Goal: Task Accomplishment & Management: Manage account settings

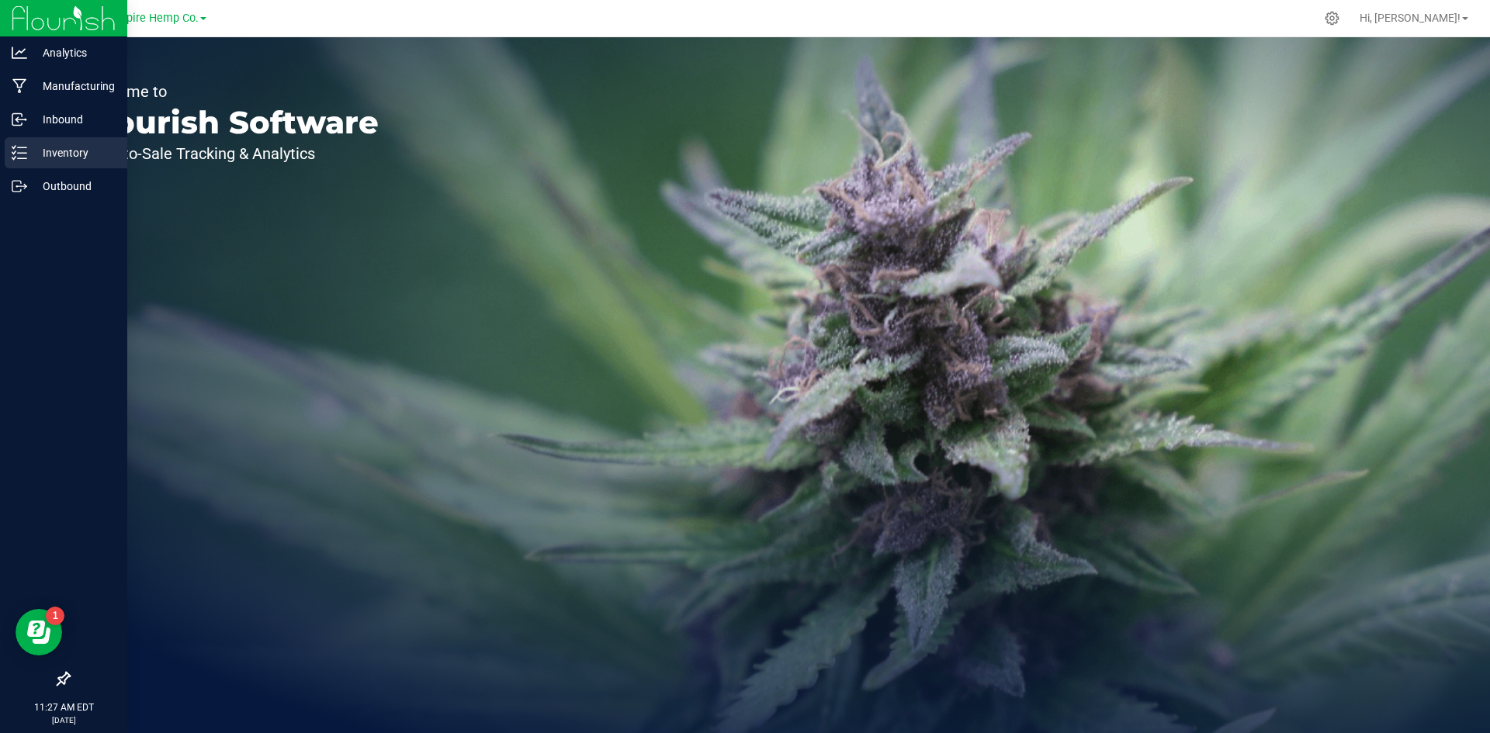
click at [70, 157] on p "Inventory" at bounding box center [73, 153] width 93 height 19
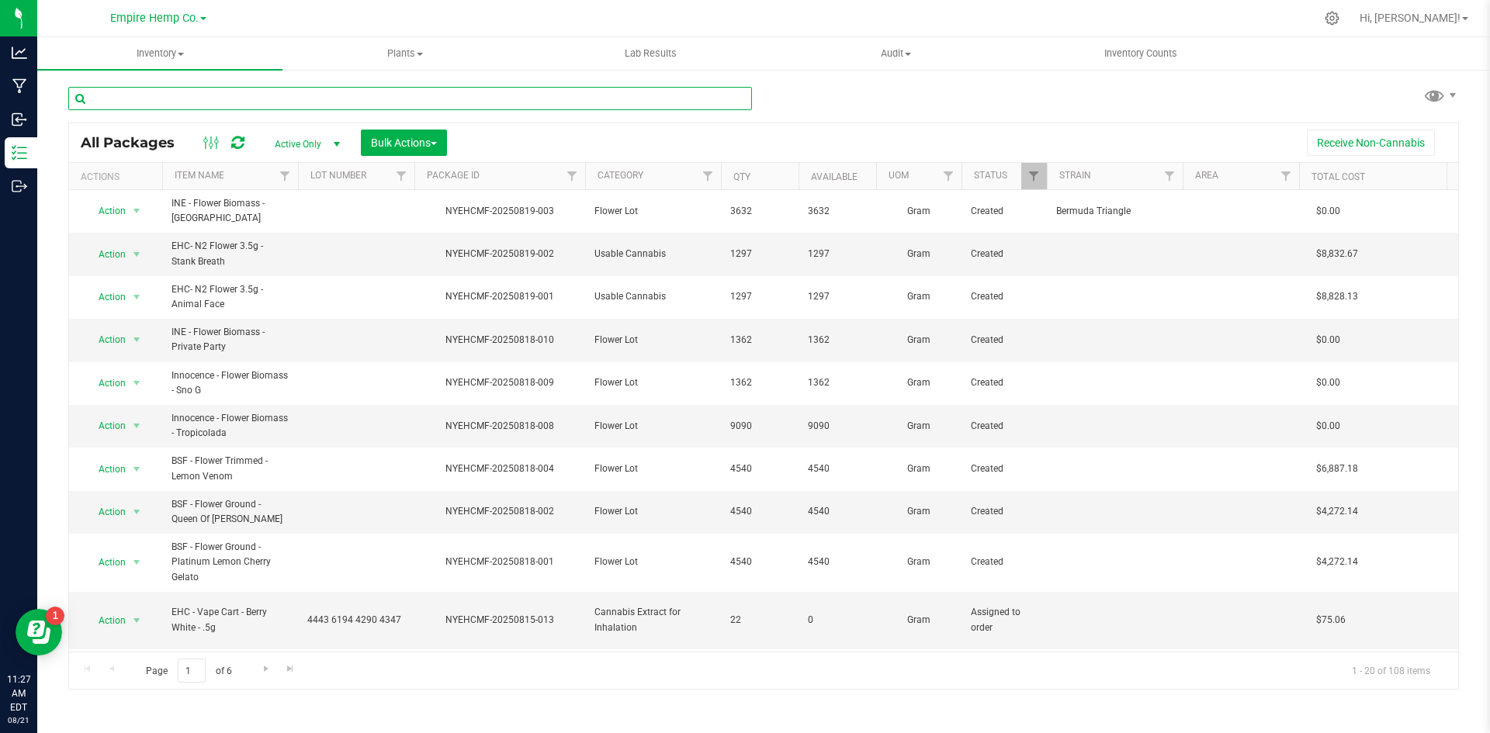
click at [230, 93] on input "text" at bounding box center [410, 98] width 684 height 23
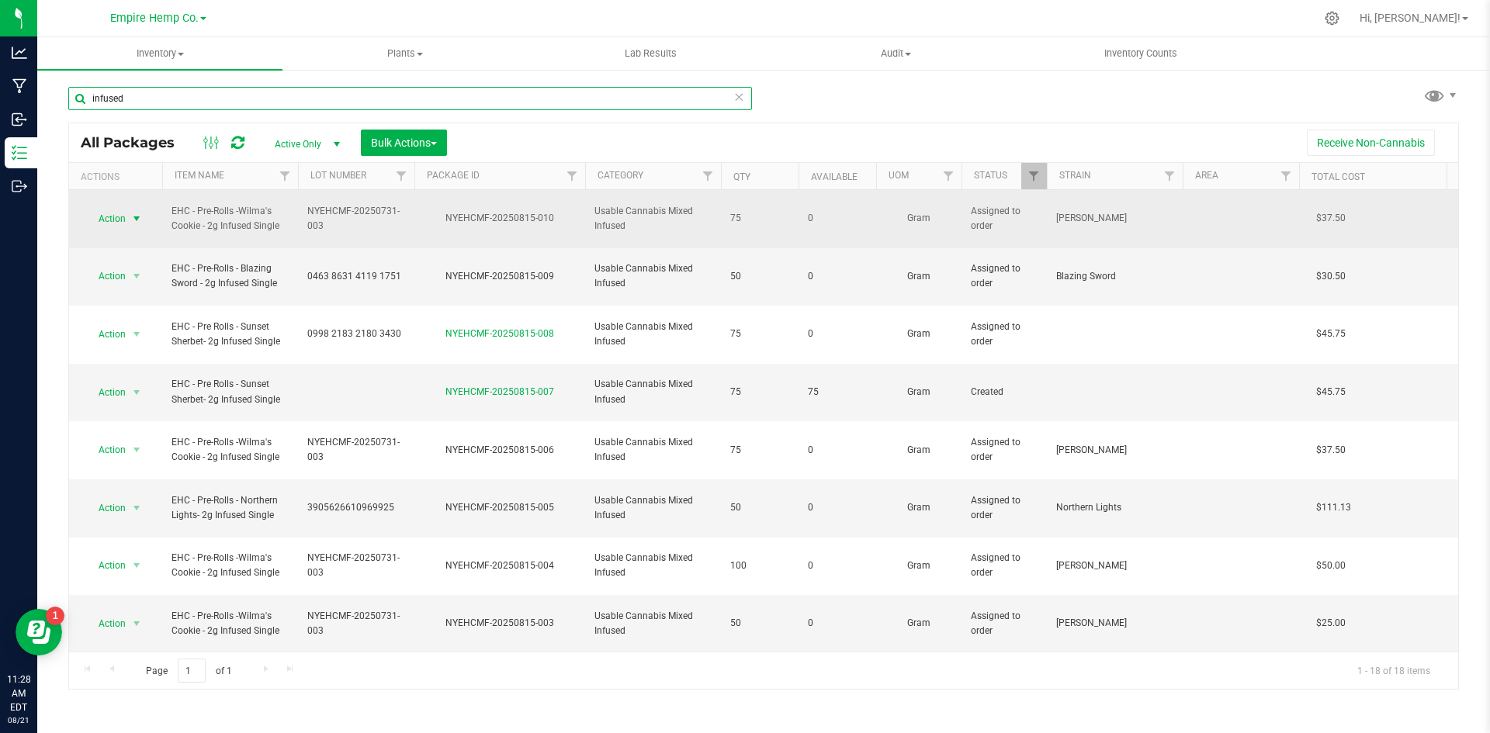
type input "infused"
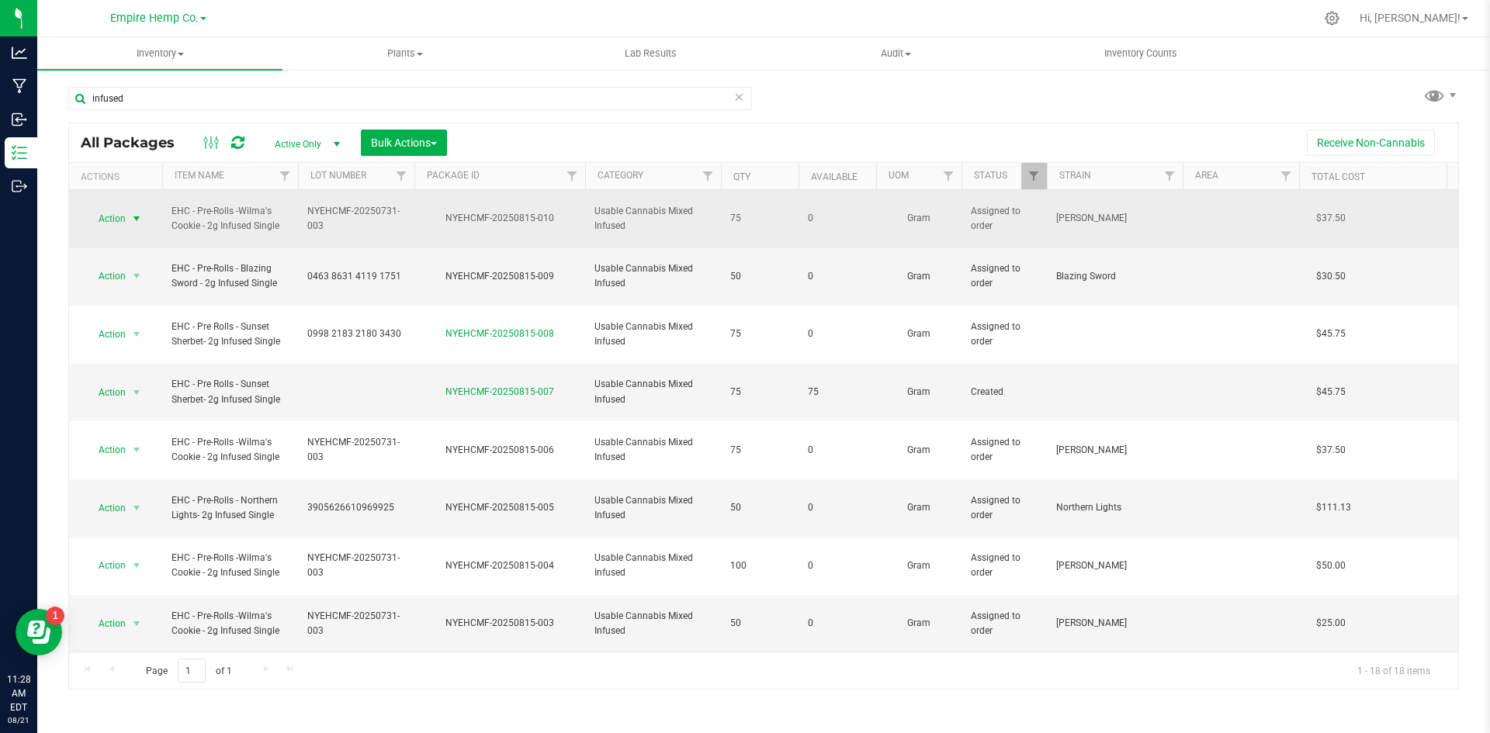
click at [131, 214] on span "select" at bounding box center [136, 219] width 12 height 12
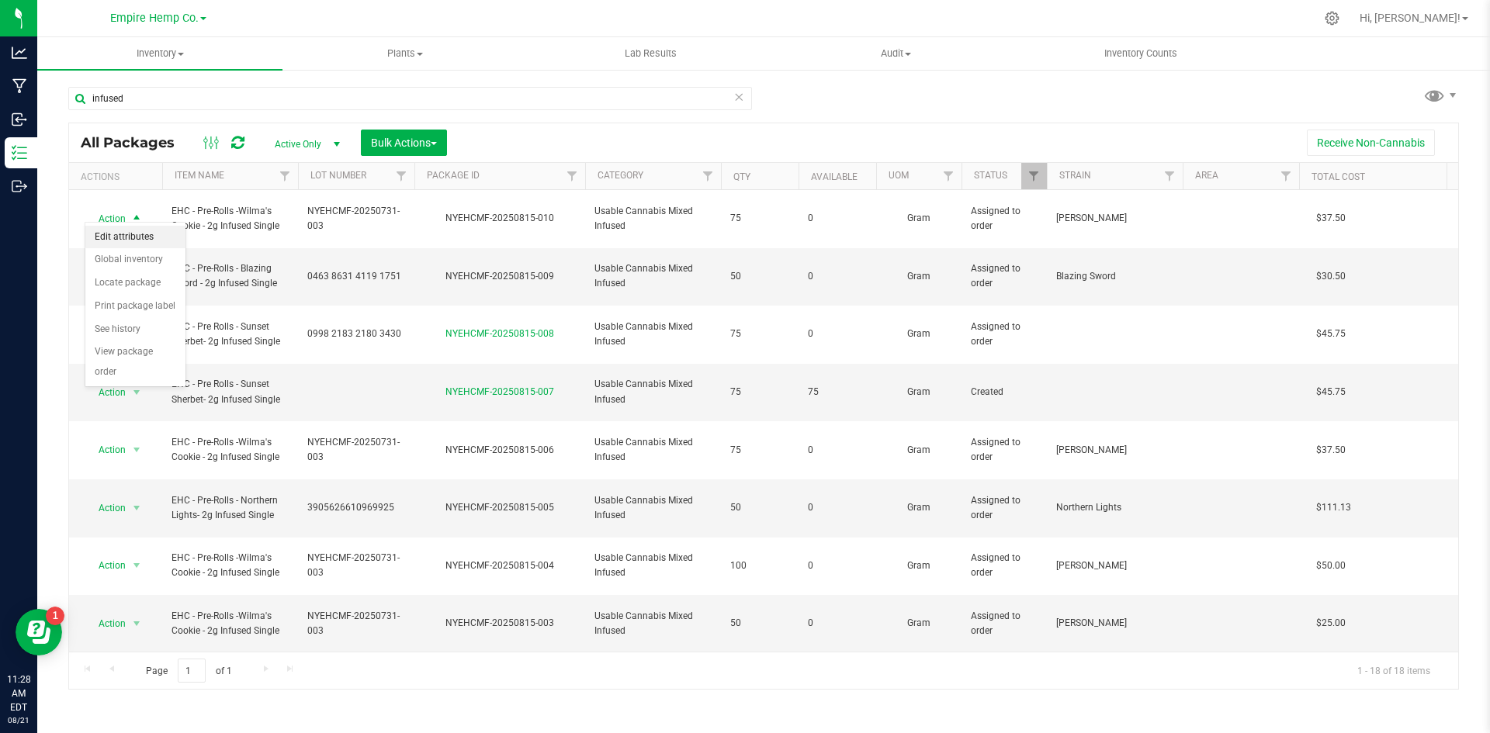
click at [127, 231] on li "Edit attributes" at bounding box center [135, 237] width 100 height 23
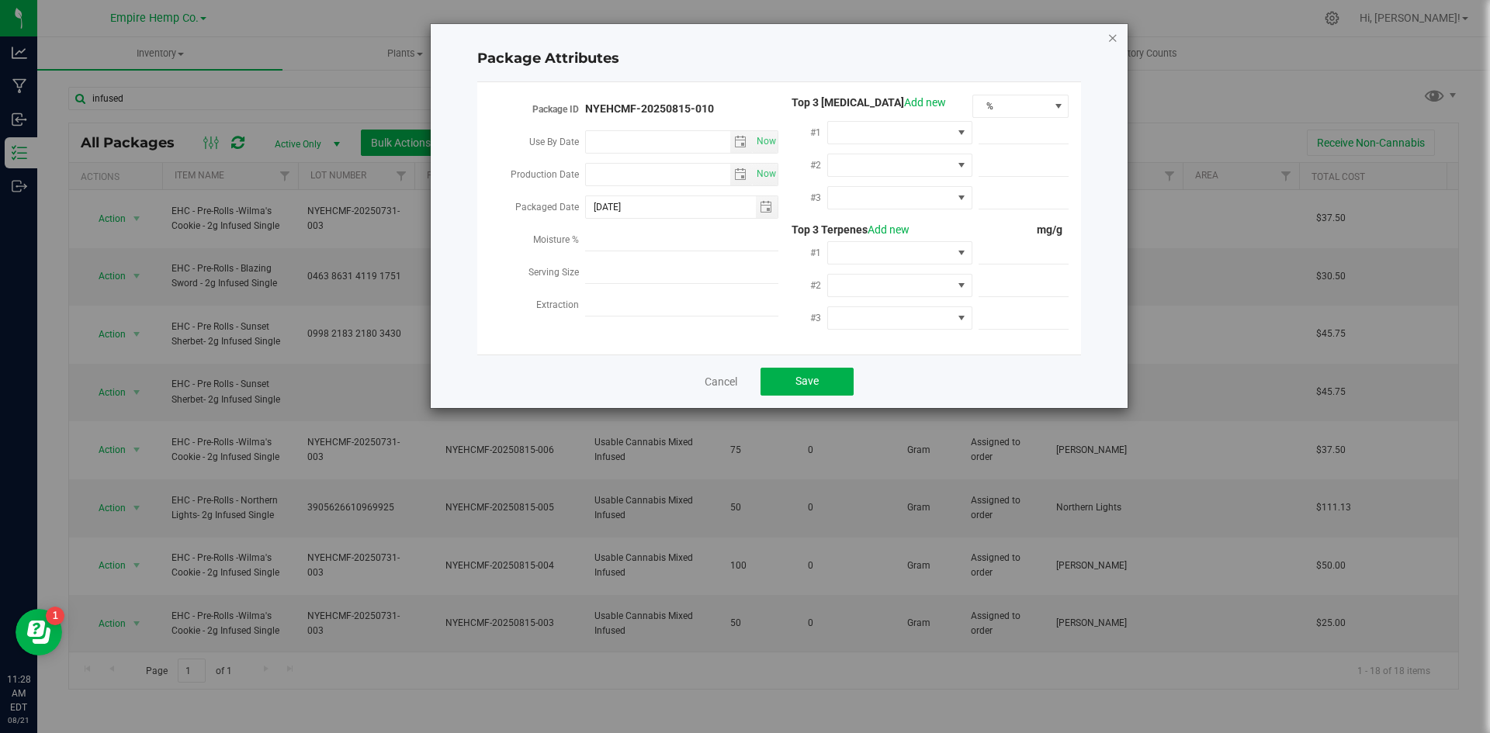
click at [1111, 40] on icon "Close modal" at bounding box center [1112, 37] width 11 height 19
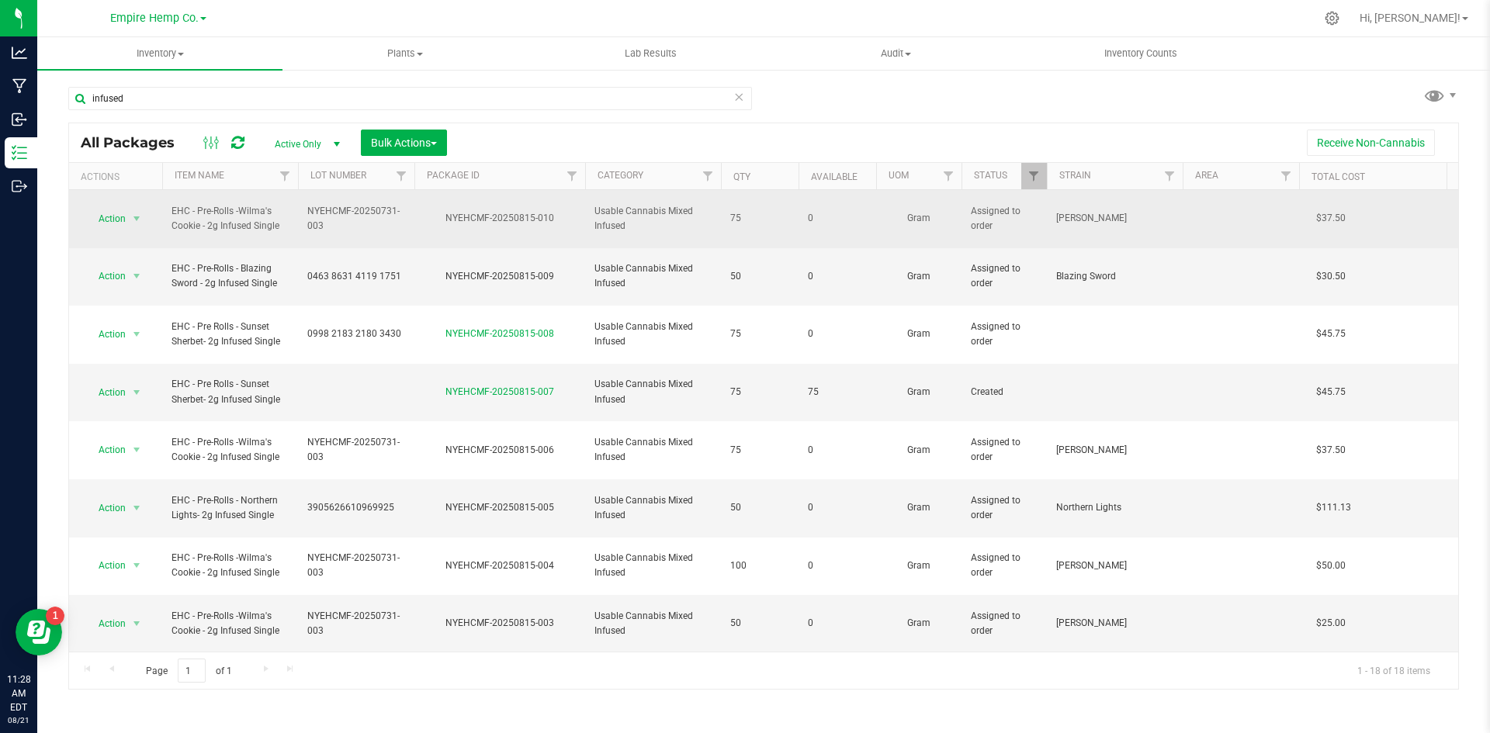
drag, startPoint x: 279, startPoint y: 220, endPoint x: 150, endPoint y: 208, distance: 129.4
copy tr "Action Edit attributes Global inventory Locate package Print package label See …"
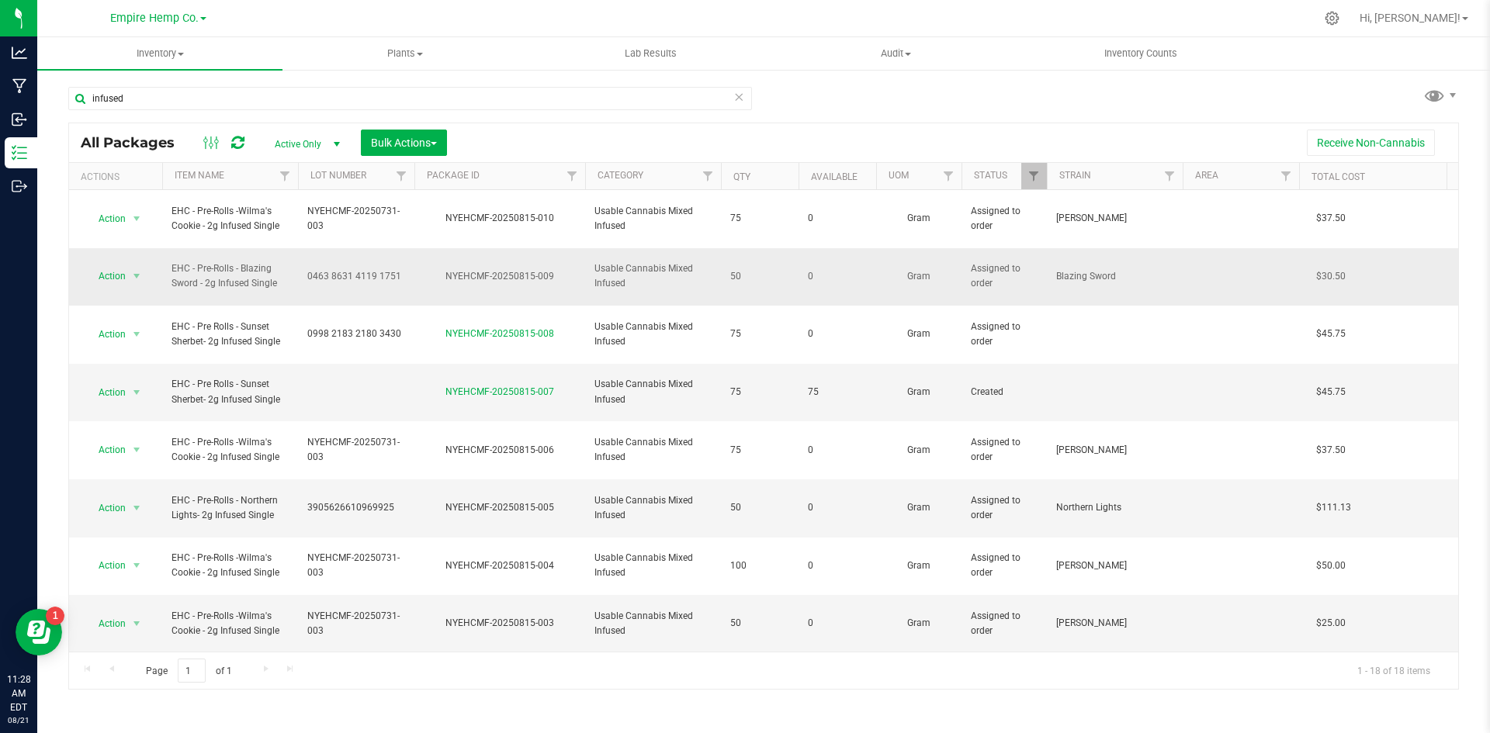
drag, startPoint x: 285, startPoint y: 266, endPoint x: 152, endPoint y: 244, distance: 134.6
copy tr "Action Edit attributes Global inventory Locate package Print package label See …"
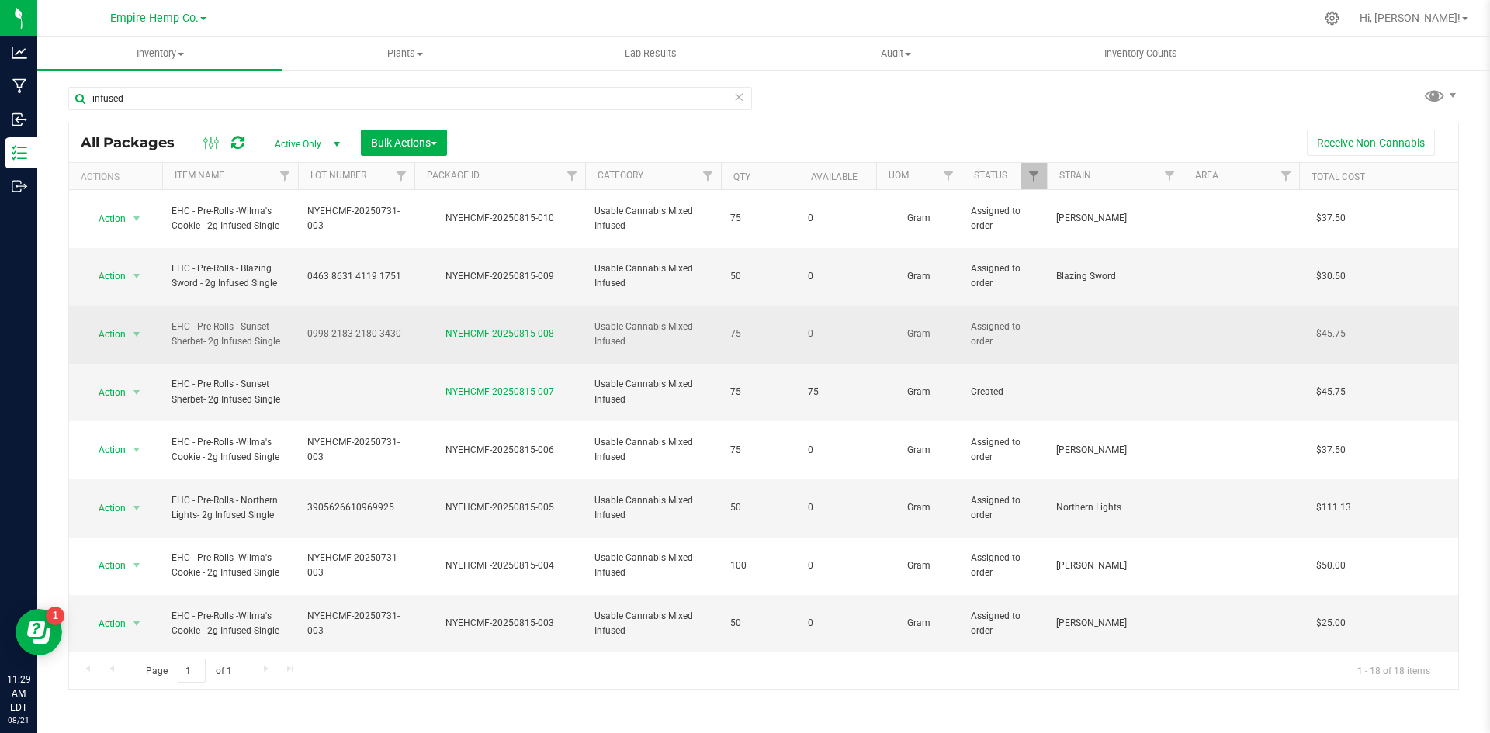
drag, startPoint x: 165, startPoint y: 289, endPoint x: 281, endPoint y: 307, distance: 116.9
click at [281, 307] on td "EHC - Pre Rolls - Sunset Sherbet- 2g Infused Single" at bounding box center [230, 335] width 136 height 58
copy span "EHC - Pre Rolls - Sunset Sherbet- 2g Infused Single"
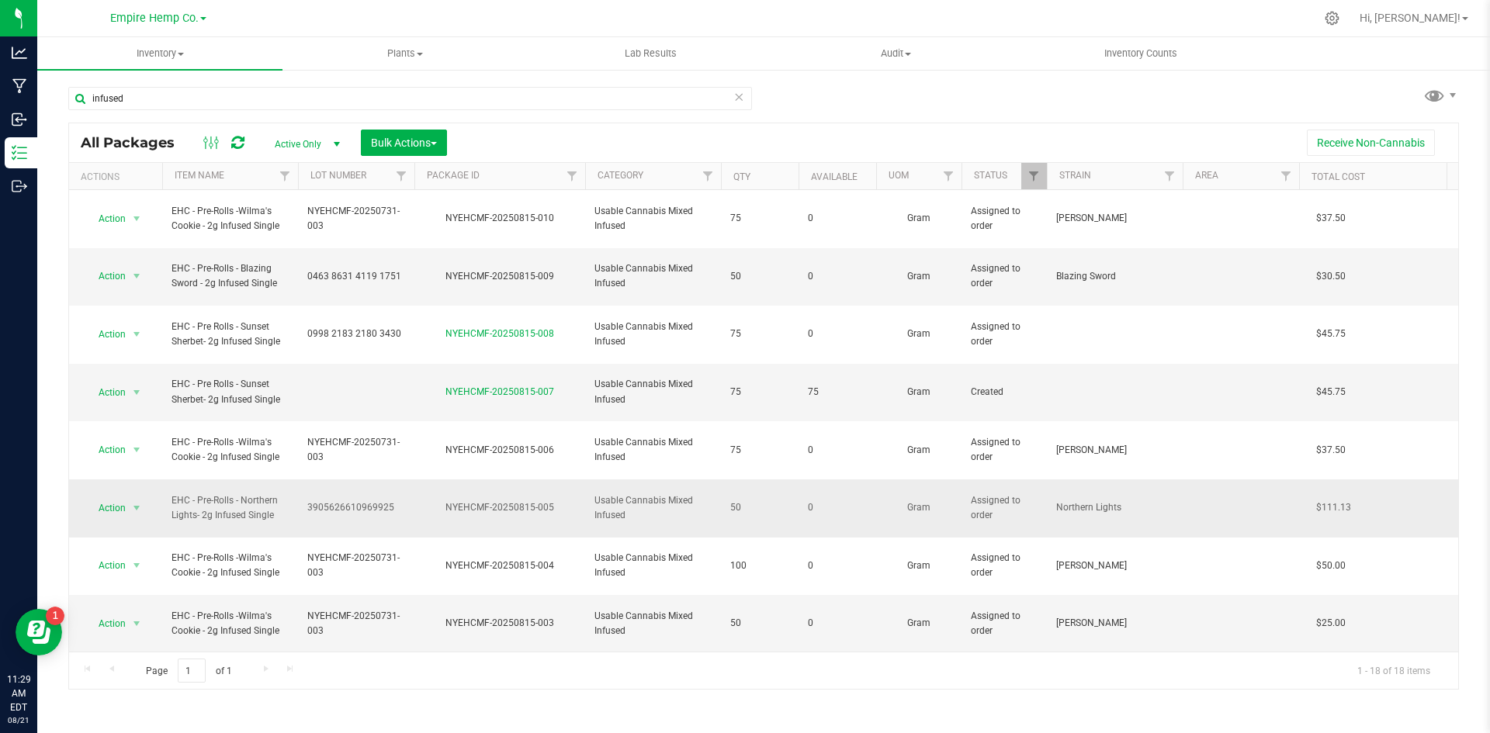
drag, startPoint x: 170, startPoint y: 415, endPoint x: 277, endPoint y: 432, distance: 108.5
click at [277, 480] on td "EHC - Pre-Rolls - Northern Lights- 2g Infused Single" at bounding box center [230, 509] width 136 height 58
copy span "EHC - Pre-Rolls - Northern Lights- 2g Infused Single"
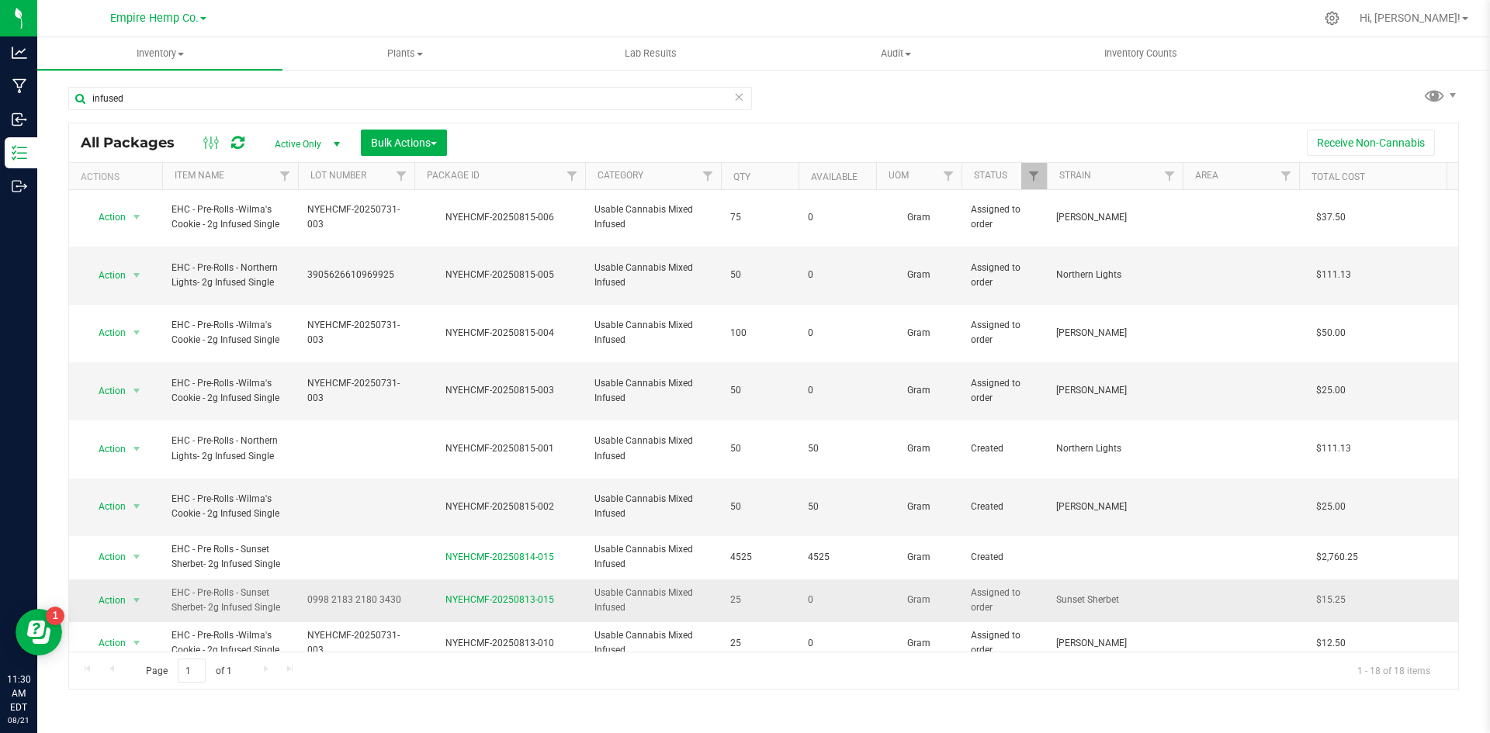
scroll to position [310, 0]
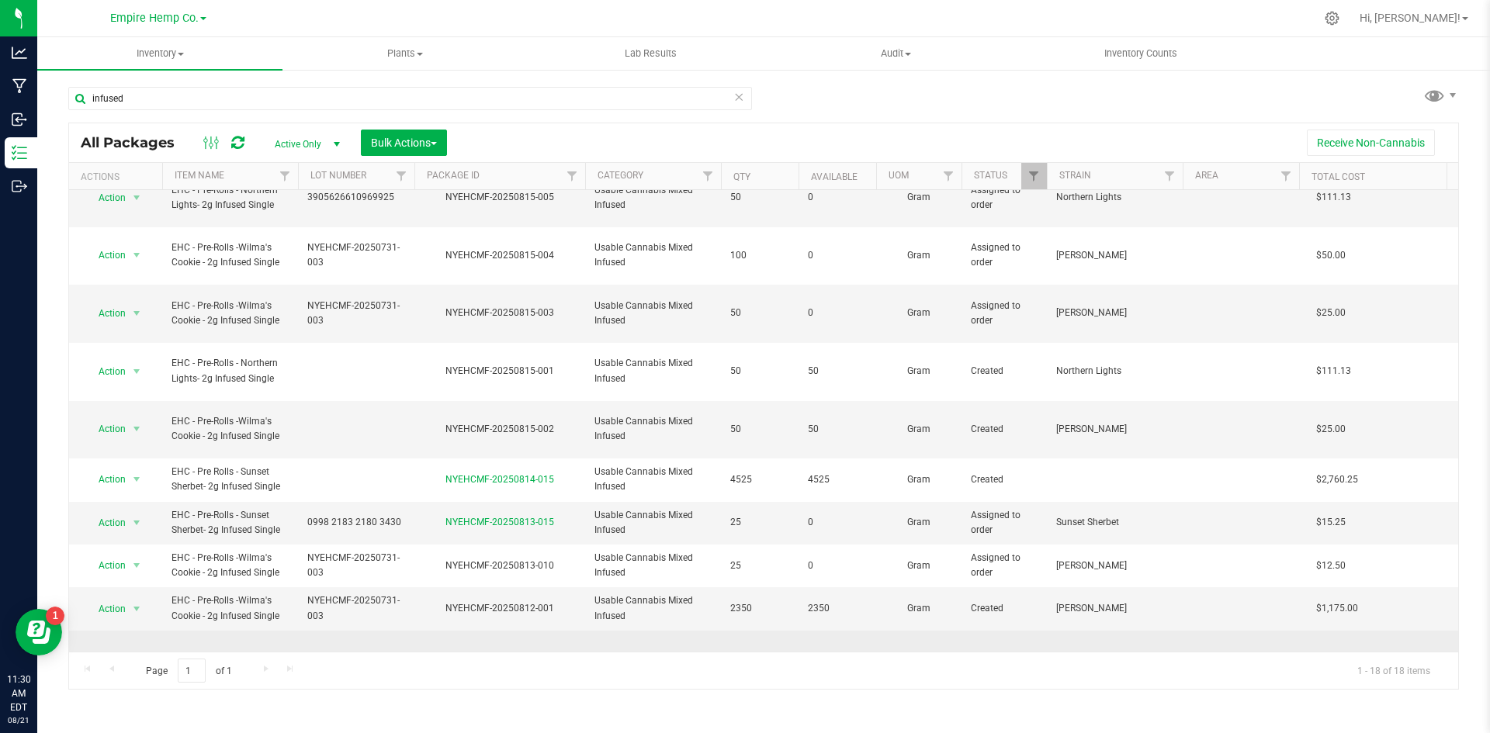
drag, startPoint x: 167, startPoint y: 511, endPoint x: 279, endPoint y: 532, distance: 113.7
click at [279, 631] on td "EHC - Pre-Rolls - Purple Punch - 2g Infused Single" at bounding box center [230, 671] width 136 height 81
copy span "EHC - Pre-Rolls - Purple Punch - 2g Infused Single"
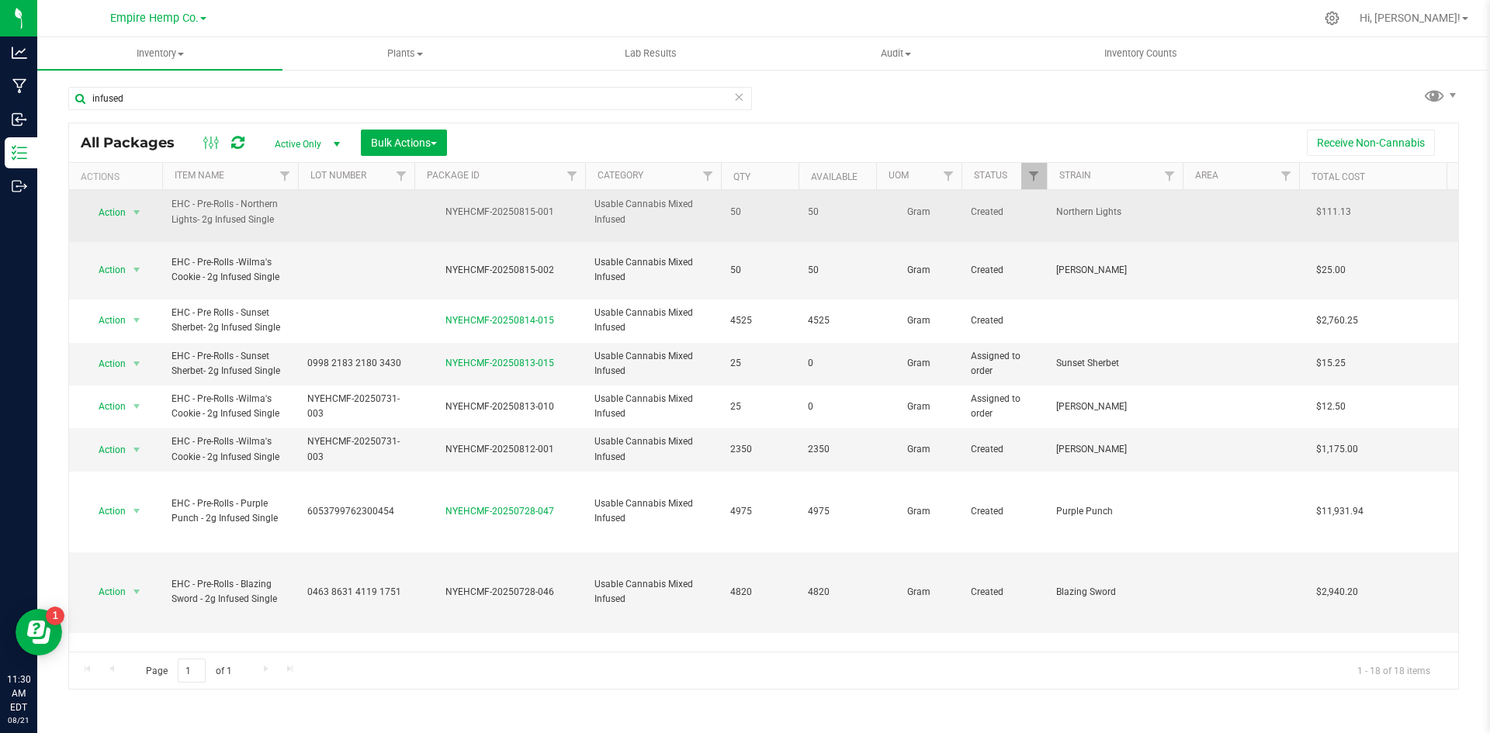
scroll to position [474, 0]
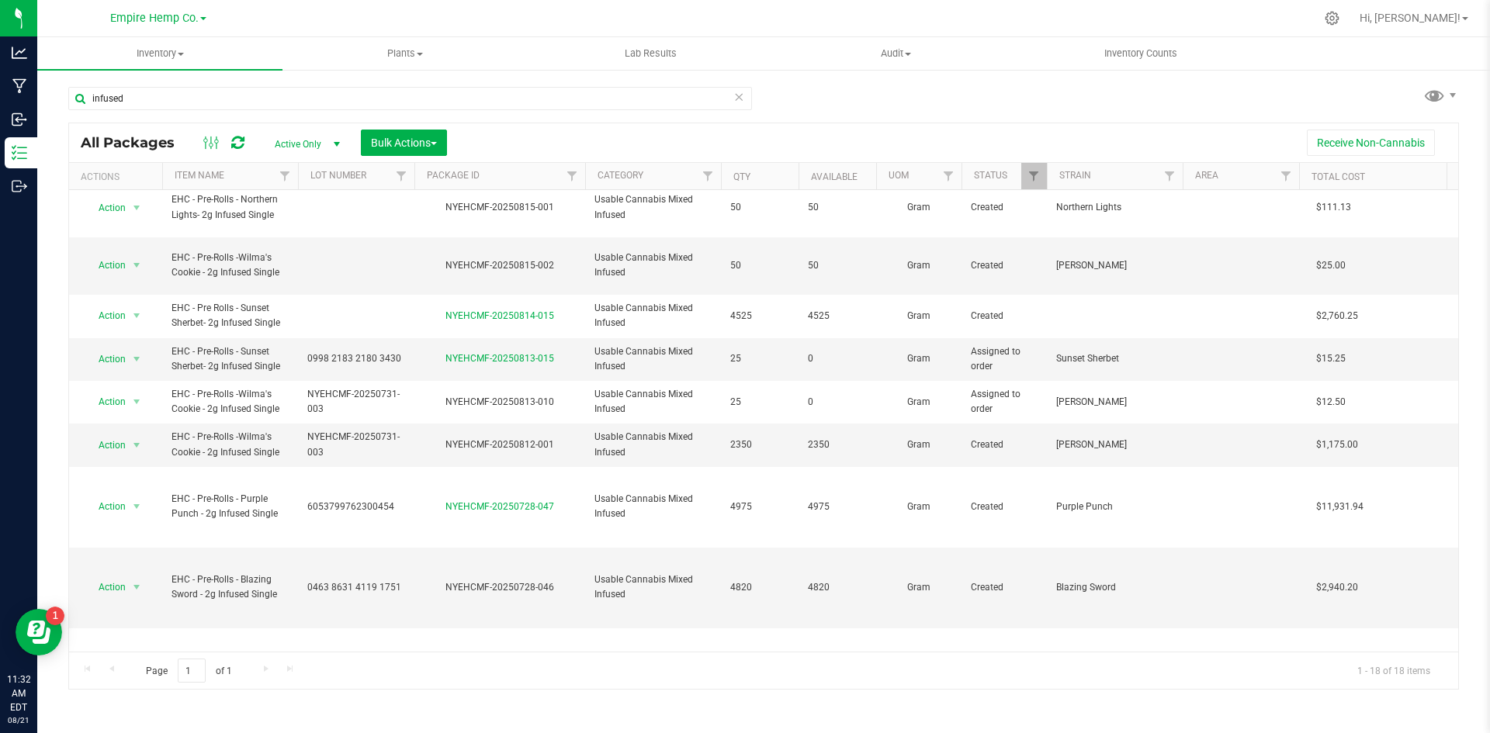
drag, startPoint x: 166, startPoint y: 591, endPoint x: 255, endPoint y: 611, distance: 90.7
copy span "EHC - Pre-Rolls - Ambrosia - 5g Infused 5 Pack"
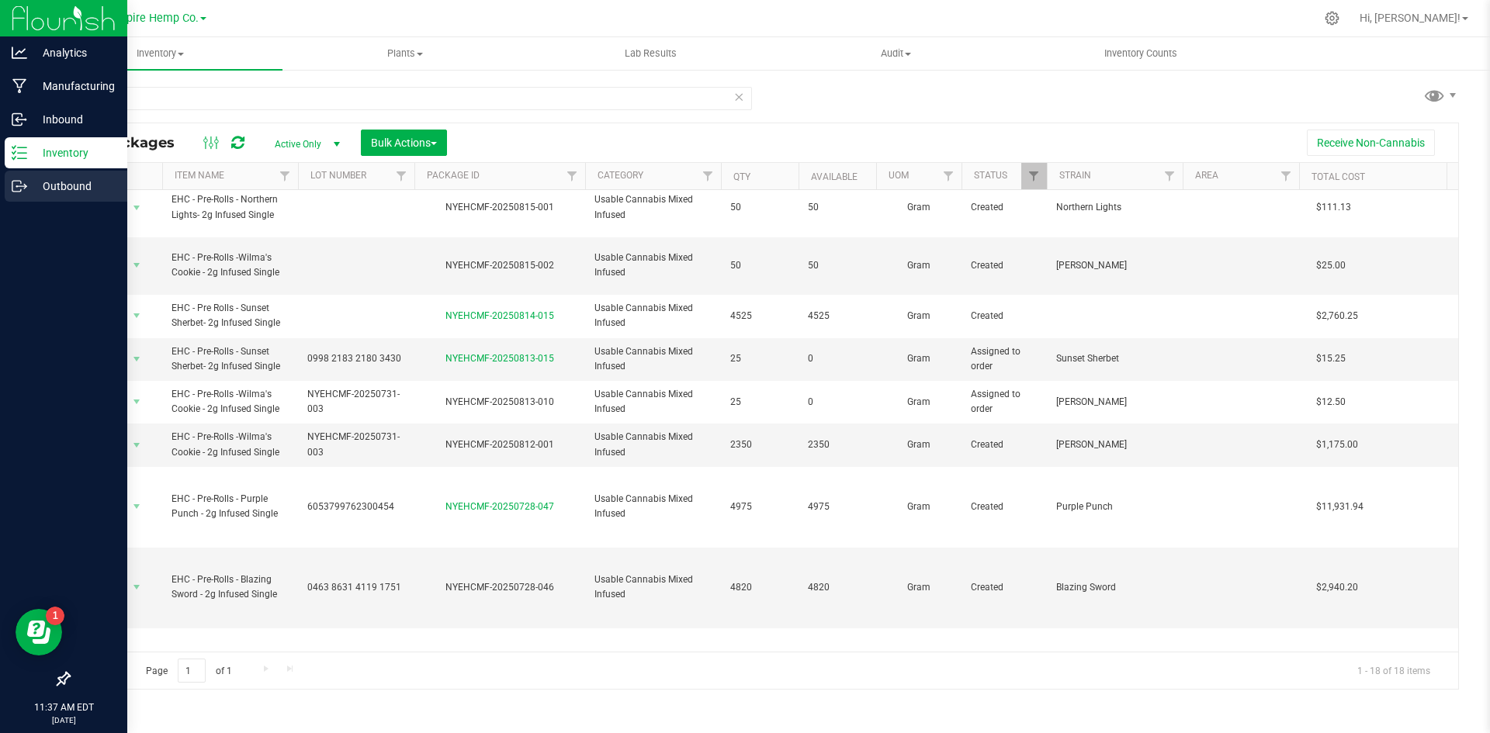
click at [47, 182] on p "Outbound" at bounding box center [73, 186] width 93 height 19
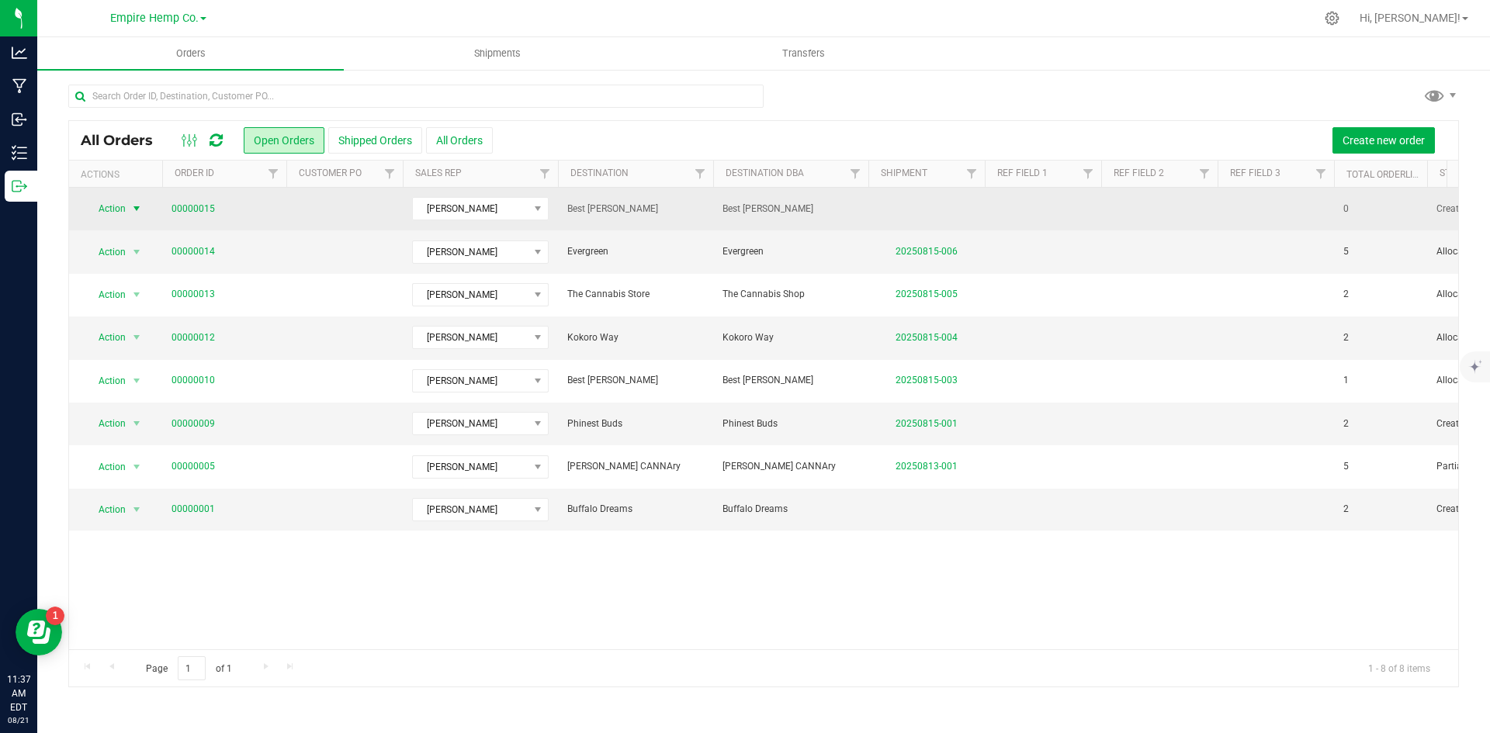
click at [133, 209] on span "select" at bounding box center [136, 209] width 12 height 12
click at [314, 206] on td at bounding box center [344, 209] width 116 height 43
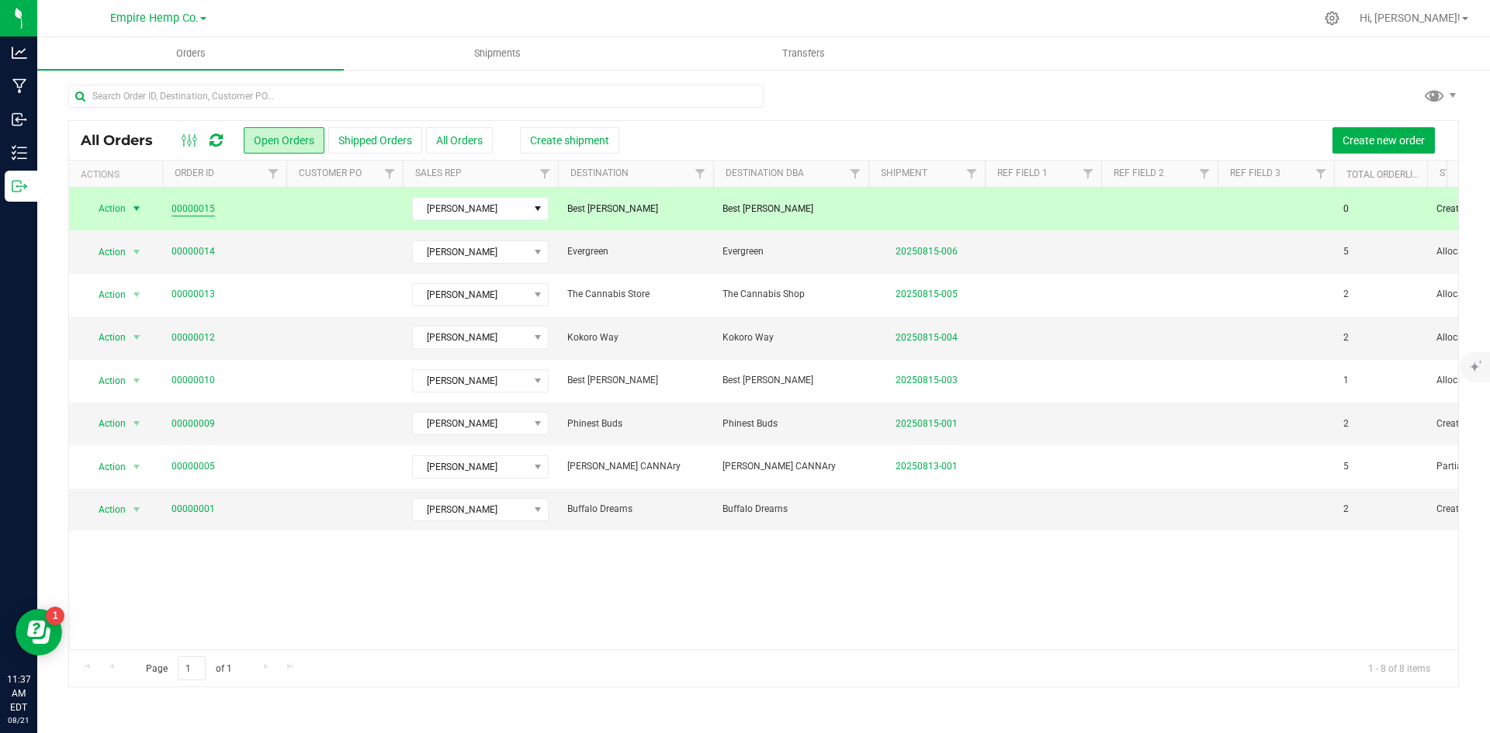
click at [188, 209] on link "00000015" at bounding box center [193, 209] width 43 height 15
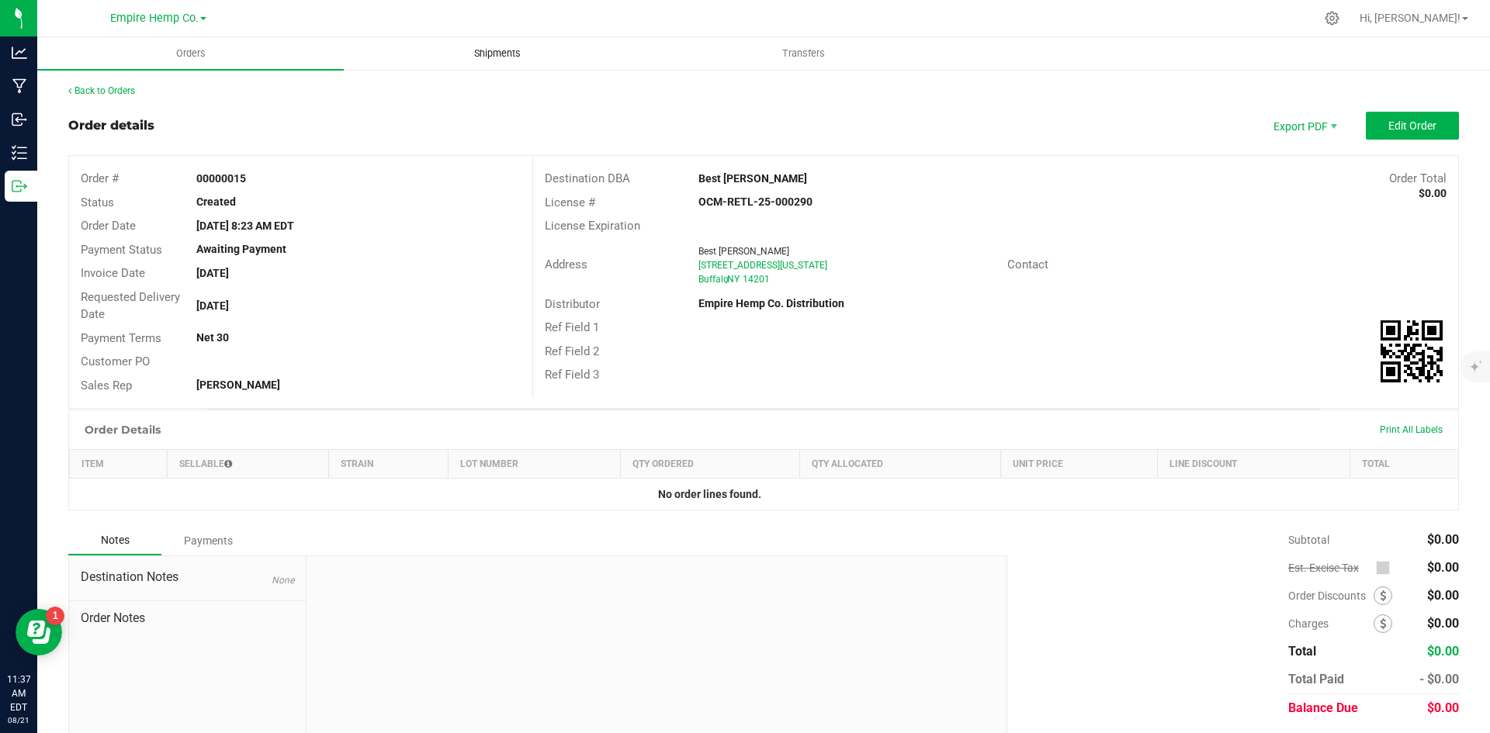
click at [517, 47] on span "Shipments" at bounding box center [497, 54] width 88 height 14
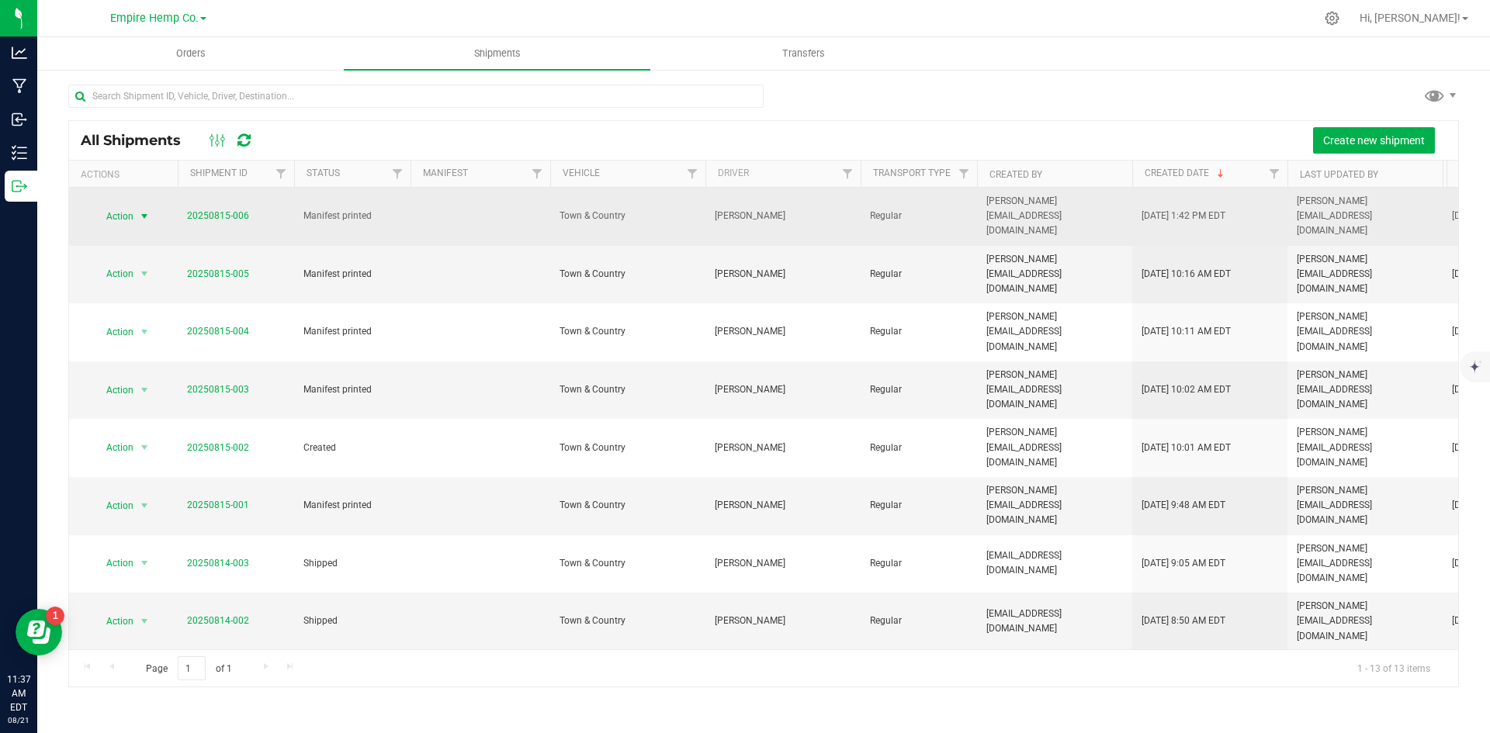
click at [147, 210] on span "select" at bounding box center [144, 216] width 12 height 12
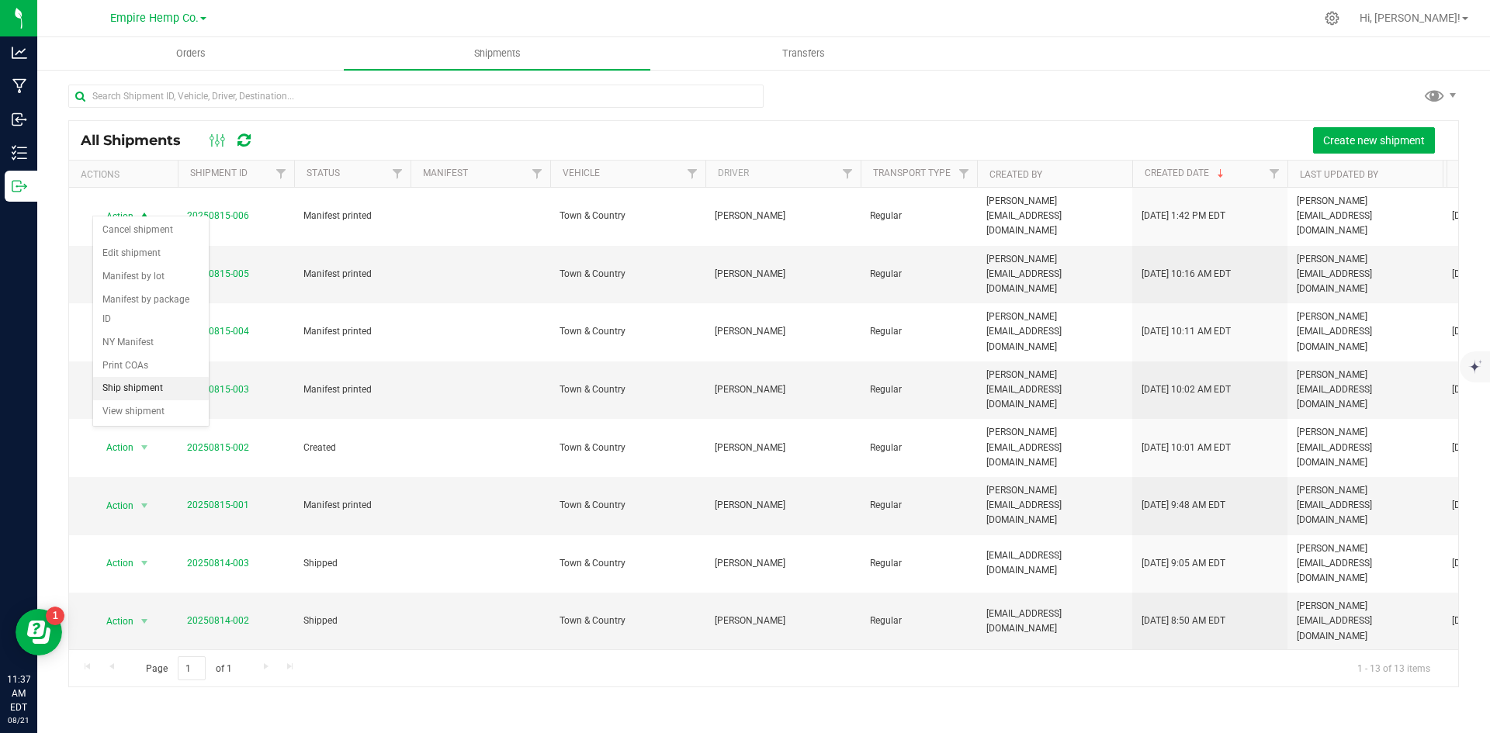
click at [116, 377] on li "Ship shipment" at bounding box center [151, 388] width 116 height 23
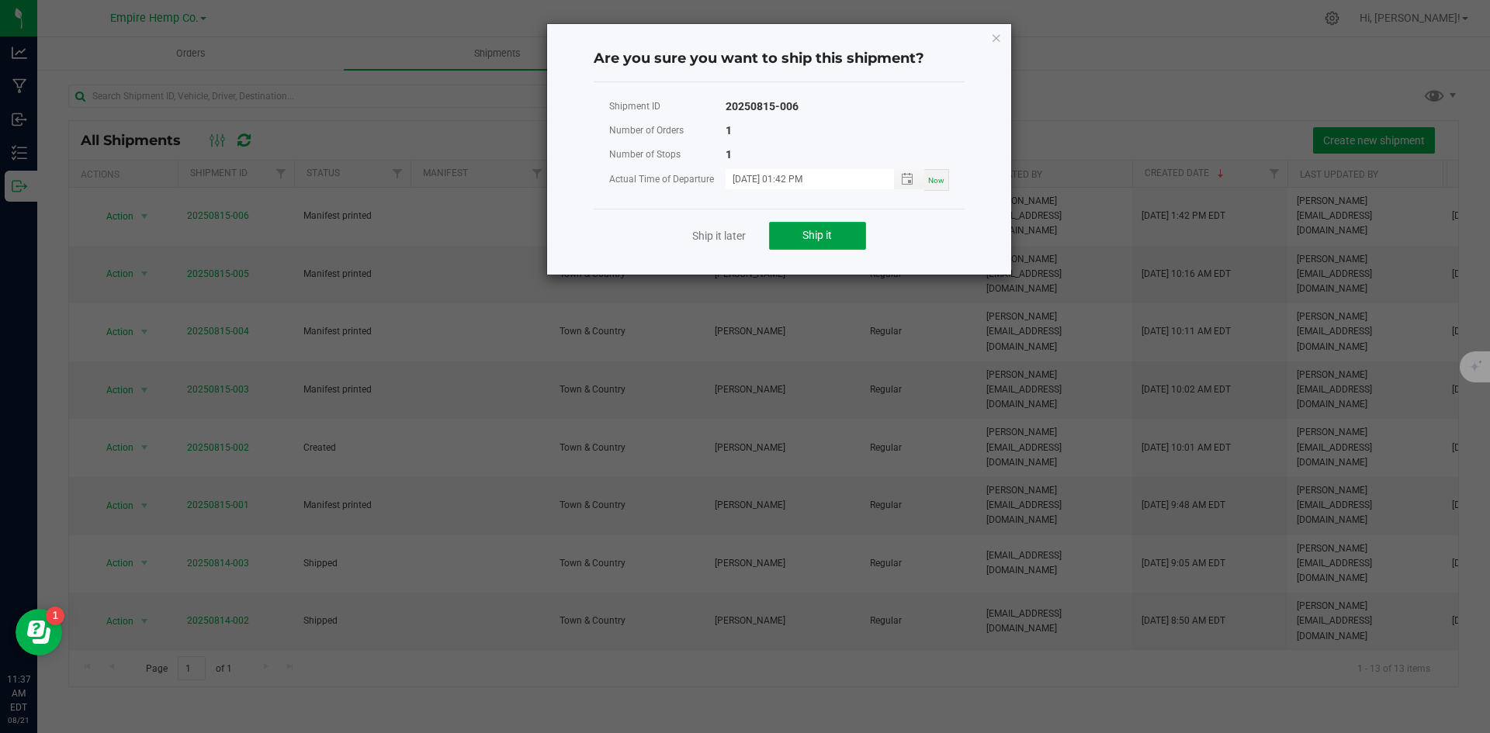
click at [830, 231] on span "Ship it" at bounding box center [816, 235] width 29 height 12
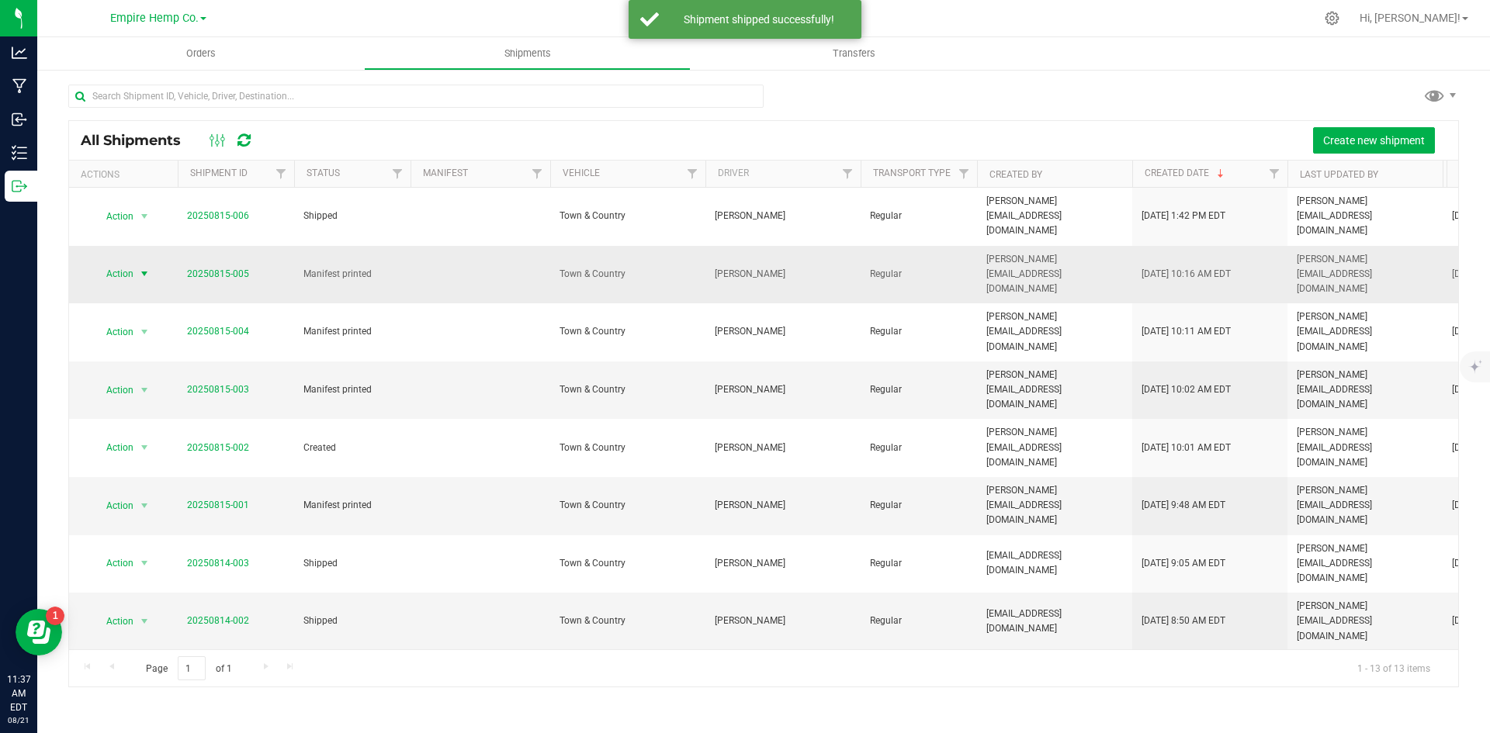
click at [145, 268] on span "select" at bounding box center [144, 274] width 12 height 12
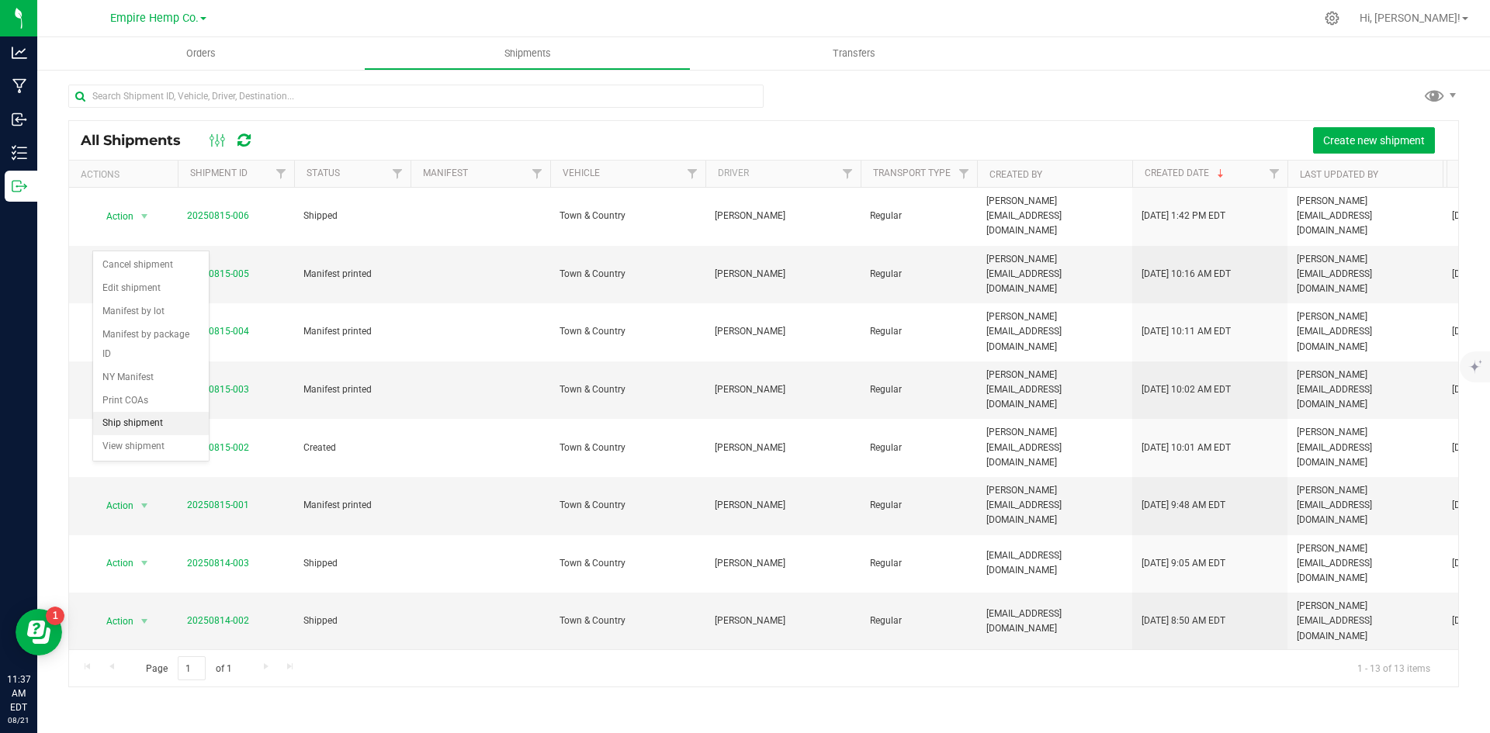
click at [166, 412] on li "Ship shipment" at bounding box center [151, 423] width 116 height 23
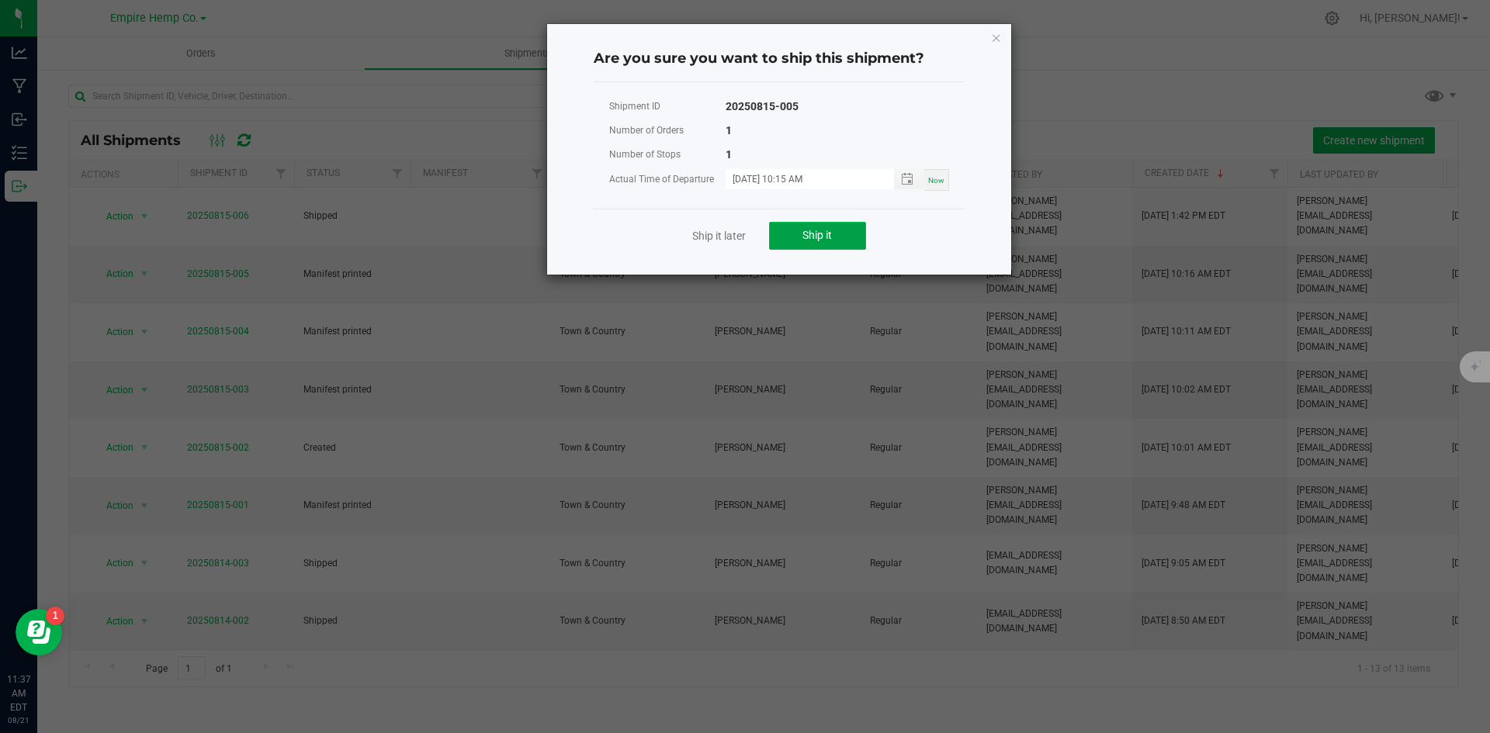
click at [799, 240] on button "Ship it" at bounding box center [817, 236] width 97 height 28
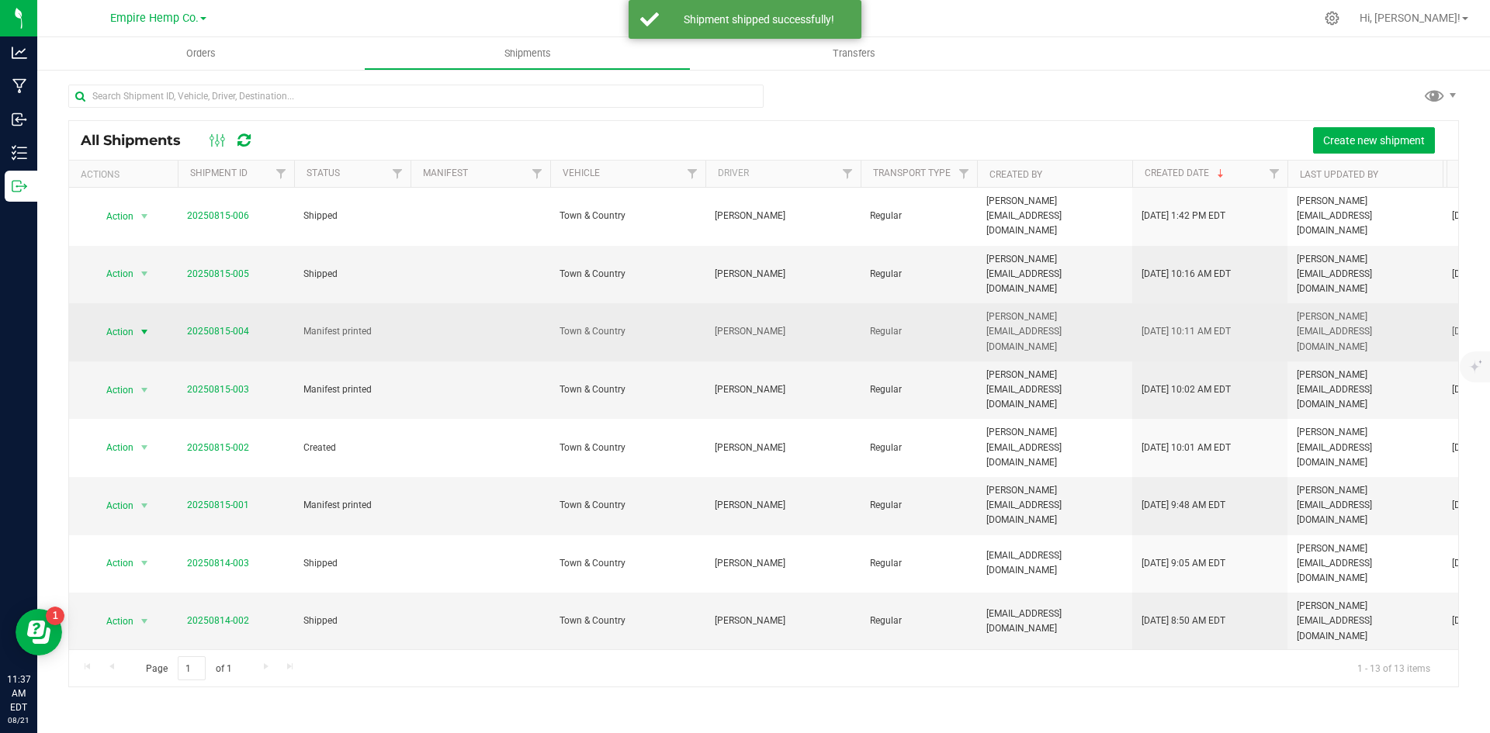
click at [145, 326] on span "select" at bounding box center [144, 332] width 12 height 12
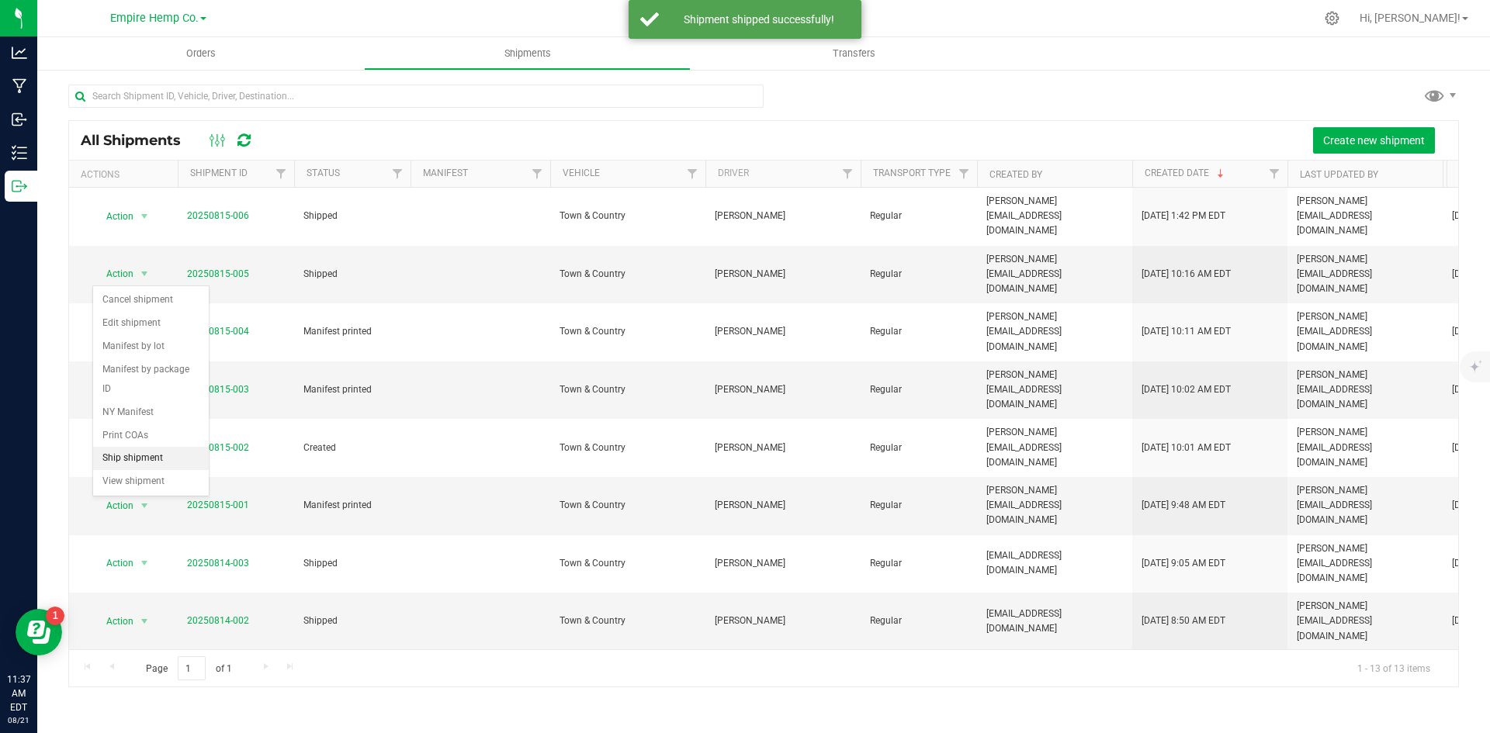
click at [142, 447] on li "Ship shipment" at bounding box center [151, 458] width 116 height 23
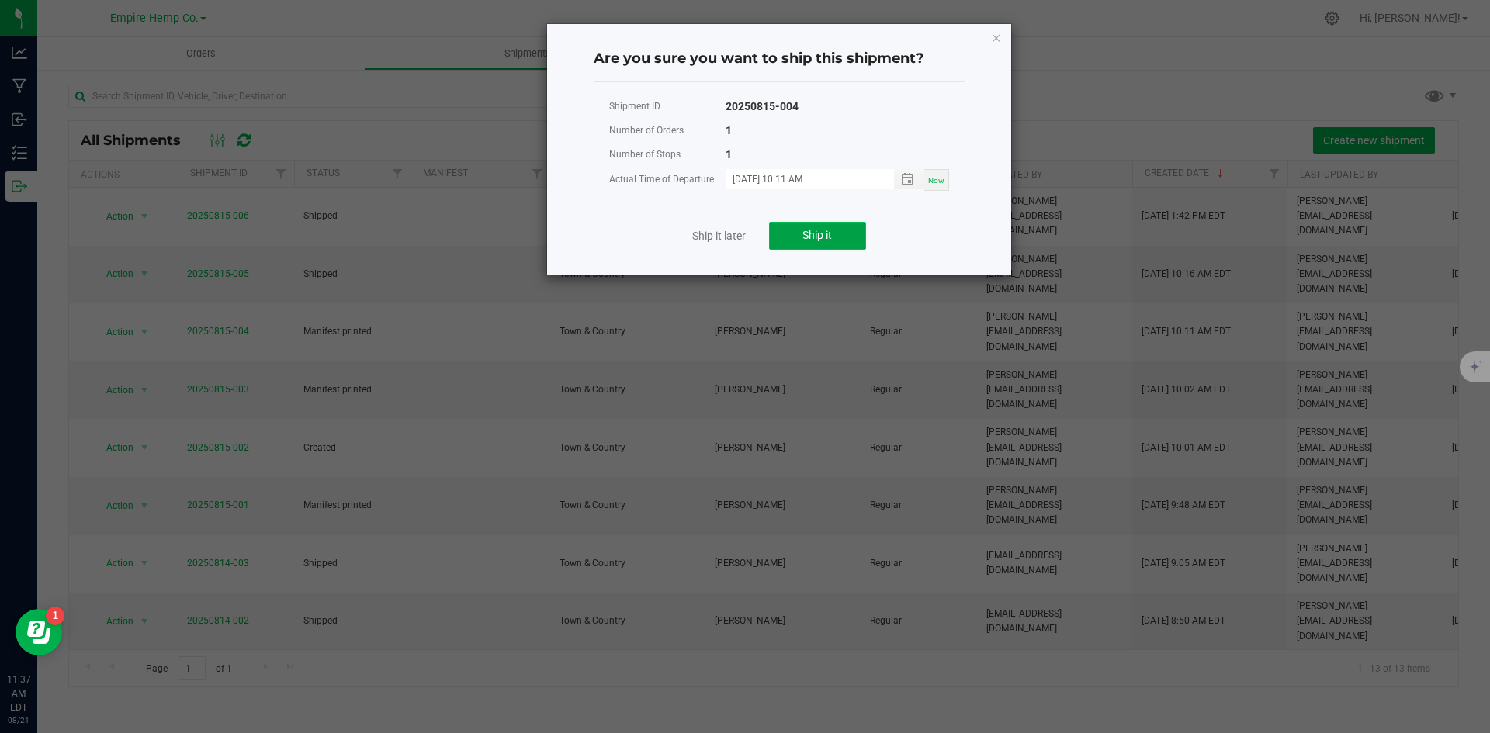
click at [839, 240] on button "Ship it" at bounding box center [817, 236] width 97 height 28
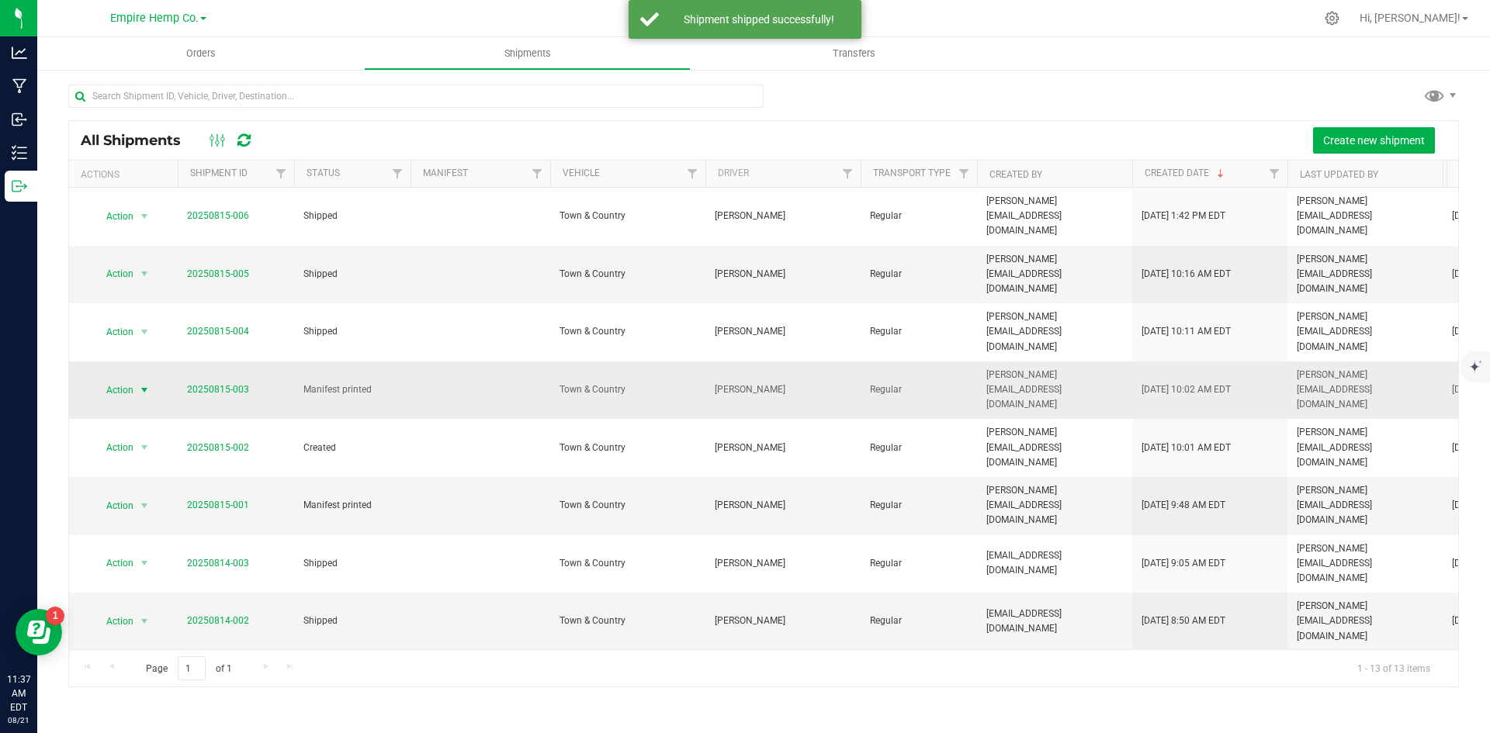
click at [144, 384] on span "select" at bounding box center [144, 390] width 12 height 12
click at [161, 482] on li "Ship shipment" at bounding box center [151, 493] width 116 height 23
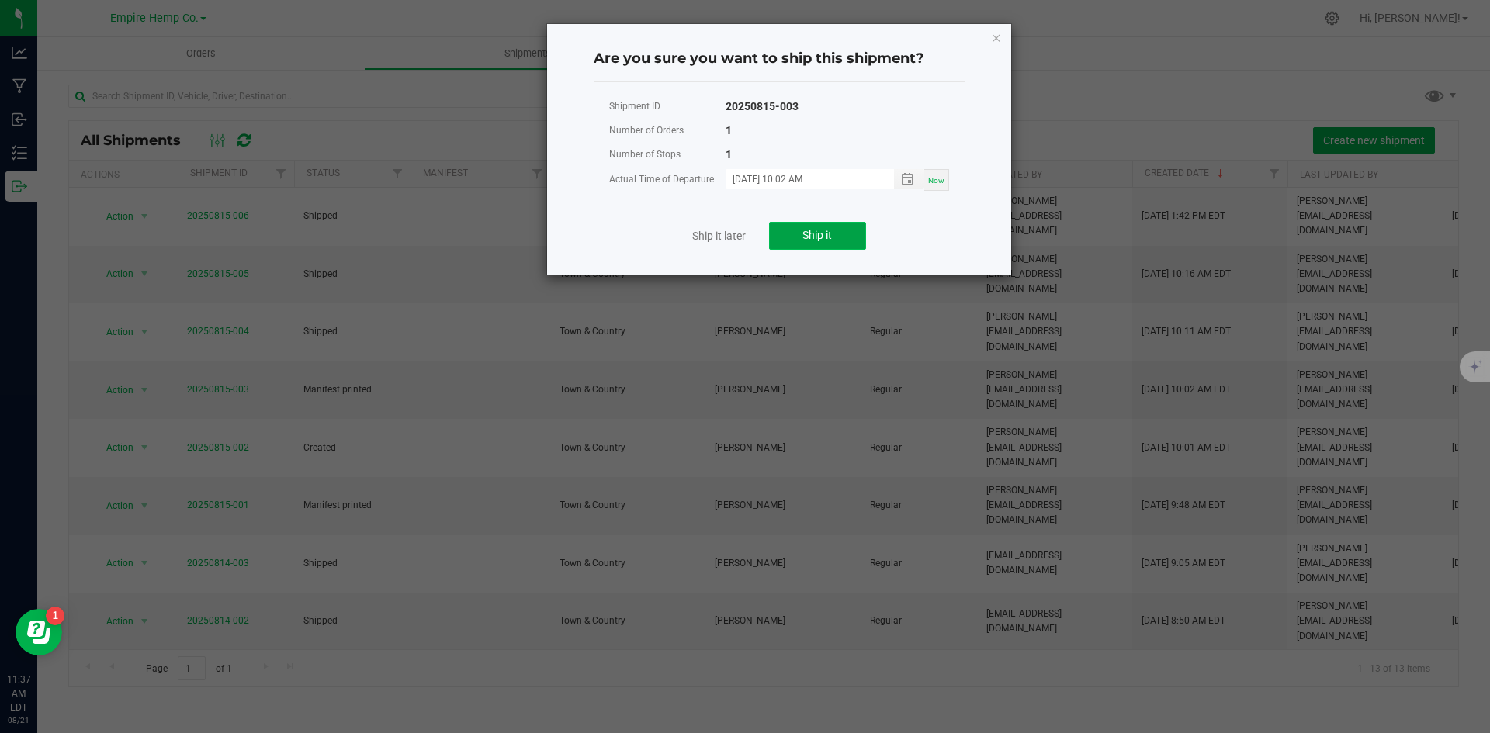
click at [801, 230] on button "Ship it" at bounding box center [817, 236] width 97 height 28
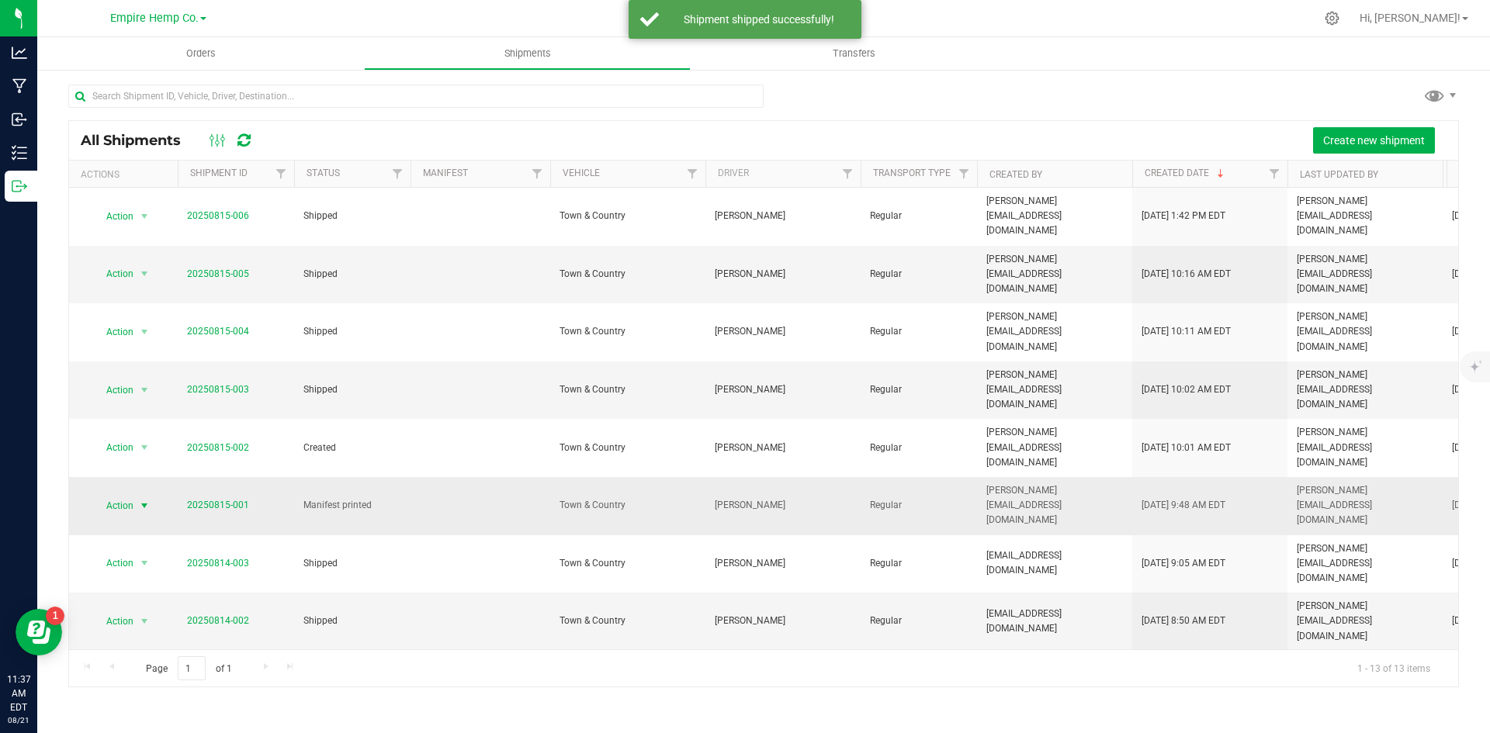
click at [142, 500] on span "select" at bounding box center [144, 506] width 12 height 12
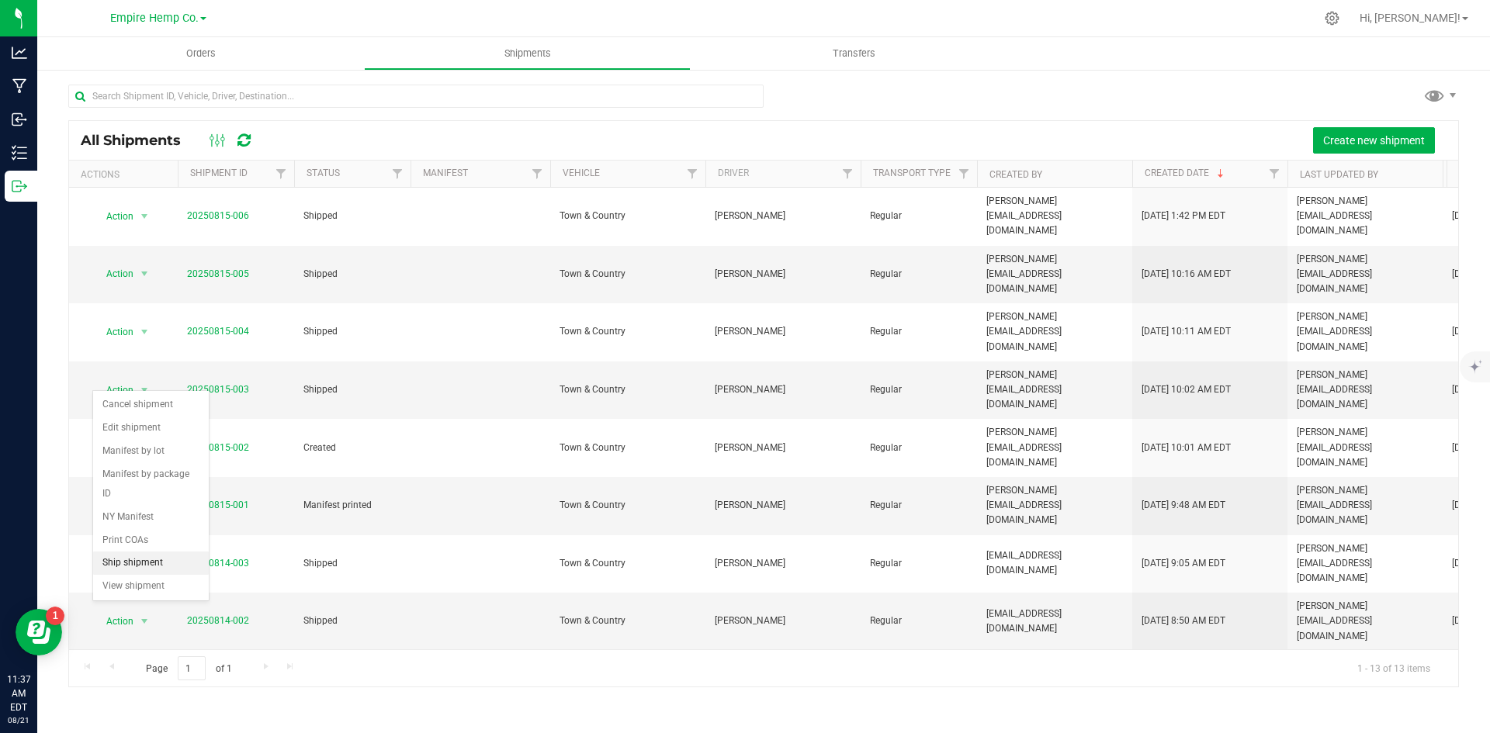
click at [161, 552] on li "Ship shipment" at bounding box center [151, 563] width 116 height 23
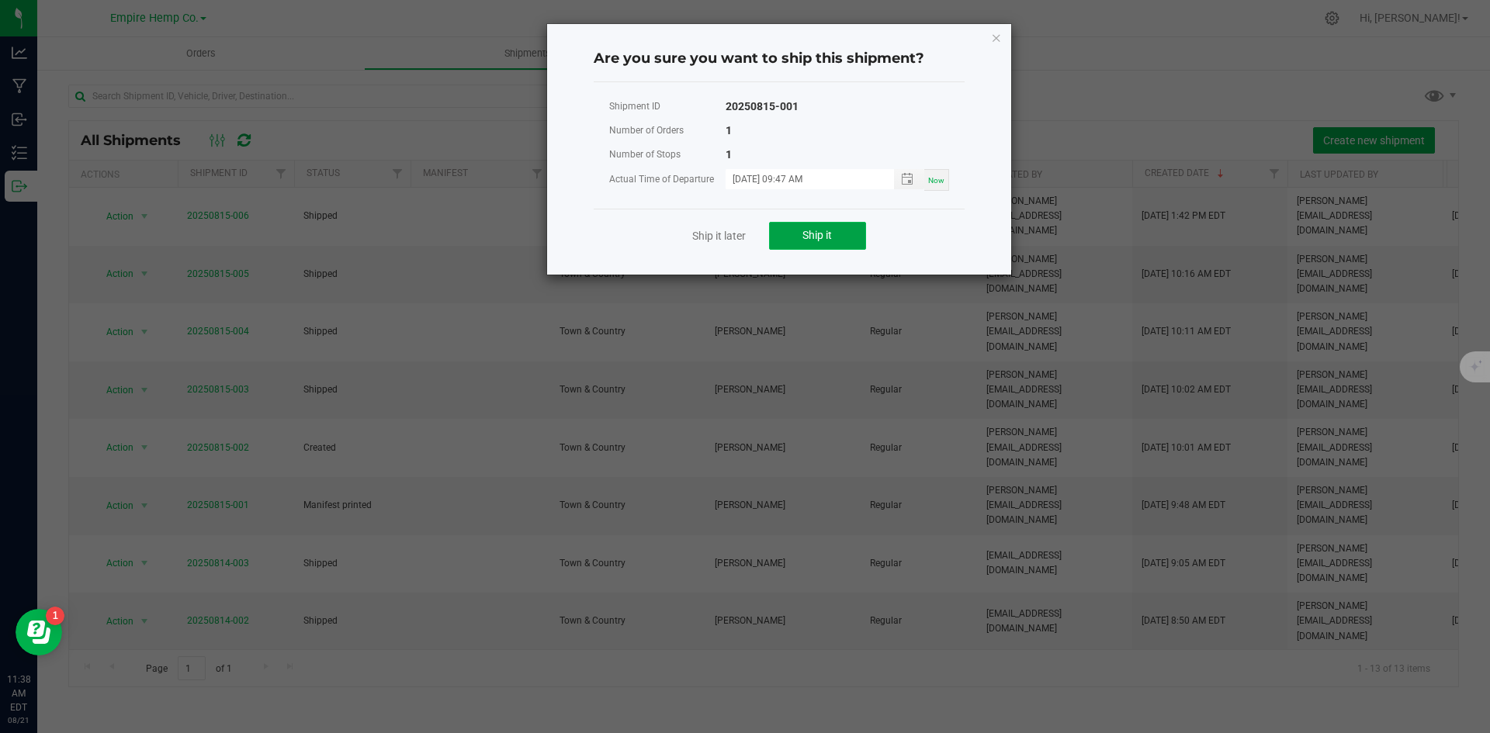
click at [813, 229] on span "Ship it" at bounding box center [816, 235] width 29 height 12
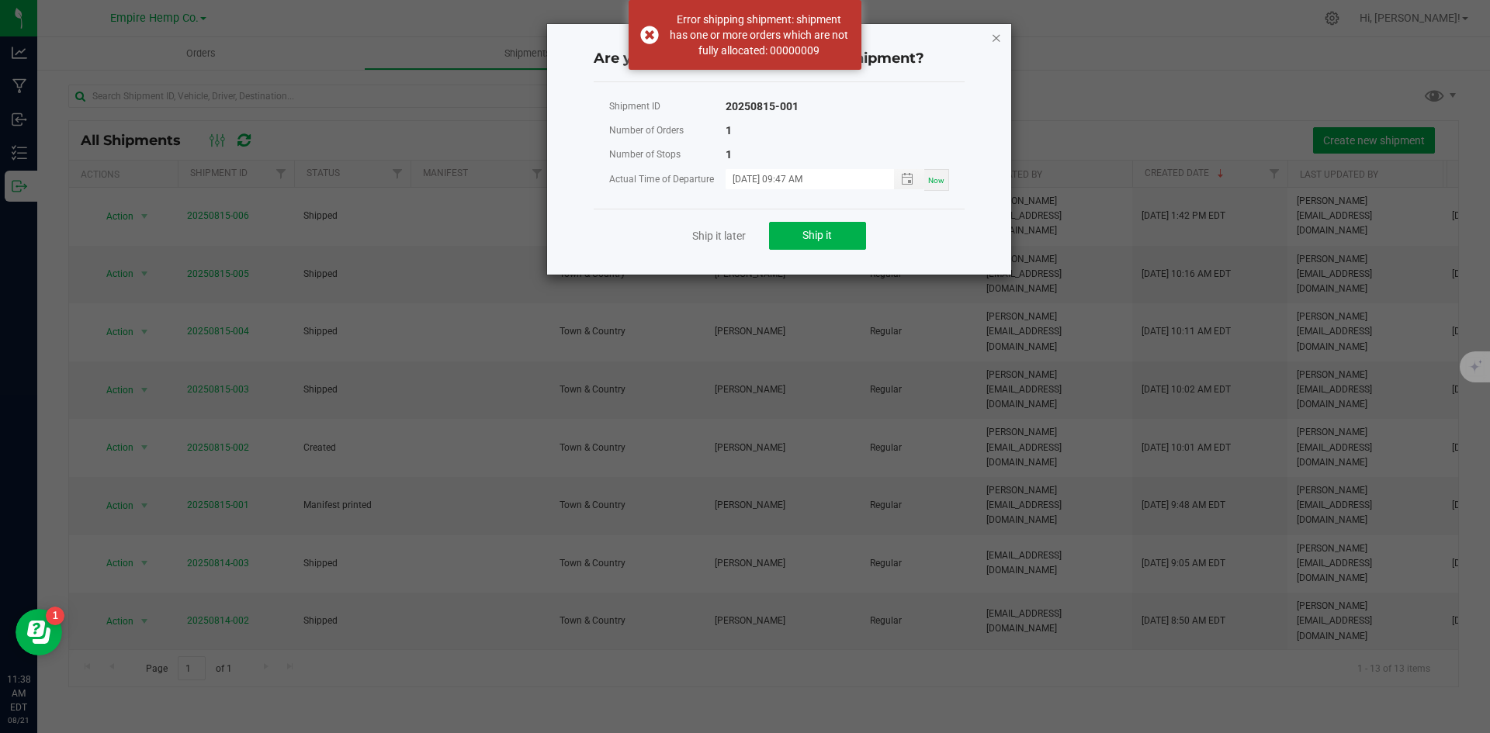
click at [999, 39] on icon "Close" at bounding box center [996, 37] width 11 height 19
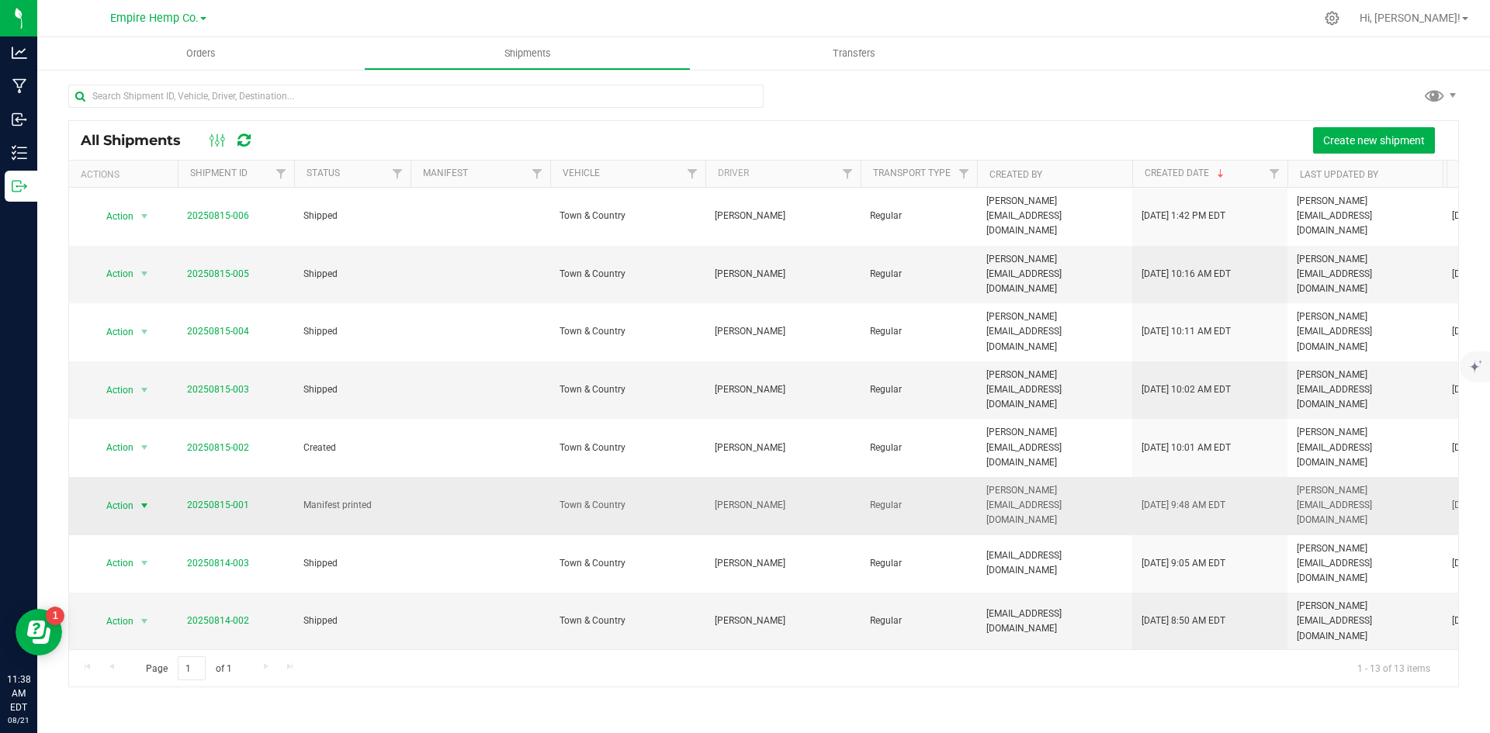
click at [150, 500] on span "select" at bounding box center [144, 506] width 12 height 12
click at [1163, 102] on div at bounding box center [763, 103] width 1391 height 36
click at [1374, 144] on span "Create new shipment" at bounding box center [1374, 140] width 102 height 12
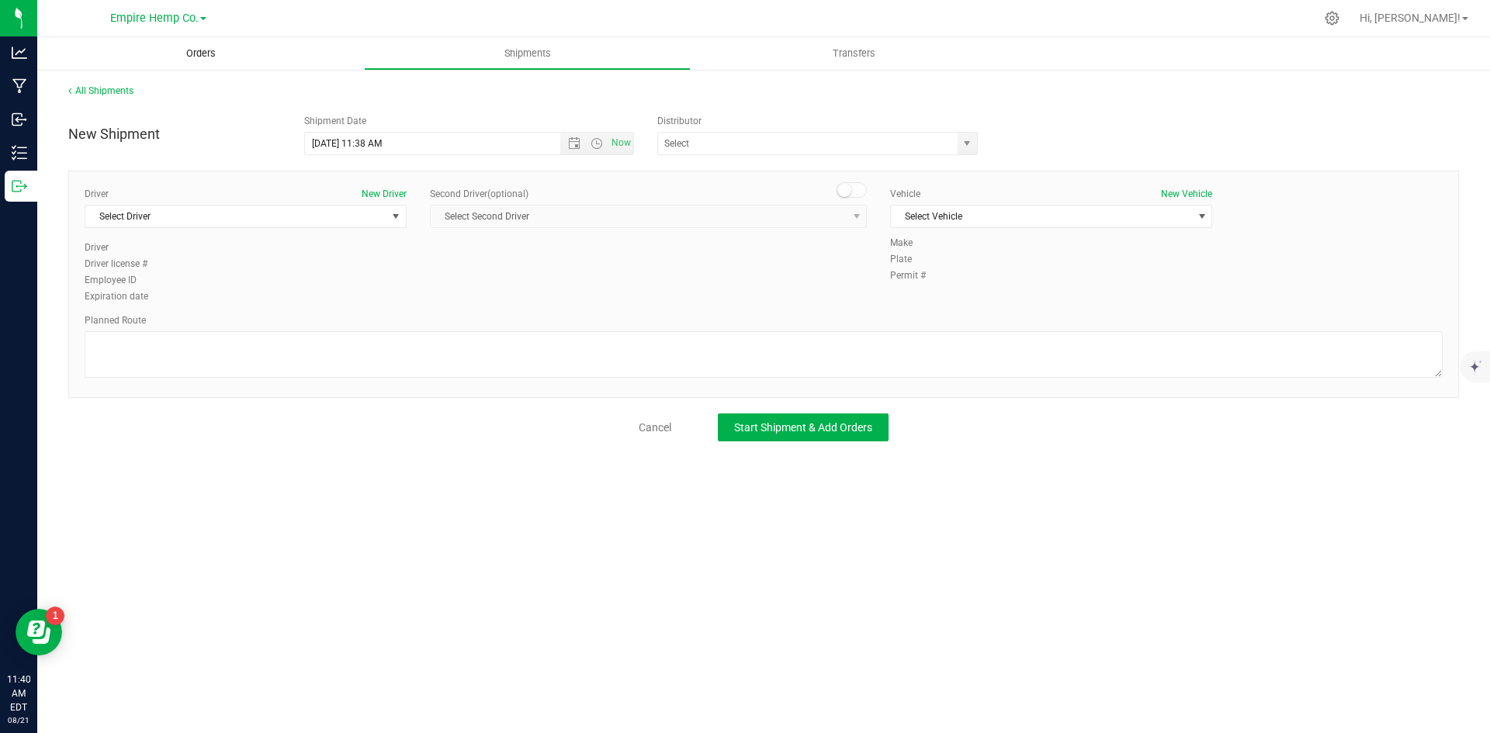
click at [189, 54] on span "Orders" at bounding box center [200, 54] width 71 height 14
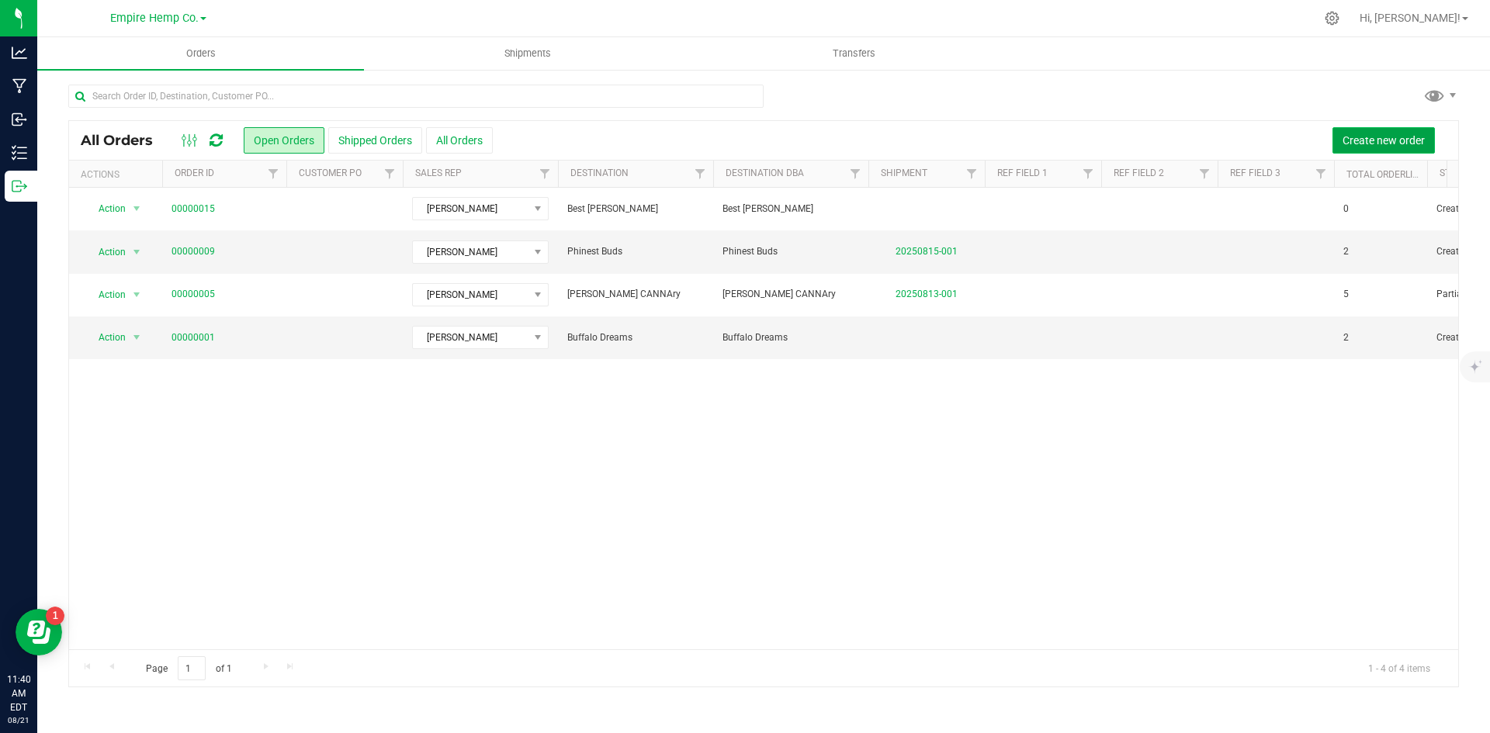
click at [1389, 141] on span "Create new order" at bounding box center [1384, 140] width 82 height 12
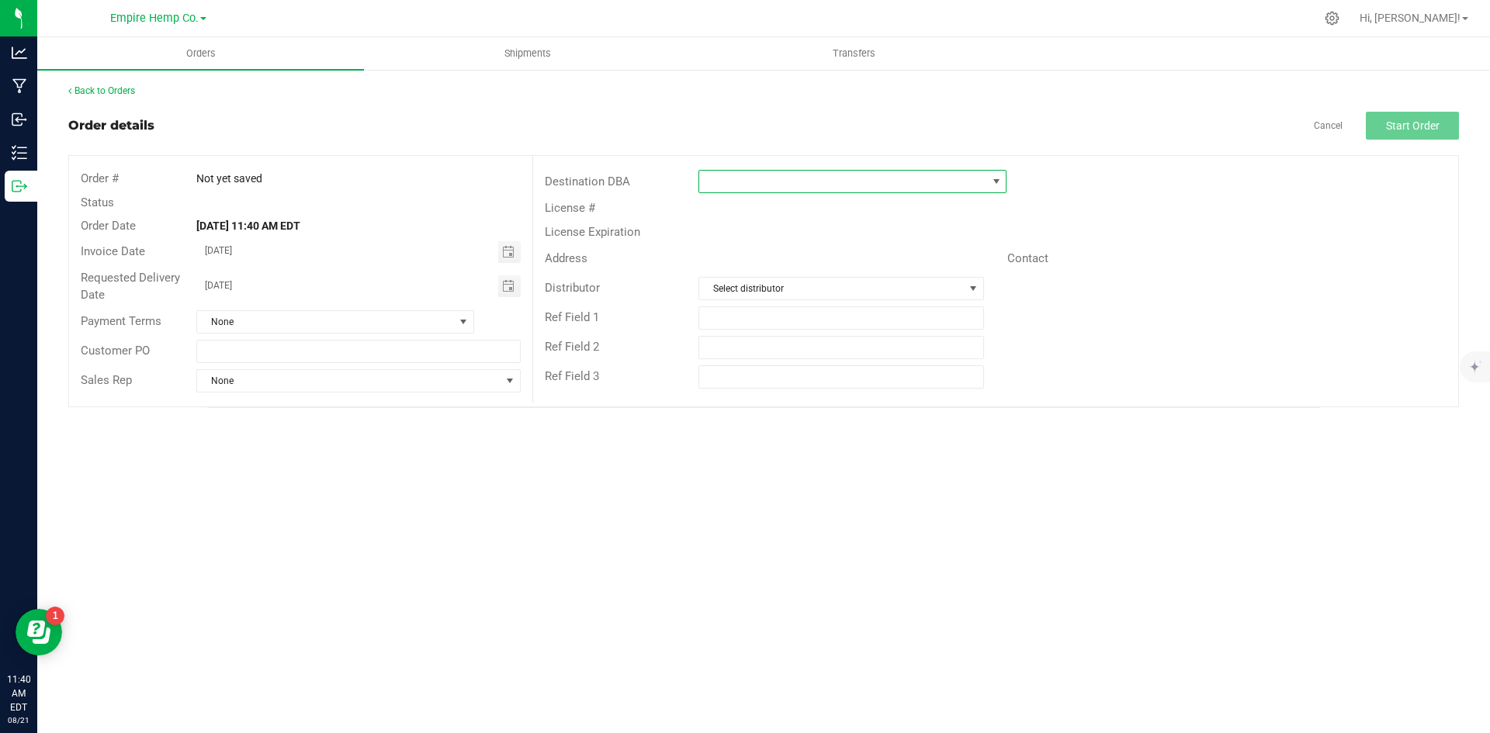
click at [998, 180] on span at bounding box center [996, 181] width 12 height 12
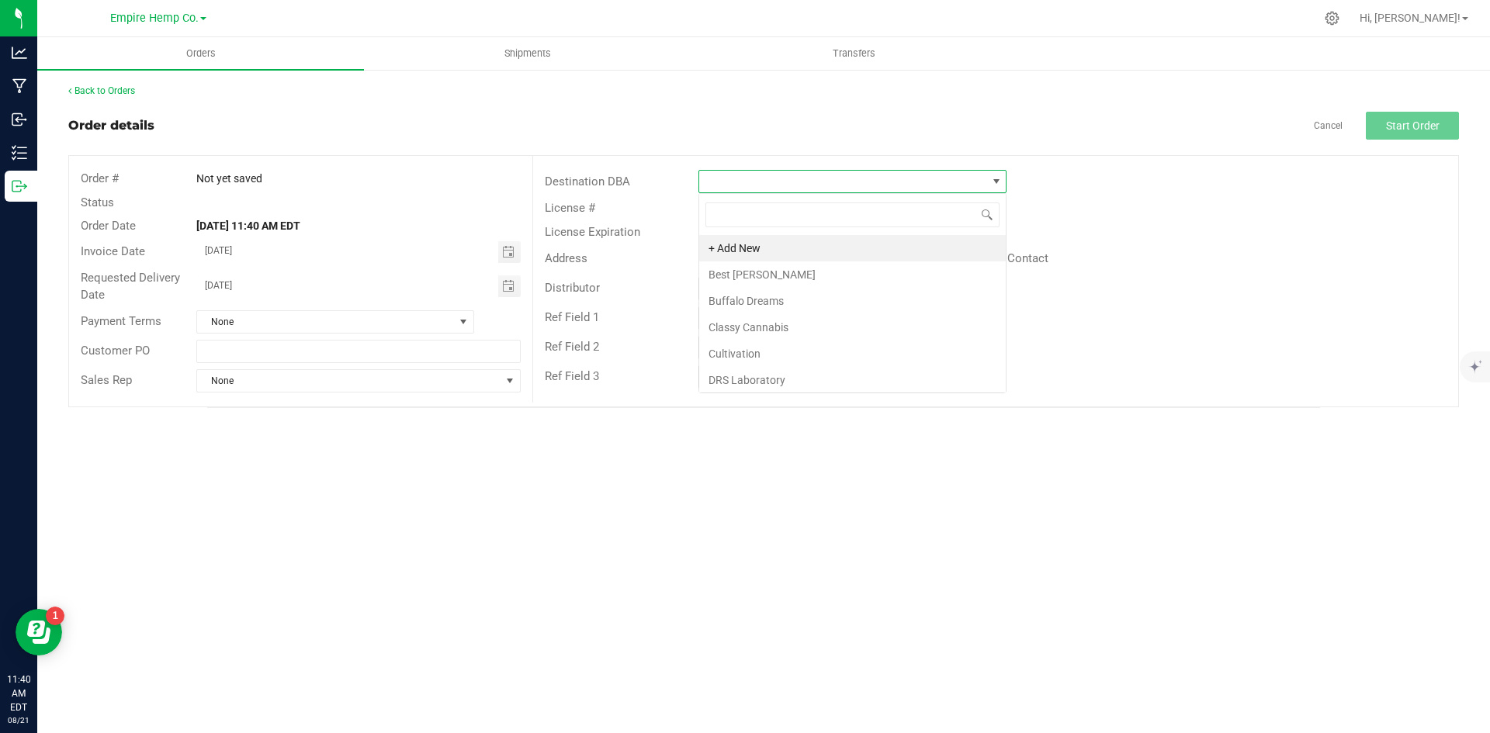
scroll to position [23, 308]
type input "mary"
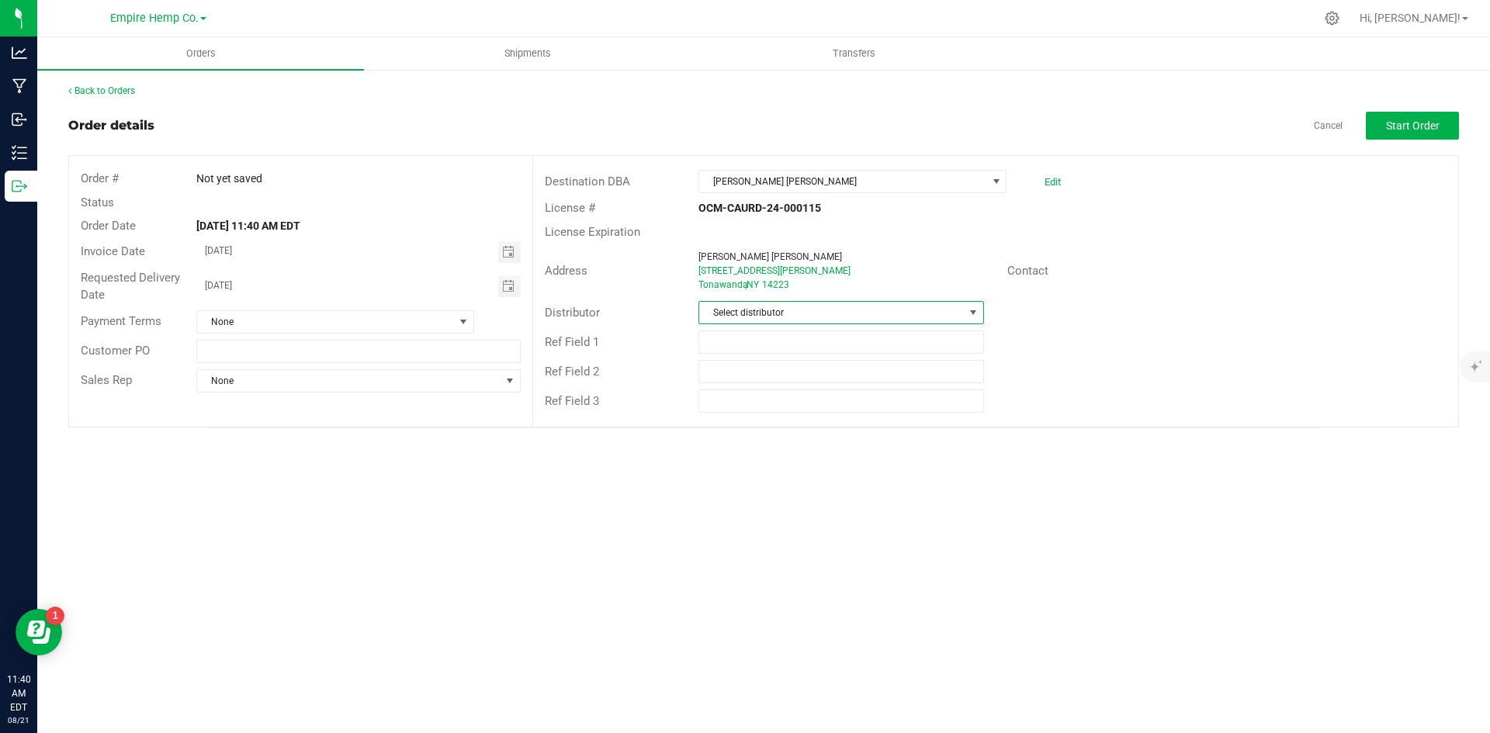
click at [972, 304] on span at bounding box center [973, 313] width 19 height 22
click at [890, 432] on li "Empire Hemp Co. Distribution" at bounding box center [840, 432] width 283 height 26
click at [435, 484] on div "Orders Shipments Transfers Back to Orders Order details Cancel Start Order Orde…" at bounding box center [763, 385] width 1453 height 696
click at [465, 317] on span at bounding box center [463, 322] width 12 height 12
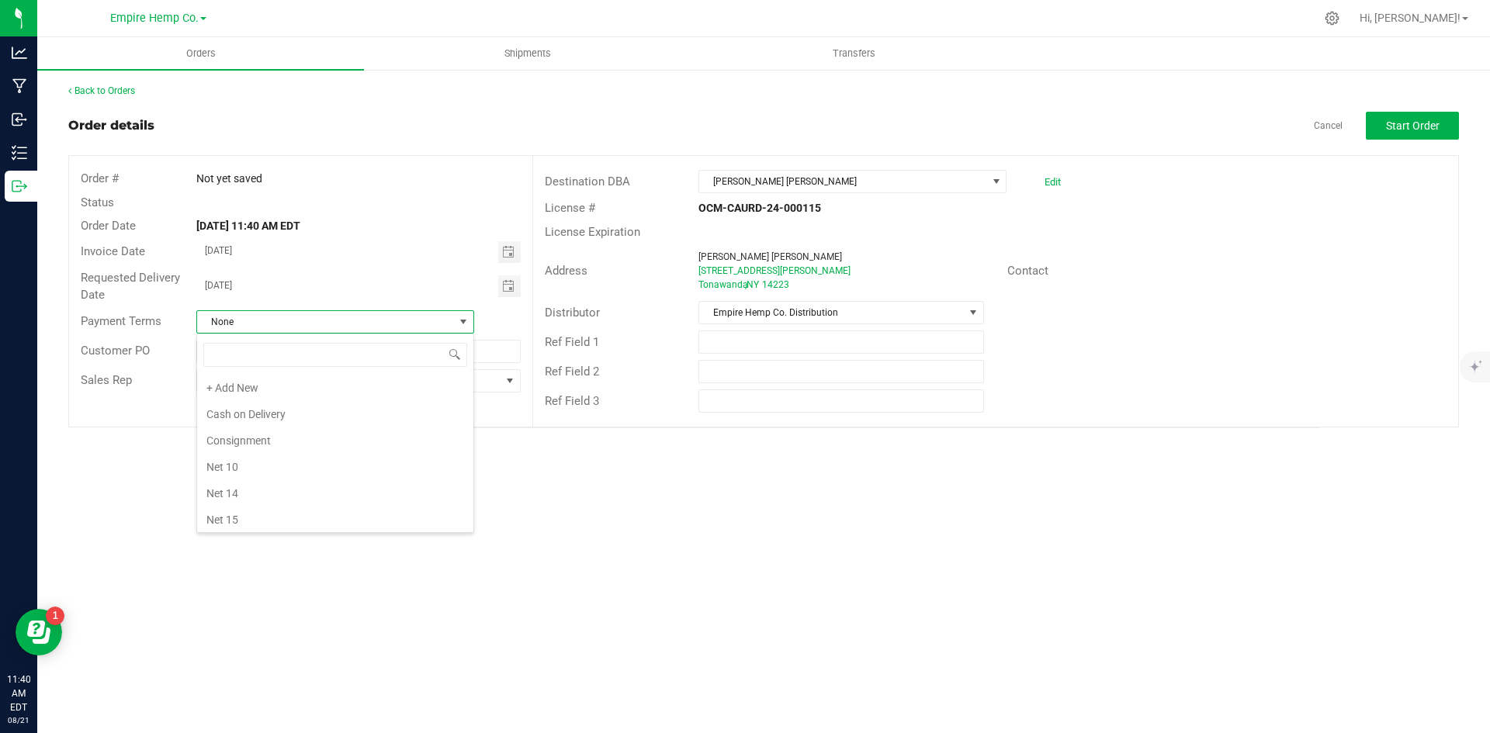
scroll to position [23, 278]
click at [307, 418] on li "Net 30" at bounding box center [335, 411] width 276 height 26
click at [511, 378] on span at bounding box center [510, 381] width 12 height 12
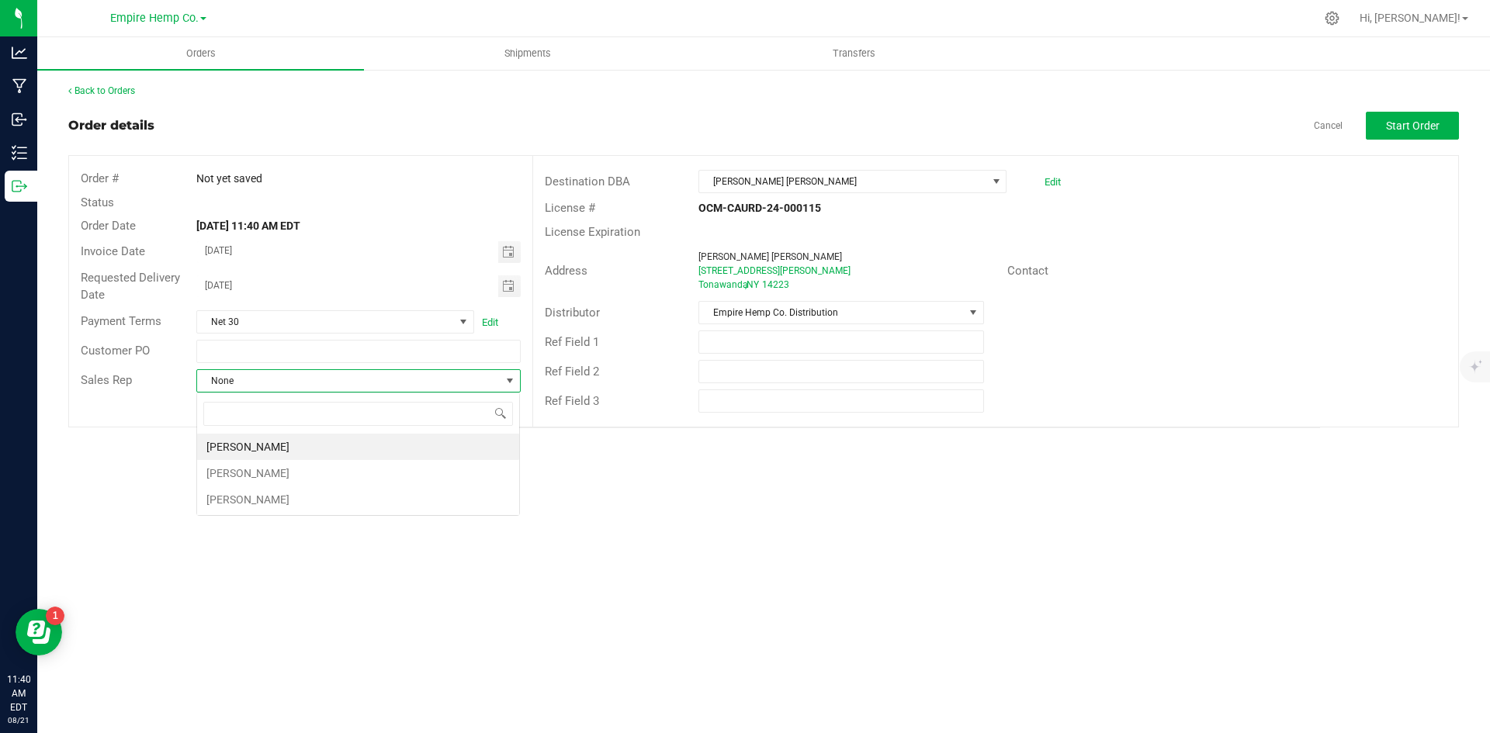
scroll to position [23, 324]
click at [362, 449] on li "[PERSON_NAME]" at bounding box center [358, 447] width 322 height 26
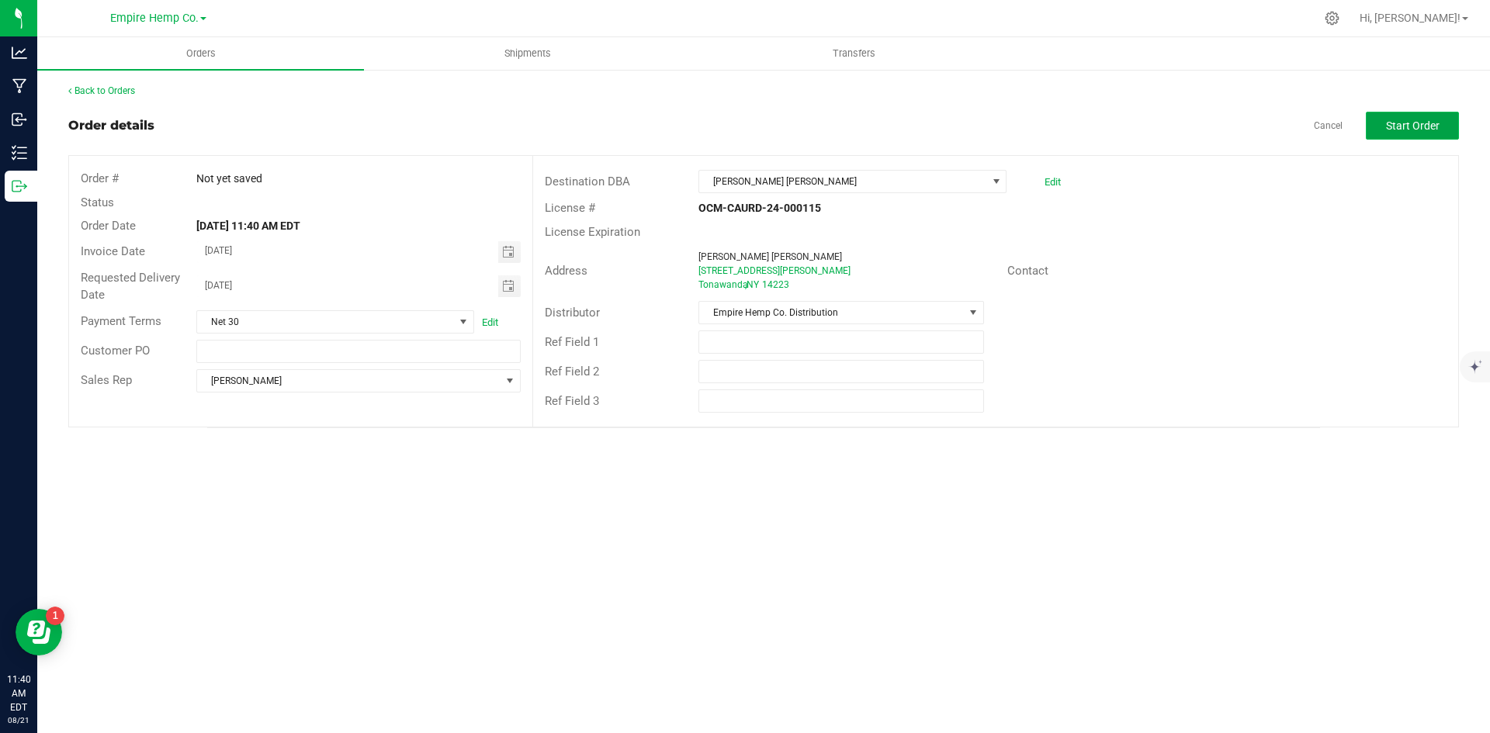
click at [1417, 132] on span "Start Order" at bounding box center [1413, 126] width 54 height 12
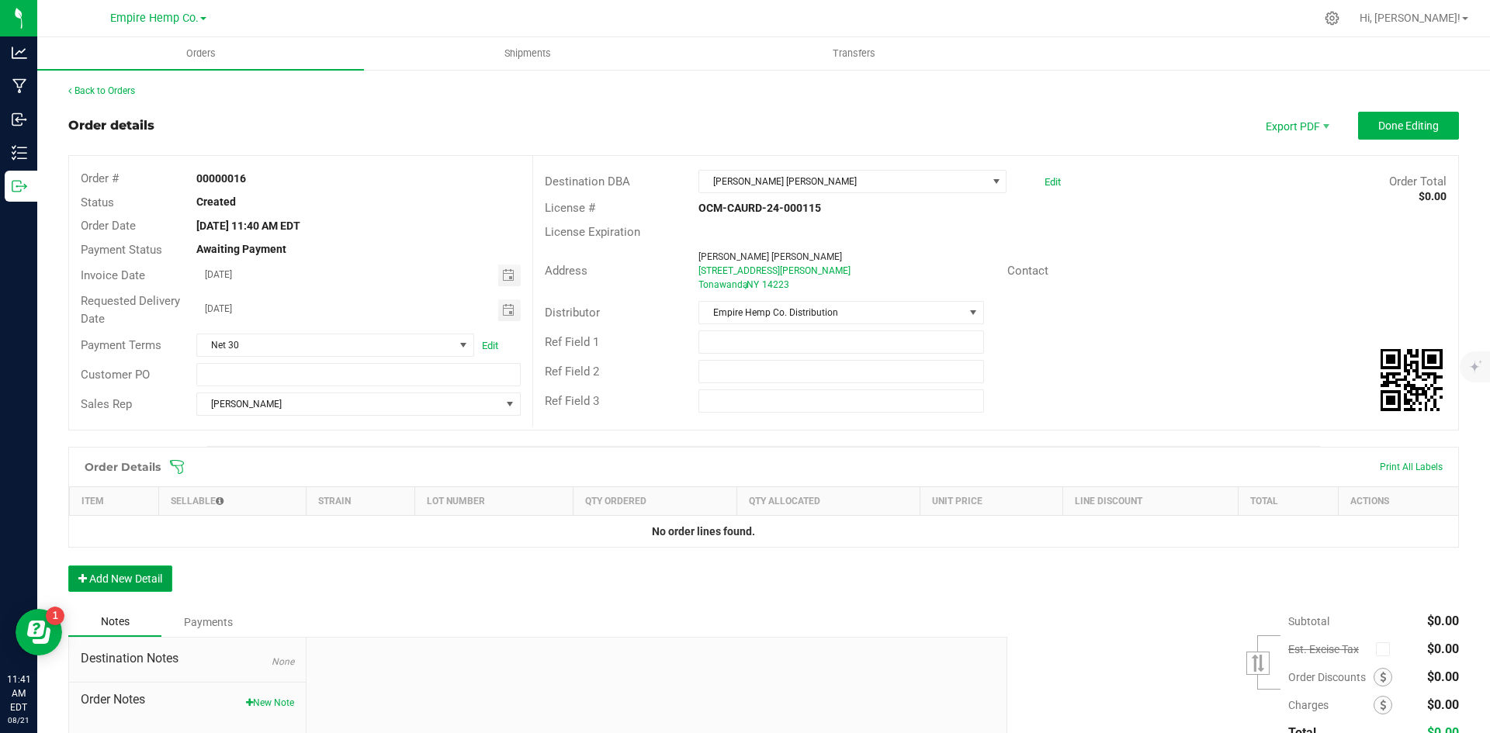
click at [127, 578] on button "Add New Detail" at bounding box center [120, 579] width 104 height 26
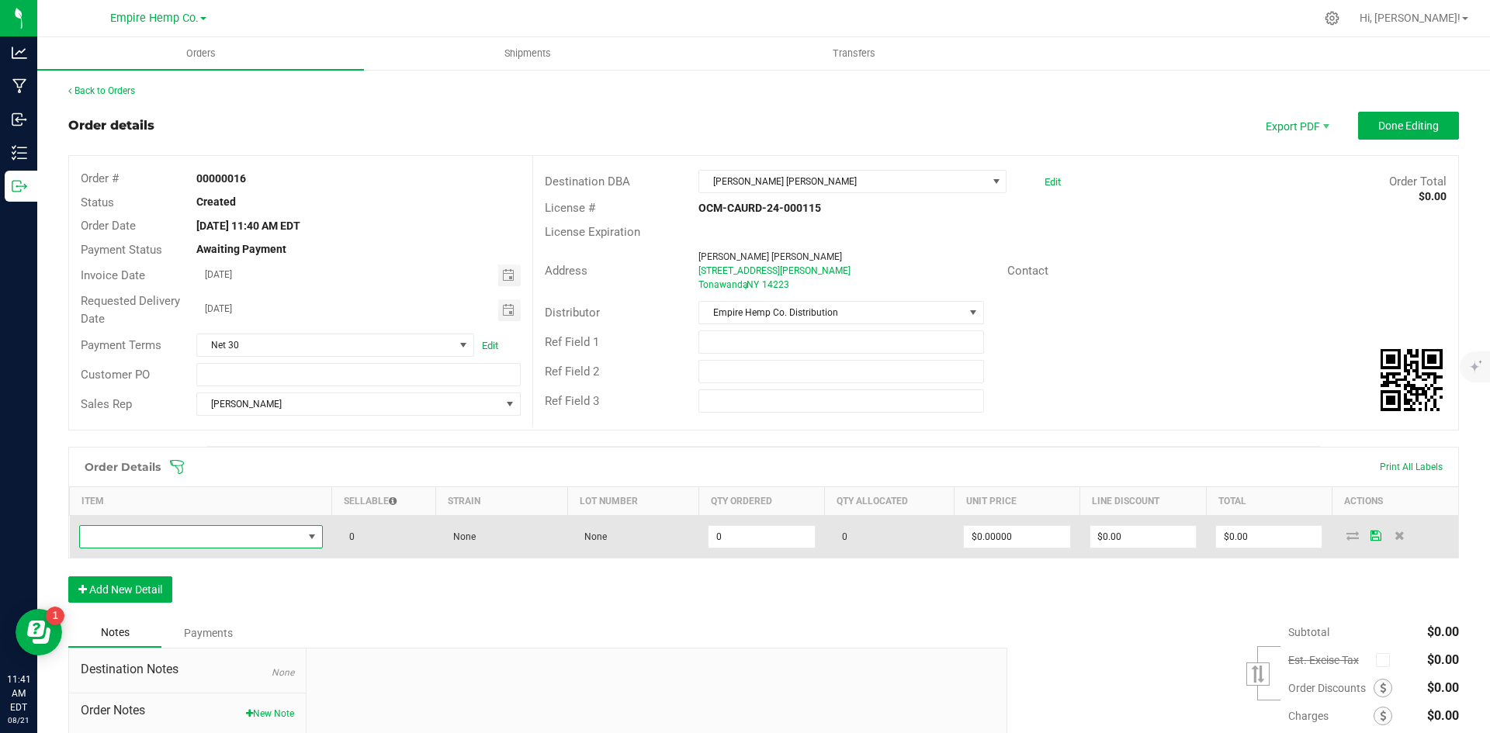
click at [254, 539] on span "NO DATA FOUND" at bounding box center [191, 537] width 223 height 22
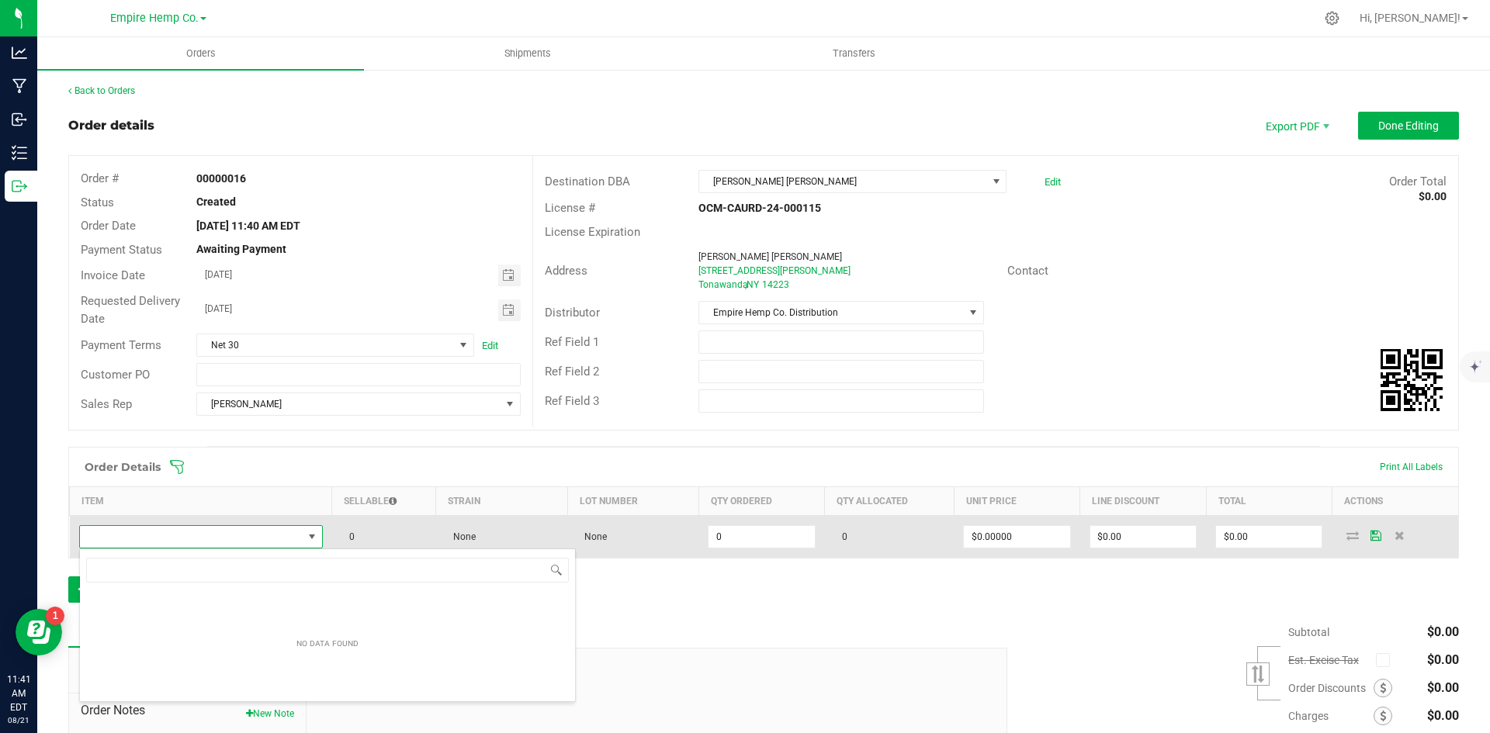
scroll to position [23, 240]
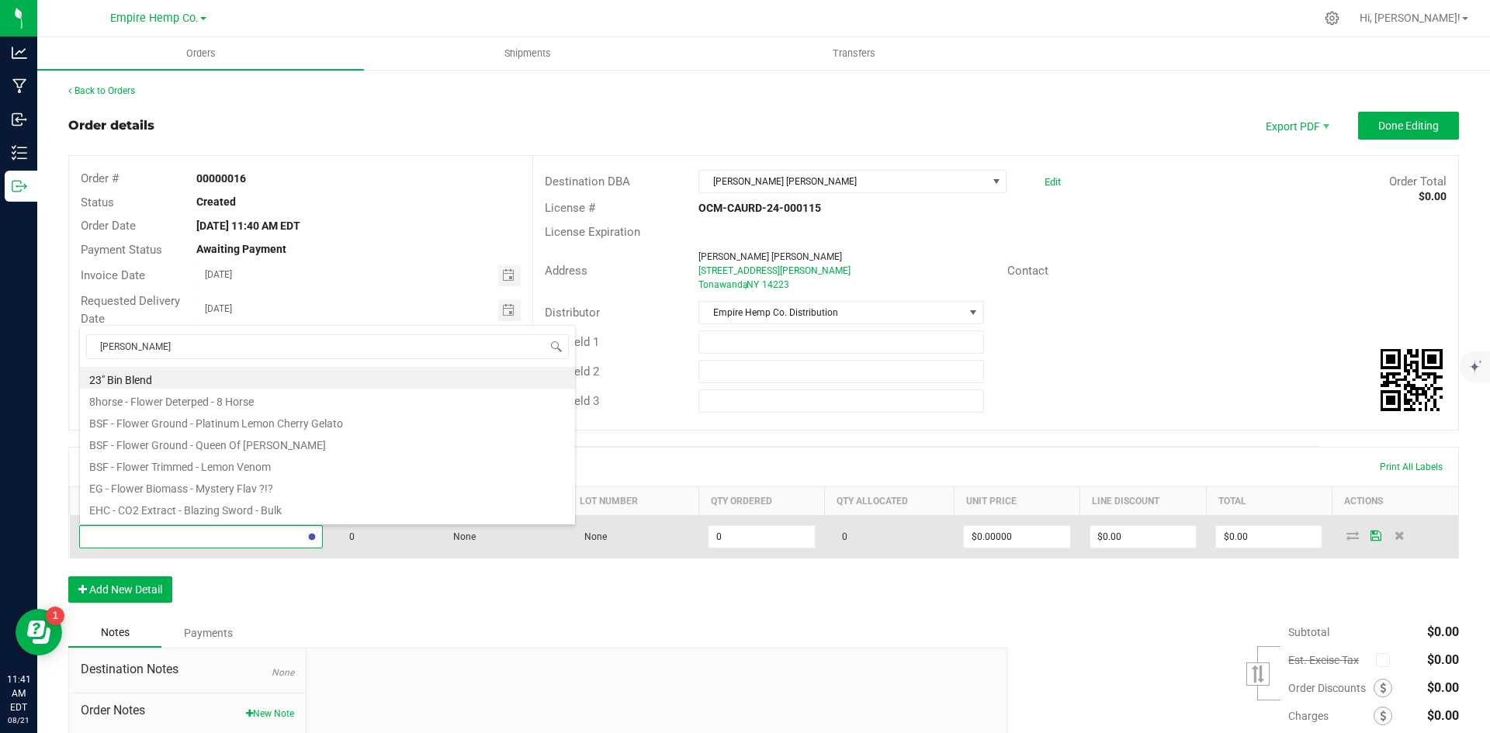
type input "stank"
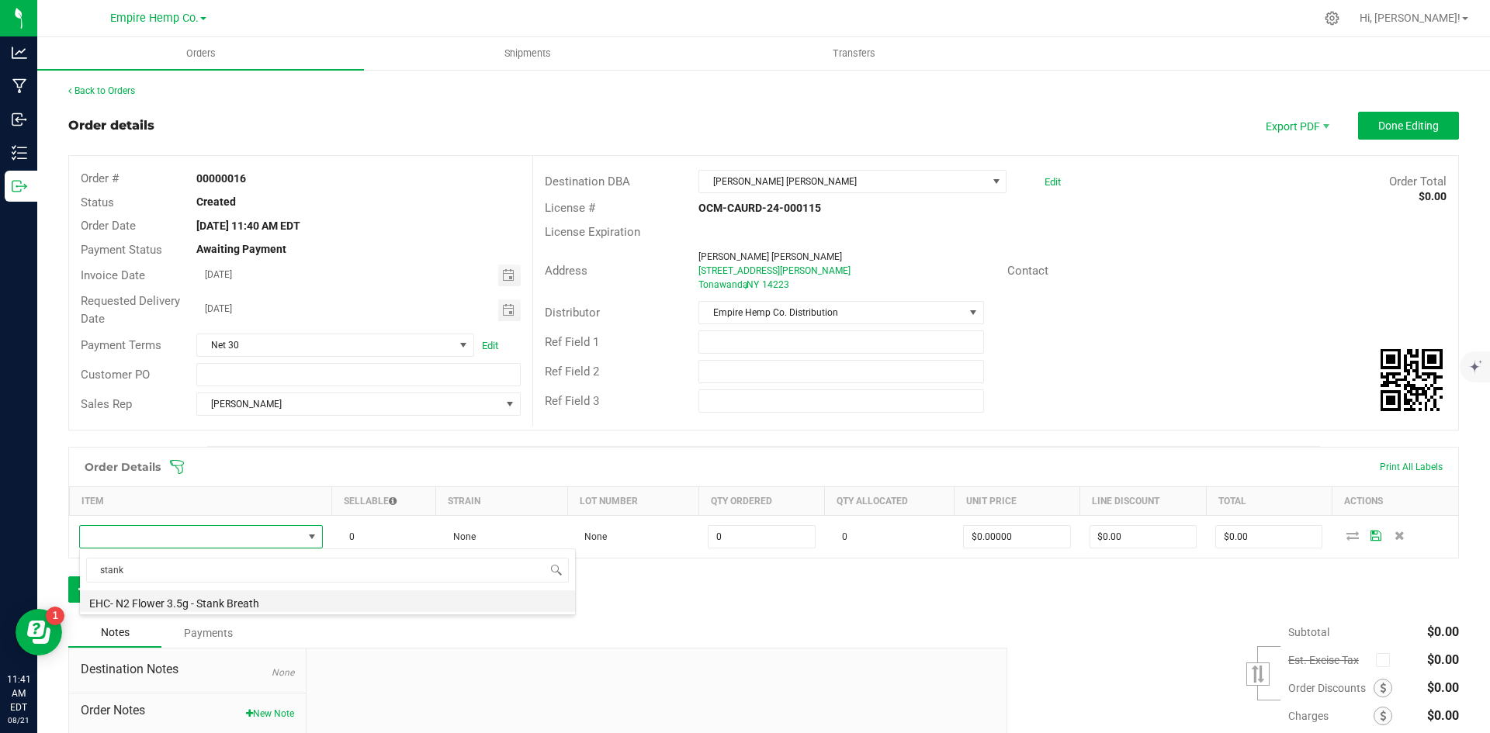
click at [262, 602] on li "EHC- N2 Flower 3.5g - Stank Breath" at bounding box center [327, 602] width 495 height 22
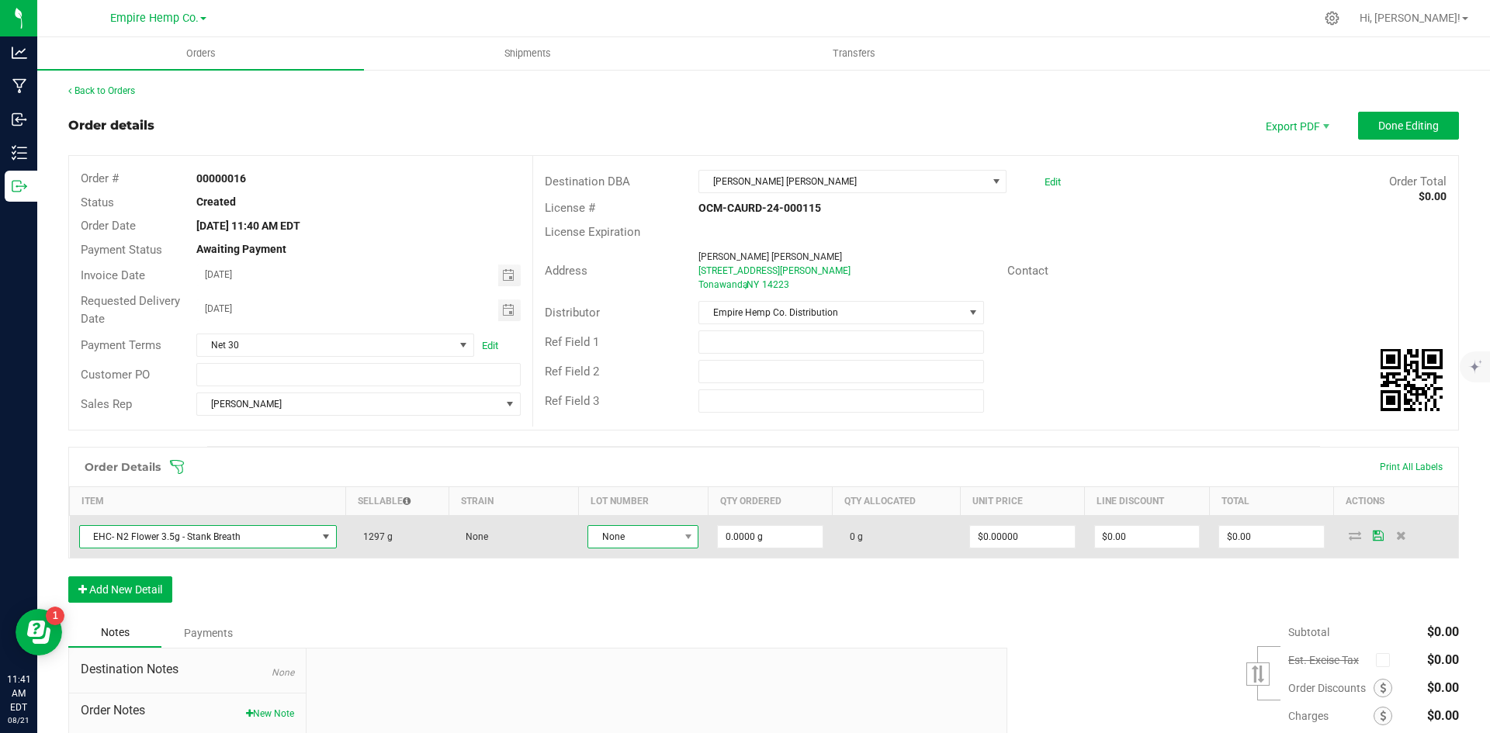
click at [681, 545] on span at bounding box center [687, 537] width 19 height 22
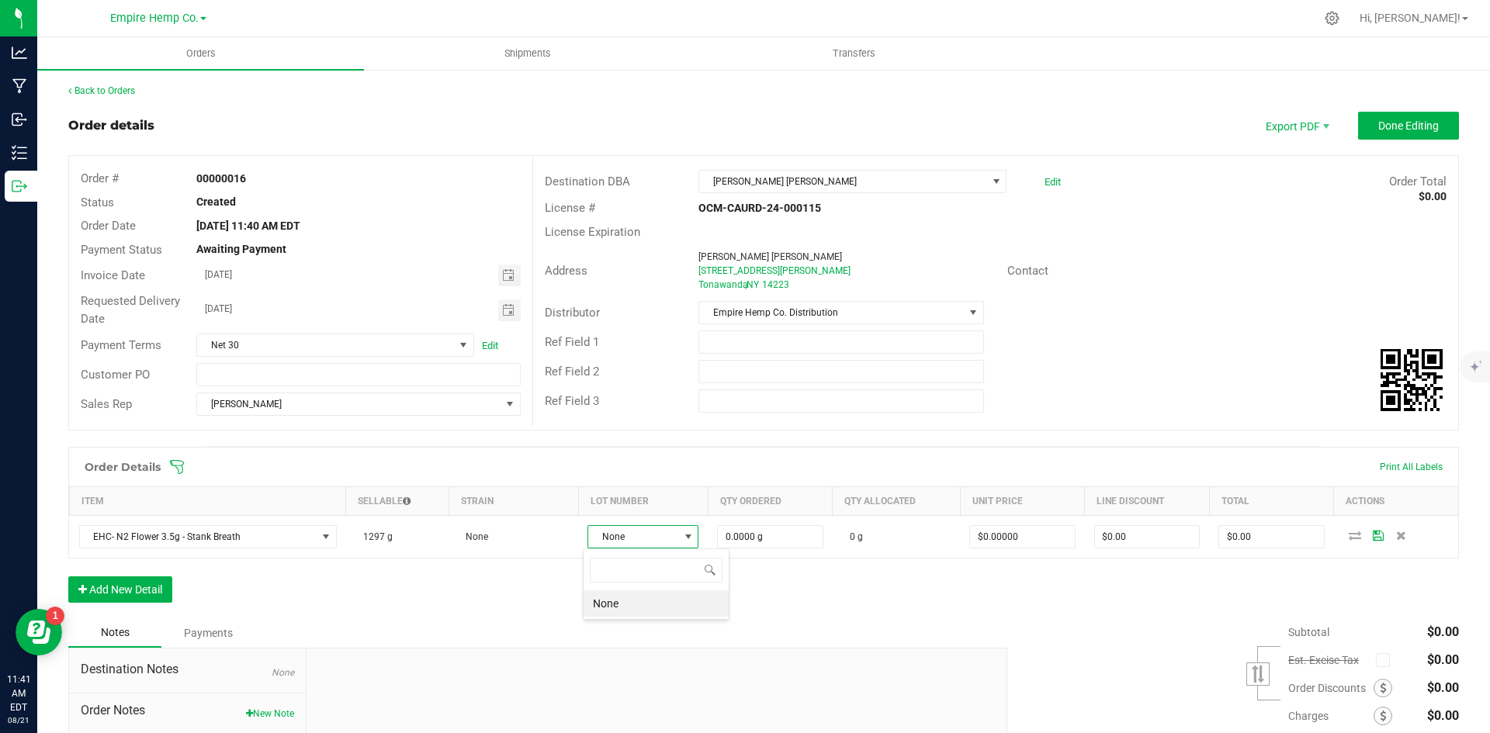
click at [675, 604] on li "None" at bounding box center [656, 604] width 145 height 26
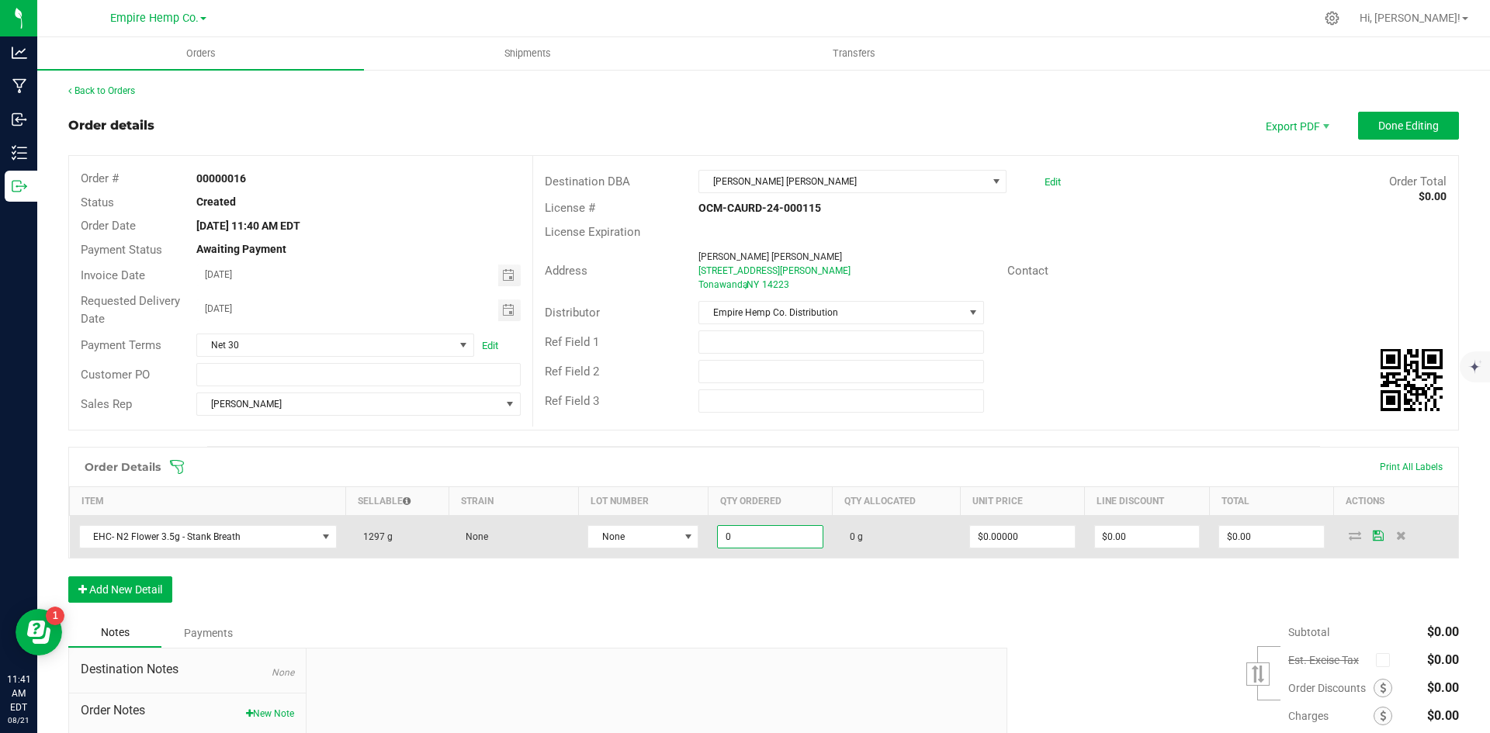
click at [728, 537] on input "0" at bounding box center [770, 537] width 104 height 22
type input "27.0000 g"
type input "0"
click at [1003, 536] on input "0" at bounding box center [1022, 537] width 104 height 22
type input "$15.00000"
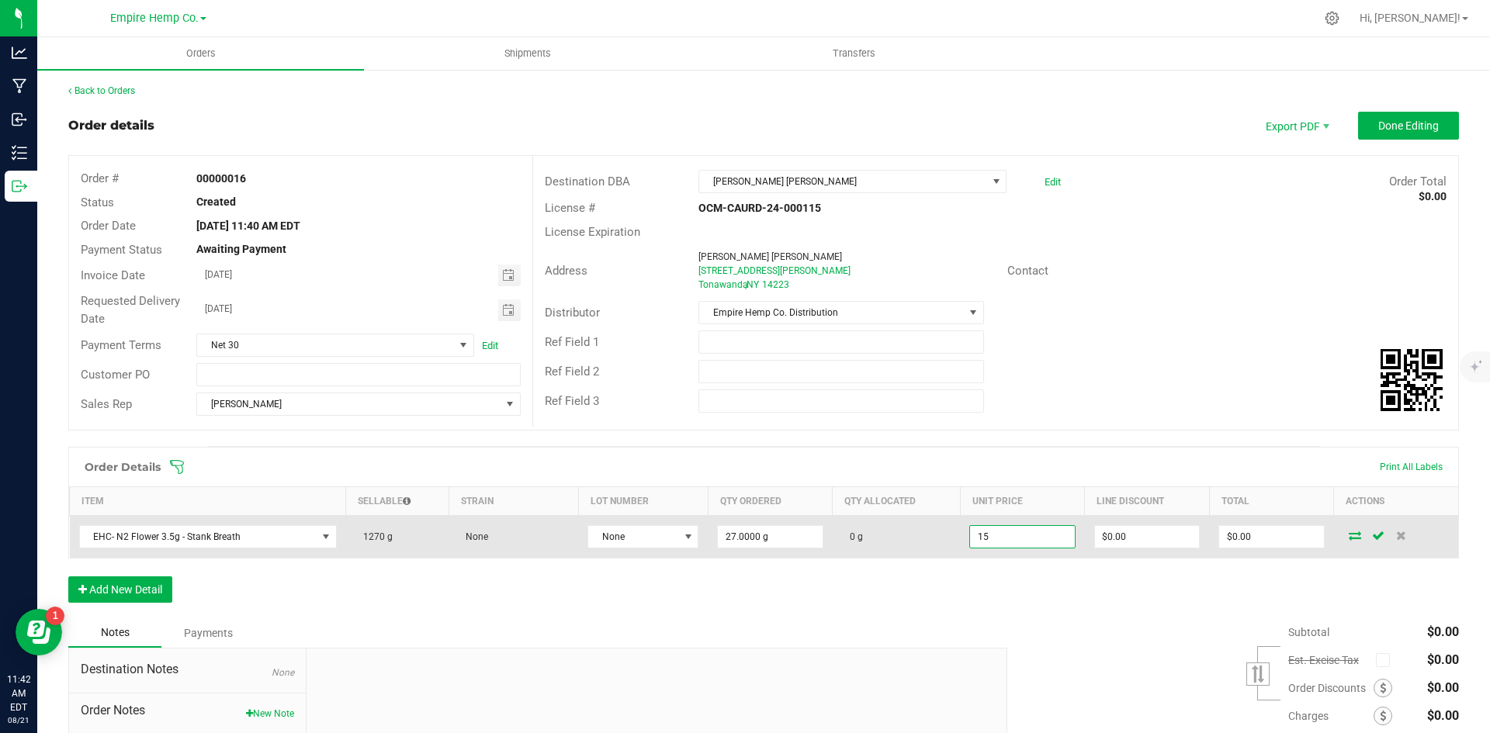
type input "0"
type input "$405.00"
click at [1349, 535] on icon at bounding box center [1355, 535] width 12 height 9
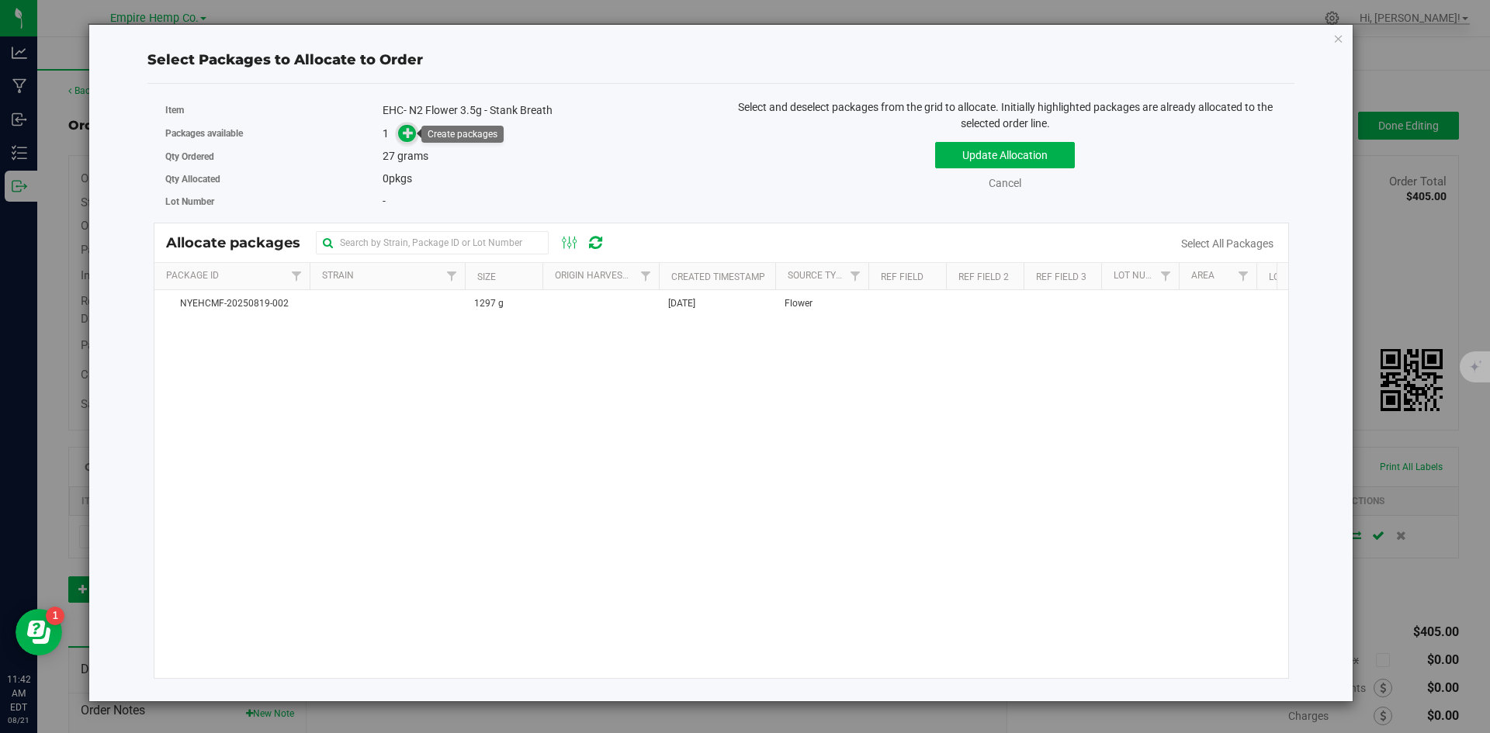
click at [409, 133] on icon at bounding box center [408, 132] width 11 height 11
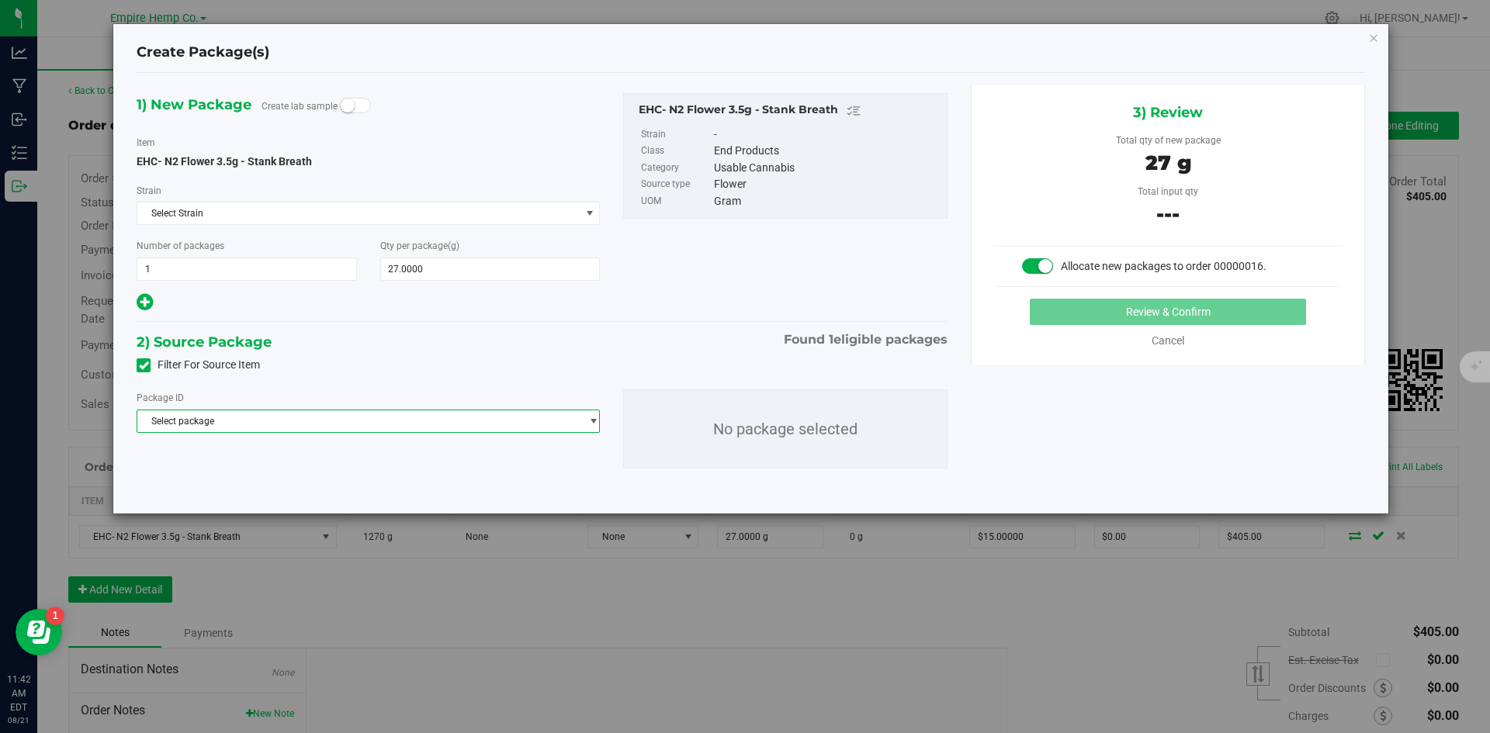
click at [233, 425] on span "Select package" at bounding box center [358, 422] width 442 height 22
click at [285, 487] on span "( EHC- N2 Flower 3.5g - Stank Breath )" at bounding box center [337, 485] width 158 height 11
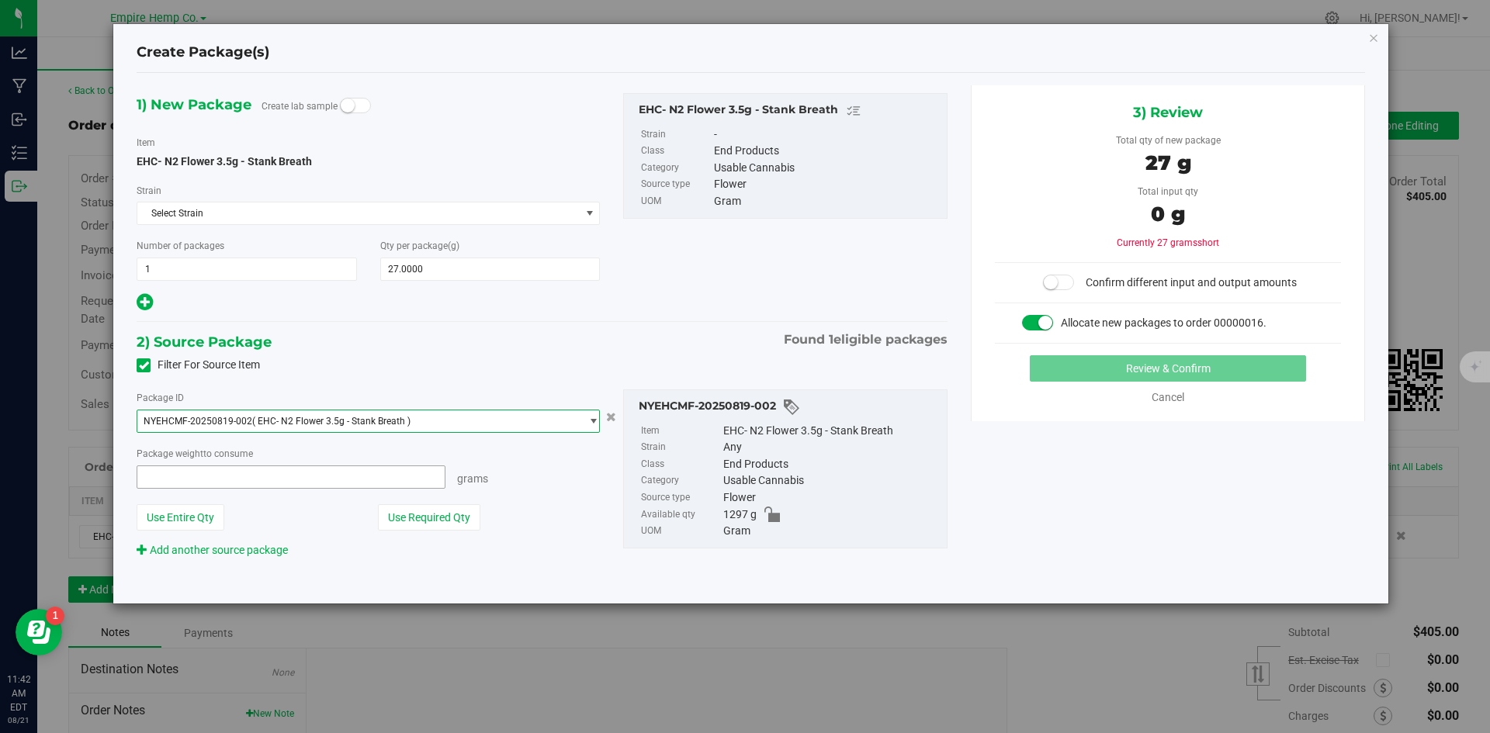
click at [245, 484] on span at bounding box center [291, 477] width 309 height 23
type input "27"
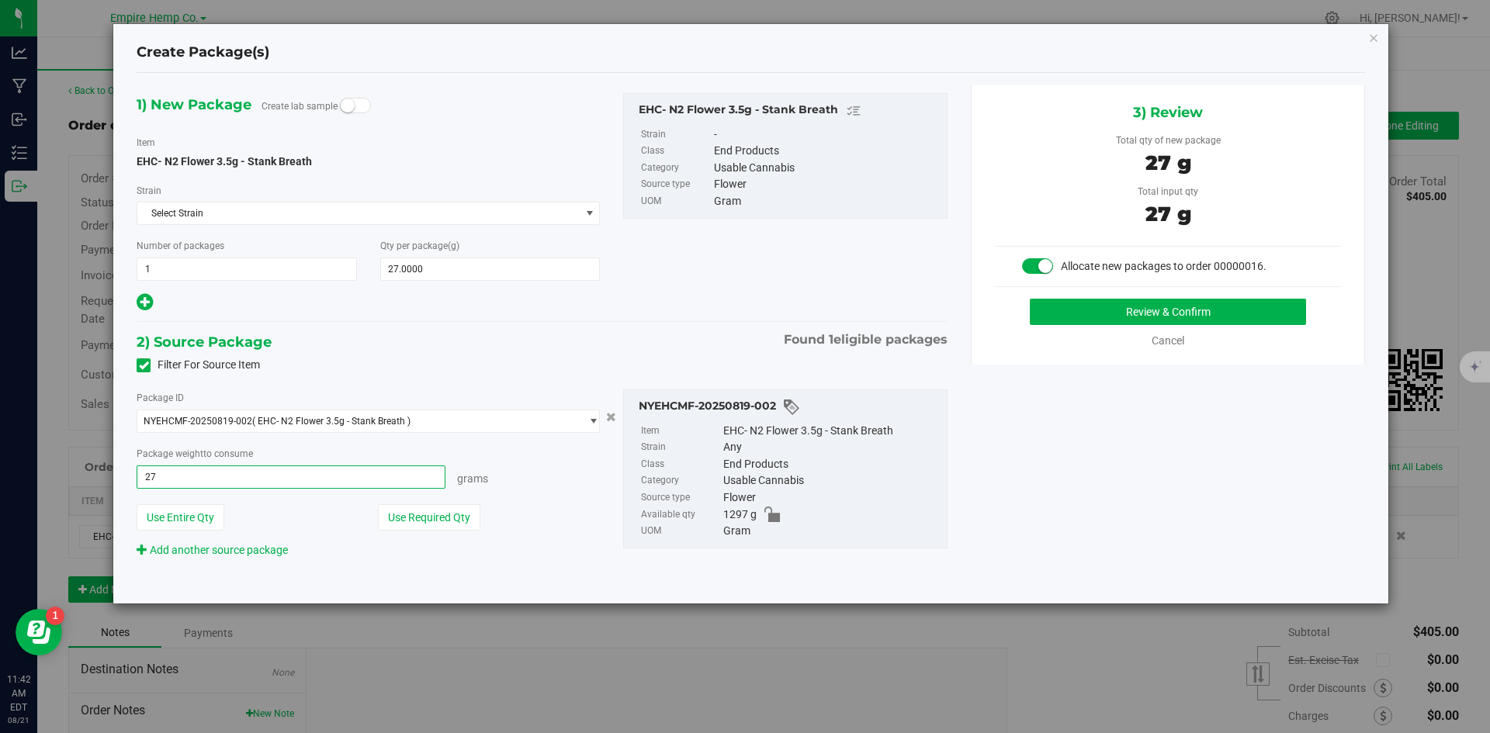
type input "27.0000 g"
click at [1064, 439] on div "1) New Package Create lab sample Item EHC- N2 Flower 3.5g - Stank Breath Strain…" at bounding box center [751, 338] width 1252 height 506
click at [1170, 317] on button "Review & Confirm" at bounding box center [1168, 312] width 276 height 26
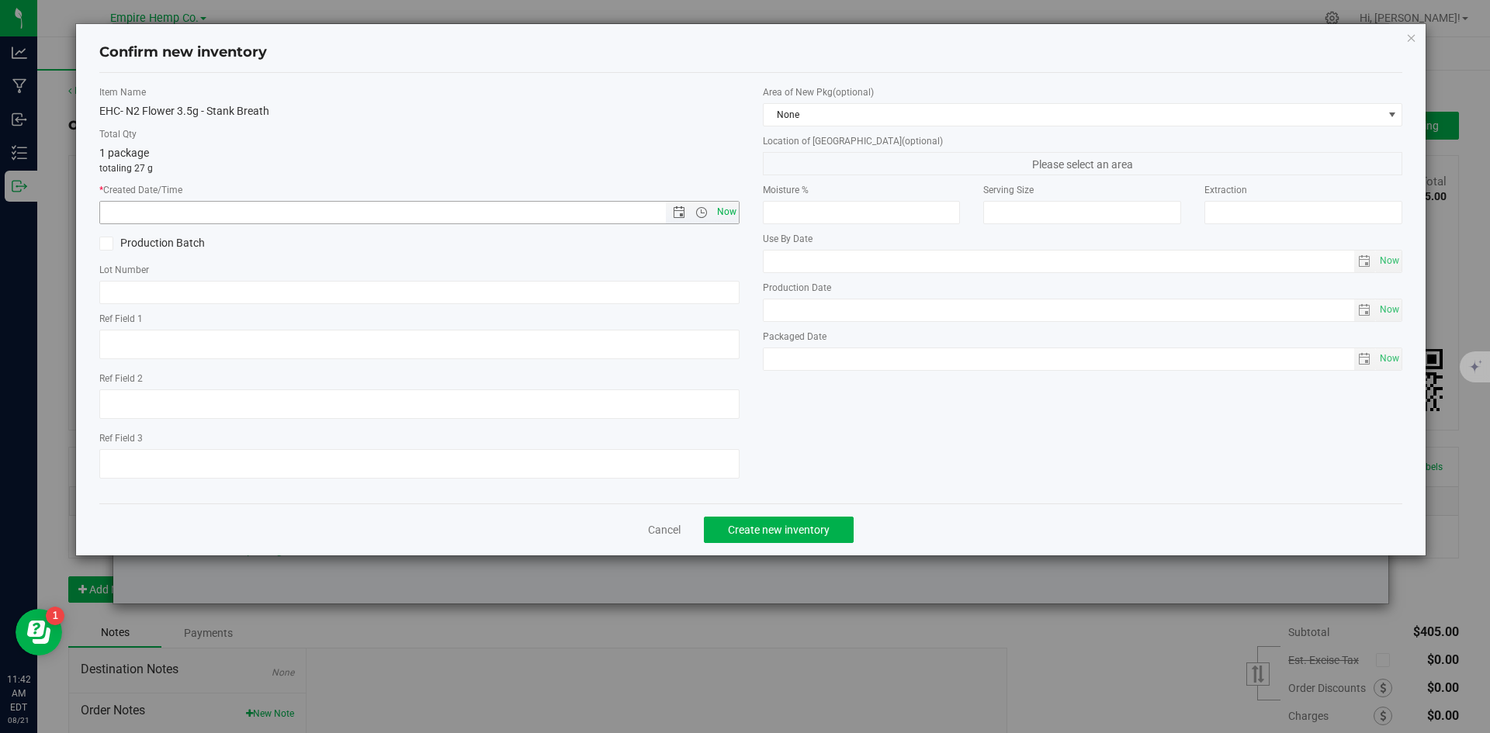
click at [723, 218] on span "Now" at bounding box center [726, 212] width 26 height 23
type input "[DATE] 11:42 AM"
click at [820, 531] on span "Create new inventory" at bounding box center [779, 530] width 102 height 12
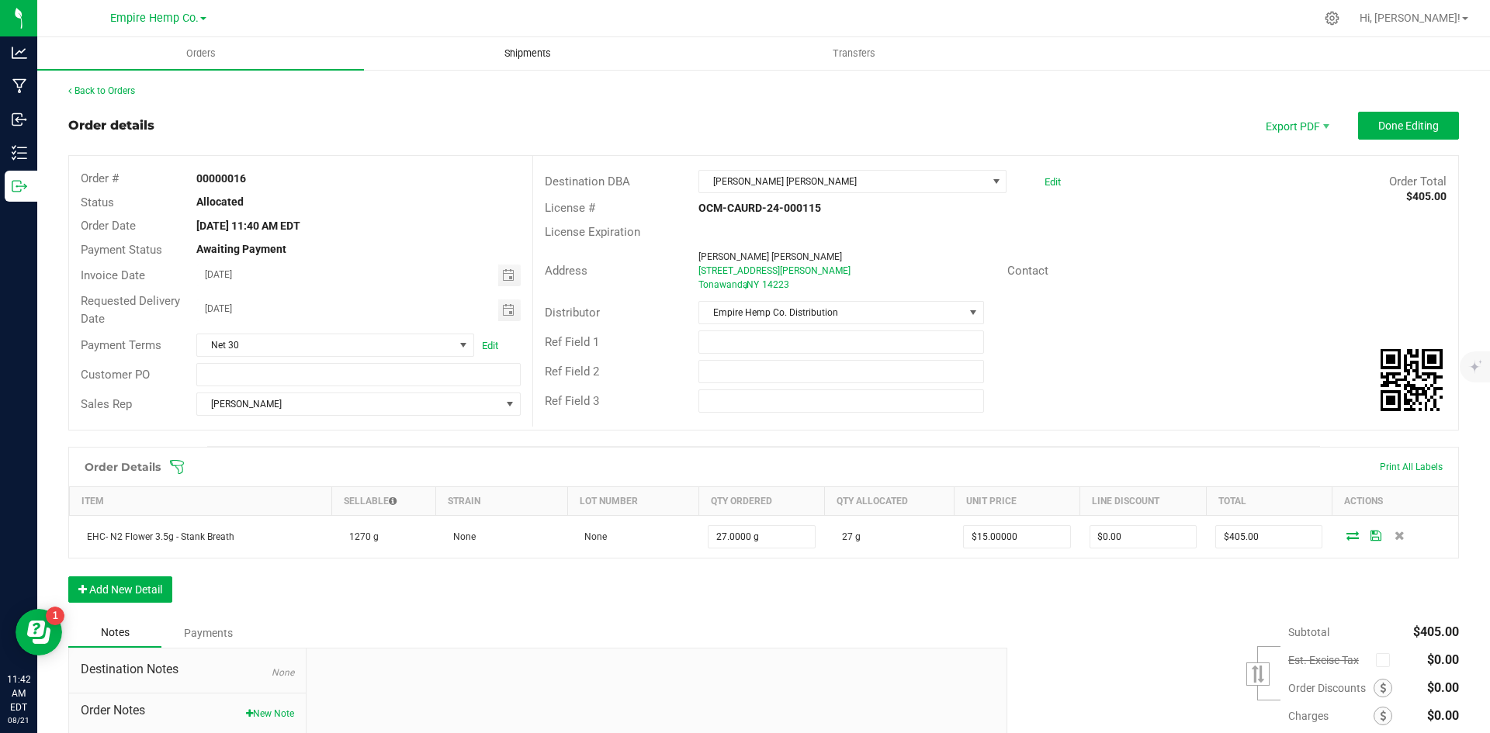
click at [517, 51] on span "Shipments" at bounding box center [528, 54] width 88 height 14
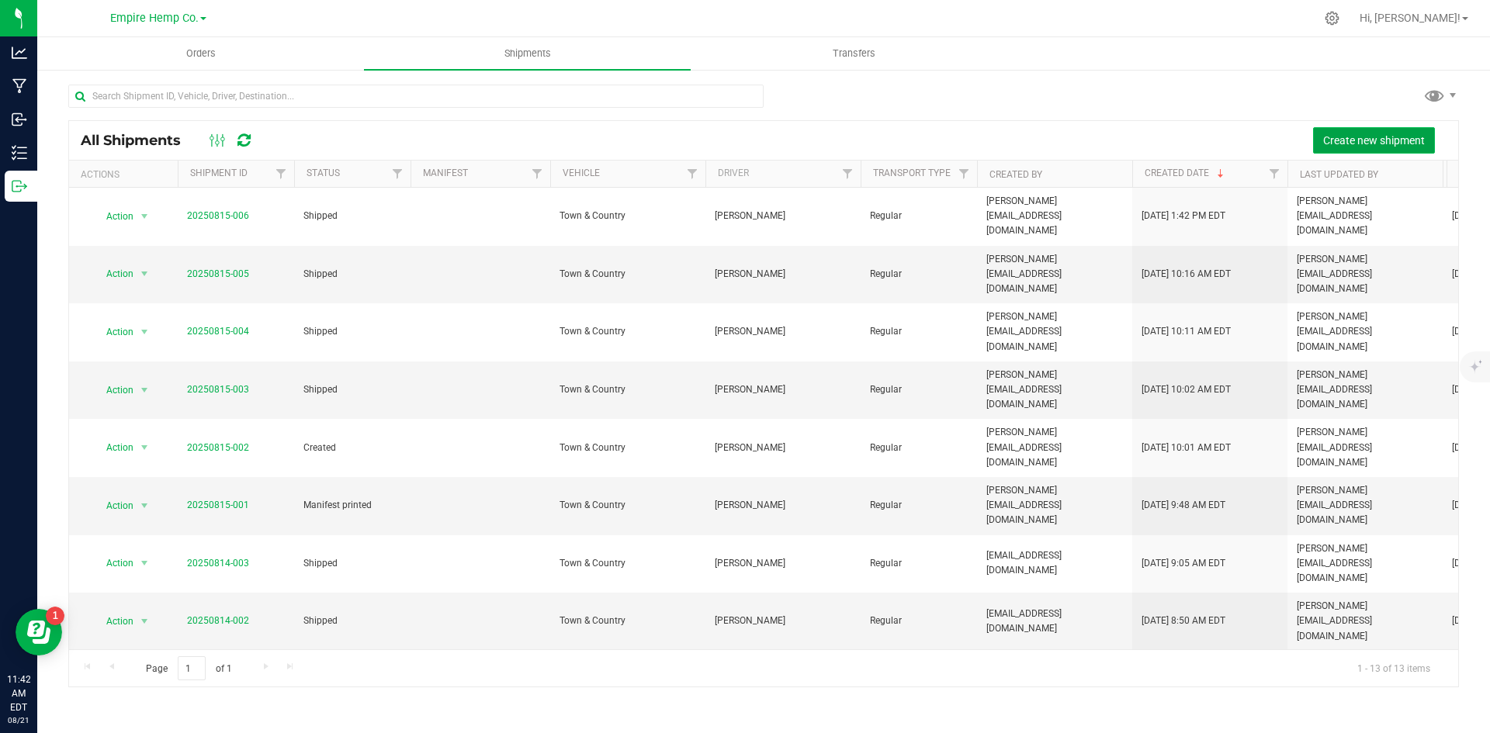
click at [1373, 134] on span "Create new shipment" at bounding box center [1374, 140] width 102 height 12
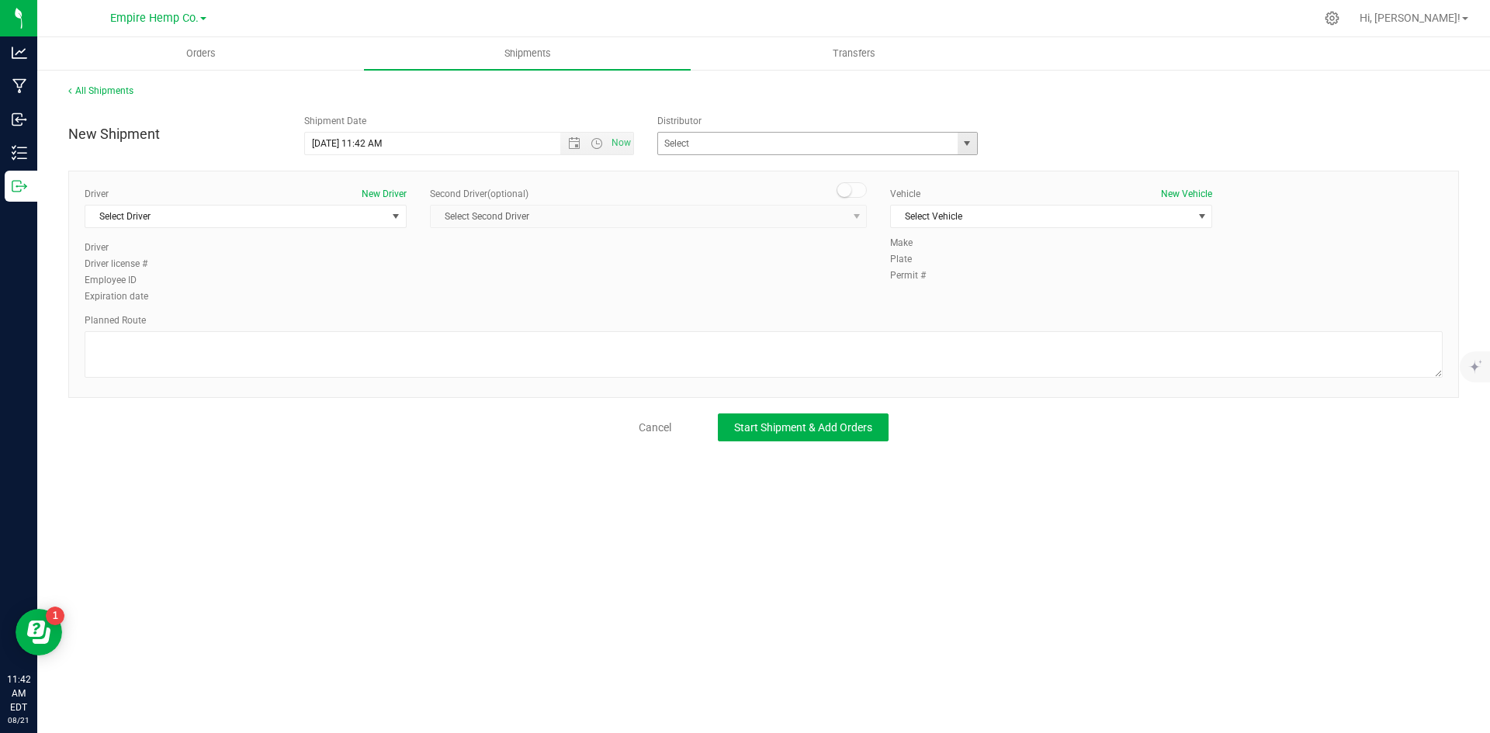
click at [960, 144] on span "select" at bounding box center [967, 144] width 19 height 22
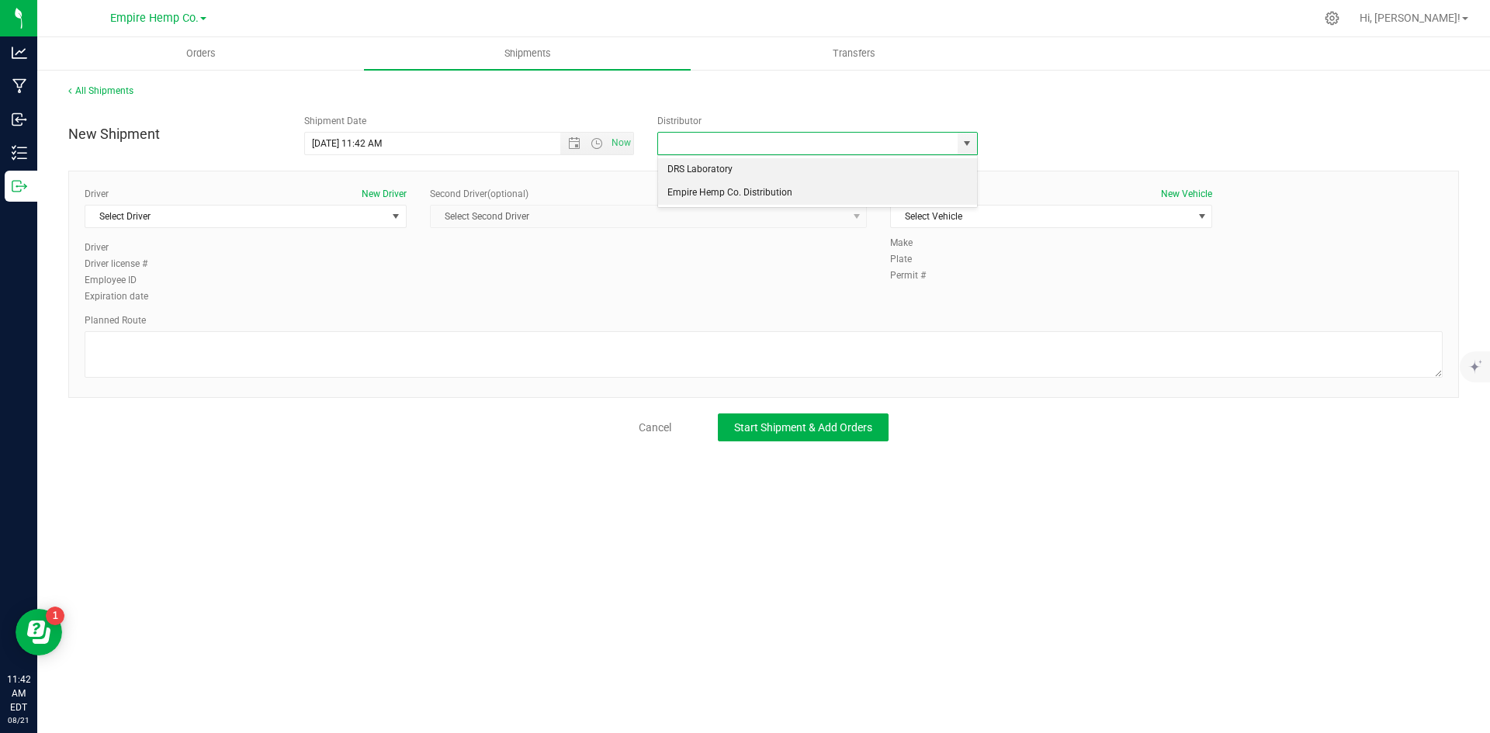
click at [865, 197] on li "Empire Hemp Co. Distribution" at bounding box center [817, 193] width 319 height 23
type input "Empire Hemp Co. Distribution"
click at [369, 216] on span "Select Driver" at bounding box center [235, 217] width 301 height 22
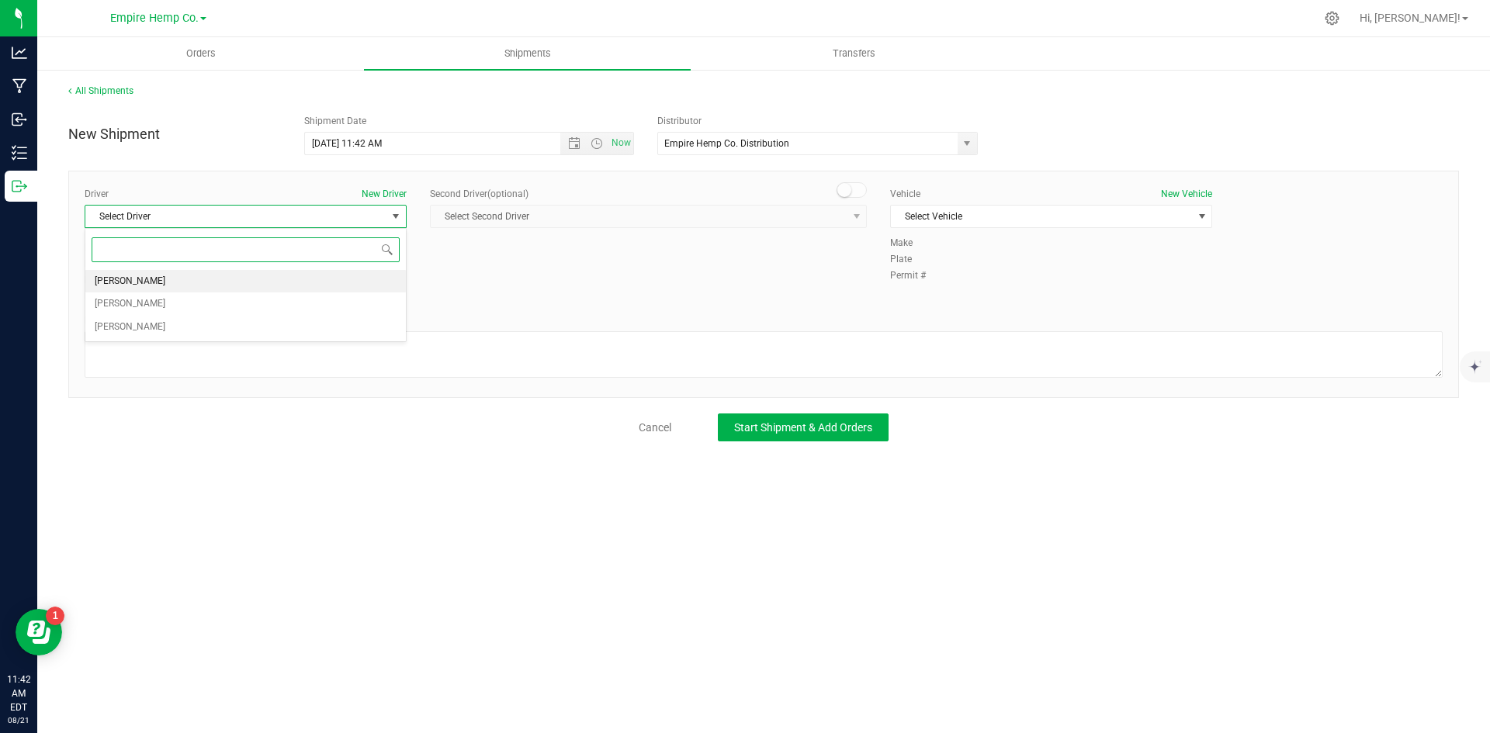
click at [258, 277] on li "[PERSON_NAME]" at bounding box center [245, 281] width 321 height 23
click at [963, 216] on span "Select Vehicle" at bounding box center [1041, 217] width 301 height 22
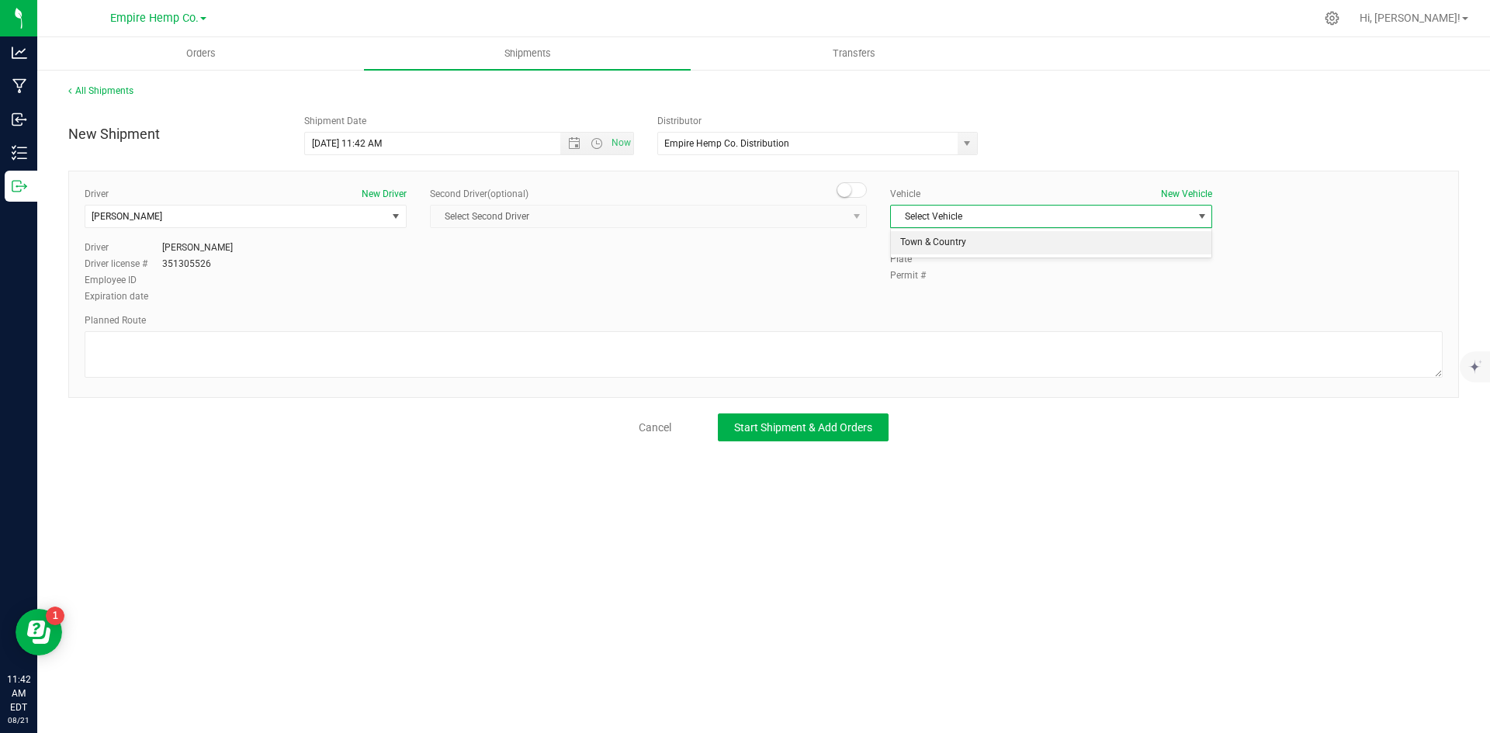
click at [946, 240] on li "Town & Country" at bounding box center [1051, 242] width 321 height 23
click at [813, 429] on span "Start Shipment & Add Orders" at bounding box center [803, 427] width 138 height 12
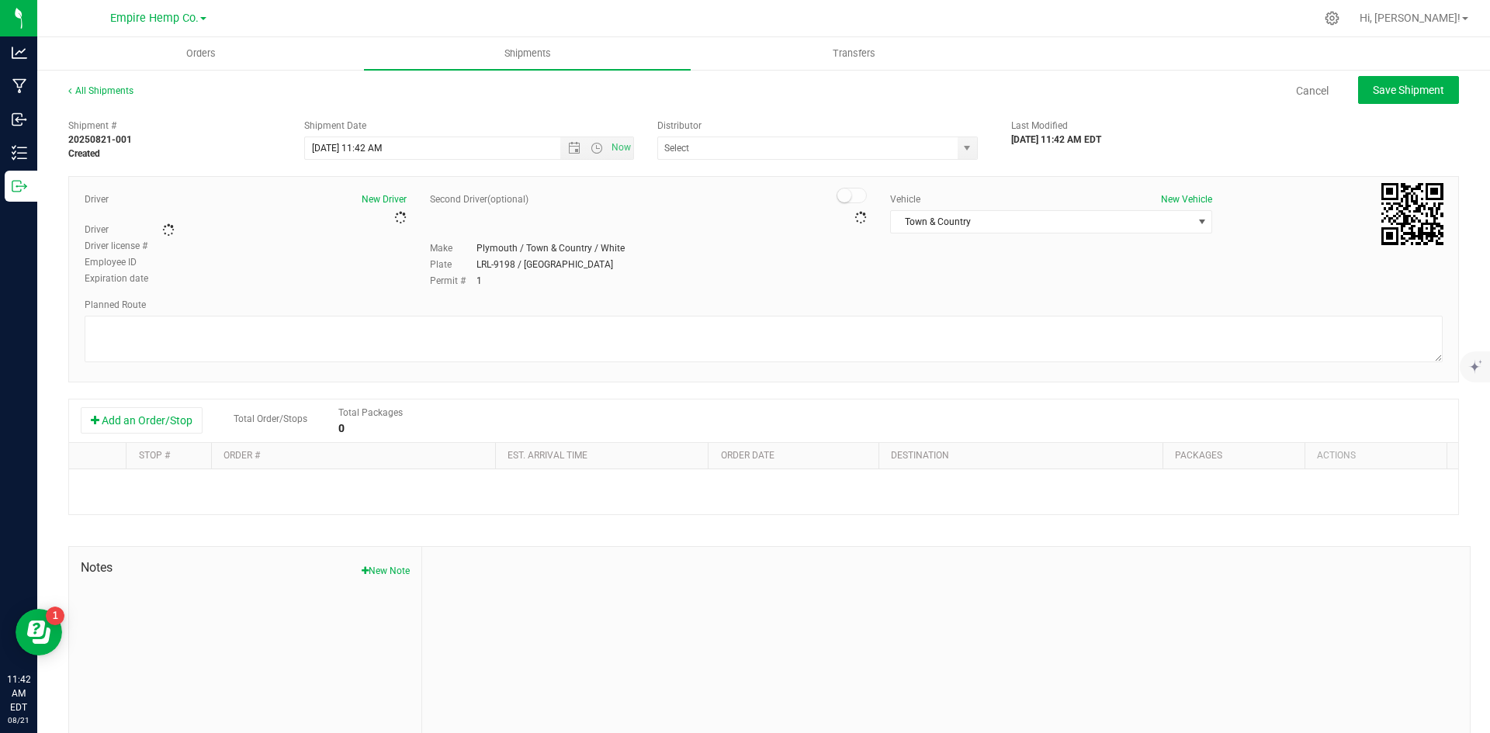
type input "Empire Hemp Co. Distribution"
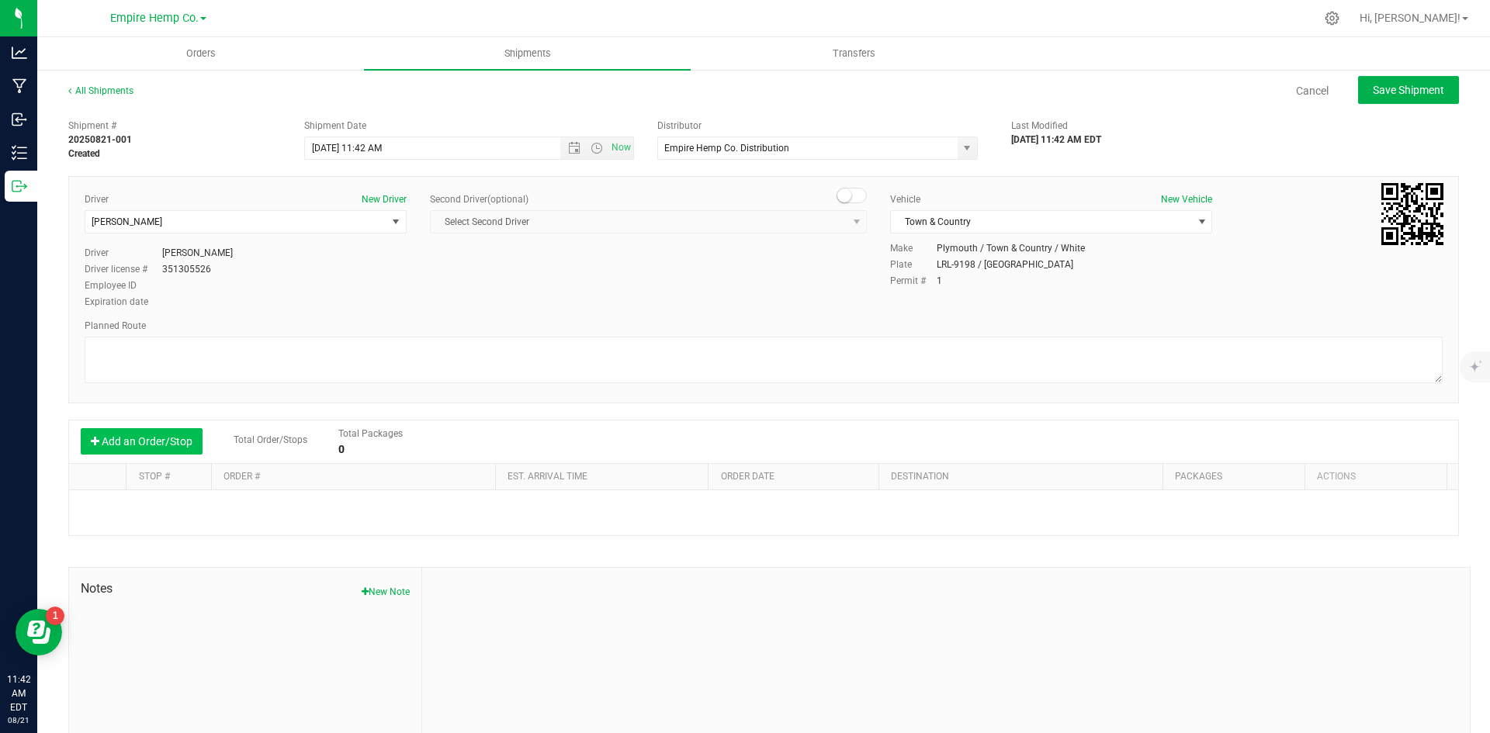
click at [128, 443] on button "Add an Order/Stop" at bounding box center [142, 441] width 122 height 26
click at [786, 553] on div "Shipment # 20250821-001 Created Shipment Date 8/21/2025 11:42 AM Now Distributo…" at bounding box center [763, 444] width 1391 height 665
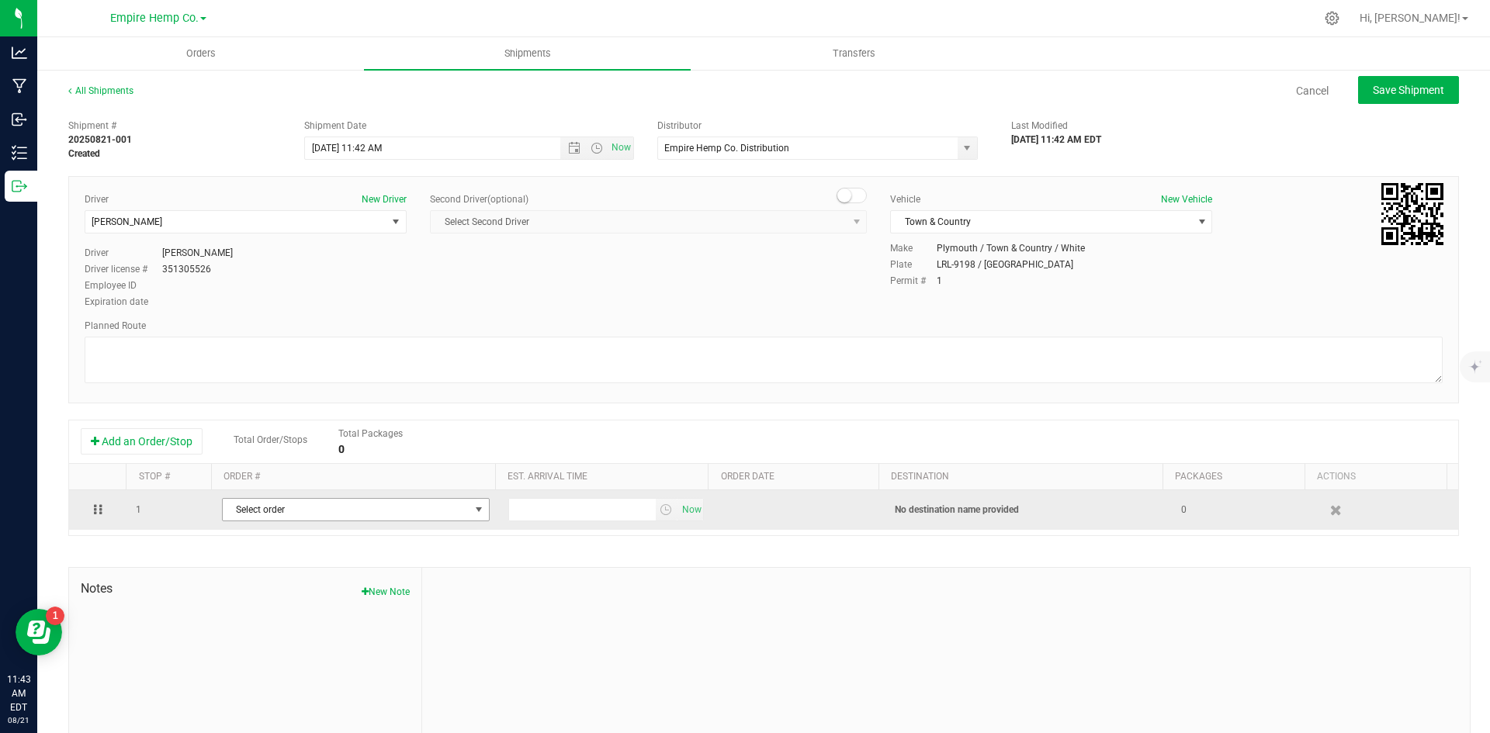
click at [473, 508] on span "select" at bounding box center [479, 510] width 12 height 12
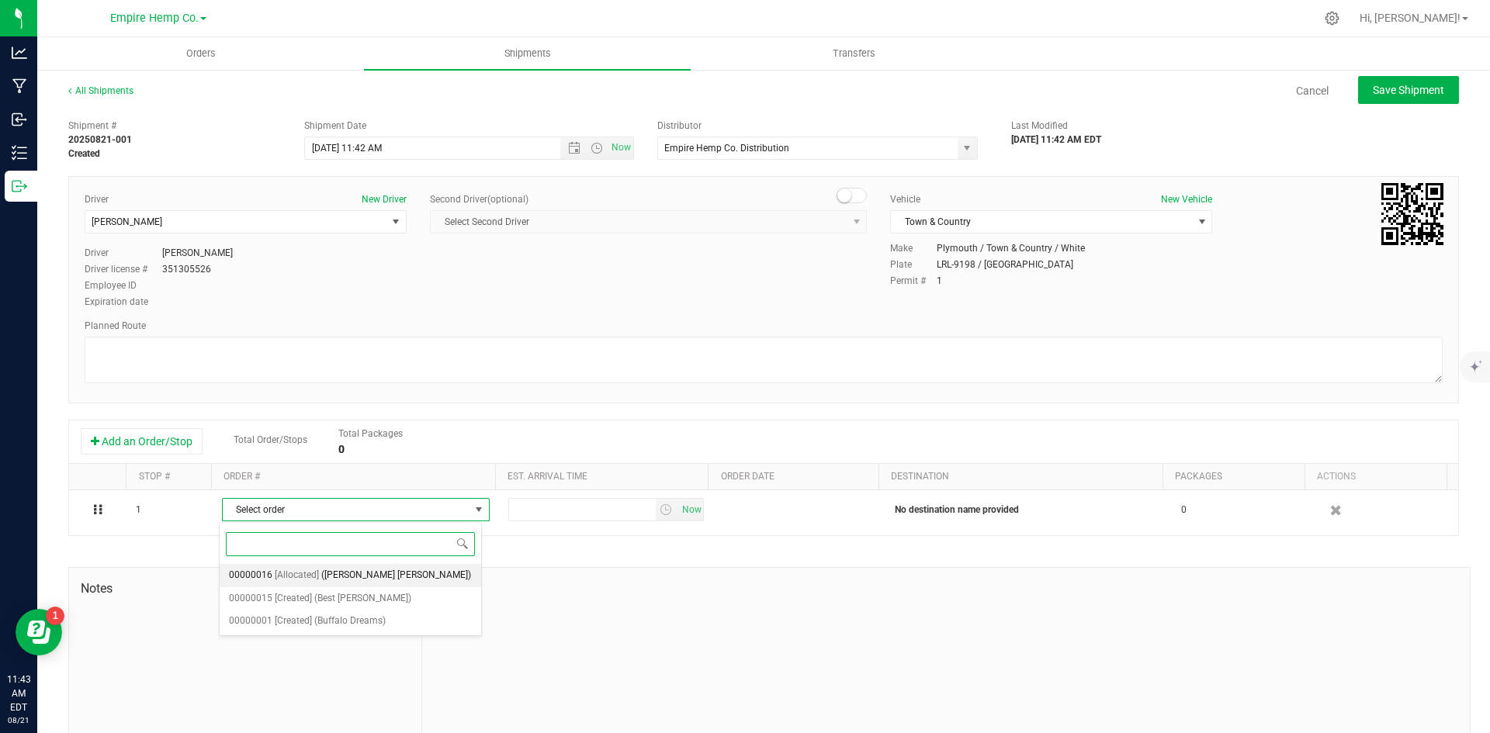
click at [425, 575] on li "00000016 [Allocated] (Mary Janes)" at bounding box center [351, 575] width 262 height 23
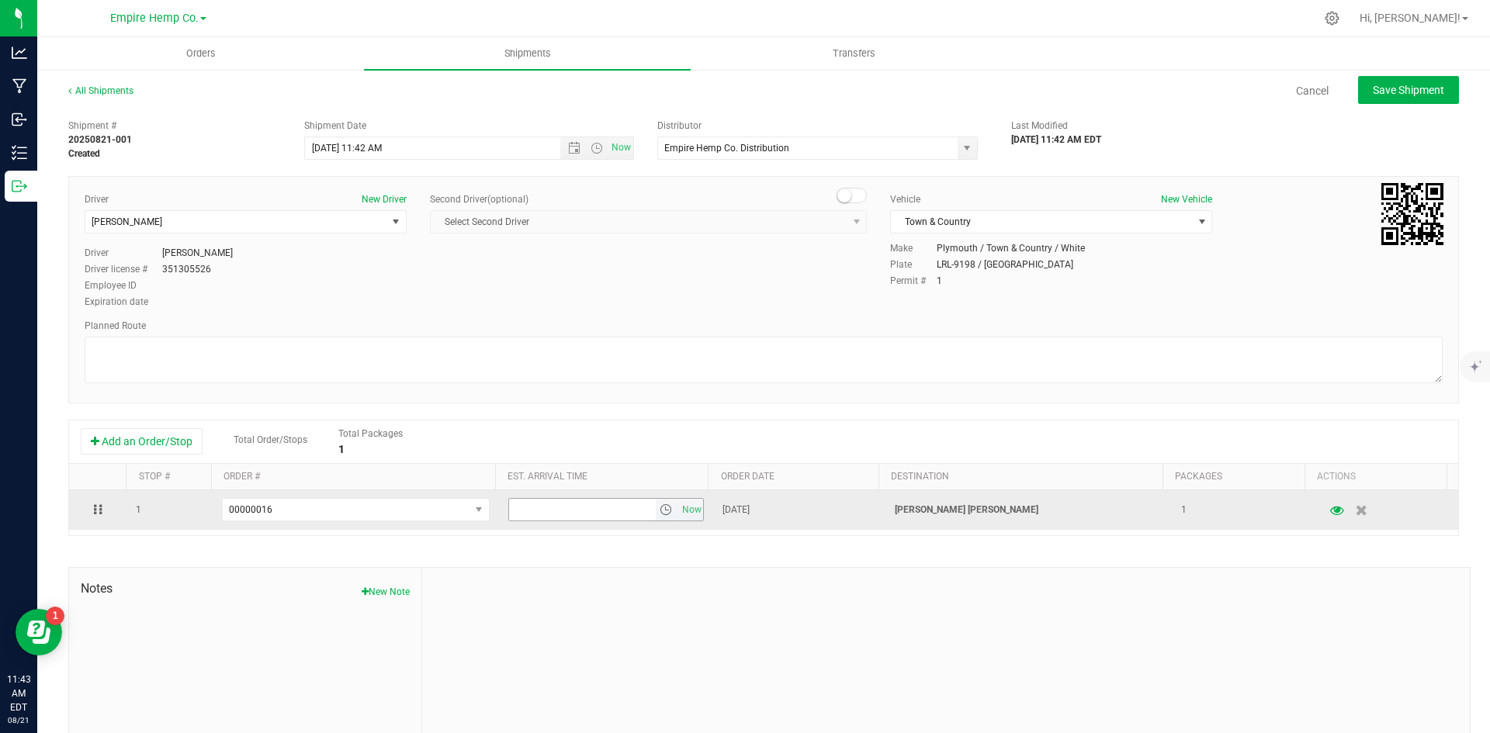
click at [660, 515] on span "select" at bounding box center [666, 510] width 12 height 12
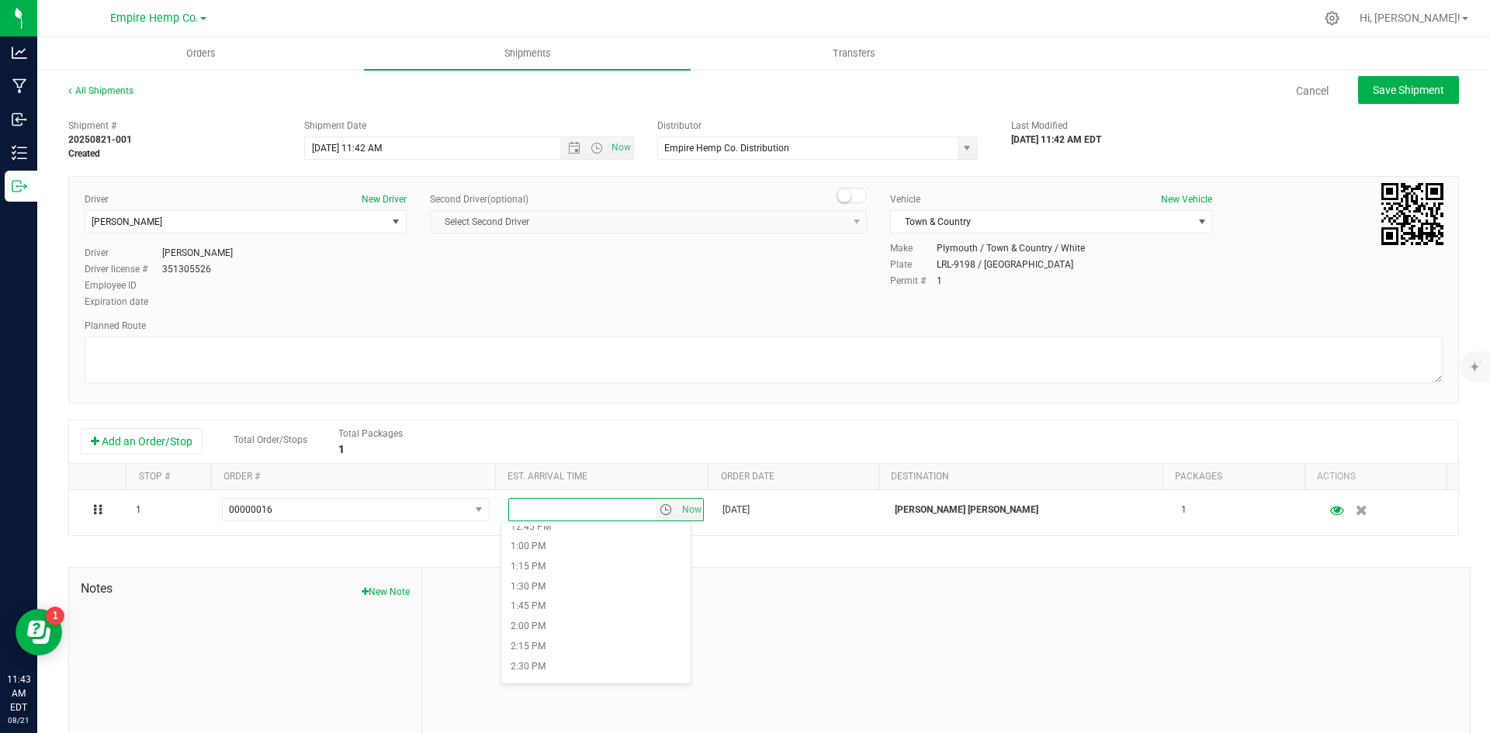
scroll to position [1009, 0]
click at [598, 560] on li "1:00 PM" at bounding box center [595, 564] width 189 height 20
click at [1409, 99] on button "Save Shipment" at bounding box center [1408, 90] width 101 height 28
type input "[DATE] 3:42 PM"
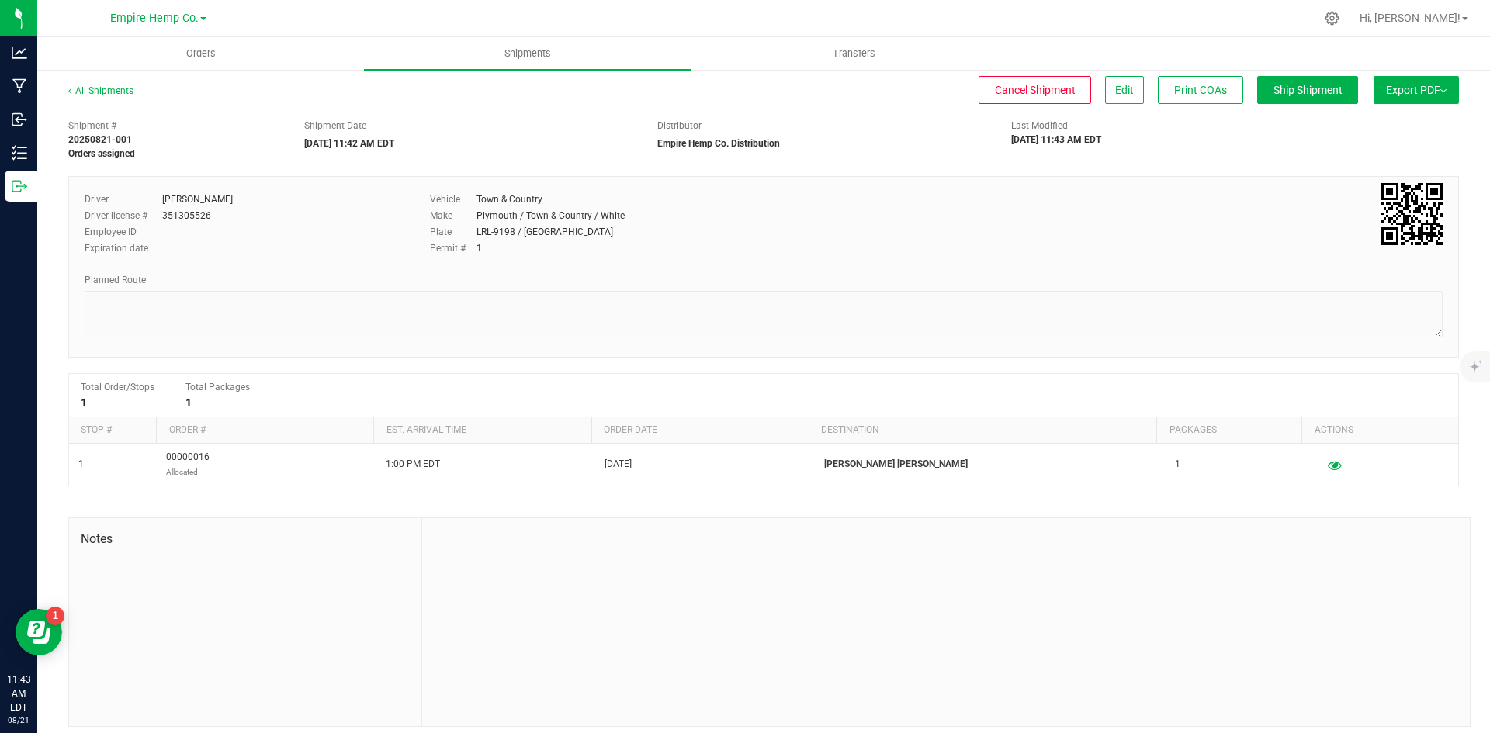
click at [1438, 92] on button "Export PDF" at bounding box center [1416, 90] width 85 height 28
click at [1340, 165] on li "NY Manifest" at bounding box center [1411, 170] width 157 height 23
click at [1348, 168] on div "Orders Shipments Transfers All Shipments Cancel Shipment Edit Print COAs Ship S…" at bounding box center [763, 385] width 1453 height 696
click at [204, 50] on span "Orders" at bounding box center [200, 54] width 71 height 14
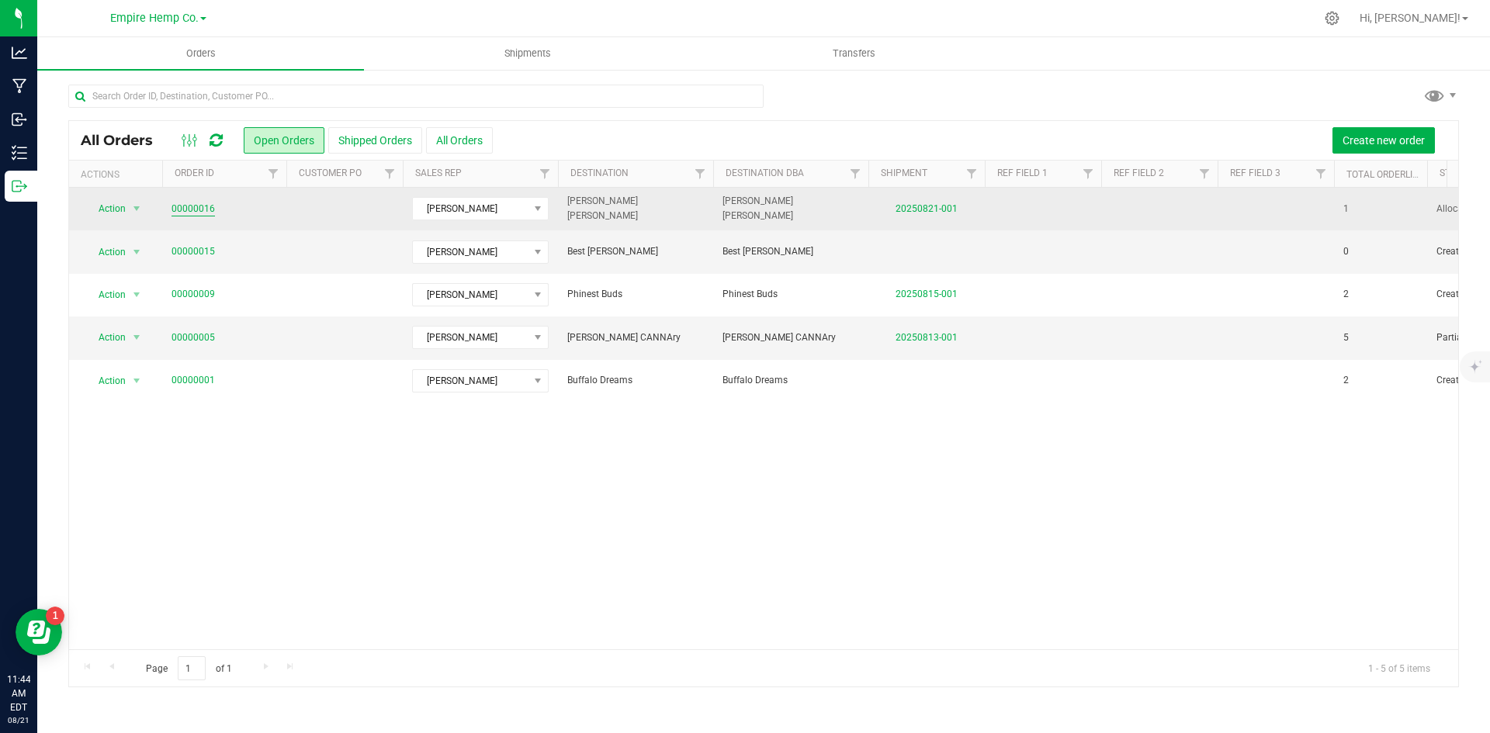
click at [179, 208] on link "00000016" at bounding box center [193, 209] width 43 height 15
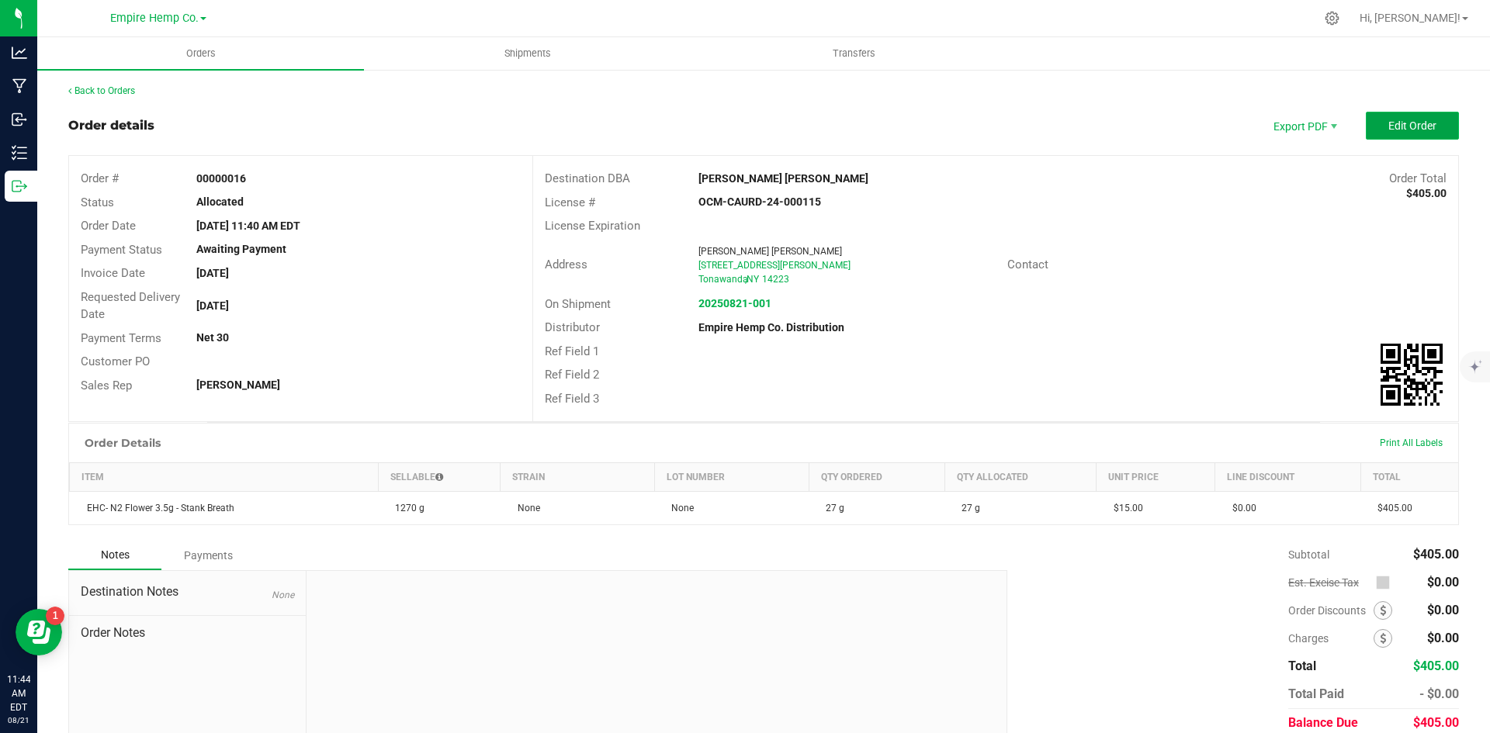
click at [1385, 116] on button "Edit Order" at bounding box center [1412, 126] width 93 height 28
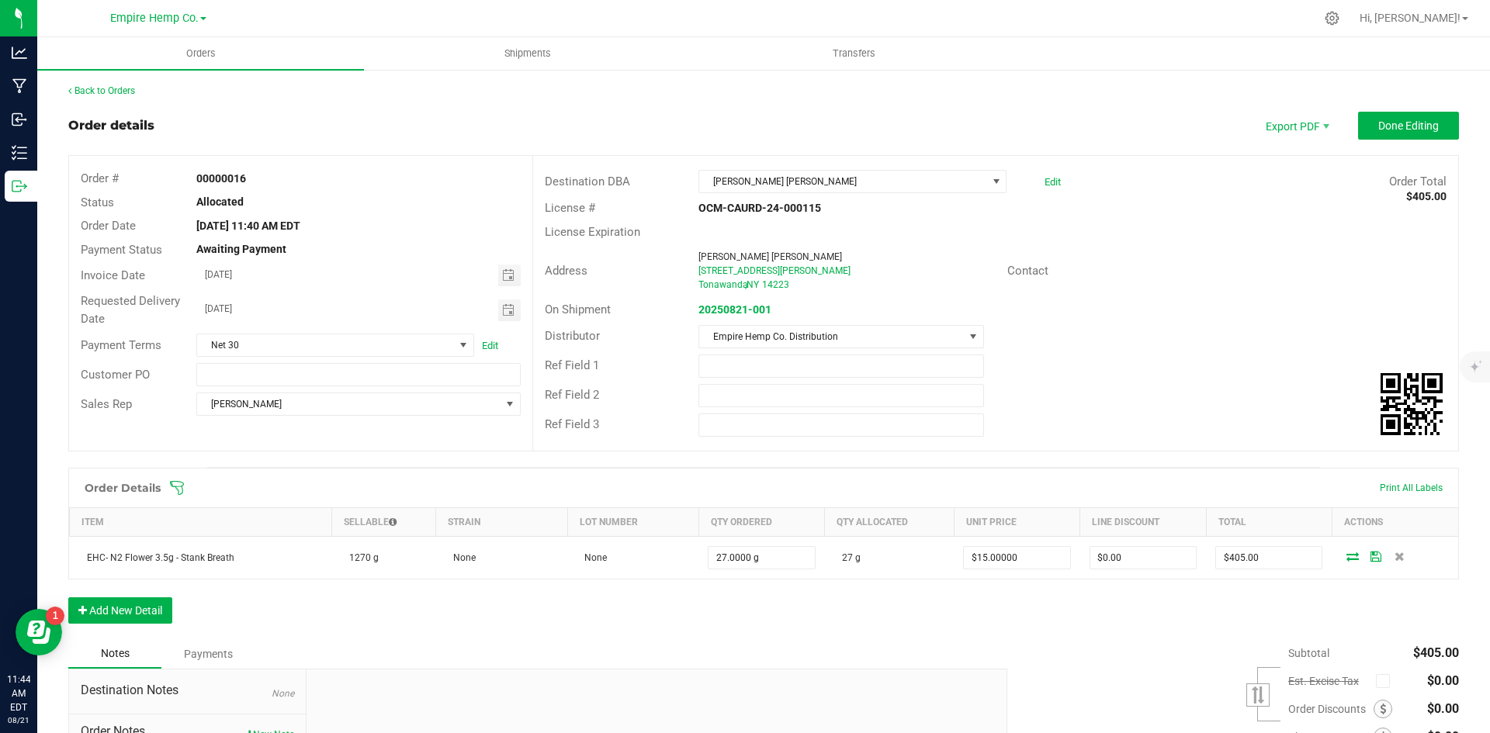
click at [1282, 598] on div "Order Details Print All Labels Item Sellable Strain Lot Number Qty Ordered Qty …" at bounding box center [763, 554] width 1391 height 172
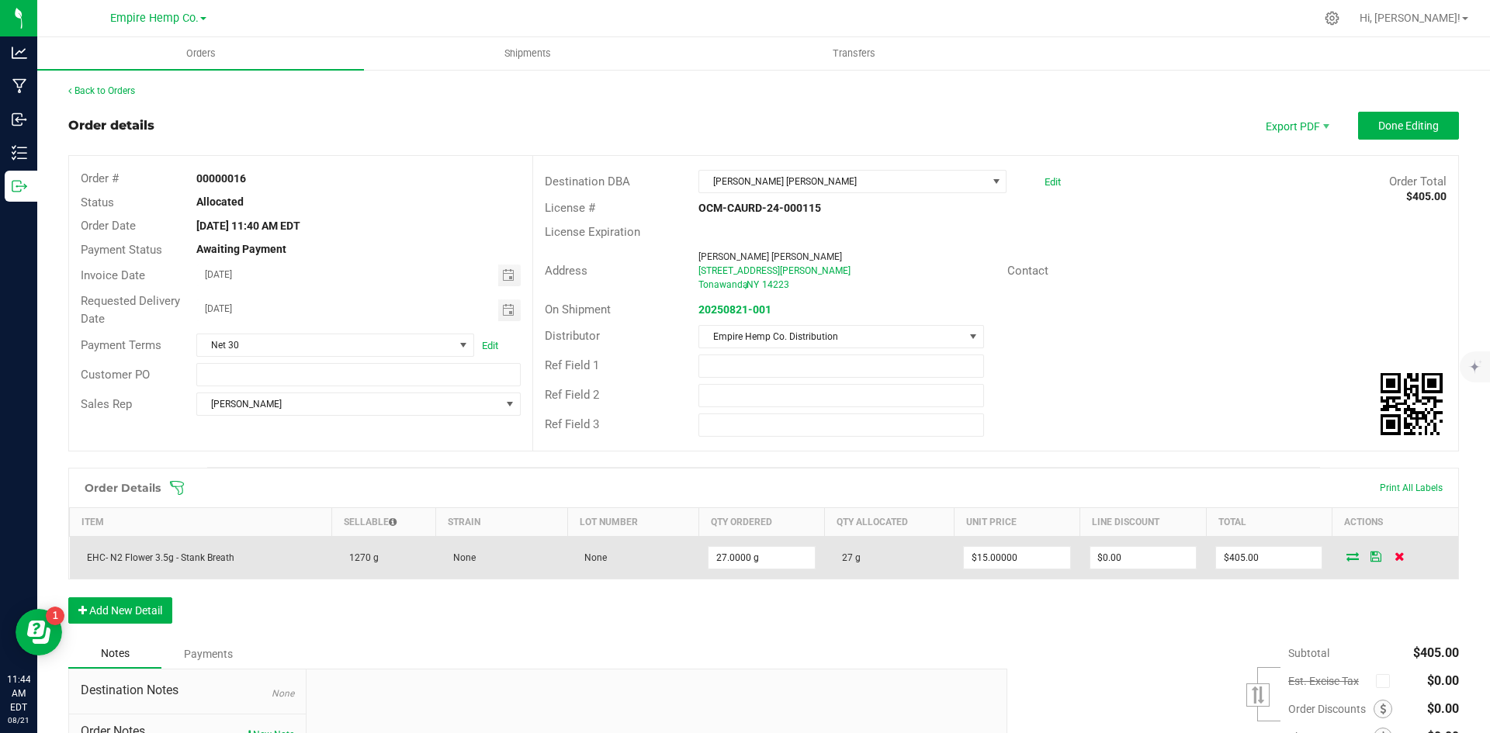
click at [1395, 558] on icon at bounding box center [1400, 556] width 10 height 9
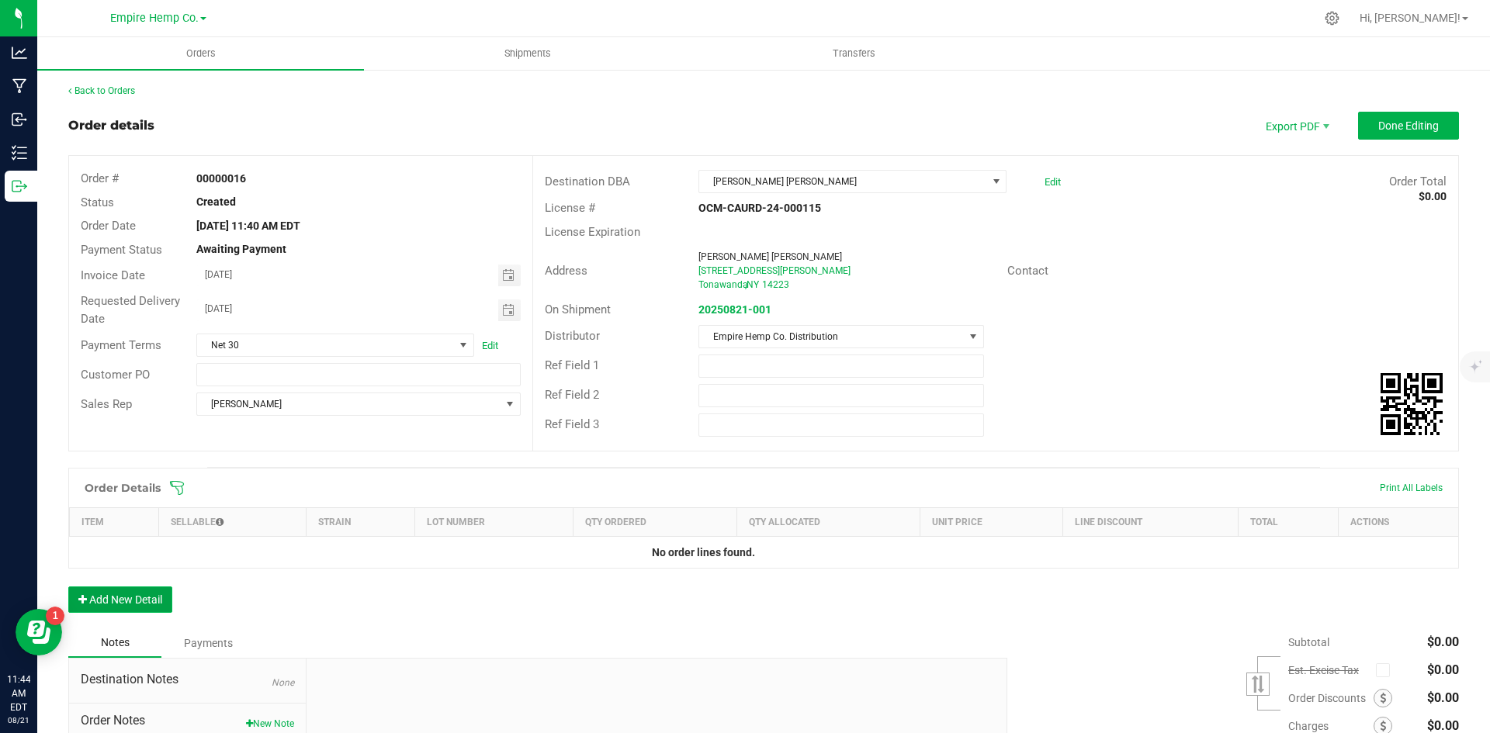
click at [162, 600] on button "Add New Detail" at bounding box center [120, 600] width 104 height 26
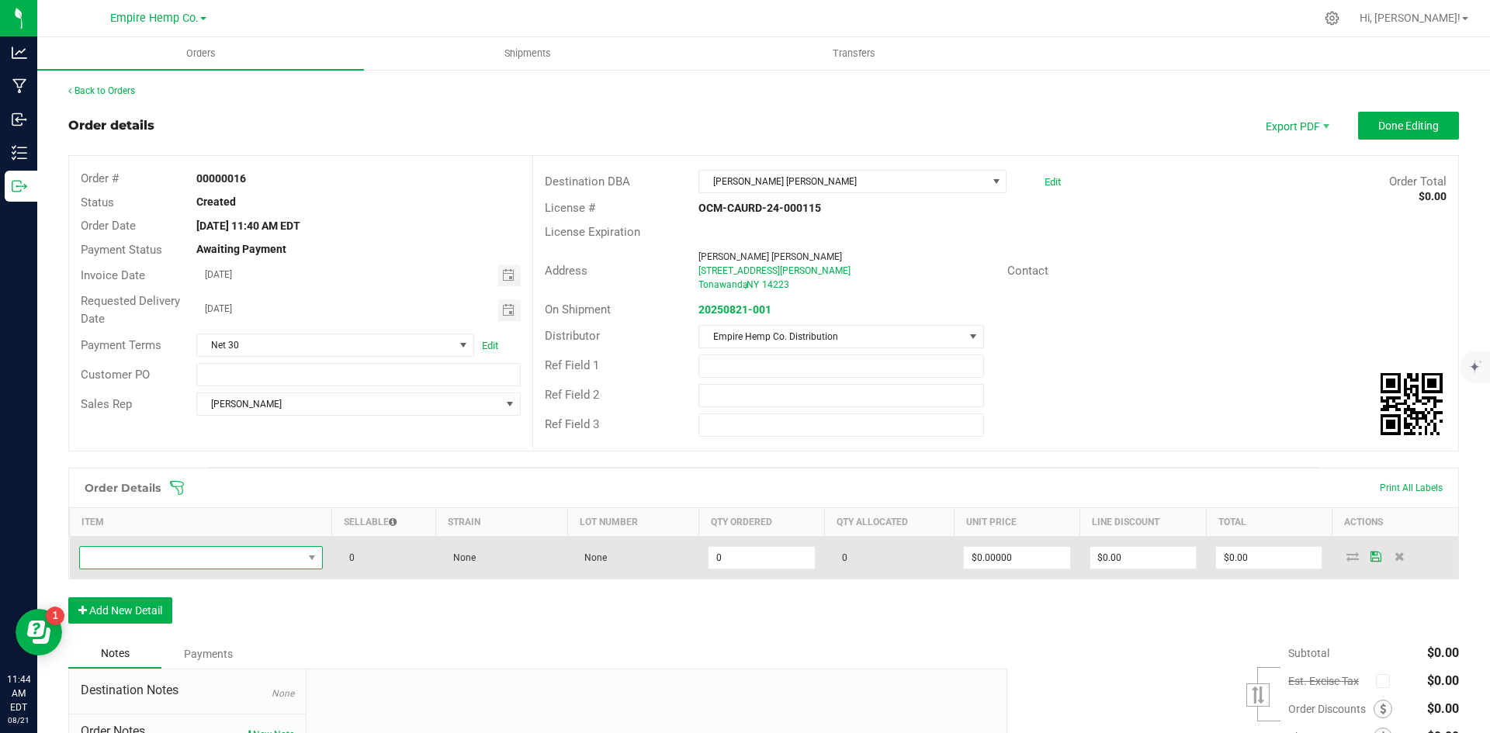
click at [167, 562] on span "NO DATA FOUND" at bounding box center [191, 558] width 223 height 22
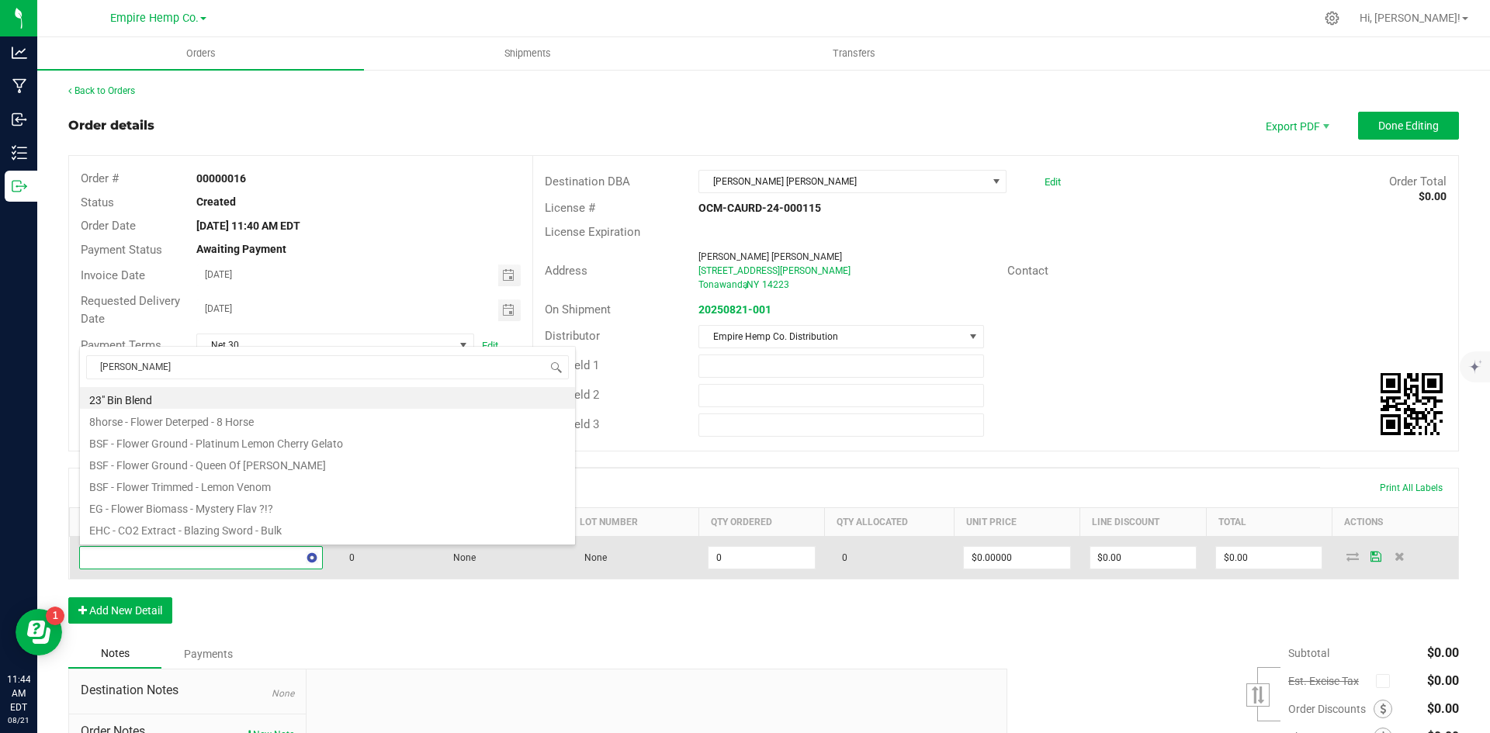
type input "stank"
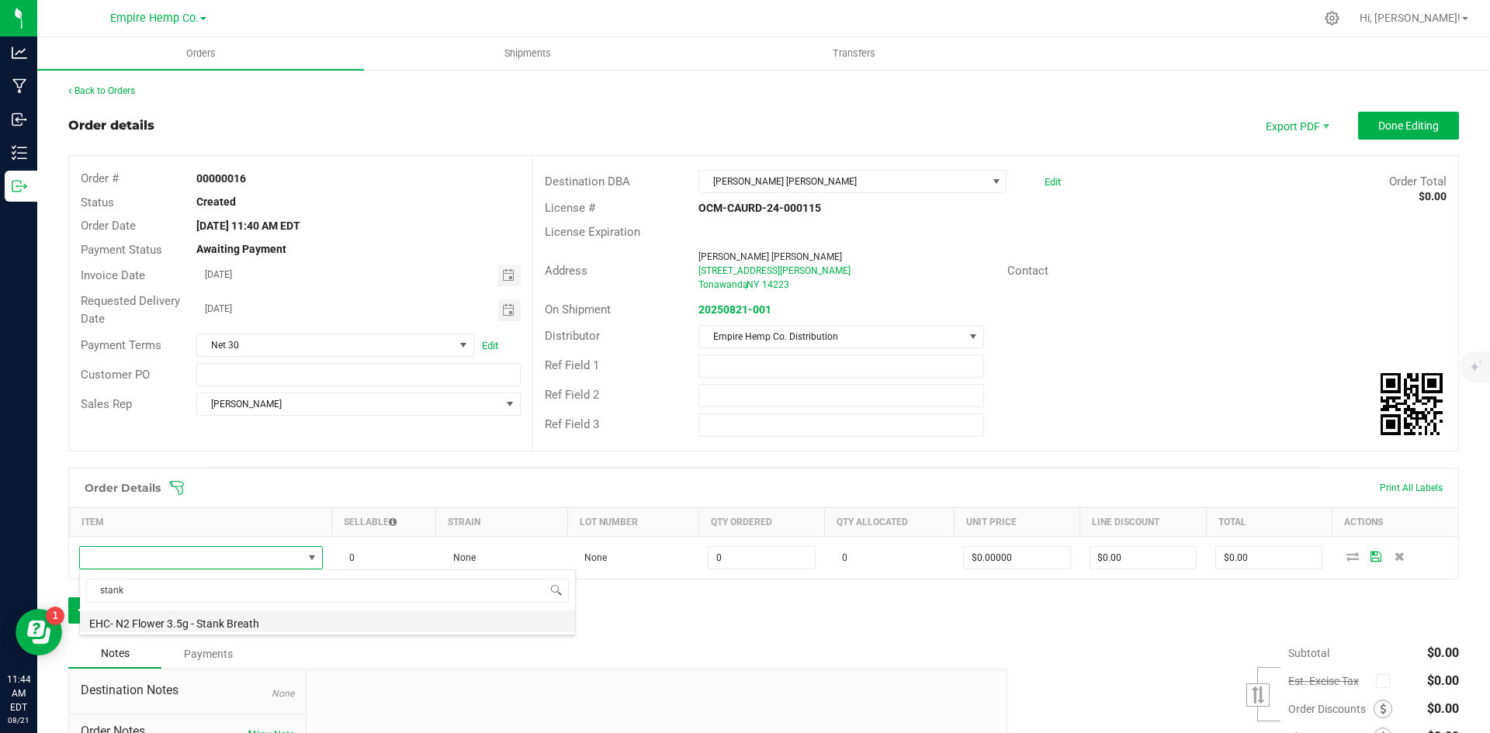
click at [188, 620] on li "EHC- N2 Flower 3.5g - Stank Breath" at bounding box center [327, 622] width 495 height 22
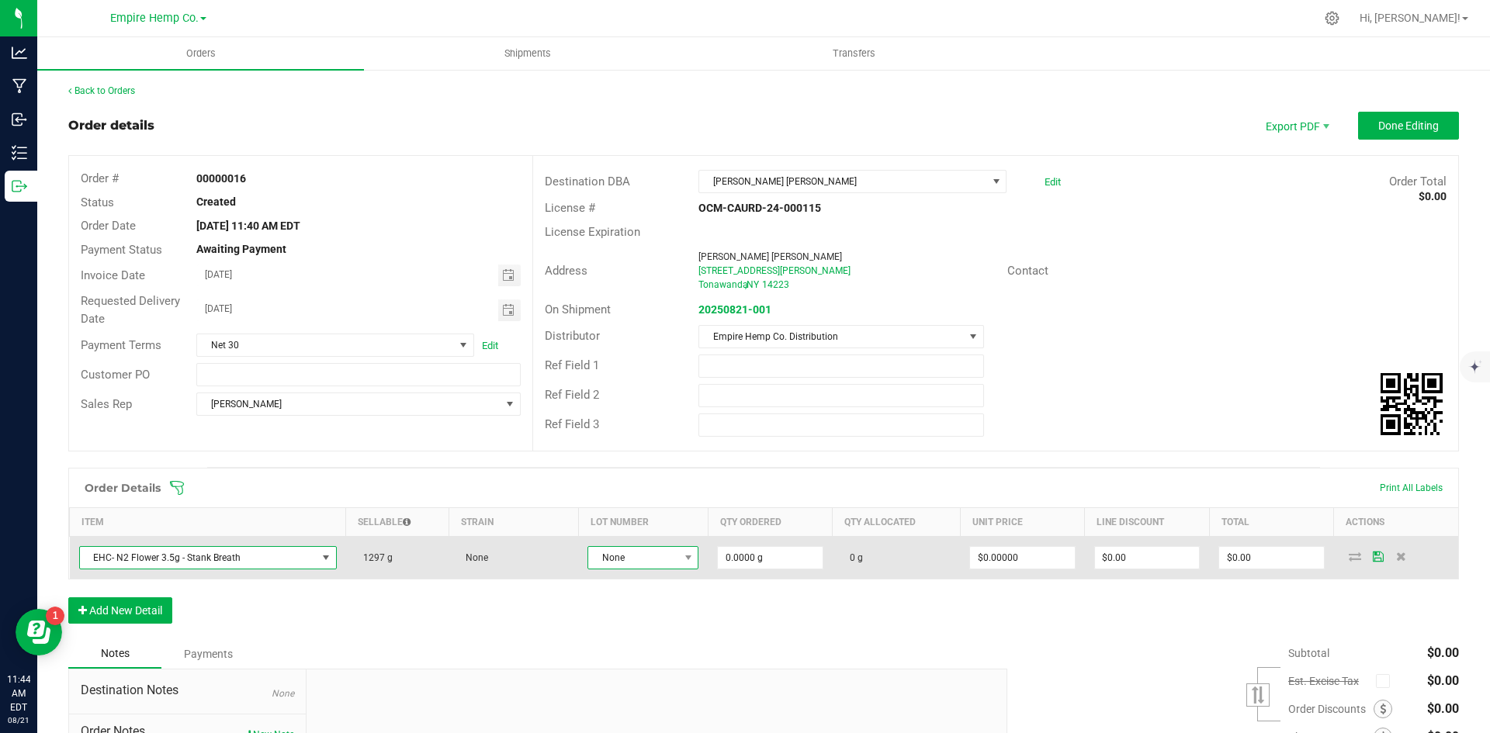
click at [653, 560] on span "None" at bounding box center [633, 558] width 90 height 22
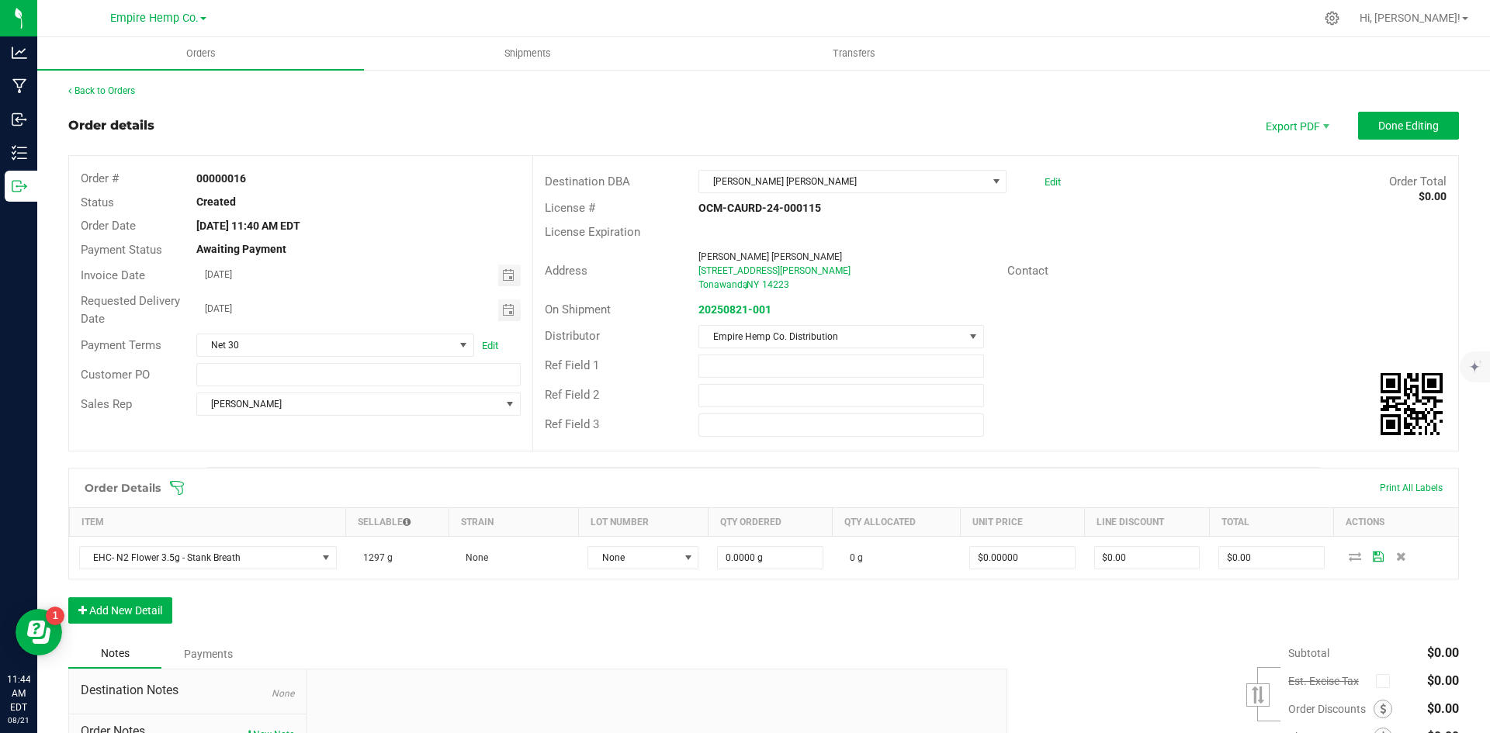
click at [792, 595] on div "Order Details Print All Labels Item Sellable Strain Lot Number Qty Ordered Qty …" at bounding box center [763, 554] width 1391 height 172
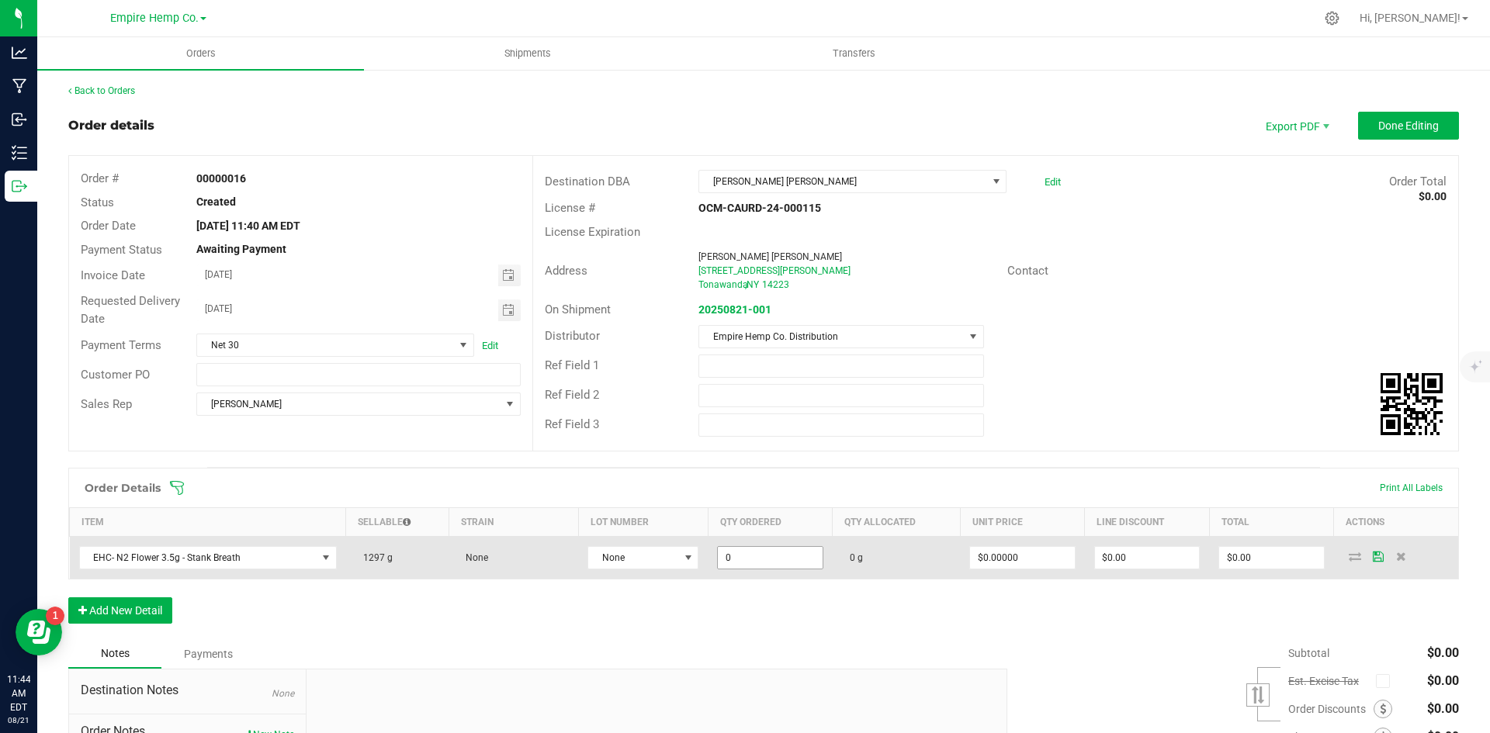
click at [795, 553] on input "0" at bounding box center [770, 558] width 104 height 22
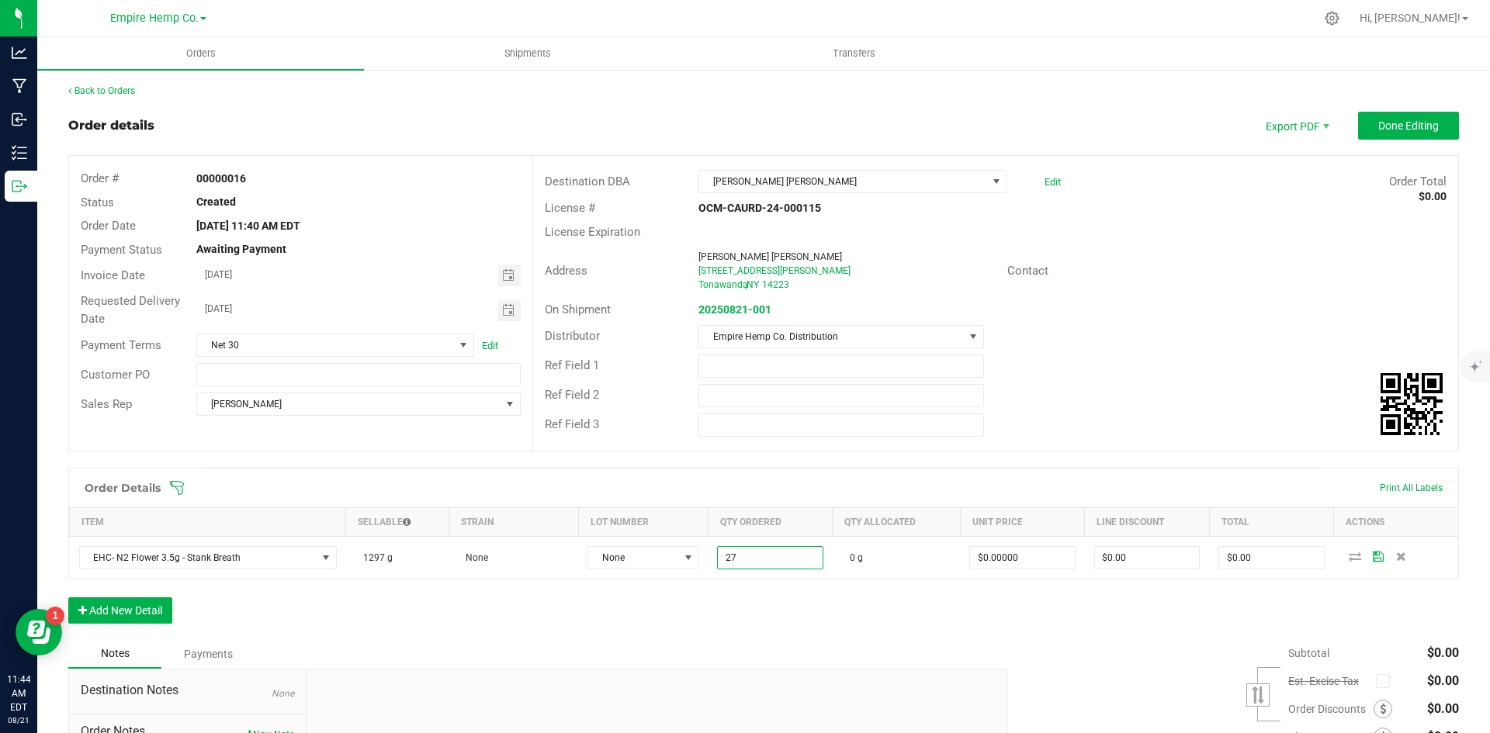
type input "27.0000 g"
click at [917, 611] on div "Order Details Print All Labels Item Sellable Strain Lot Number Qty Ordered Qty …" at bounding box center [763, 554] width 1391 height 172
click at [1020, 556] on input "0" at bounding box center [1022, 558] width 104 height 22
type input "$12.00000"
type input "0"
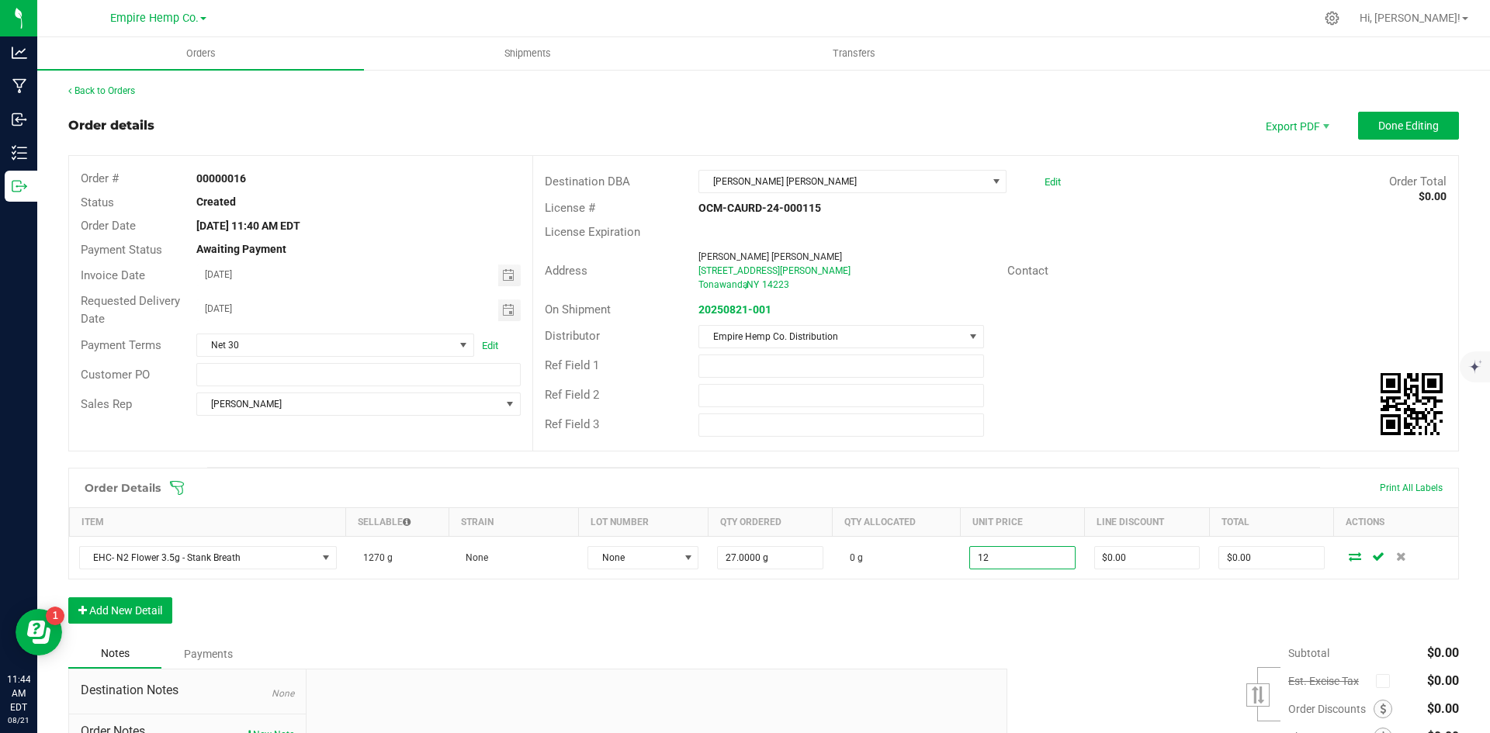
type input "$324.00"
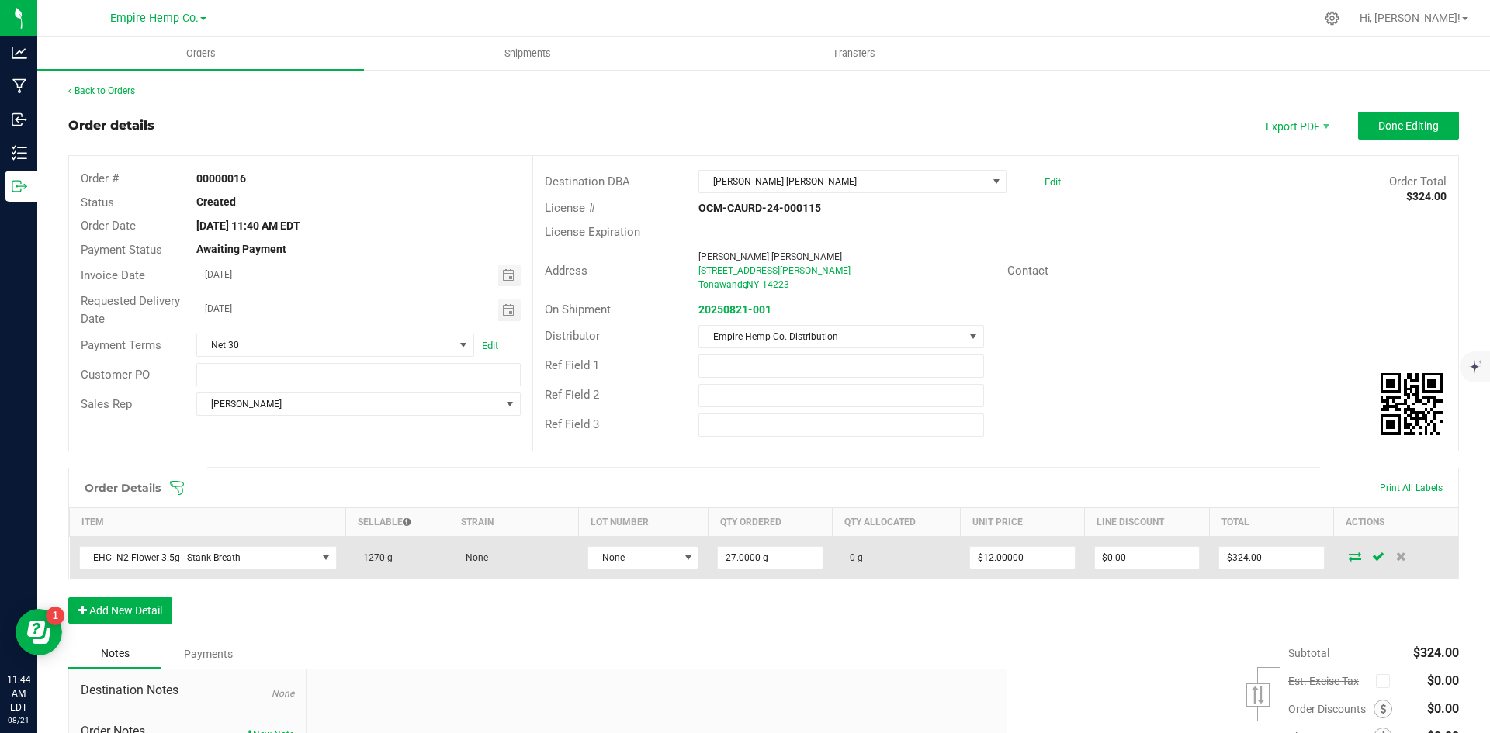
click at [1349, 560] on icon at bounding box center [1355, 556] width 12 height 9
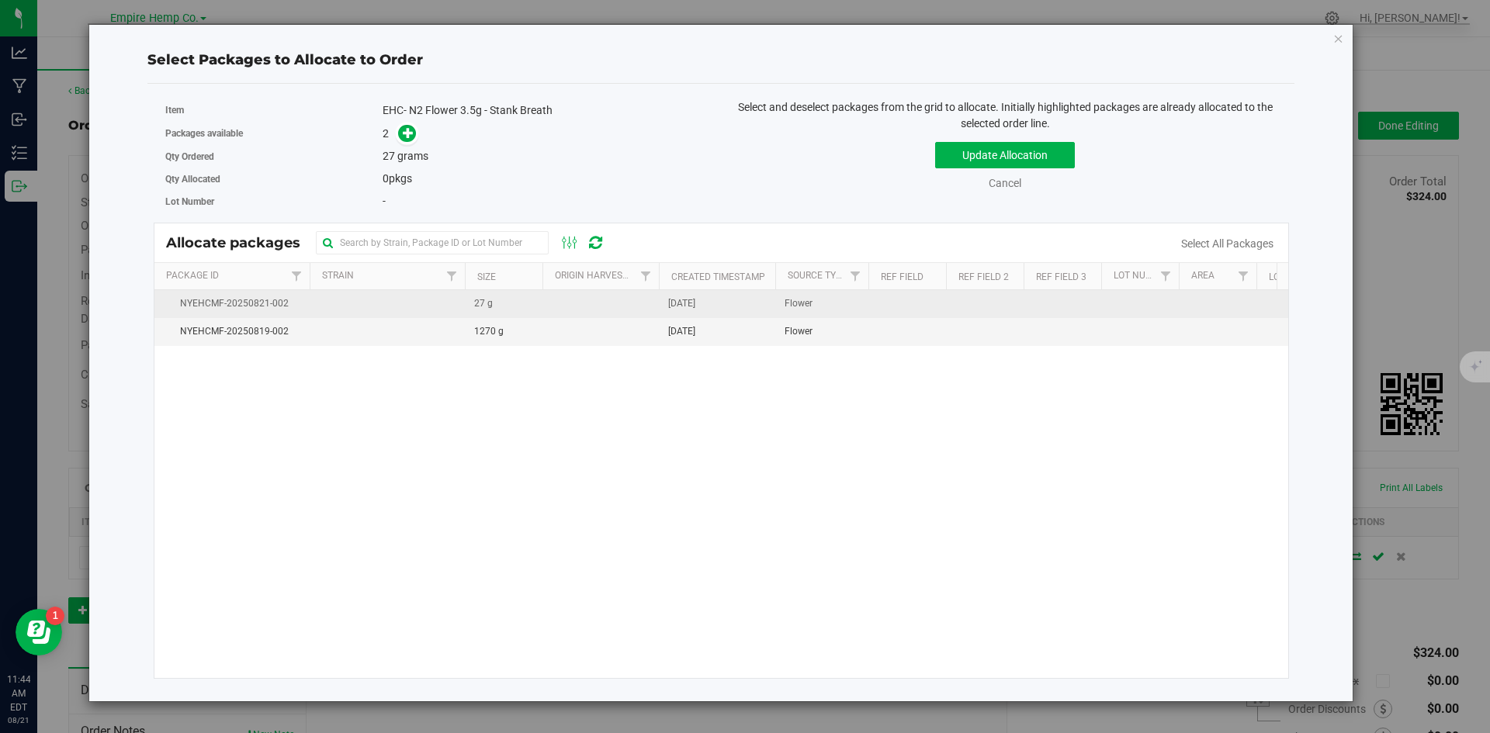
click at [267, 306] on span "NYEHCMF-20250821-002" at bounding box center [232, 303] width 137 height 15
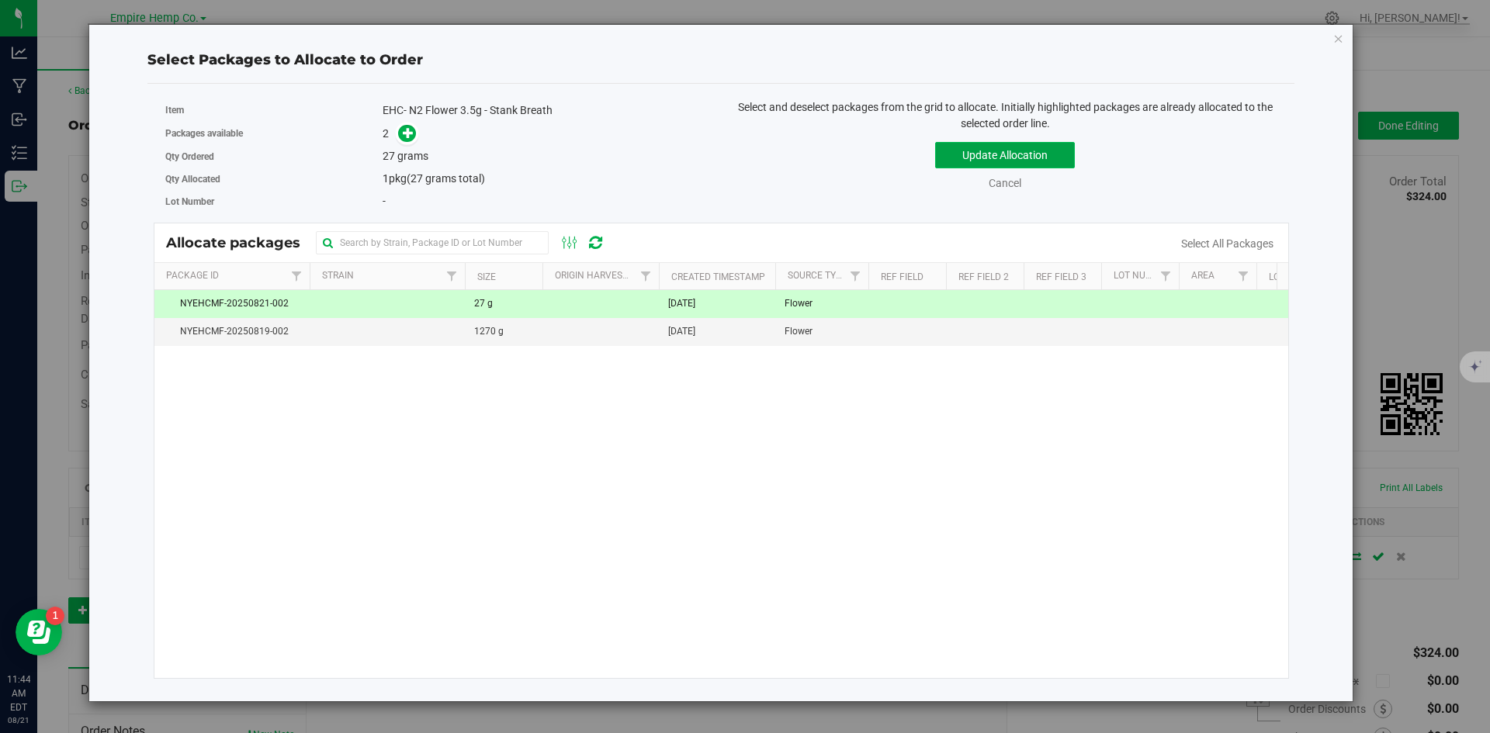
click at [976, 155] on button "Update Allocation" at bounding box center [1005, 155] width 140 height 26
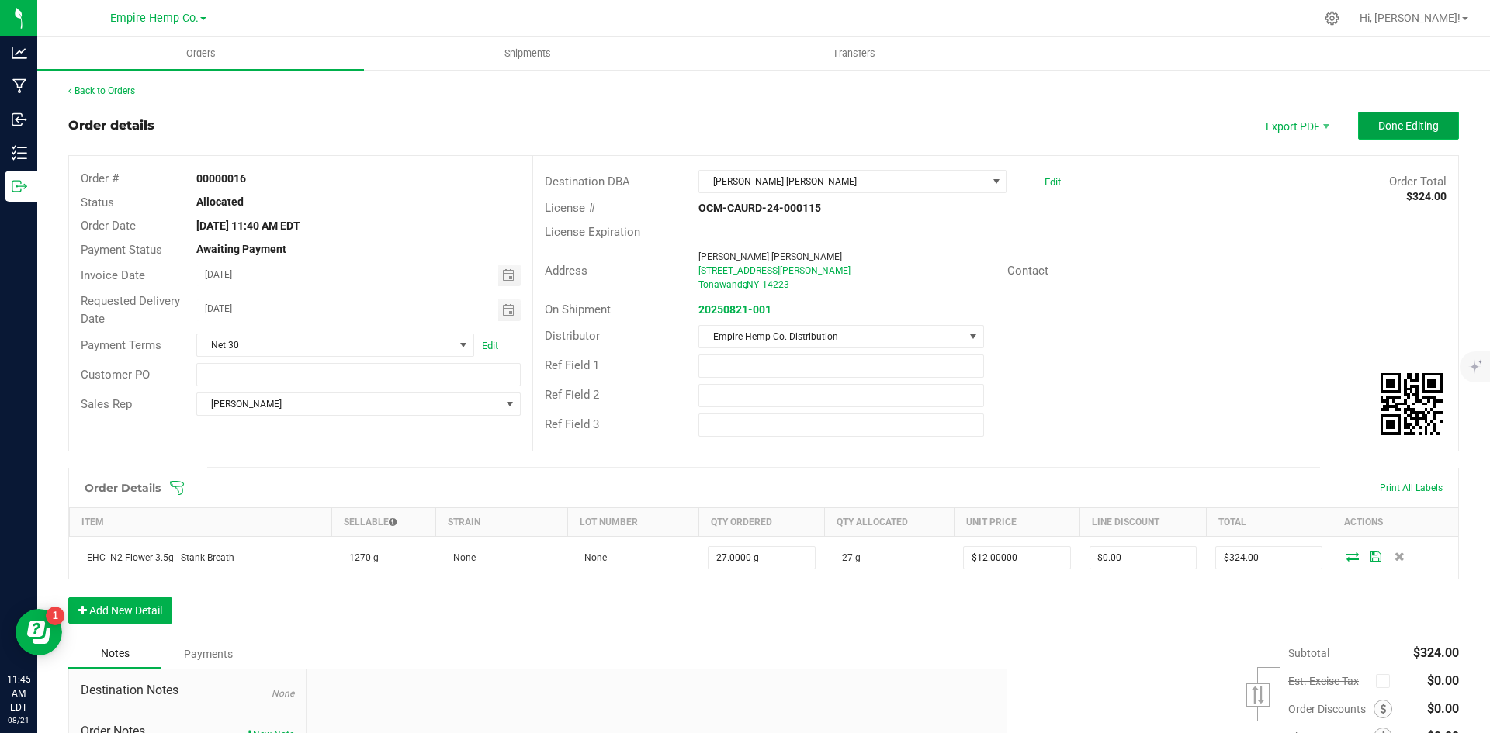
click at [1402, 113] on button "Done Editing" at bounding box center [1408, 126] width 101 height 28
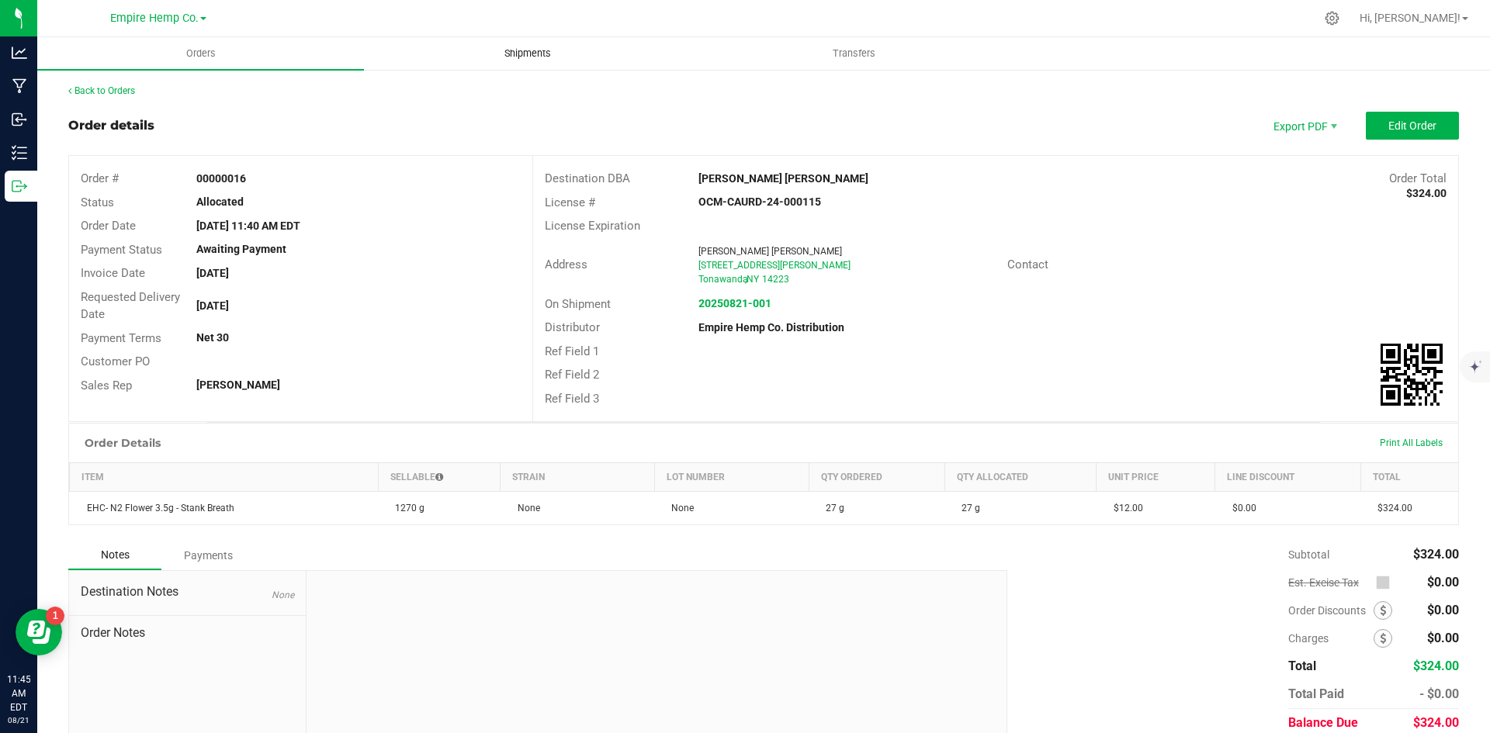
click at [507, 47] on span "Shipments" at bounding box center [528, 54] width 88 height 14
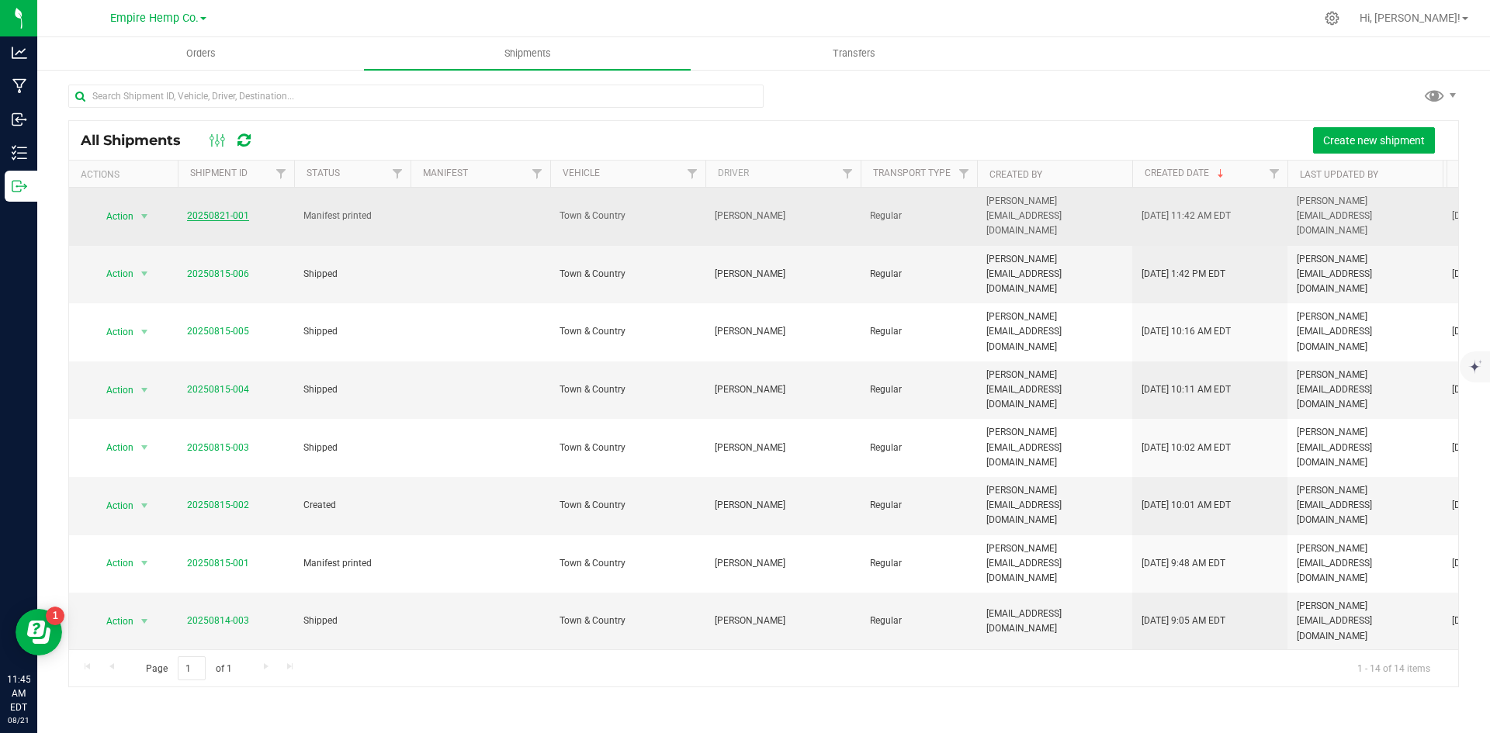
click at [197, 210] on link "20250821-001" at bounding box center [218, 215] width 62 height 11
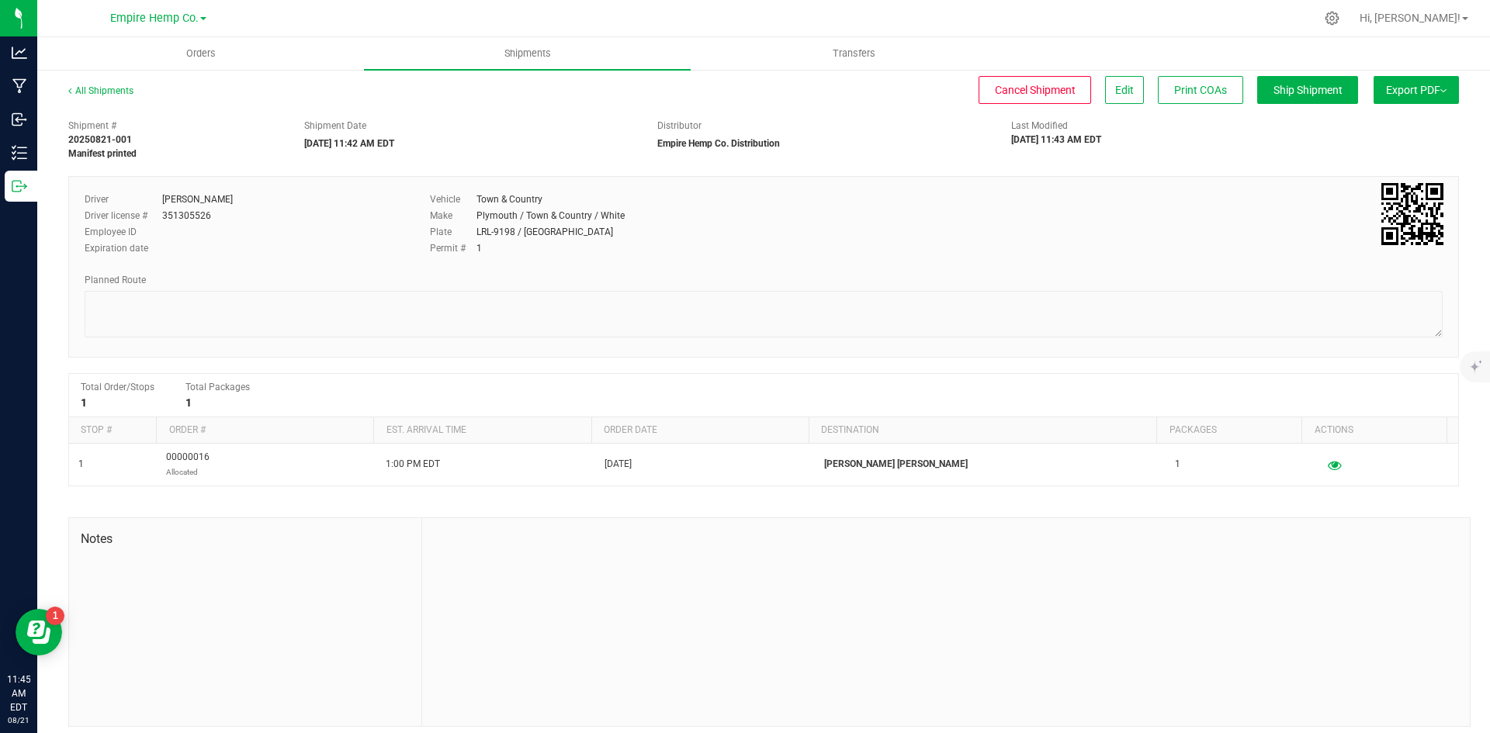
click at [1440, 90] on img at bounding box center [1443, 90] width 6 height 3
click at [1380, 168] on span "NY Manifest" at bounding box center [1369, 170] width 51 height 11
click at [206, 49] on span "Orders" at bounding box center [200, 54] width 71 height 14
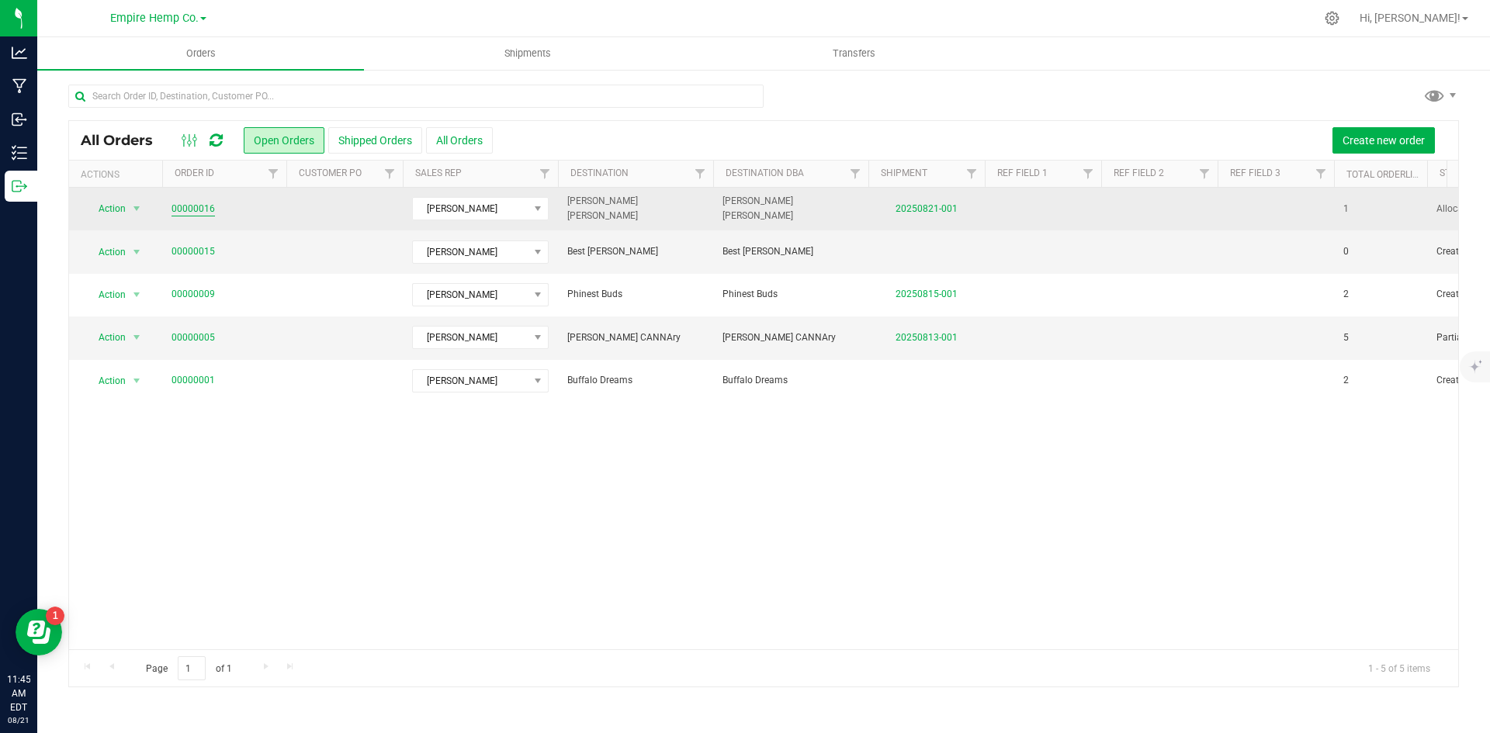
click at [192, 208] on link "00000016" at bounding box center [193, 209] width 43 height 15
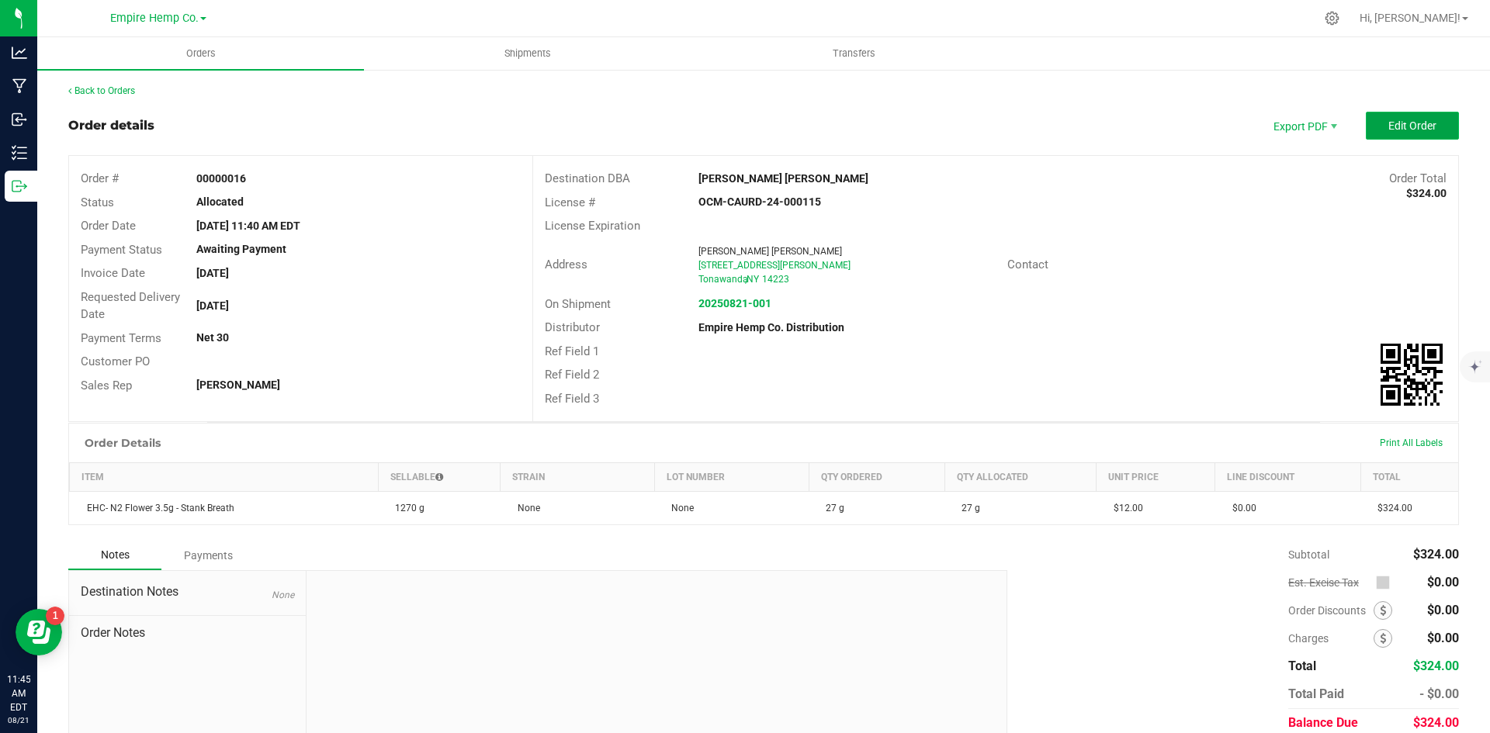
click at [1415, 128] on span "Edit Order" at bounding box center [1412, 126] width 48 height 12
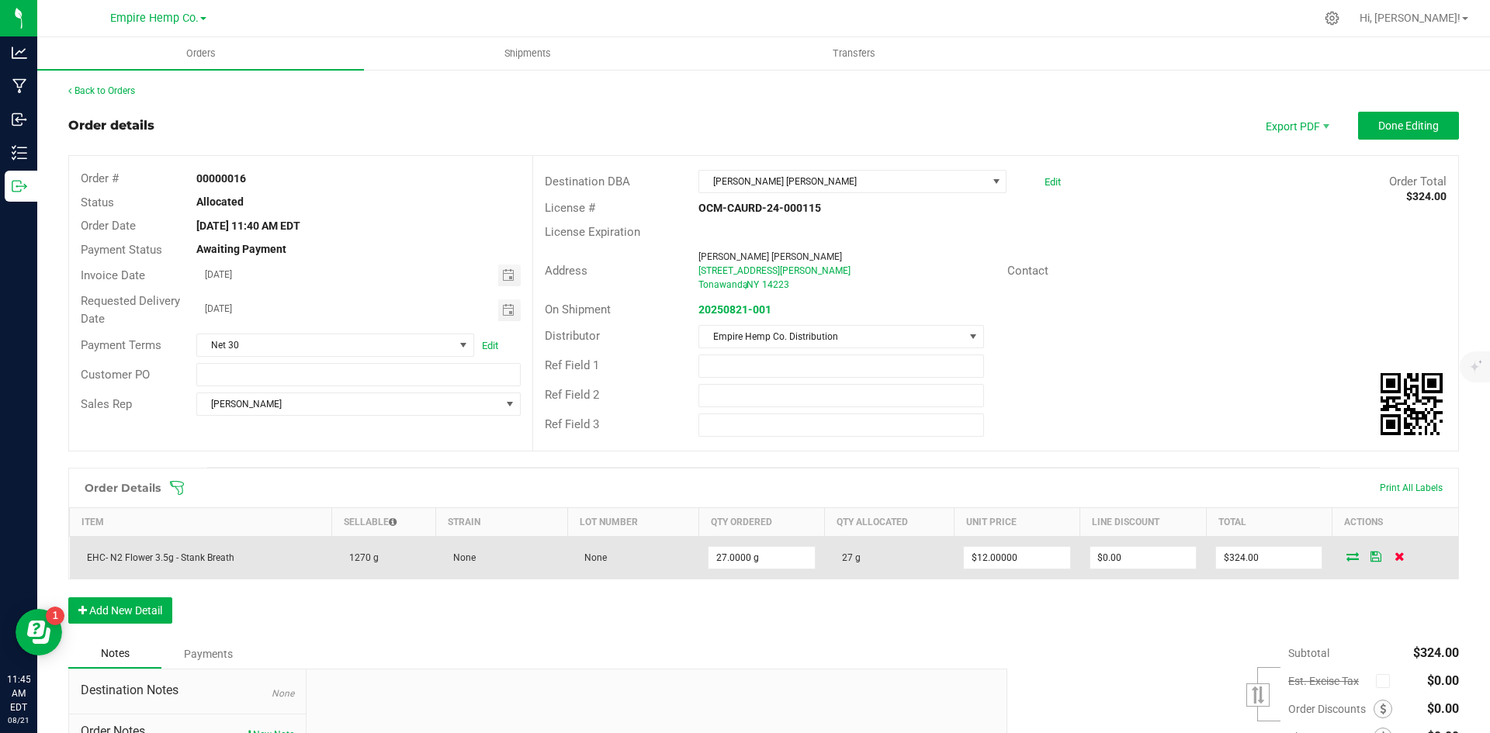
click at [1395, 556] on icon at bounding box center [1400, 556] width 10 height 9
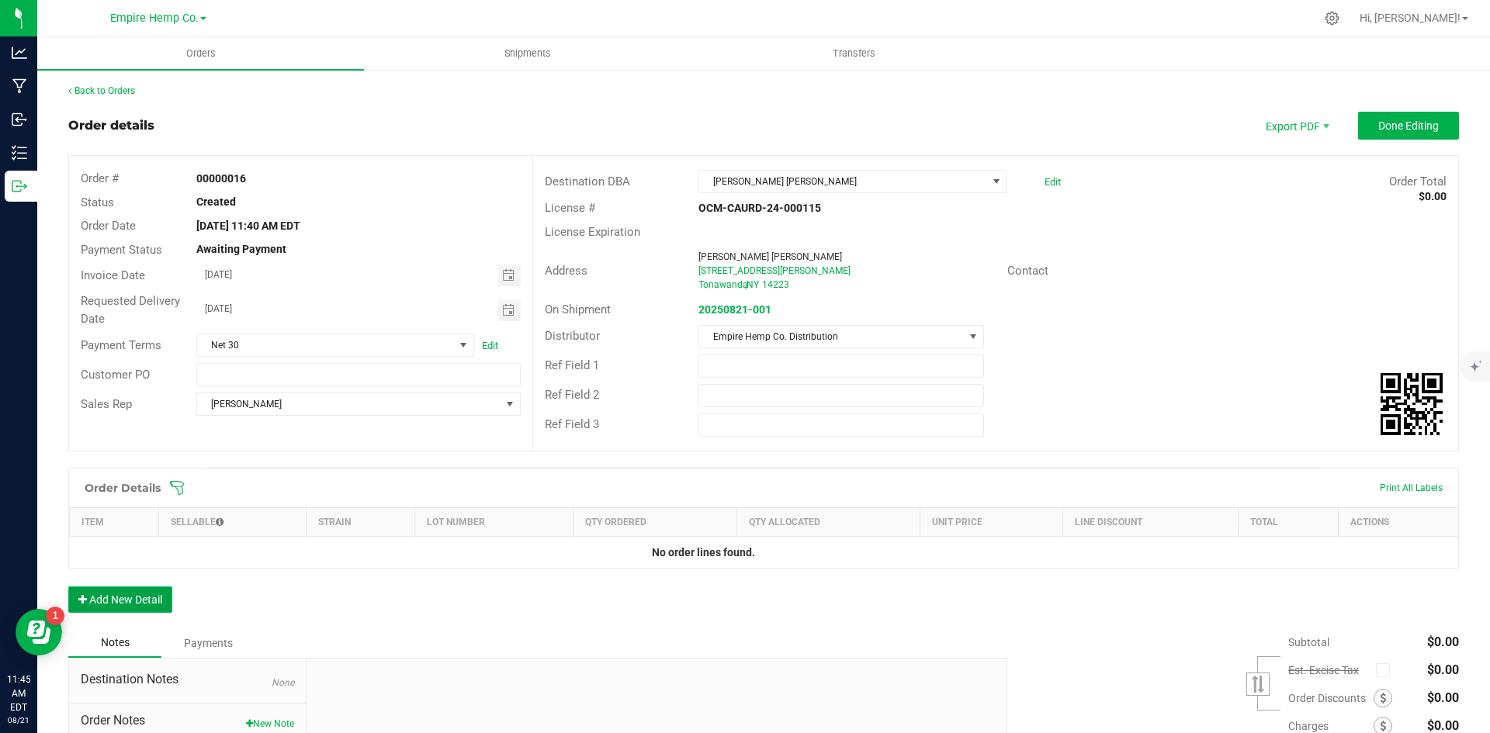
click at [149, 596] on button "Add New Detail" at bounding box center [120, 600] width 104 height 26
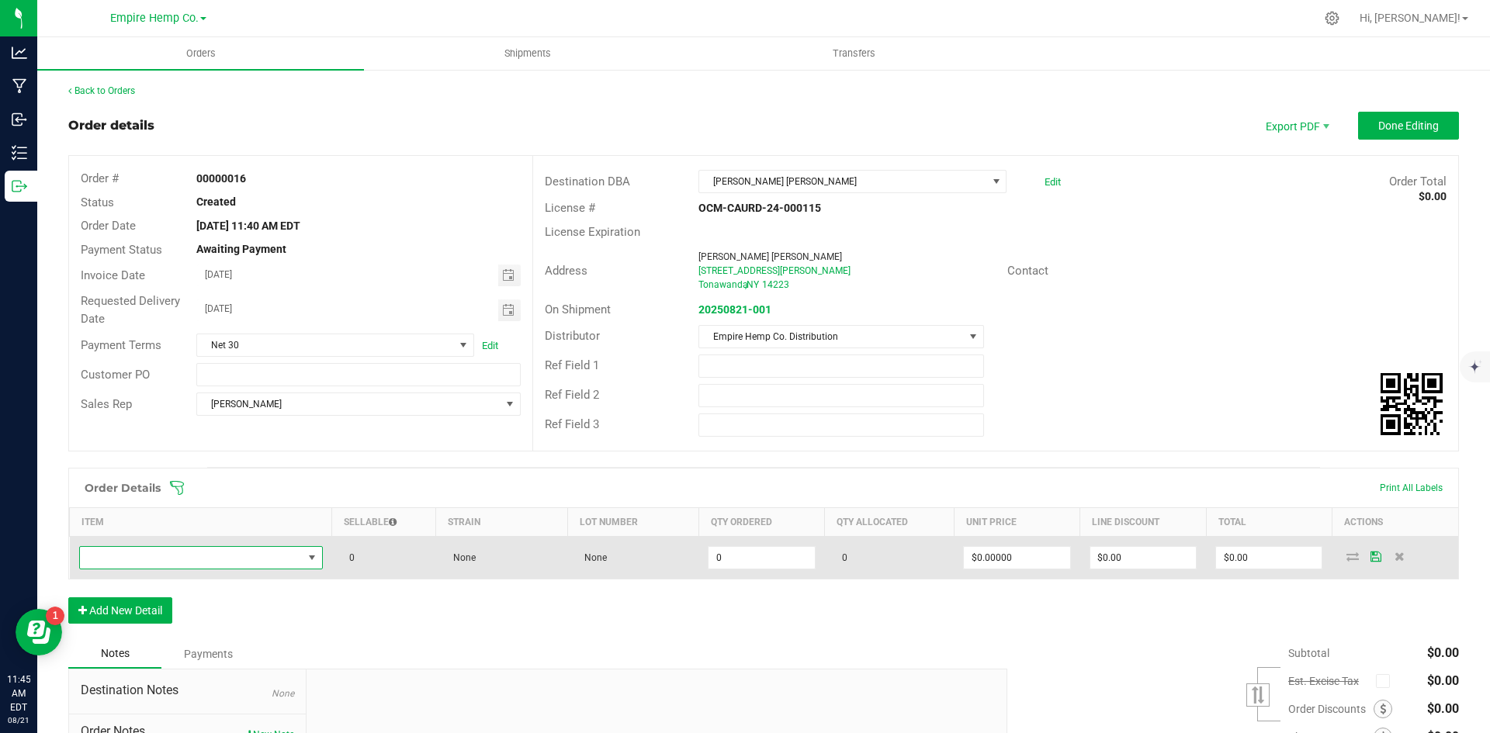
click at [274, 567] on span "NO DATA FOUND" at bounding box center [191, 558] width 223 height 22
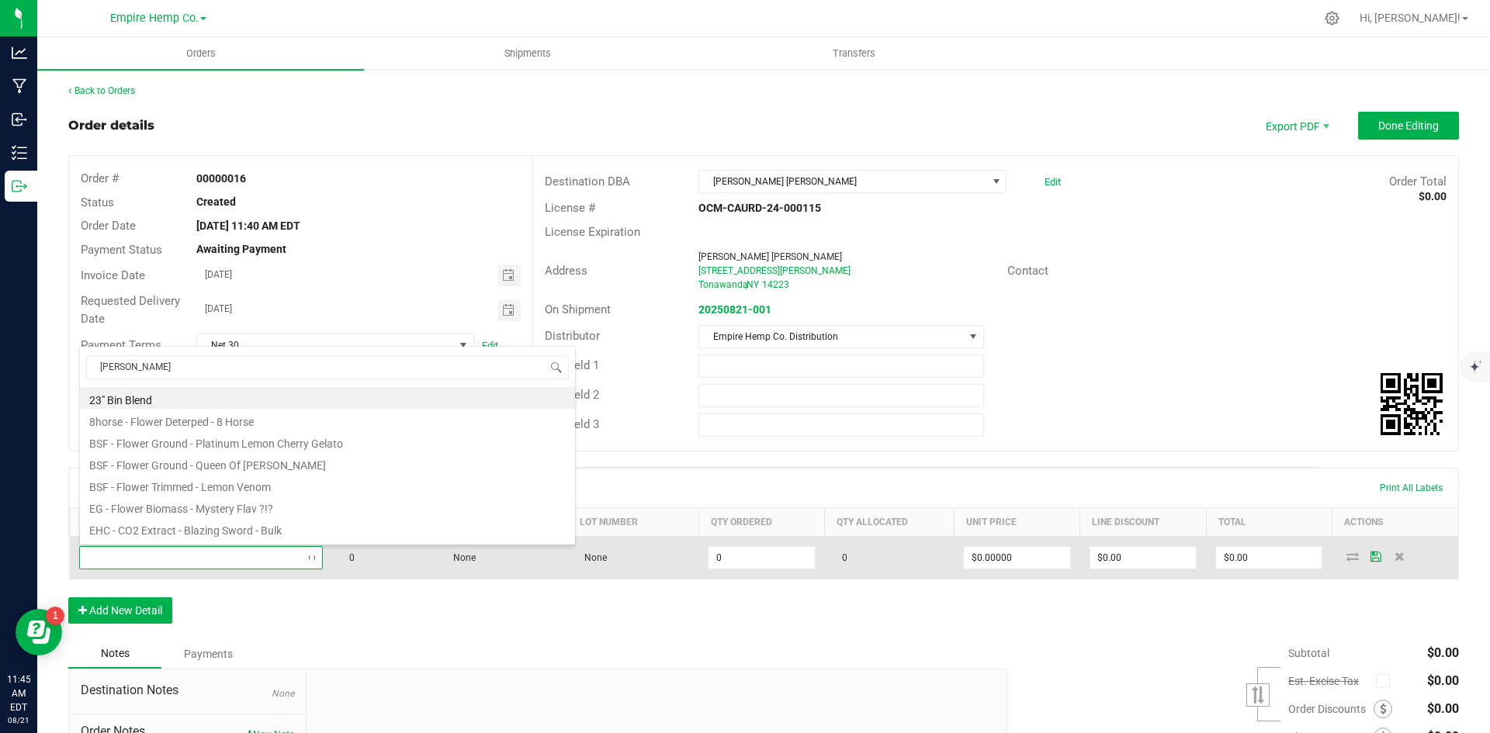
type input "stank"
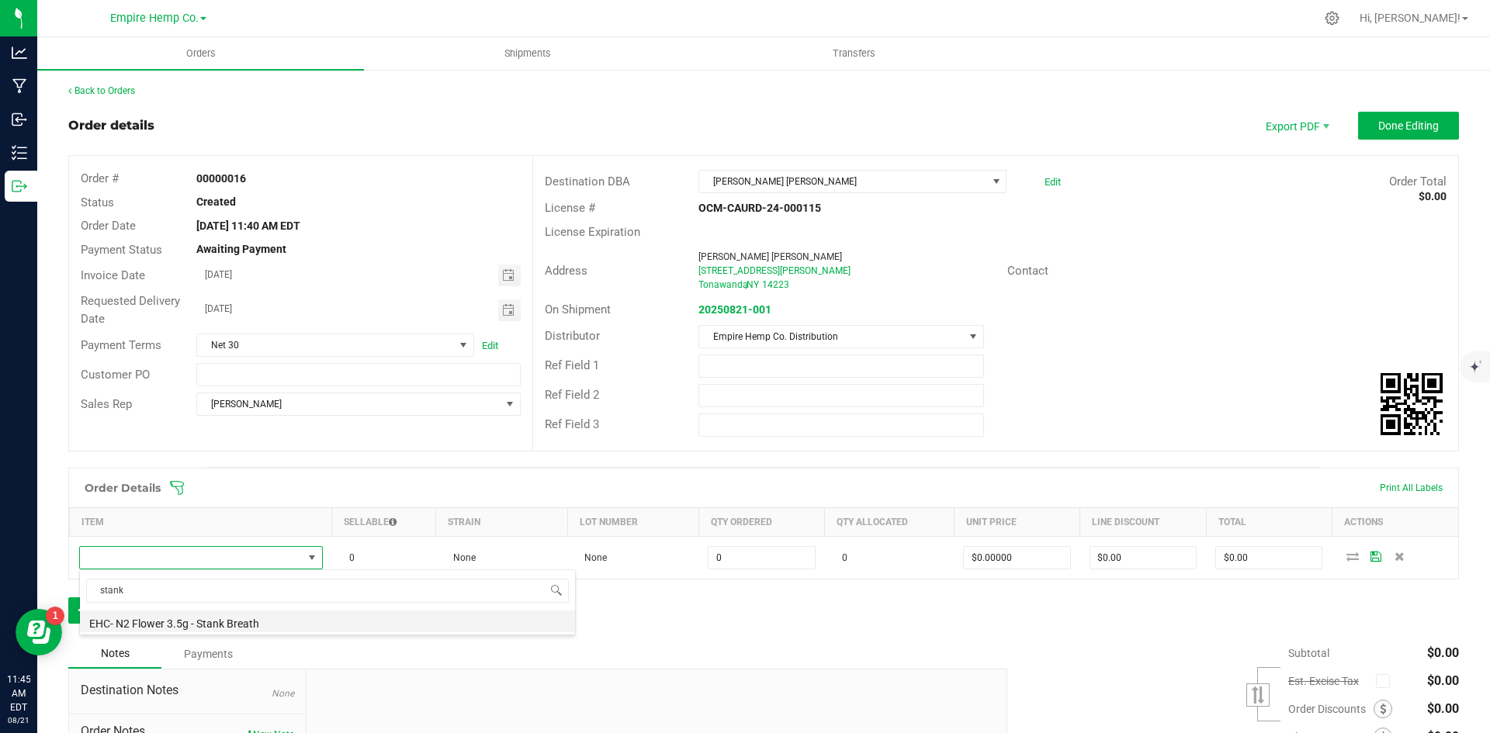
click at [263, 621] on li "EHC- N2 Flower 3.5g - Stank Breath" at bounding box center [327, 622] width 495 height 22
type input "0.0000 g"
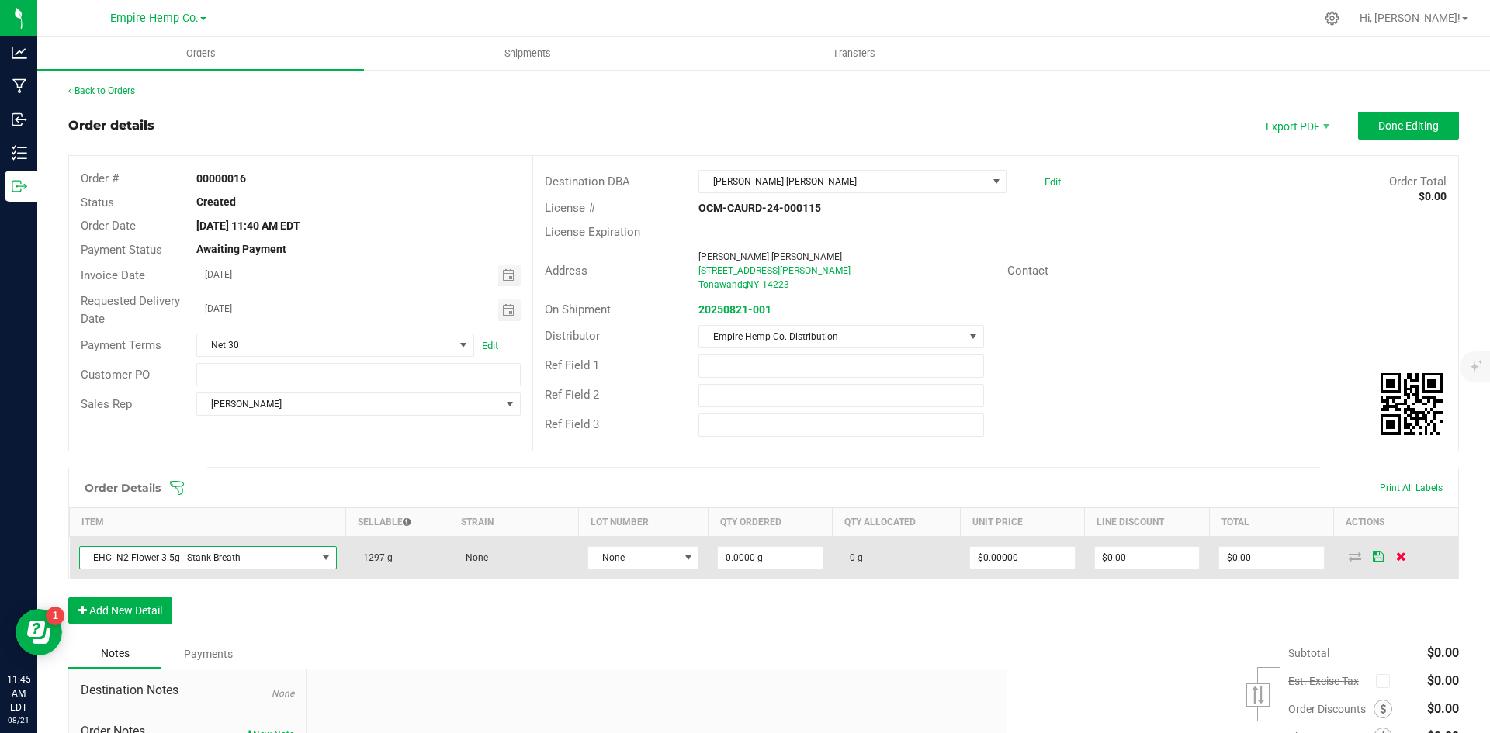
click at [1396, 556] on icon at bounding box center [1401, 556] width 10 height 9
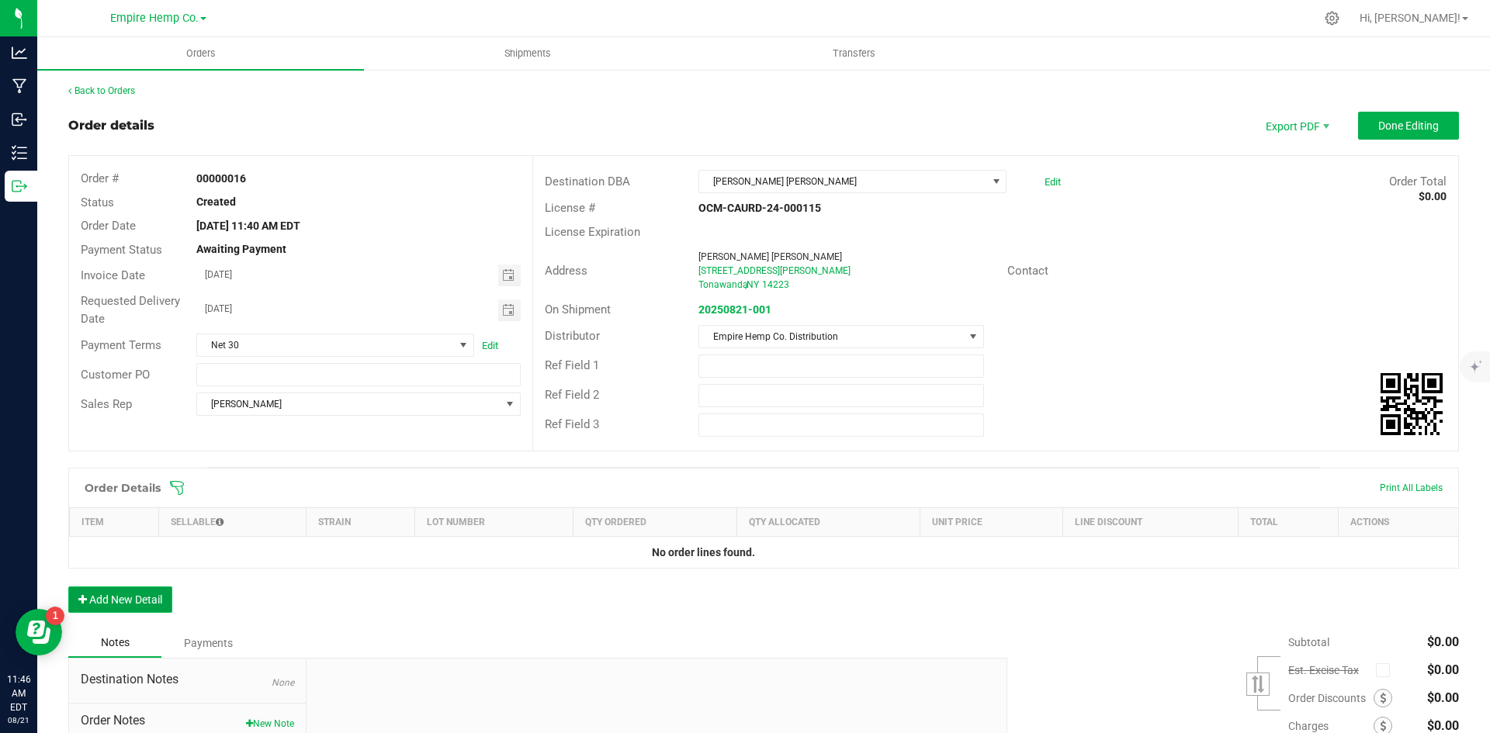
click at [130, 606] on button "Add New Detail" at bounding box center [120, 600] width 104 height 26
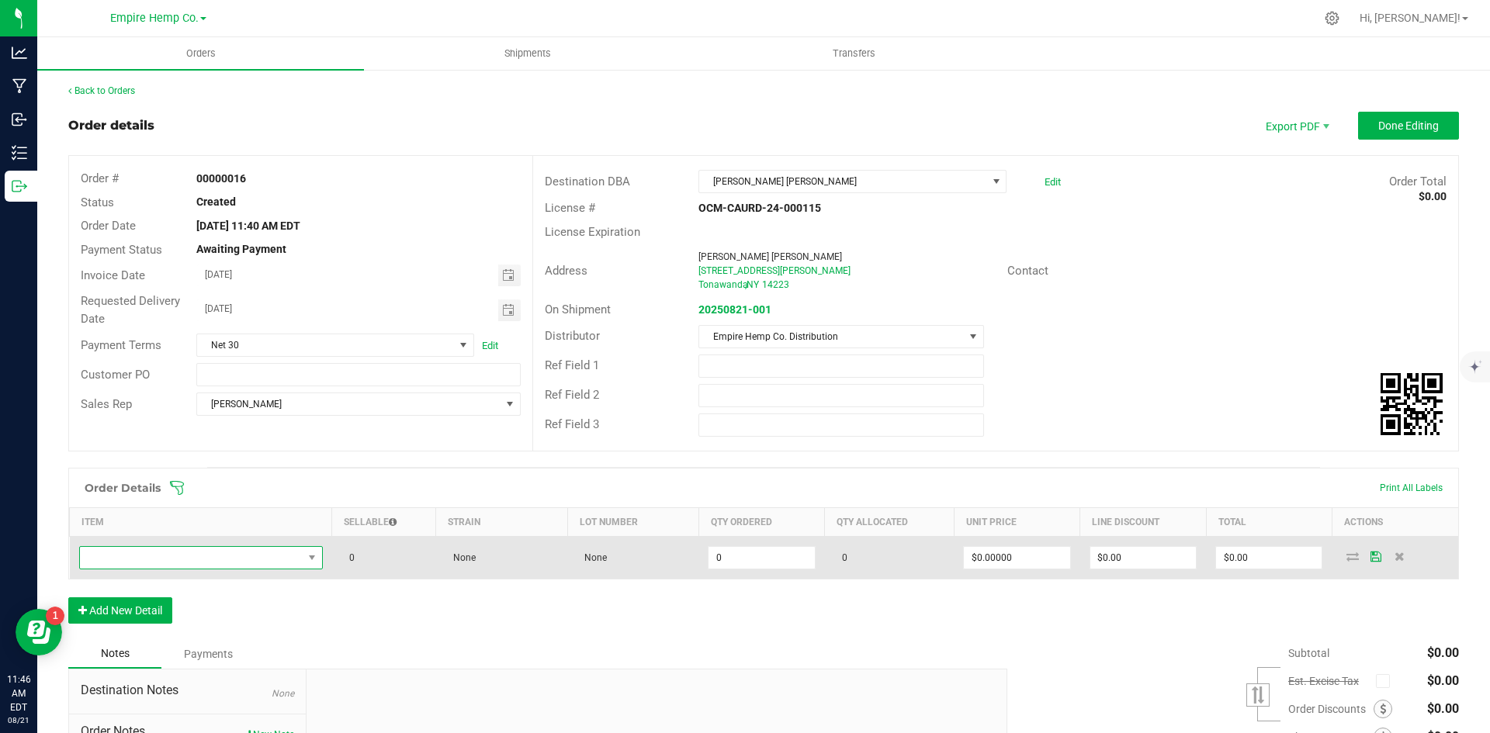
click at [222, 559] on span "NO DATA FOUND" at bounding box center [191, 558] width 223 height 22
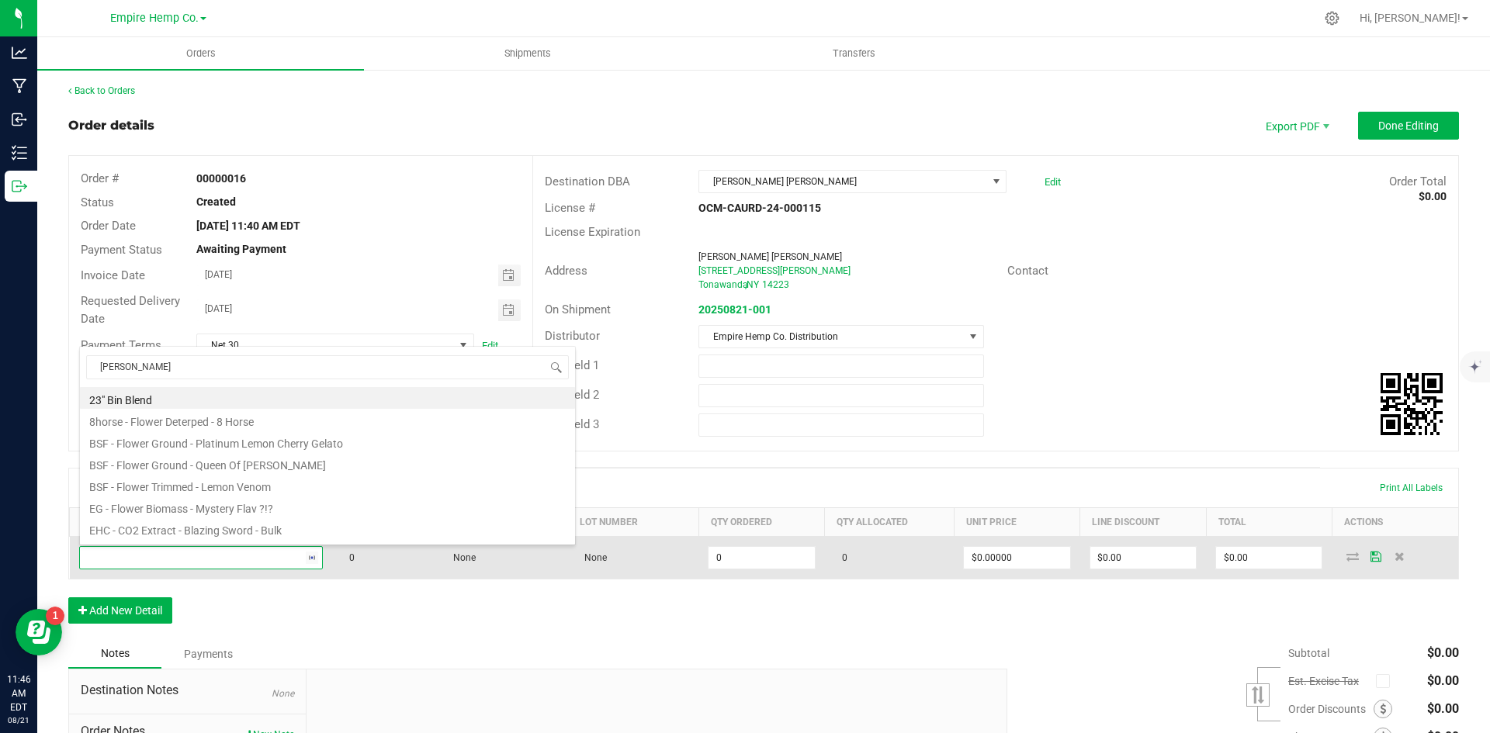
type input "stank"
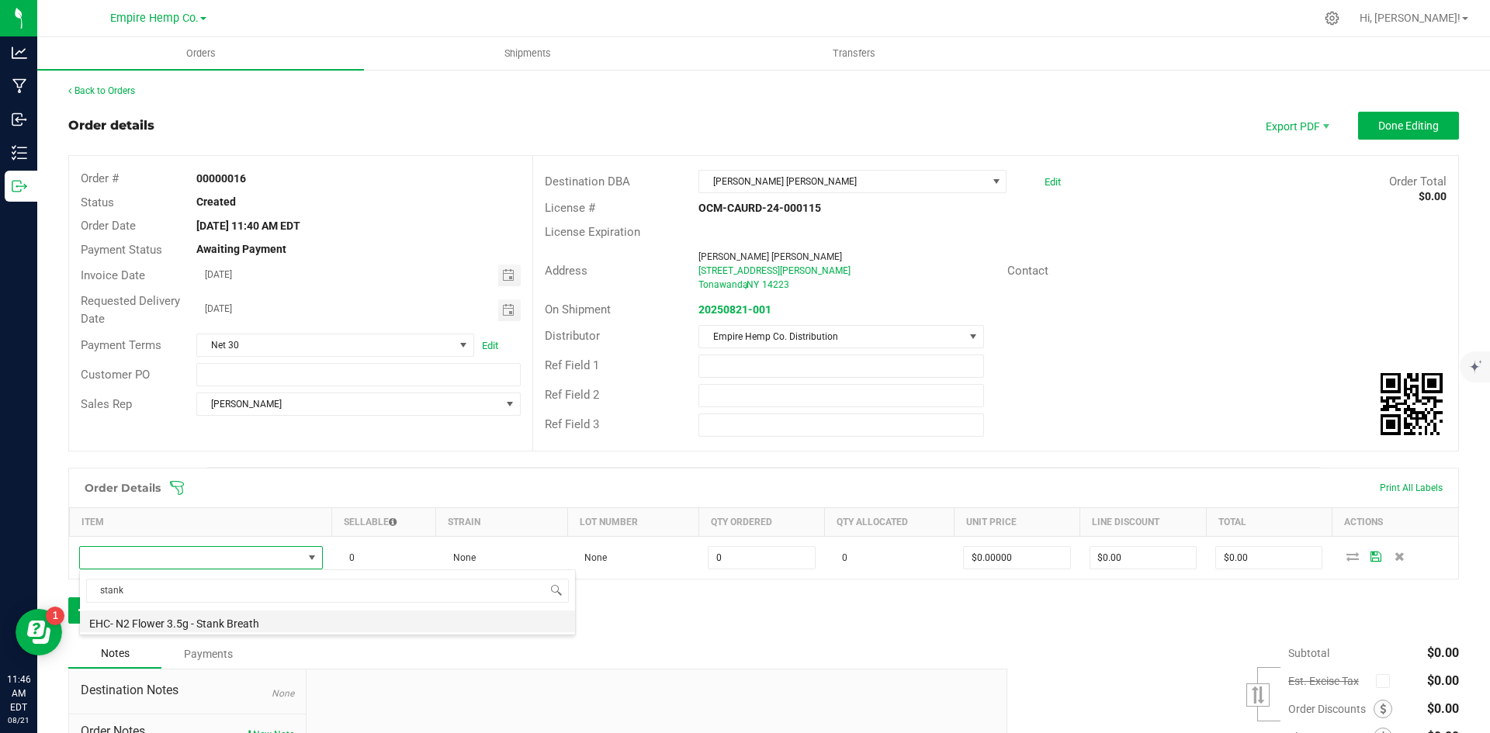
click at [230, 616] on li "EHC- N2 Flower 3.5g - Stank Breath" at bounding box center [327, 622] width 495 height 22
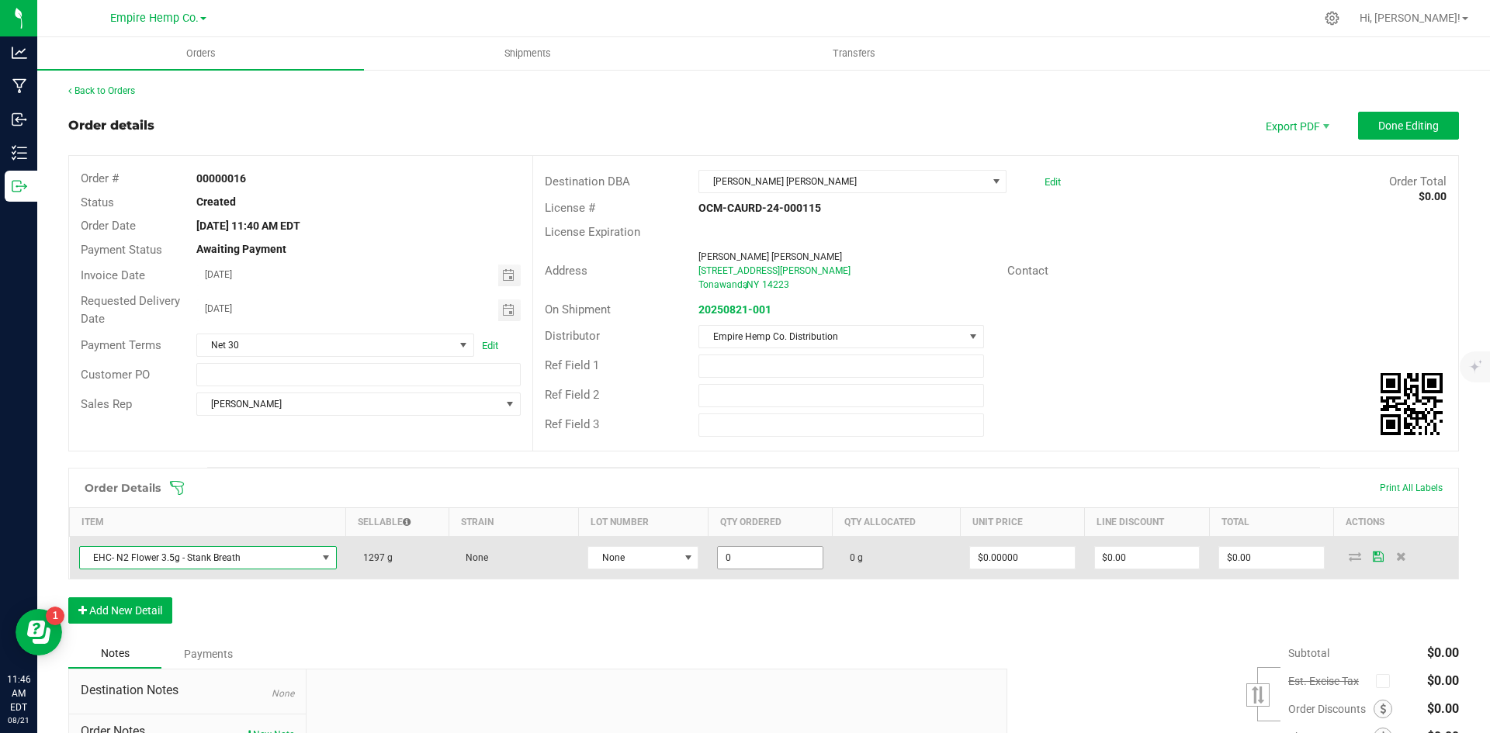
click at [754, 562] on input "0" at bounding box center [770, 558] width 104 height 22
type input "27.0000 g"
type input "0"
click at [999, 556] on input "0" at bounding box center [1022, 558] width 104 height 22
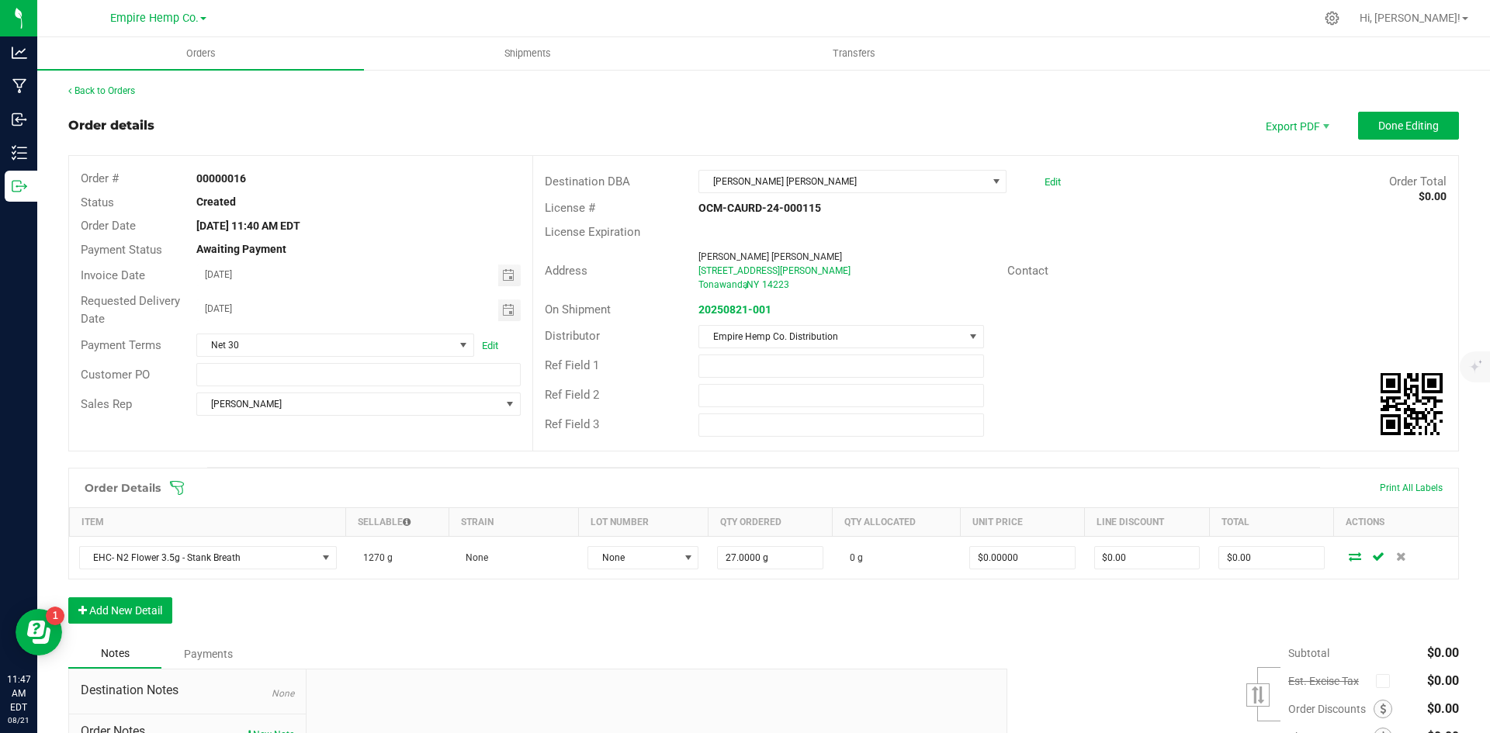
click at [563, 613] on div "Order Details Print All Labels Item Sellable Strain Lot Number Qty Ordered Qty …" at bounding box center [763, 554] width 1391 height 172
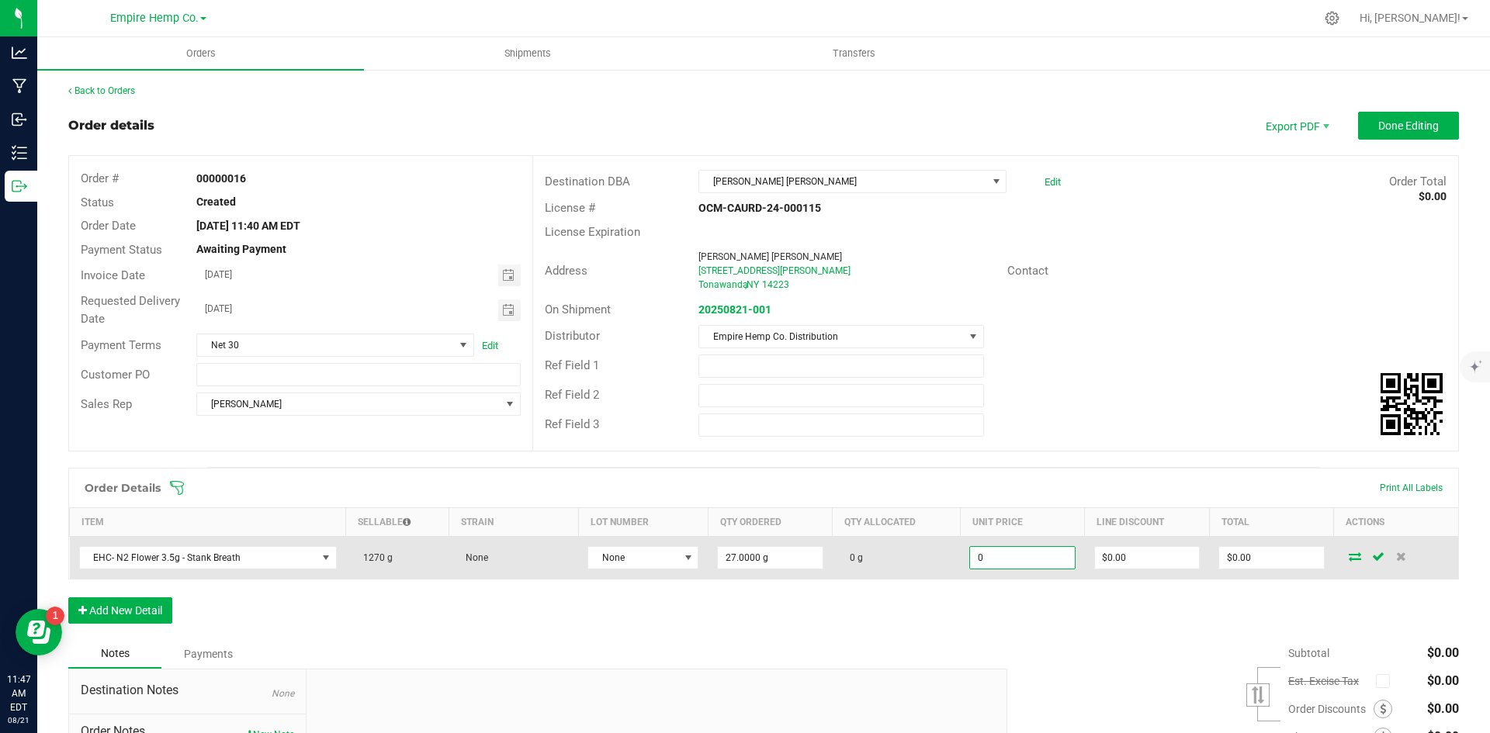
click at [1044, 553] on input "0" at bounding box center [1022, 558] width 104 height 22
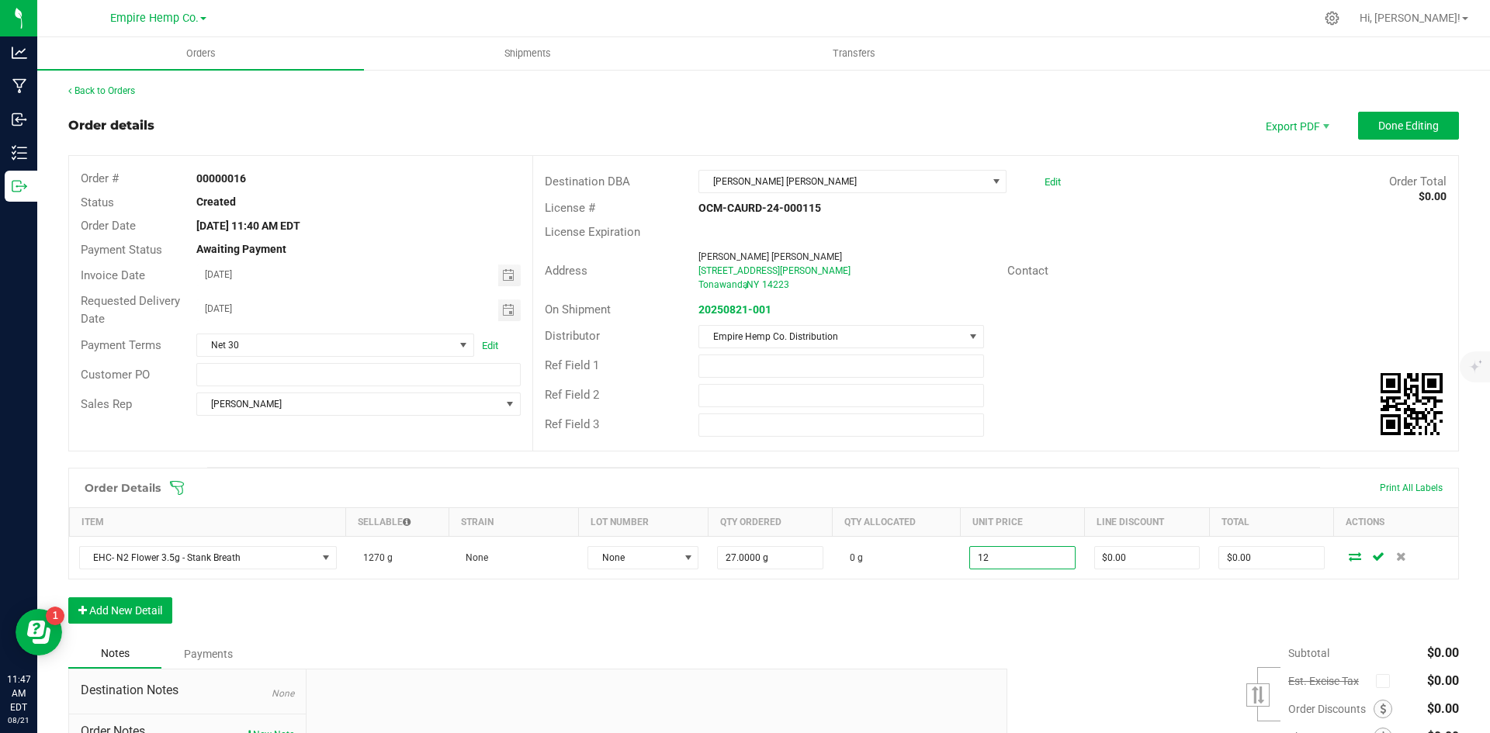
type input "$12.00000"
type input "$324.00"
click at [1082, 597] on div "Order Details Print All Labels Item Sellable Strain Lot Number Qty Ordered Qty …" at bounding box center [763, 554] width 1391 height 172
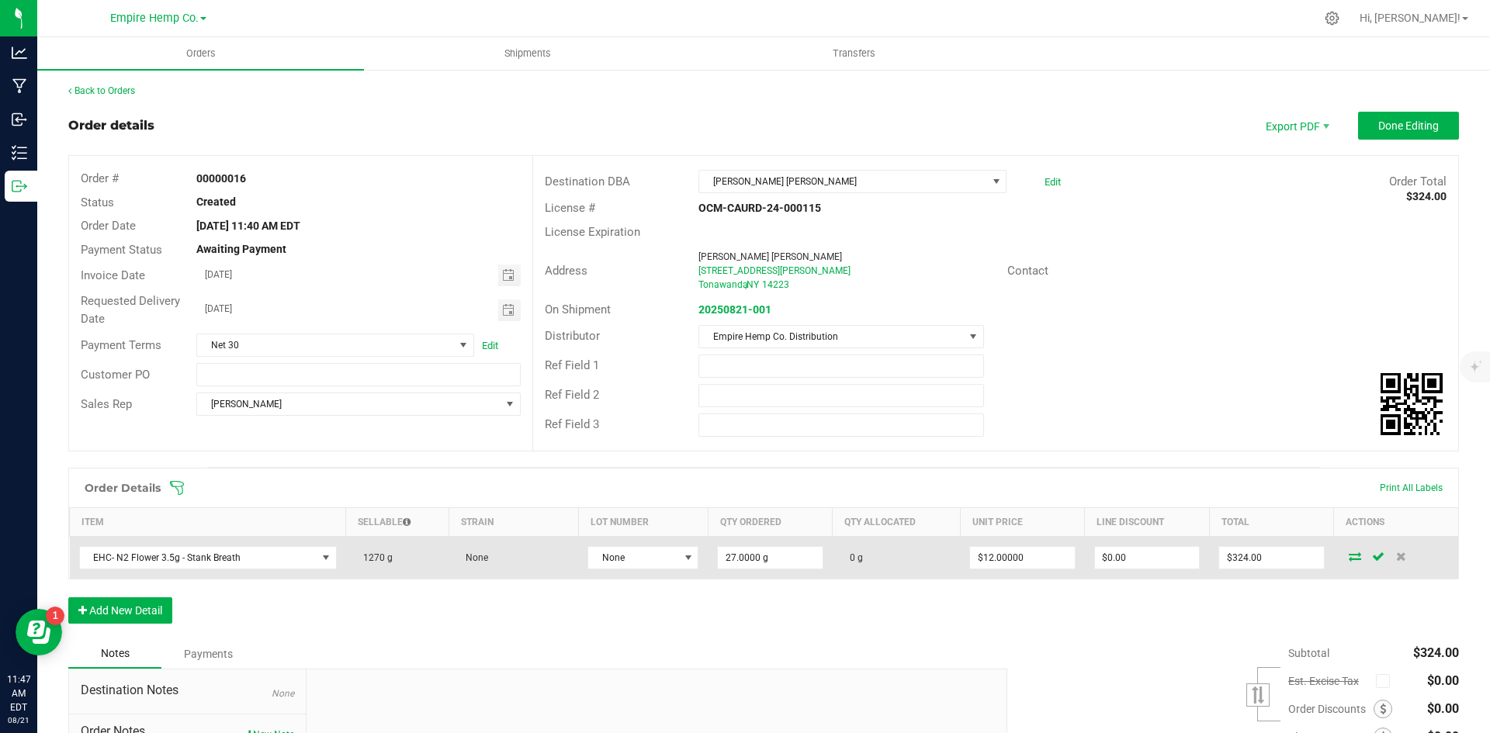
click at [1349, 555] on icon at bounding box center [1355, 556] width 12 height 9
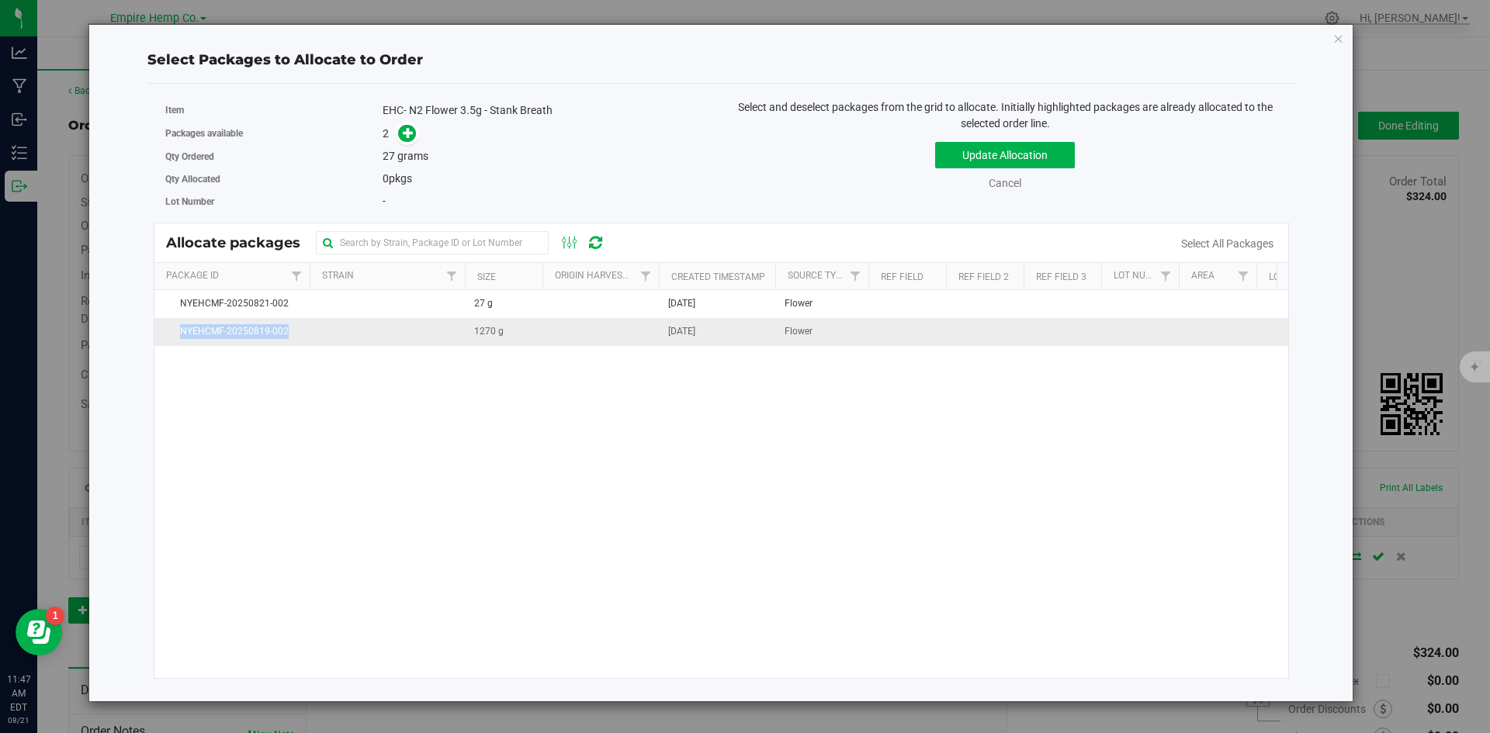
drag, startPoint x: 293, startPoint y: 334, endPoint x: 163, endPoint y: 324, distance: 130.8
click at [163, 324] on td "NYEHCMF-20250819-002" at bounding box center [231, 331] width 155 height 27
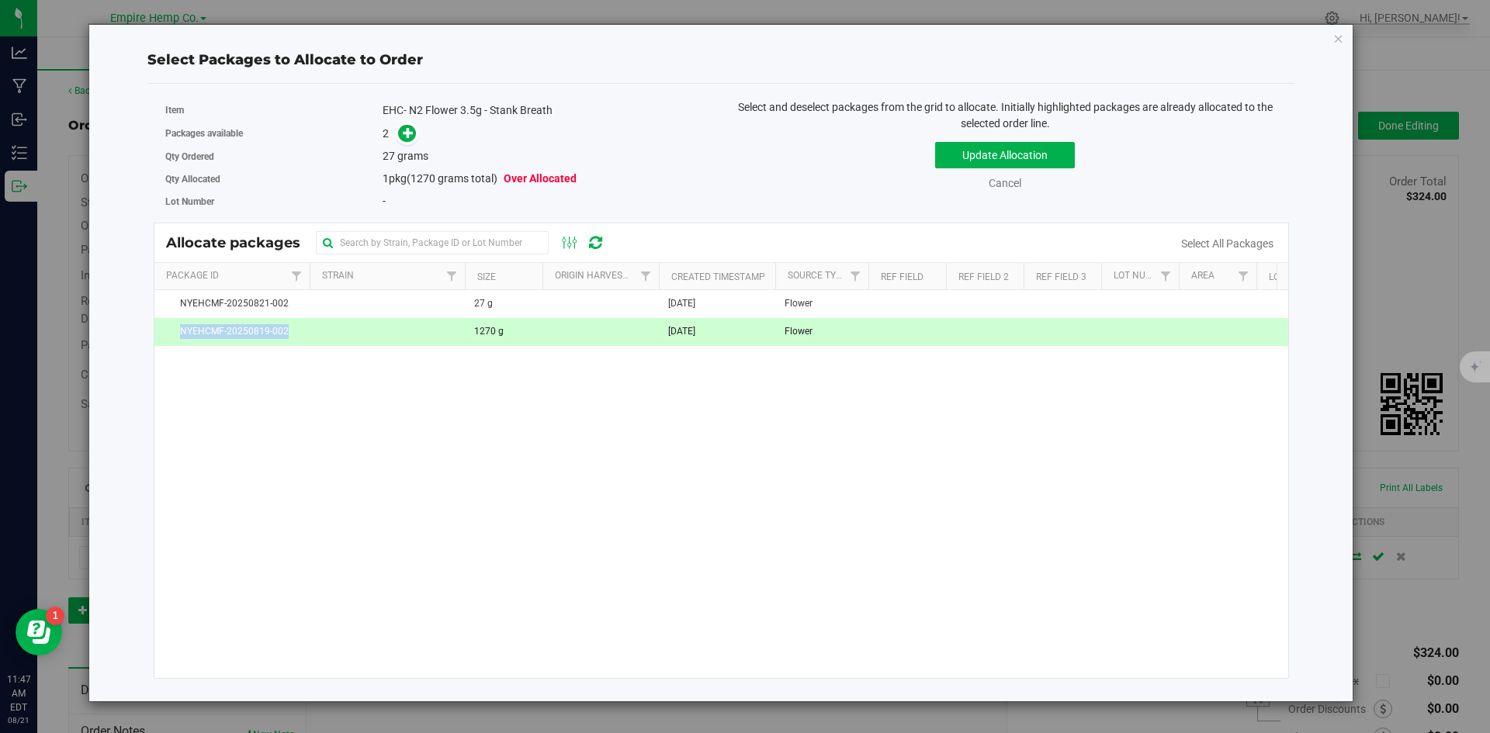
copy span "NYEHCMF-20250819-002"
click at [366, 435] on div "NYEHCMF-20250821-002 27 g Aug 21, 2025 Flower $6.81008 $183.87 NYEHCMF-20250819…" at bounding box center [721, 484] width 1135 height 388
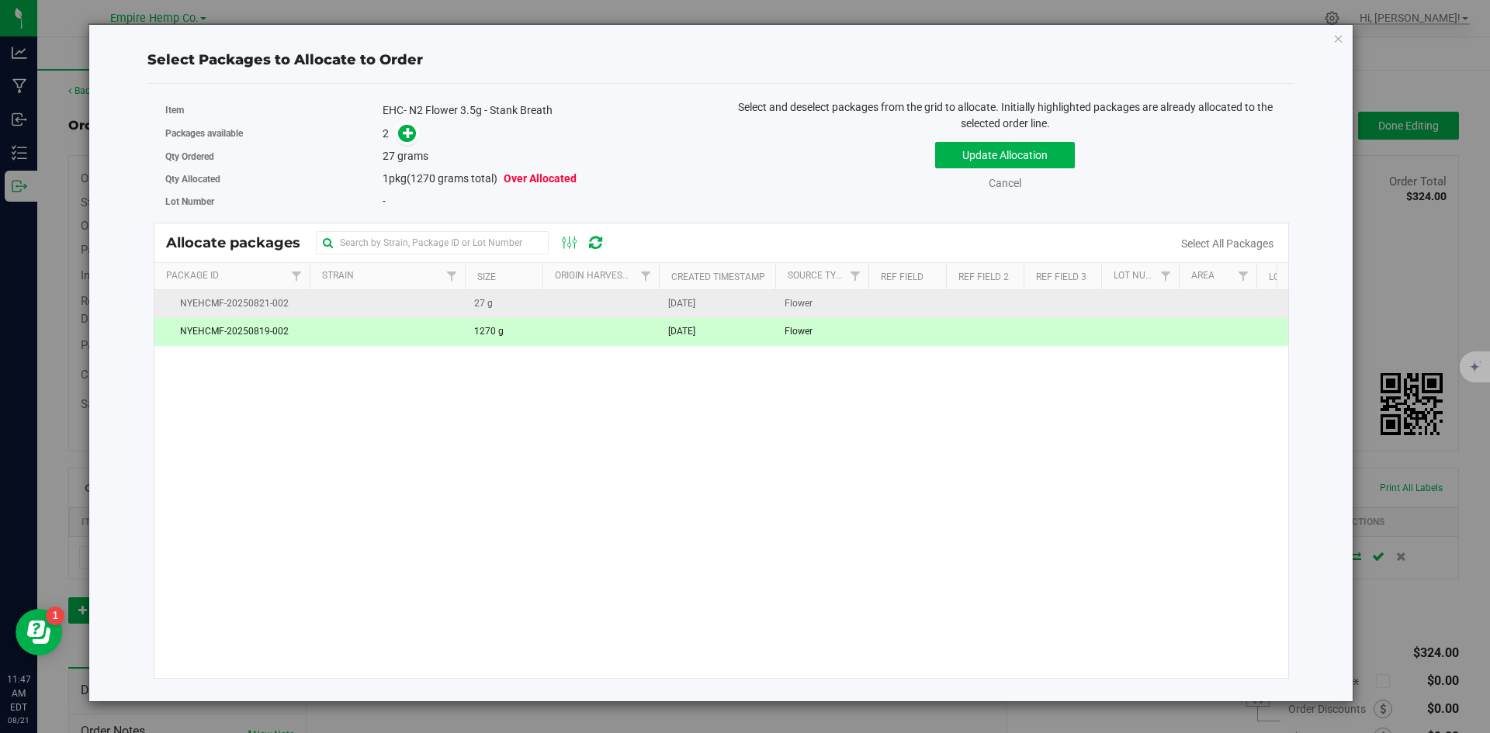
click at [545, 299] on td at bounding box center [600, 304] width 116 height 28
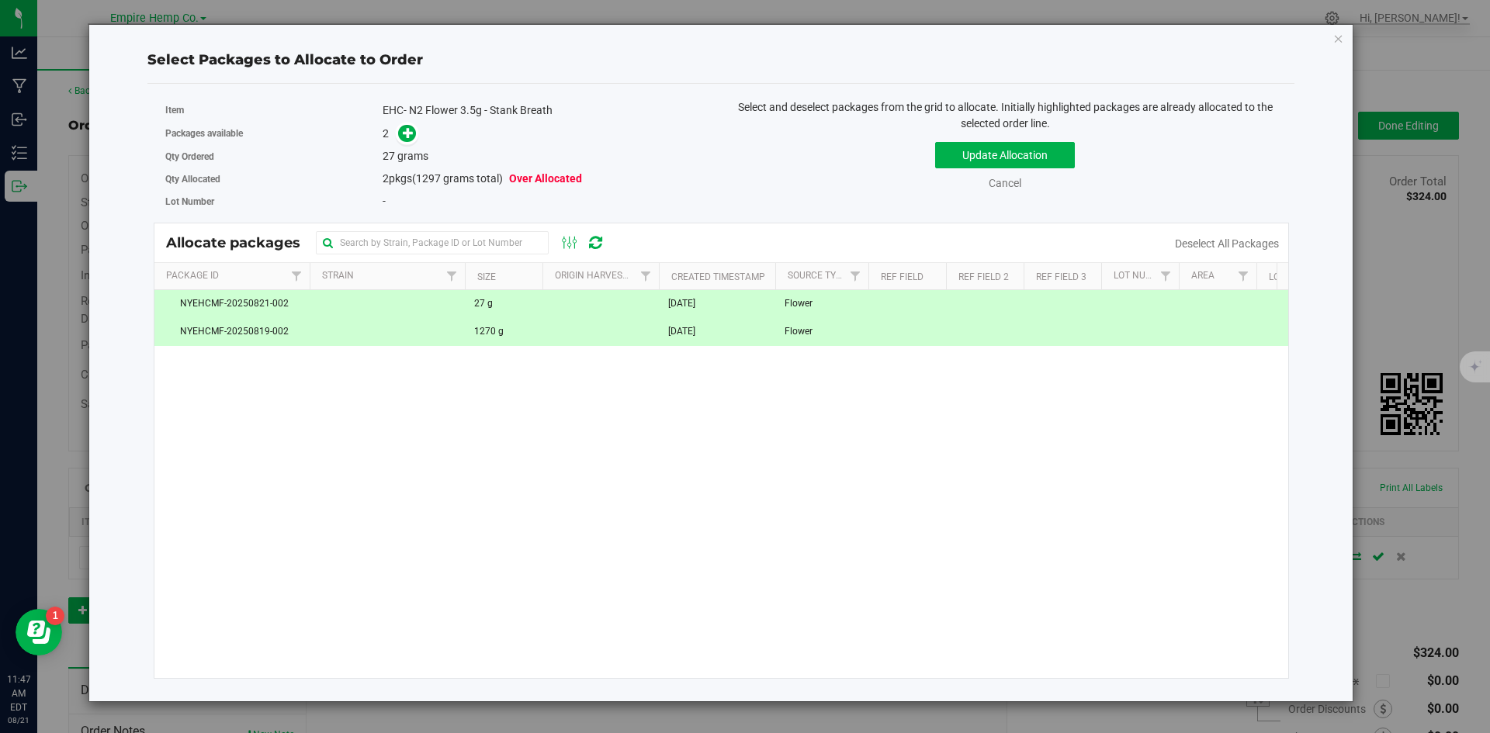
click at [274, 303] on span "NYEHCMF-20250821-002" at bounding box center [232, 303] width 137 height 15
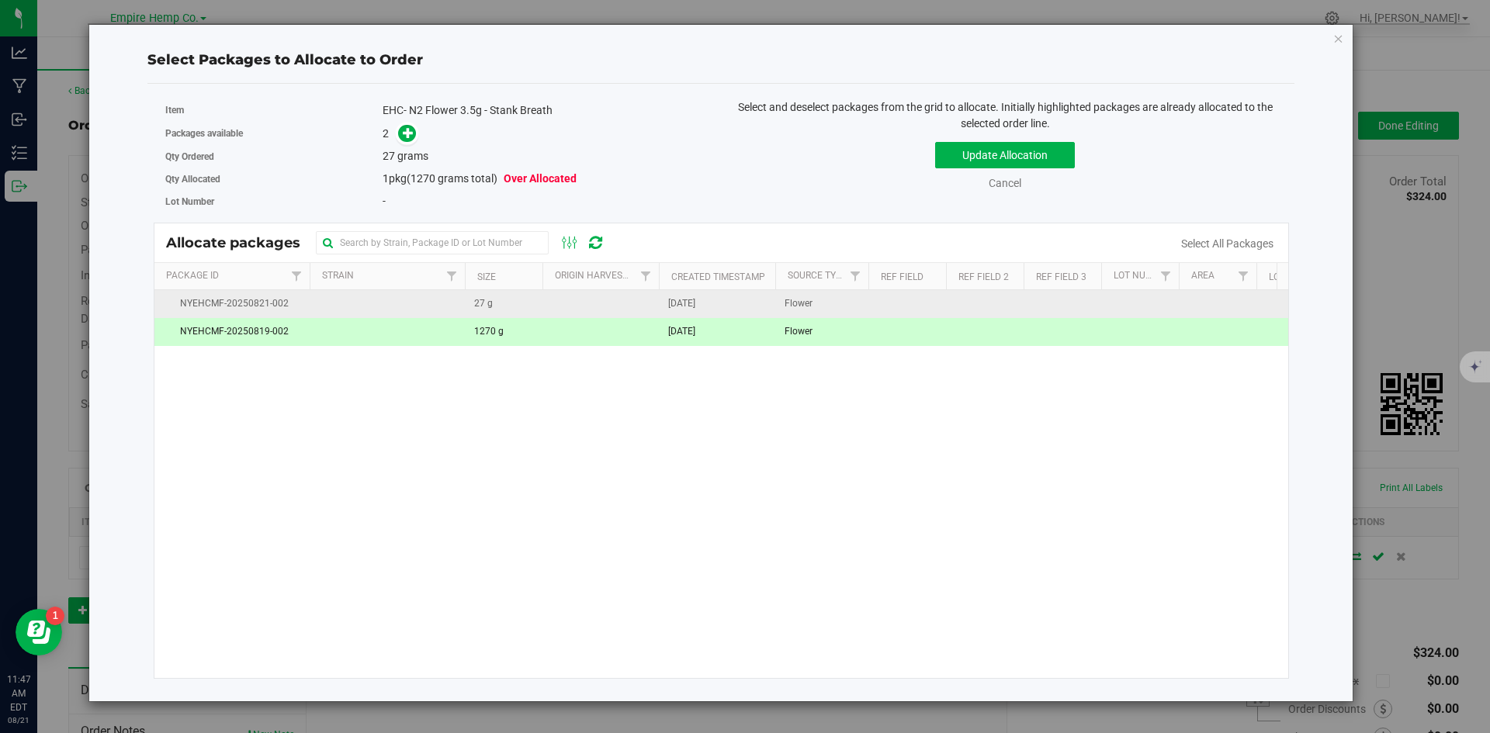
click at [346, 310] on td at bounding box center [387, 304] width 155 height 28
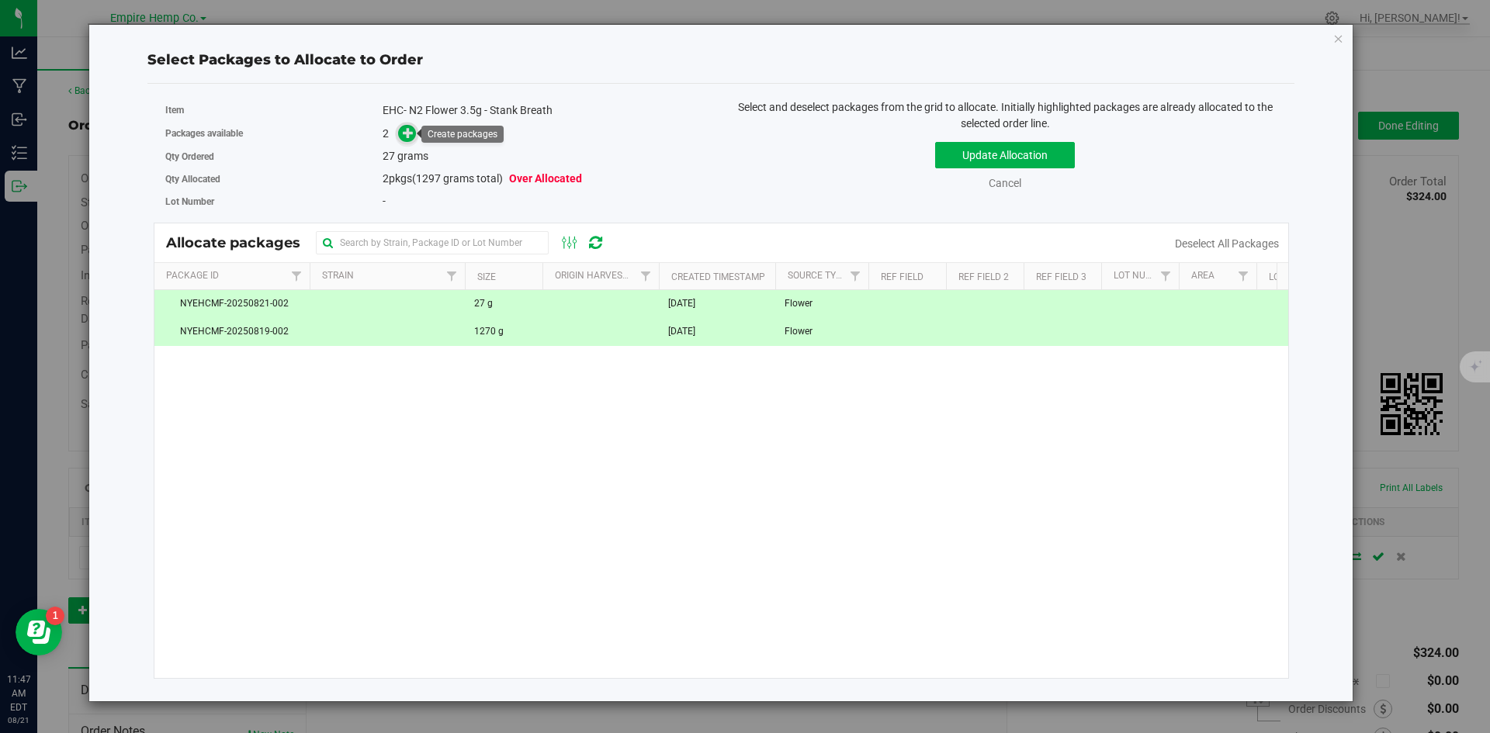
click at [413, 128] on icon at bounding box center [408, 132] width 11 height 11
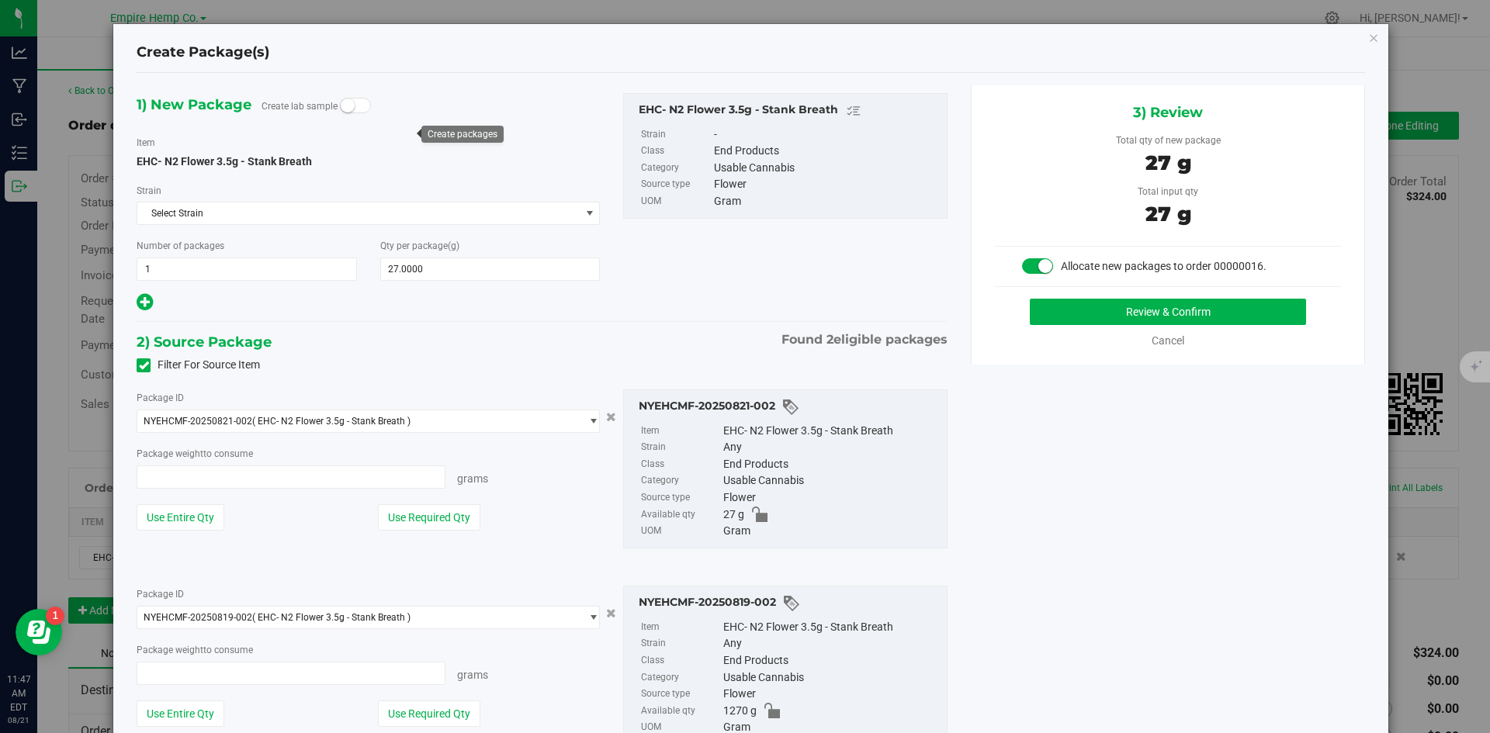
type input "27.0000 g"
type input "0.0000 g"
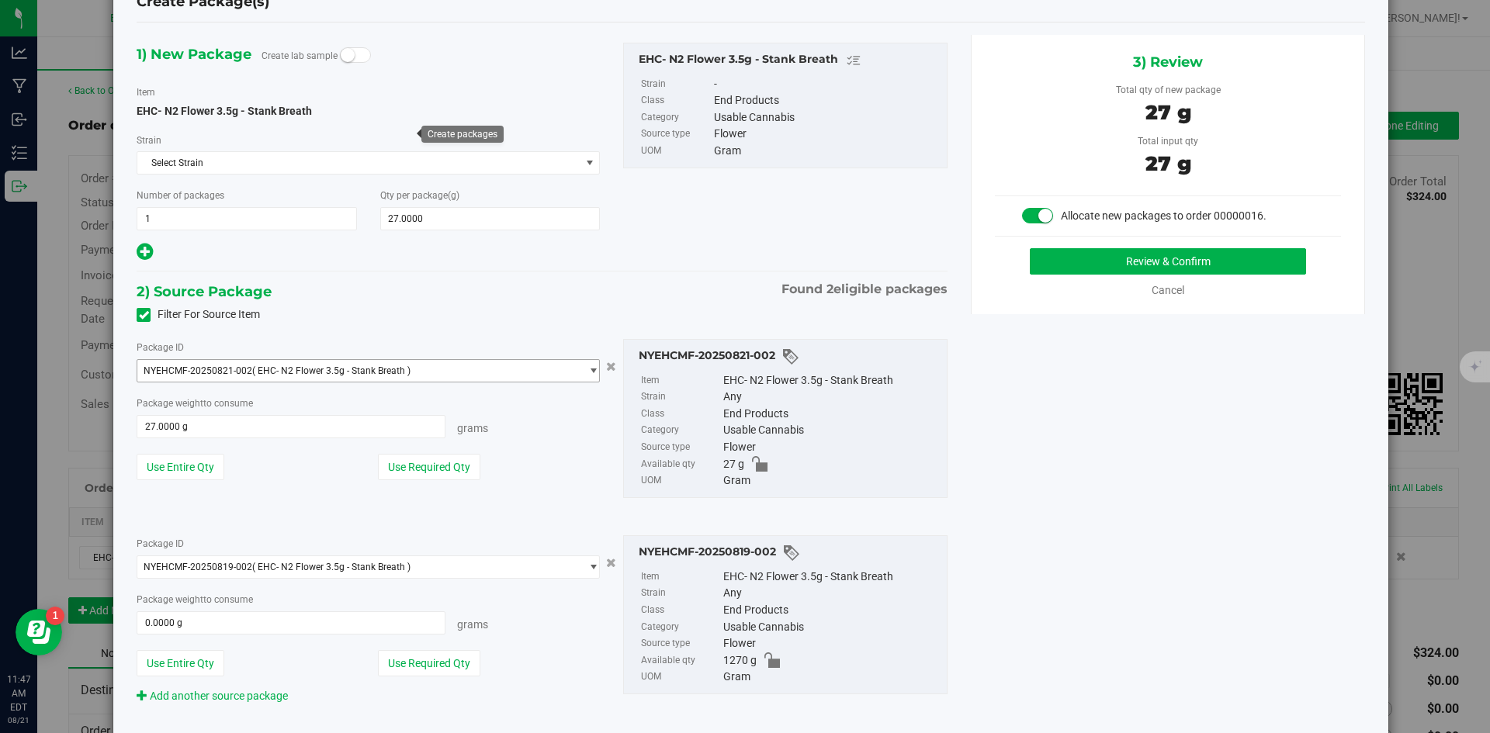
scroll to position [91, 0]
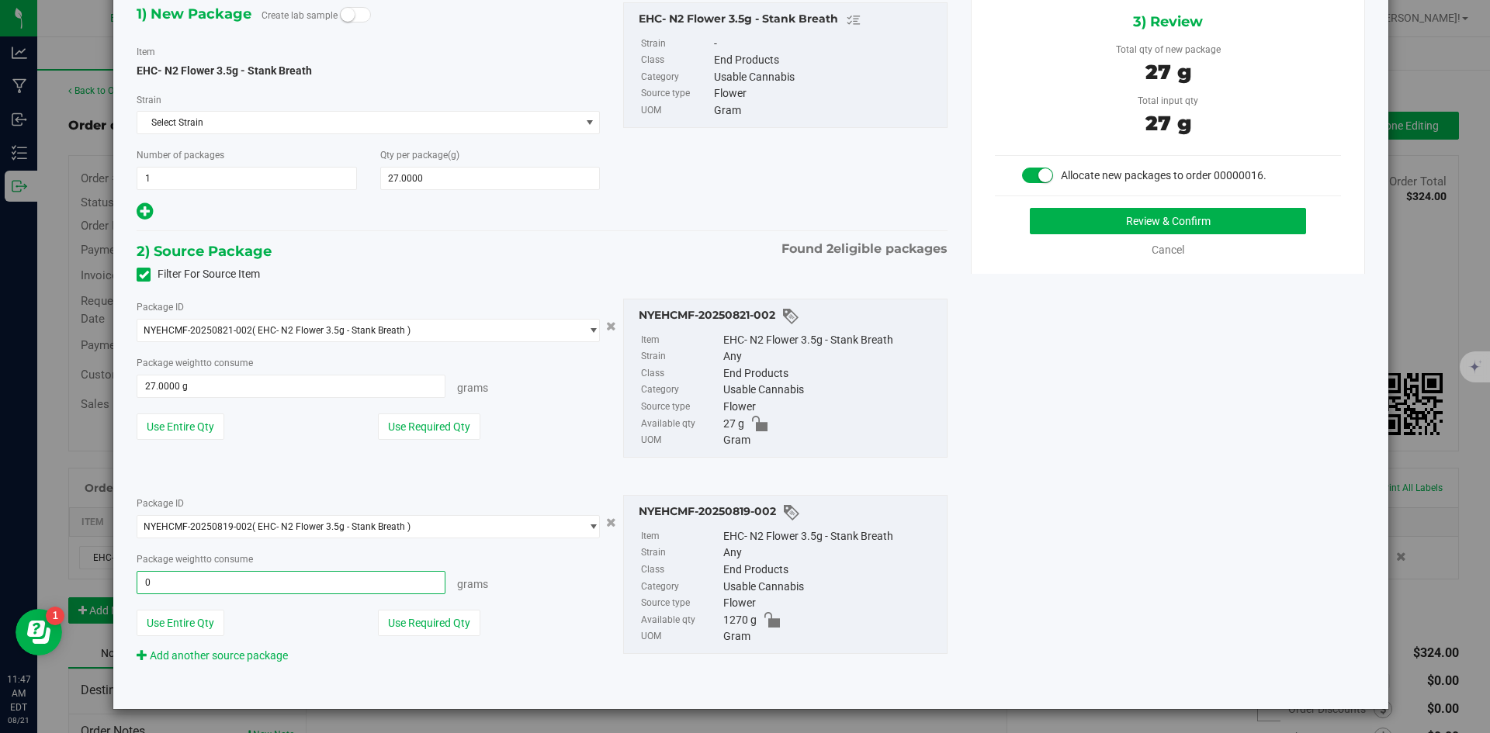
click at [172, 584] on span "0.0000 g 0" at bounding box center [291, 582] width 309 height 23
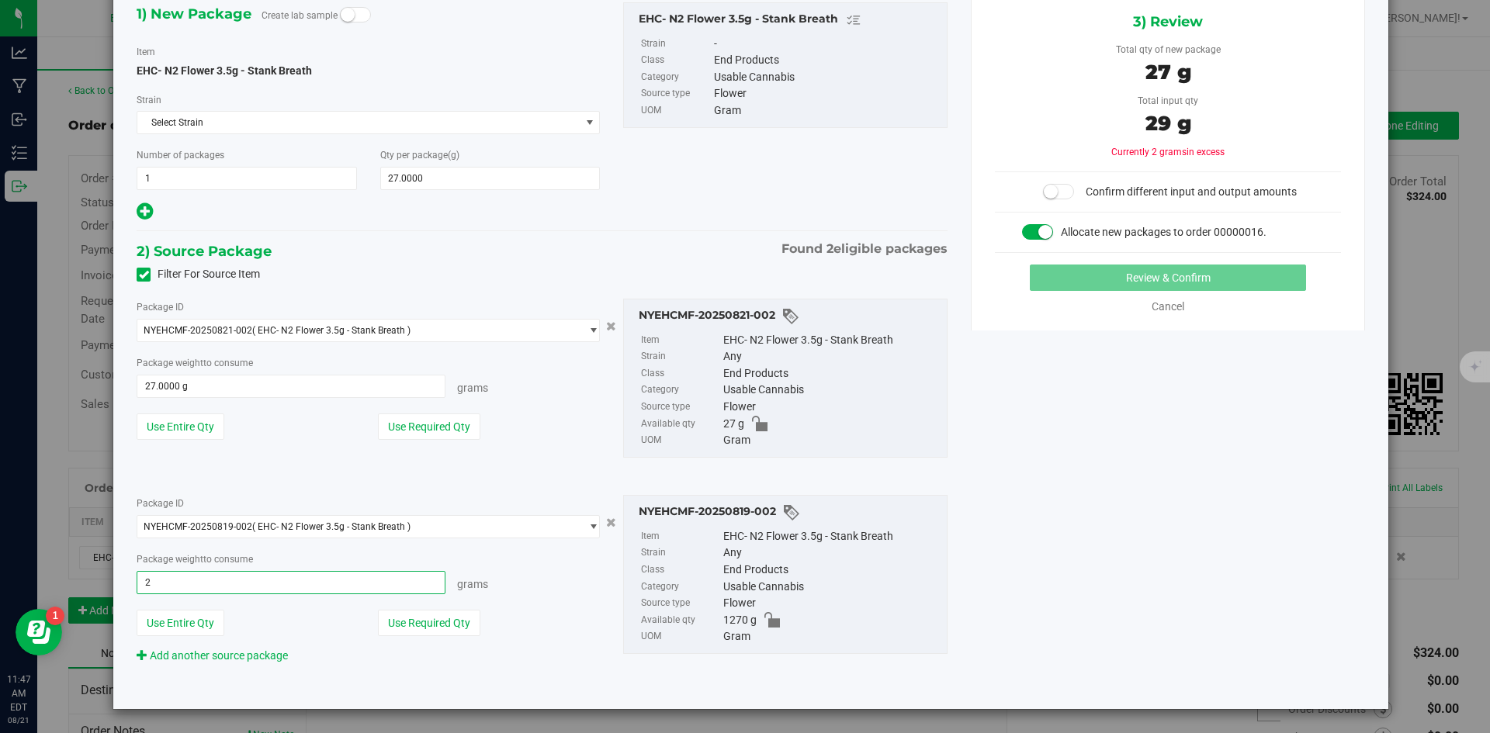
type input "27"
type input "27.0000 g"
click at [564, 574] on div "Grams" at bounding box center [522, 582] width 154 height 22
drag, startPoint x: 248, startPoint y: 386, endPoint x: 36, endPoint y: 366, distance: 213.7
click at [36, 366] on div "Create Package(s) 1) New Package Create lab sample Item EHC- N2 Flower 3.5g - S…" at bounding box center [751, 366] width 1502 height 733
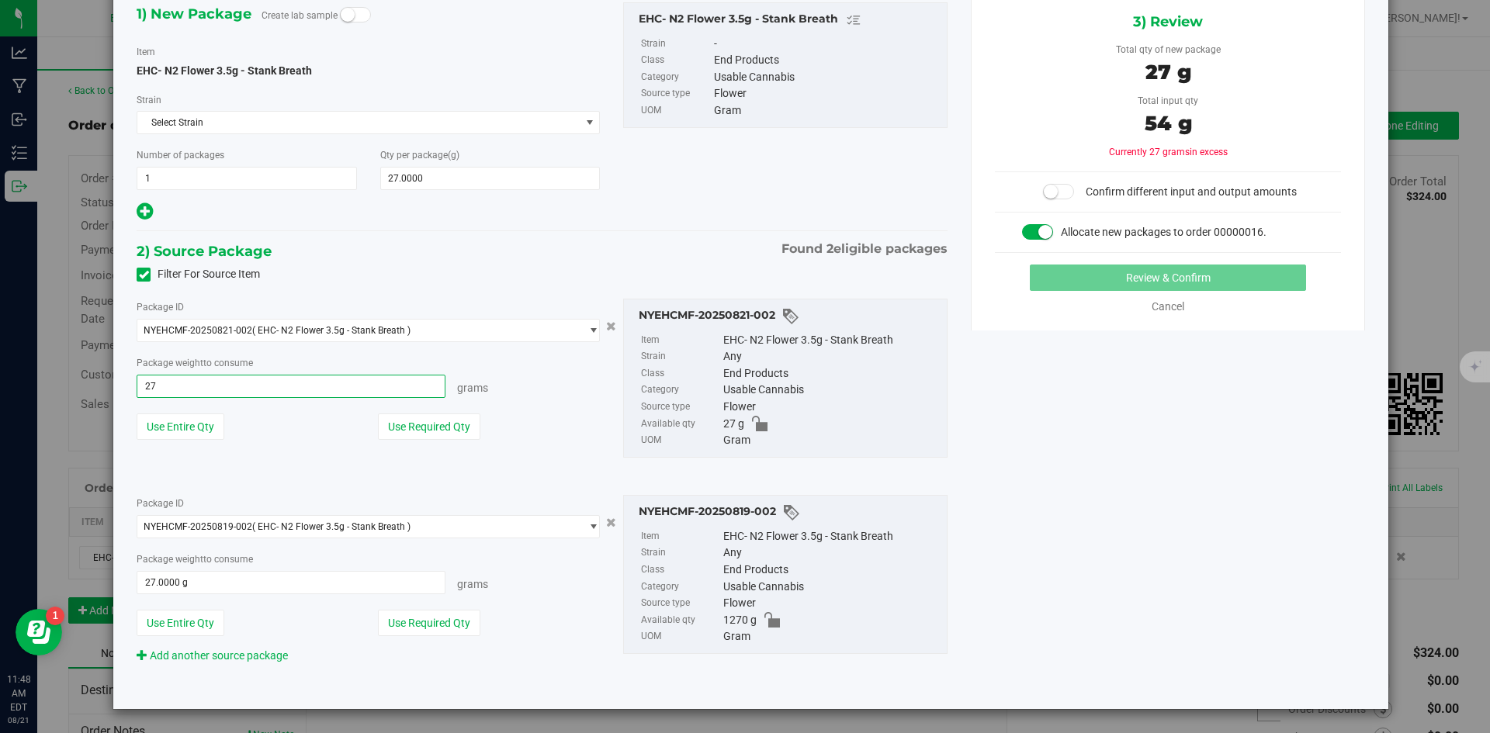
type input "0"
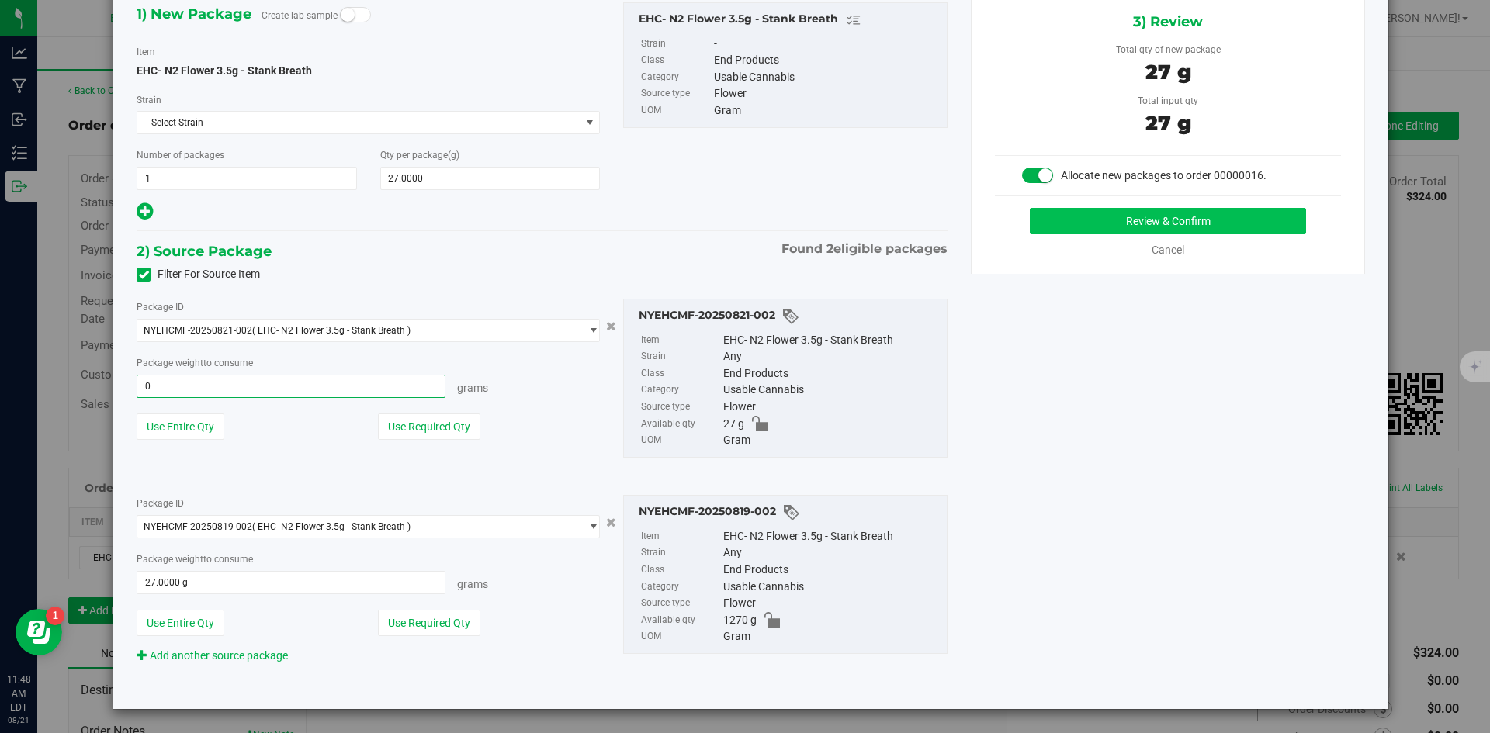
type input "0.0000 g"
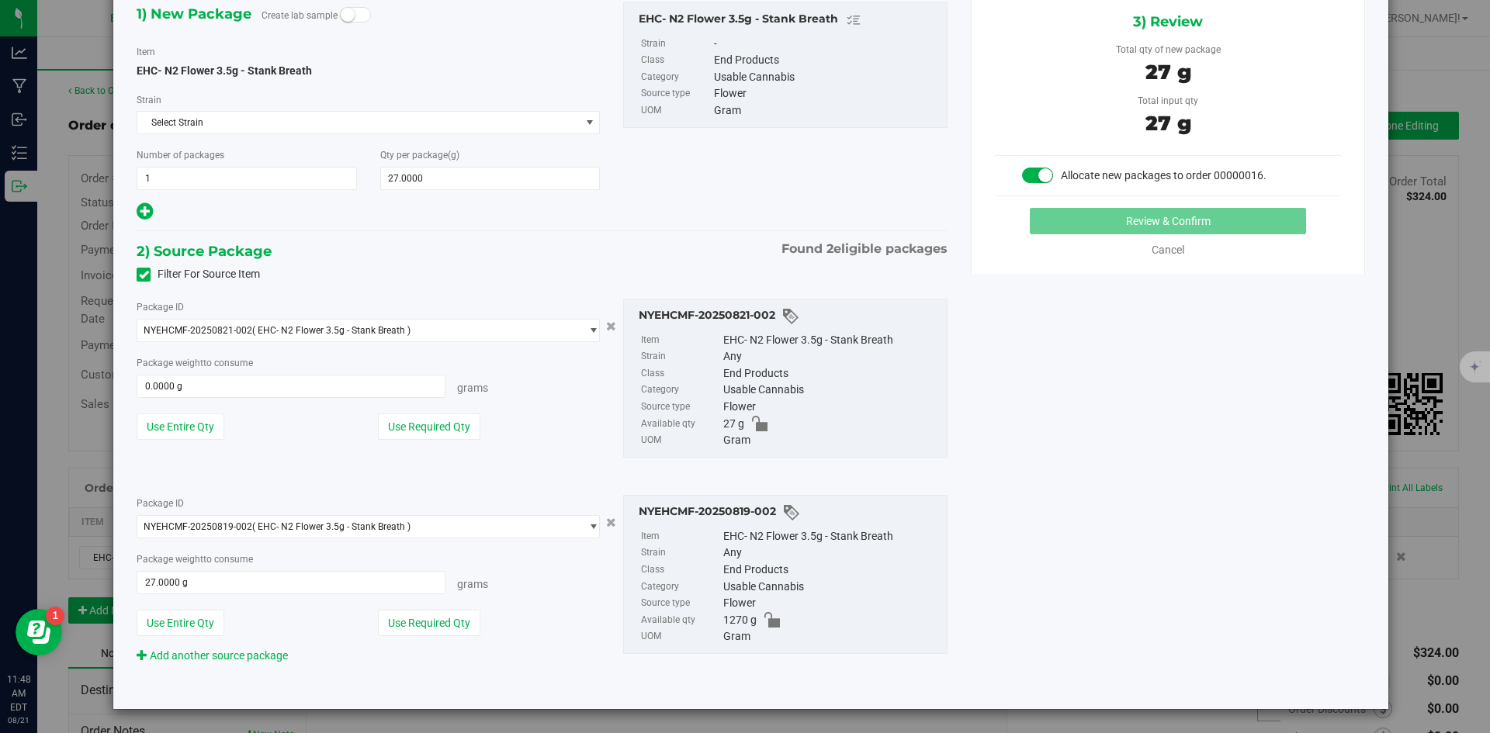
drag, startPoint x: 747, startPoint y: 621, endPoint x: 708, endPoint y: 618, distance: 38.9
click at [708, 618] on li "Available qty 1270 g" at bounding box center [790, 620] width 298 height 17
click at [727, 623] on span "1270 g" at bounding box center [739, 620] width 33 height 17
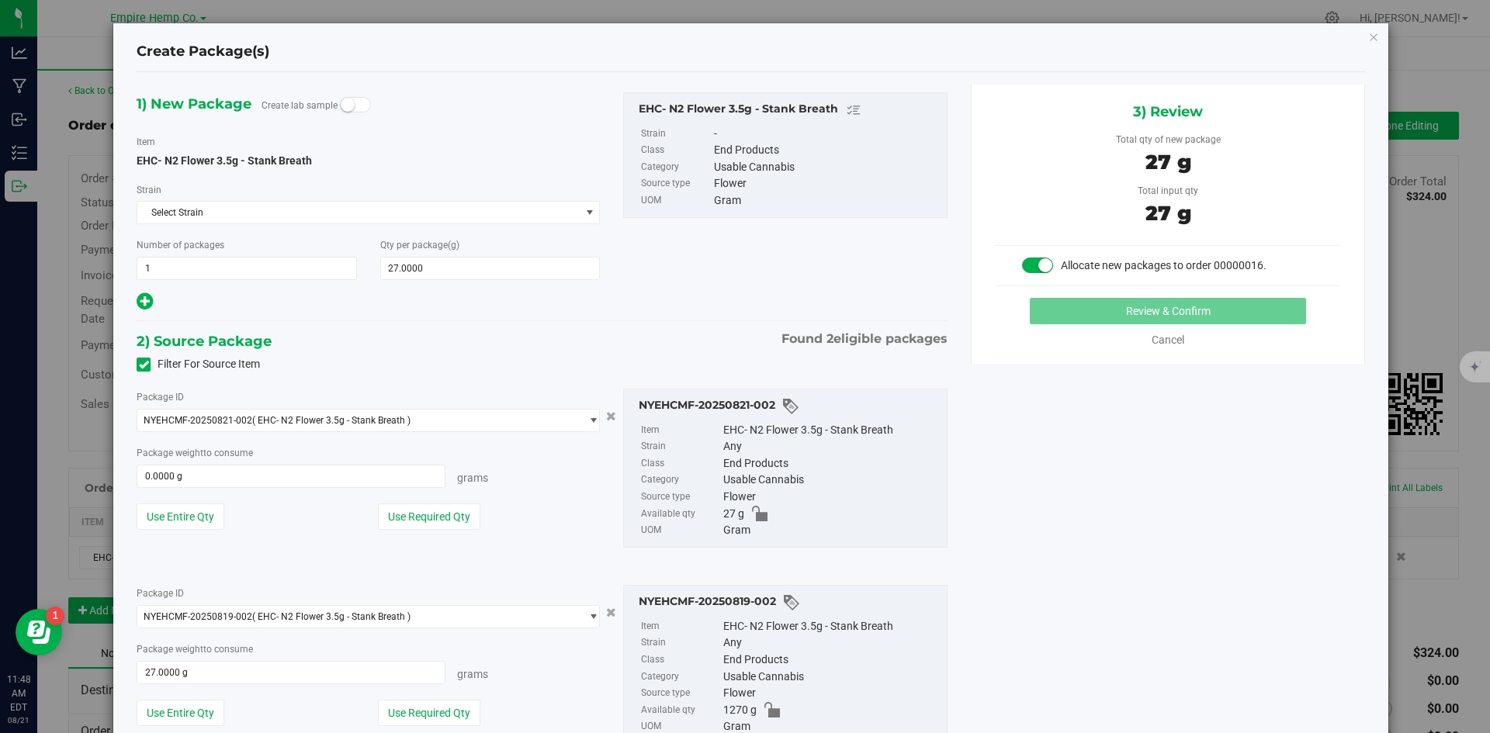
scroll to position [0, 0]
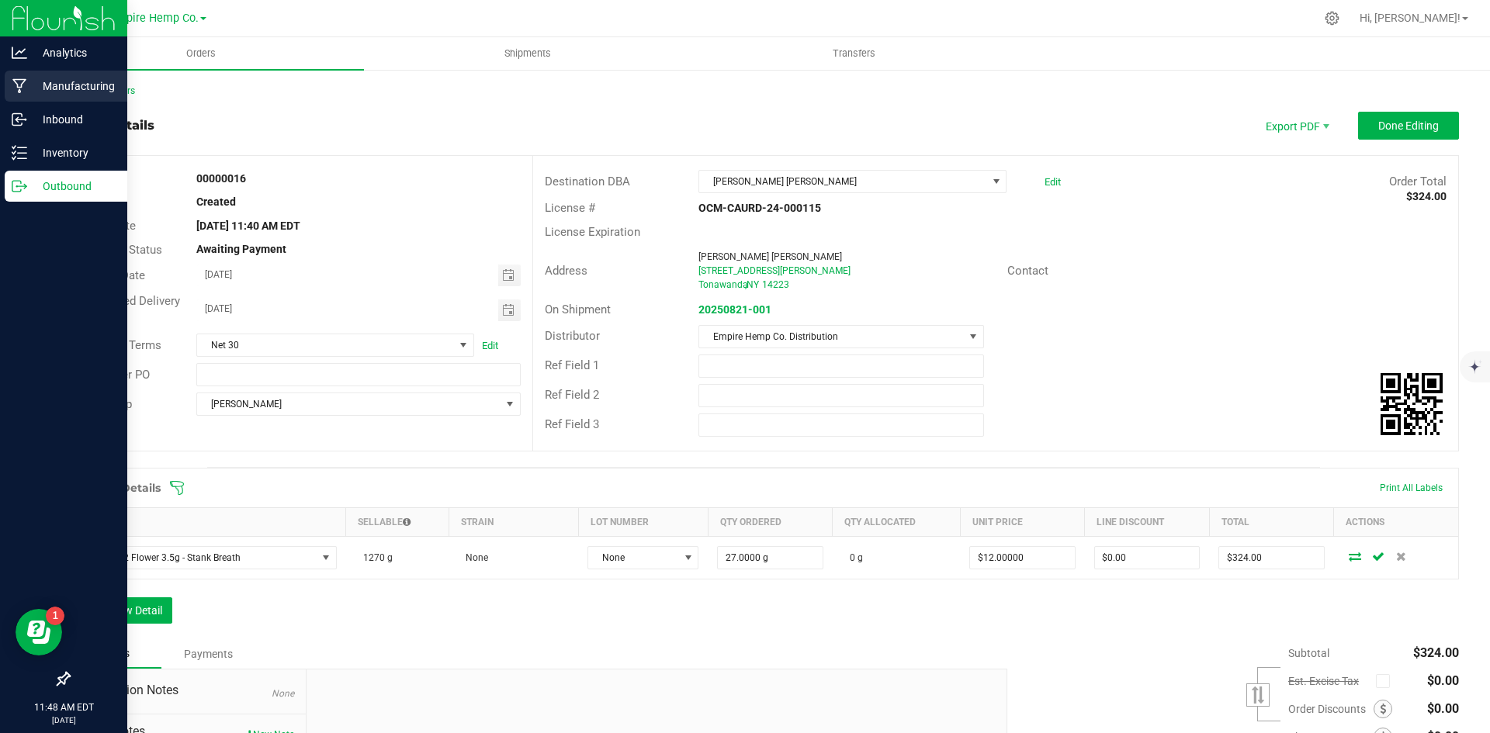
click at [42, 75] on div "Manufacturing" at bounding box center [66, 86] width 123 height 31
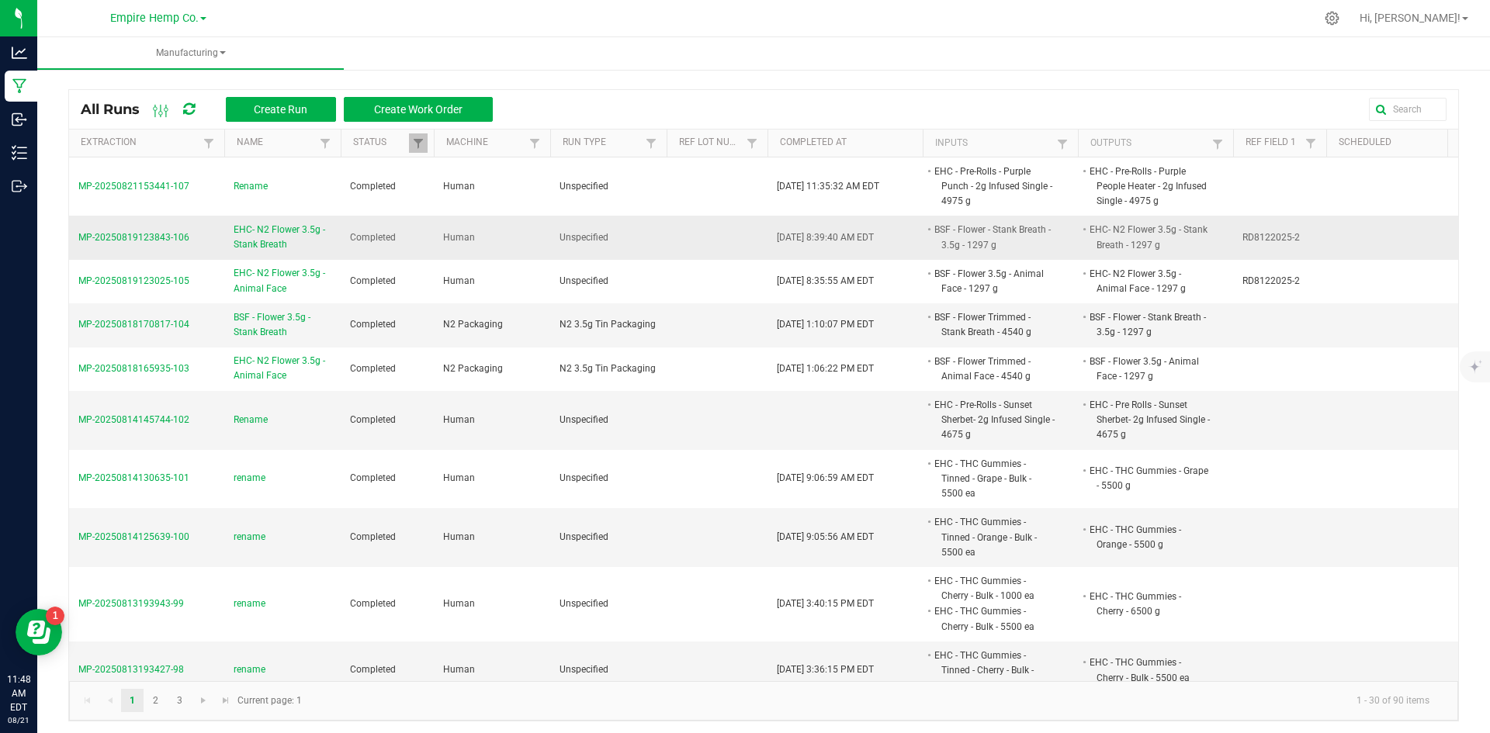
click at [139, 239] on span "MP-20250819123843-106" at bounding box center [133, 237] width 111 height 11
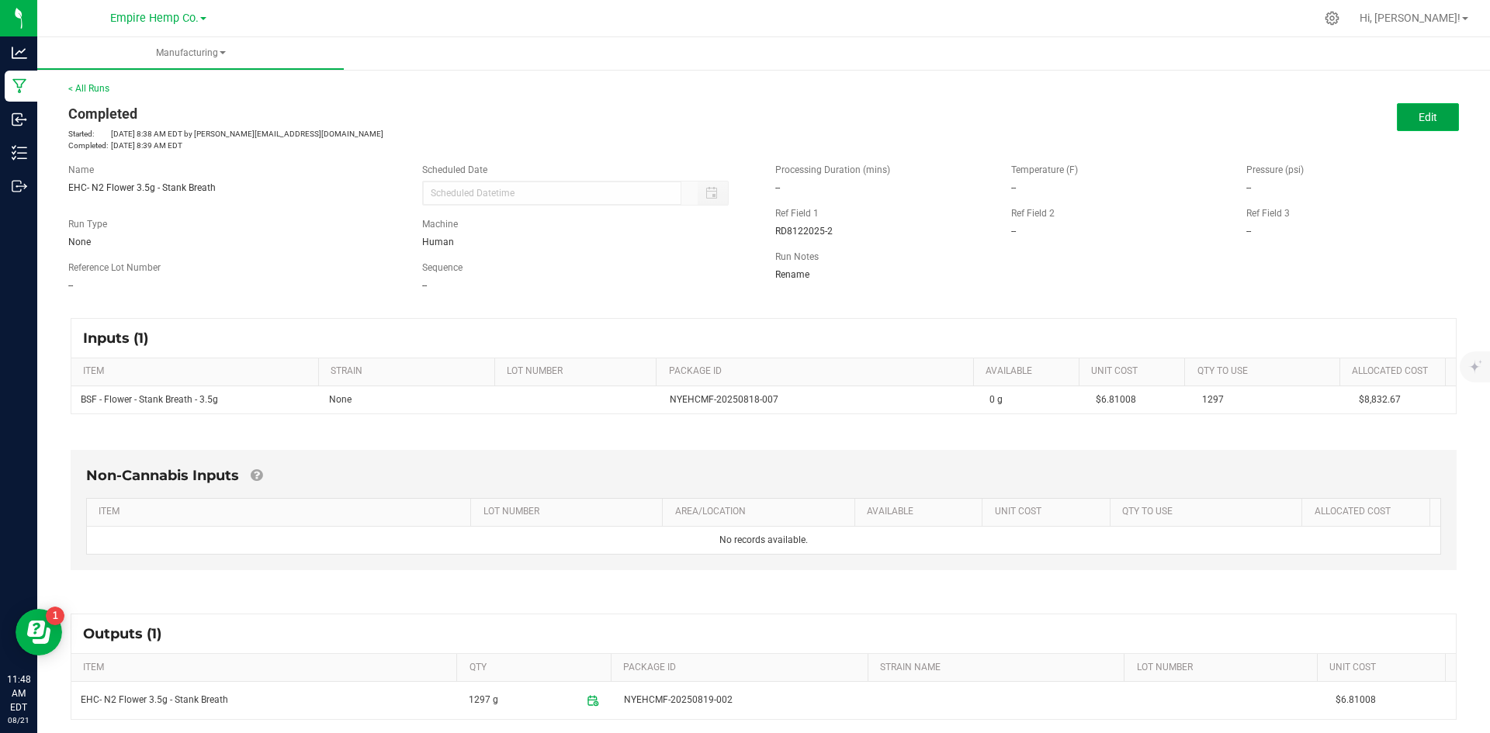
click at [1422, 118] on span "Edit" at bounding box center [1428, 117] width 19 height 12
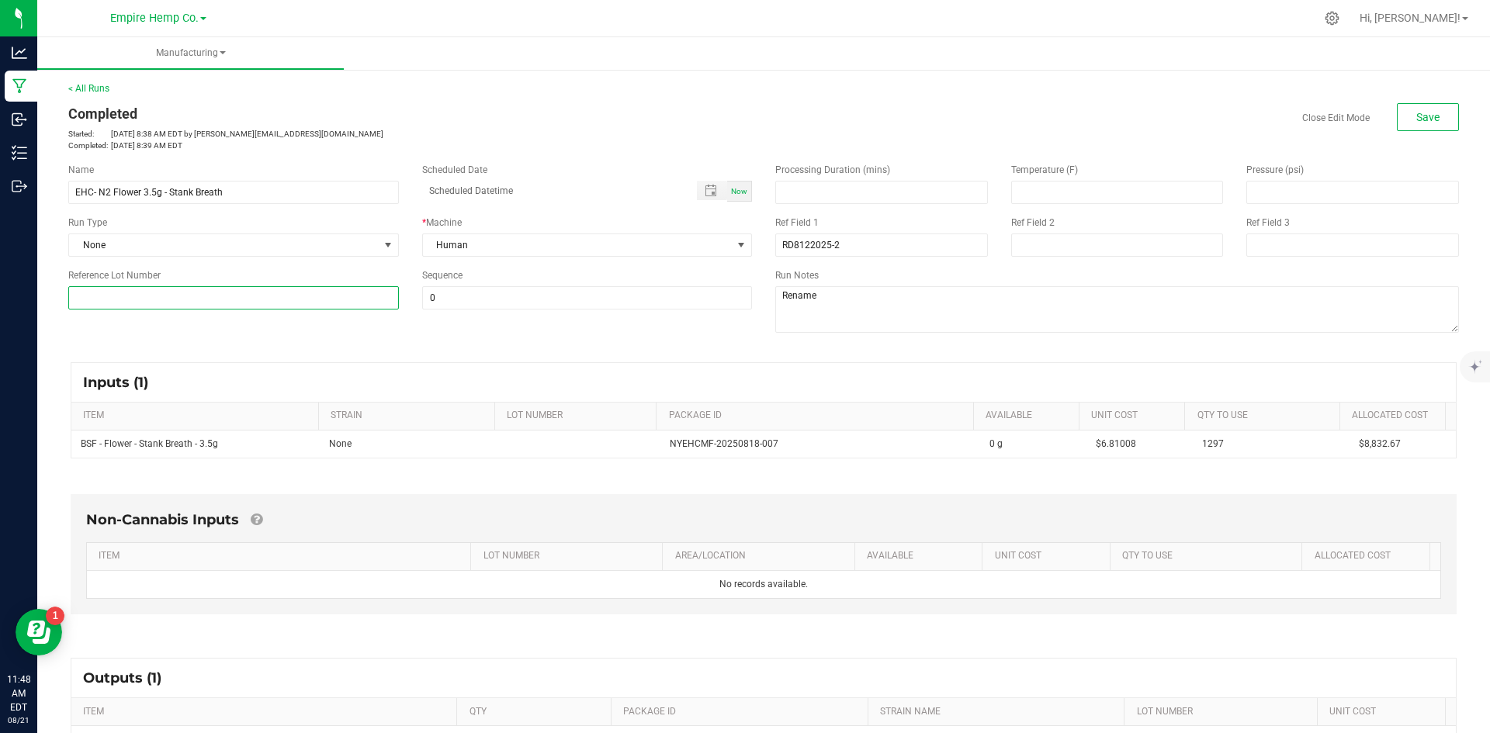
click at [238, 297] on input at bounding box center [233, 297] width 331 height 23
paste input "NYEHCMF-20250819-002"
type input "NYEHCMF-20250819-002"
click at [370, 328] on div "Name EHC- N2 Flower 3.5g - Stank Breath Scheduled Date Now Run Type None * Mach…" at bounding box center [764, 249] width 1414 height 197
click at [1428, 120] on button "Save" at bounding box center [1428, 117] width 62 height 28
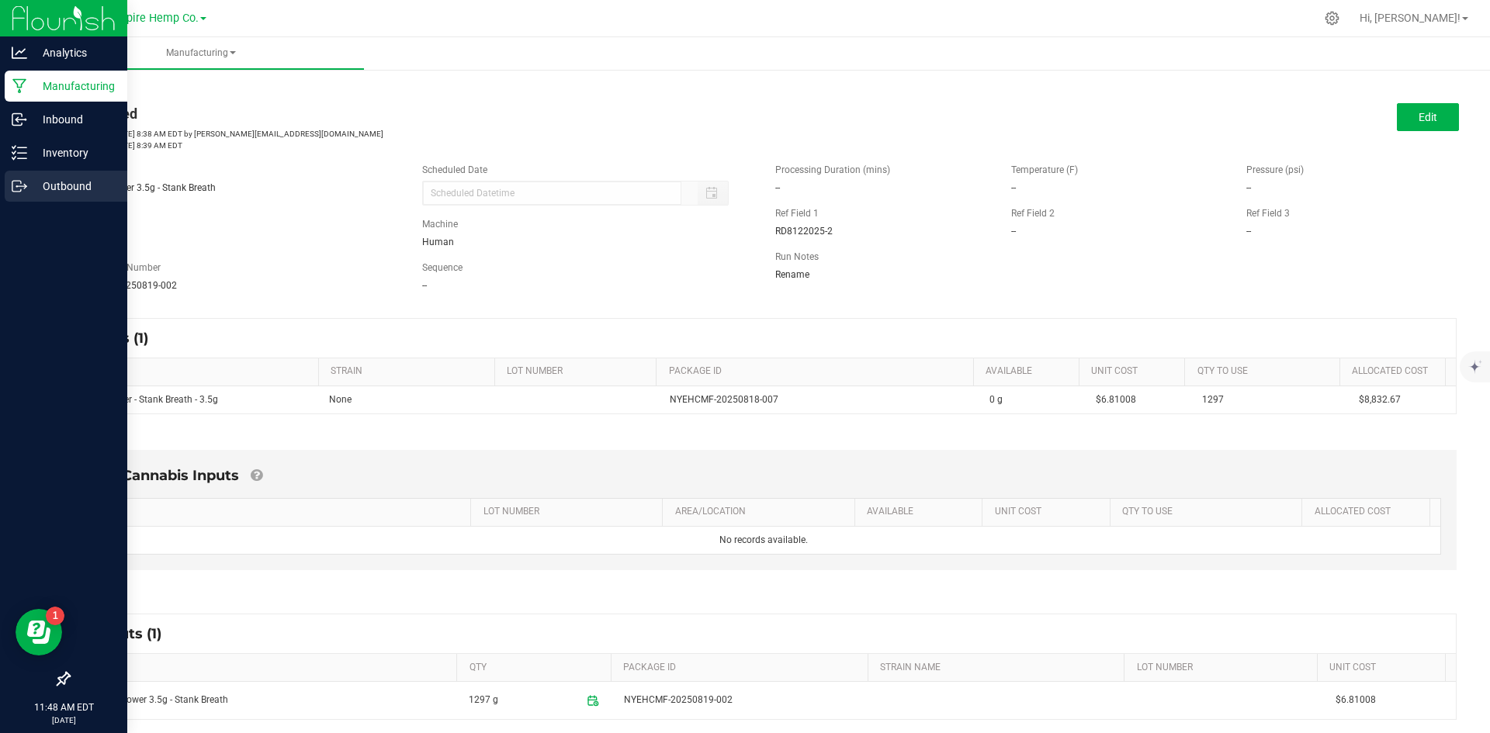
click at [85, 181] on p "Outbound" at bounding box center [73, 186] width 93 height 19
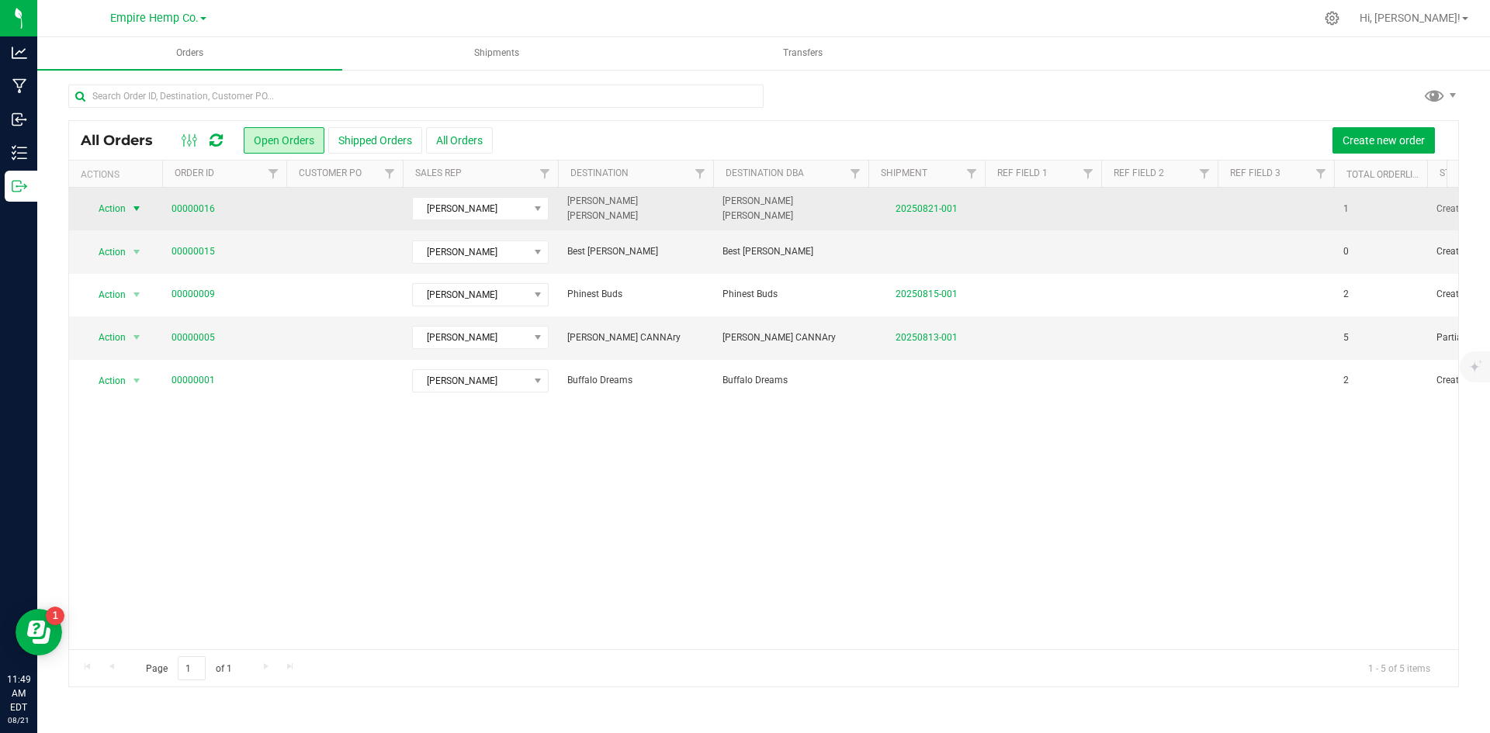
click at [113, 213] on span "Action" at bounding box center [106, 209] width 42 height 22
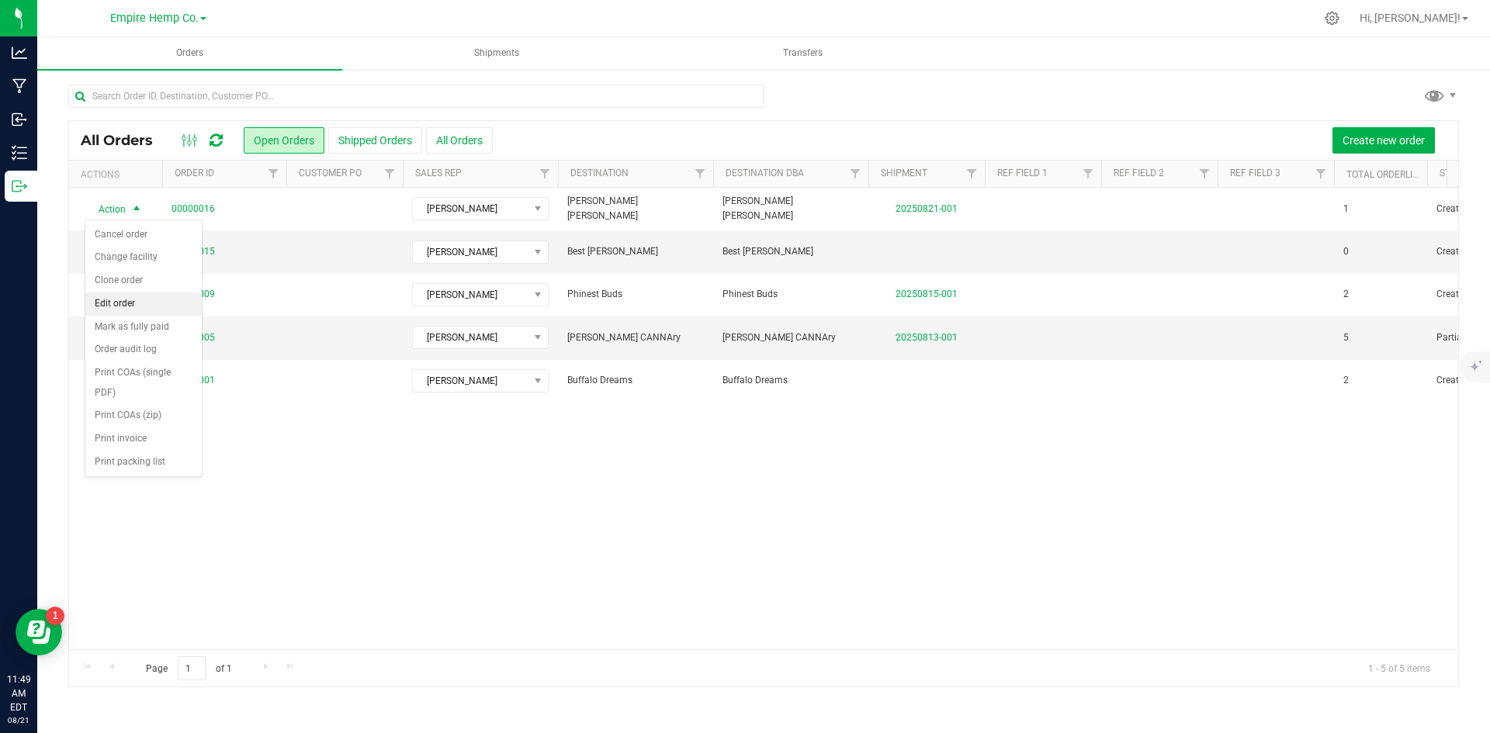
click at [133, 301] on li "Edit order" at bounding box center [143, 304] width 116 height 23
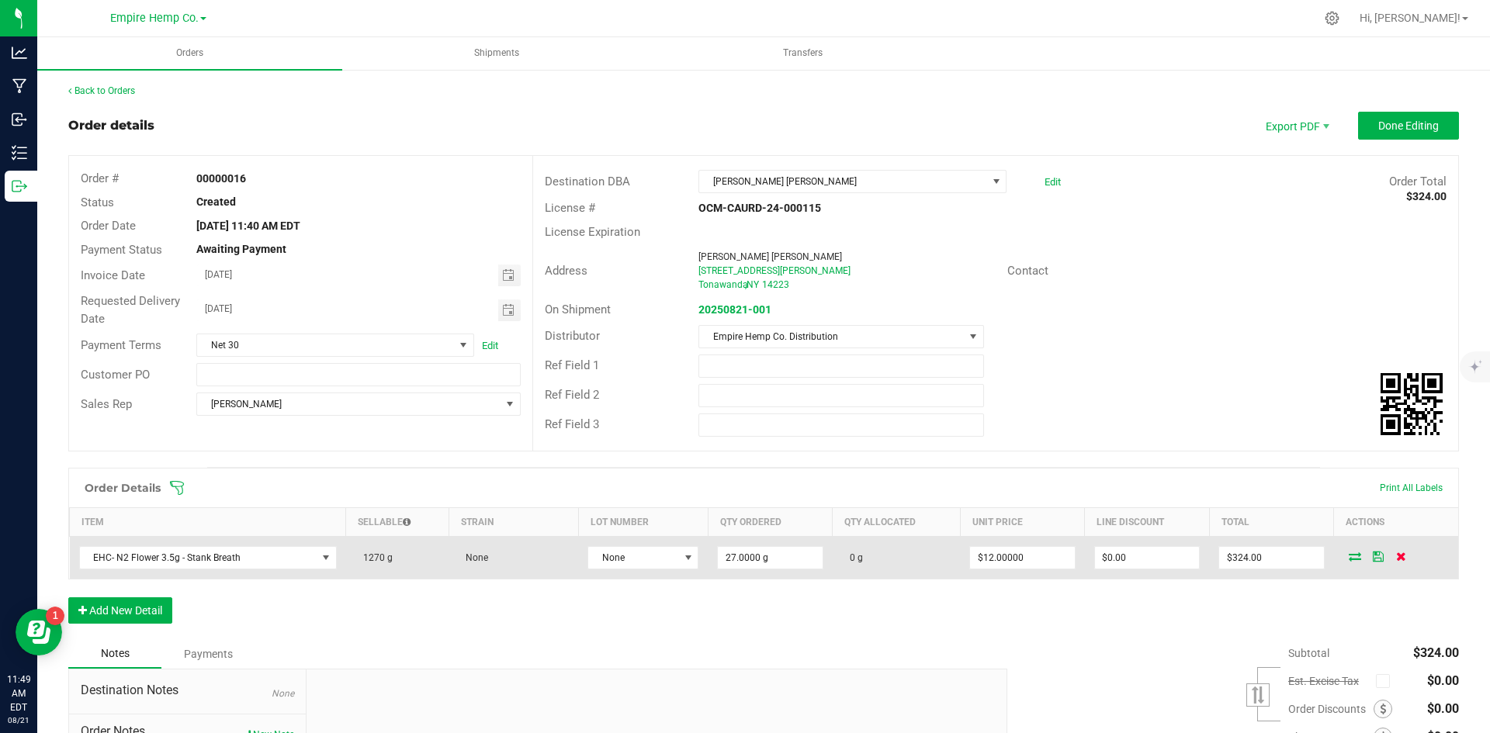
click at [1396, 557] on icon at bounding box center [1401, 556] width 10 height 9
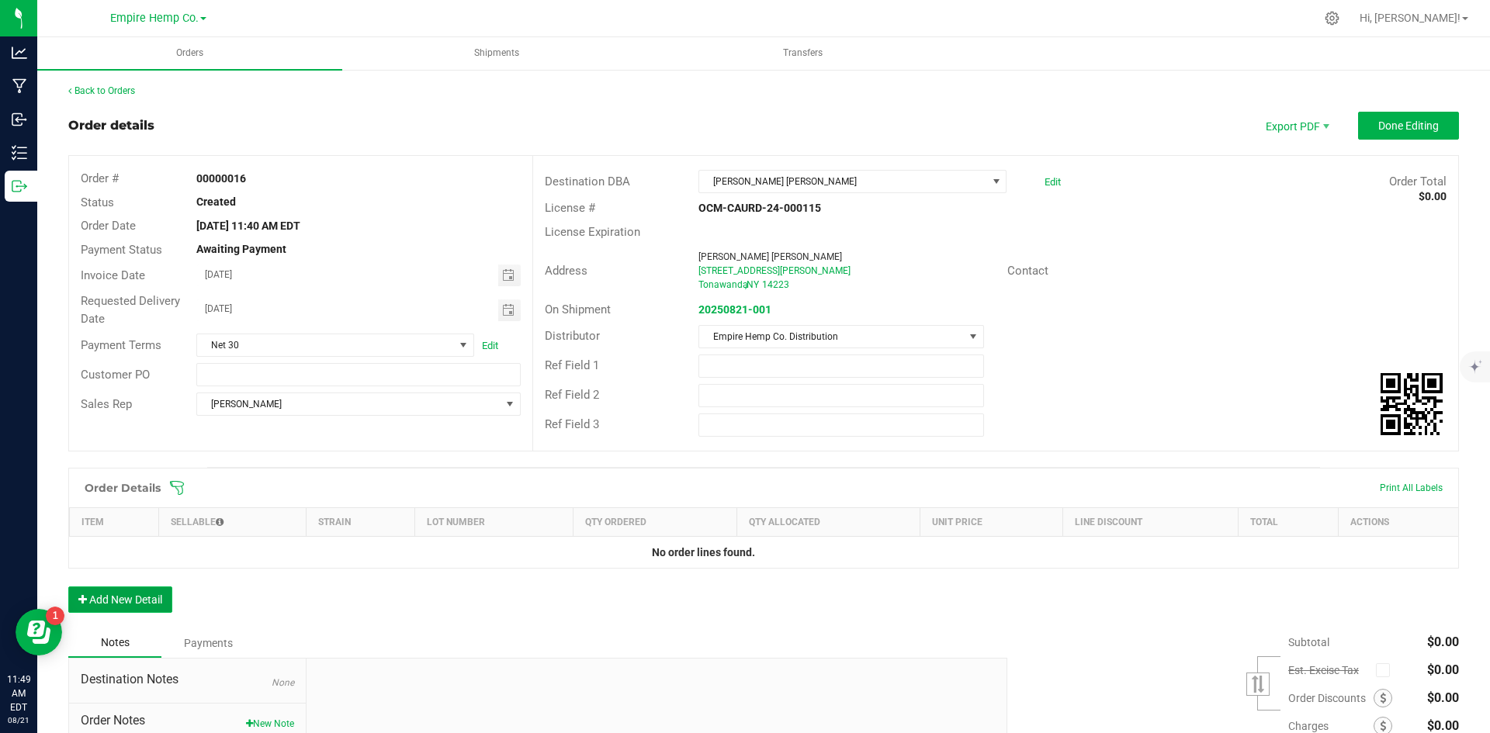
click at [122, 597] on button "Add New Detail" at bounding box center [120, 600] width 104 height 26
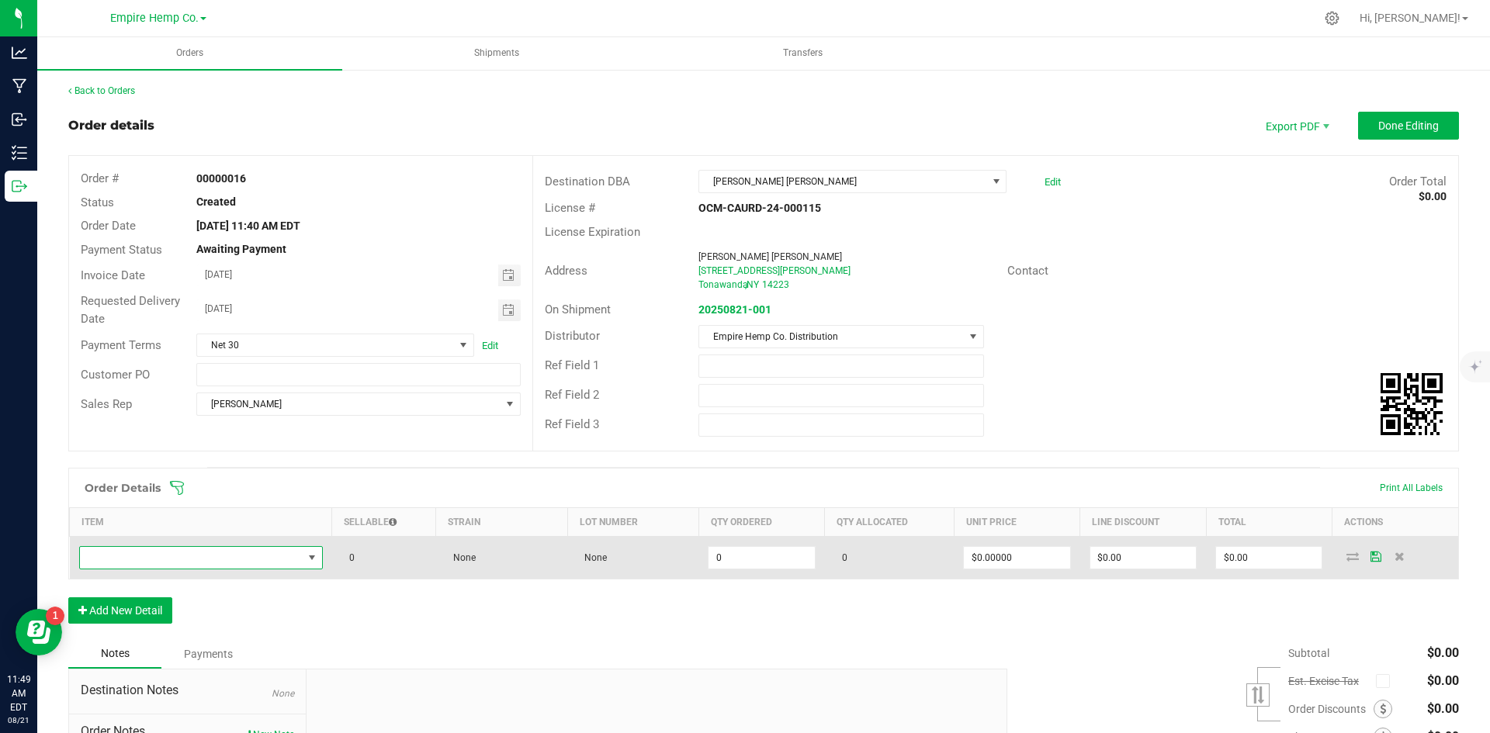
click at [265, 557] on span "NO DATA FOUND" at bounding box center [191, 558] width 223 height 22
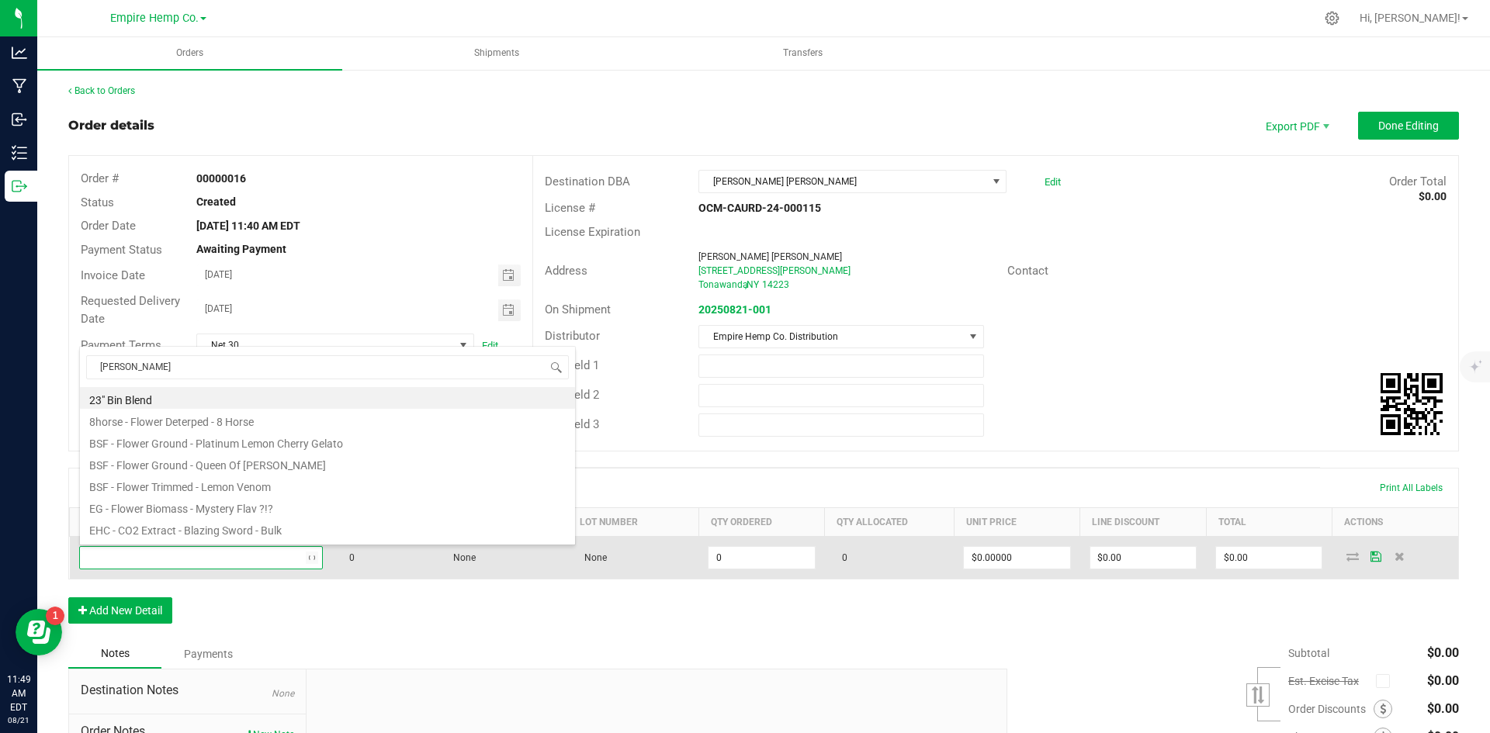
type input "stank"
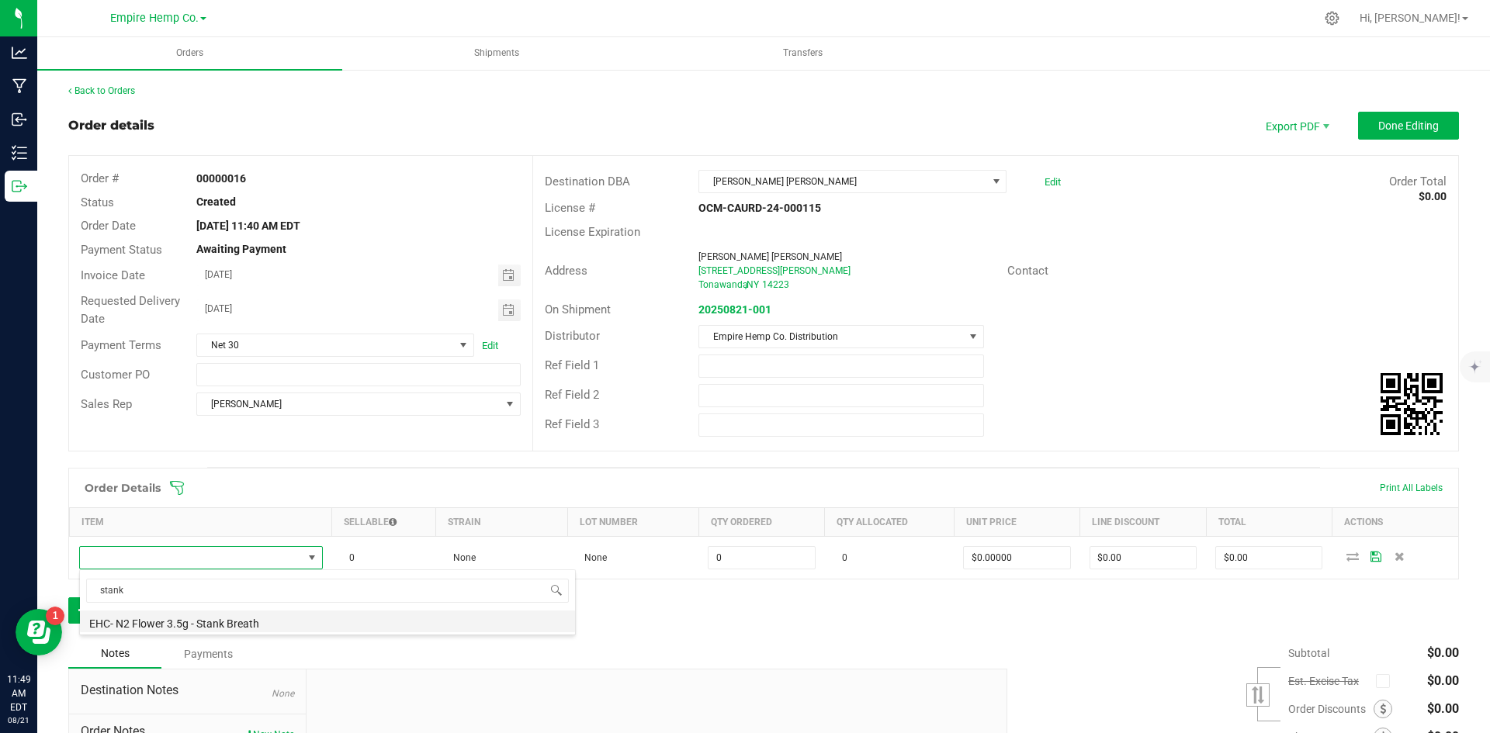
click at [264, 619] on li "EHC- N2 Flower 3.5g - Stank Breath" at bounding box center [327, 622] width 495 height 22
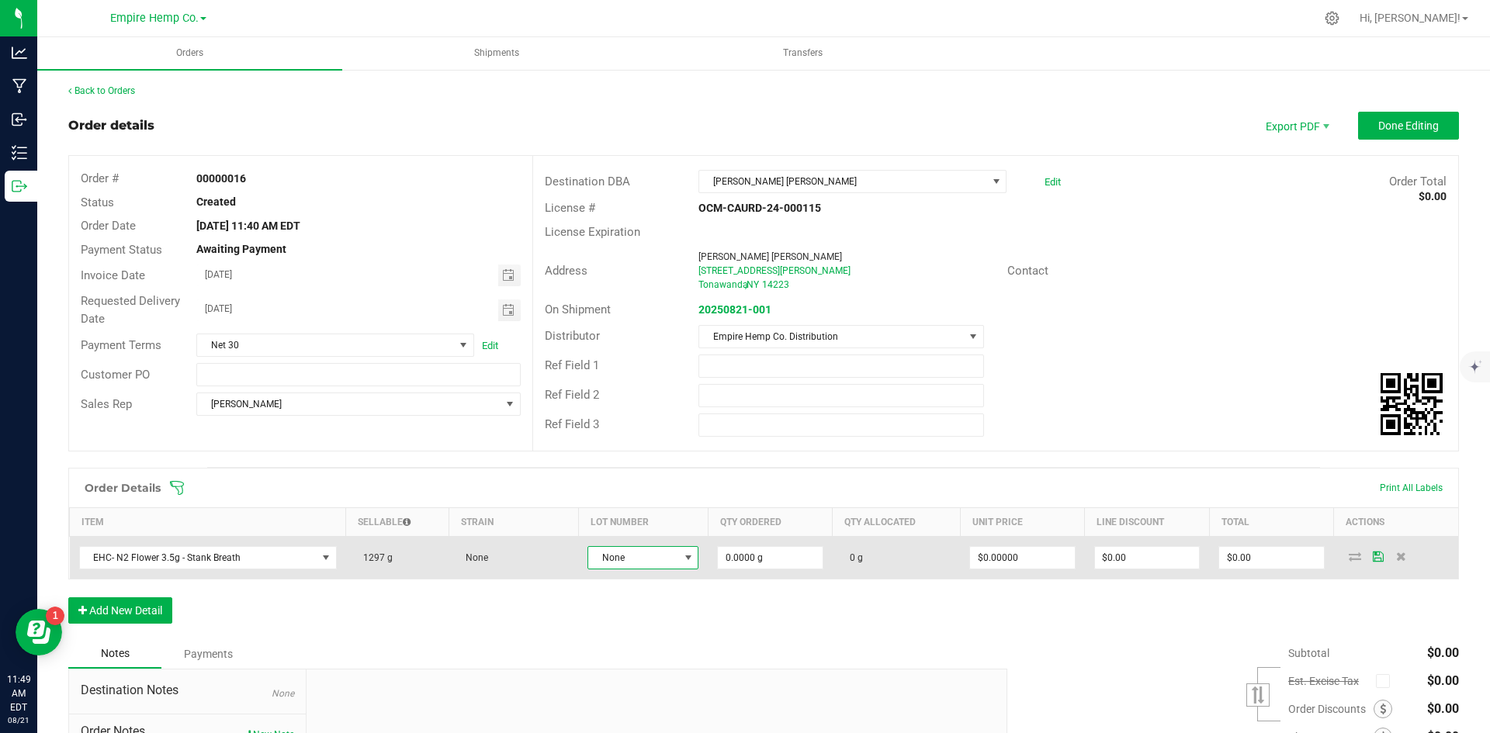
click at [637, 549] on span "None" at bounding box center [633, 558] width 90 height 22
click at [635, 555] on span "None" at bounding box center [633, 558] width 90 height 22
click at [764, 560] on input "0" at bounding box center [770, 558] width 104 height 22
type input "27.0000 g"
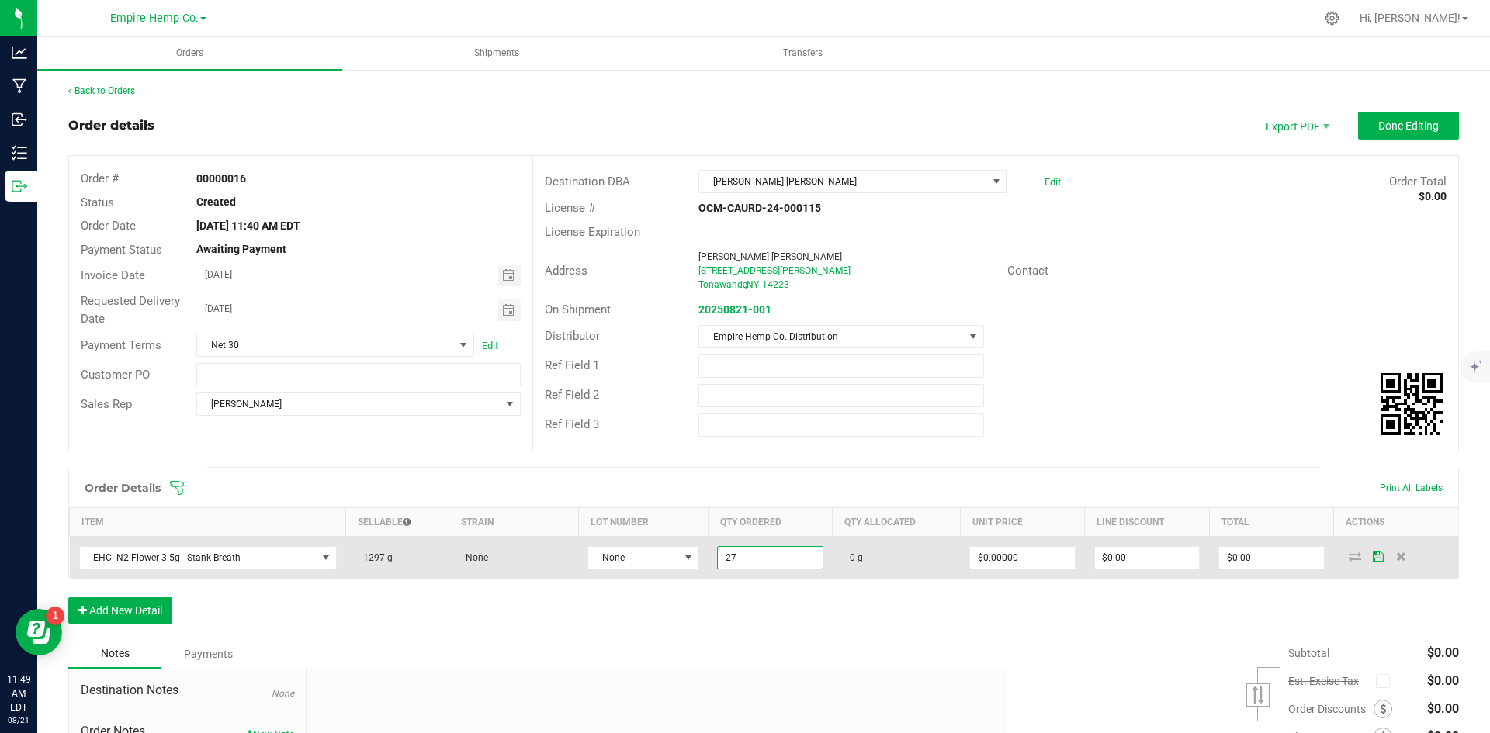
type input "0"
click at [1010, 552] on input "0" at bounding box center [1022, 558] width 104 height 22
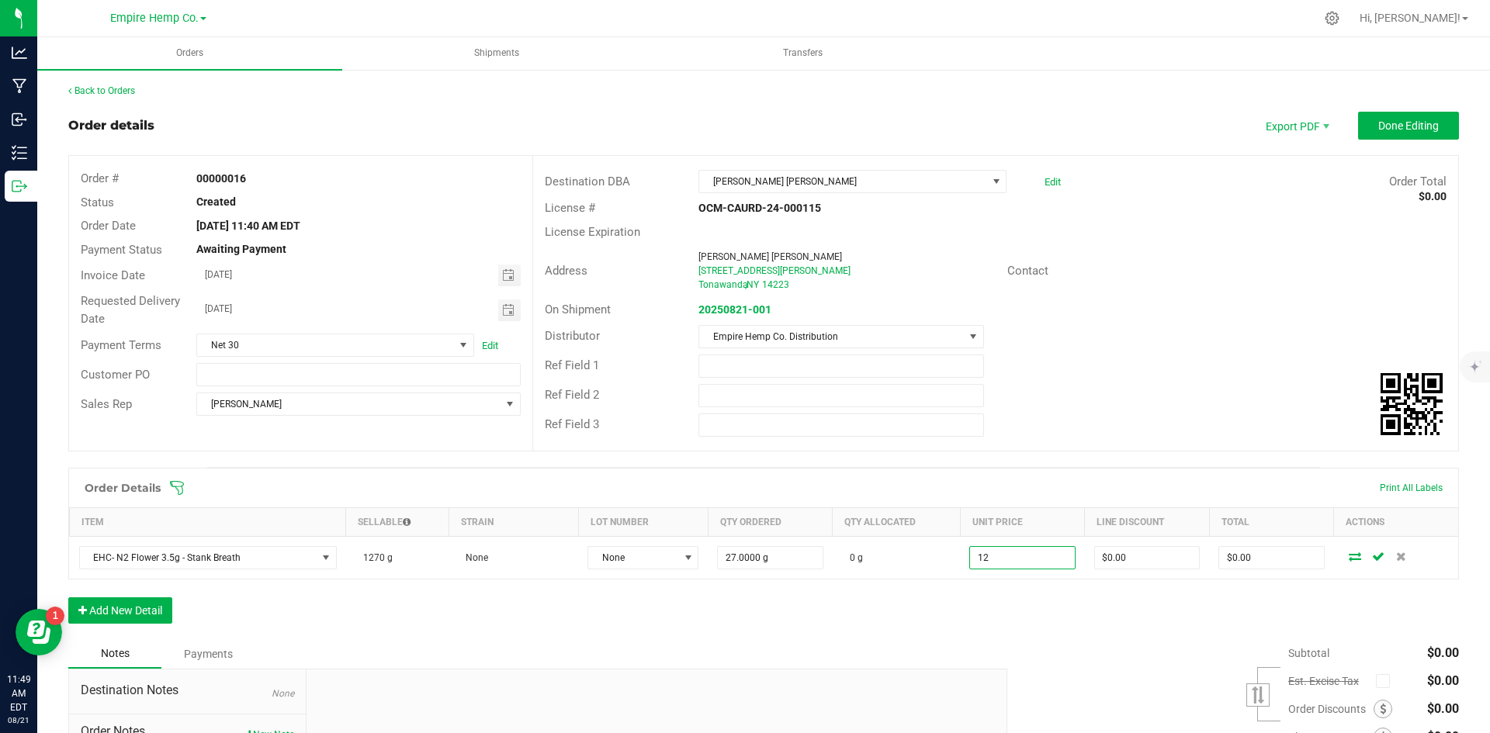
type input "$12.00000"
type input "$324.00"
click at [1140, 639] on div "Subtotal $0.00 Est. Excise Tax" at bounding box center [1227, 737] width 463 height 196
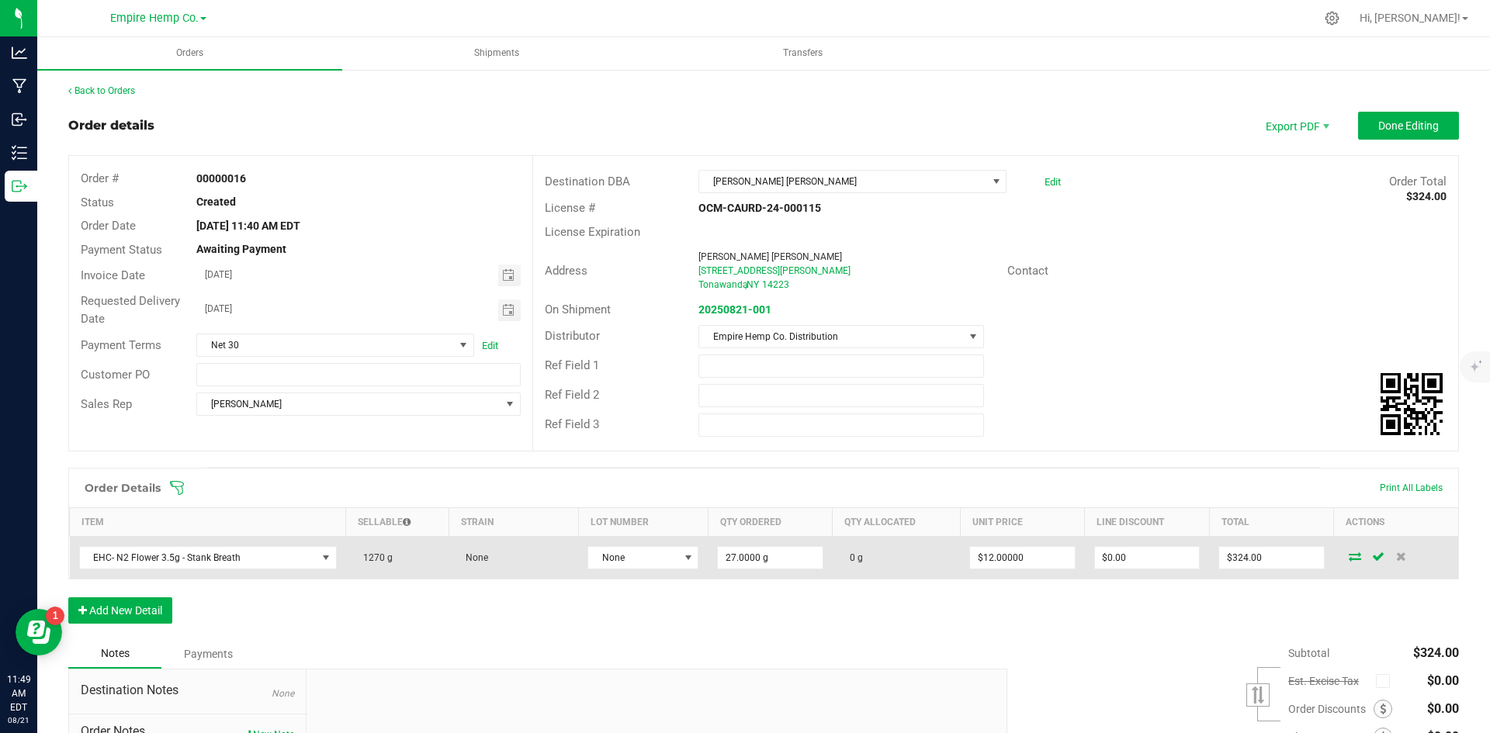
click at [1349, 558] on icon at bounding box center [1355, 556] width 12 height 9
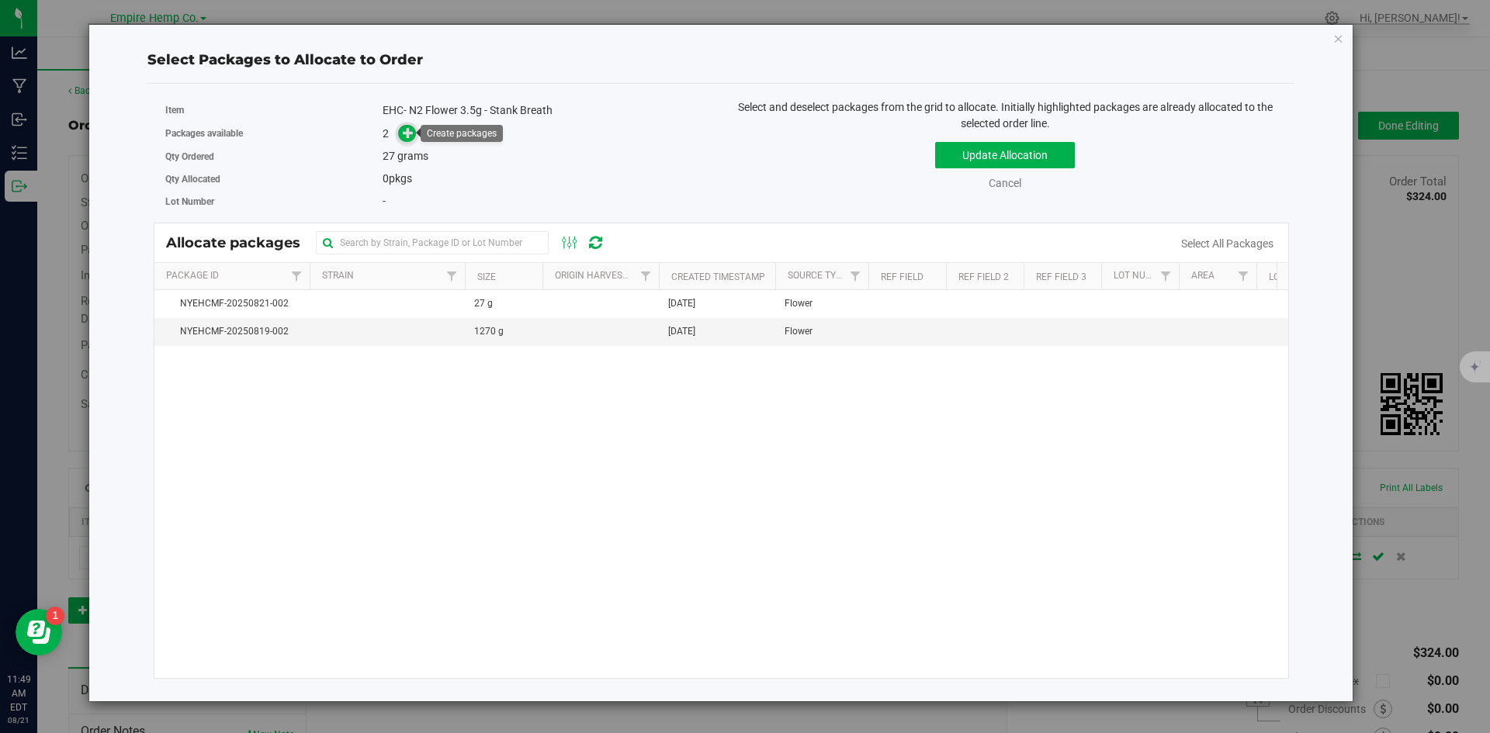
click at [408, 131] on icon at bounding box center [408, 132] width 11 height 11
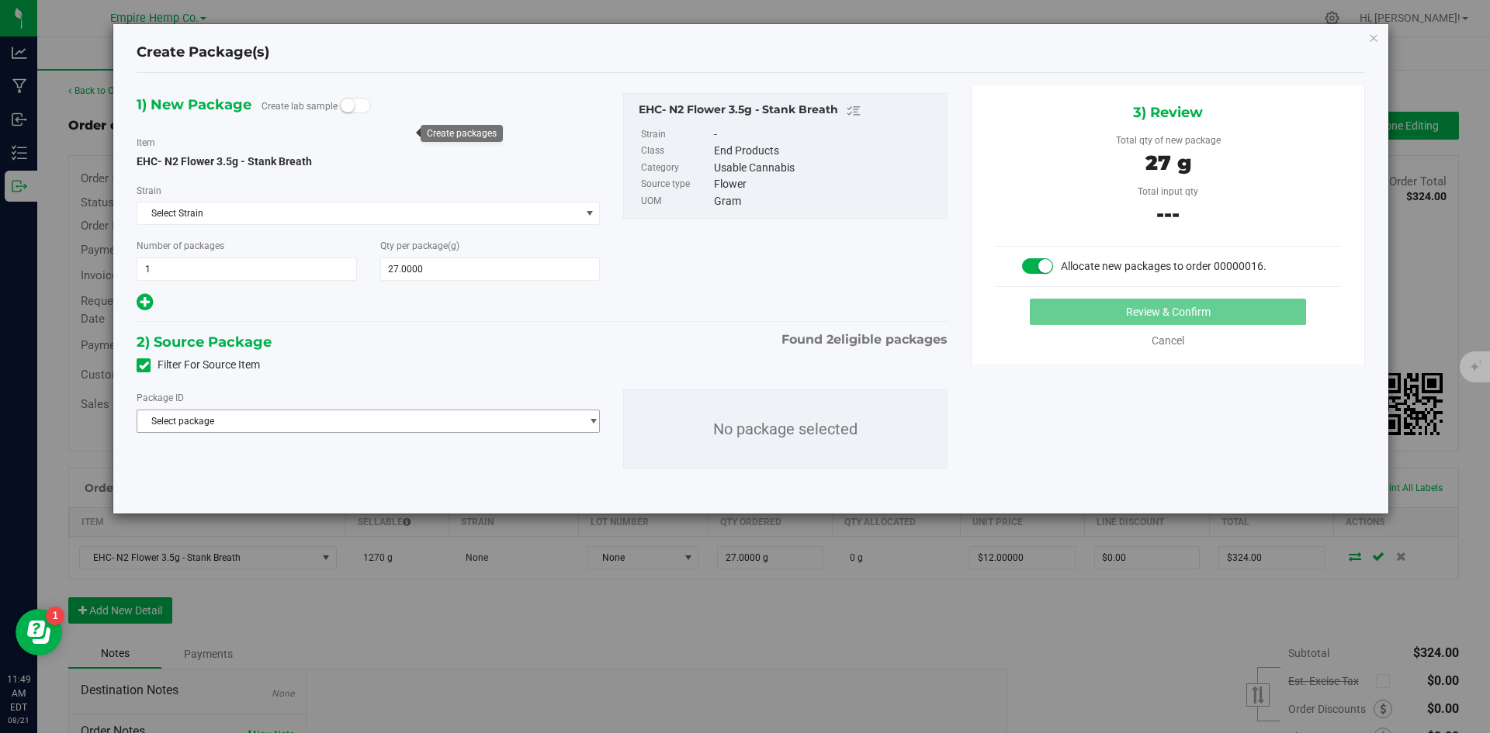
click at [431, 420] on span "Select package" at bounding box center [358, 422] width 442 height 22
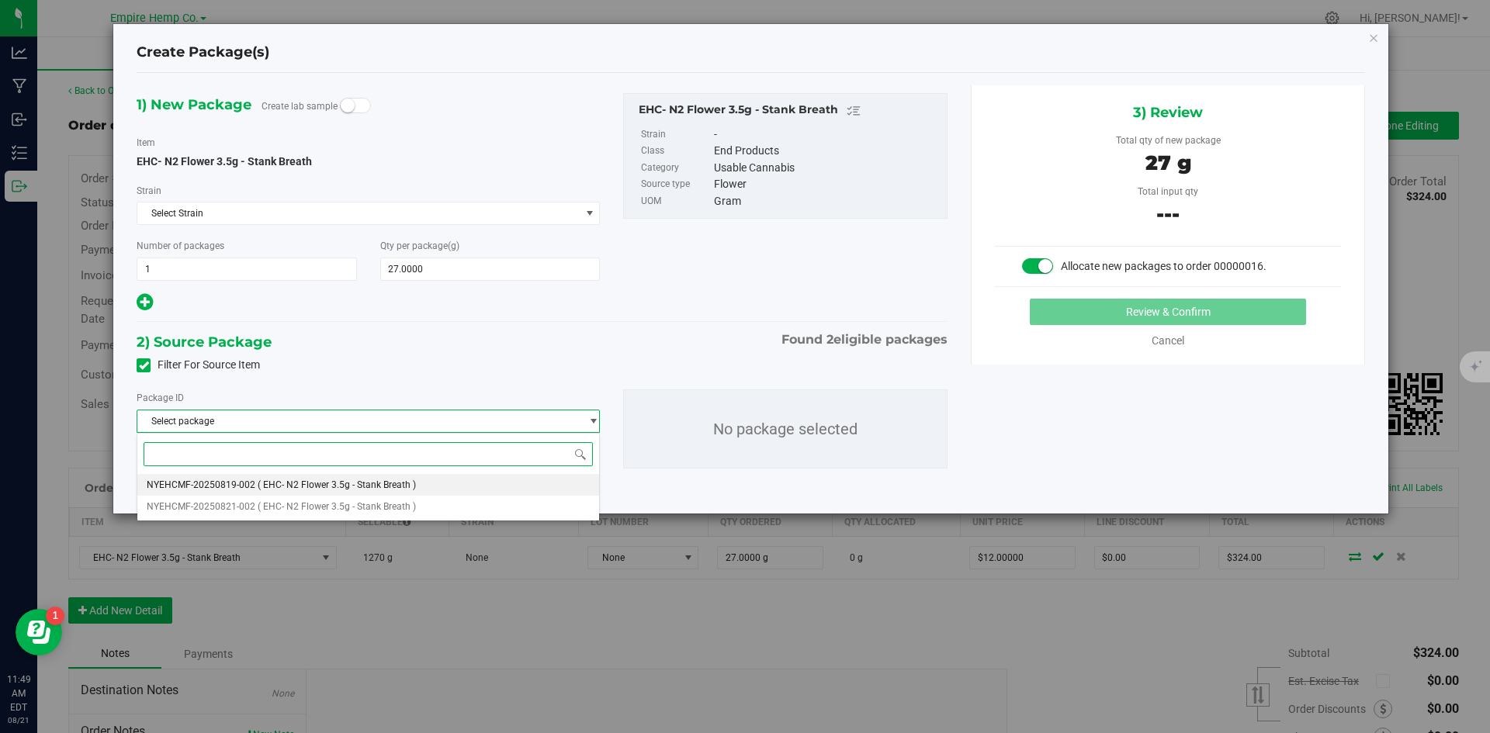
paste input "NYEHCMF-20250819-002"
type input "NYEHCMF-20250819-002"
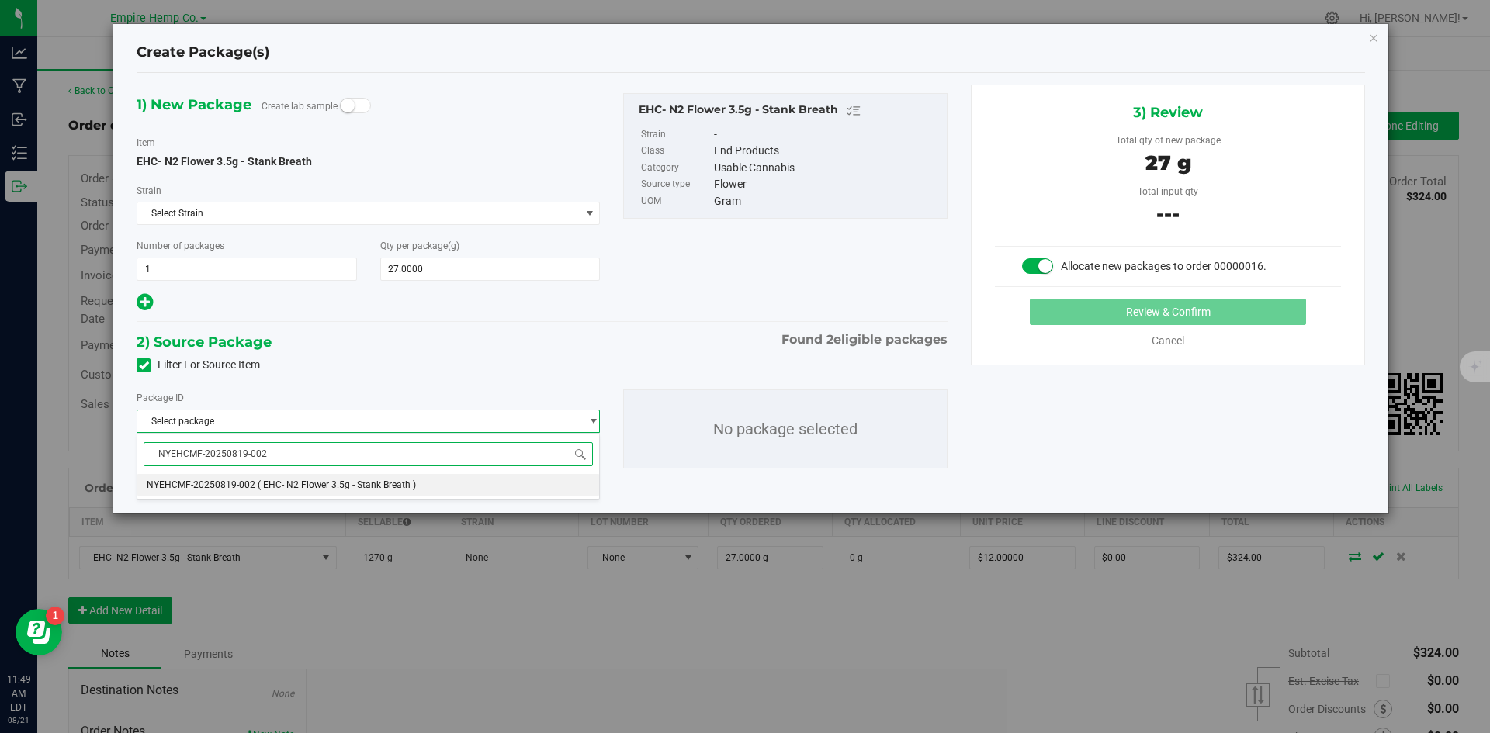
click at [378, 488] on span "( EHC- N2 Flower 3.5g - Stank Breath )" at bounding box center [337, 485] width 158 height 11
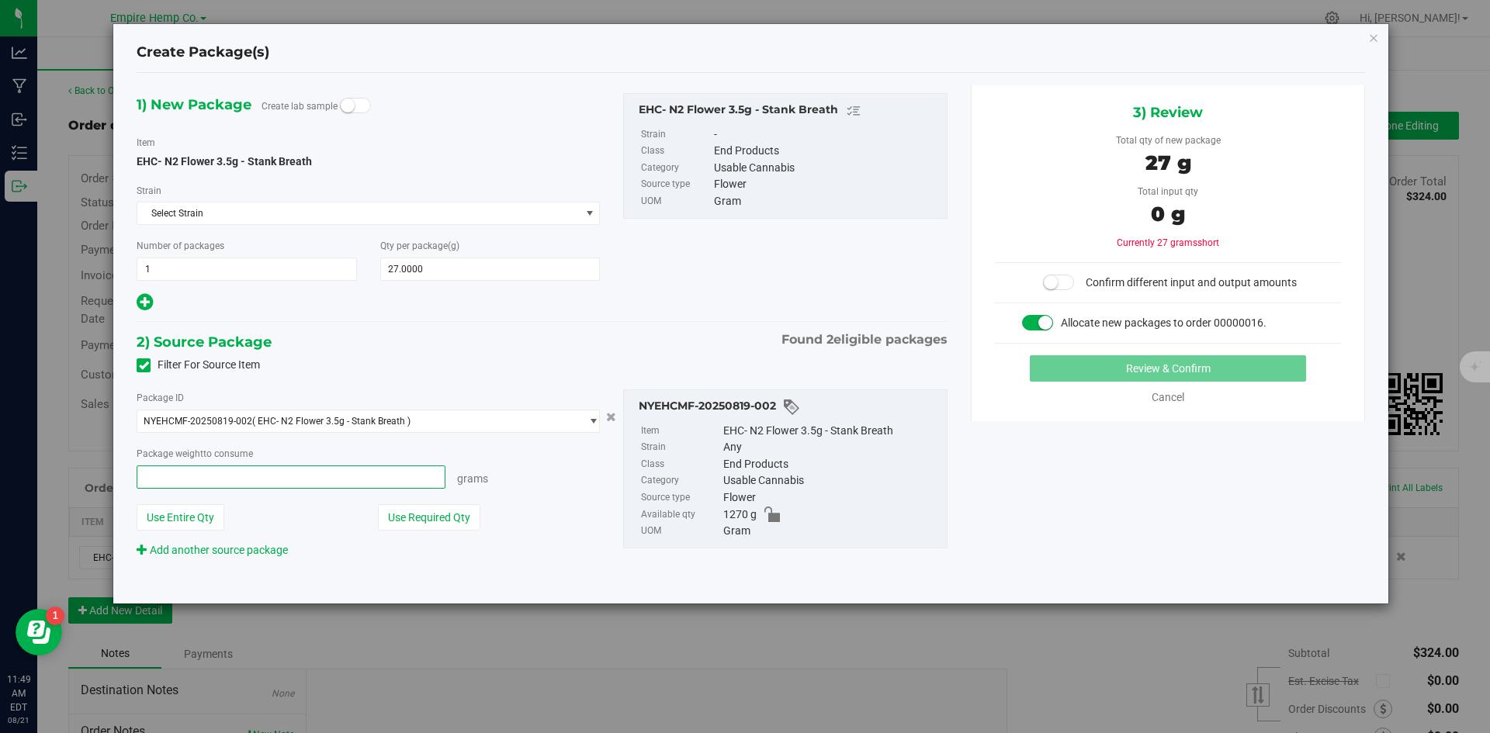
click at [274, 477] on span at bounding box center [291, 477] width 309 height 23
type input "27"
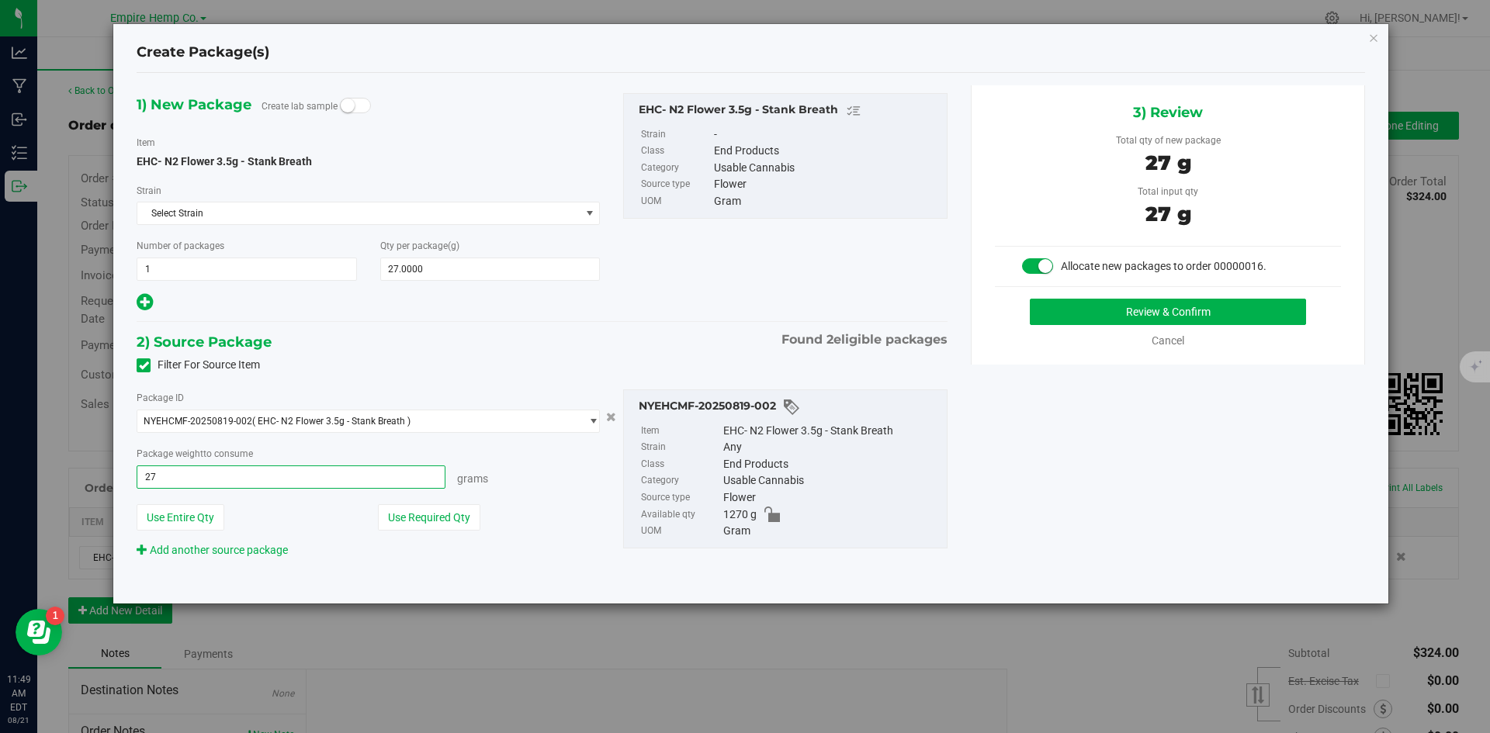
type input "27.0000 g"
click at [1094, 512] on div "1) New Package Create lab sample Item EHC- N2 Flower 3.5g - Stank Breath Strain…" at bounding box center [751, 338] width 1252 height 506
click at [1135, 317] on button "Review & Confirm" at bounding box center [1168, 312] width 276 height 26
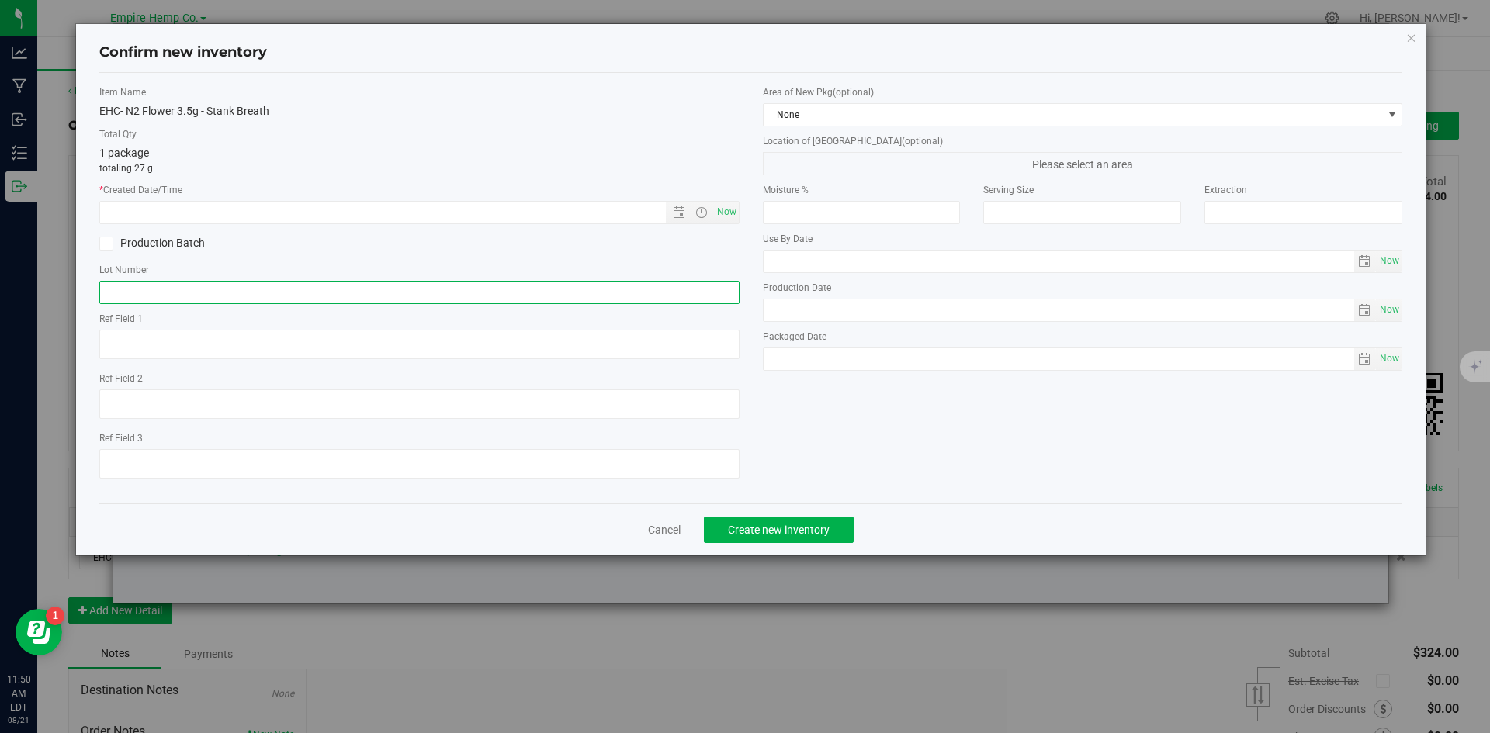
click at [376, 294] on input "text" at bounding box center [419, 292] width 640 height 23
paste input "NYEHCMF-20250819-002"
type input "NYEHCMF-20250819-002"
click at [398, 258] on div "Item Name EHC- N2 Flower 3.5g - Stank Breath Total Qty 1 package totaling 27 g …" at bounding box center [420, 288] width 664 height 406
click at [730, 214] on span "Now" at bounding box center [726, 212] width 26 height 23
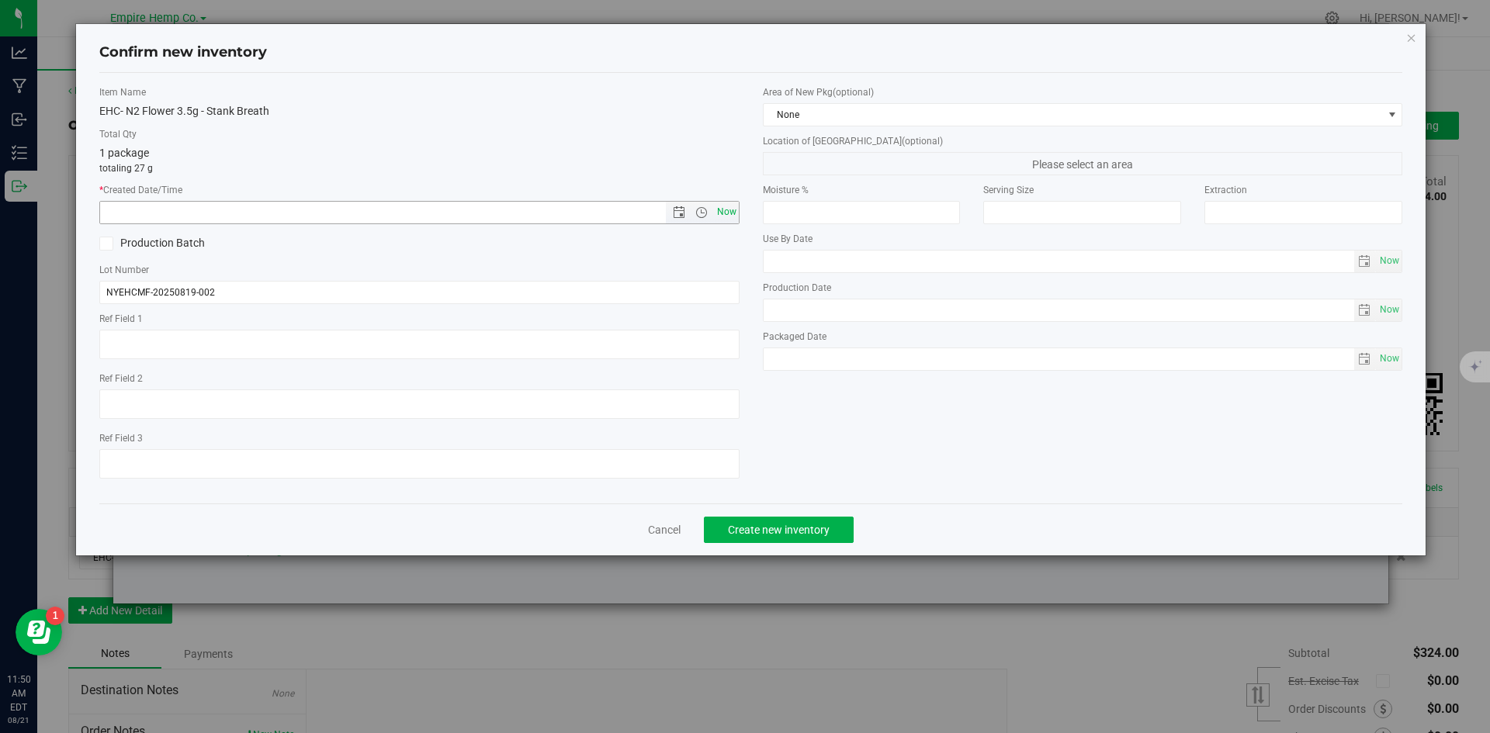
type input "8/21/2025 11:50 AM"
click at [789, 524] on span "Create new inventory" at bounding box center [779, 530] width 102 height 12
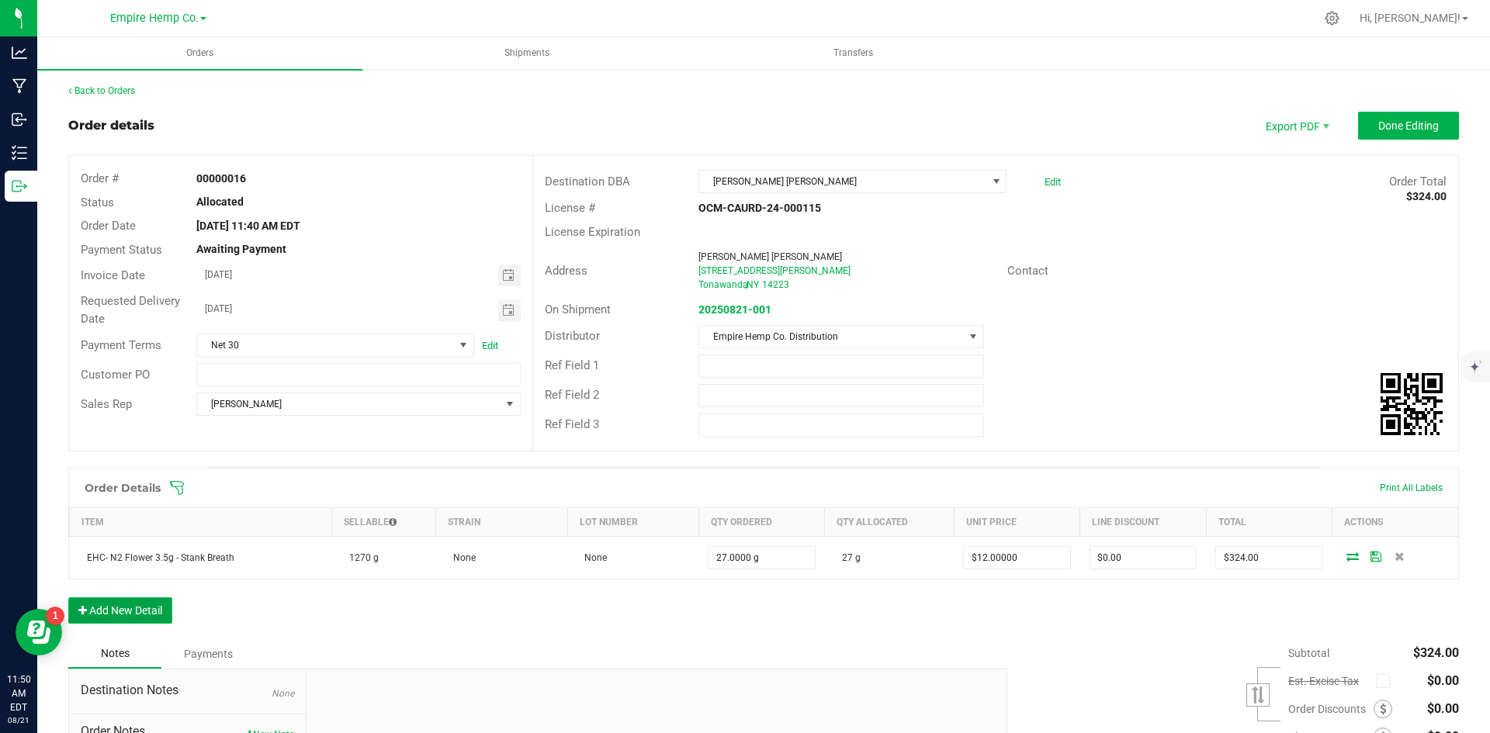
click at [116, 612] on button "Add New Detail" at bounding box center [120, 611] width 104 height 26
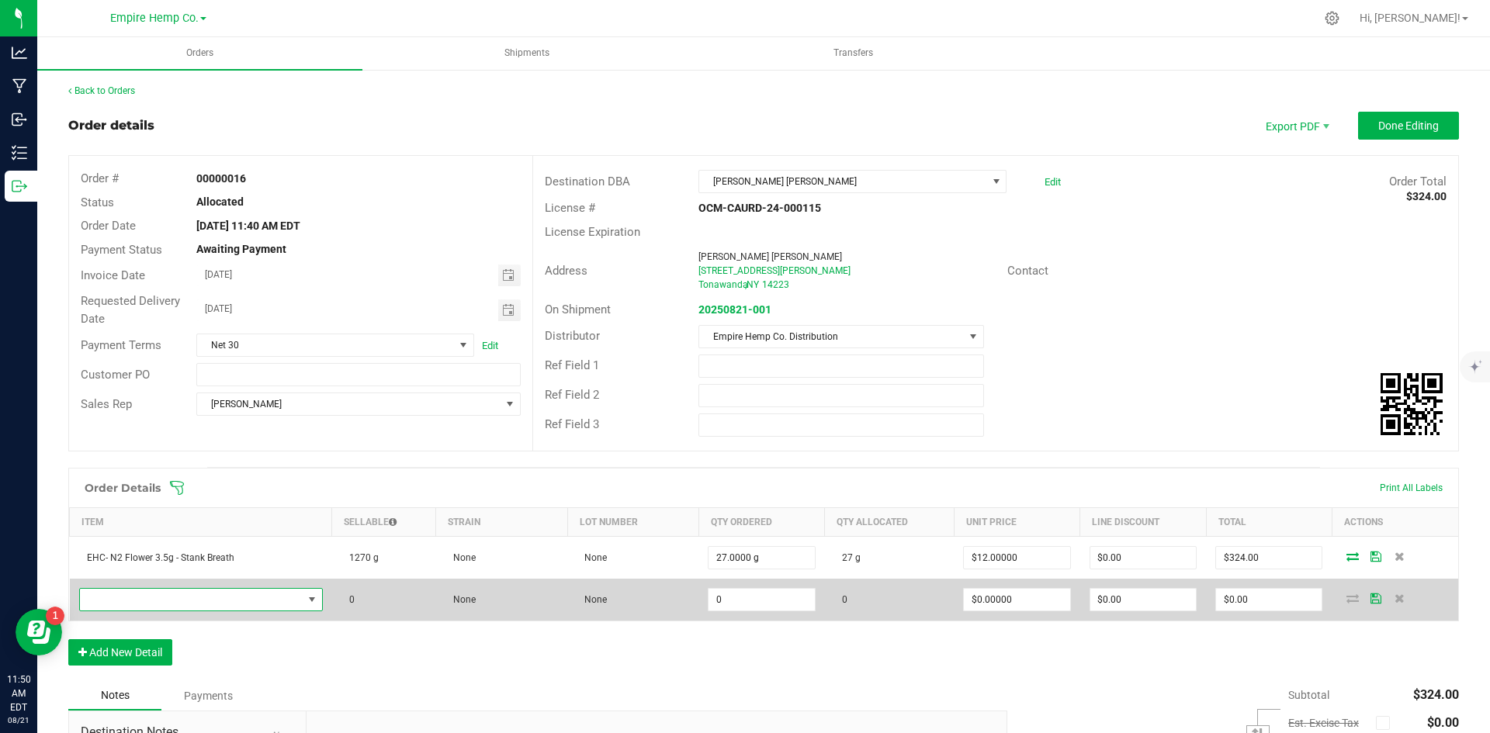
click at [182, 599] on span "NO DATA FOUND" at bounding box center [191, 600] width 223 height 22
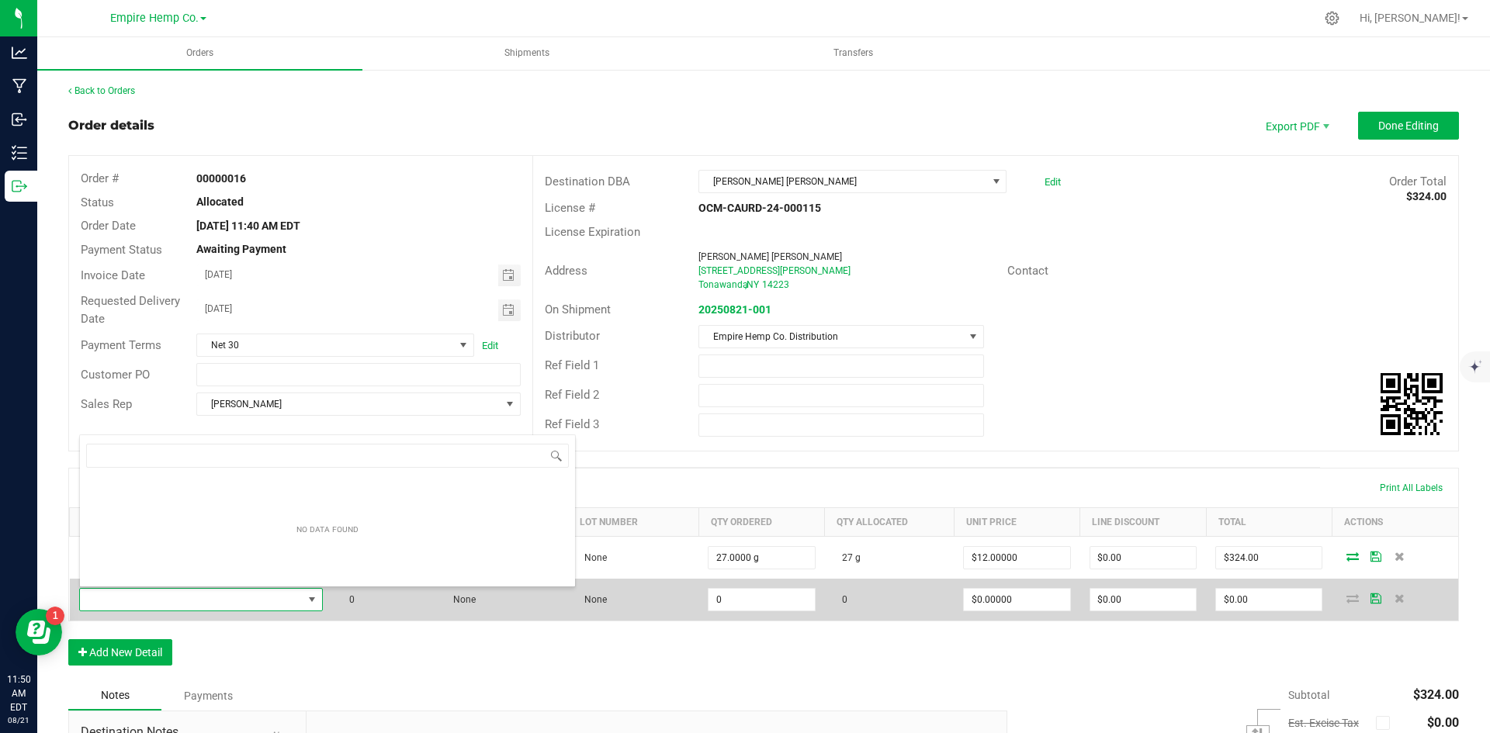
scroll to position [23, 240]
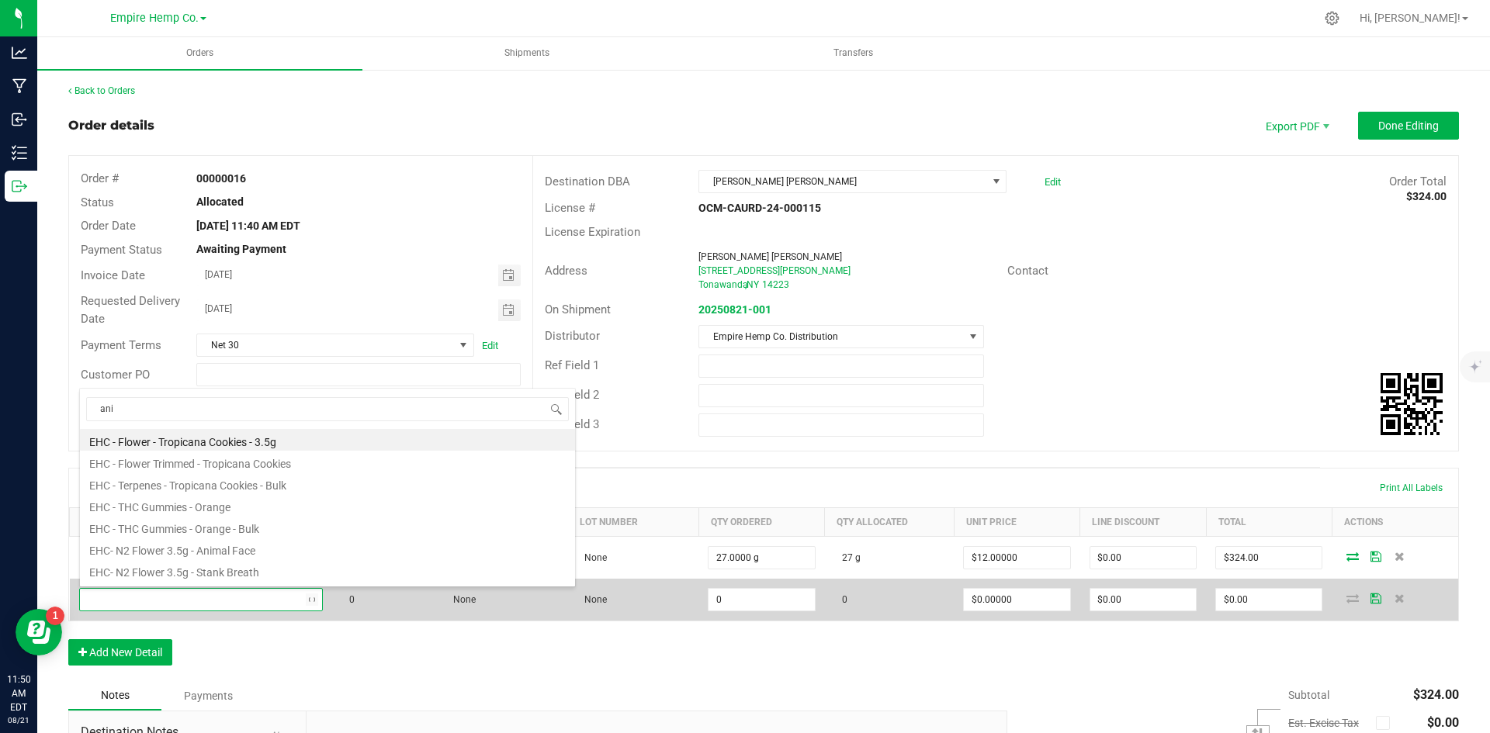
type input "anim"
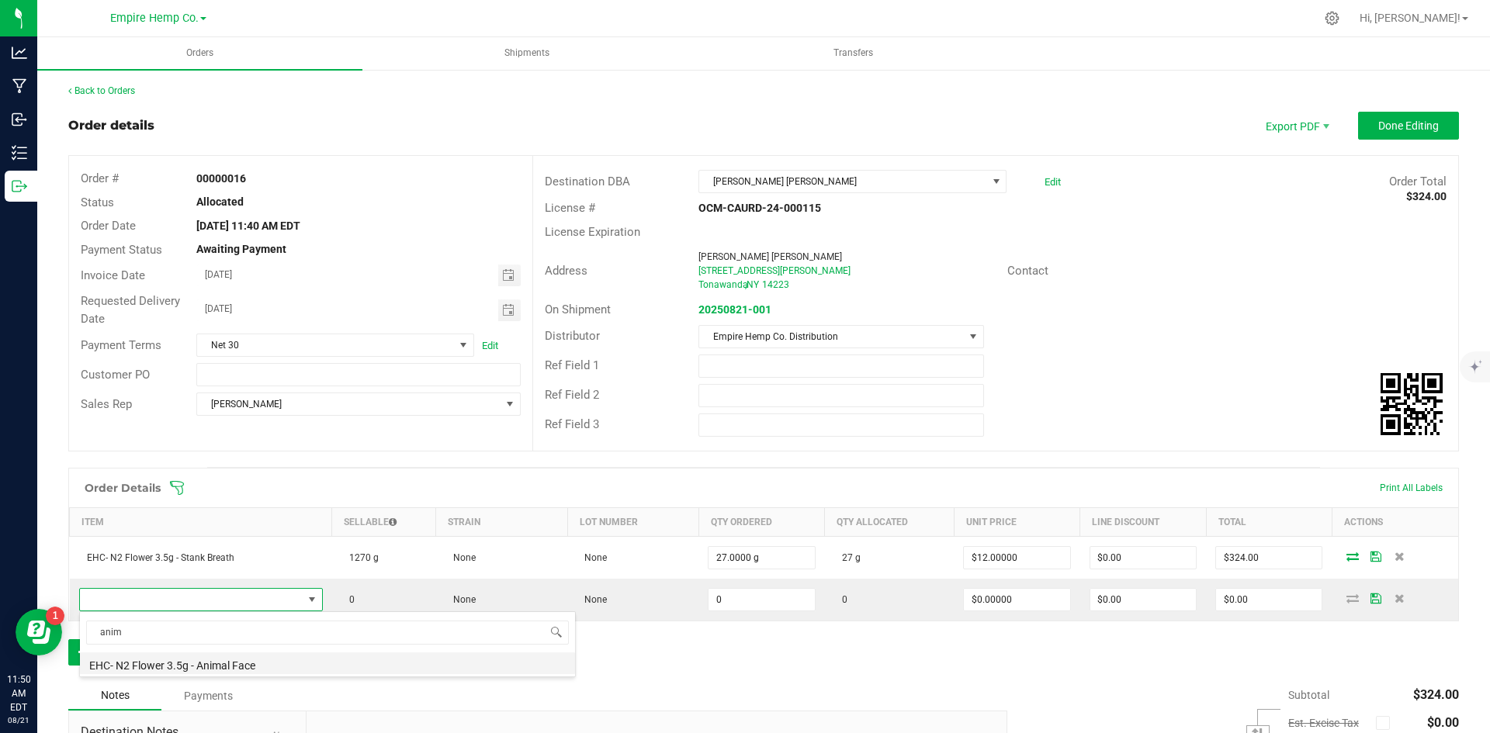
click at [185, 664] on li "EHC- N2 Flower 3.5g - Animal Face" at bounding box center [327, 664] width 495 height 22
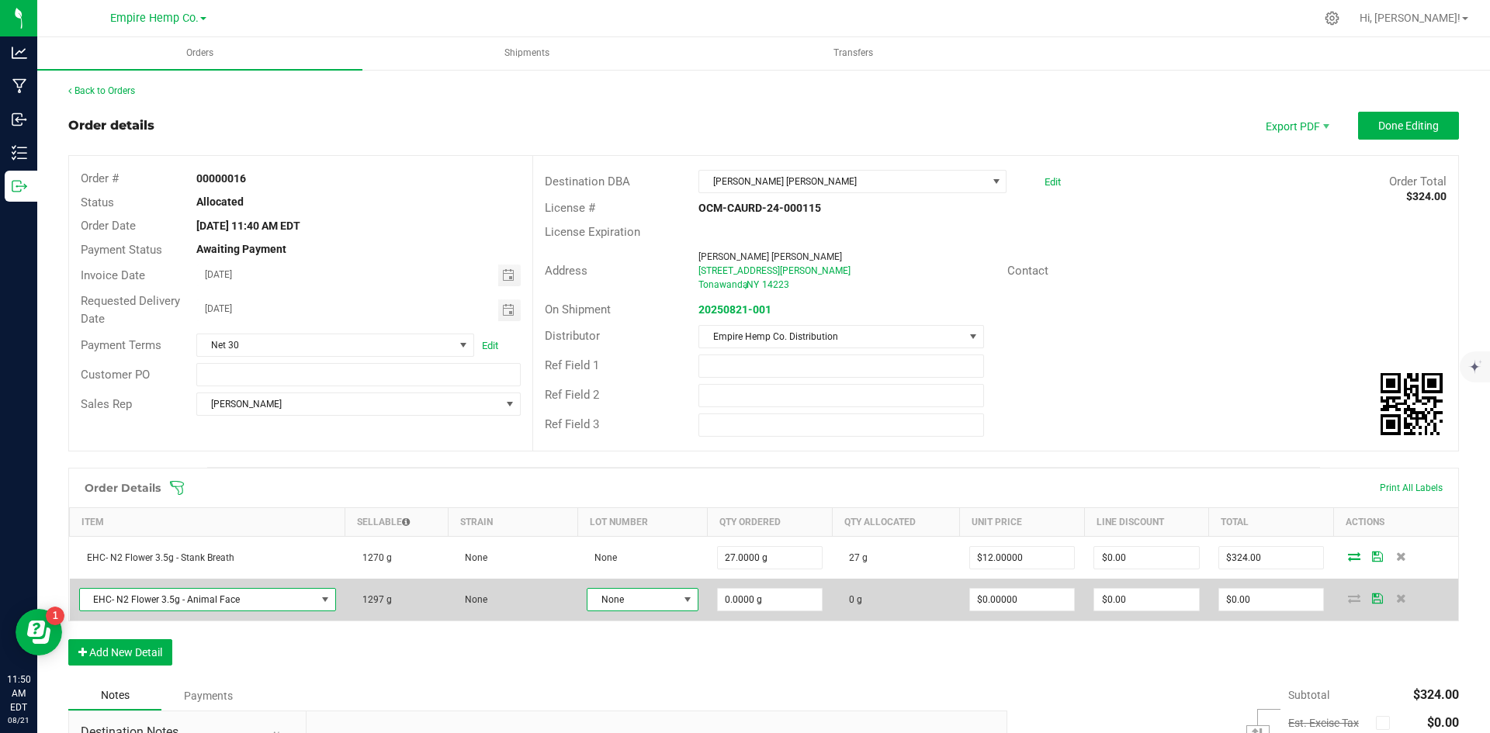
click at [669, 602] on span "None" at bounding box center [633, 600] width 90 height 22
click at [684, 602] on span at bounding box center [687, 600] width 12 height 12
click at [723, 597] on input "0" at bounding box center [770, 600] width 105 height 22
type input "27.0000 g"
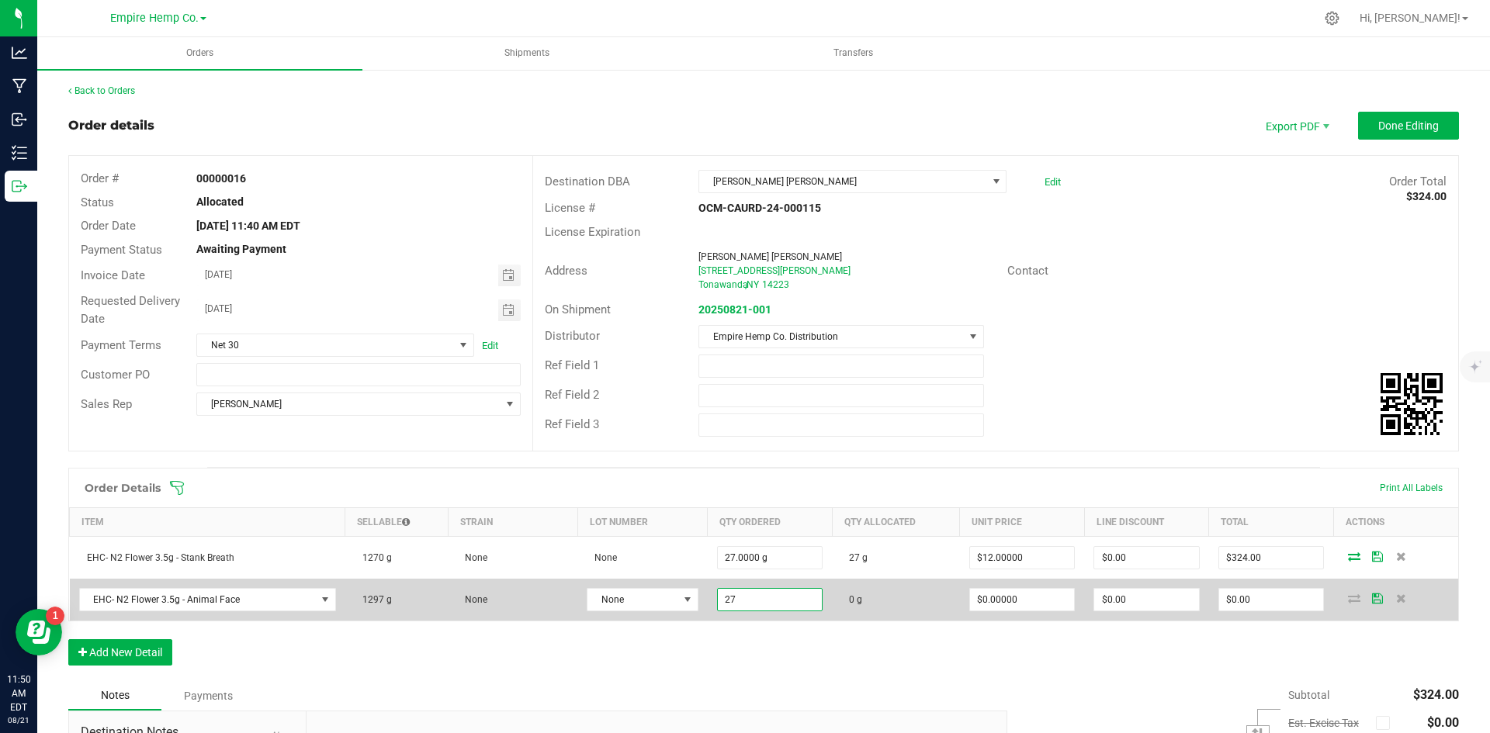
type input "0"
click at [978, 601] on input "0" at bounding box center [1022, 600] width 105 height 22
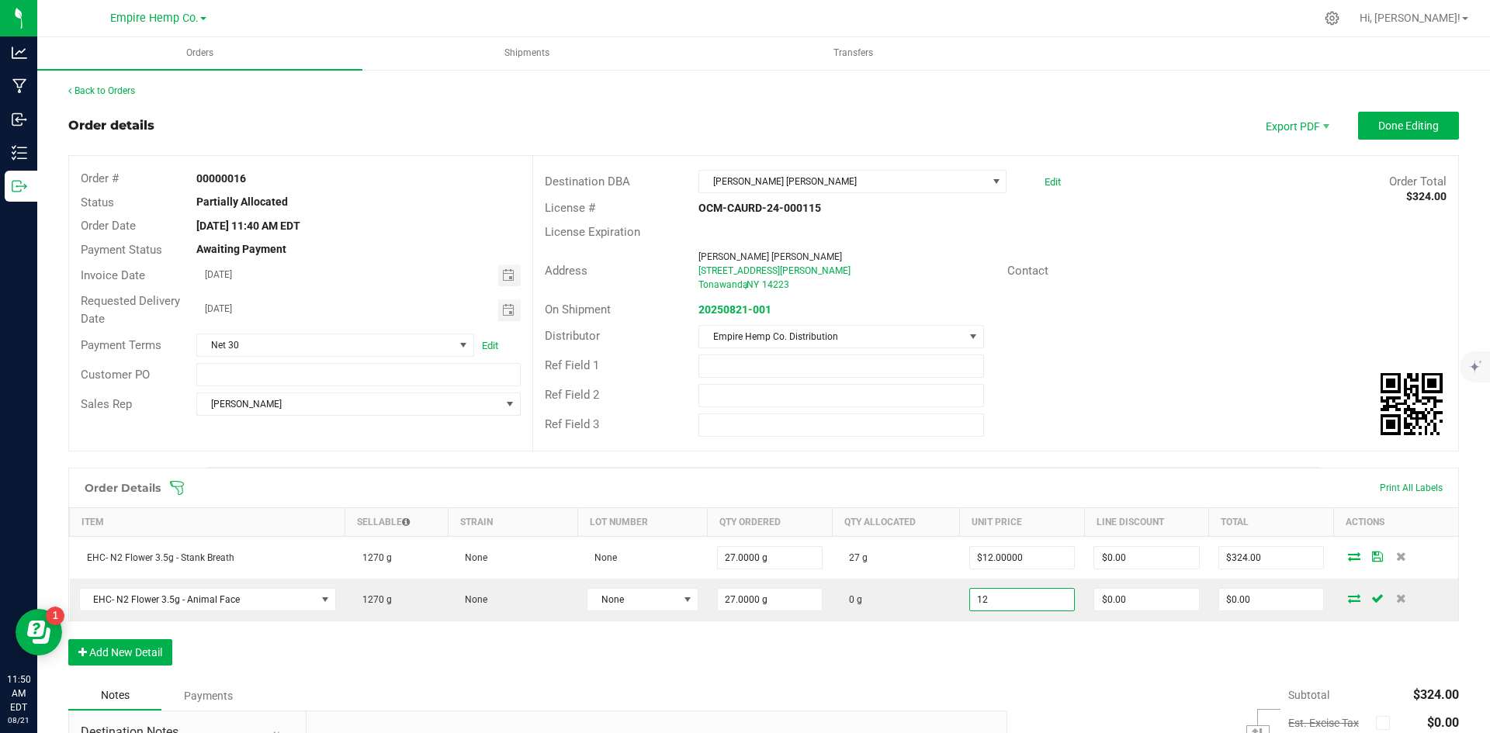
type input "$12.00000"
type input "$324.00"
click at [1226, 668] on div "Order Details Print All Labels Item Sellable Strain Lot Number Qty Ordered Qty …" at bounding box center [763, 574] width 1391 height 213
click at [1348, 601] on icon at bounding box center [1354, 598] width 12 height 9
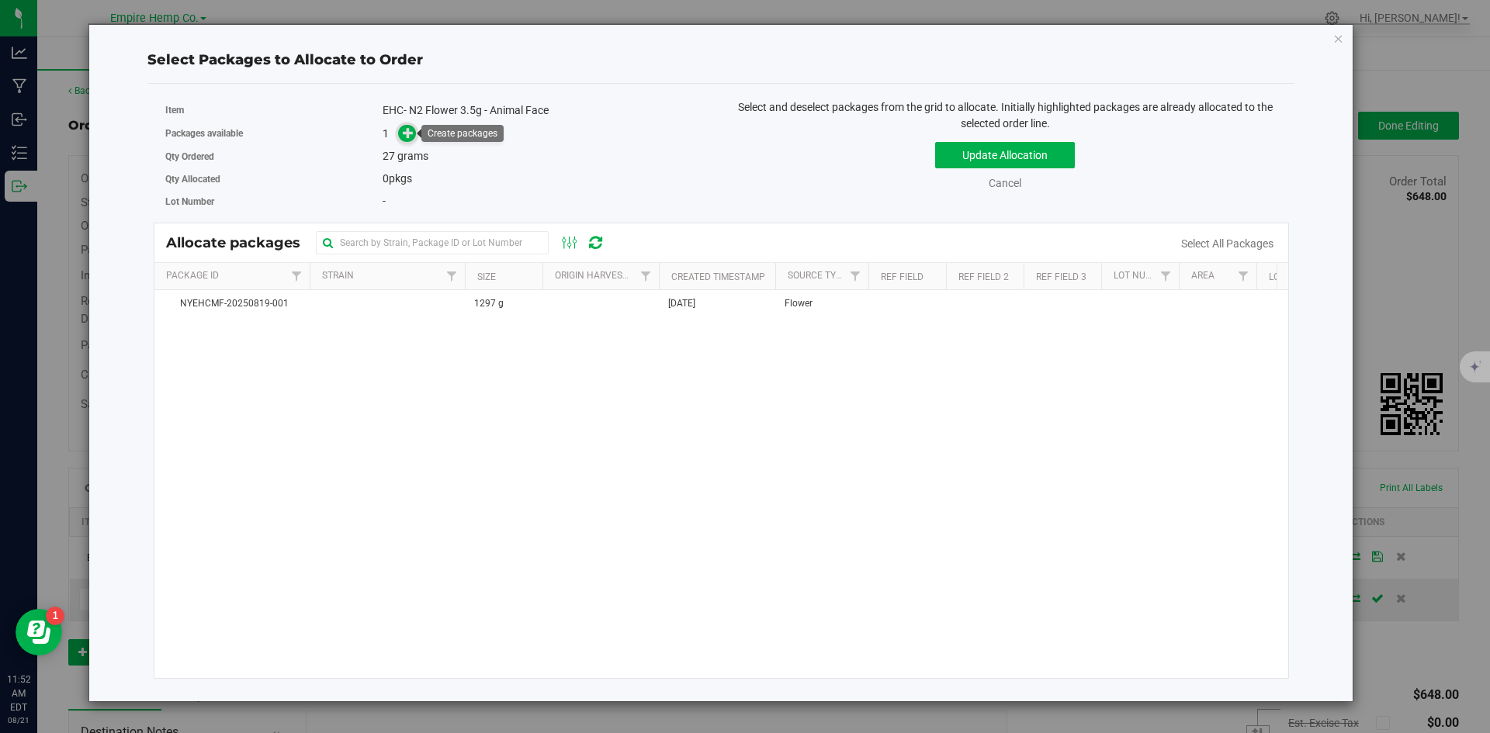
click at [408, 131] on icon at bounding box center [408, 132] width 11 height 11
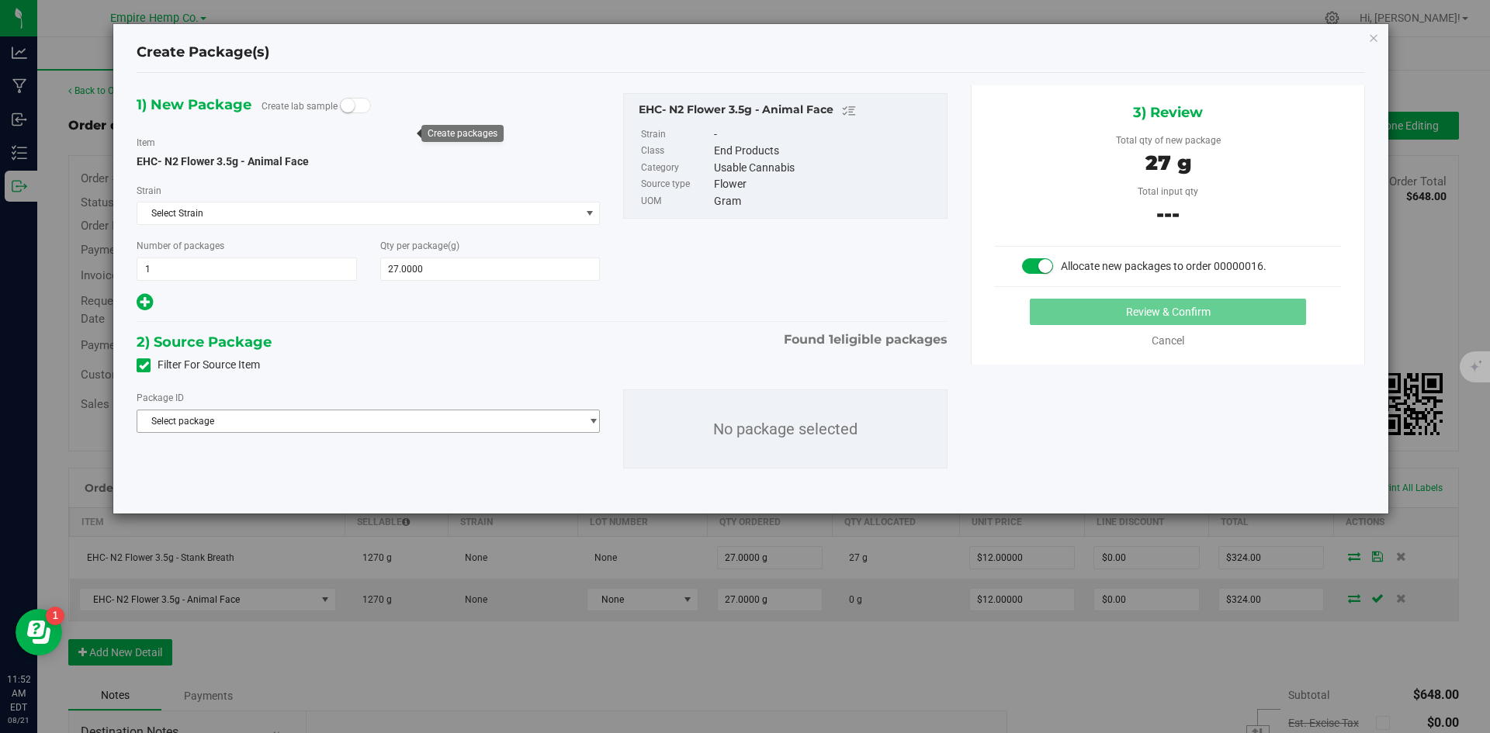
click at [474, 422] on span "Select package" at bounding box center [358, 422] width 442 height 22
click at [390, 479] on li "NYEHCMF-20250819-001 ( EHC- N2 Flower 3.5g - Animal Face )" at bounding box center [368, 485] width 462 height 22
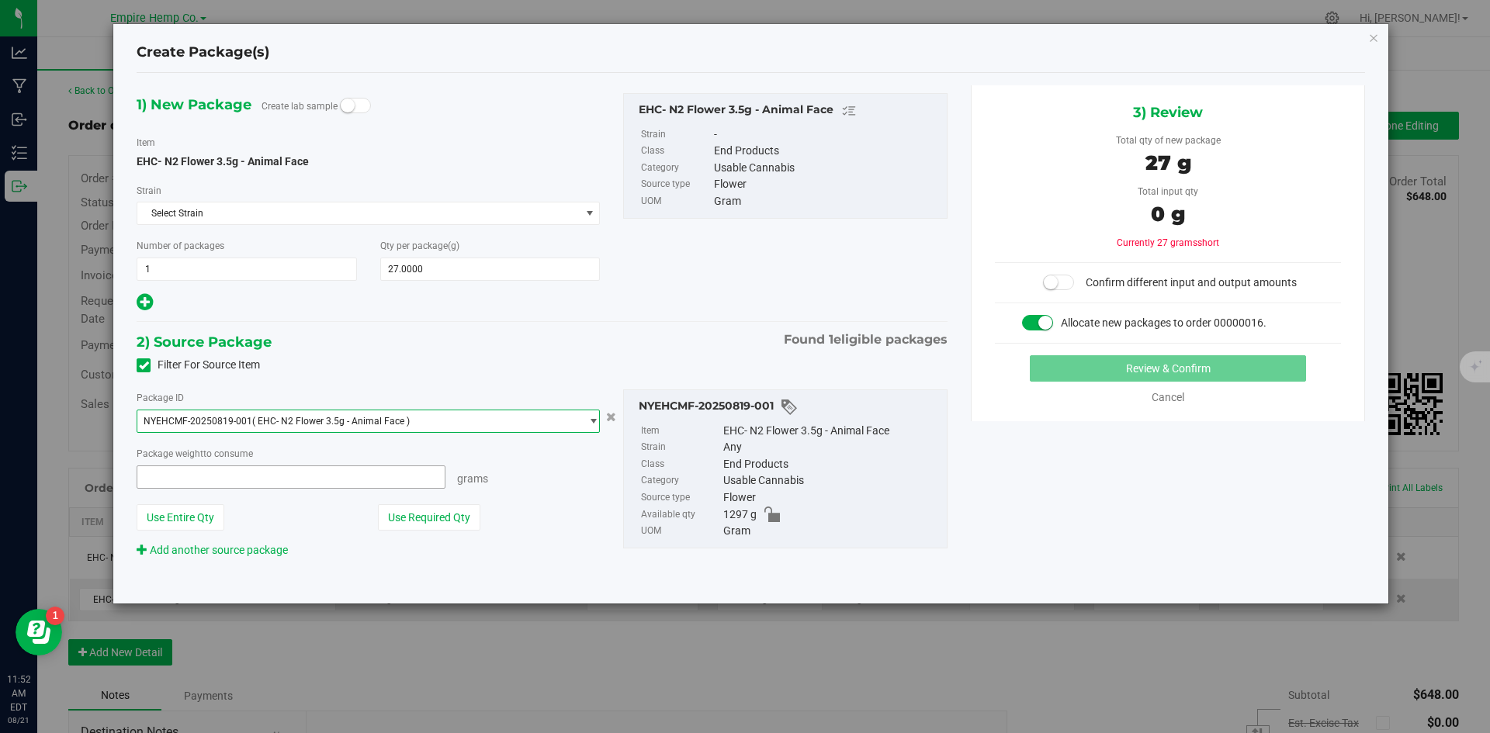
click at [383, 473] on span at bounding box center [291, 477] width 309 height 23
type input "27"
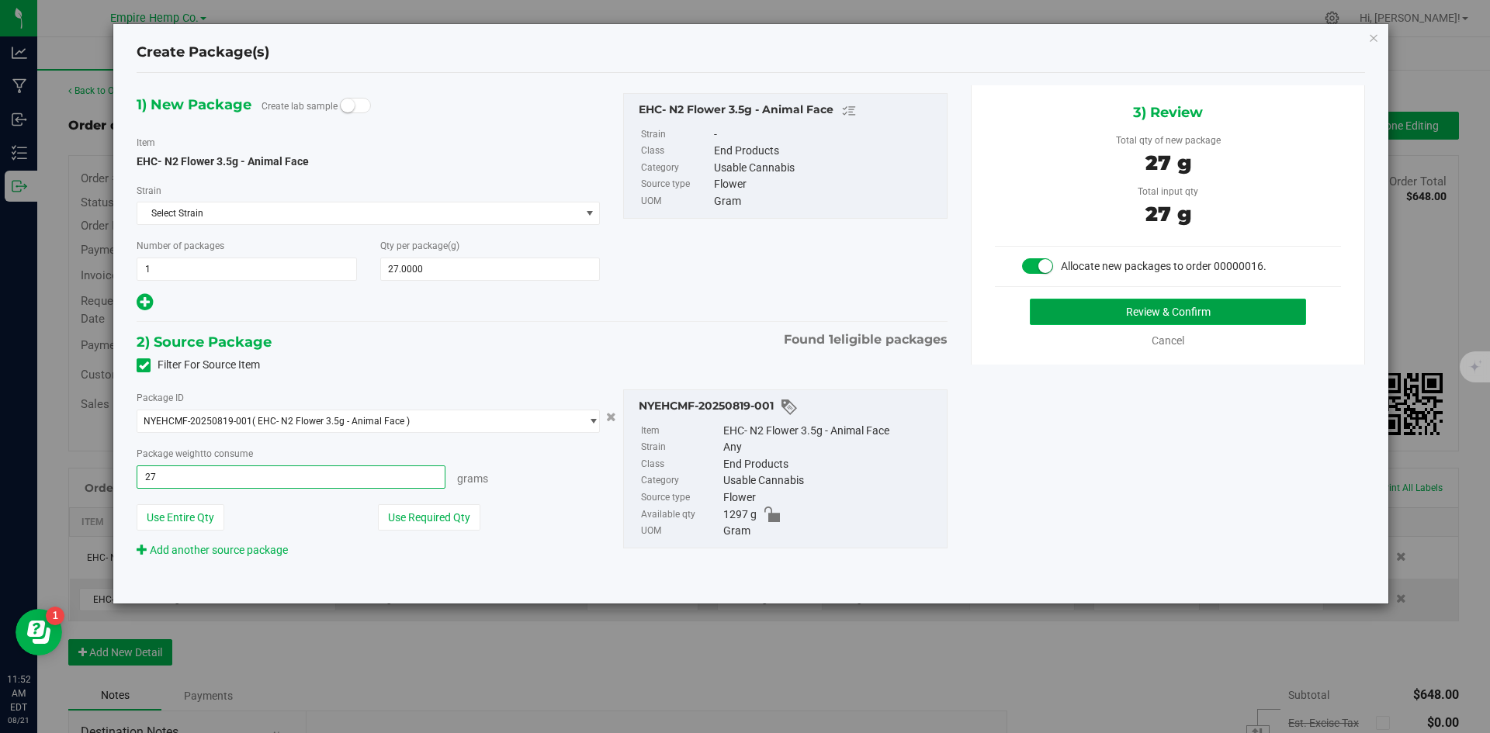
type input "27.0000 g"
click at [1101, 318] on button "Review & Confirm" at bounding box center [1168, 312] width 276 height 26
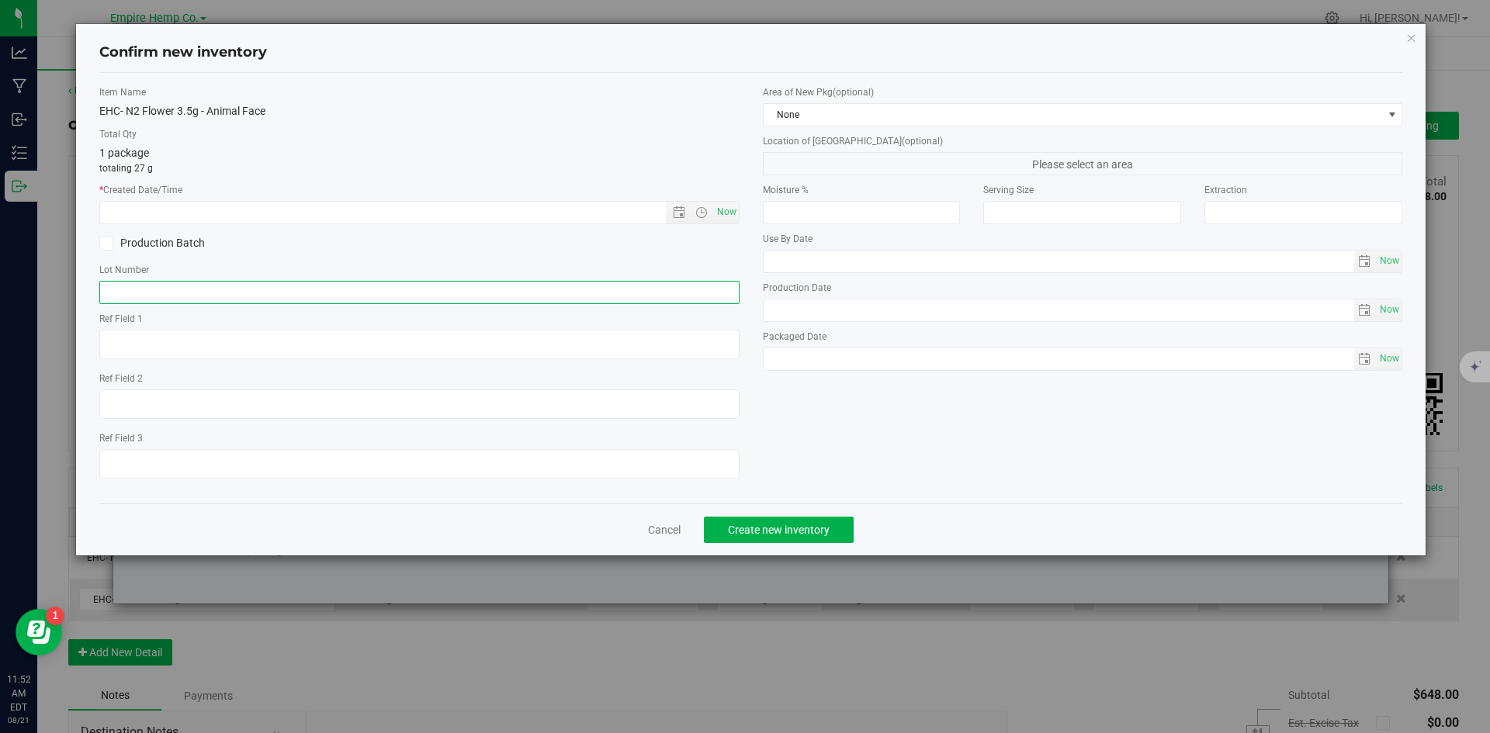
click at [405, 286] on input "text" at bounding box center [419, 292] width 640 height 23
paste input "NYEHCMF-20250819-001"
type input "NYEHCMF-20250819-001"
click at [464, 261] on div "Item Name EHC- N2 Flower 3.5g - Animal Face Total Qty 1 package totaling 27 g *…" at bounding box center [420, 288] width 664 height 406
click at [726, 214] on span "Now" at bounding box center [726, 212] width 26 height 23
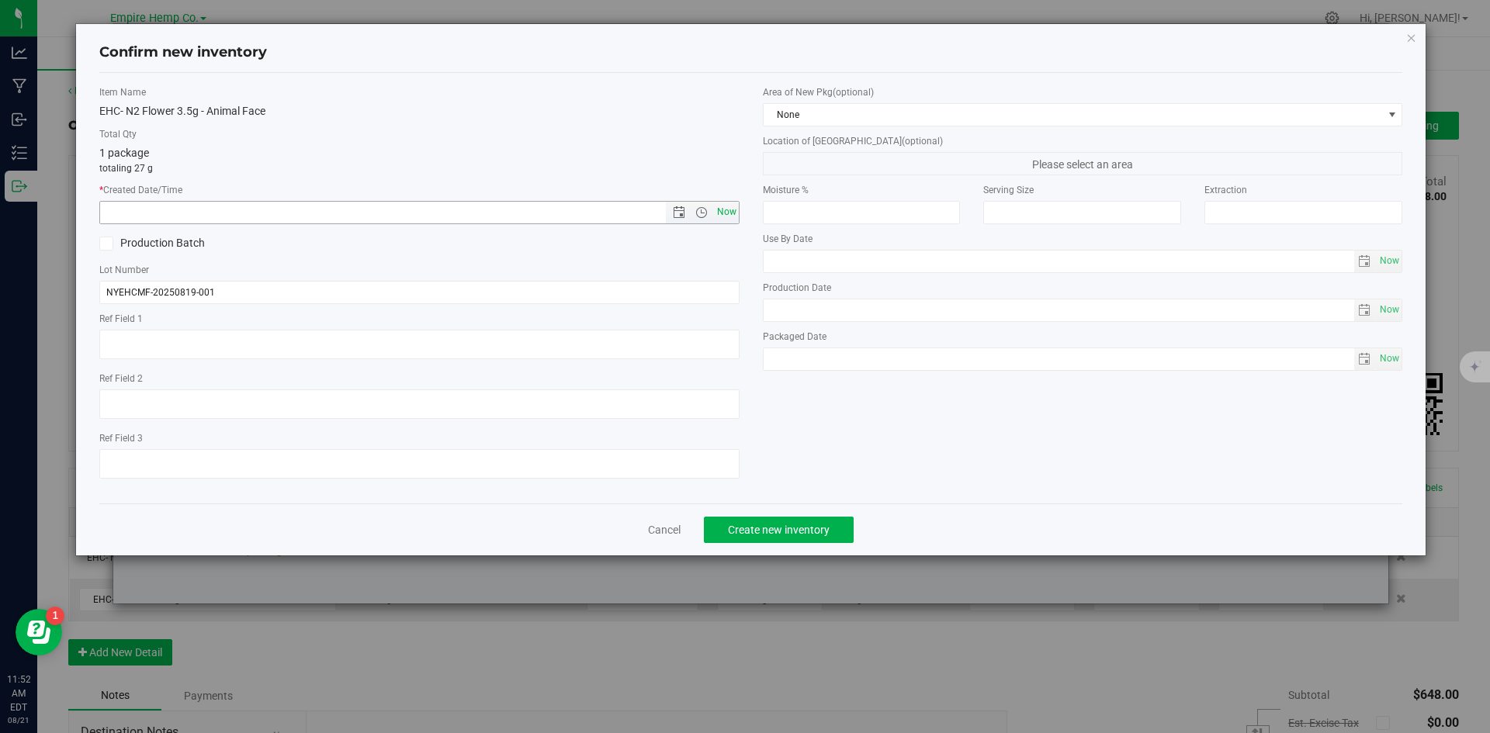
type input "8/21/2025 11:52 AM"
click at [785, 536] on span "Create new inventory" at bounding box center [779, 530] width 102 height 12
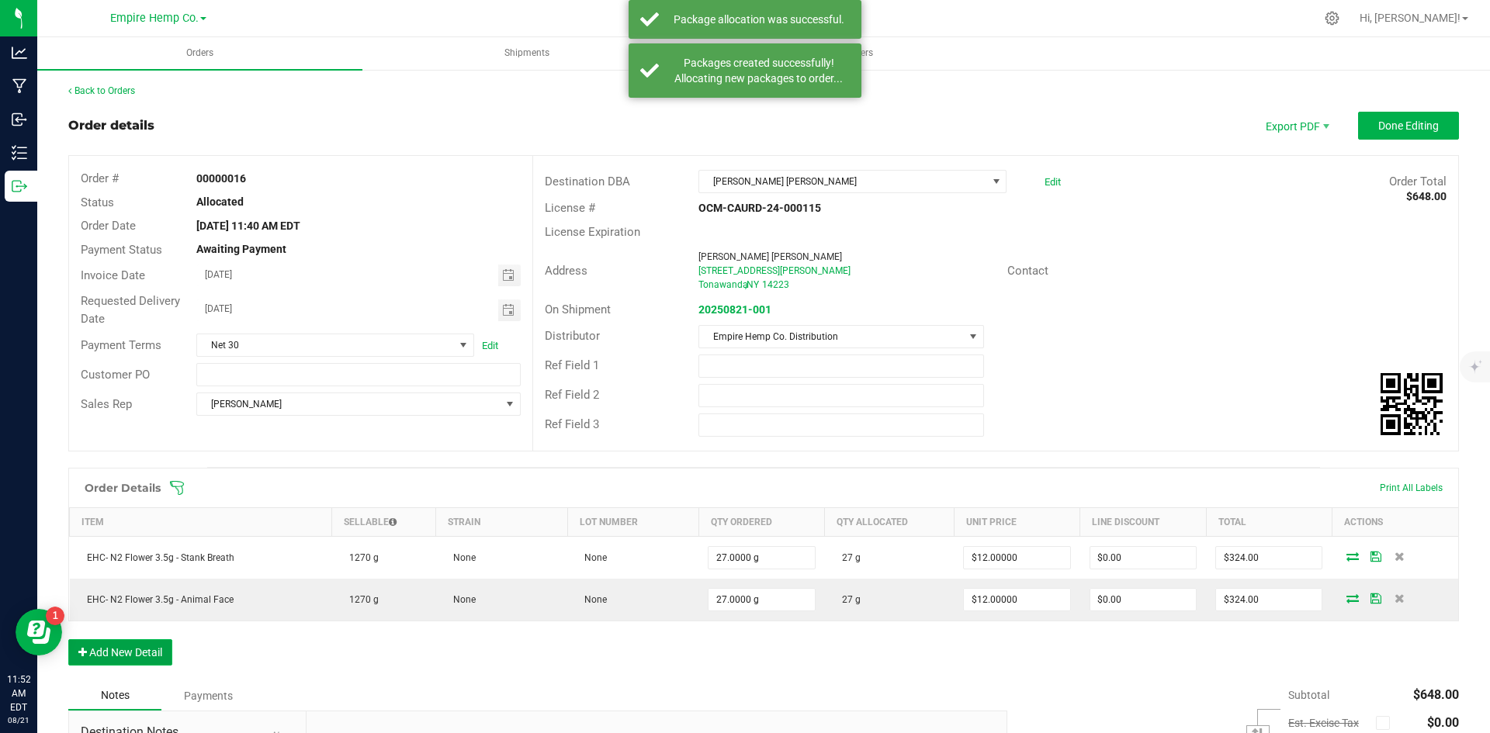
click at [146, 653] on button "Add New Detail" at bounding box center [120, 652] width 104 height 26
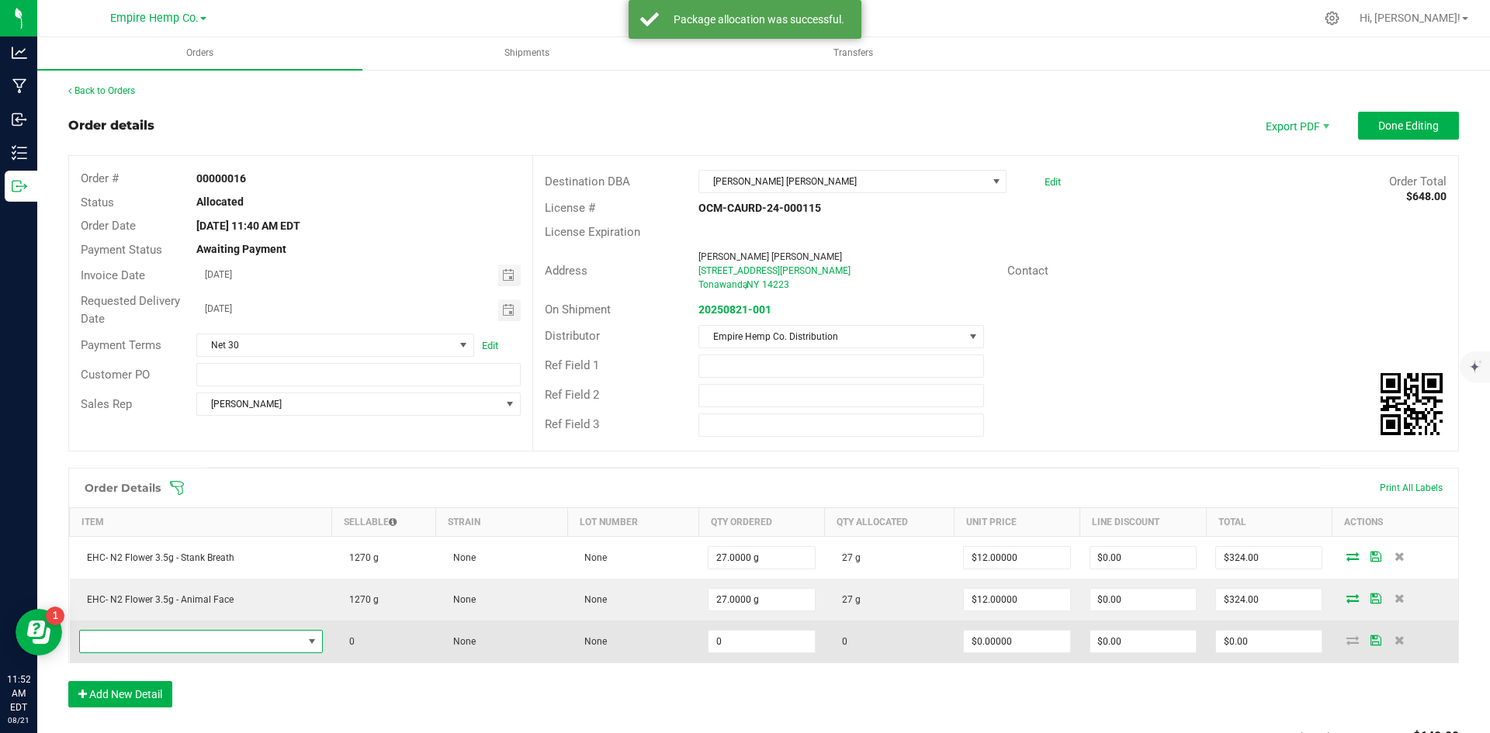
click at [158, 643] on span "NO DATA FOUND" at bounding box center [191, 642] width 223 height 22
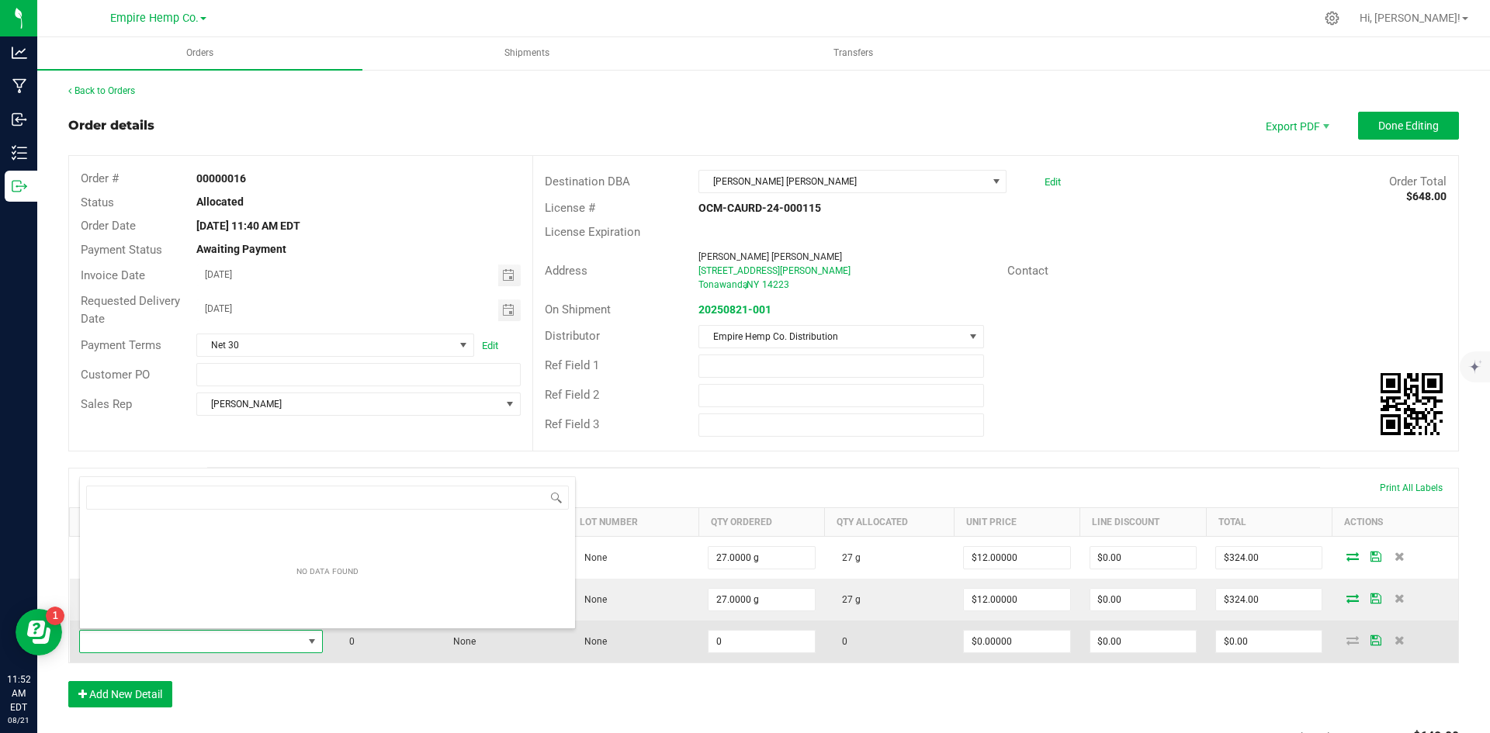
scroll to position [23, 240]
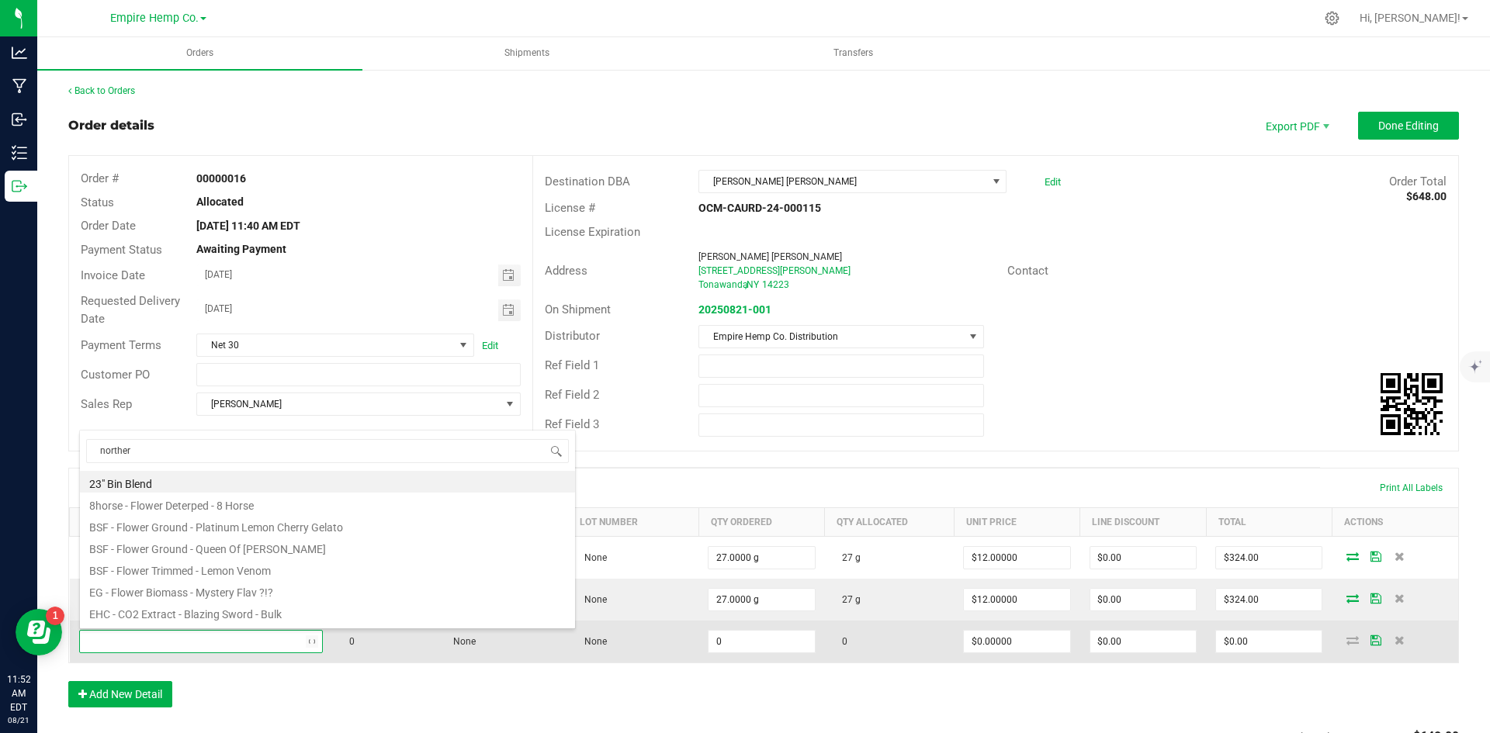
type input "northern"
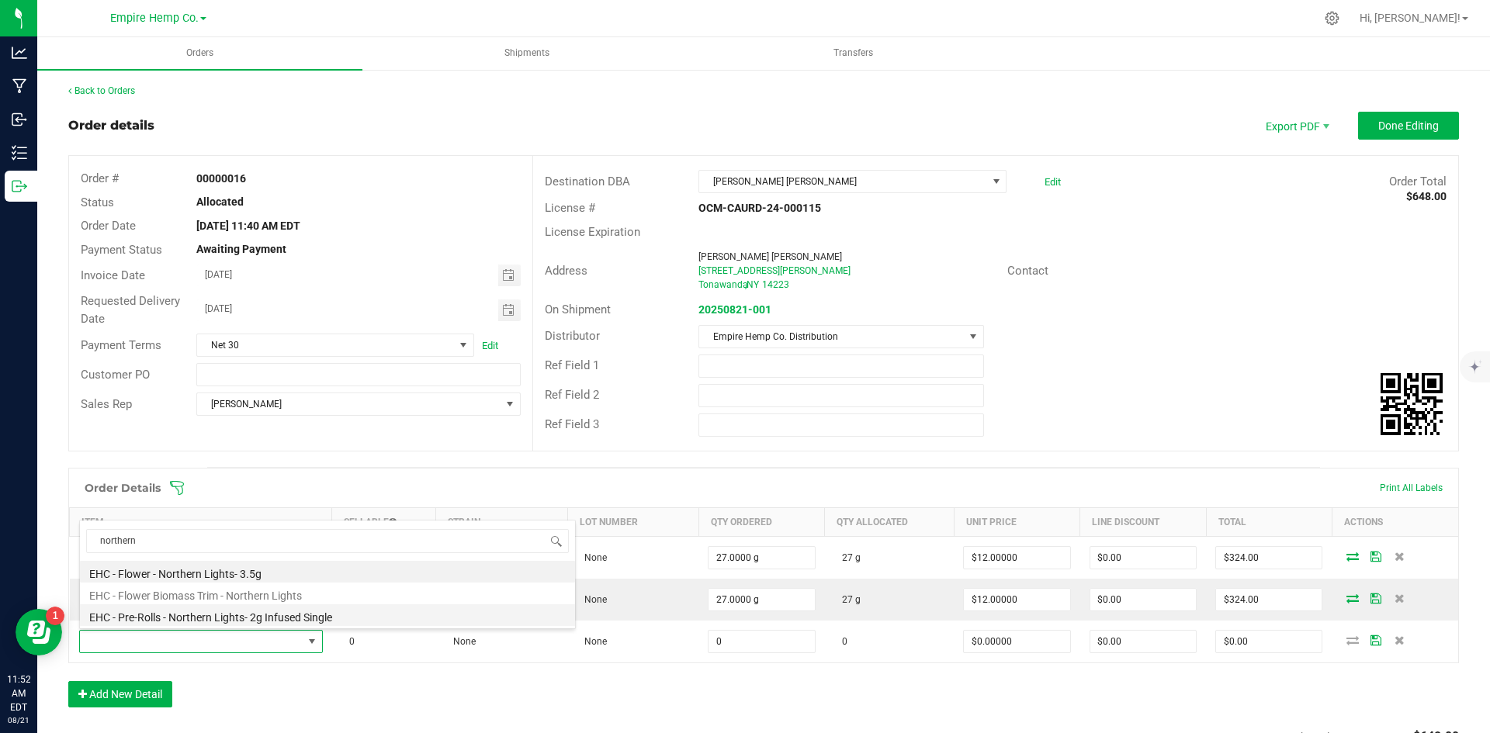
click at [220, 615] on li "EHC - Pre-Rolls - Northern Lights- 2g Infused Single" at bounding box center [327, 616] width 495 height 22
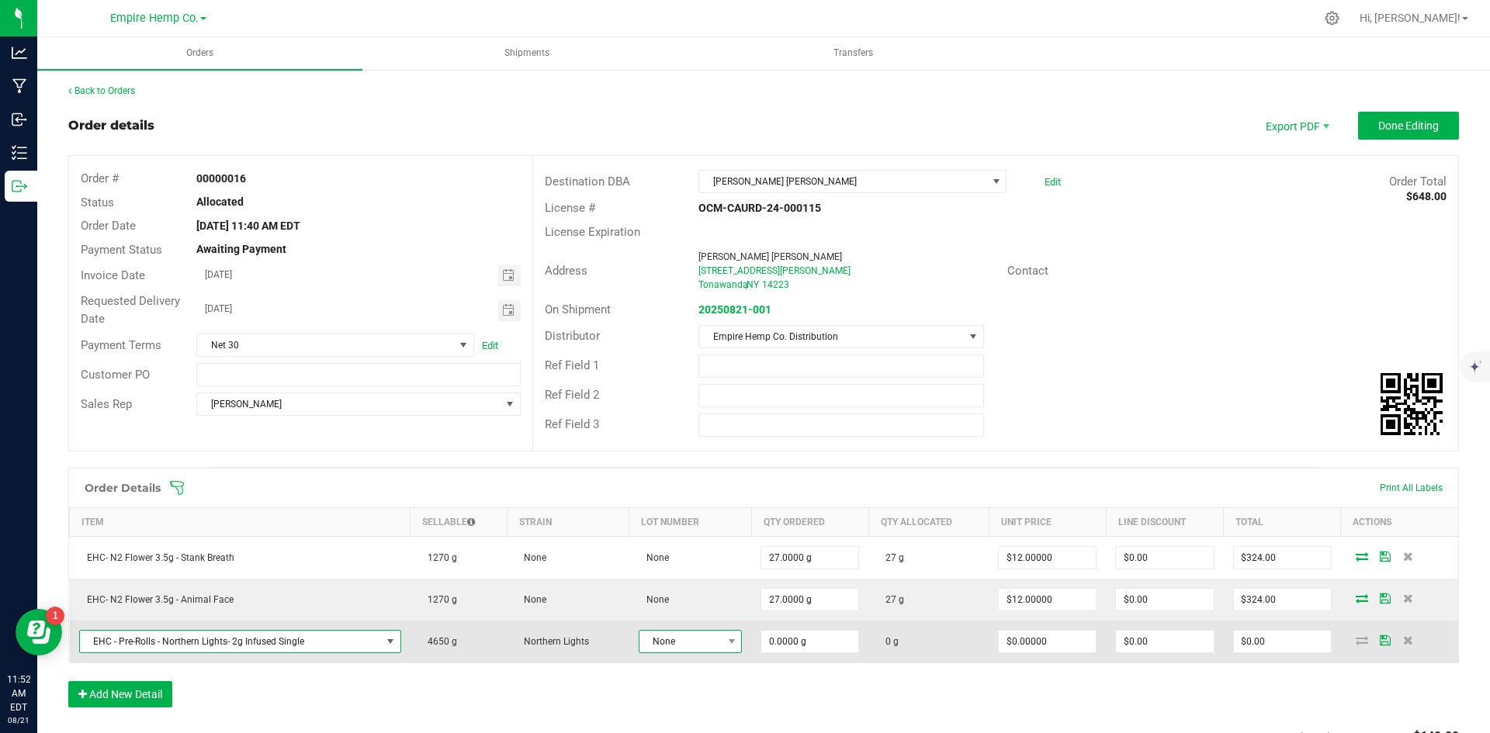
click at [713, 646] on span "None" at bounding box center [680, 642] width 82 height 22
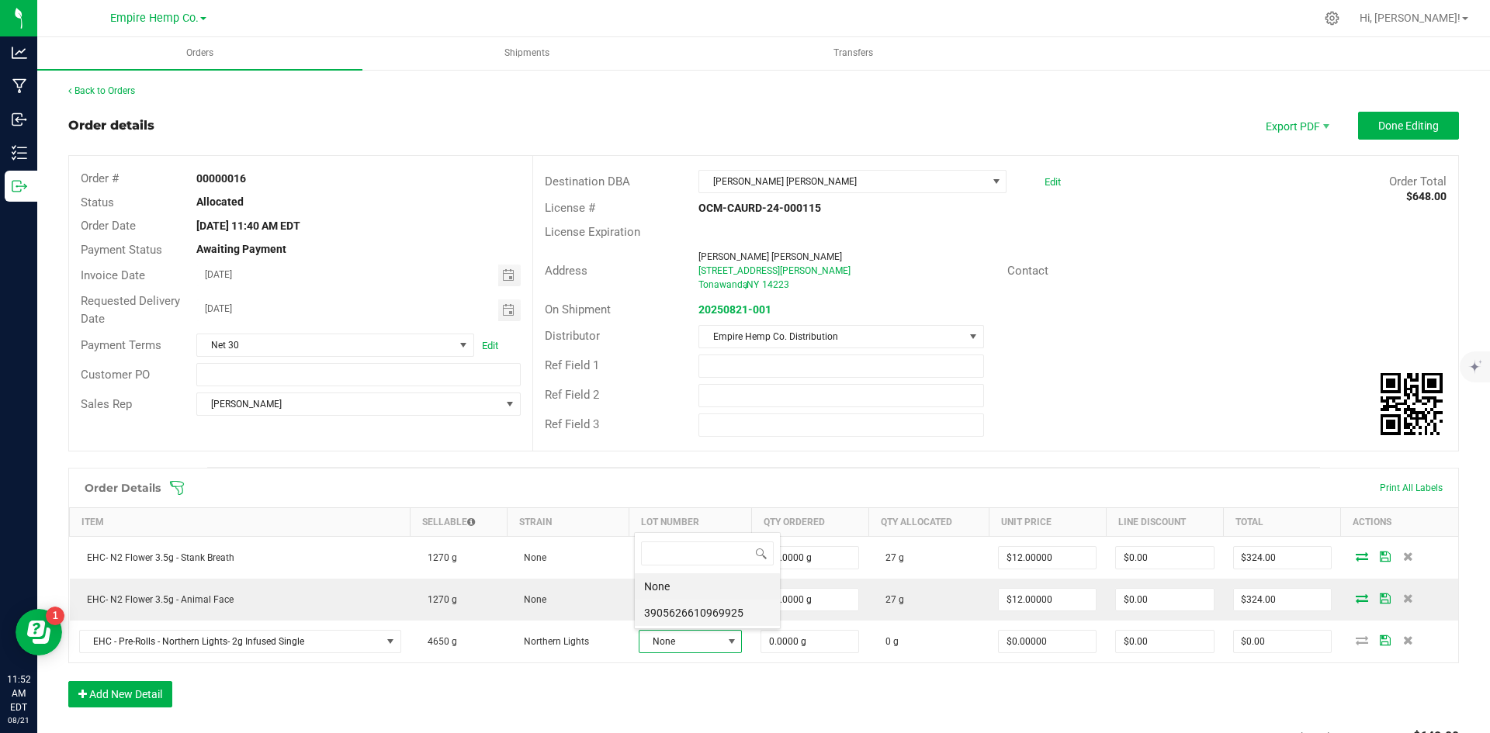
click at [733, 615] on li "3905626610969925" at bounding box center [707, 613] width 145 height 26
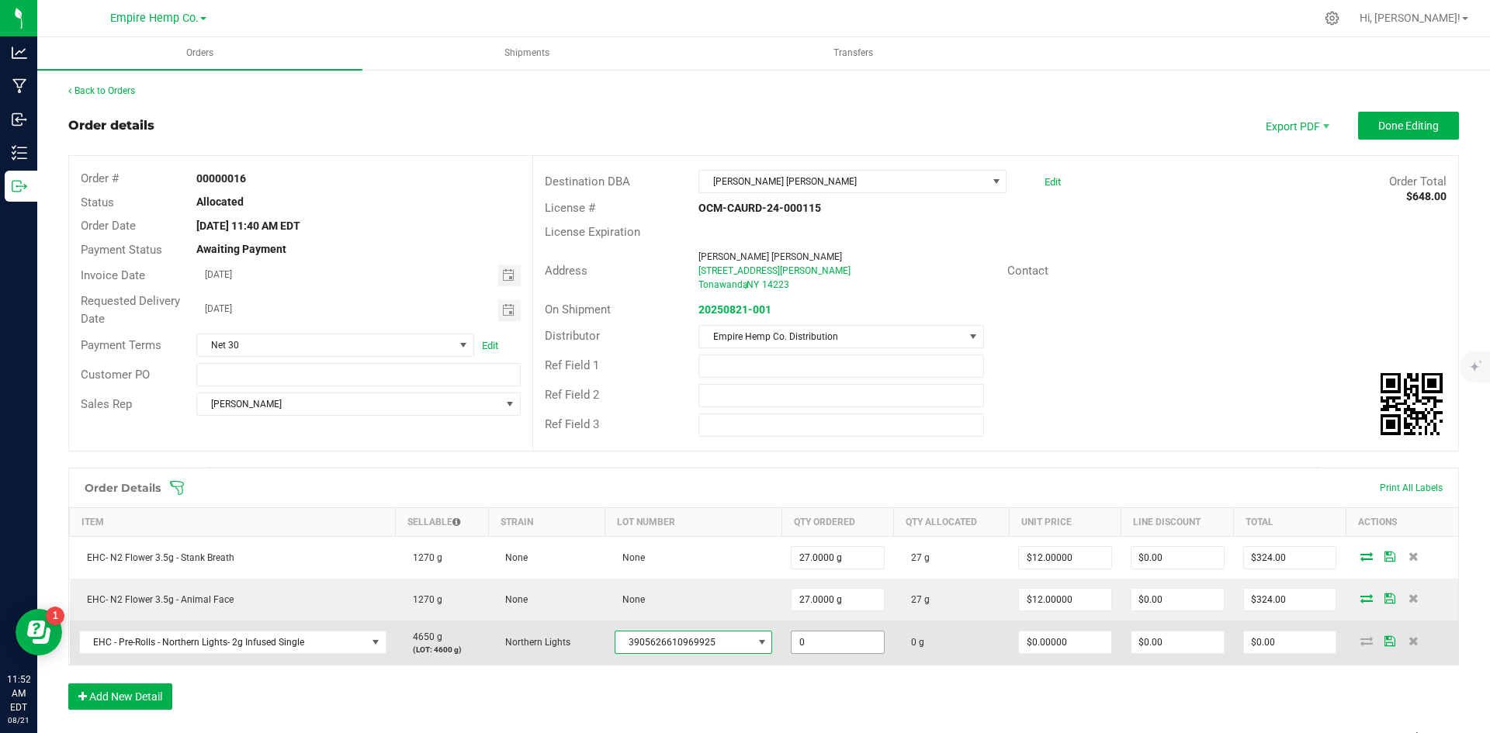
click at [823, 652] on input "0" at bounding box center [838, 643] width 92 height 22
type input "25.0000 g"
type input "0"
click at [1029, 644] on input "0" at bounding box center [1065, 643] width 92 height 22
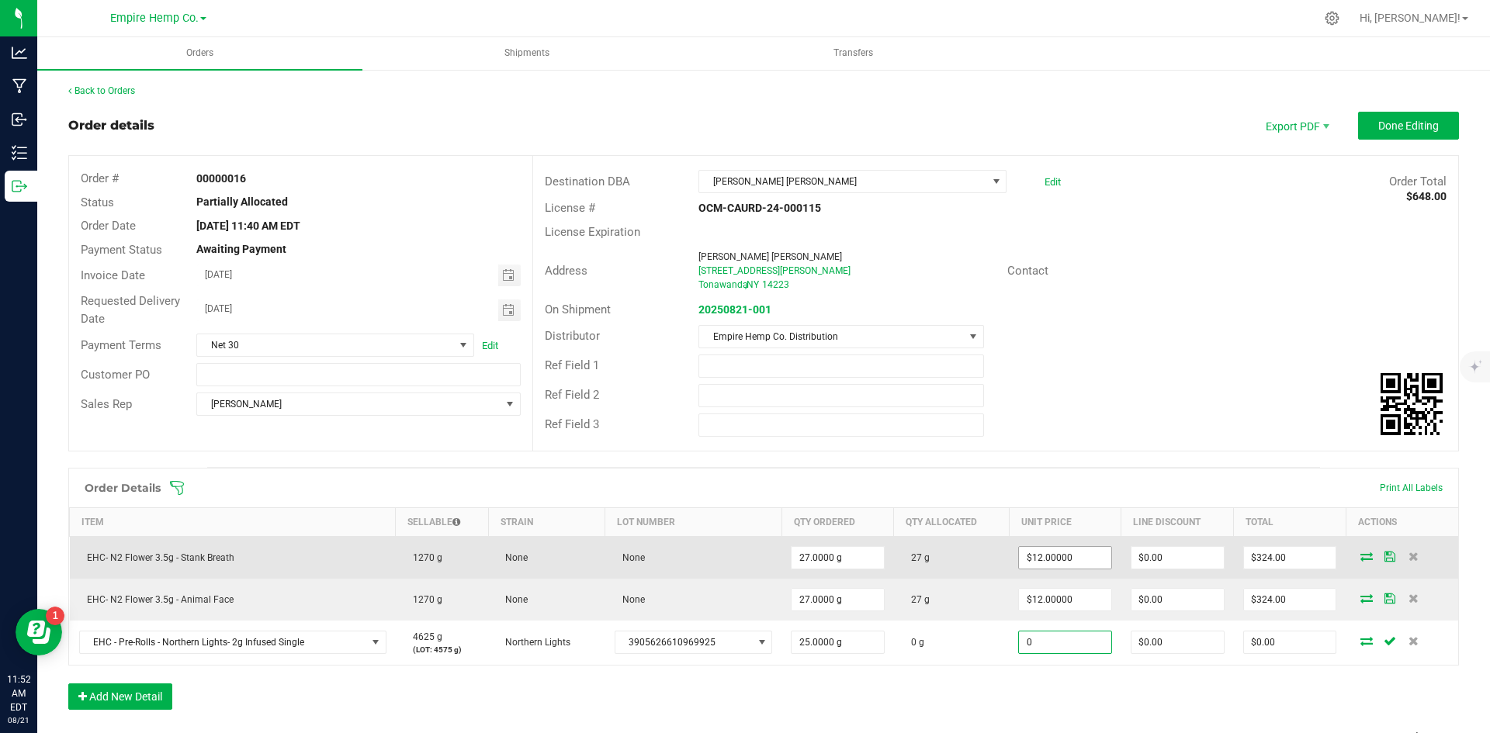
type input "12"
type input "$0.00000"
click at [1028, 562] on input "12" at bounding box center [1065, 558] width 92 height 22
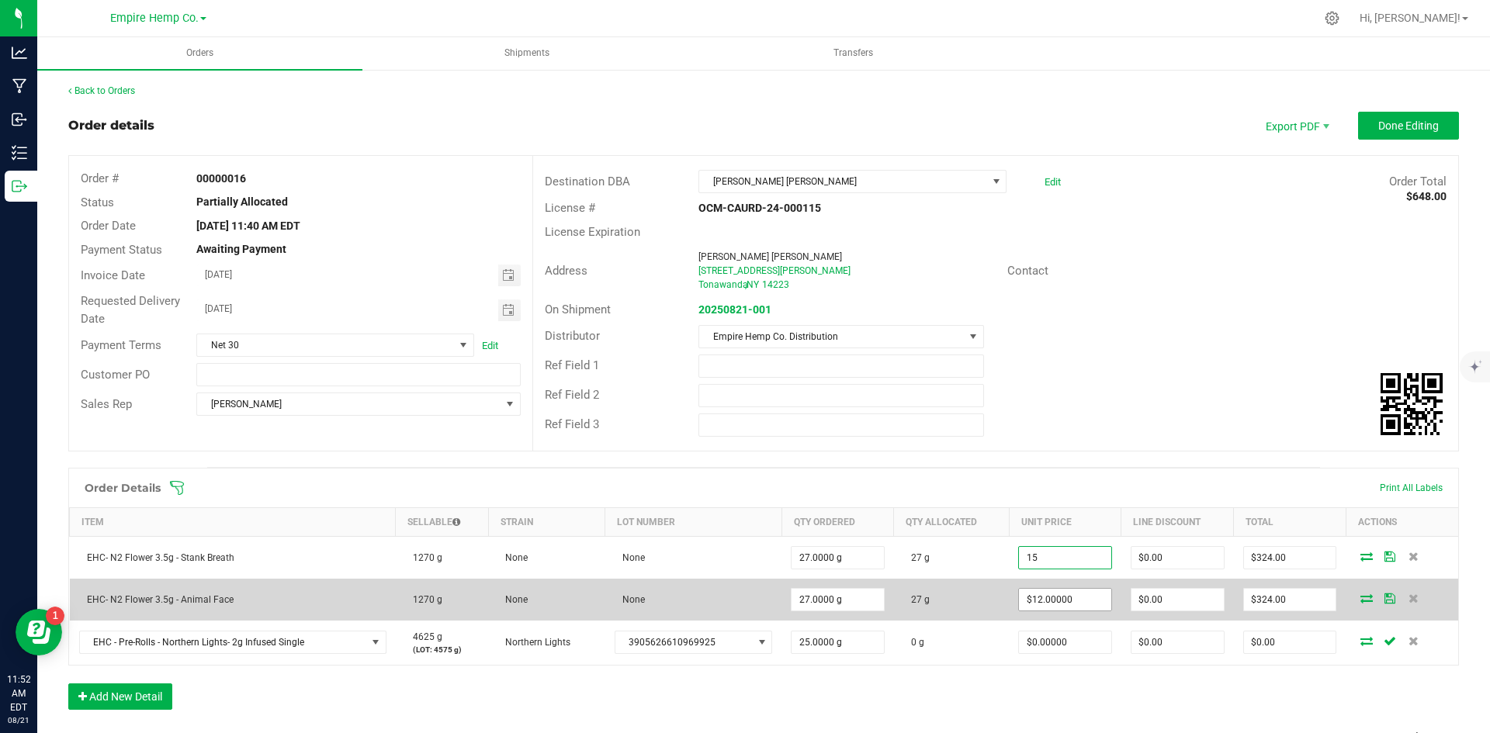
type input "$15.00000"
type input "$405.00"
click at [1077, 604] on input "12" at bounding box center [1065, 600] width 92 height 22
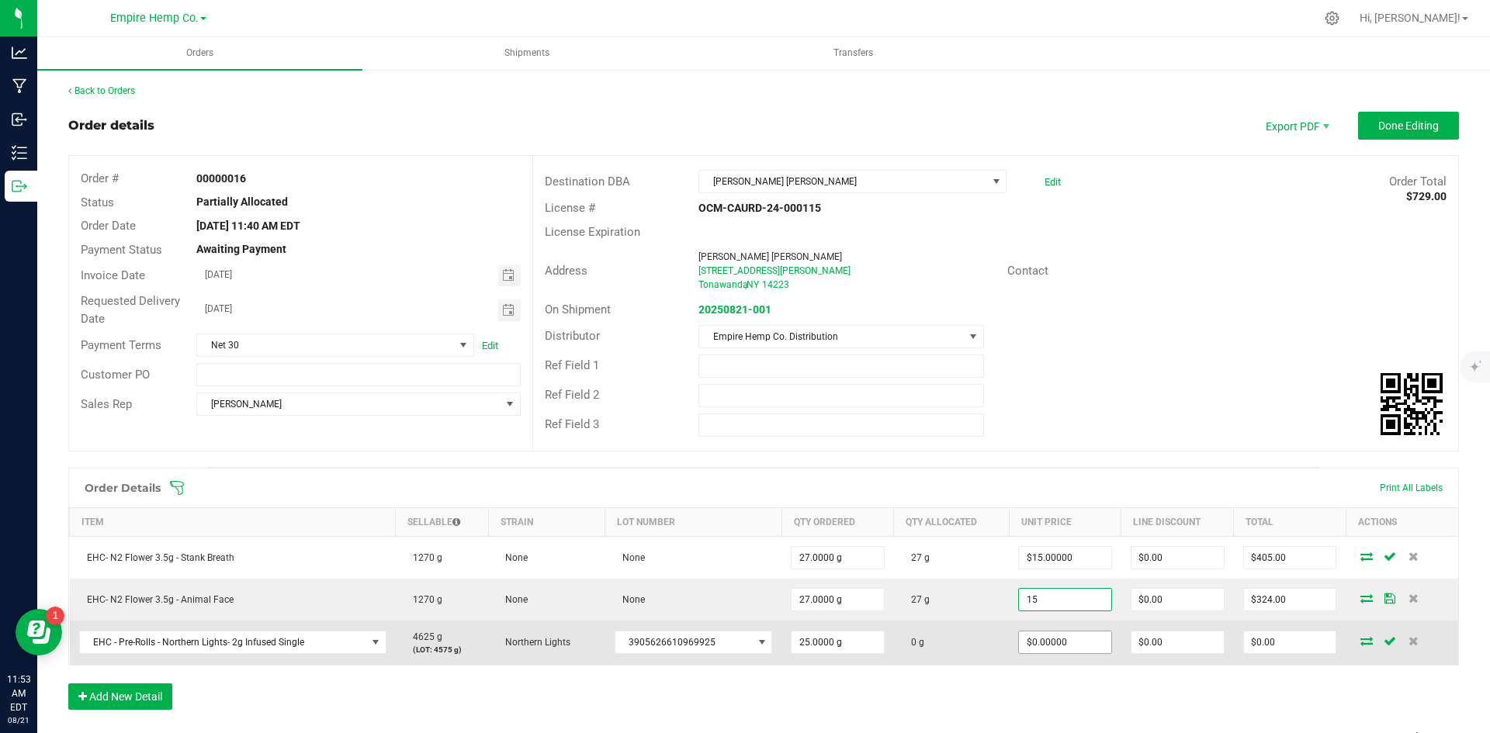
type input "$15.00000"
type input "$405.00"
click at [1057, 644] on input "0" at bounding box center [1065, 643] width 92 height 22
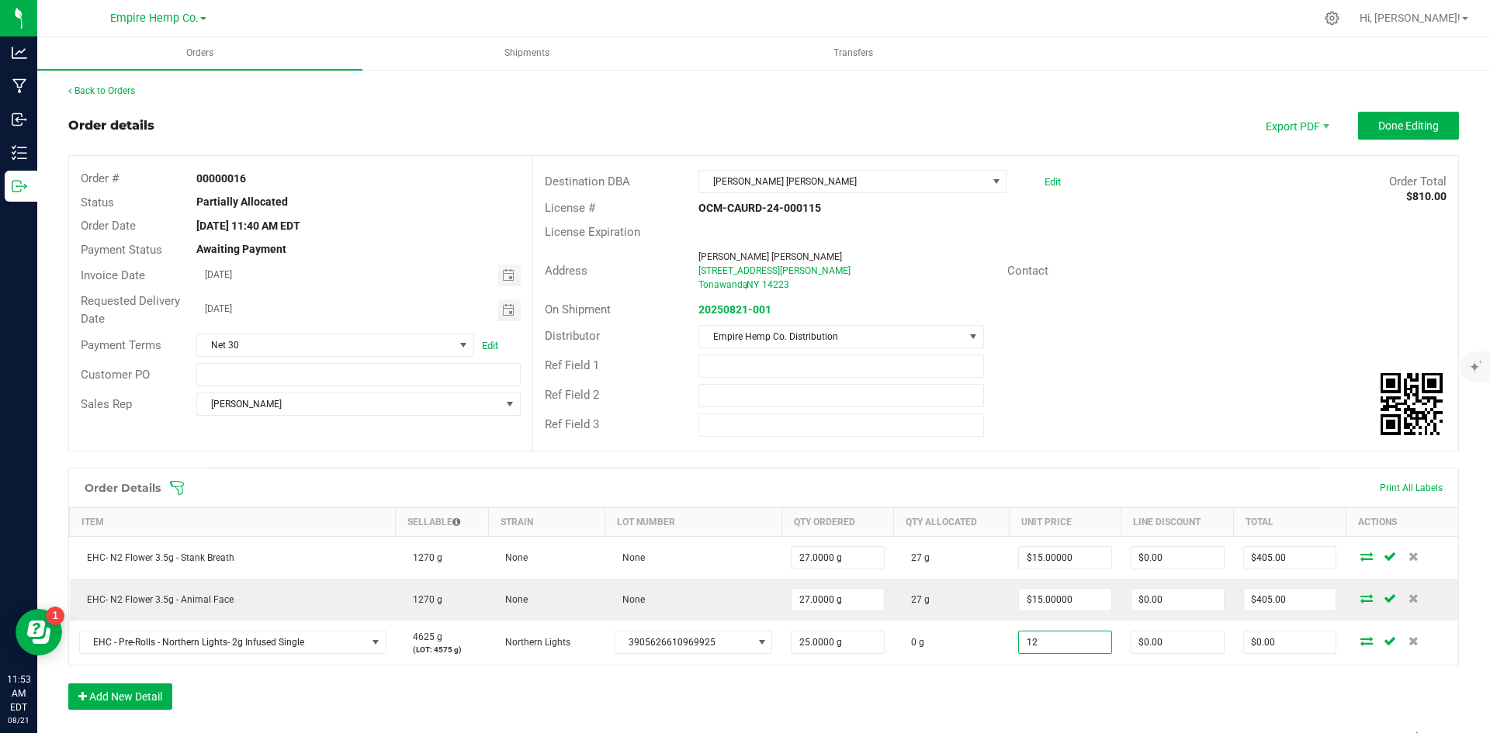
type input "$12.00000"
type input "$300.00"
click at [1281, 688] on div "Order Details Print All Labels Item Sellable Strain Lot Number Qty Ordered Qty …" at bounding box center [763, 597] width 1391 height 258
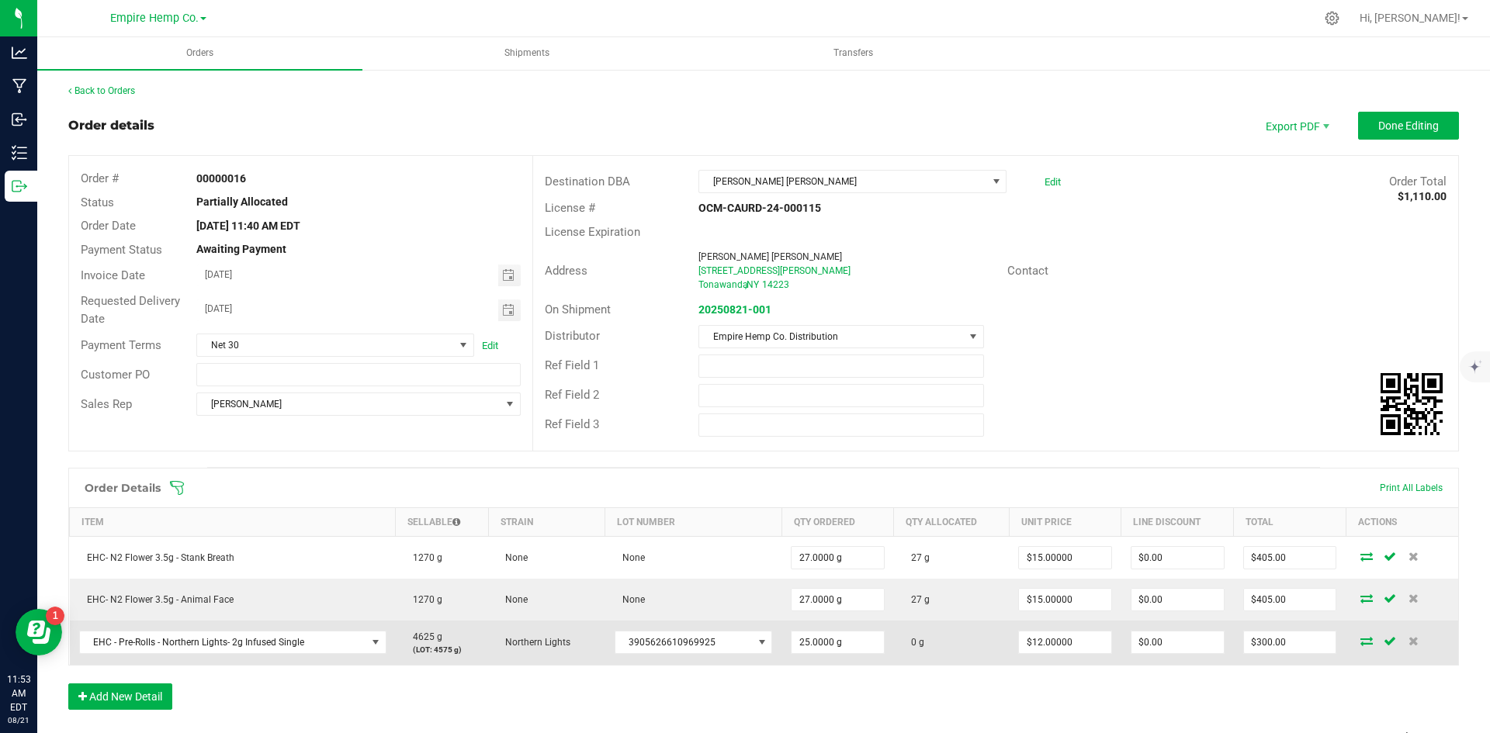
click at [1360, 638] on icon at bounding box center [1366, 640] width 12 height 9
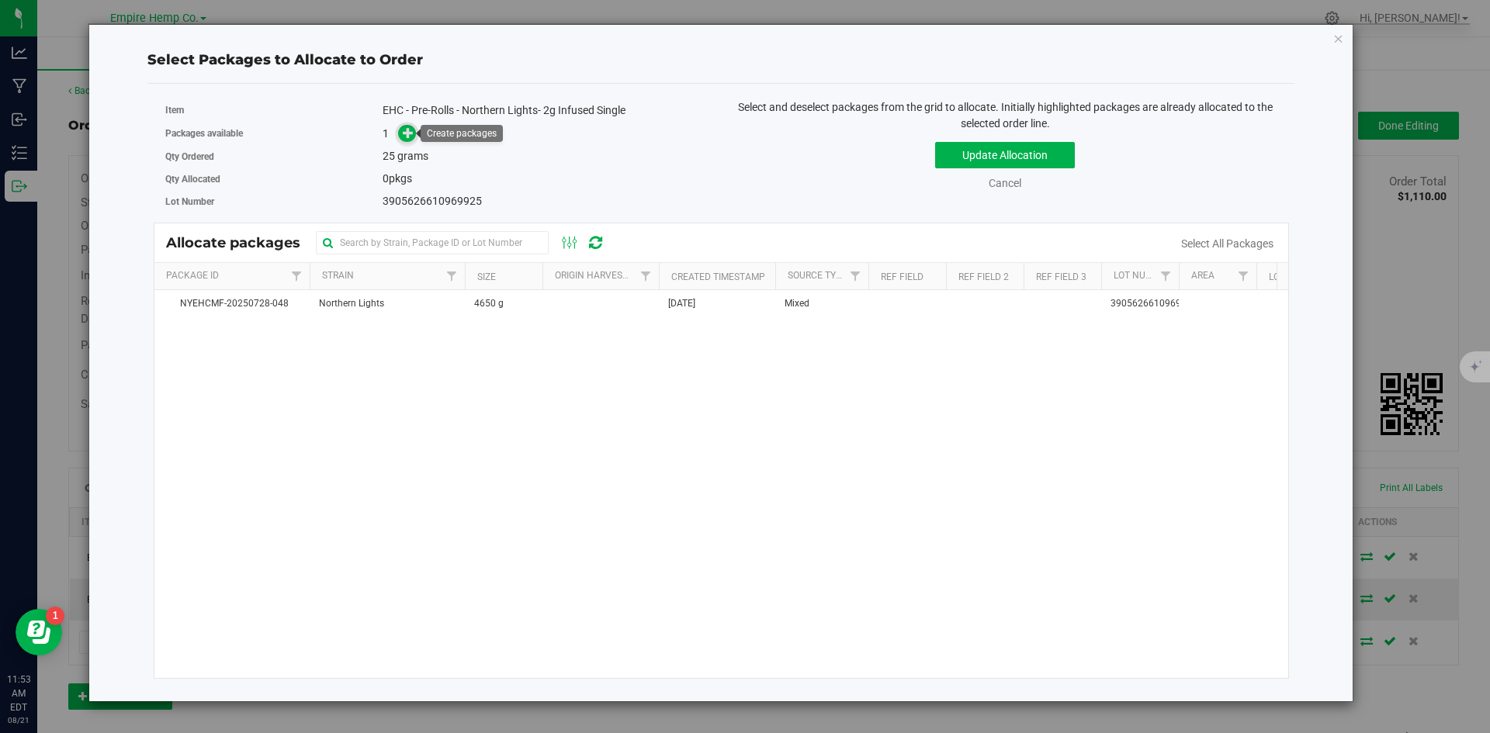
click at [409, 133] on icon at bounding box center [408, 132] width 11 height 11
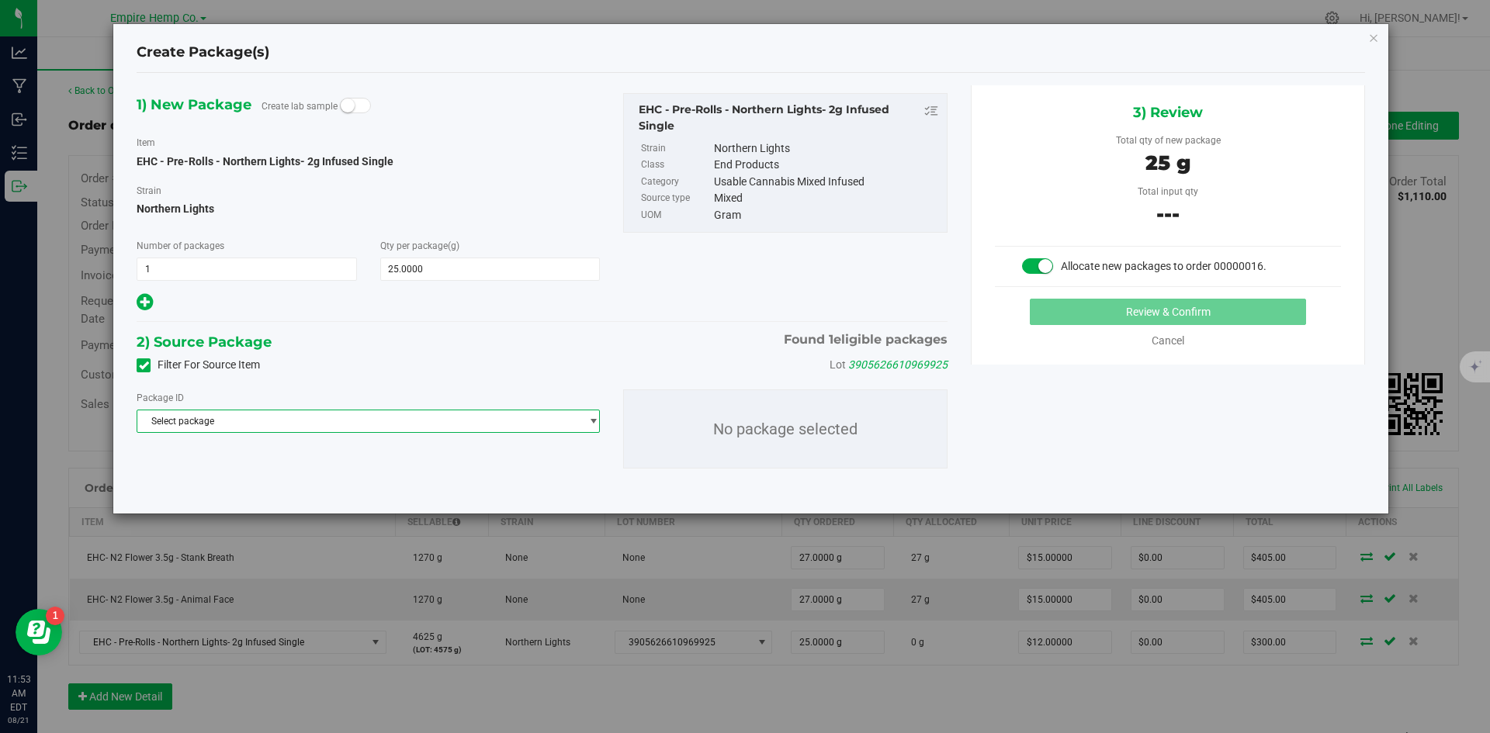
click at [392, 423] on span "Select package" at bounding box center [358, 422] width 442 height 22
click at [386, 480] on span "( EHC - Pre-Rolls - Northern Lights- 2g Infused Single )" at bounding box center [369, 485] width 222 height 11
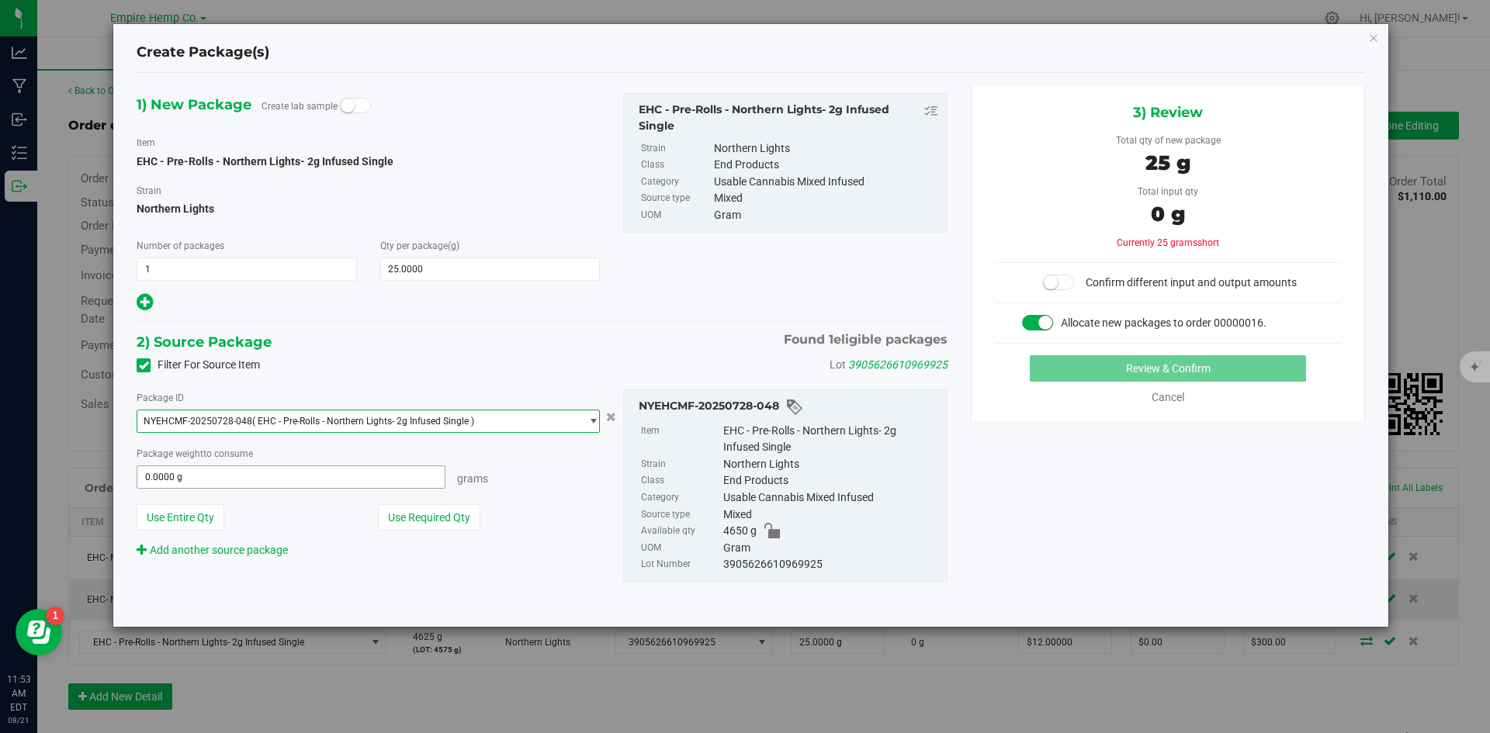
click at [185, 476] on span "0.0000 g 0" at bounding box center [291, 477] width 309 height 23
type input "25"
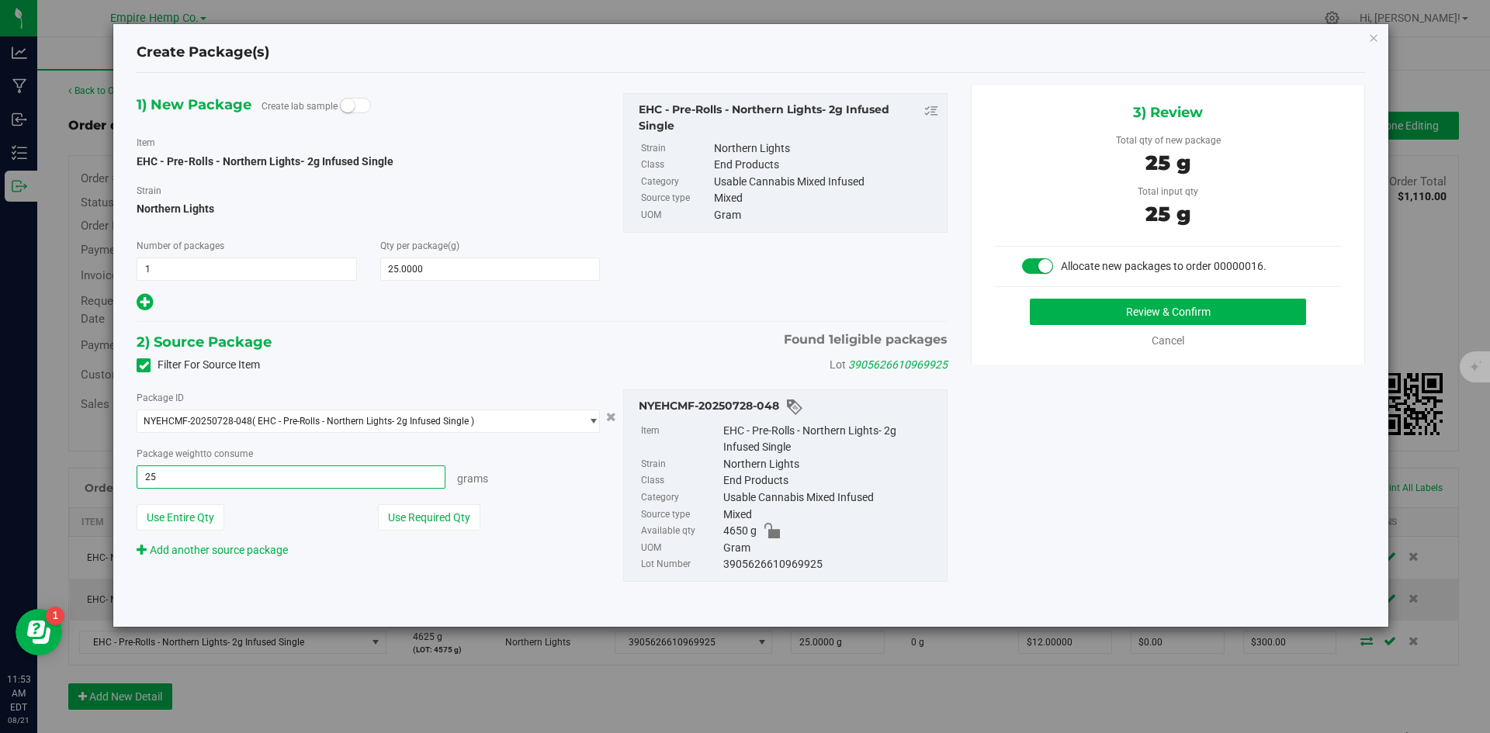
click at [1076, 506] on div "1) New Package Create lab sample Item EHC - Pre-Rolls - Northern Lights- 2g Inf…" at bounding box center [751, 349] width 1252 height 529
type input "25.0000 g"
click at [1193, 314] on button "Review & Confirm" at bounding box center [1168, 312] width 276 height 26
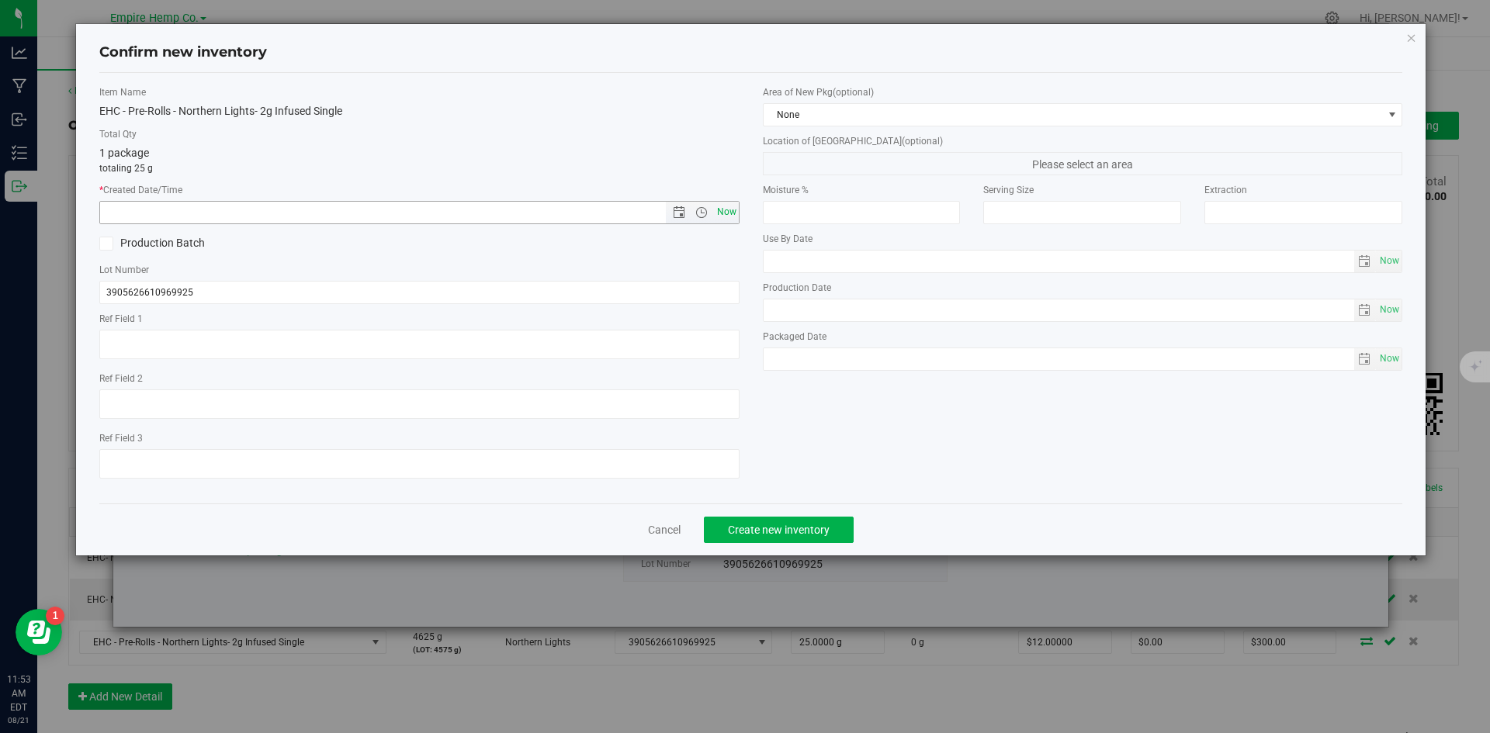
click at [723, 214] on span "Now" at bounding box center [726, 212] width 26 height 23
type input "8/21/2025 11:53 AM"
click at [759, 528] on span "Create new inventory" at bounding box center [779, 530] width 102 height 12
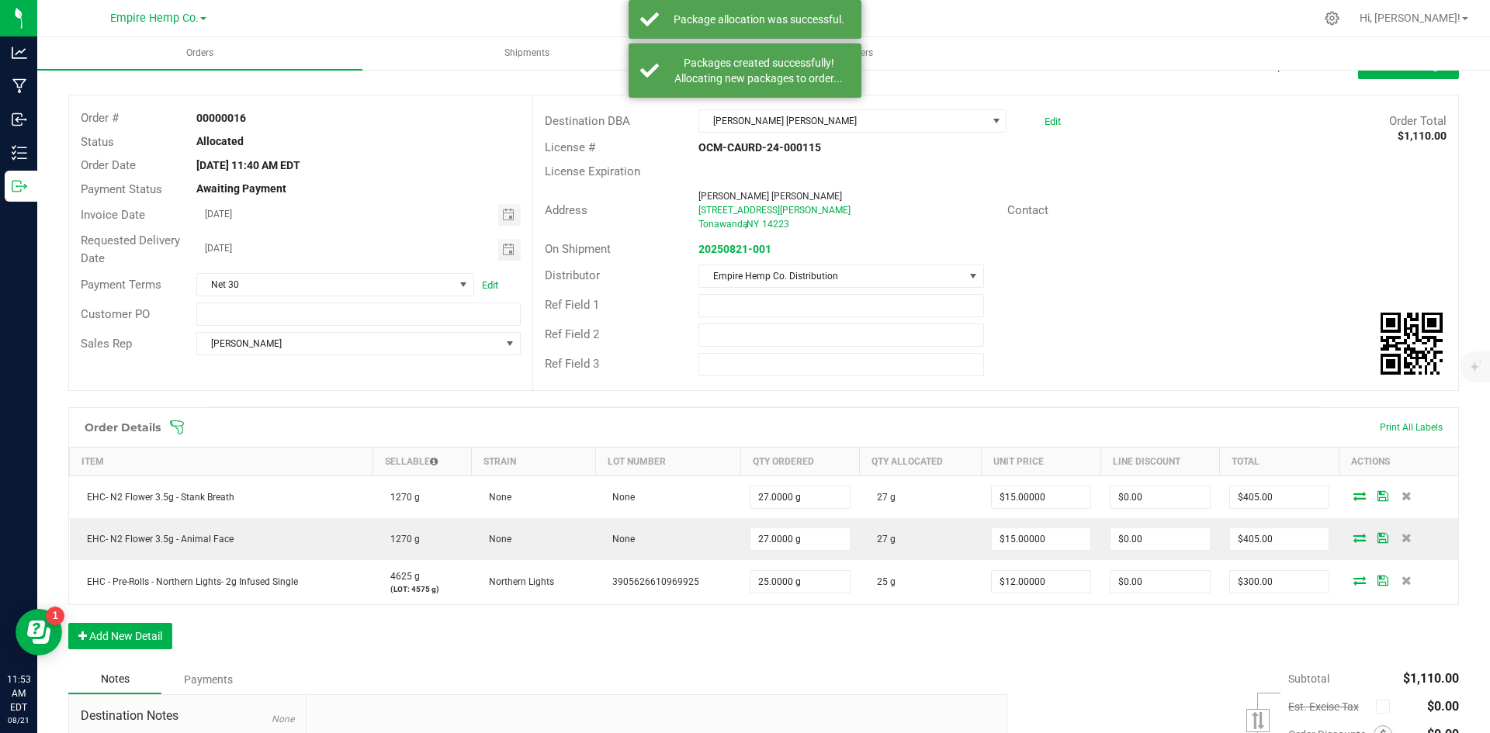
scroll to position [78, 0]
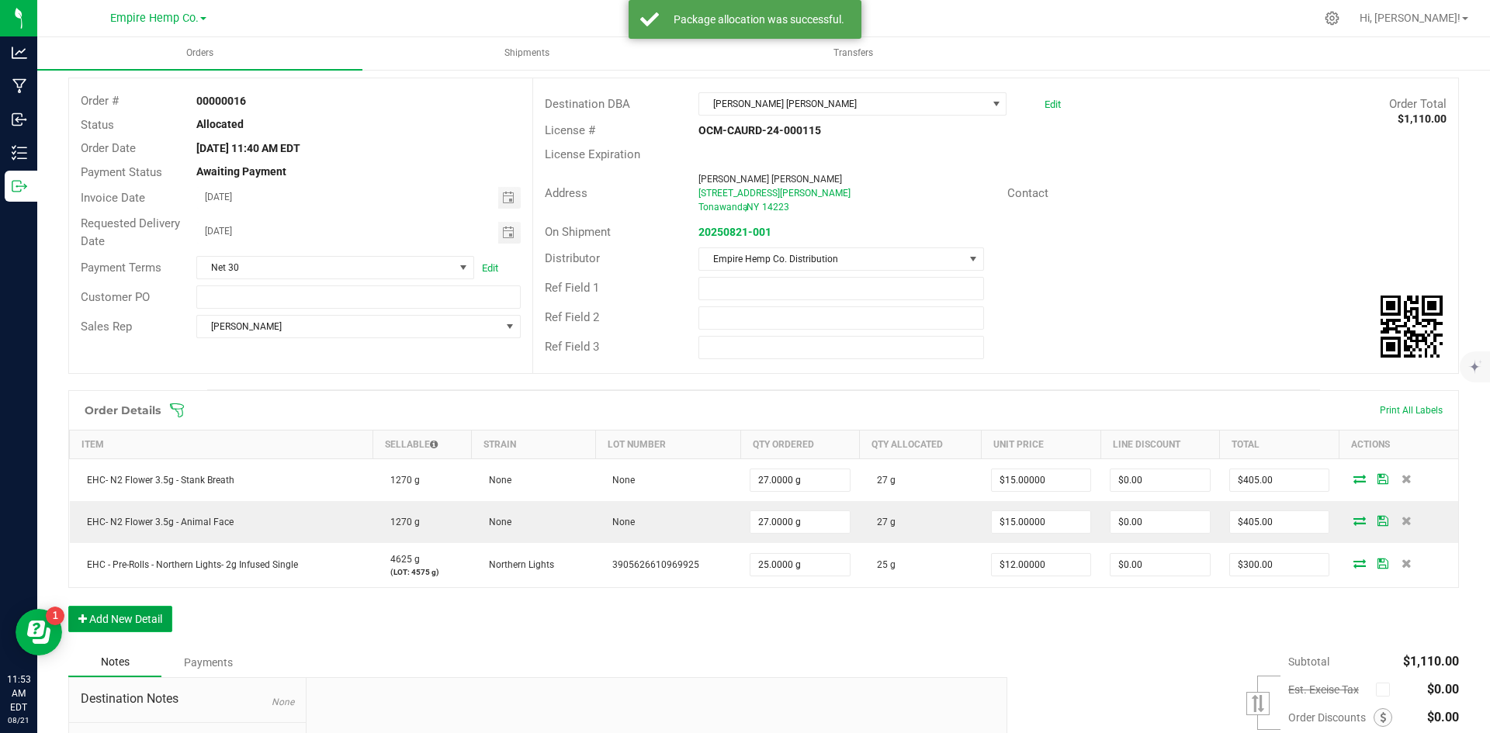
click at [136, 619] on button "Add New Detail" at bounding box center [120, 619] width 104 height 26
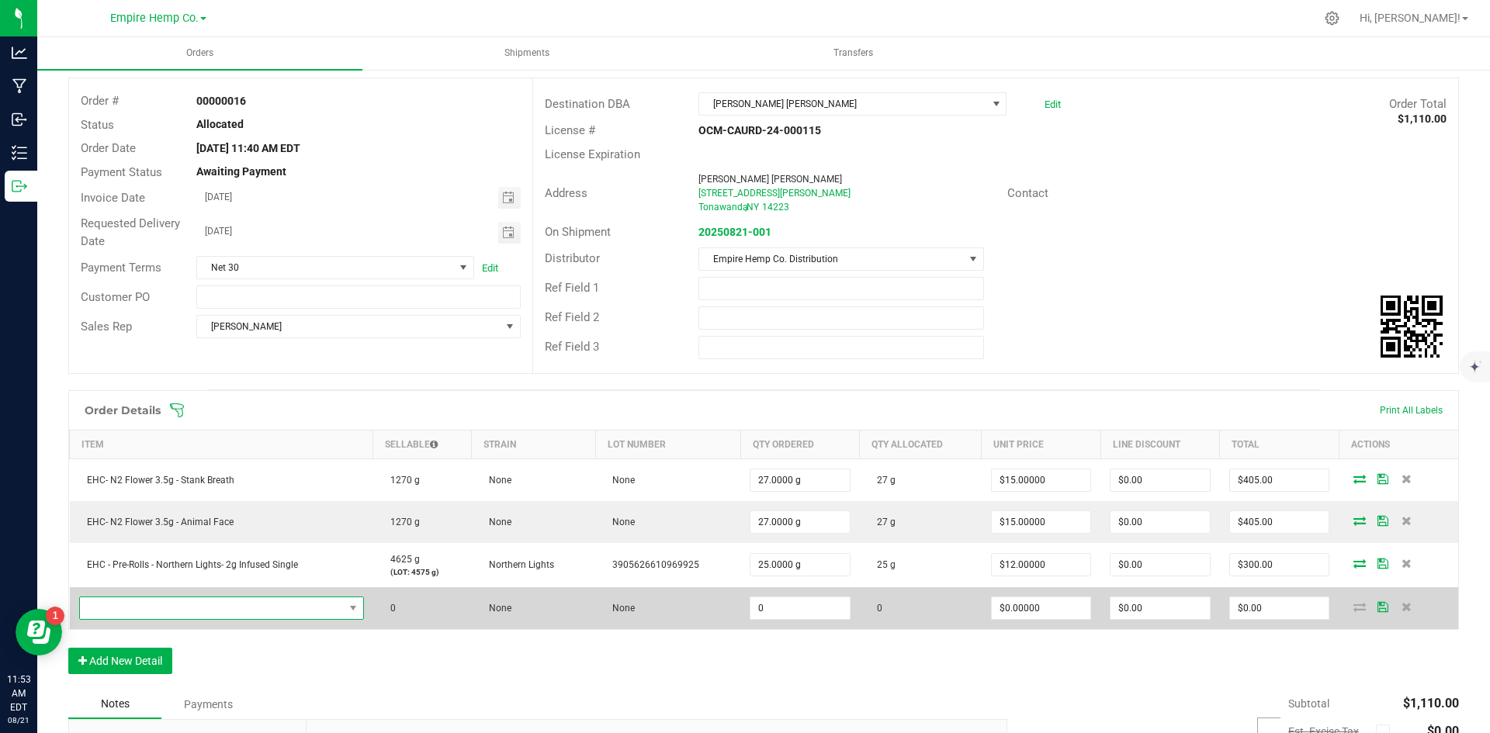
click at [218, 617] on span "NO DATA FOUND" at bounding box center [212, 609] width 264 height 22
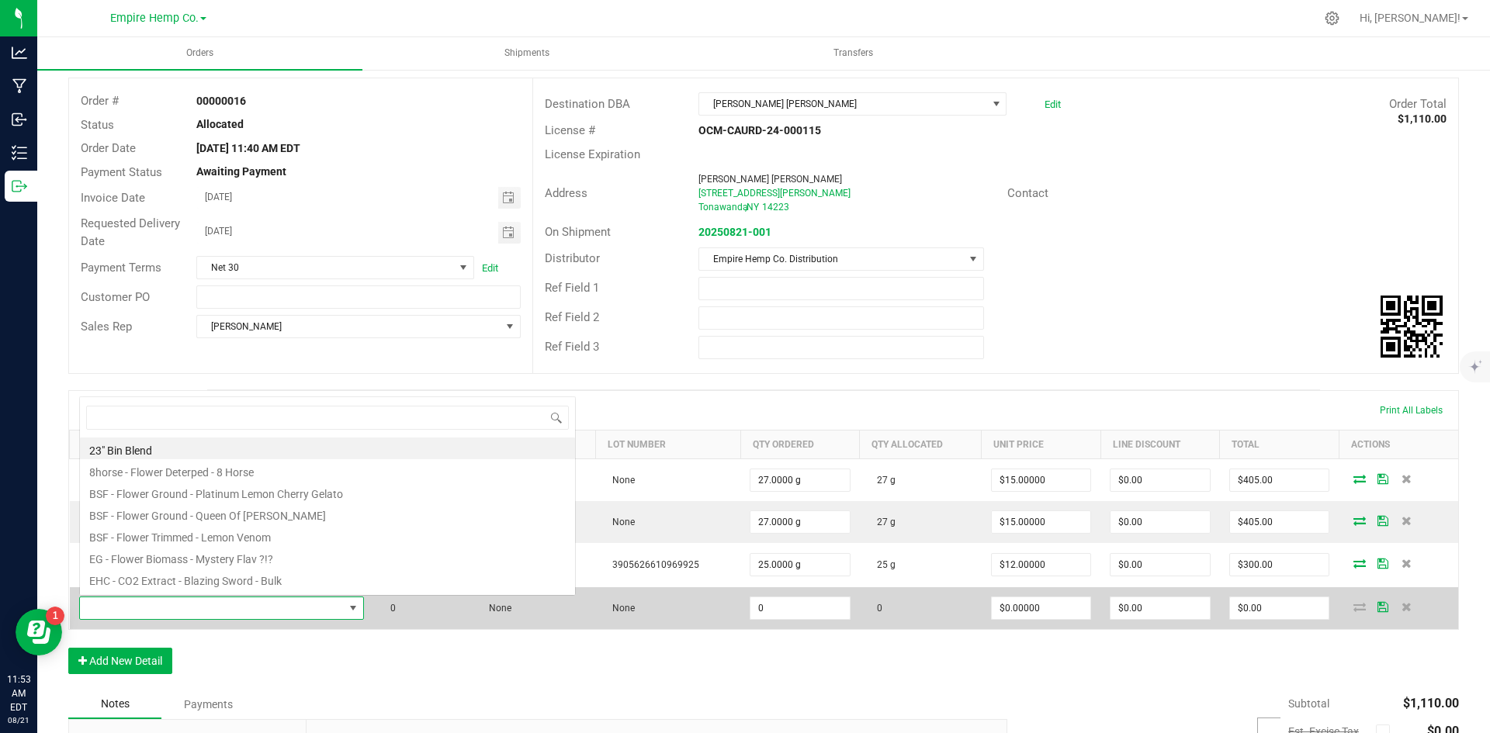
scroll to position [23, 280]
type input "[PERSON_NAME]"
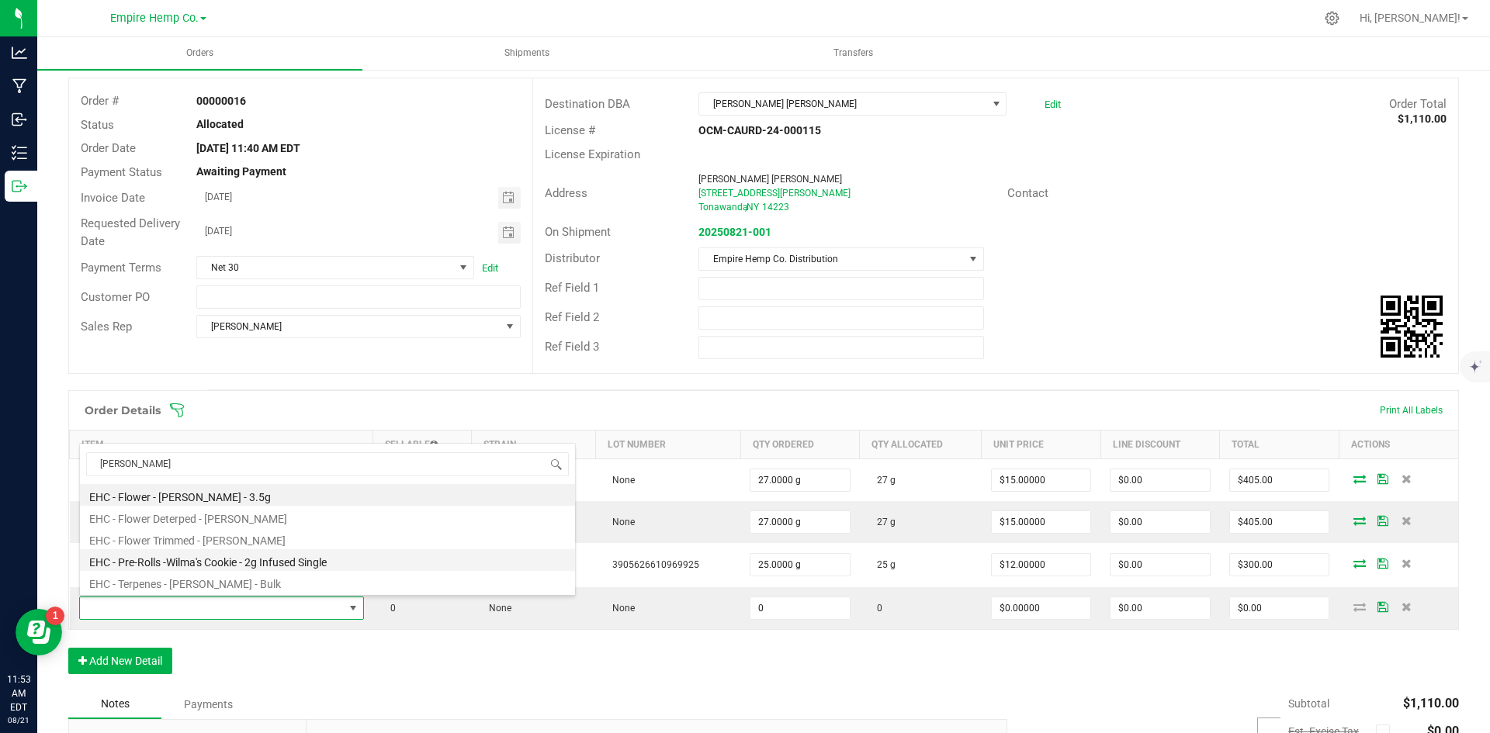
click at [259, 561] on li "EHC - Pre-Rolls -Wilma's Cookie - 2g Infused Single" at bounding box center [327, 560] width 495 height 22
type input "0.0000 g"
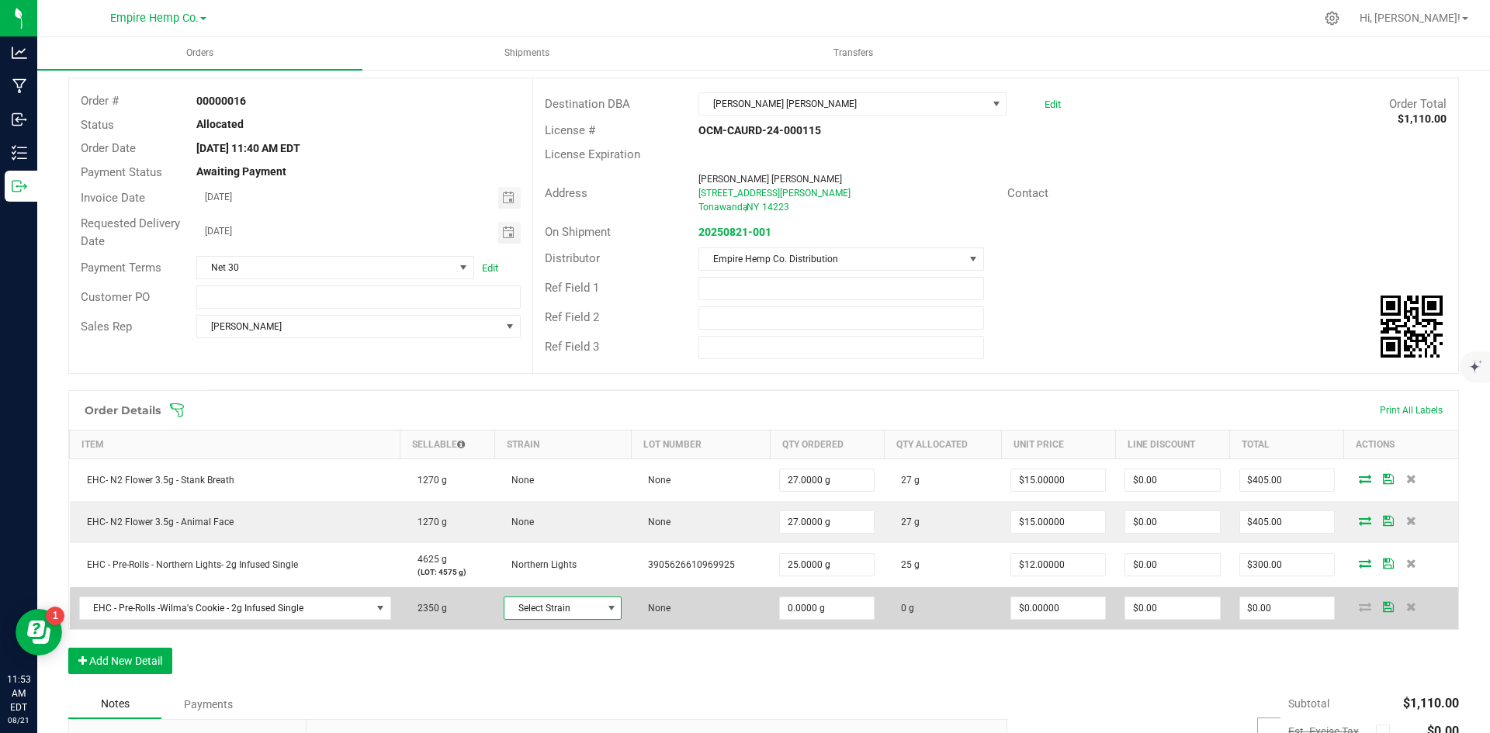
click at [594, 613] on span "Select Strain" at bounding box center [552, 609] width 97 height 22
type input "wil"
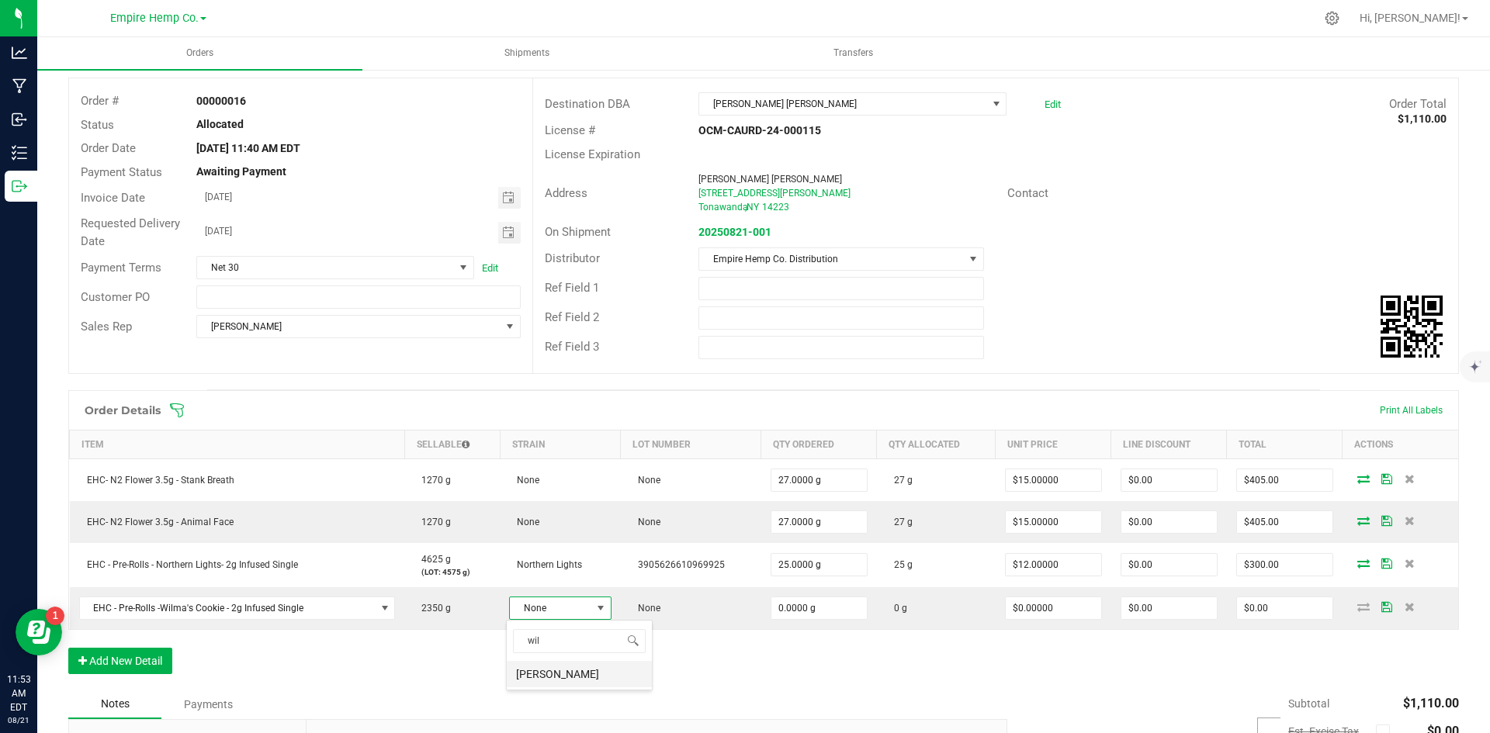
click at [574, 687] on li "[PERSON_NAME]" at bounding box center [579, 674] width 145 height 26
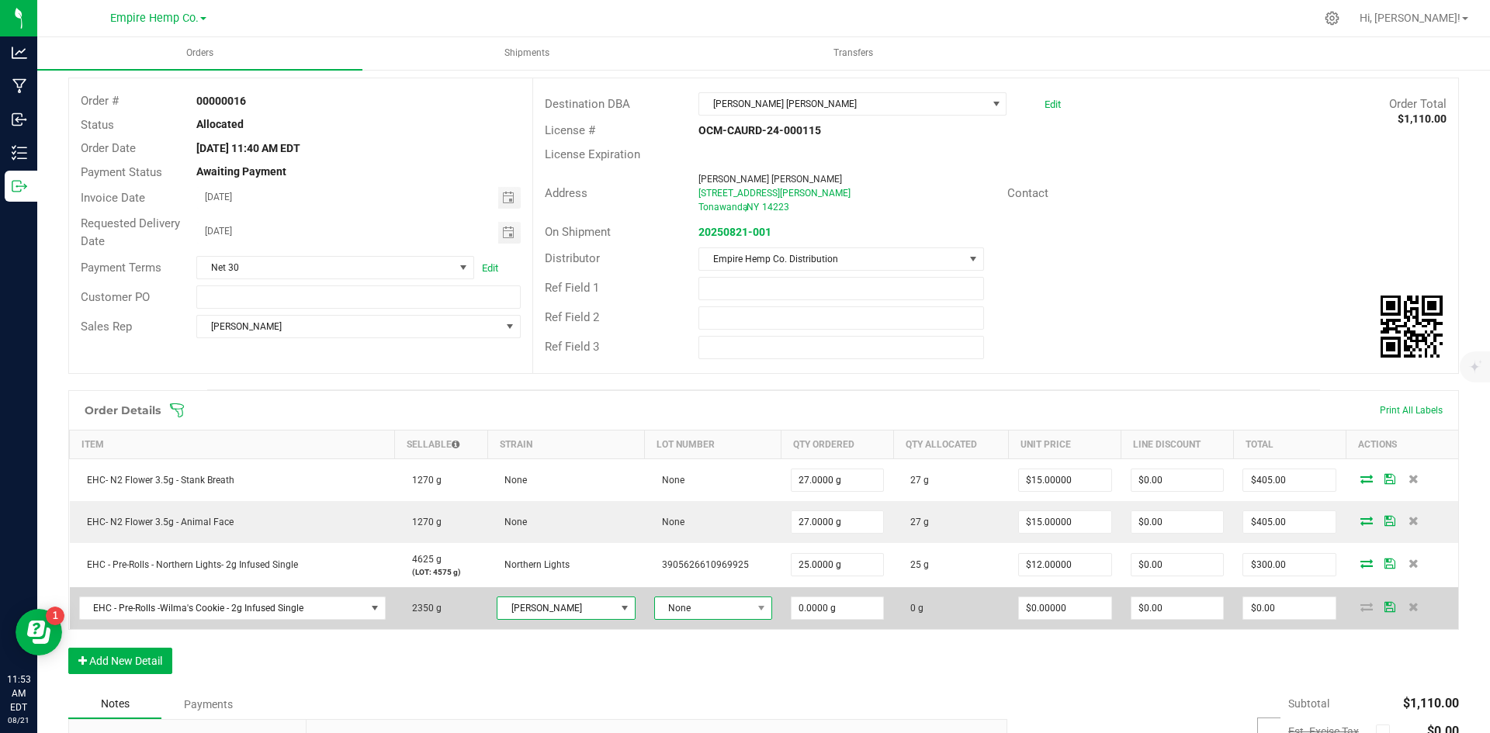
click at [752, 608] on span at bounding box center [761, 609] width 19 height 22
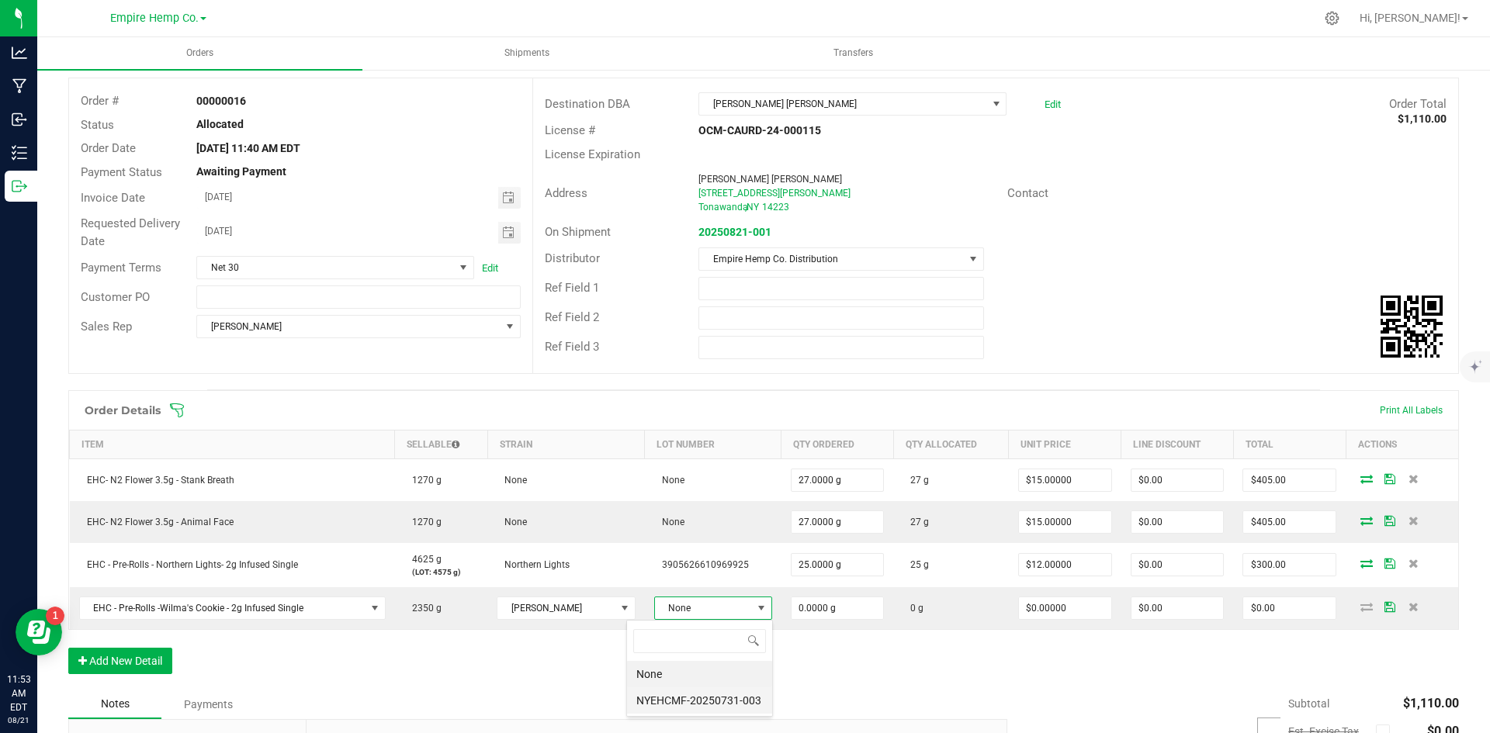
click at [719, 701] on li "NYEHCMF-20250731-003" at bounding box center [699, 701] width 145 height 26
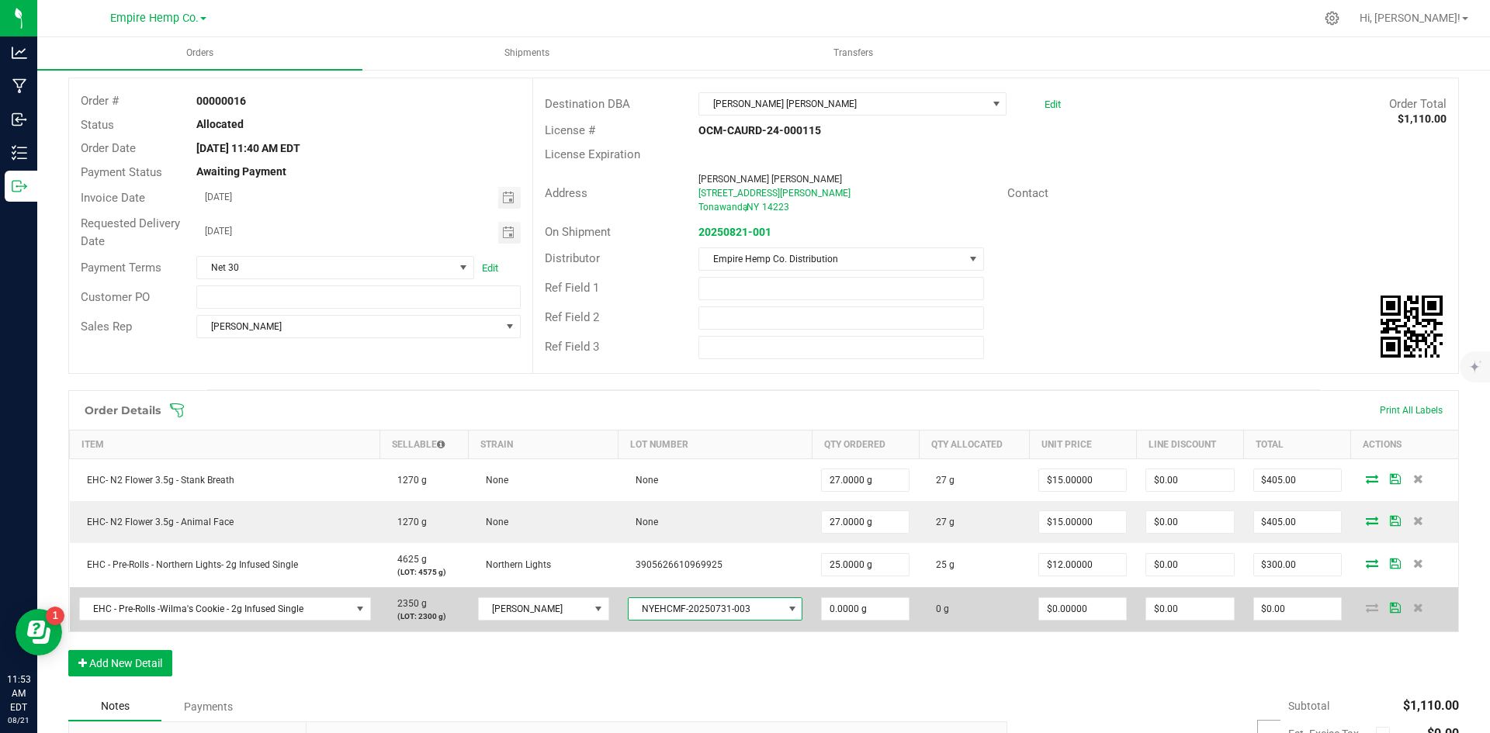
click at [786, 608] on span at bounding box center [792, 609] width 12 height 12
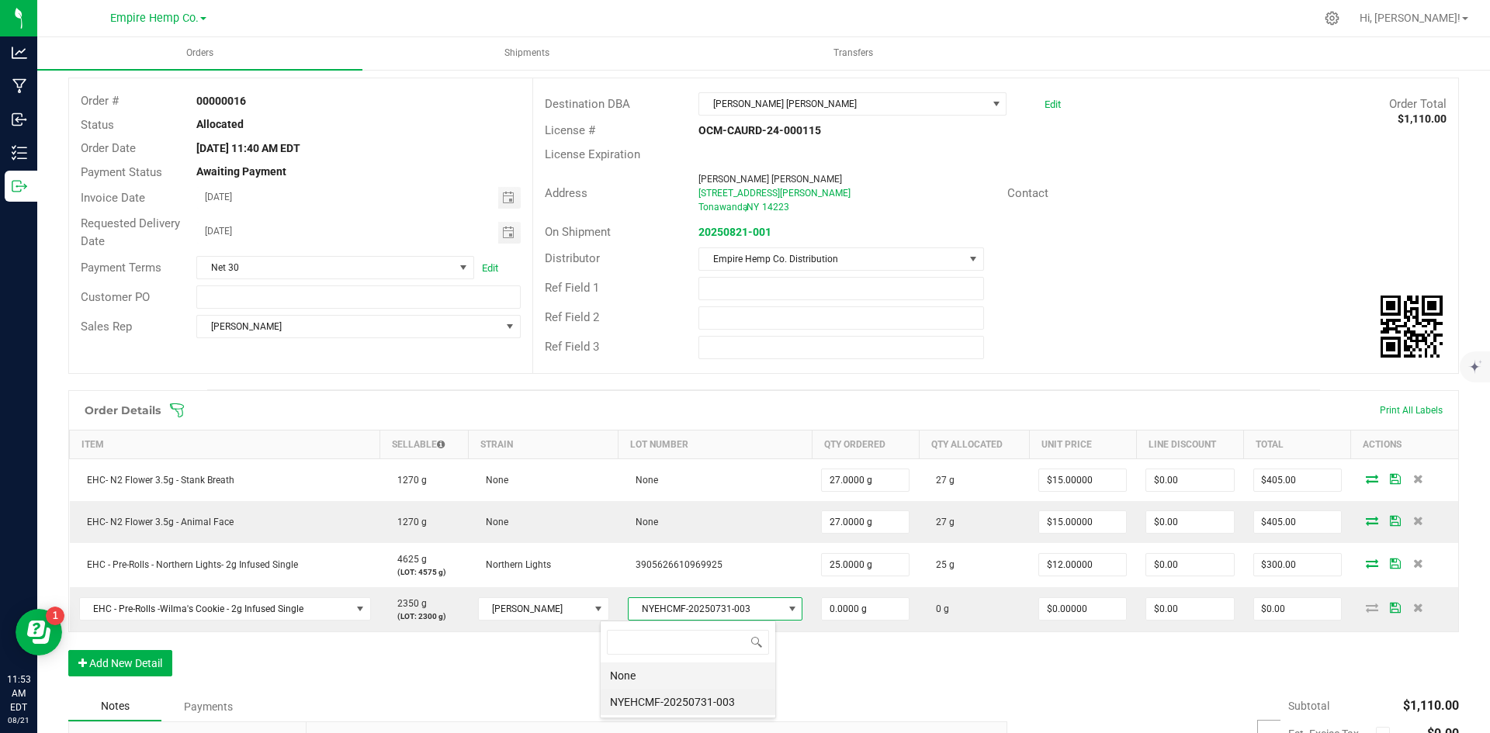
click at [712, 674] on li "None" at bounding box center [688, 676] width 175 height 26
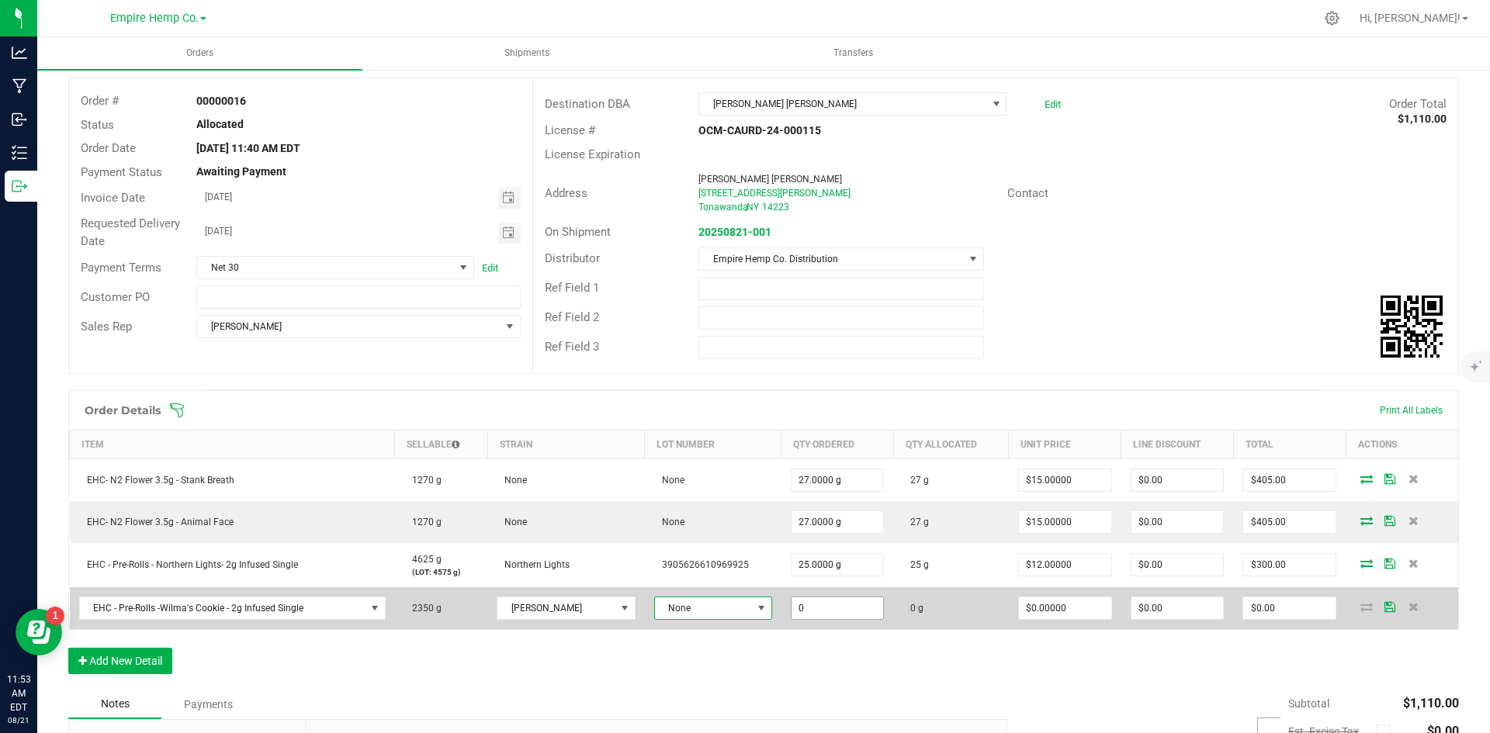
click at [841, 611] on input "0" at bounding box center [838, 609] width 92 height 22
type input "25.0000 g"
type input "0"
click at [1019, 609] on input "0" at bounding box center [1065, 609] width 92 height 22
click at [1083, 608] on input "0" at bounding box center [1065, 609] width 92 height 22
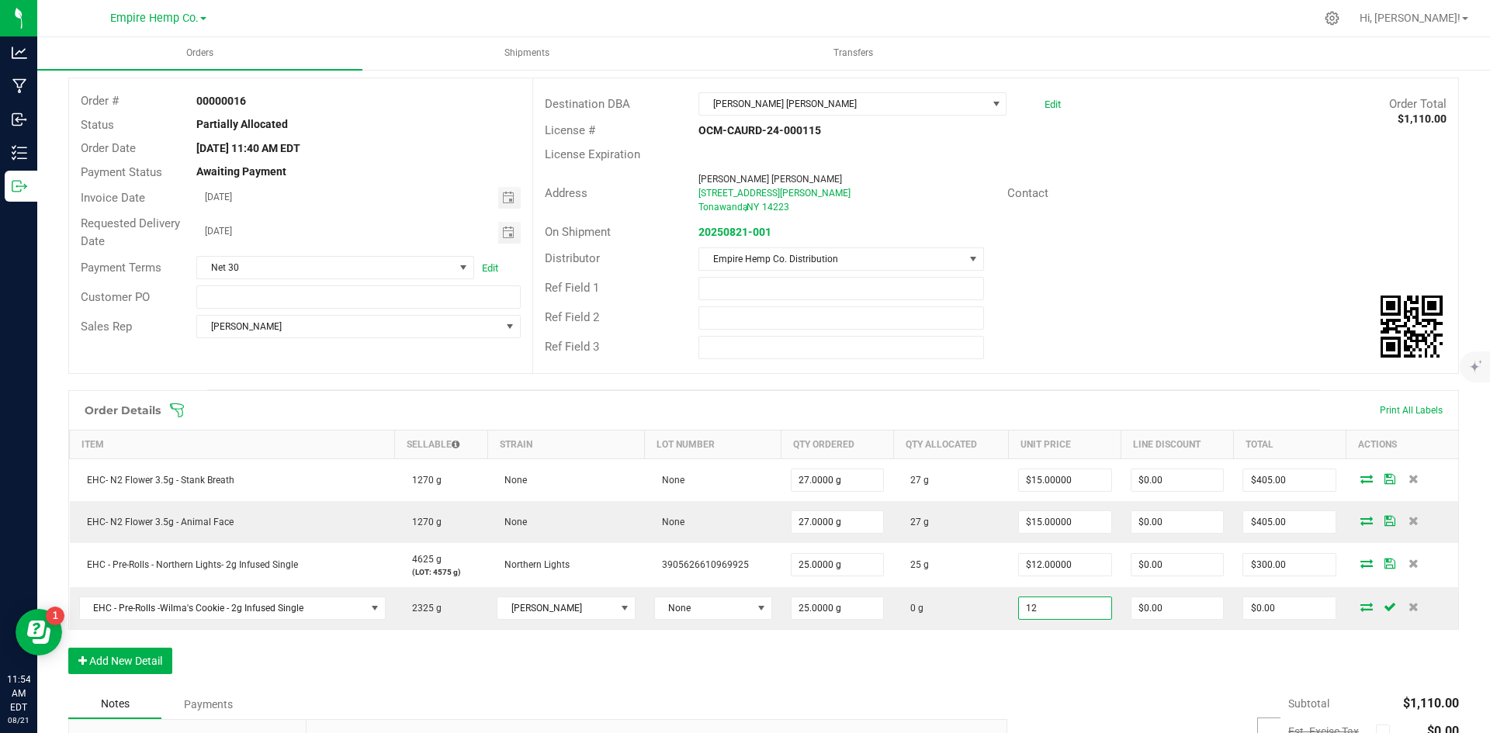
type input "$12.00000"
type input "$300.00"
click at [998, 675] on div "Order Details Print All Labels Item Sellable Strain Lot Number Qty Ordered Qty …" at bounding box center [763, 540] width 1391 height 300
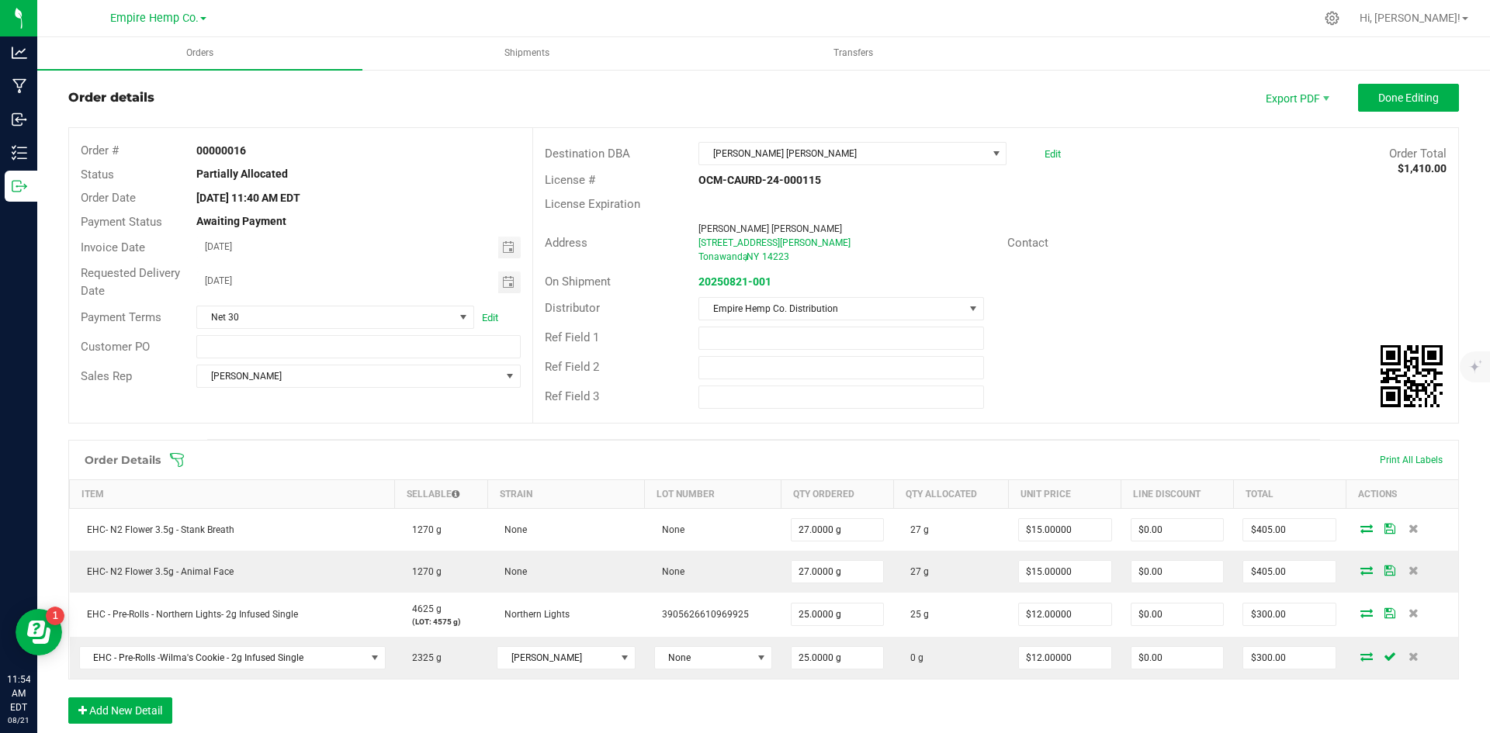
scroll to position [0, 0]
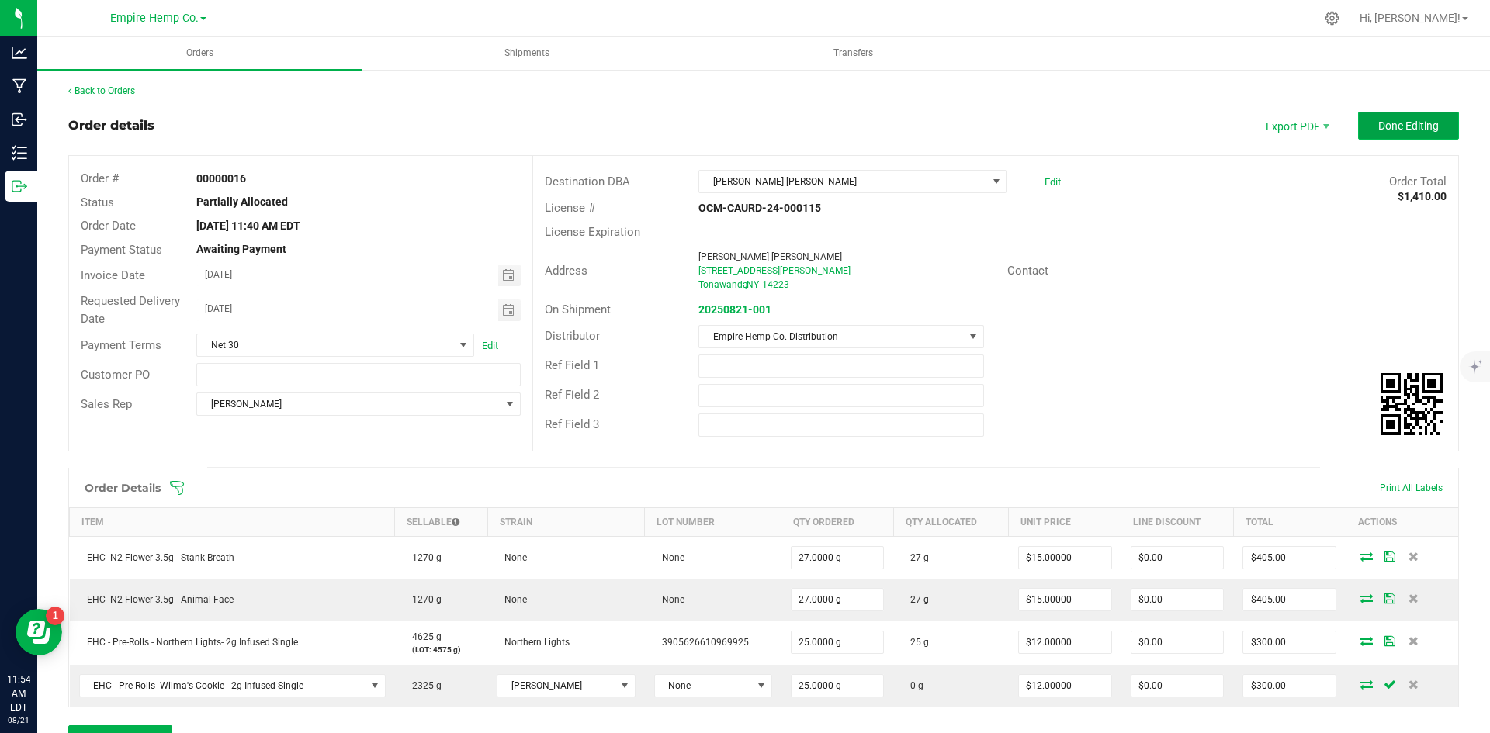
click at [1431, 117] on button "Done Editing" at bounding box center [1408, 126] width 101 height 28
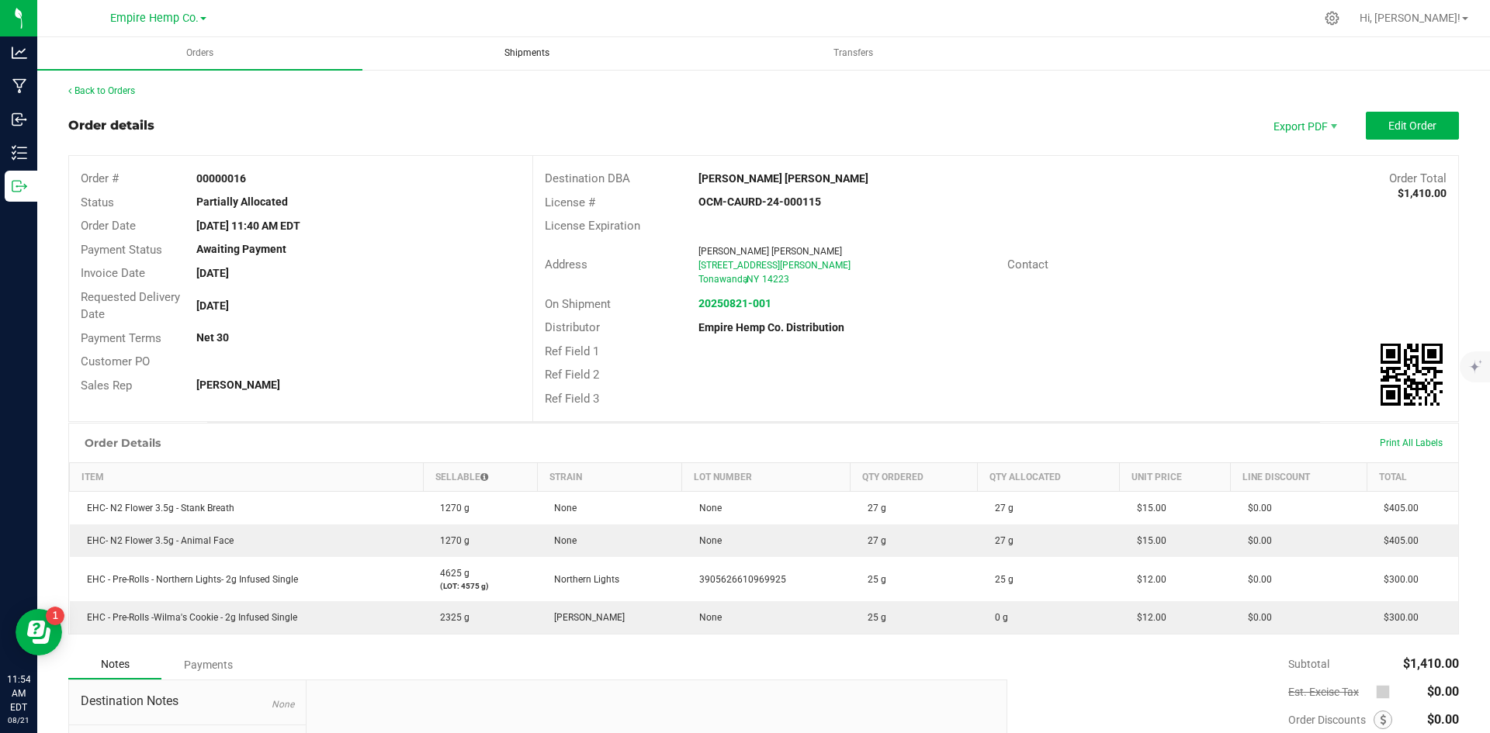
click at [510, 53] on span "Shipments" at bounding box center [527, 53] width 87 height 13
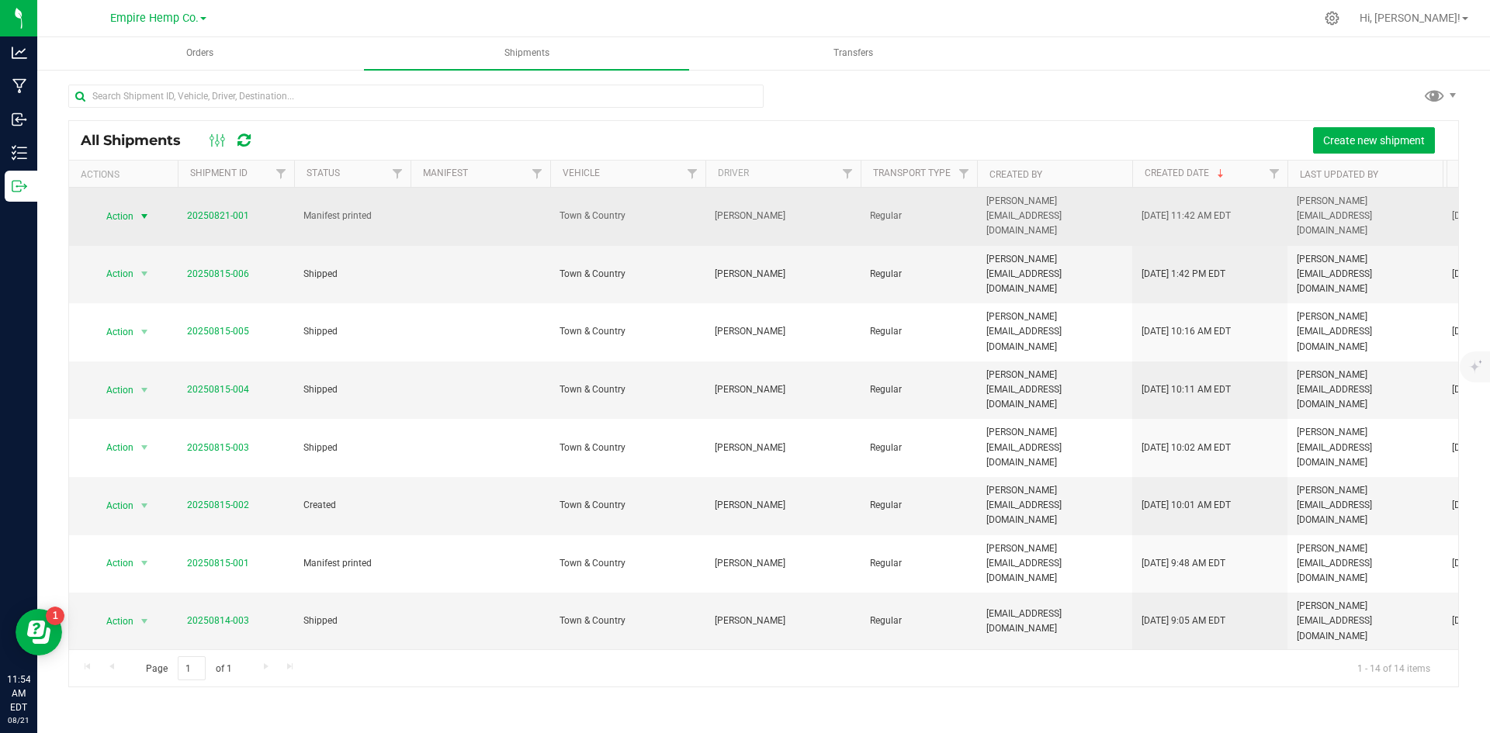
click at [125, 209] on span "Action" at bounding box center [113, 217] width 42 height 22
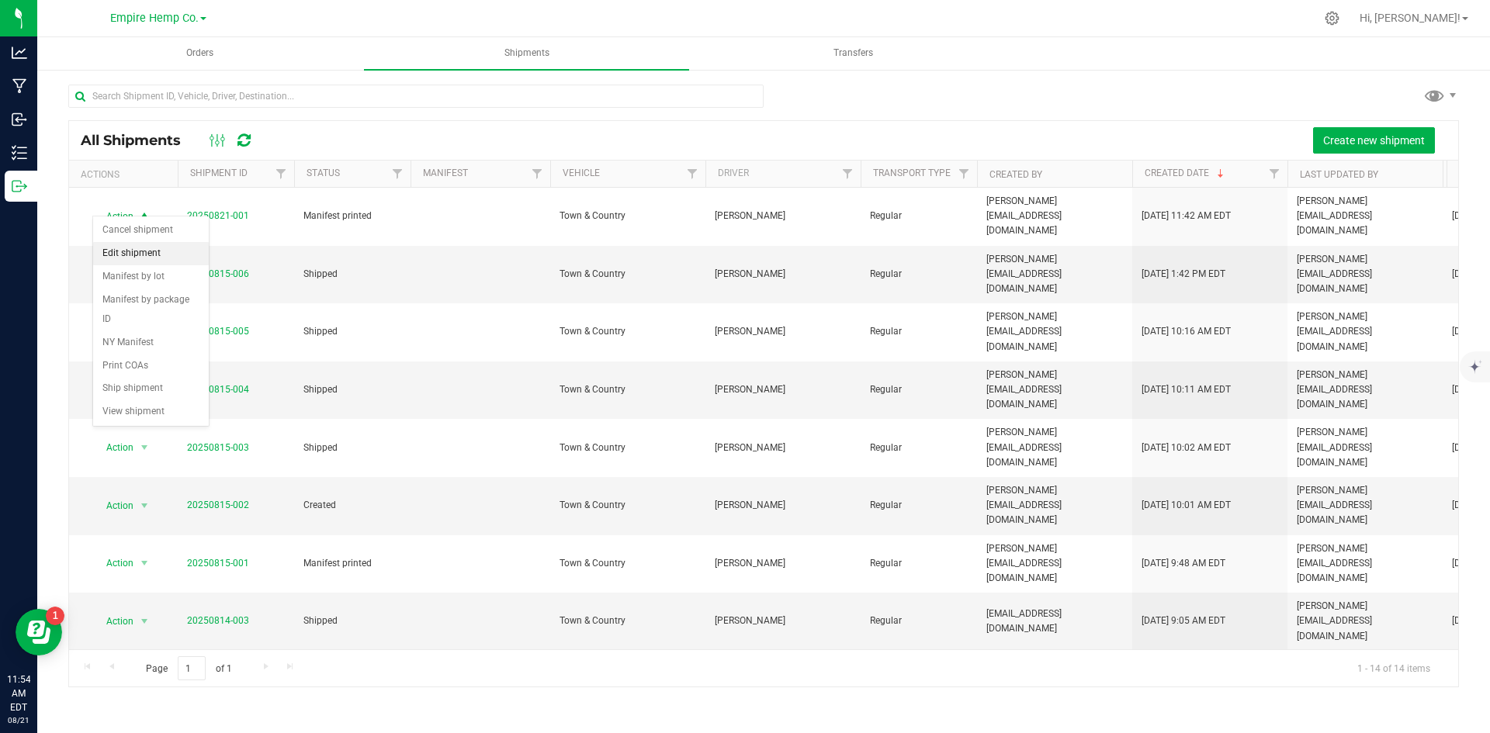
click at [137, 246] on li "Edit shipment" at bounding box center [151, 253] width 116 height 23
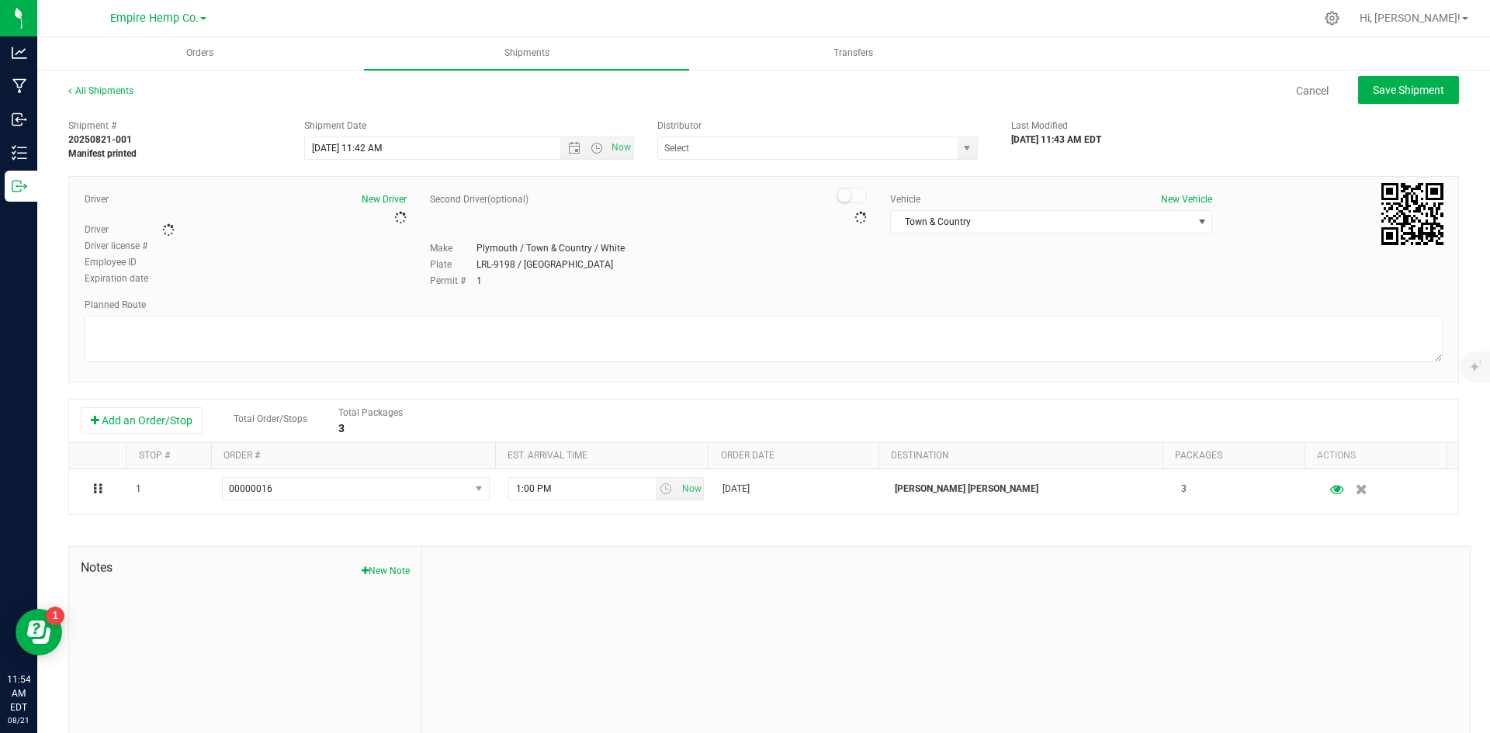
type input "Empire Hemp Co. Distribution"
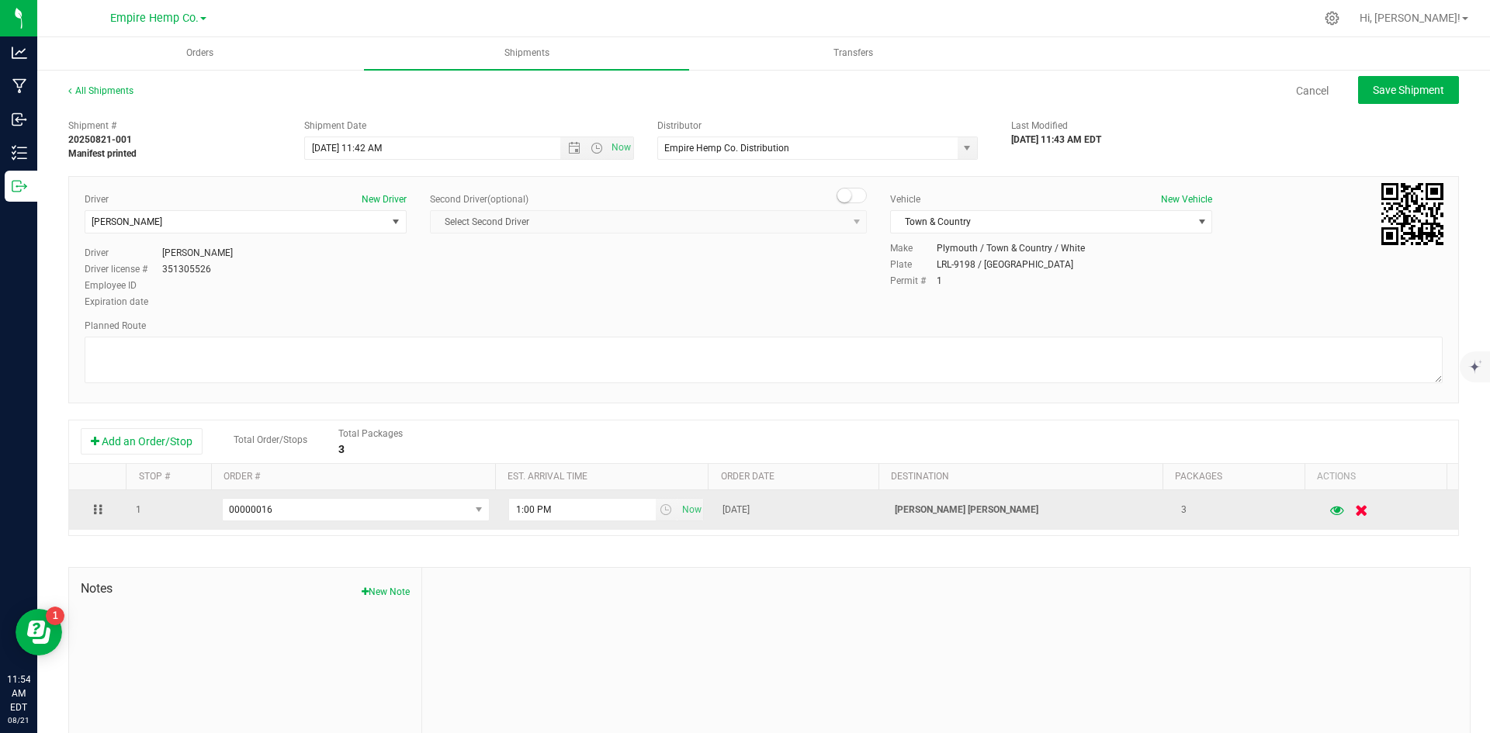
click at [1356, 514] on icon "button" at bounding box center [1362, 510] width 13 height 12
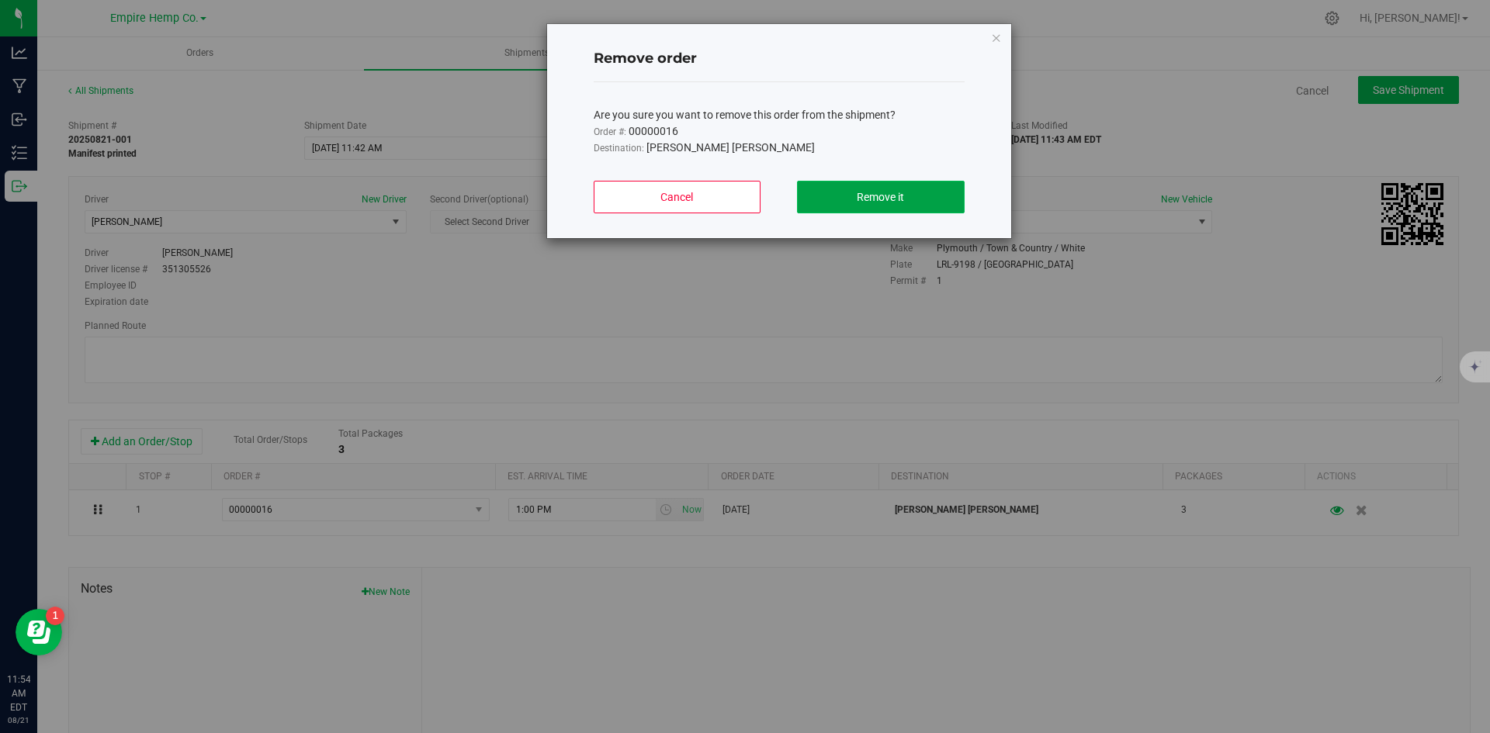
click at [886, 181] on button "Remove it" at bounding box center [880, 197] width 167 height 33
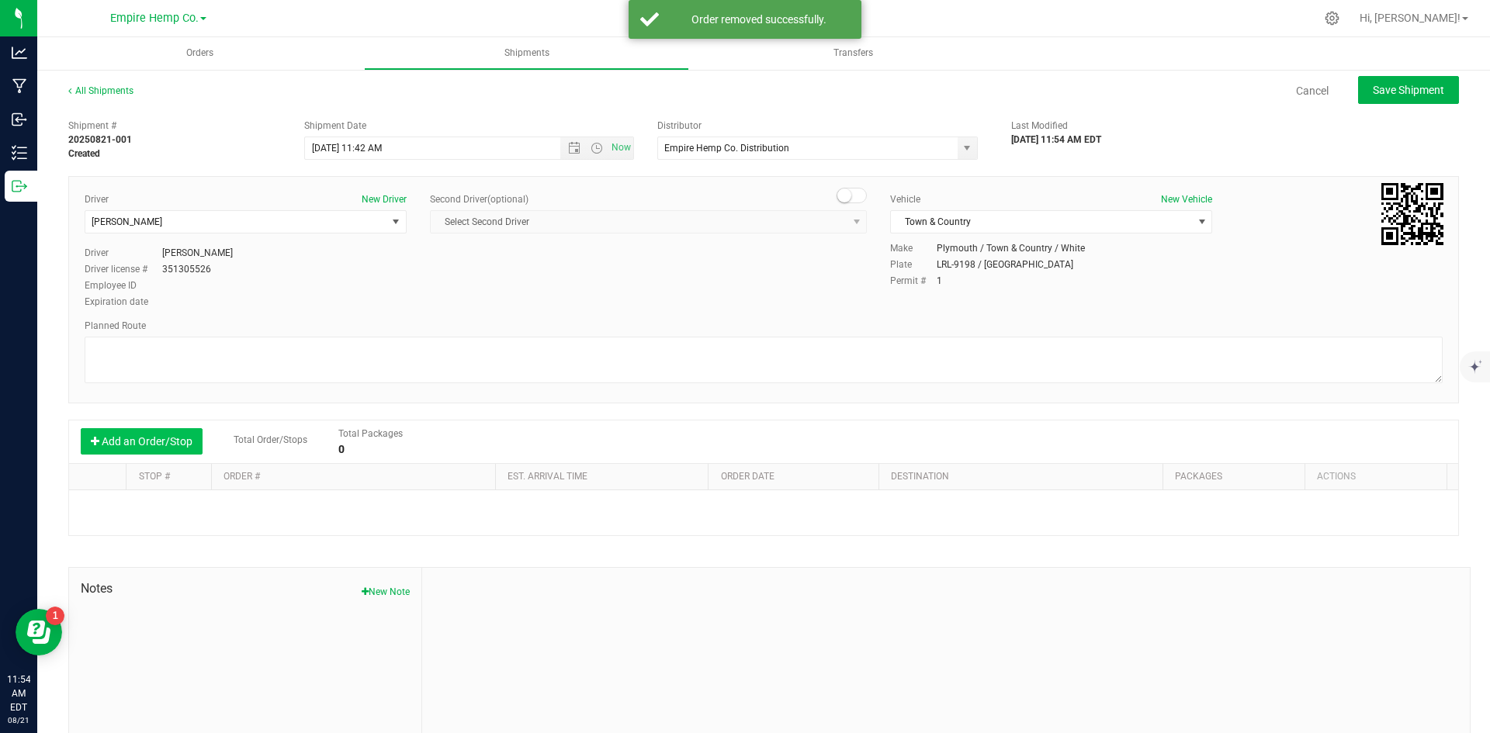
click at [150, 438] on button "Add an Order/Stop" at bounding box center [142, 441] width 122 height 26
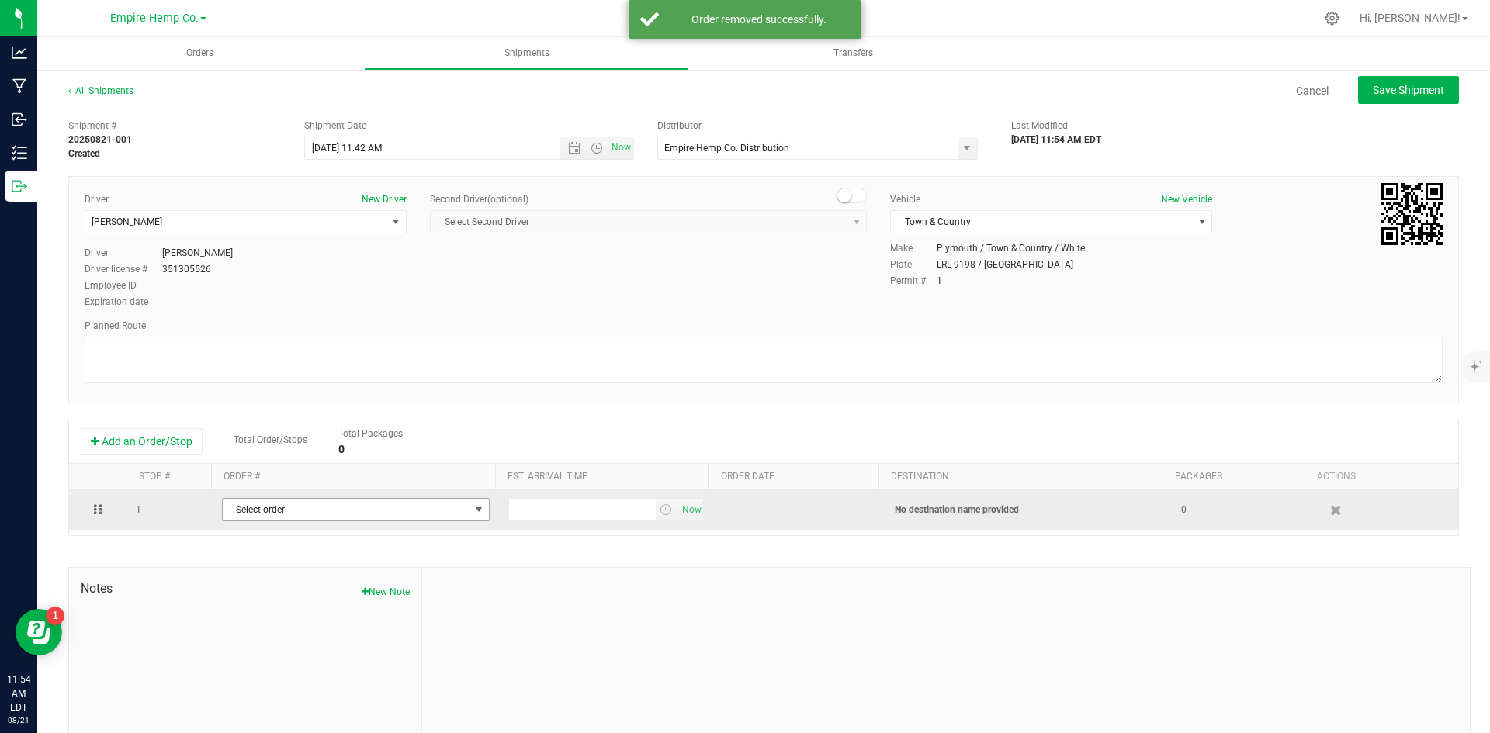
click at [358, 511] on span "Select order" at bounding box center [346, 510] width 247 height 22
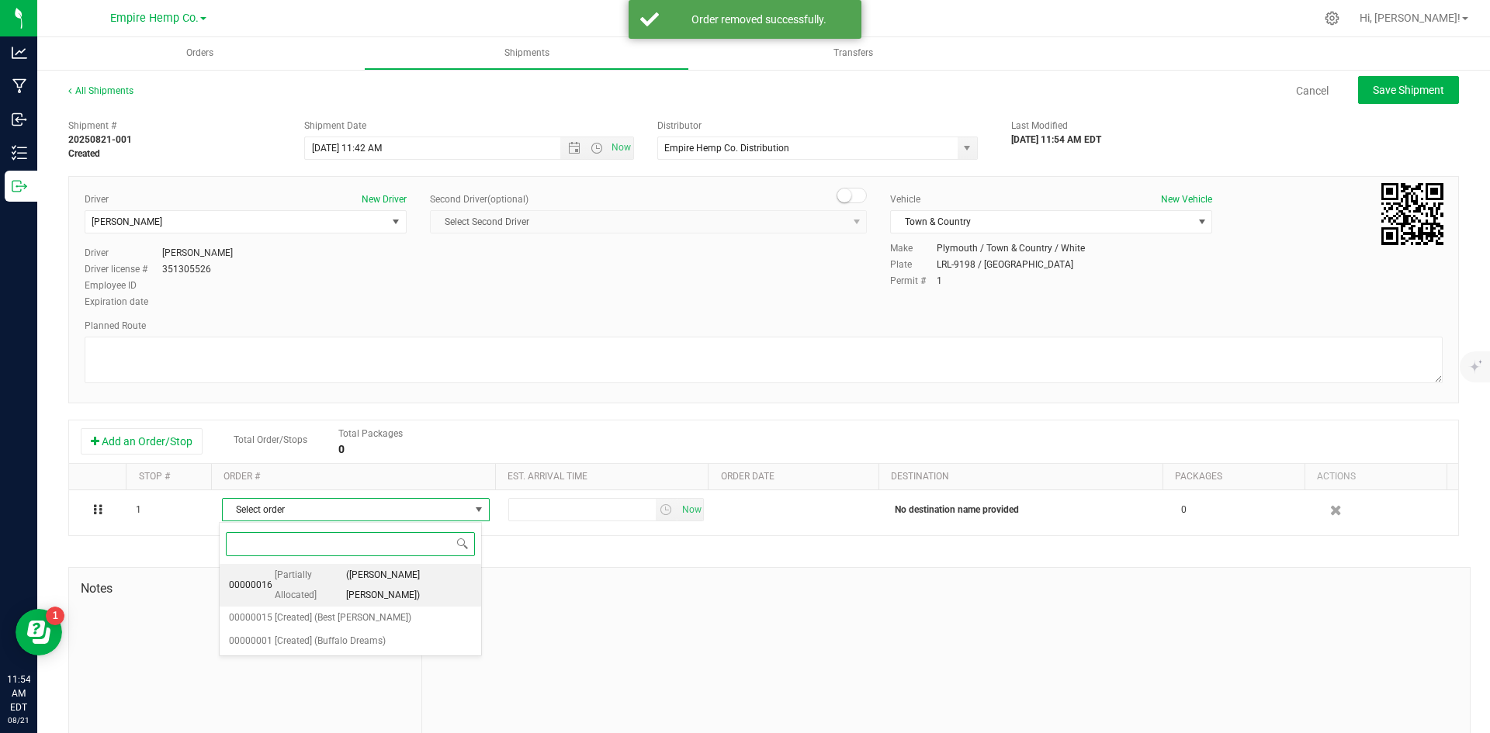
click at [362, 572] on span "([PERSON_NAME] [PERSON_NAME])" at bounding box center [409, 586] width 126 height 40
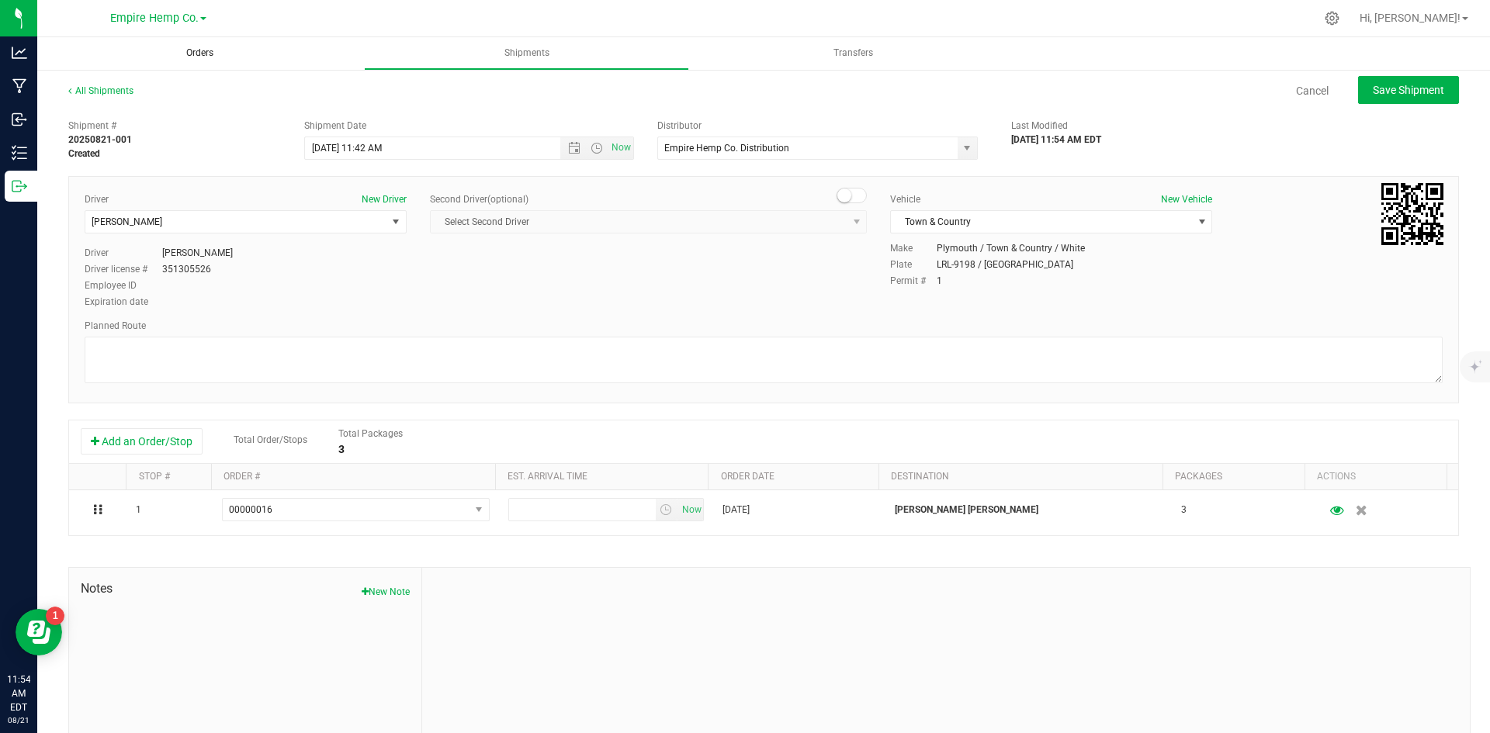
click at [195, 56] on span "Orders" at bounding box center [199, 53] width 69 height 13
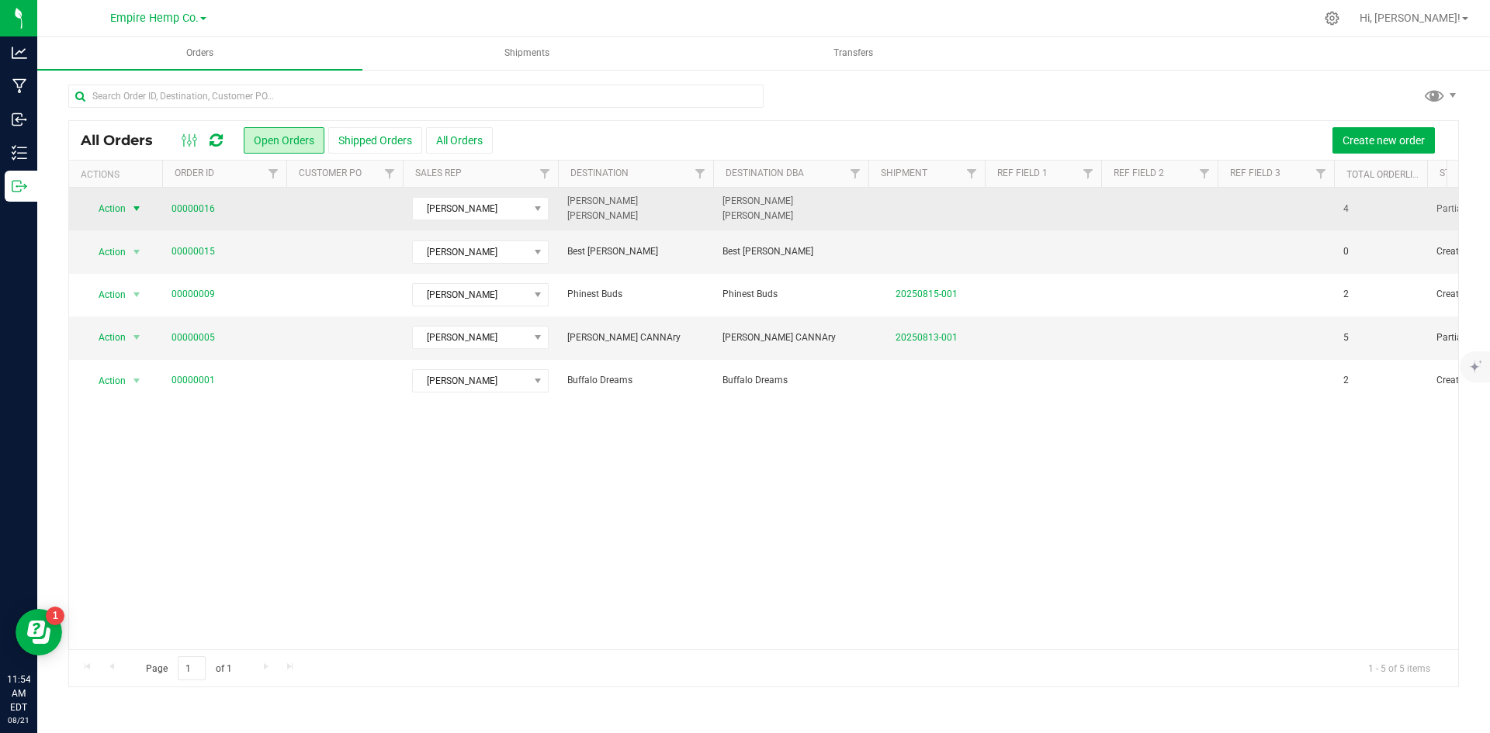
click at [115, 210] on span "Action" at bounding box center [106, 209] width 42 height 22
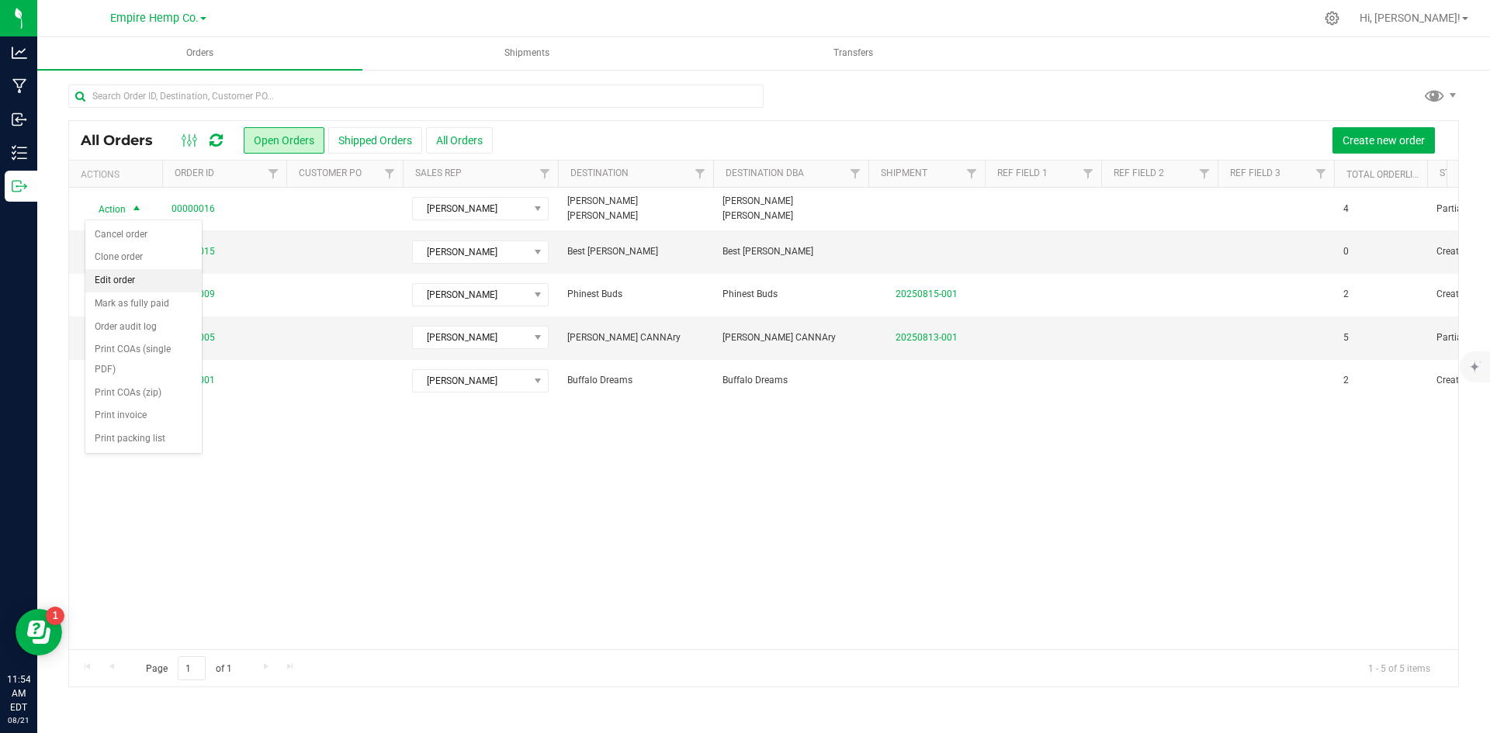
click at [122, 282] on li "Edit order" at bounding box center [143, 280] width 116 height 23
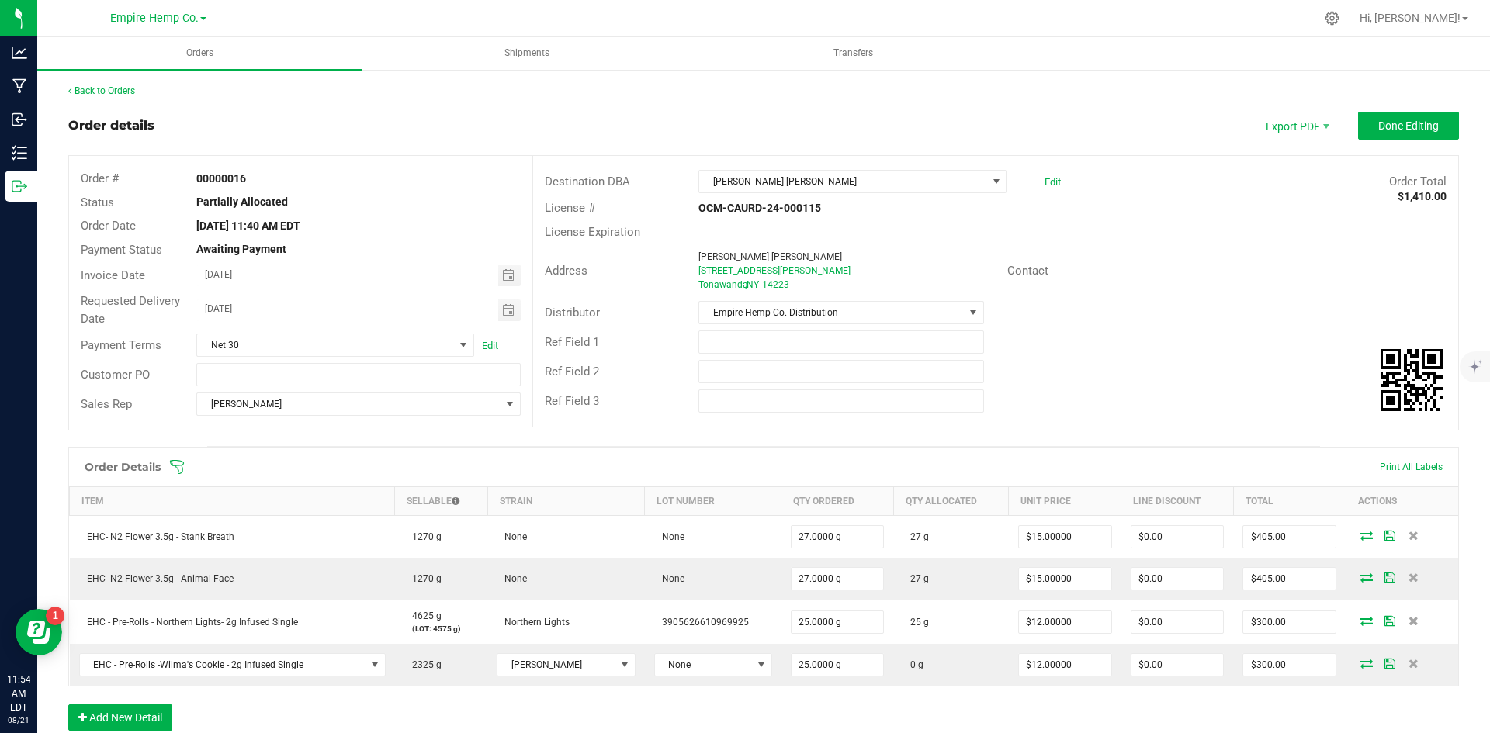
scroll to position [78, 0]
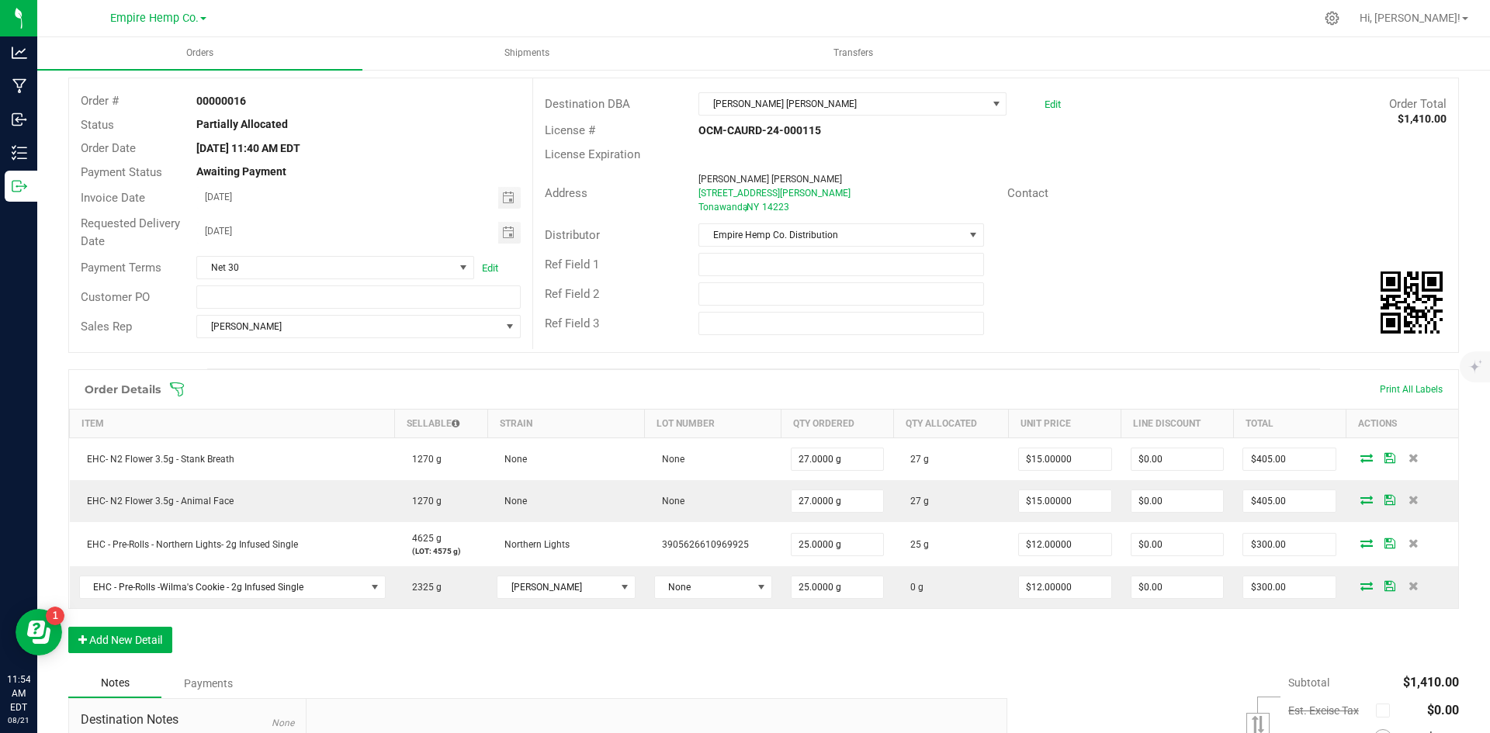
click at [831, 649] on div "Order Details Print All Labels Item Sellable Strain Lot Number Qty Ordered Qty …" at bounding box center [763, 519] width 1391 height 300
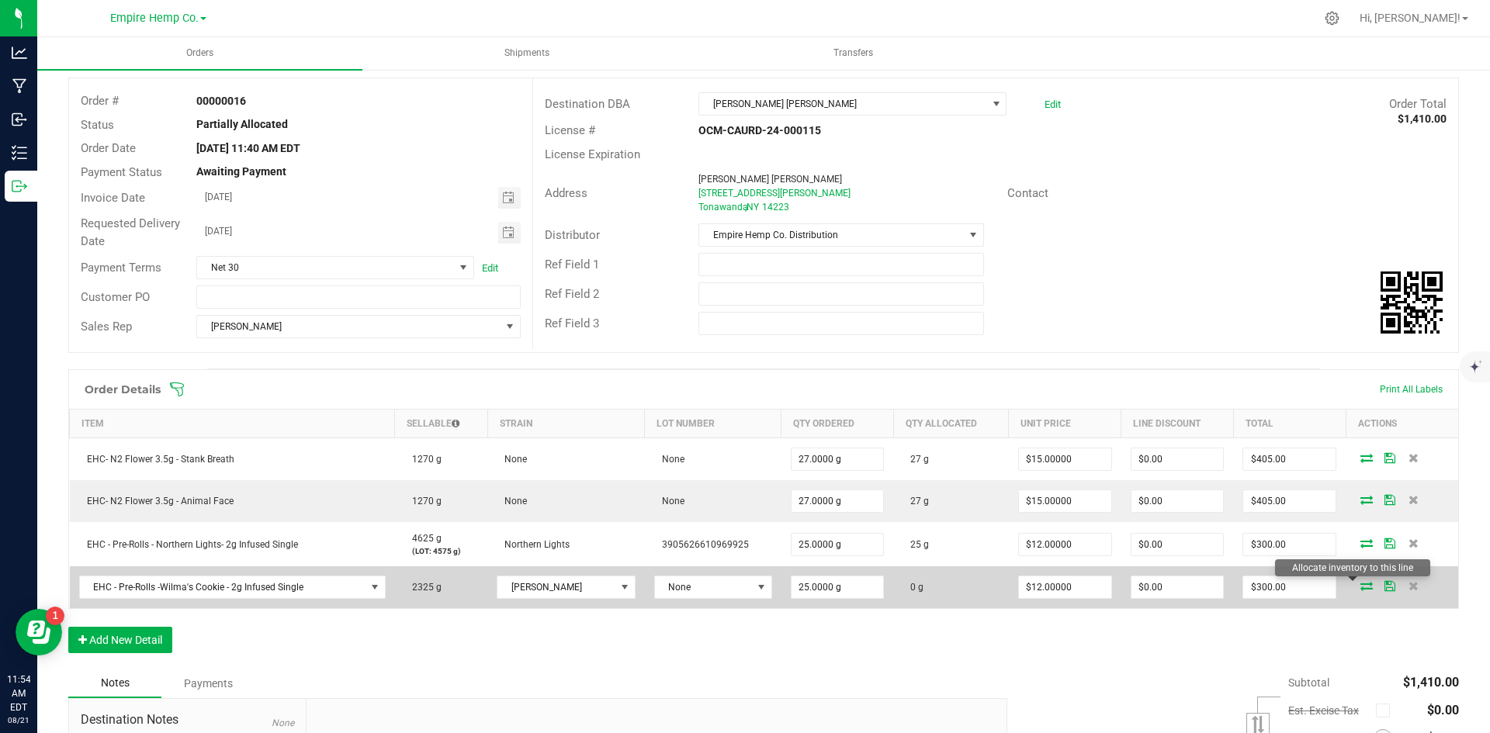
click at [1360, 588] on icon at bounding box center [1366, 585] width 12 height 9
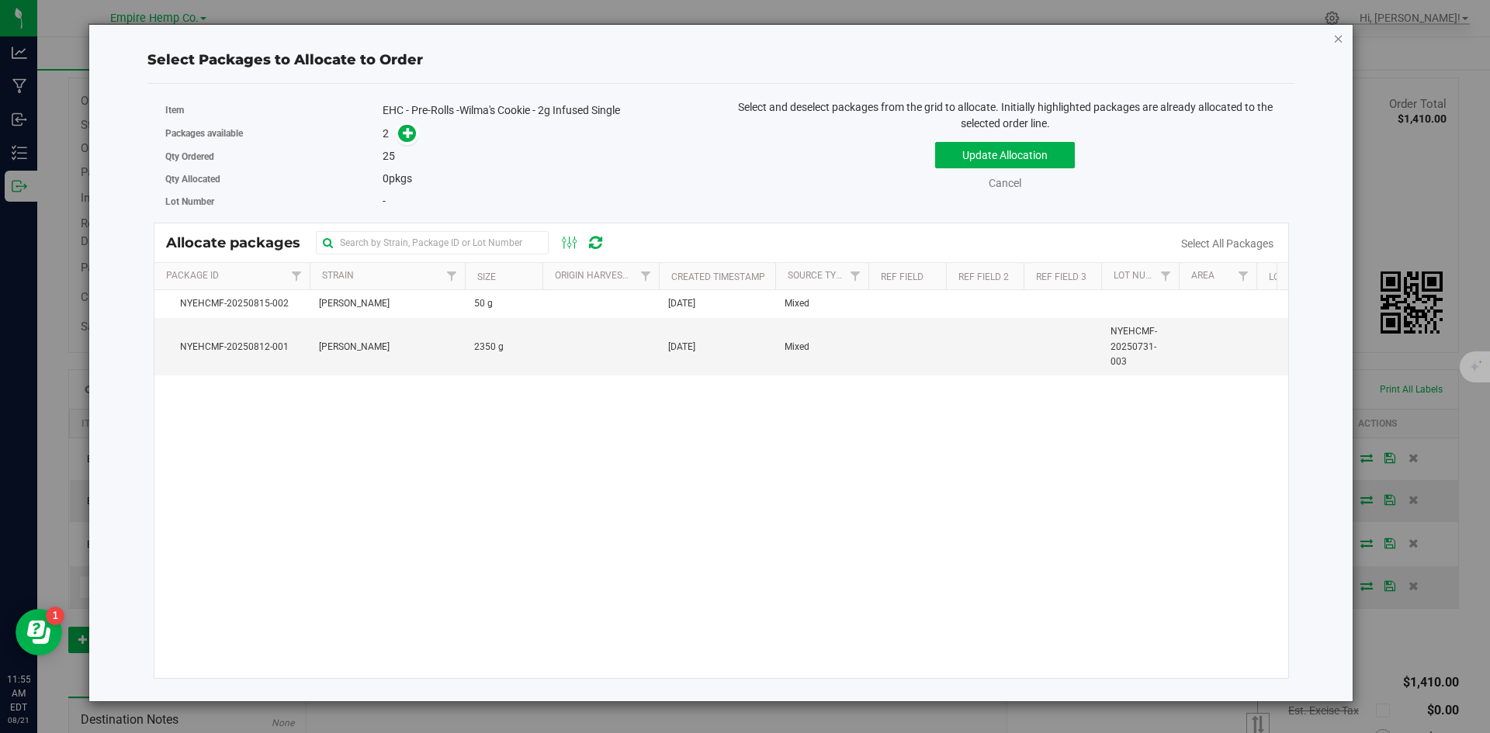
click at [1341, 40] on icon "button" at bounding box center [1338, 38] width 11 height 19
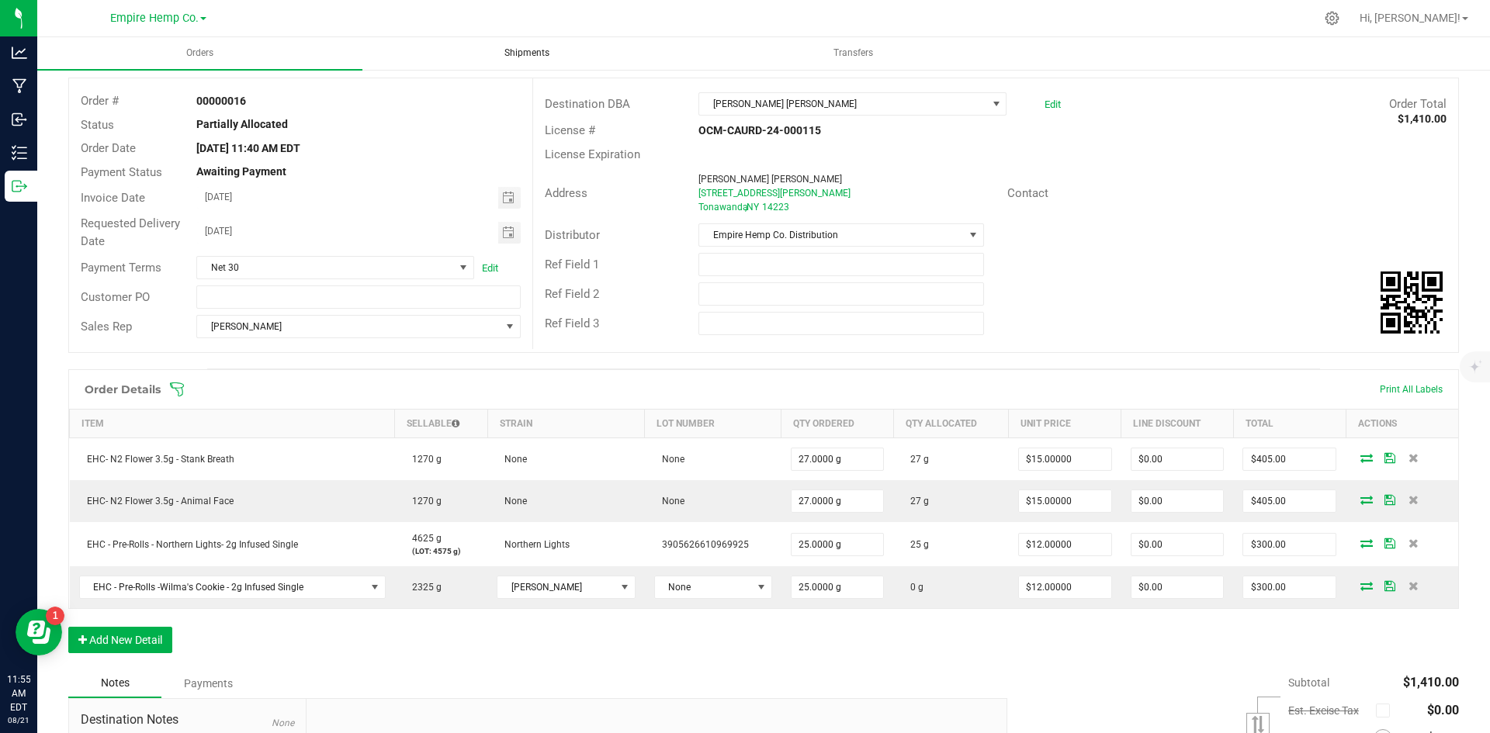
click at [504, 51] on span "Shipments" at bounding box center [527, 53] width 87 height 13
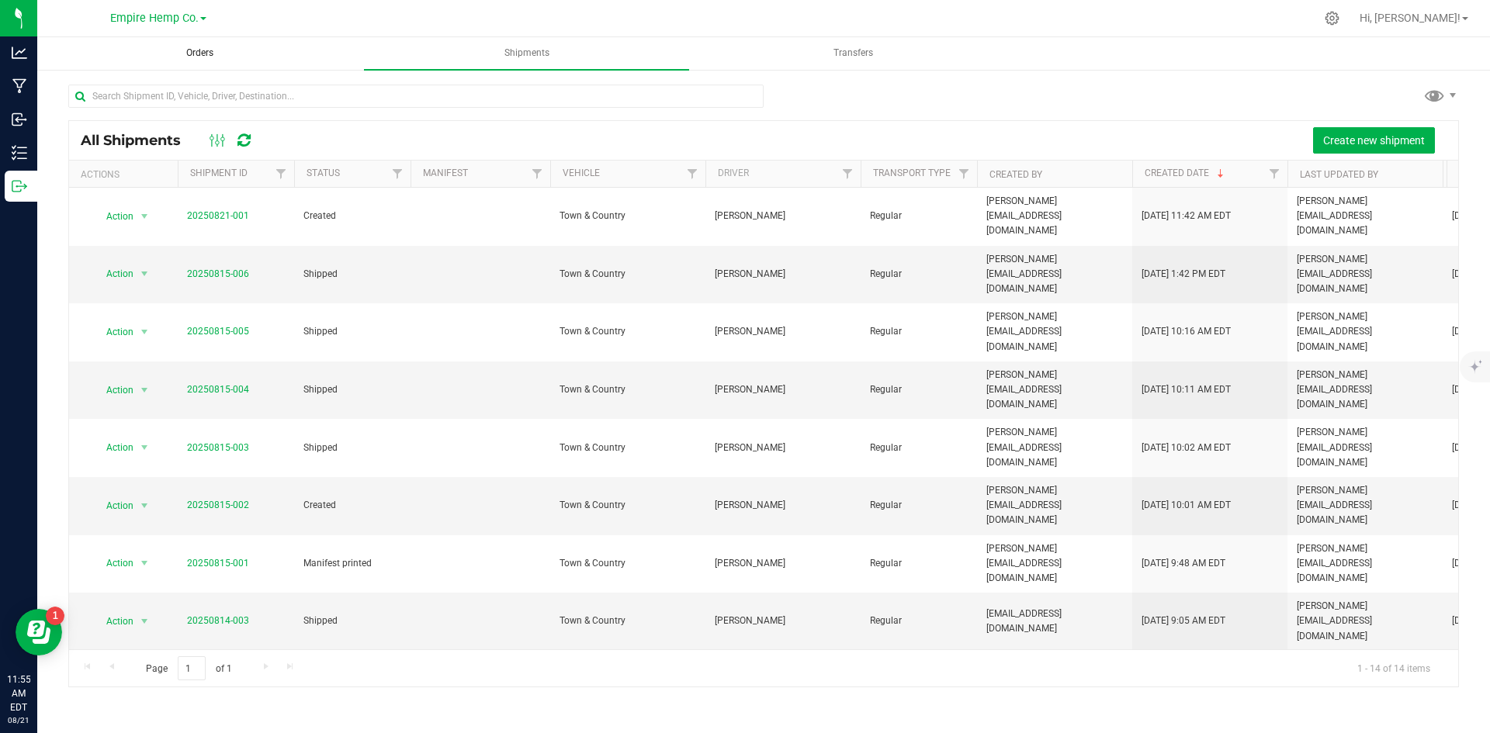
click at [221, 58] on span "Orders" at bounding box center [199, 53] width 69 height 13
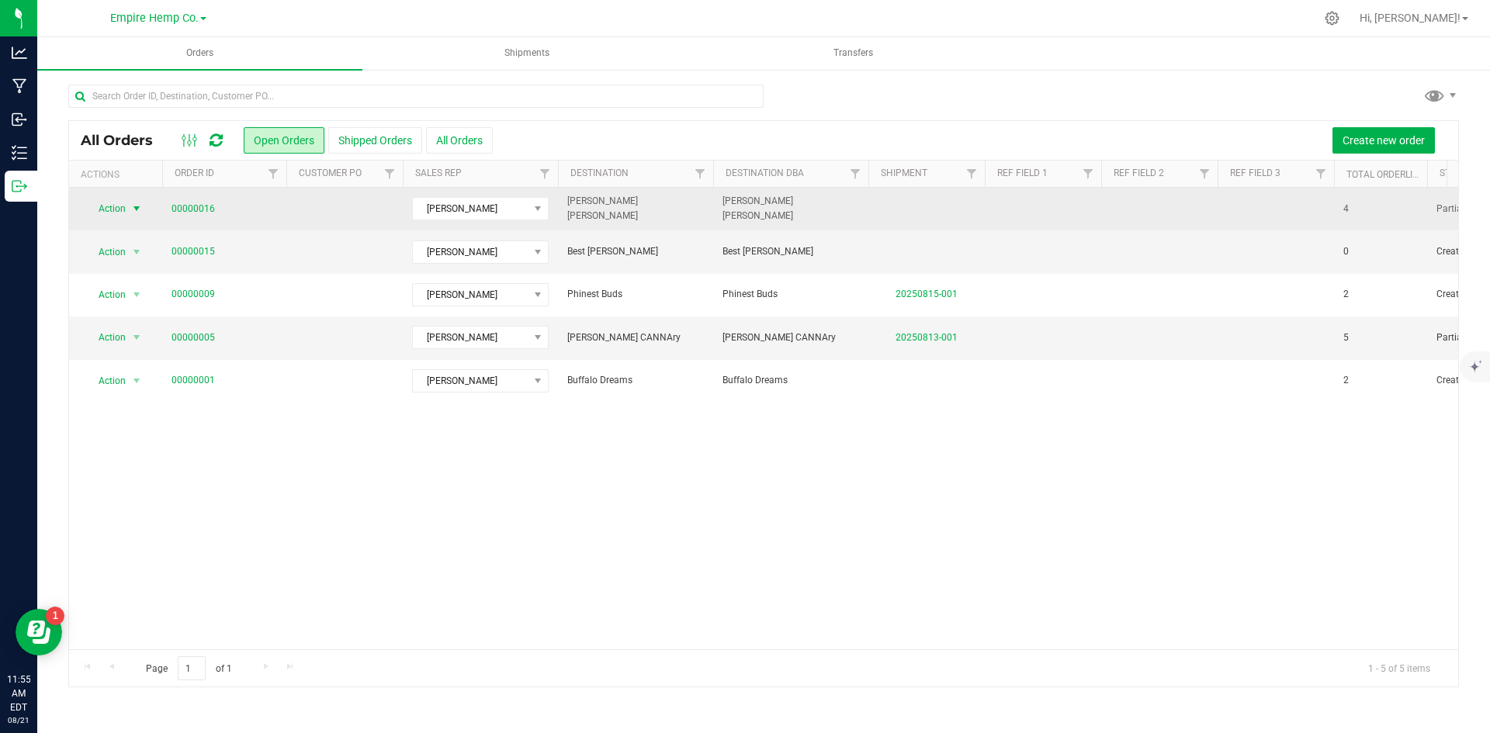
click at [123, 209] on span "Action" at bounding box center [106, 209] width 42 height 22
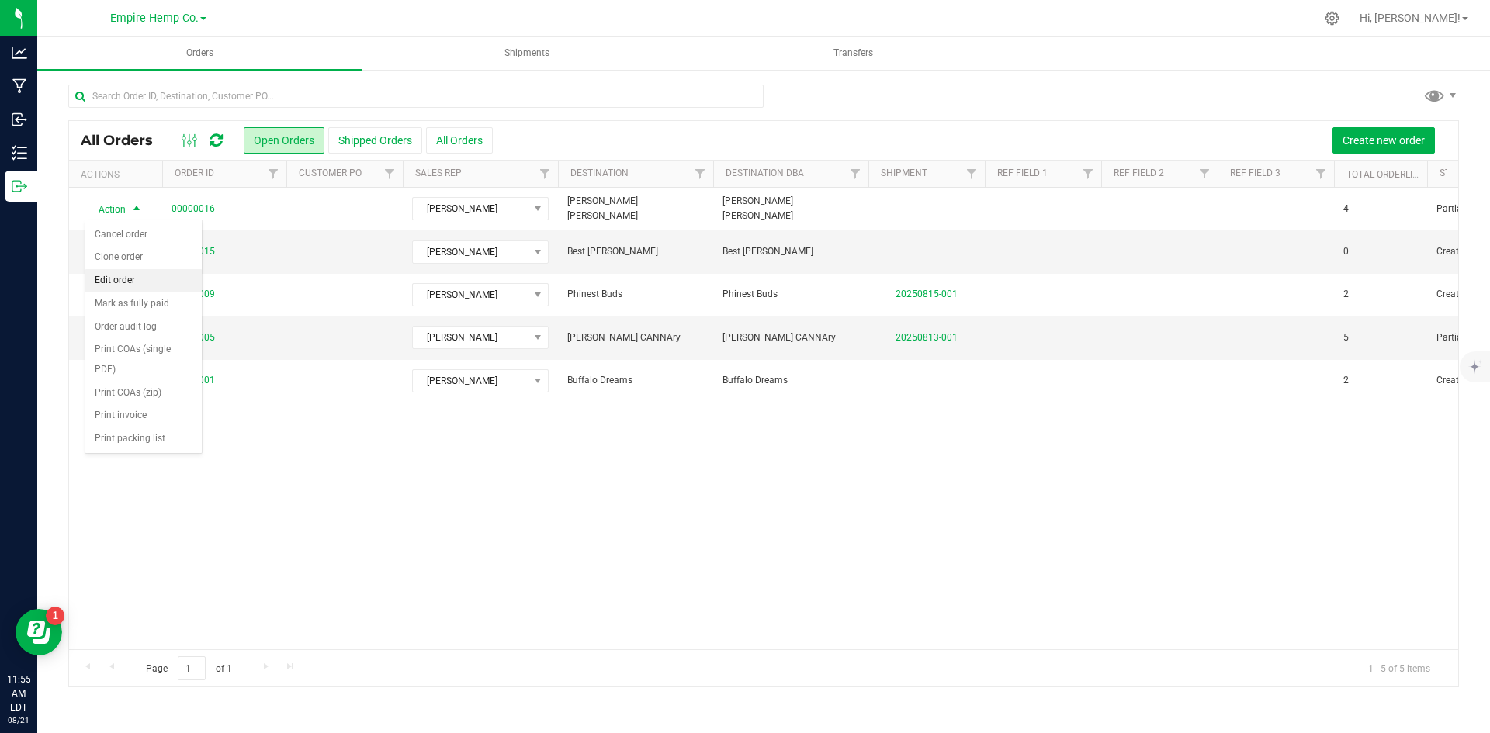
click at [127, 276] on li "Edit order" at bounding box center [143, 280] width 116 height 23
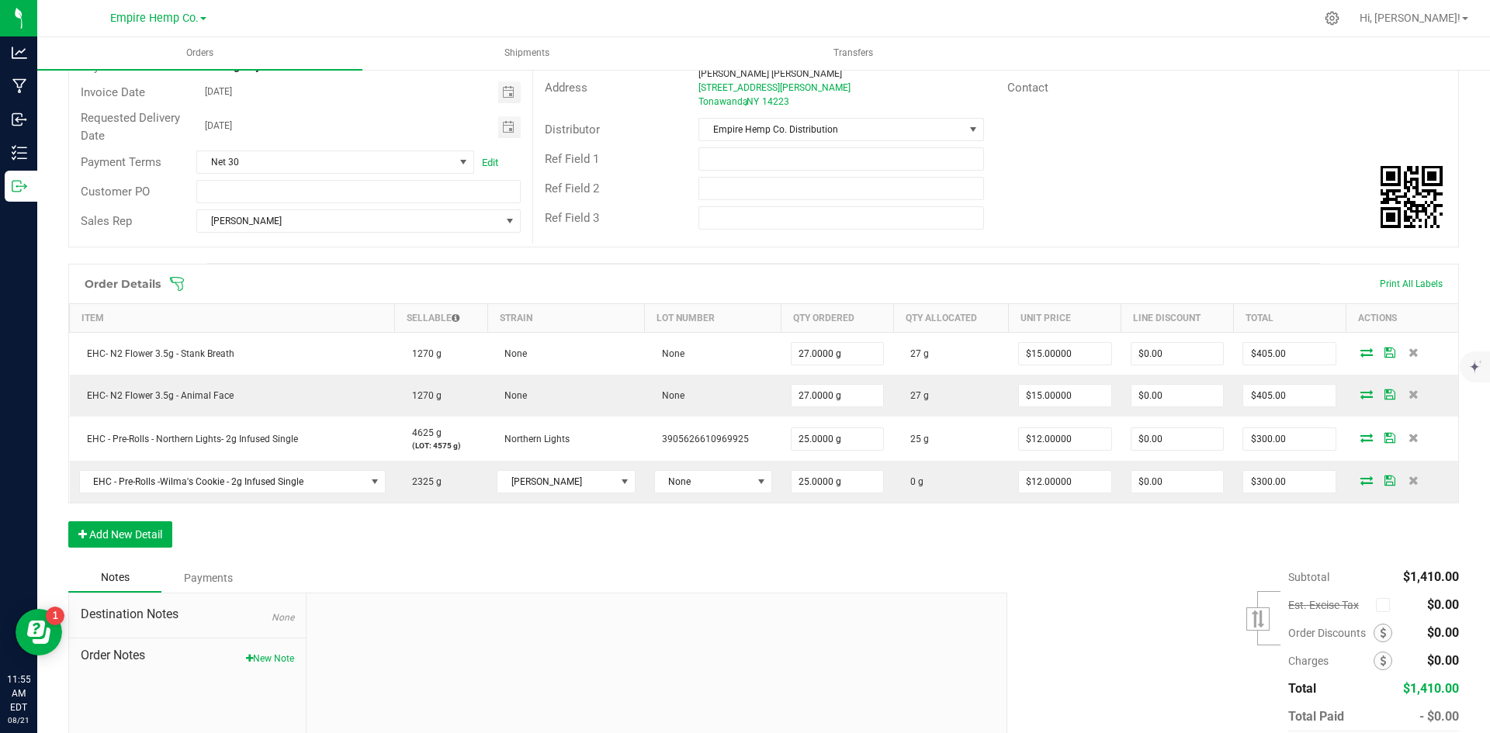
scroll to position [233, 0]
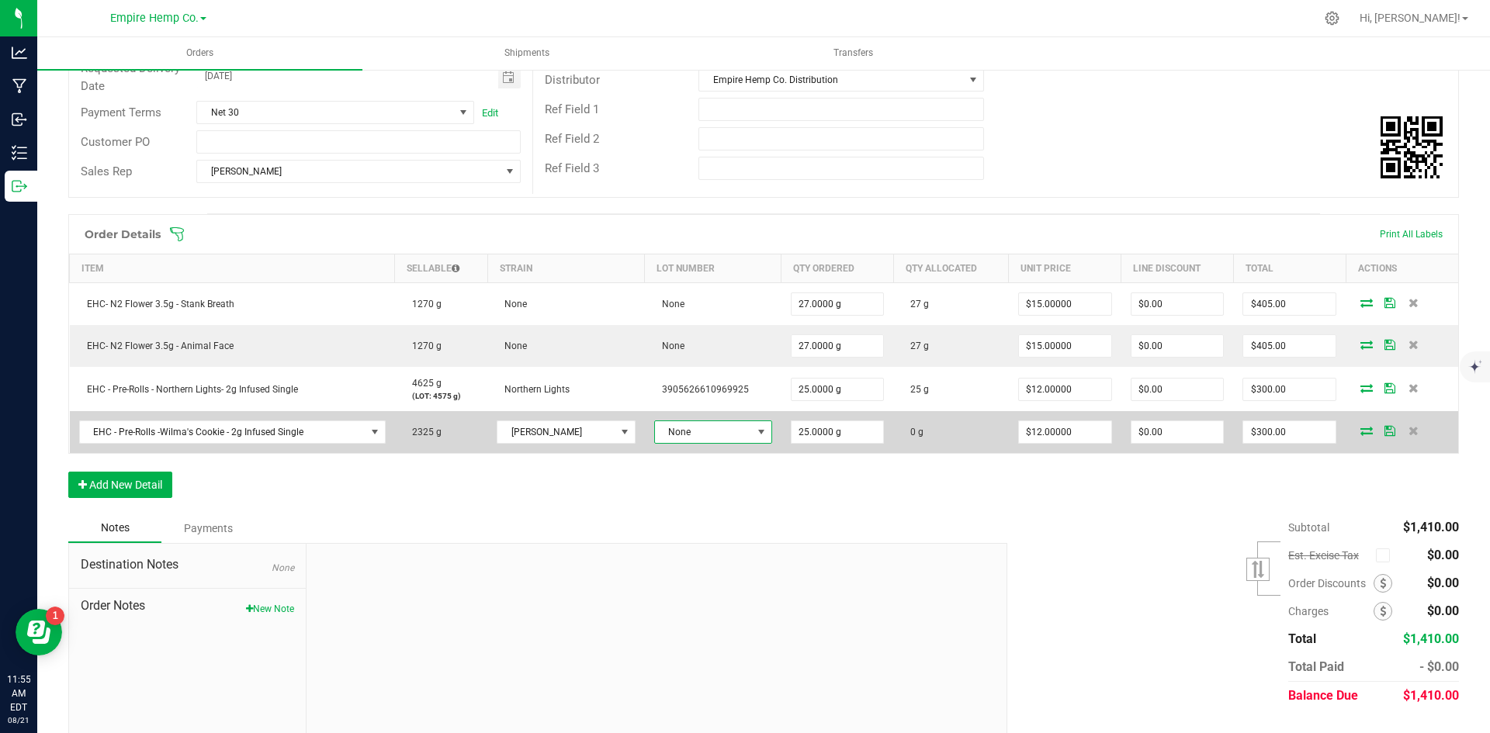
click at [755, 432] on span at bounding box center [761, 432] width 12 height 12
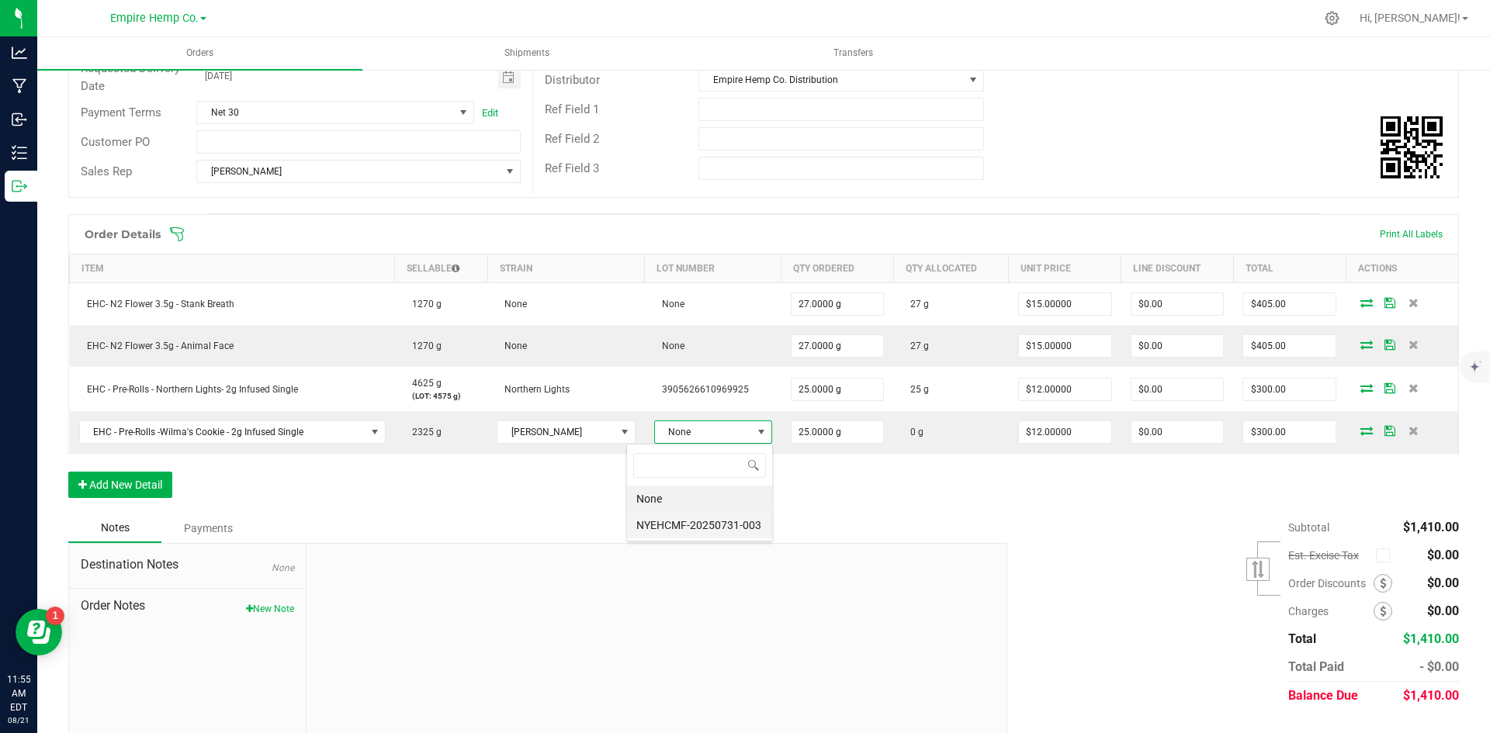
click at [697, 522] on li "NYEHCMF-20250731-003" at bounding box center [699, 525] width 145 height 26
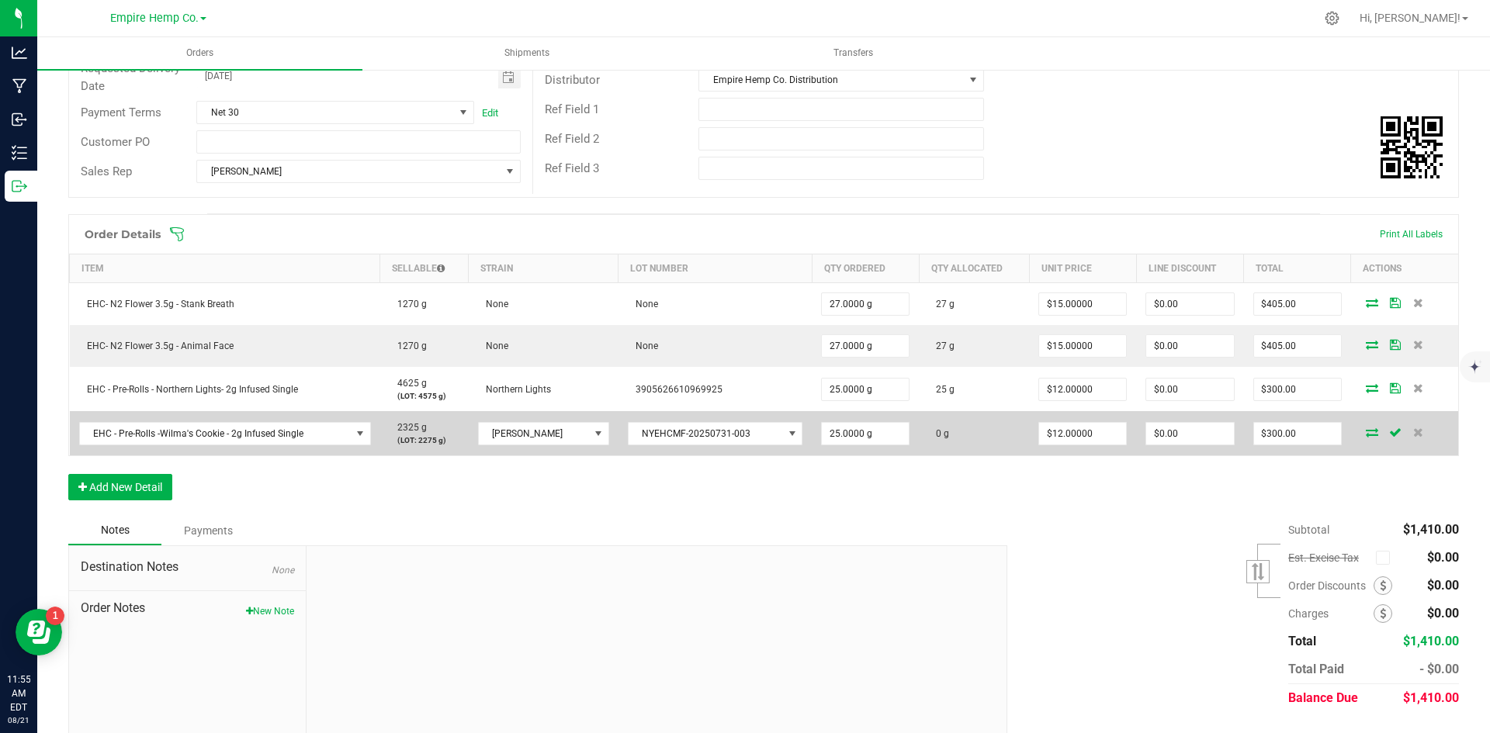
click at [1366, 428] on icon at bounding box center [1372, 432] width 12 height 9
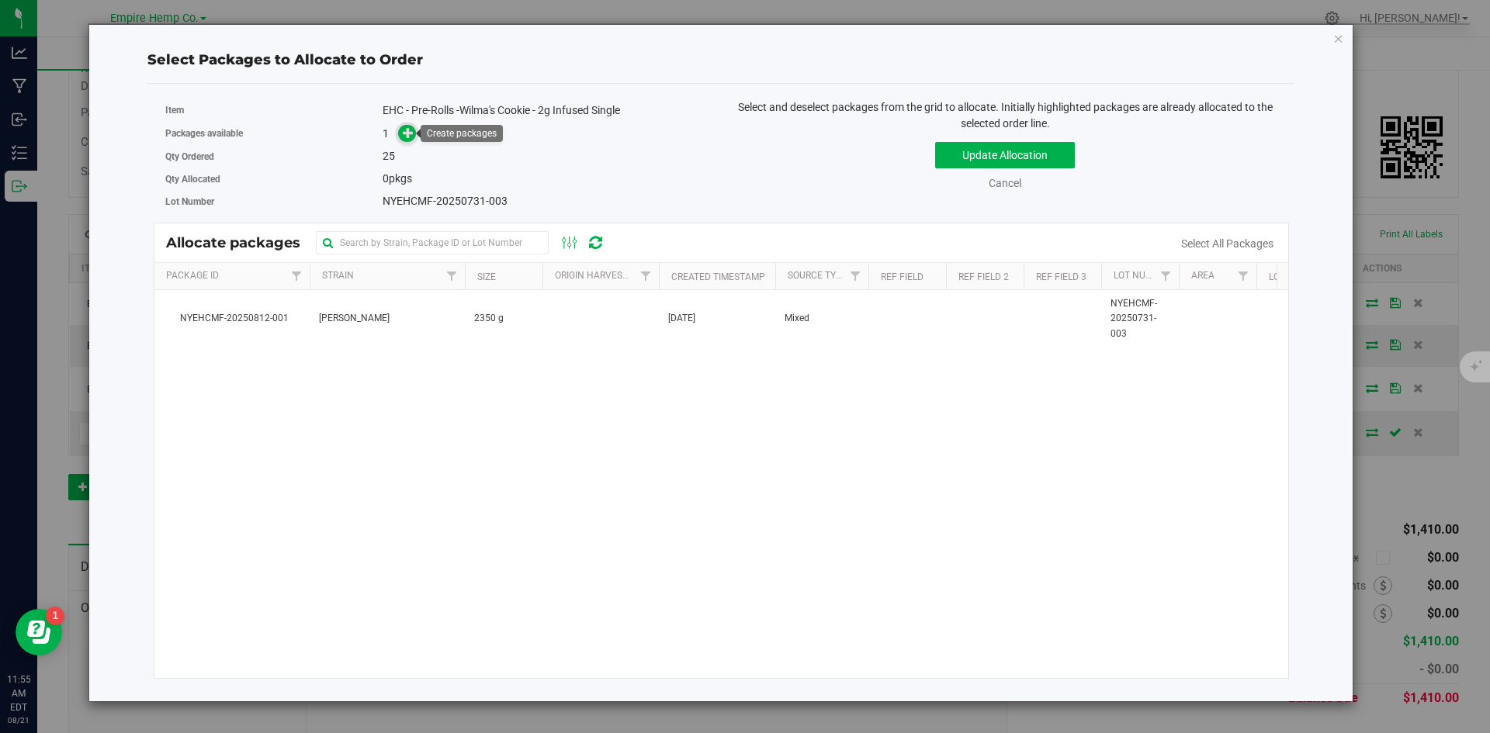
click at [411, 133] on icon at bounding box center [408, 132] width 11 height 11
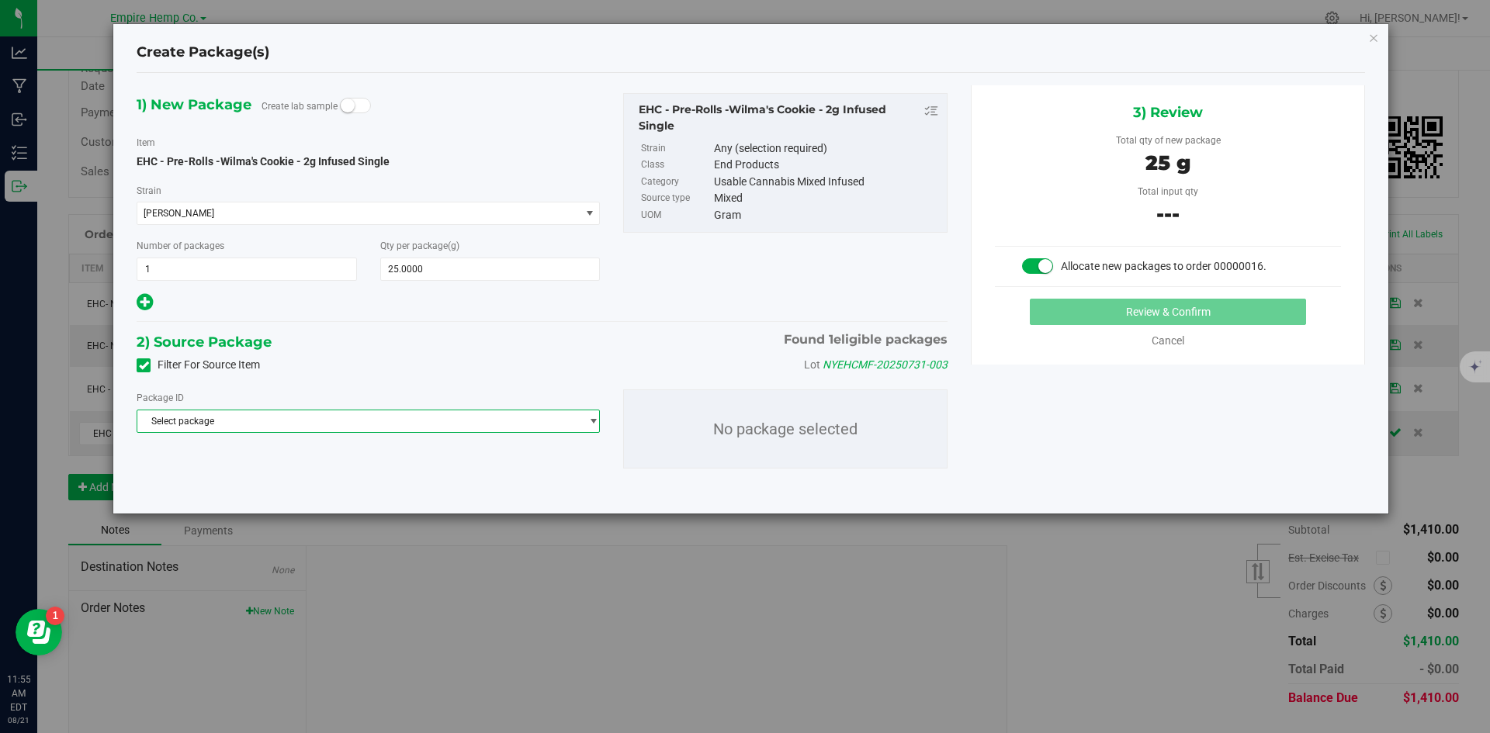
drag, startPoint x: 388, startPoint y: 424, endPoint x: 379, endPoint y: 424, distance: 9.3
click at [386, 424] on span "Select package" at bounding box center [358, 422] width 442 height 22
click at [359, 488] on span "( EHC - Pre-Rolls -Wilma's Cookie - 2g Infused Single )" at bounding box center [368, 485] width 221 height 11
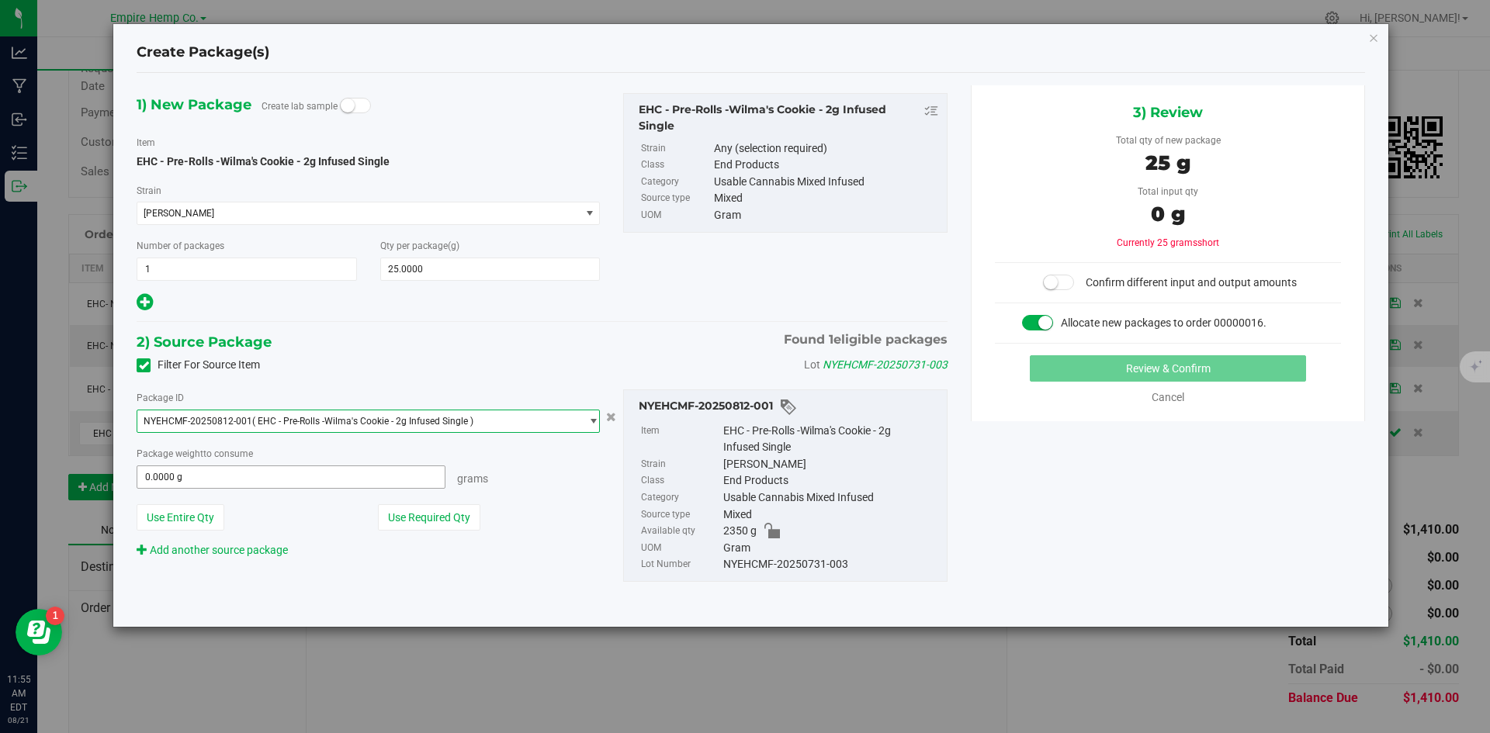
click at [362, 481] on span "0.0000 g 0" at bounding box center [291, 477] width 309 height 23
type input "25"
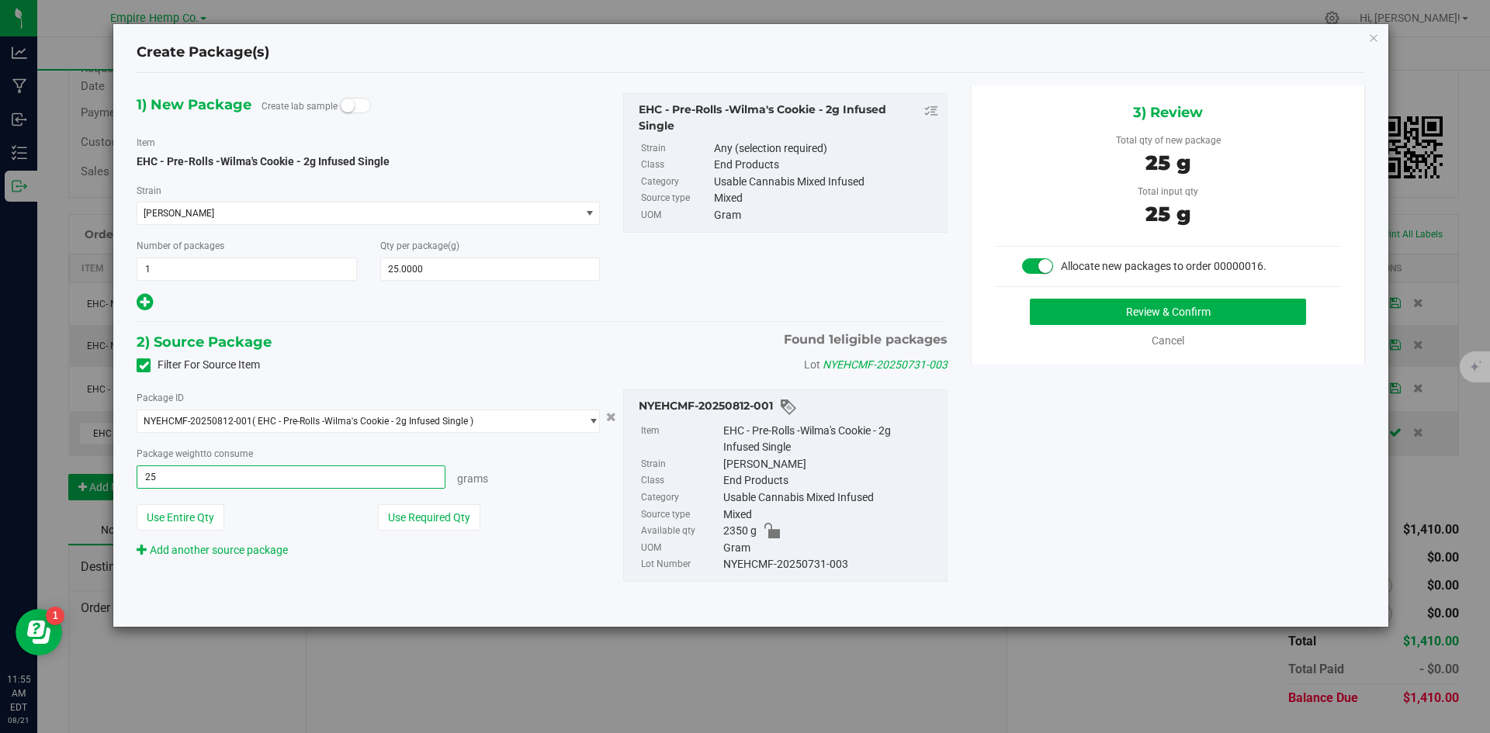
type input "25.0000 g"
click at [549, 479] on div "Grams" at bounding box center [522, 477] width 154 height 22
click at [1125, 314] on button "Review & Confirm" at bounding box center [1168, 312] width 276 height 26
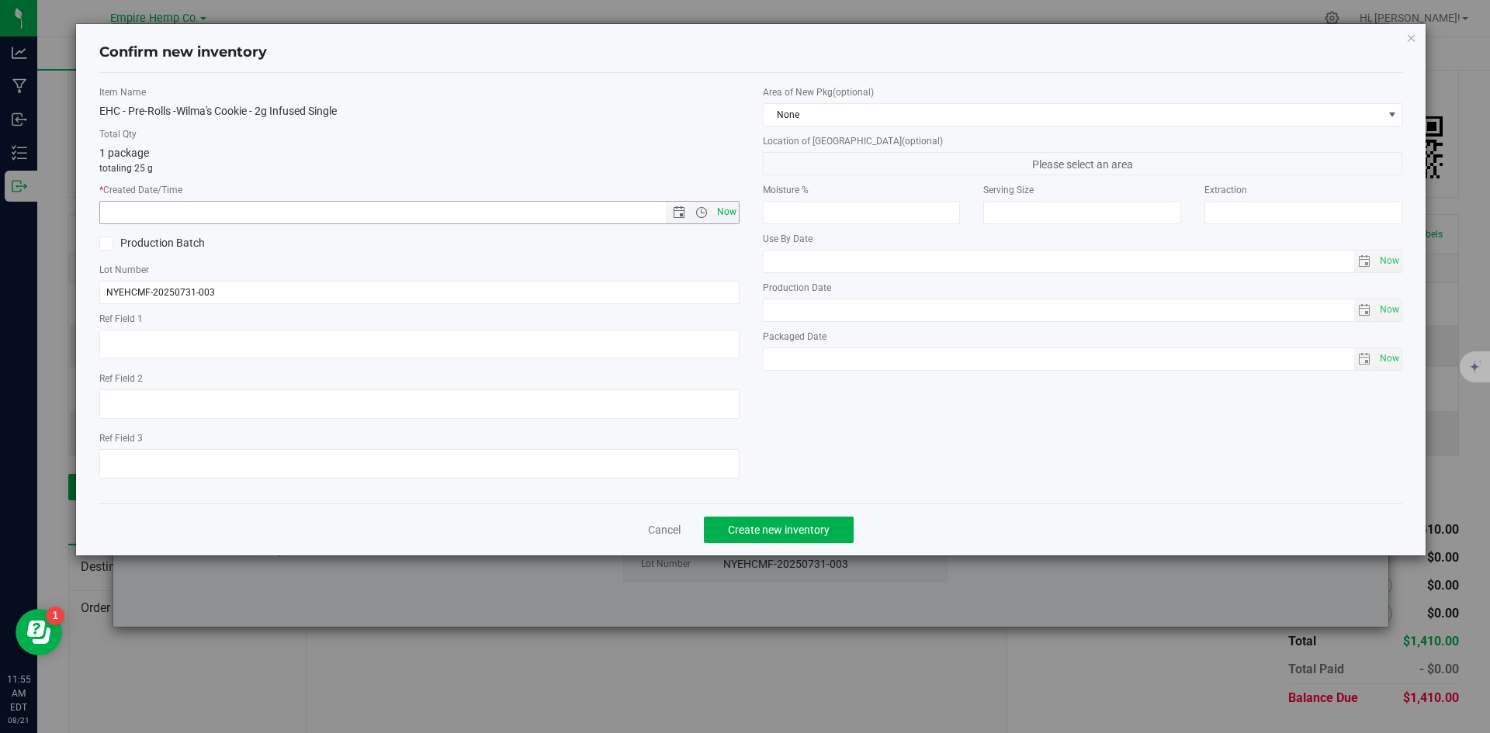
click at [720, 211] on span "Now" at bounding box center [726, 212] width 26 height 23
type input "8/21/2025 11:55 AM"
click at [791, 529] on span "Create new inventory" at bounding box center [779, 530] width 102 height 12
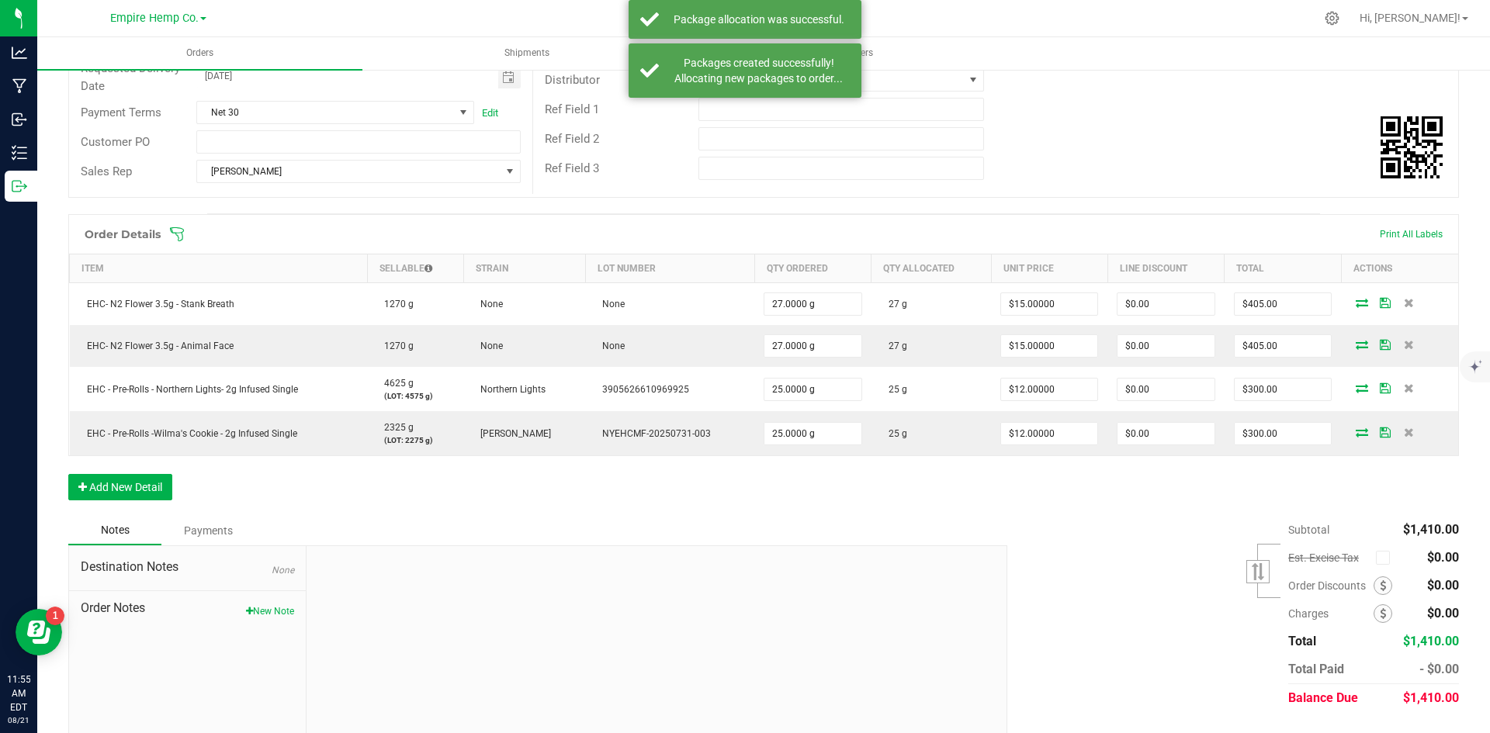
click at [1010, 518] on div "Subtotal $1,410.00 Est. Excise Tax" at bounding box center [1227, 614] width 463 height 196
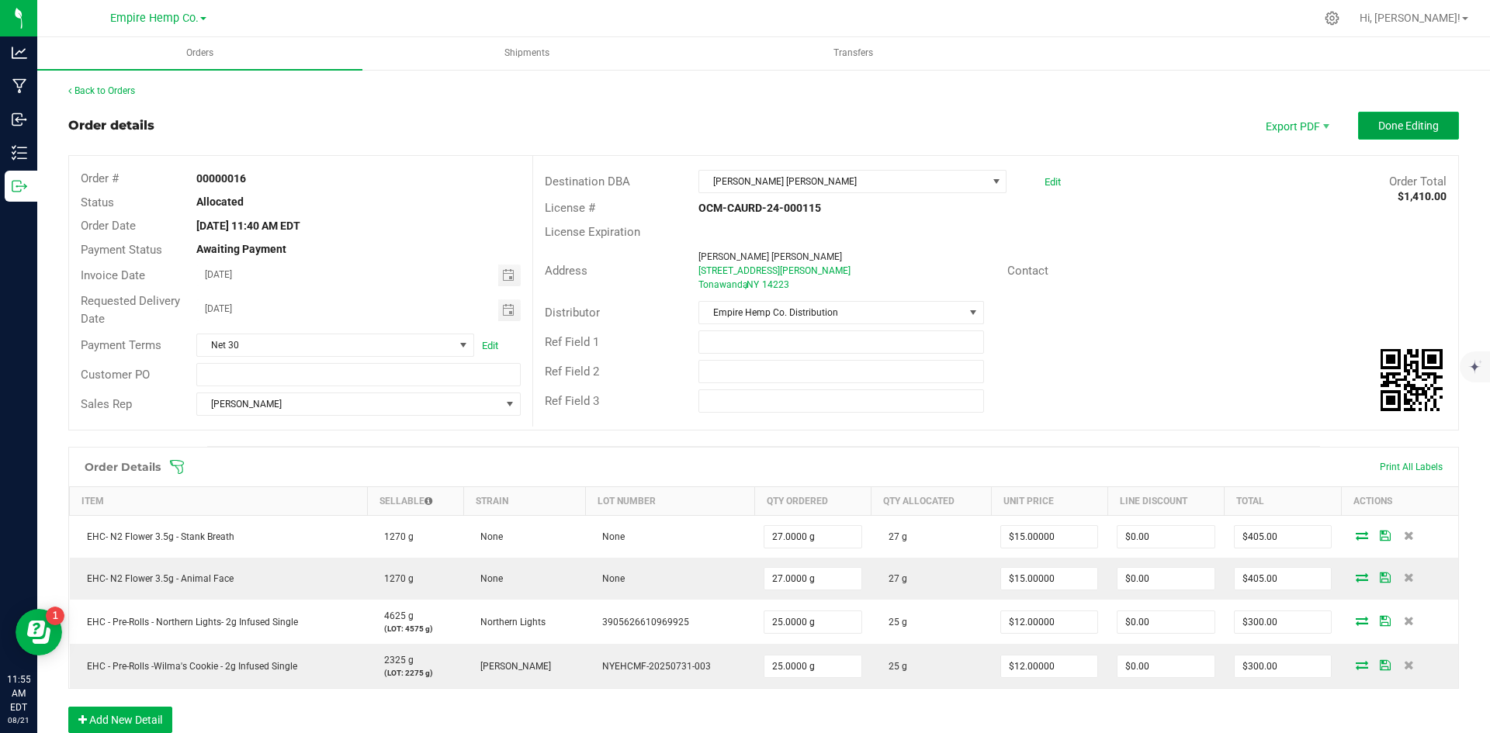
click at [1396, 123] on span "Done Editing" at bounding box center [1408, 126] width 61 height 12
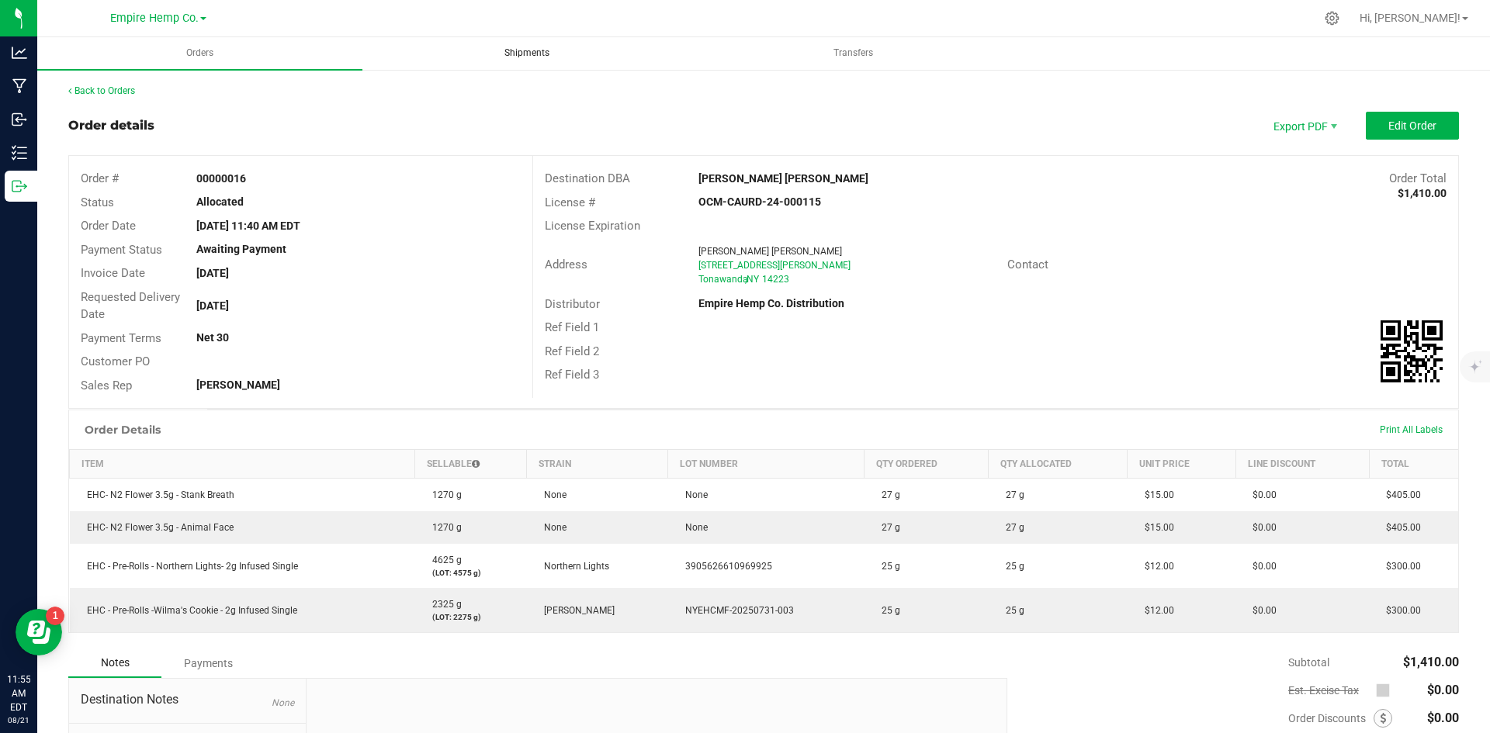
click at [534, 54] on span "Shipments" at bounding box center [527, 53] width 87 height 13
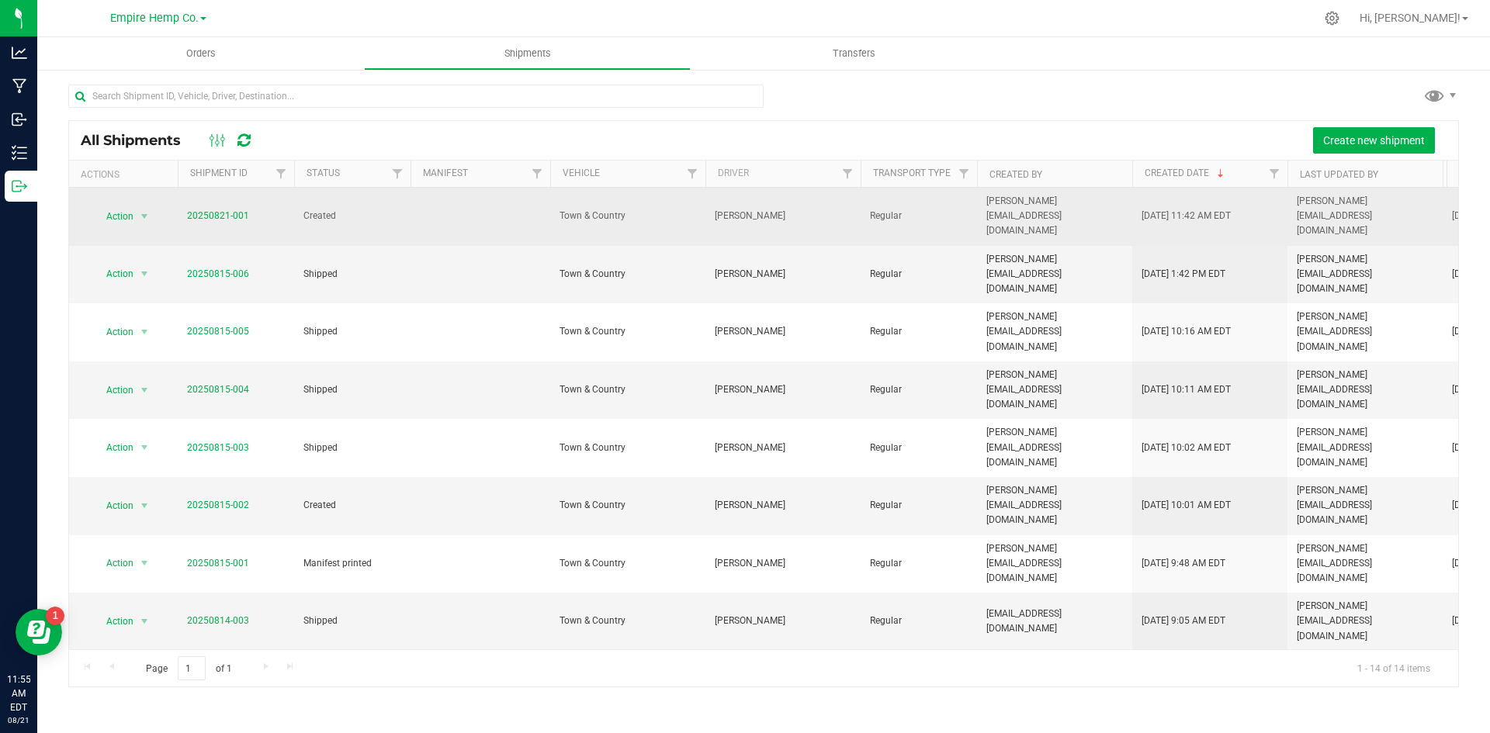
click at [238, 209] on span "20250821-001" at bounding box center [218, 216] width 62 height 15
click at [228, 210] on link "20250821-001" at bounding box center [218, 215] width 62 height 11
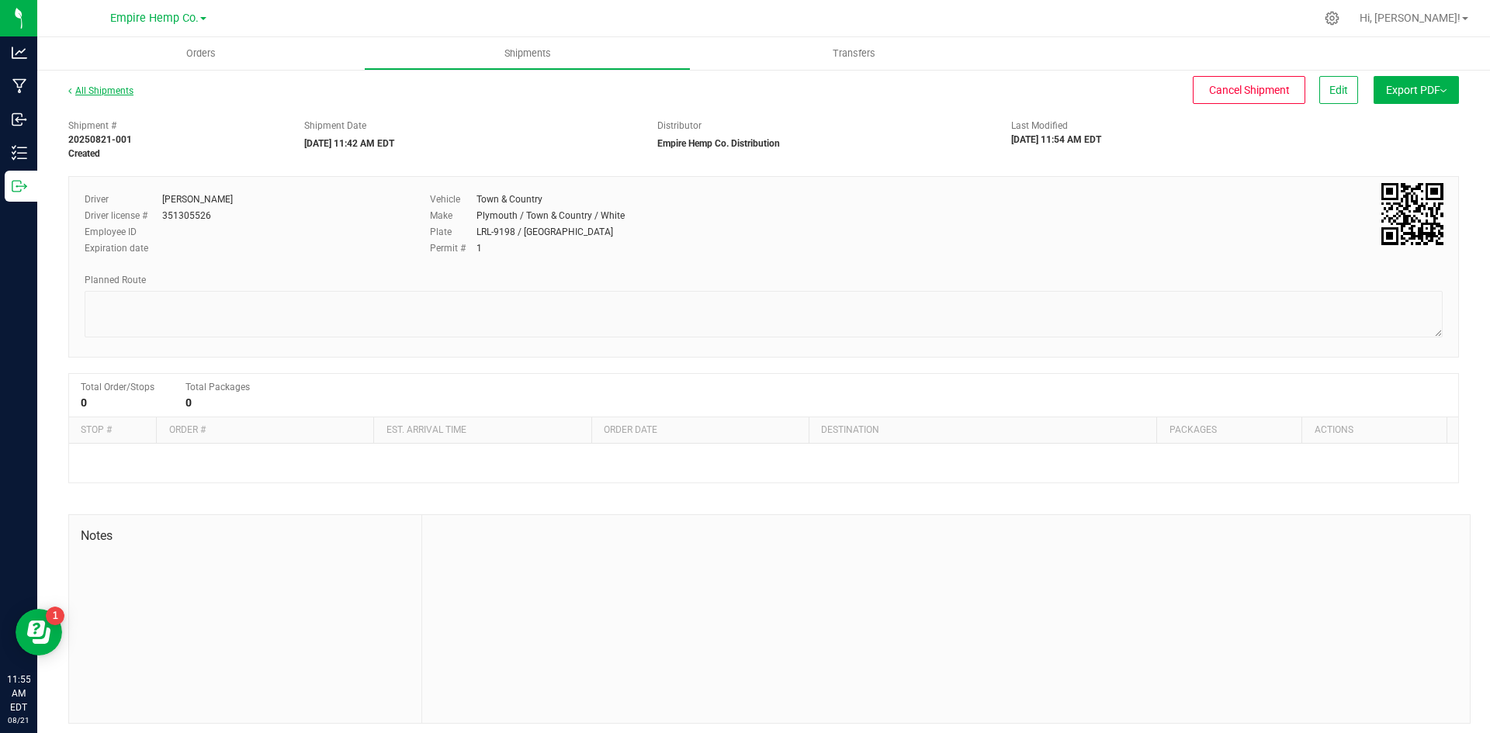
click at [102, 85] on link "All Shipments" at bounding box center [100, 90] width 65 height 11
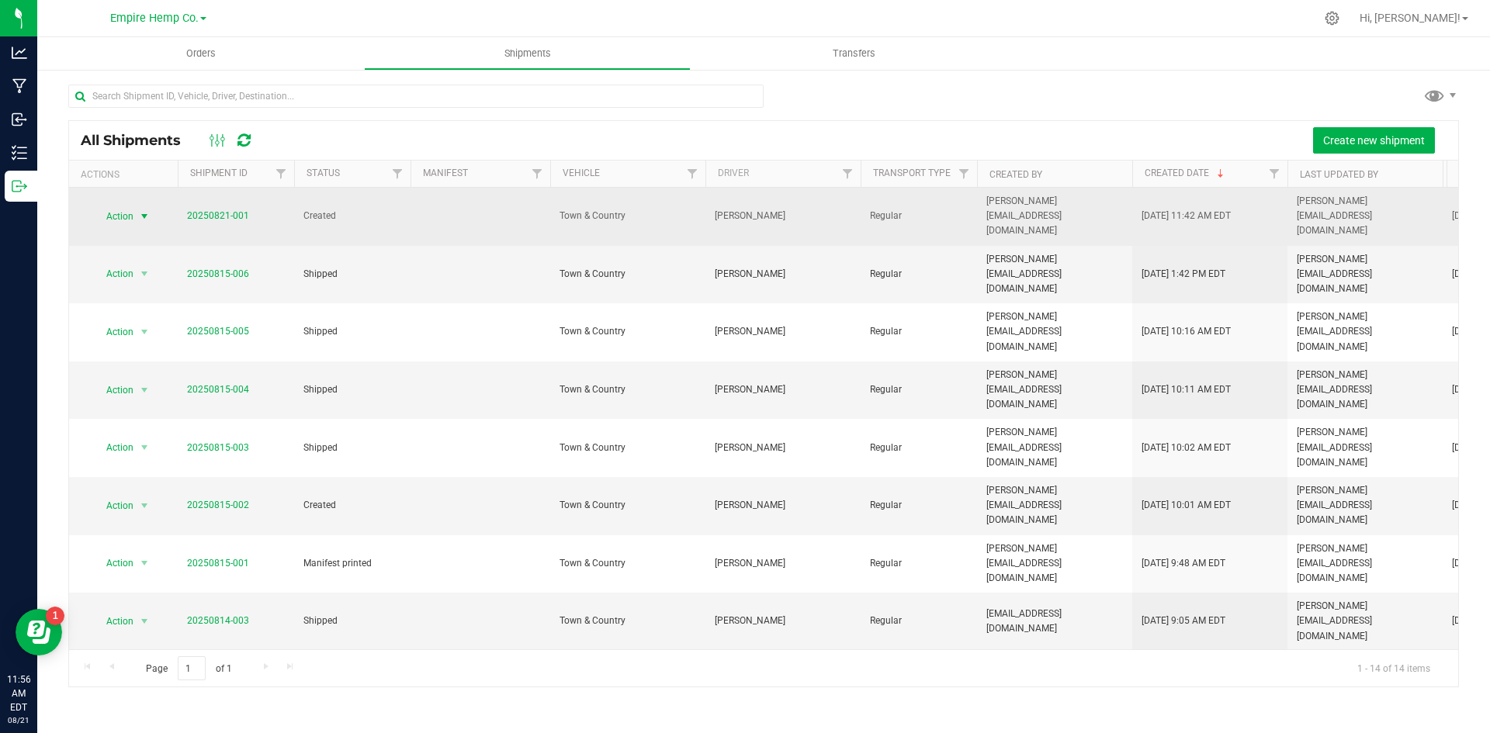
click at [142, 210] on span "select" at bounding box center [144, 216] width 12 height 12
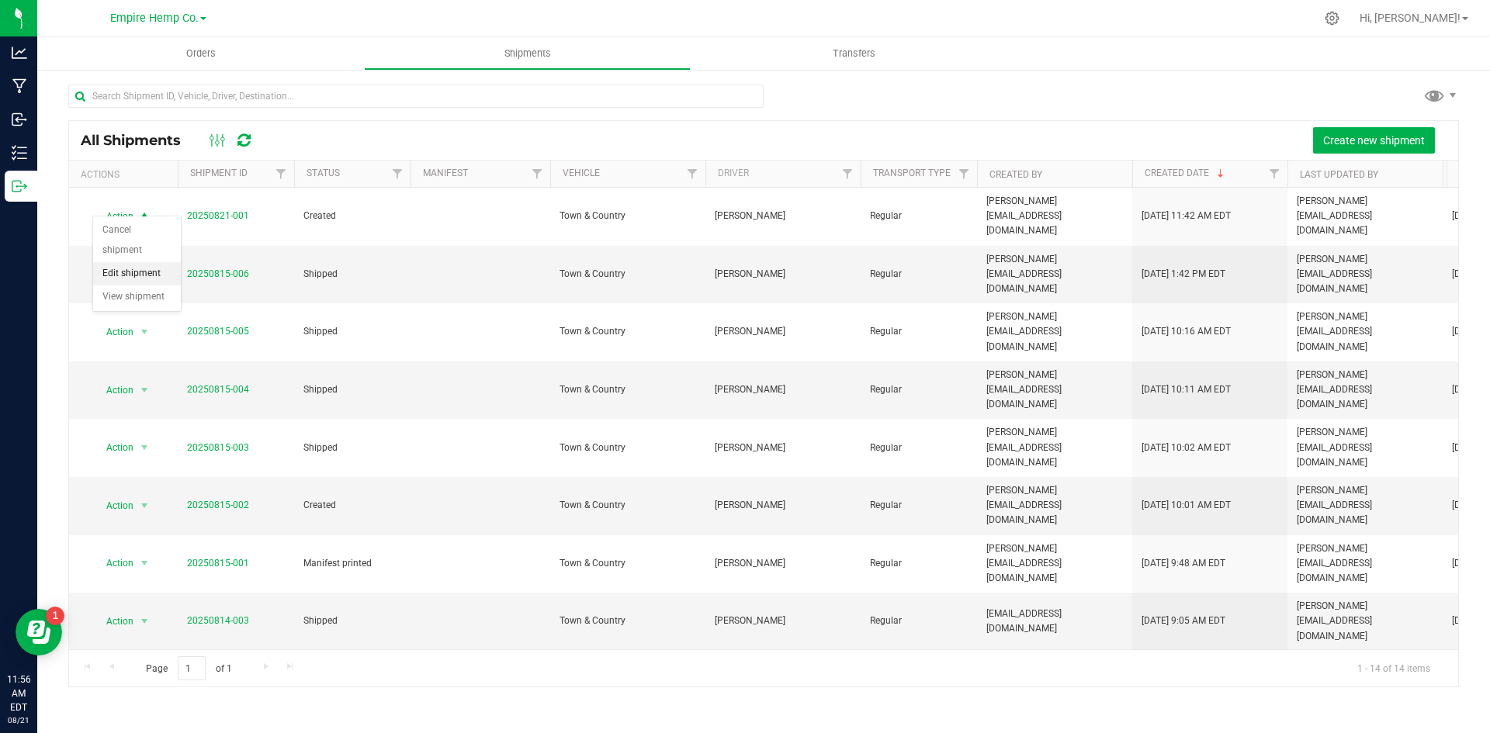
click at [131, 272] on li "Edit shipment" at bounding box center [137, 273] width 88 height 23
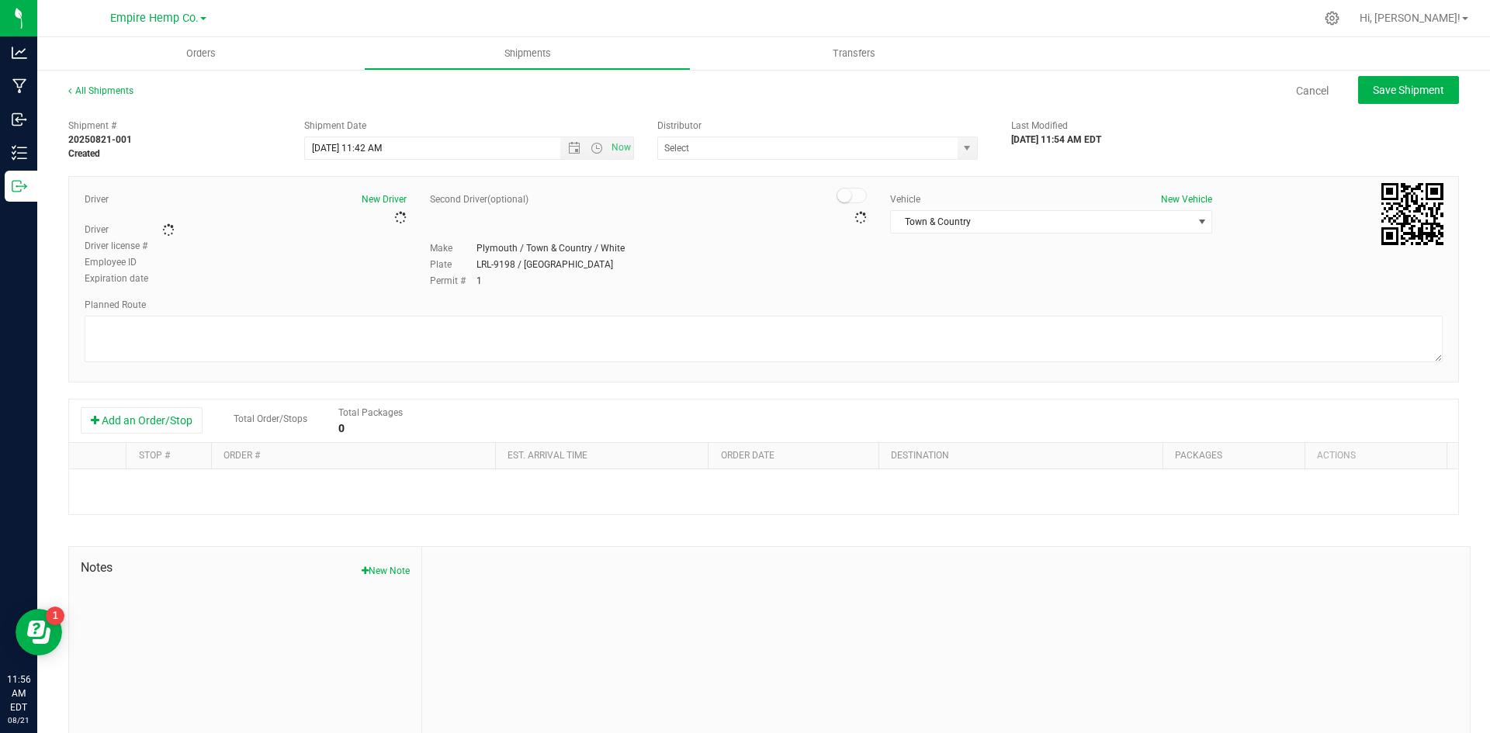
type input "Empire Hemp Co. Distribution"
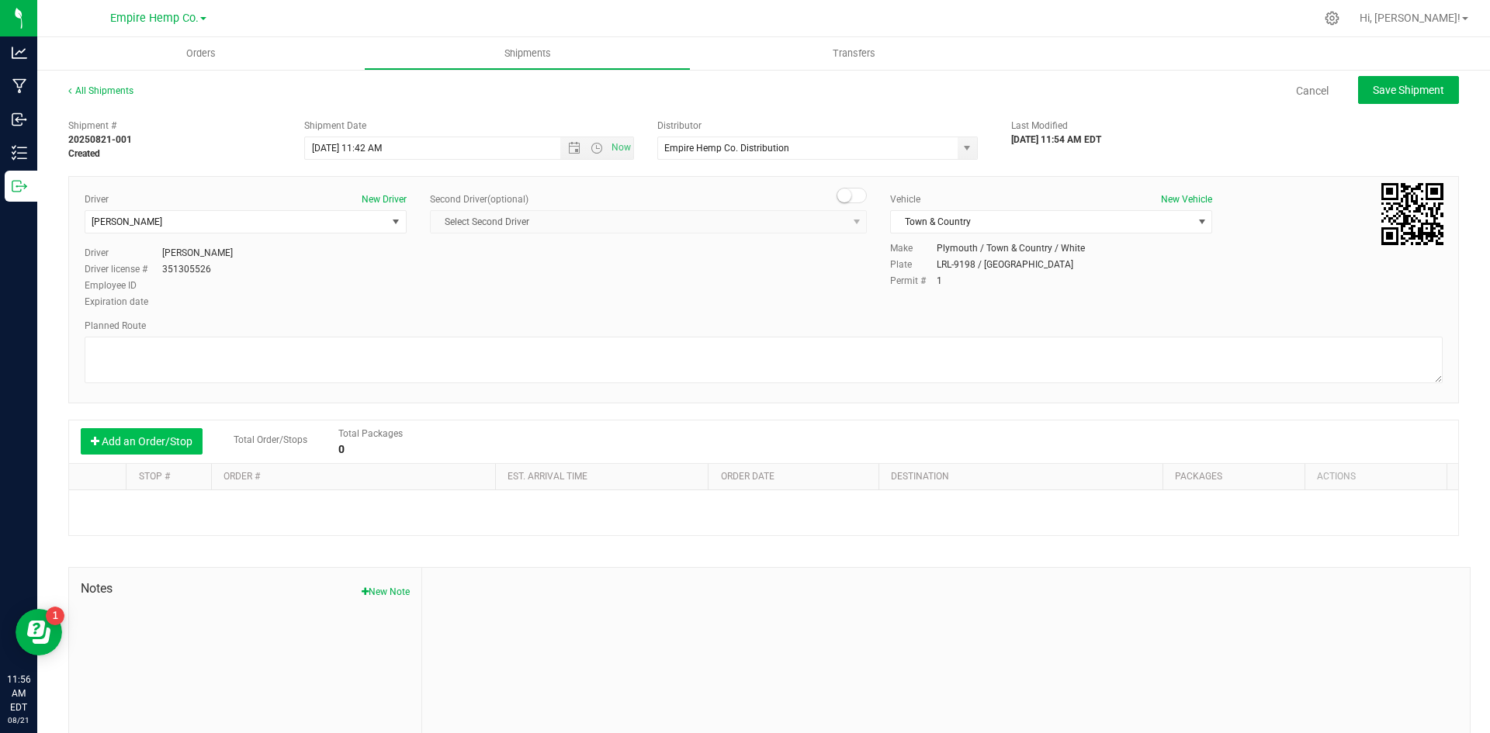
click at [161, 442] on button "Add an Order/Stop" at bounding box center [142, 441] width 122 height 26
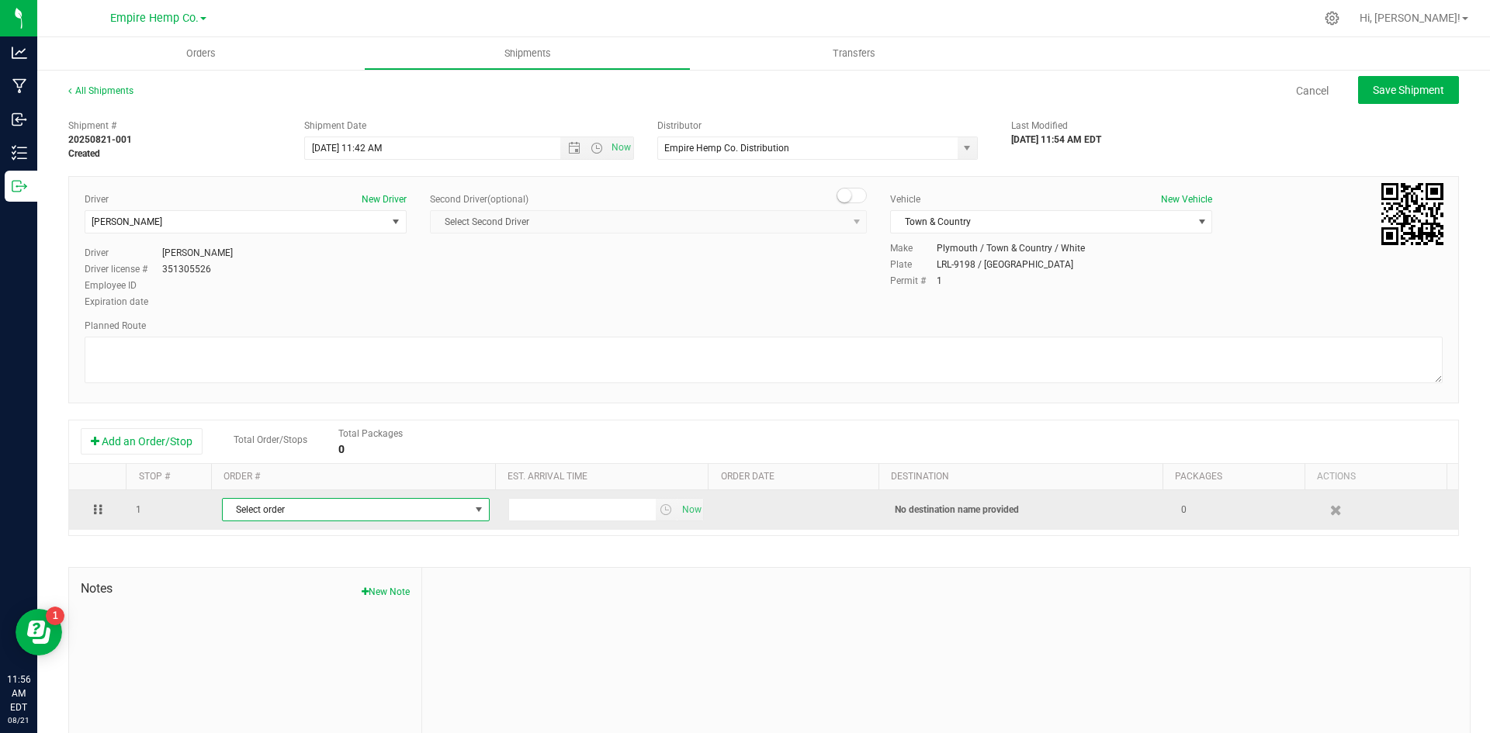
click at [313, 514] on span "Select order" at bounding box center [346, 510] width 247 height 22
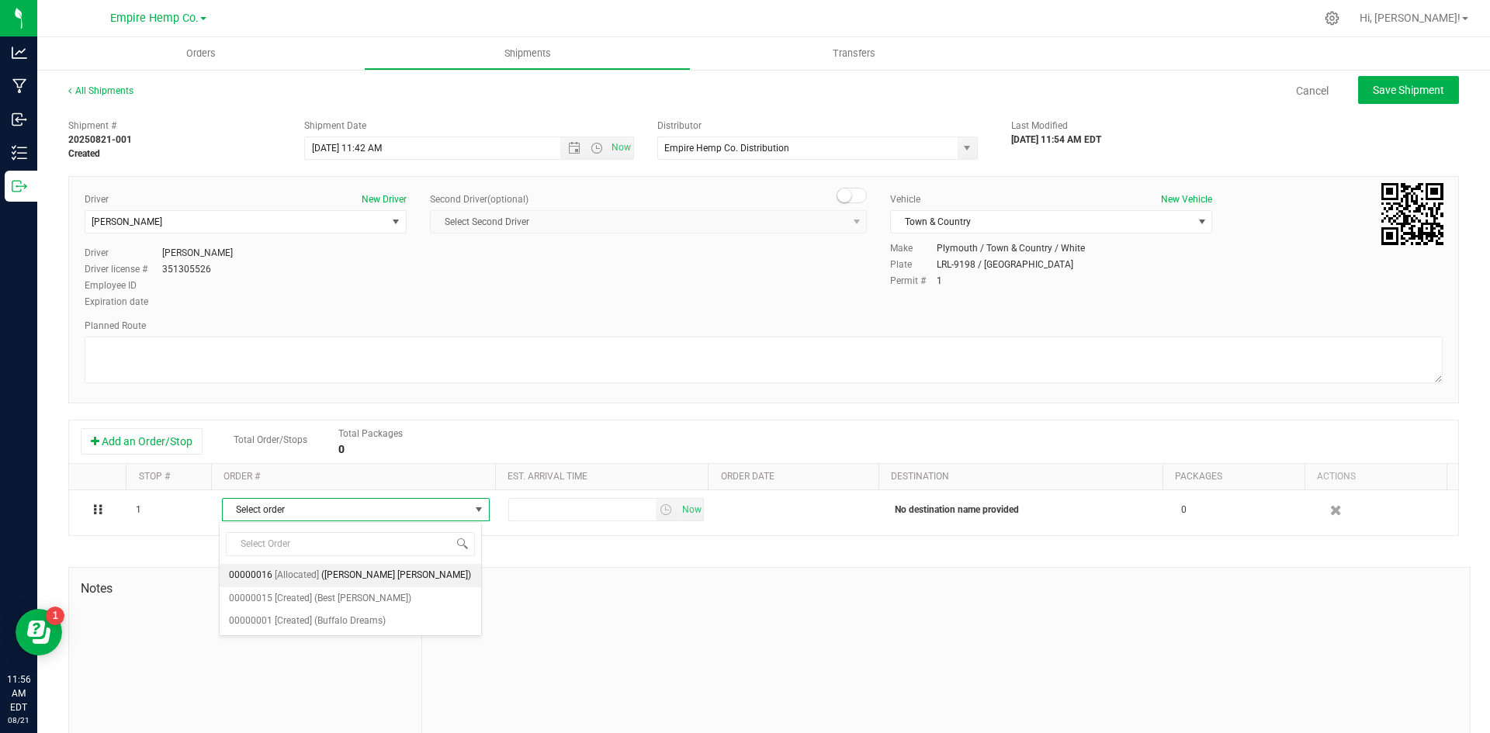
click at [331, 581] on span "([PERSON_NAME] [PERSON_NAME])" at bounding box center [396, 576] width 150 height 20
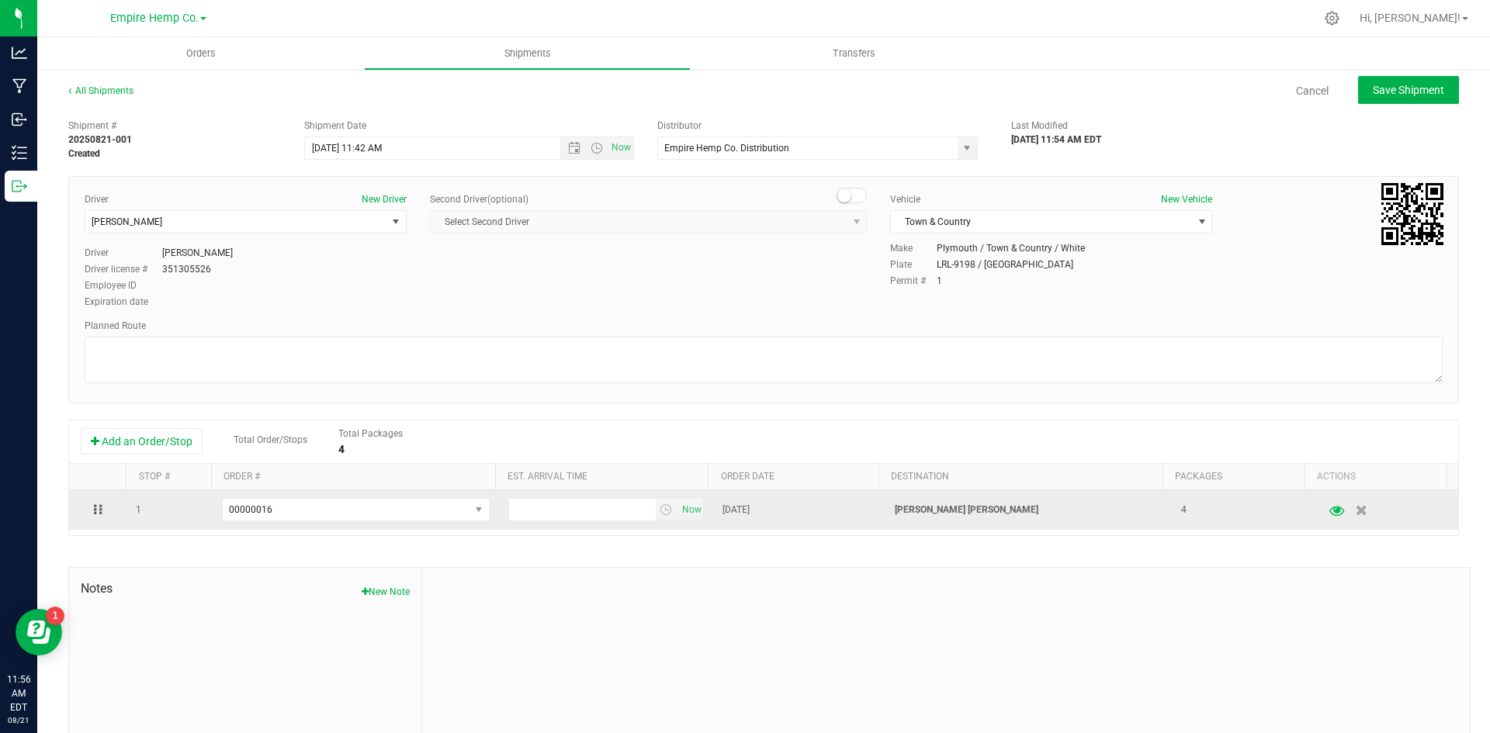
click at [1330, 513] on icon "button" at bounding box center [1337, 509] width 15 height 11
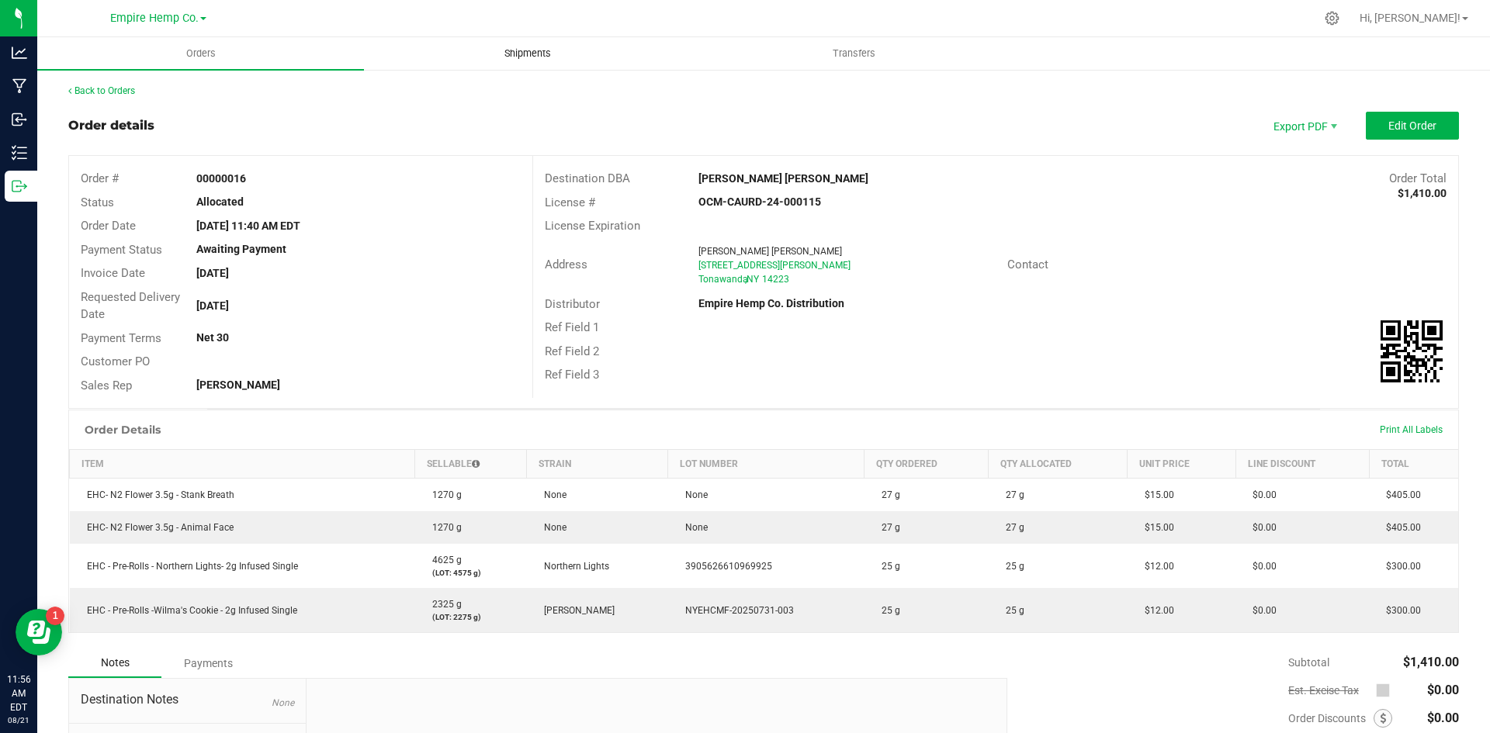
click at [540, 60] on span "Shipments" at bounding box center [528, 54] width 88 height 14
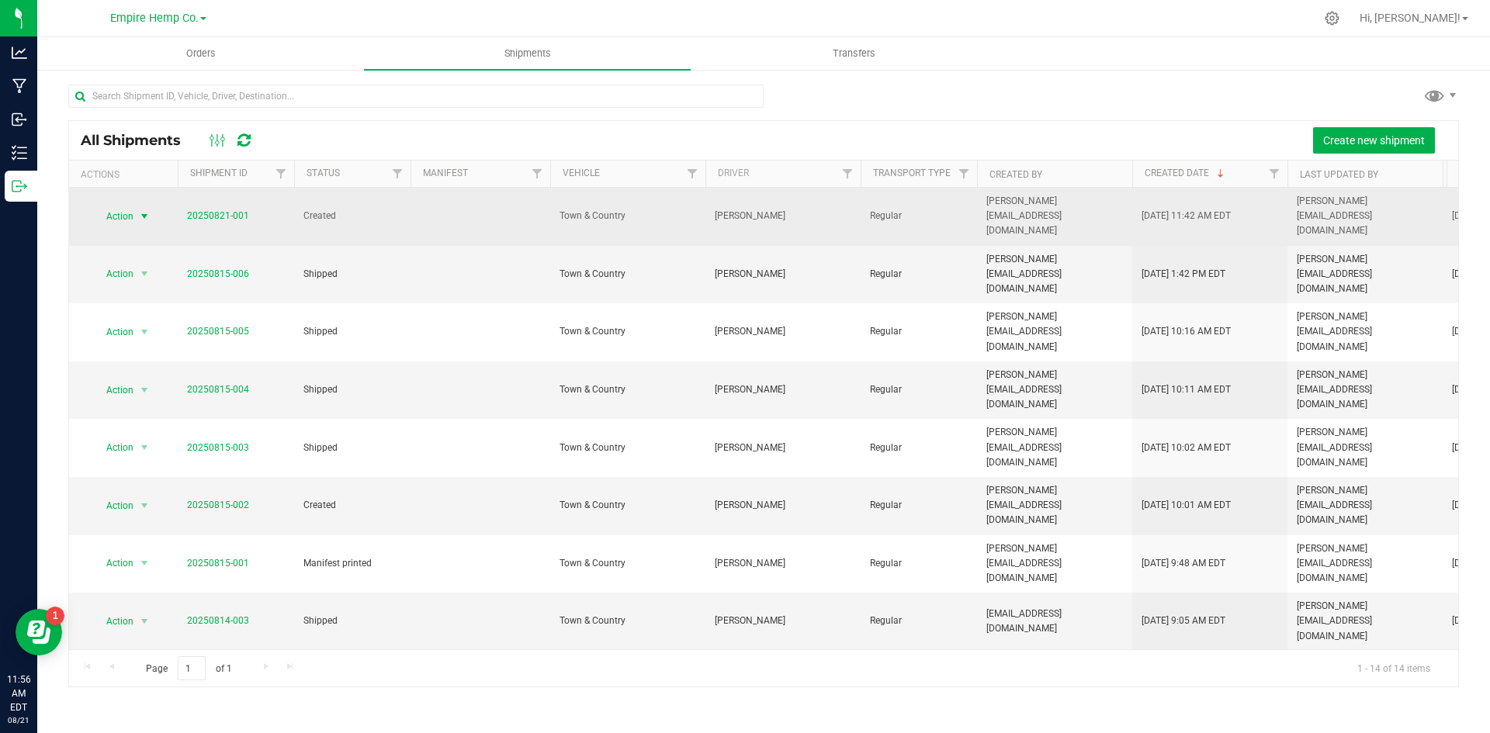
click at [143, 210] on span "select" at bounding box center [144, 216] width 12 height 12
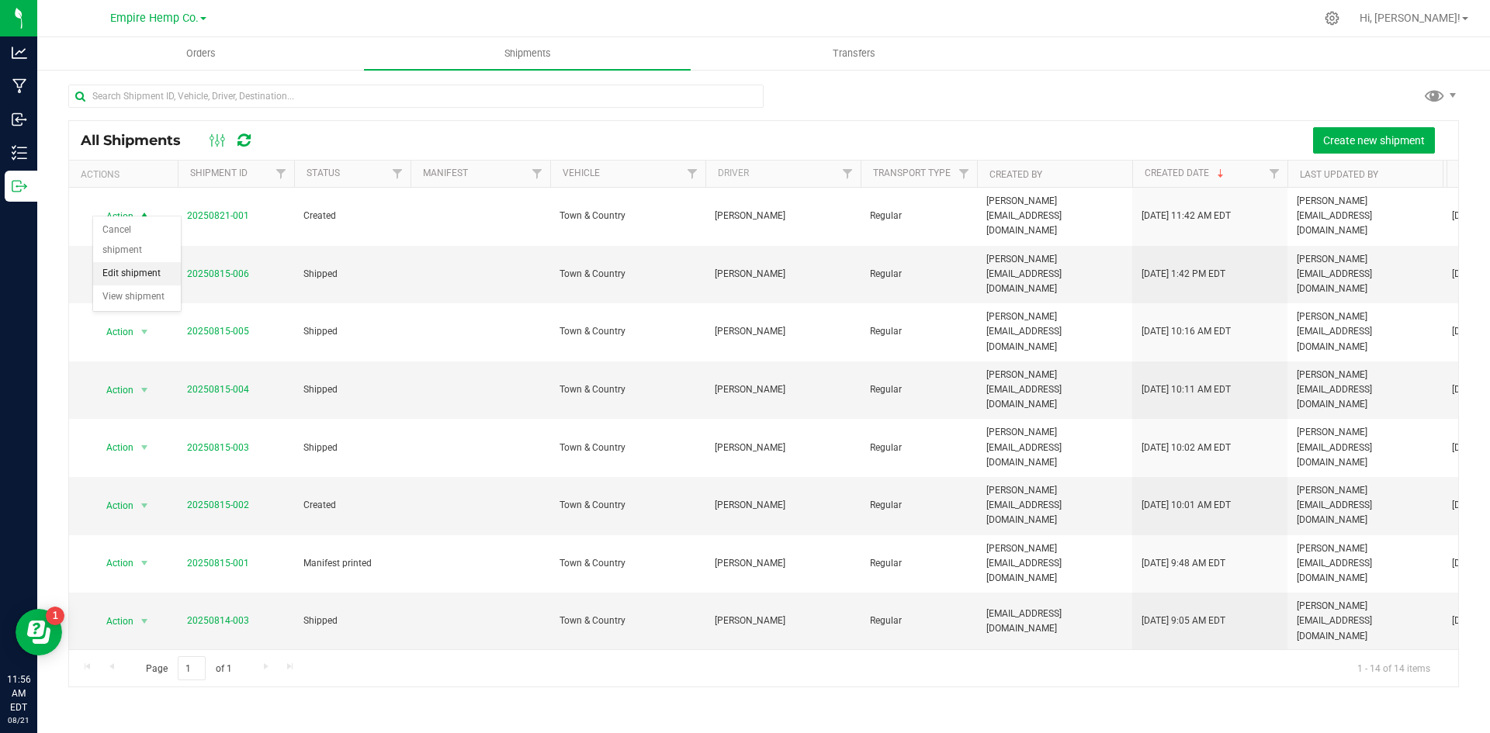
click at [130, 273] on li "Edit shipment" at bounding box center [137, 273] width 88 height 23
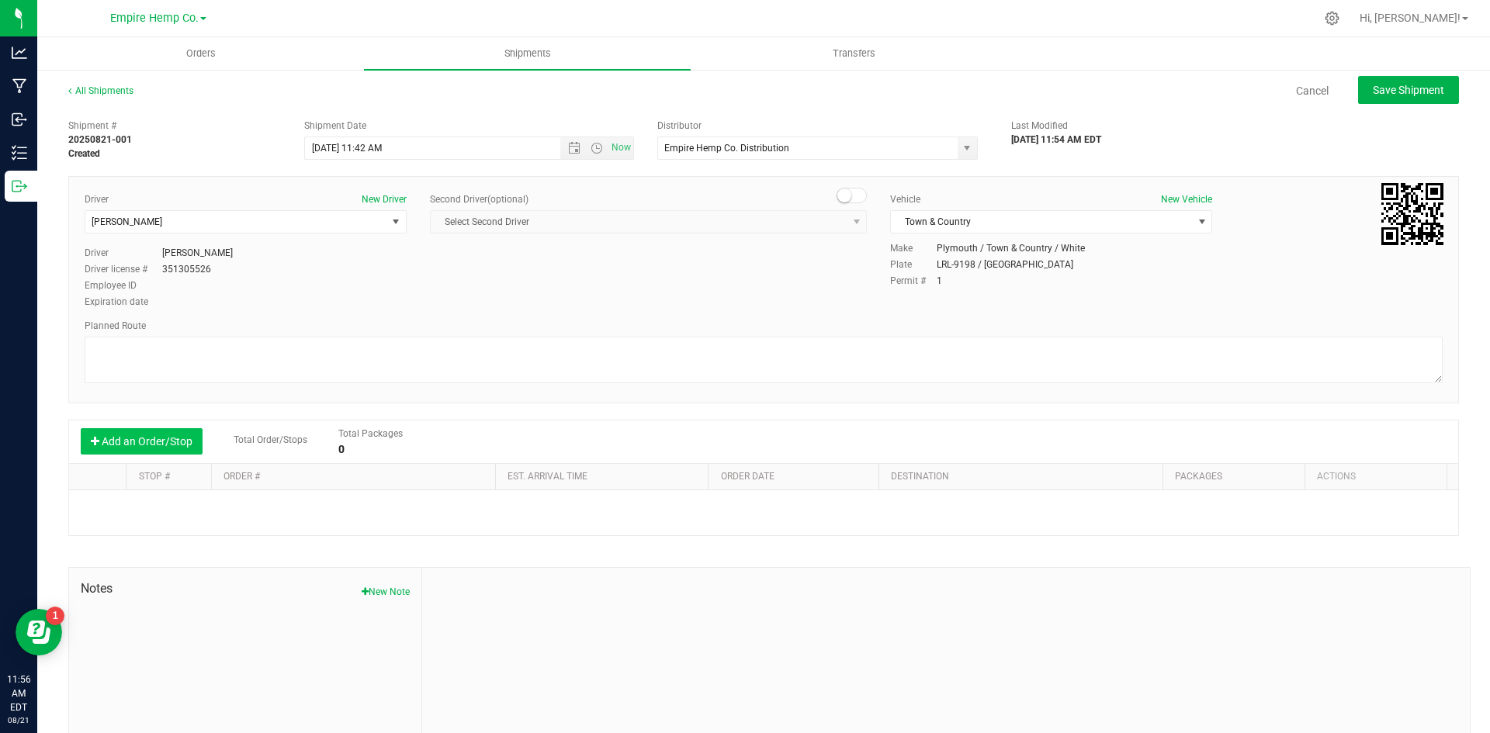
click at [144, 435] on button "Add an Order/Stop" at bounding box center [142, 441] width 122 height 26
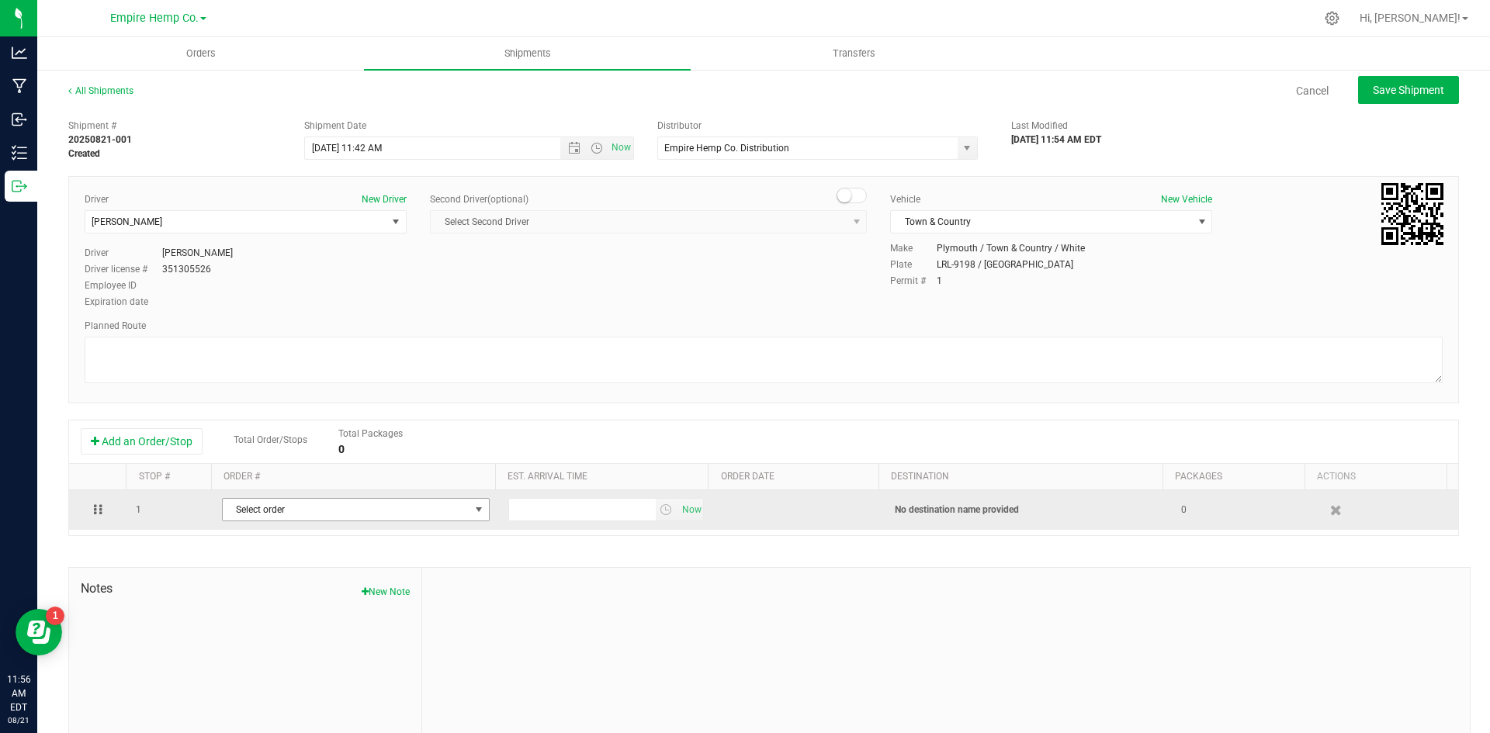
click at [269, 509] on span "Select order" at bounding box center [346, 510] width 247 height 22
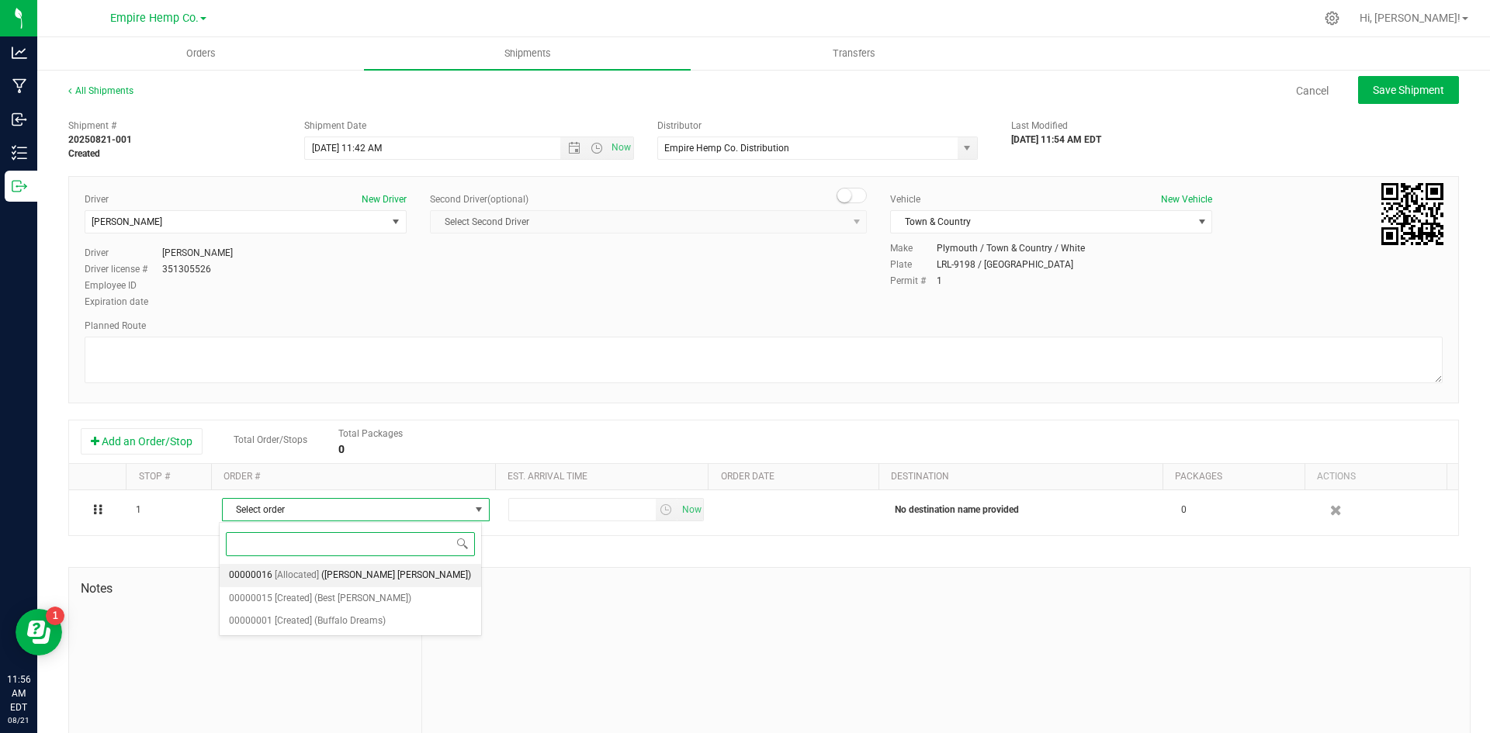
click at [295, 577] on span "[Allocated]" at bounding box center [297, 576] width 44 height 20
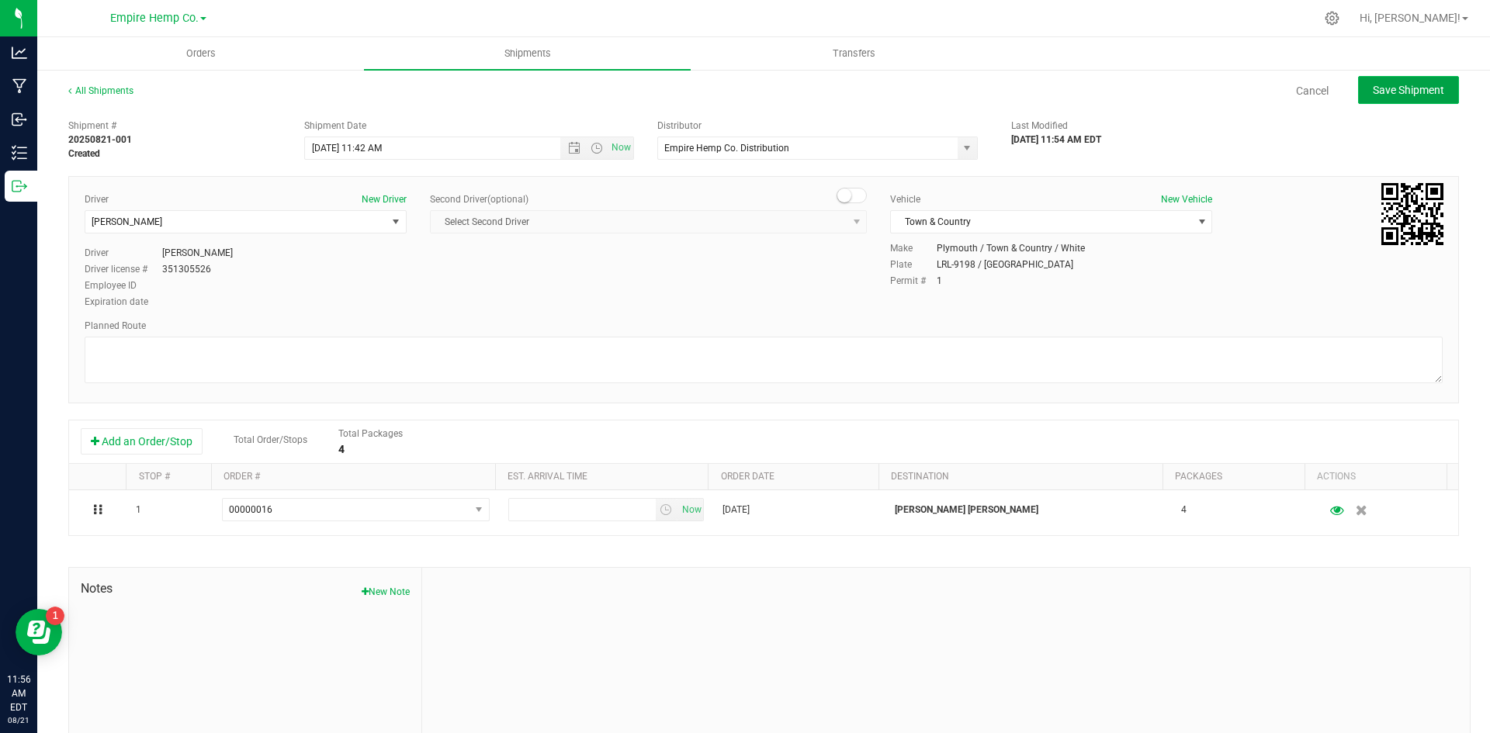
click at [1394, 99] on button "Save Shipment" at bounding box center [1408, 90] width 101 height 28
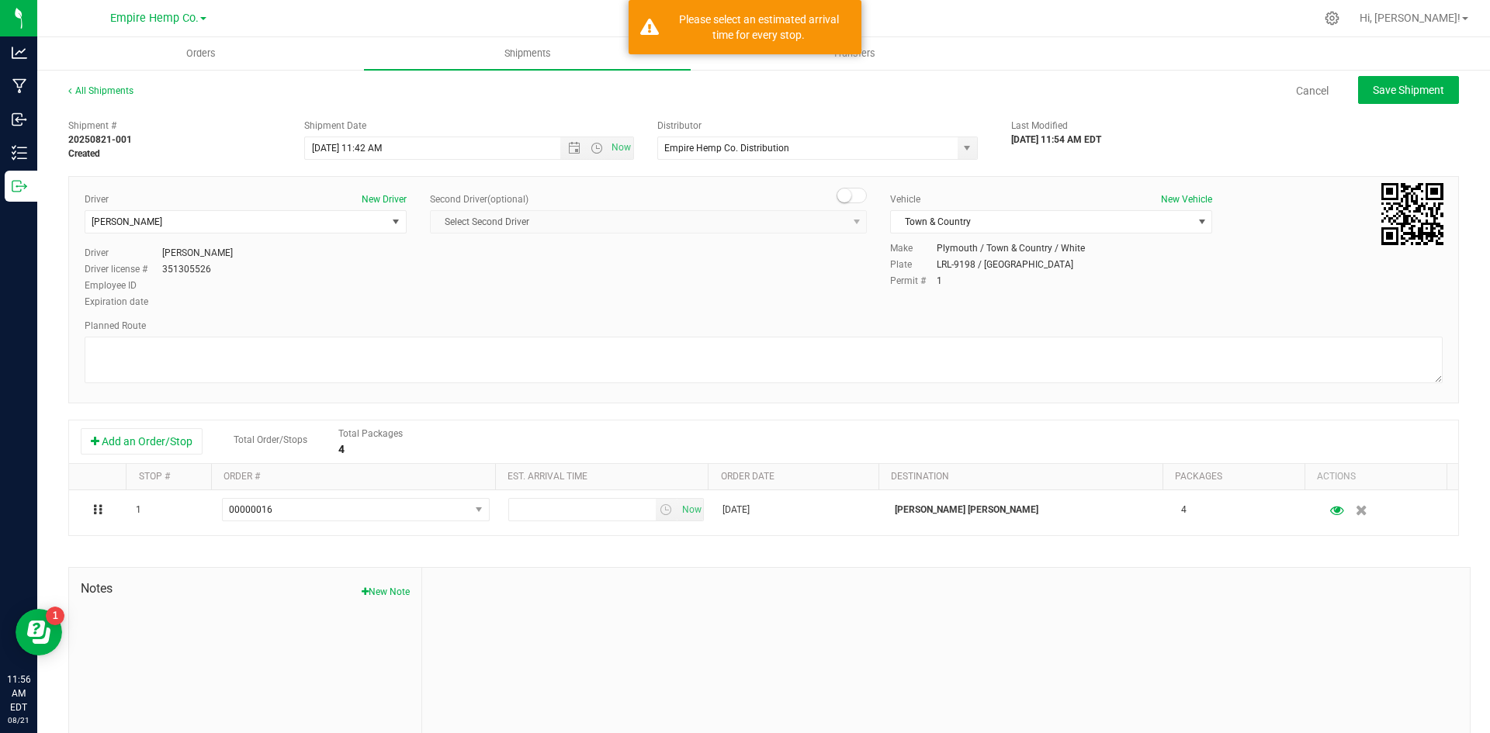
click at [667, 255] on div "Driver New Driver [PERSON_NAME] Select Driver [PERSON_NAME] [PERSON_NAME] [PERS…" at bounding box center [763, 251] width 1381 height 119
click at [656, 236] on div "Second Driver (optional) Select Second Driver Select Second Driver [PERSON_NAME…" at bounding box center [648, 219] width 437 height 54
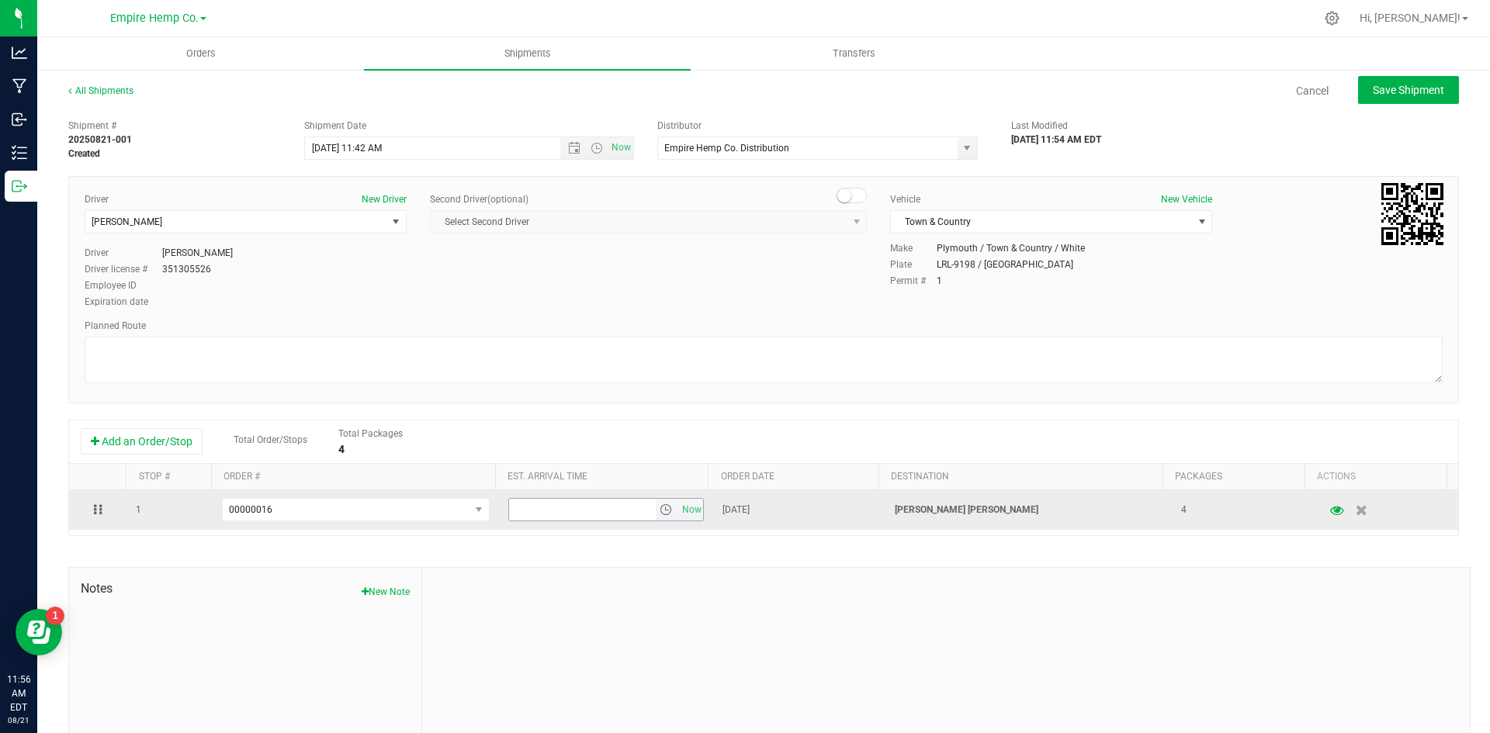
click at [660, 515] on span "select" at bounding box center [666, 510] width 12 height 12
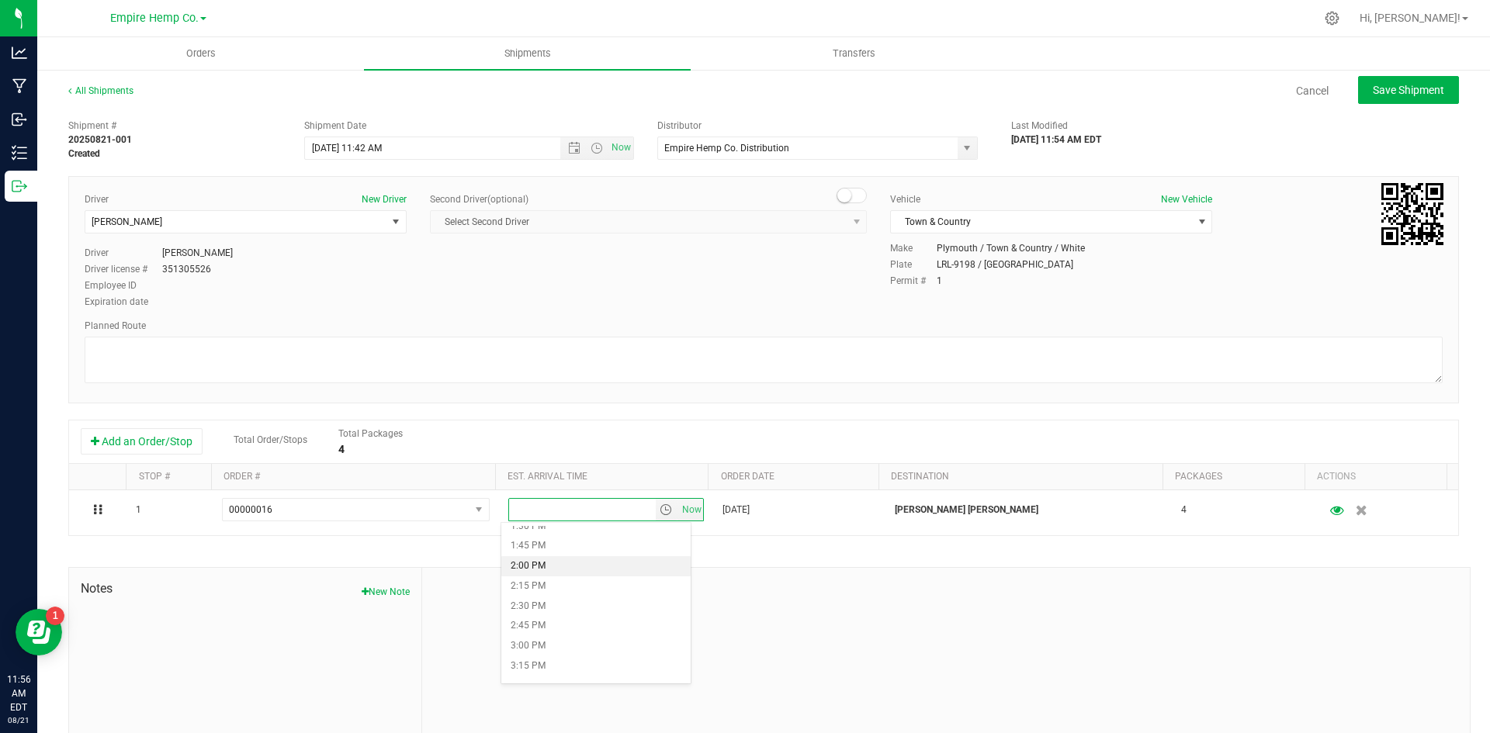
scroll to position [1009, 0]
click at [567, 581] on li "1:15 PM" at bounding box center [595, 584] width 189 height 20
click at [1386, 87] on span "Save Shipment" at bounding box center [1408, 90] width 71 height 12
type input "[DATE] 3:42 PM"
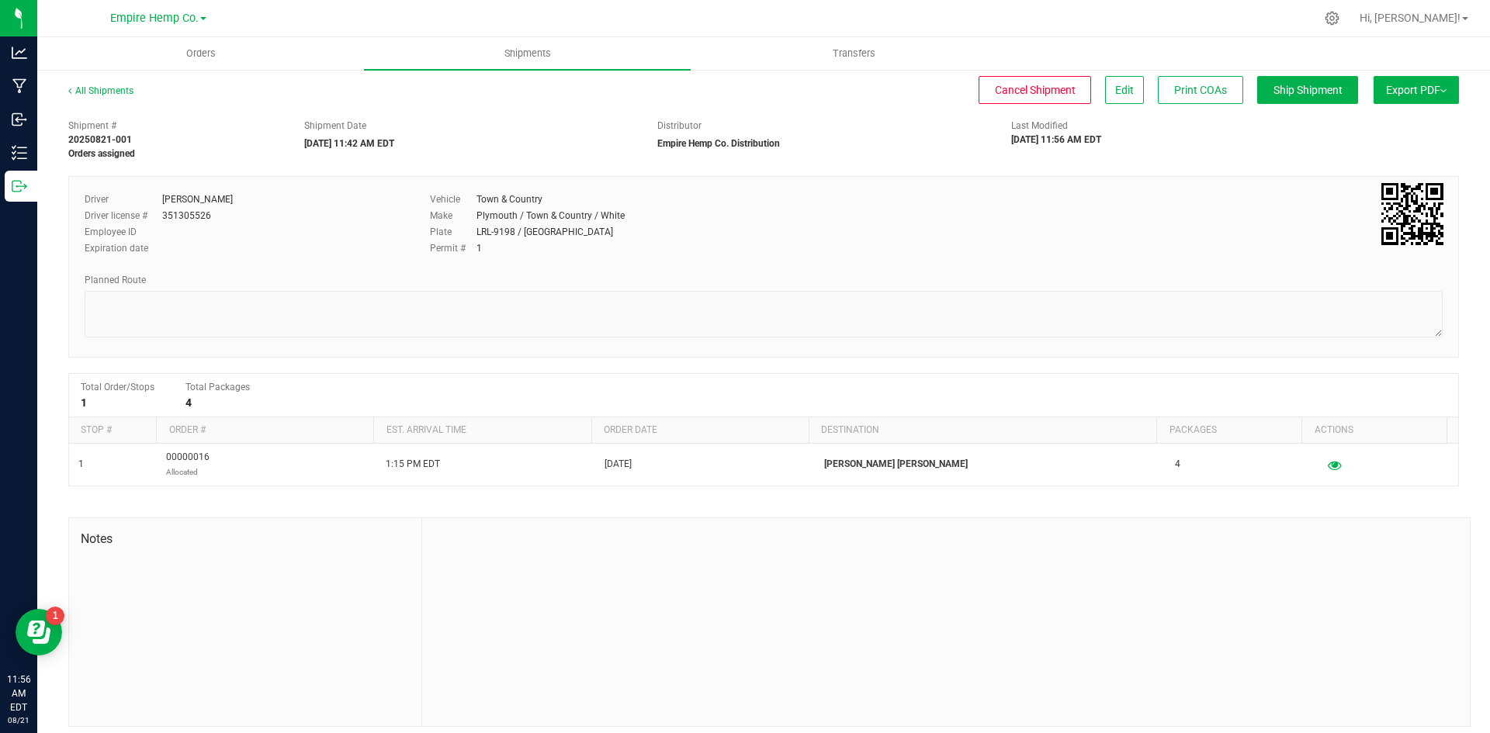
click at [1412, 96] on button "Export PDF" at bounding box center [1416, 90] width 85 height 28
click at [1378, 172] on span "NY Manifest" at bounding box center [1369, 170] width 51 height 11
click at [198, 52] on span "Orders" at bounding box center [200, 54] width 71 height 14
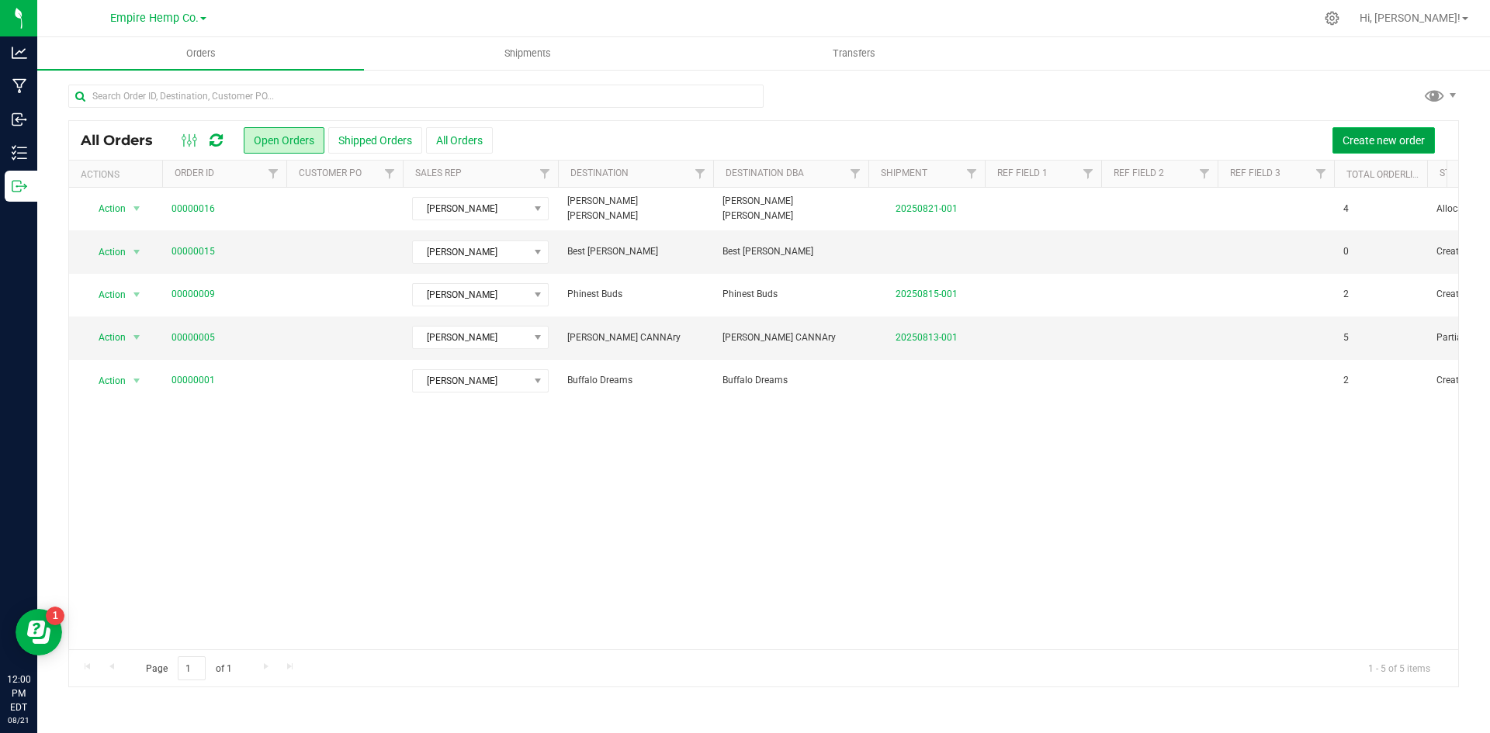
click at [1389, 138] on span "Create new order" at bounding box center [1384, 140] width 82 height 12
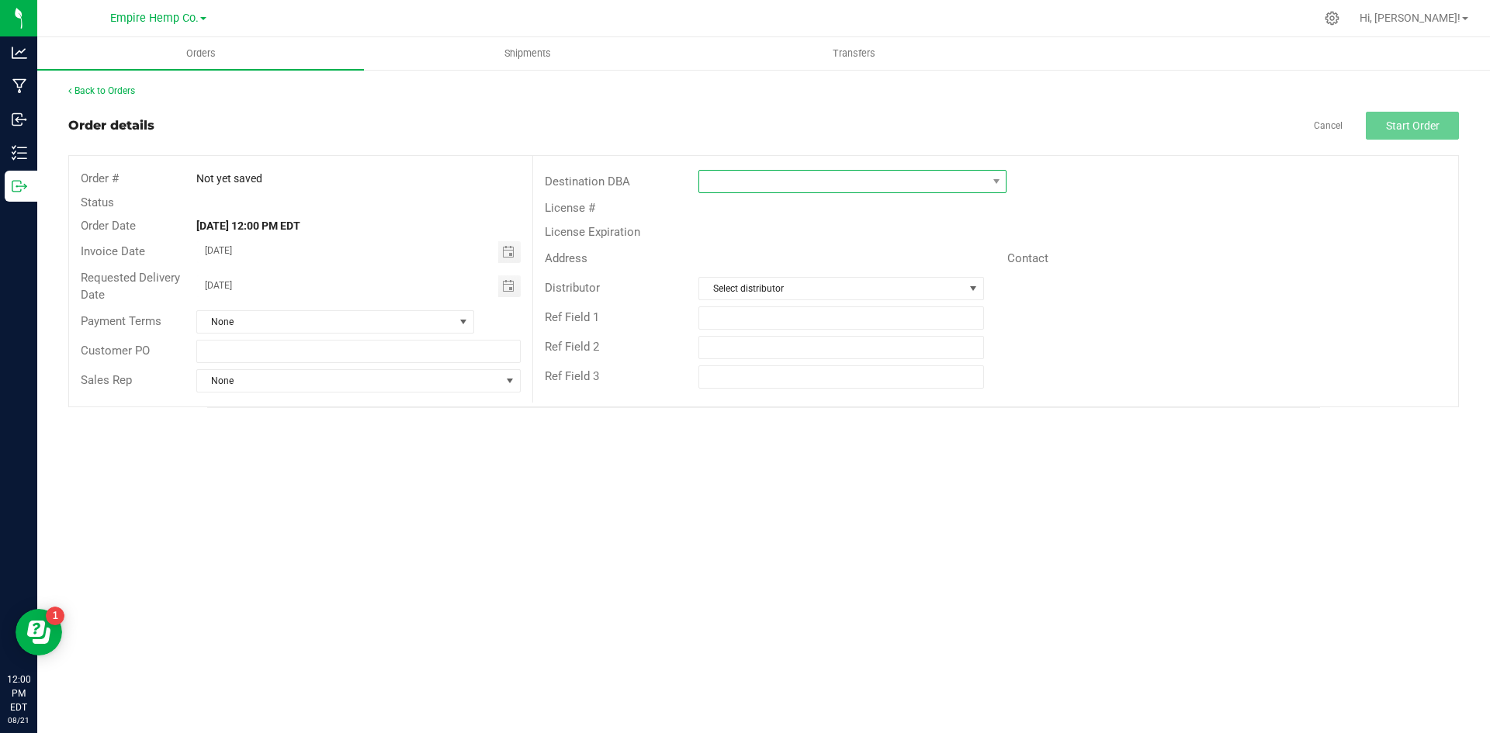
click at [766, 185] on span at bounding box center [842, 182] width 287 height 22
click at [759, 258] on li "Herbal IQ" at bounding box center [852, 256] width 307 height 26
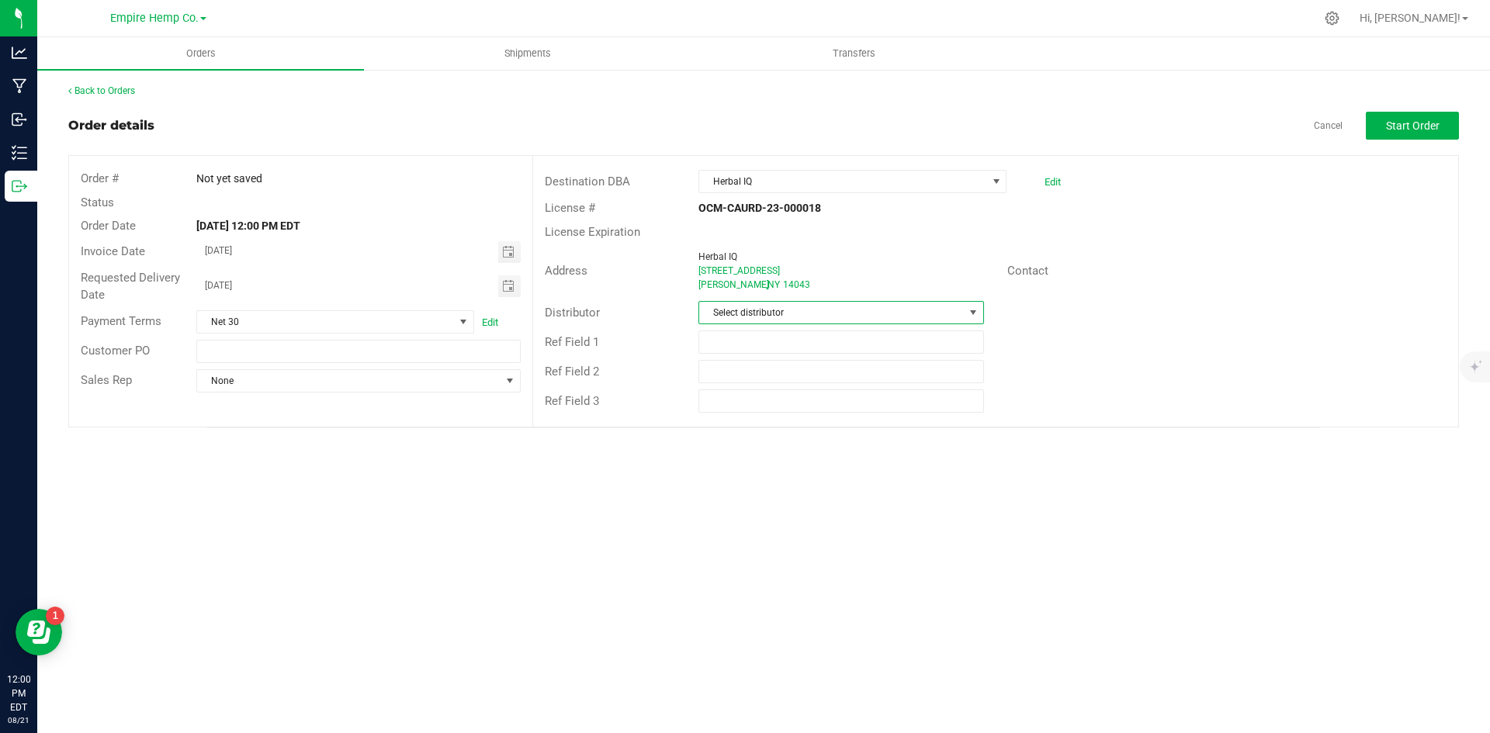
click at [768, 311] on span "Select distributor" at bounding box center [831, 313] width 264 height 22
click at [806, 428] on li "Empire Hemp Co. Distribution" at bounding box center [840, 432] width 283 height 26
click at [452, 387] on span "None" at bounding box center [348, 381] width 303 height 22
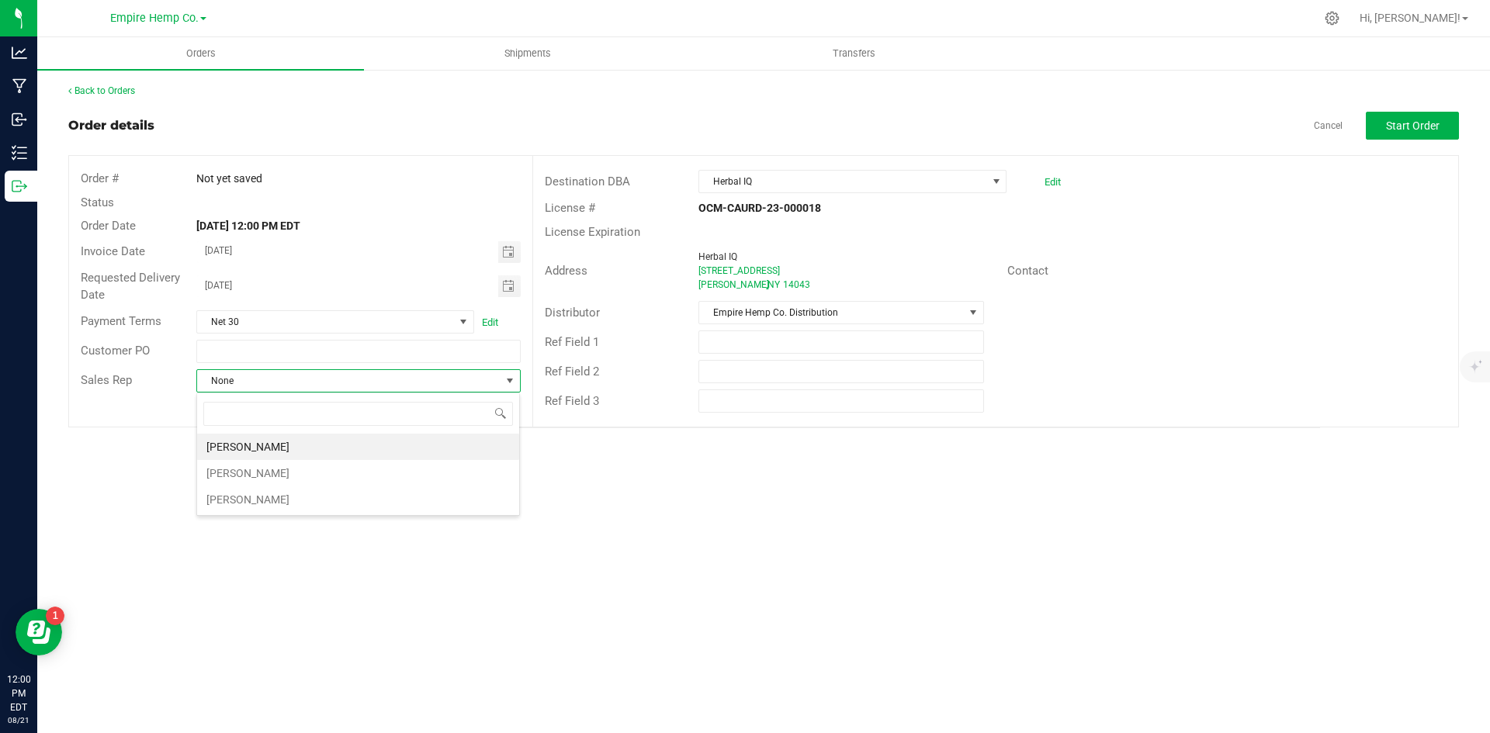
scroll to position [23, 324]
click at [386, 445] on li "[PERSON_NAME]" at bounding box center [358, 447] width 322 height 26
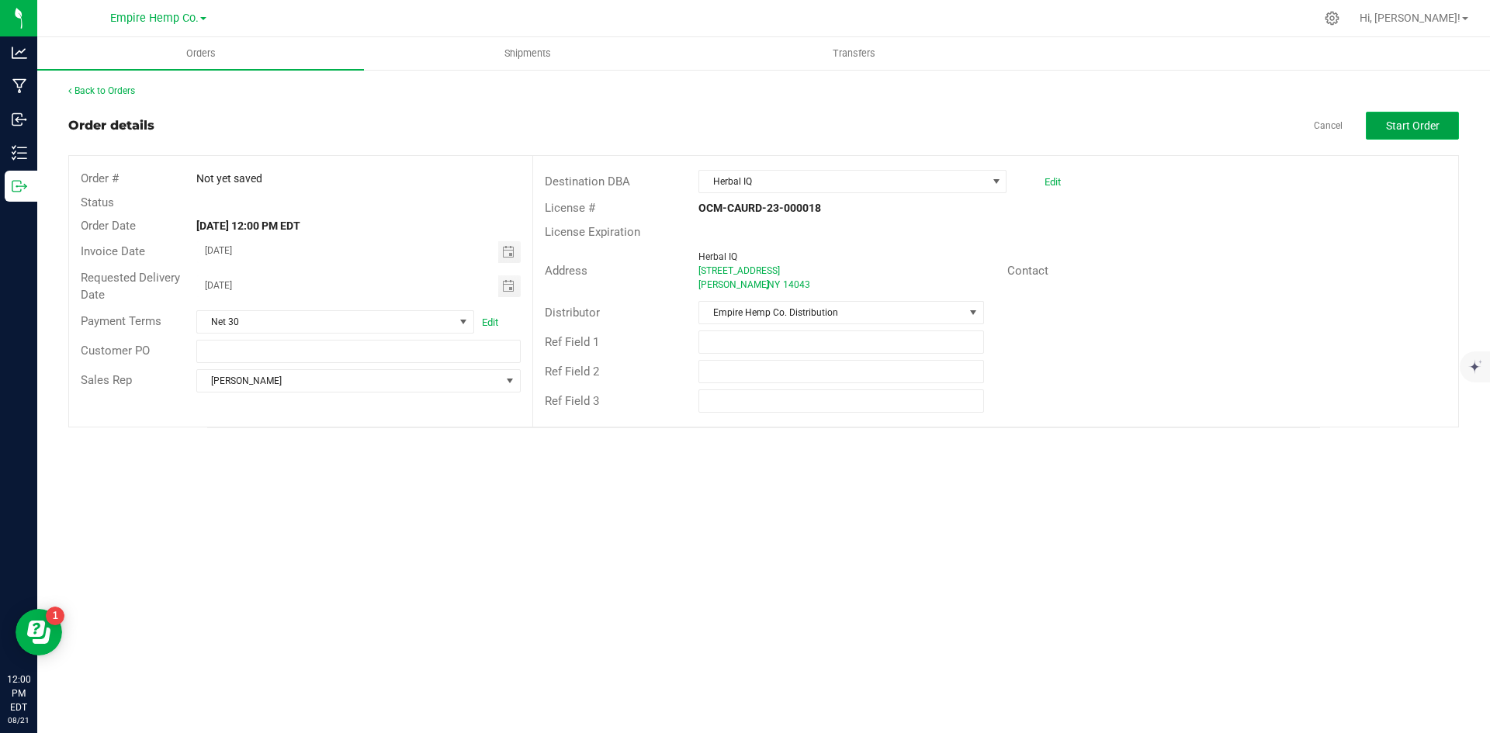
click at [1412, 132] on span "Start Order" at bounding box center [1413, 126] width 54 height 12
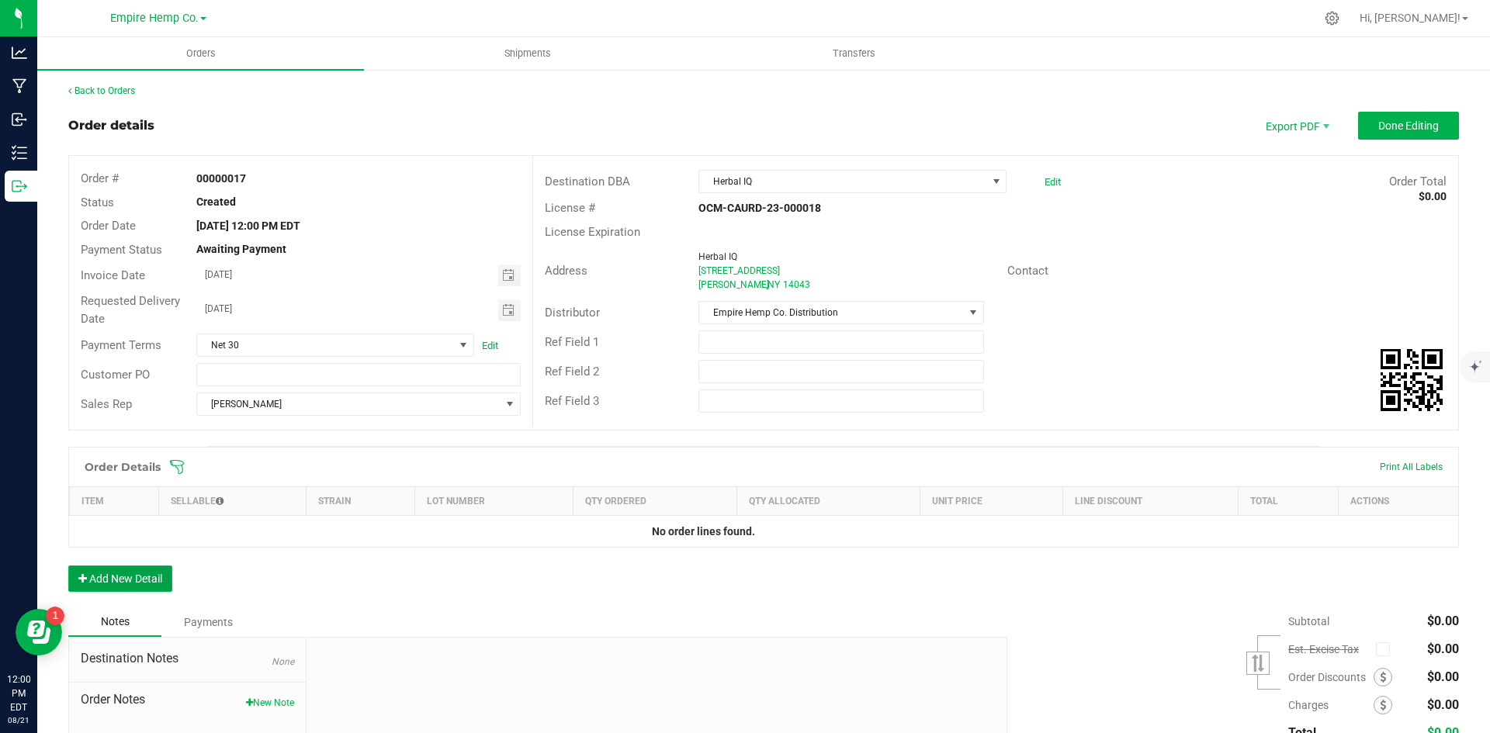
click at [142, 583] on button "Add New Detail" at bounding box center [120, 579] width 104 height 26
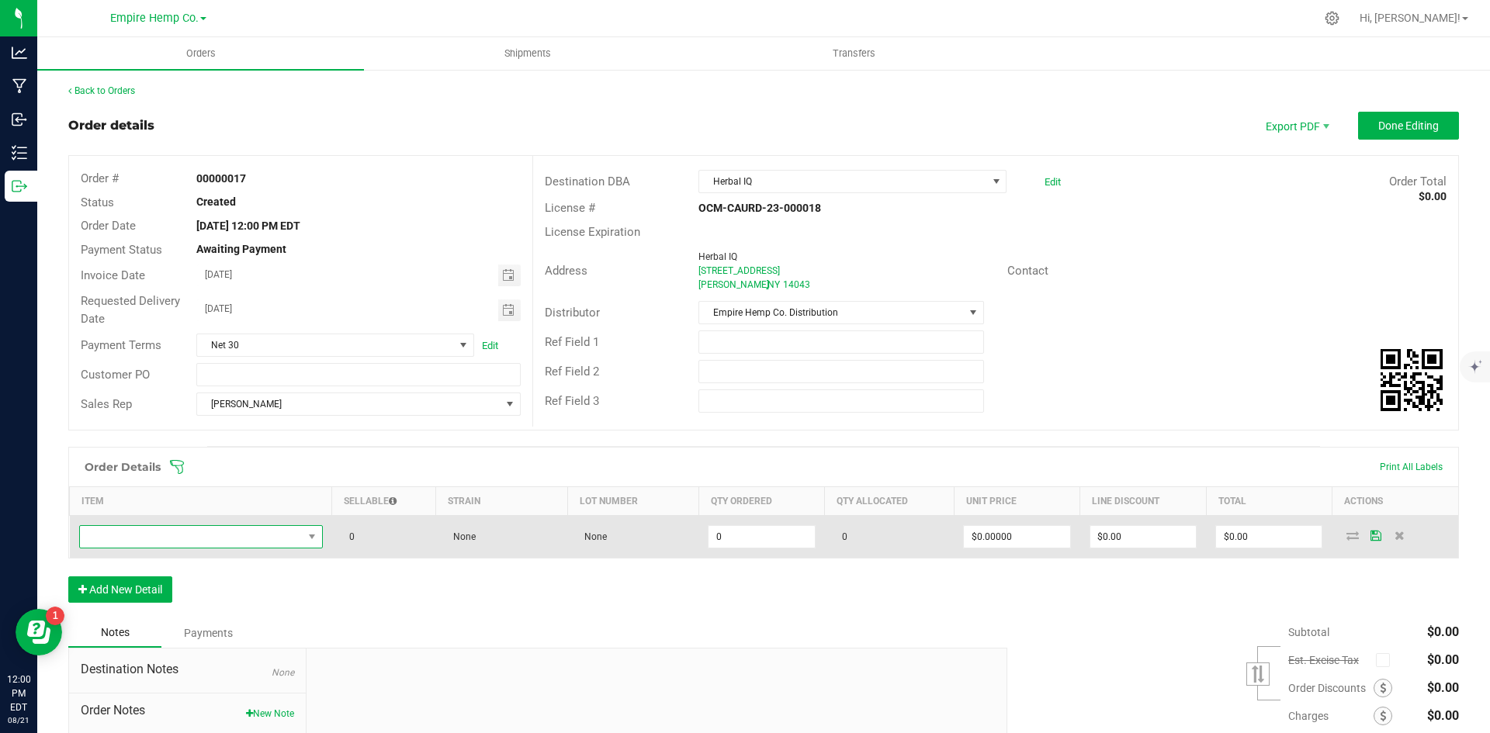
click at [303, 543] on span "NO DATA FOUND" at bounding box center [312, 537] width 19 height 22
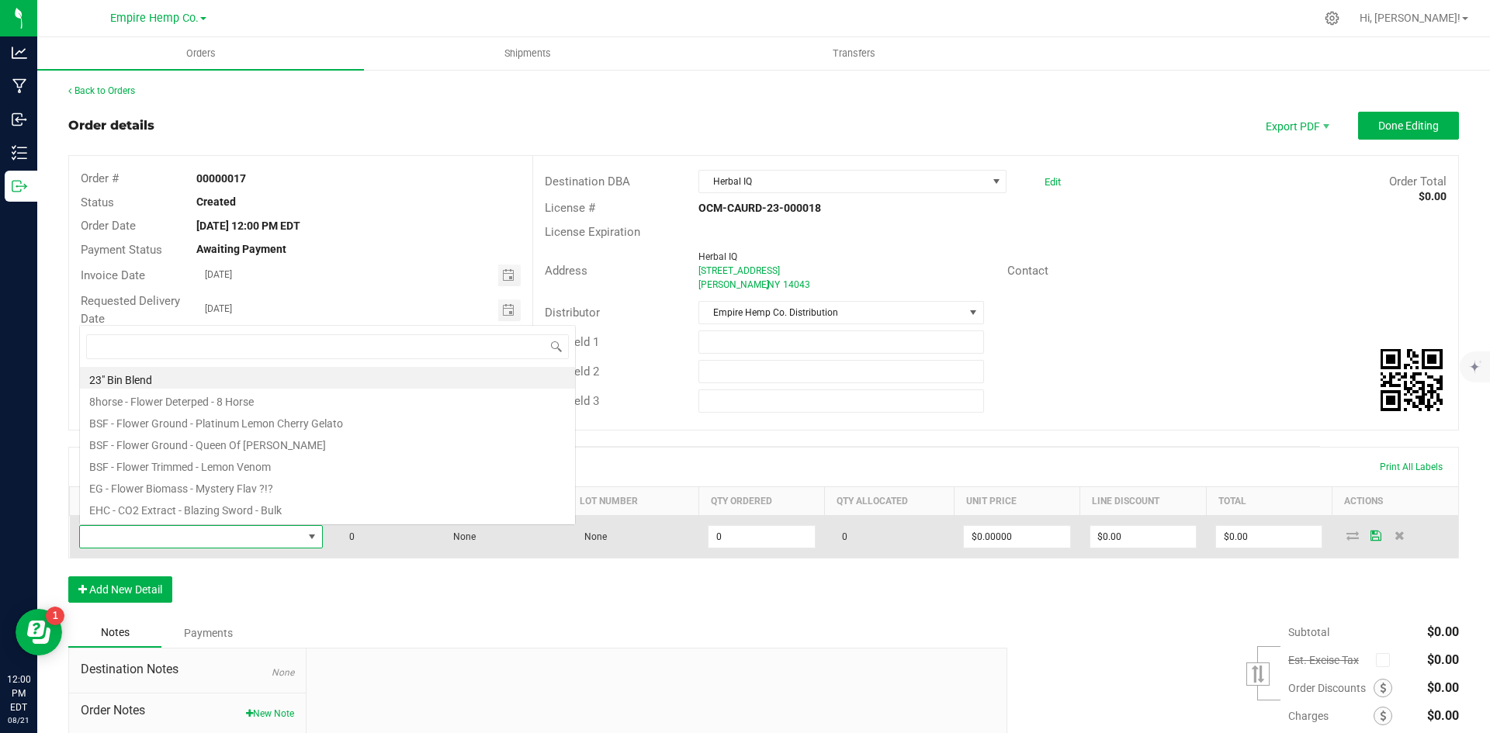
scroll to position [23, 240]
type input "[PERSON_NAME]"
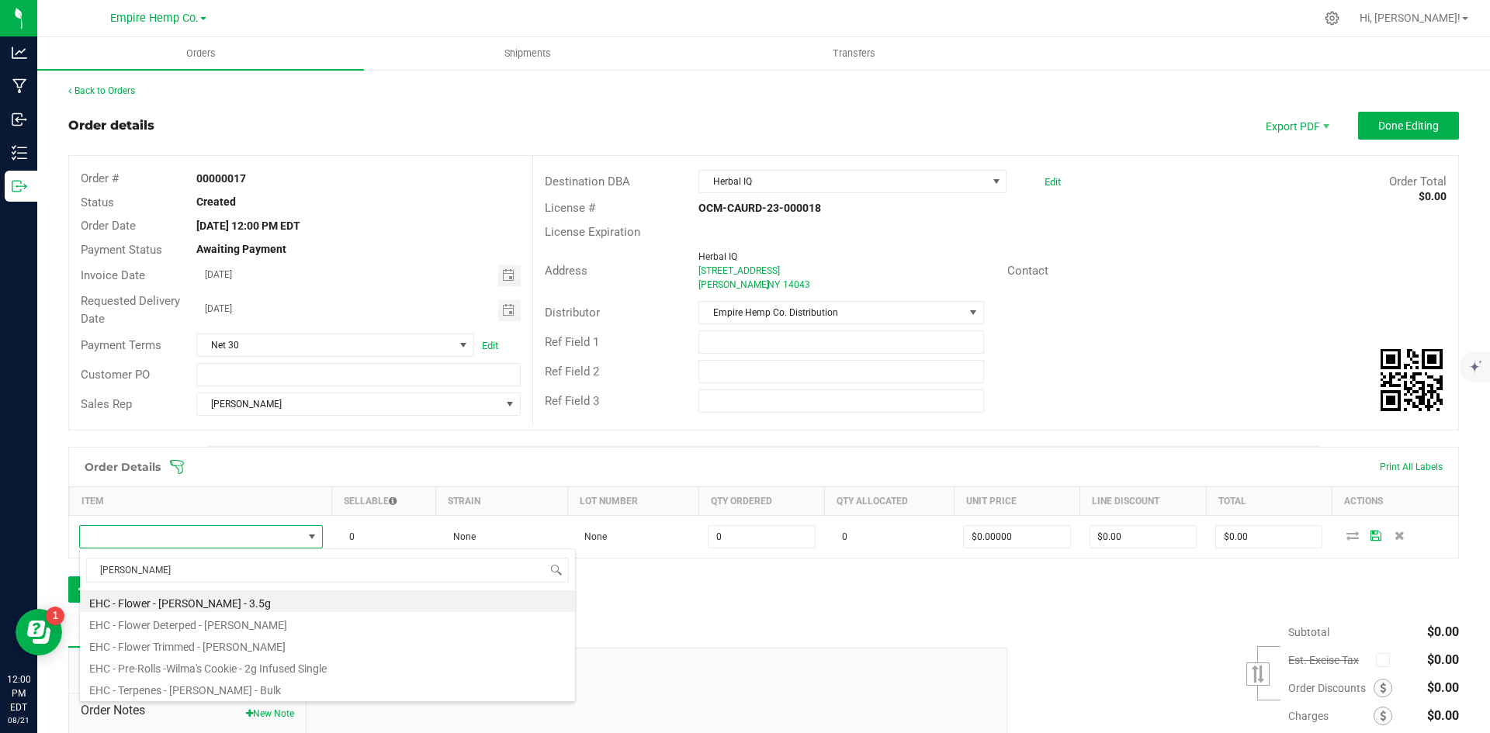
click at [253, 674] on li "EHC - Pre-Rolls -Wilma's Cookie - 2g Infused Single" at bounding box center [327, 667] width 495 height 22
type input "0.0000 g"
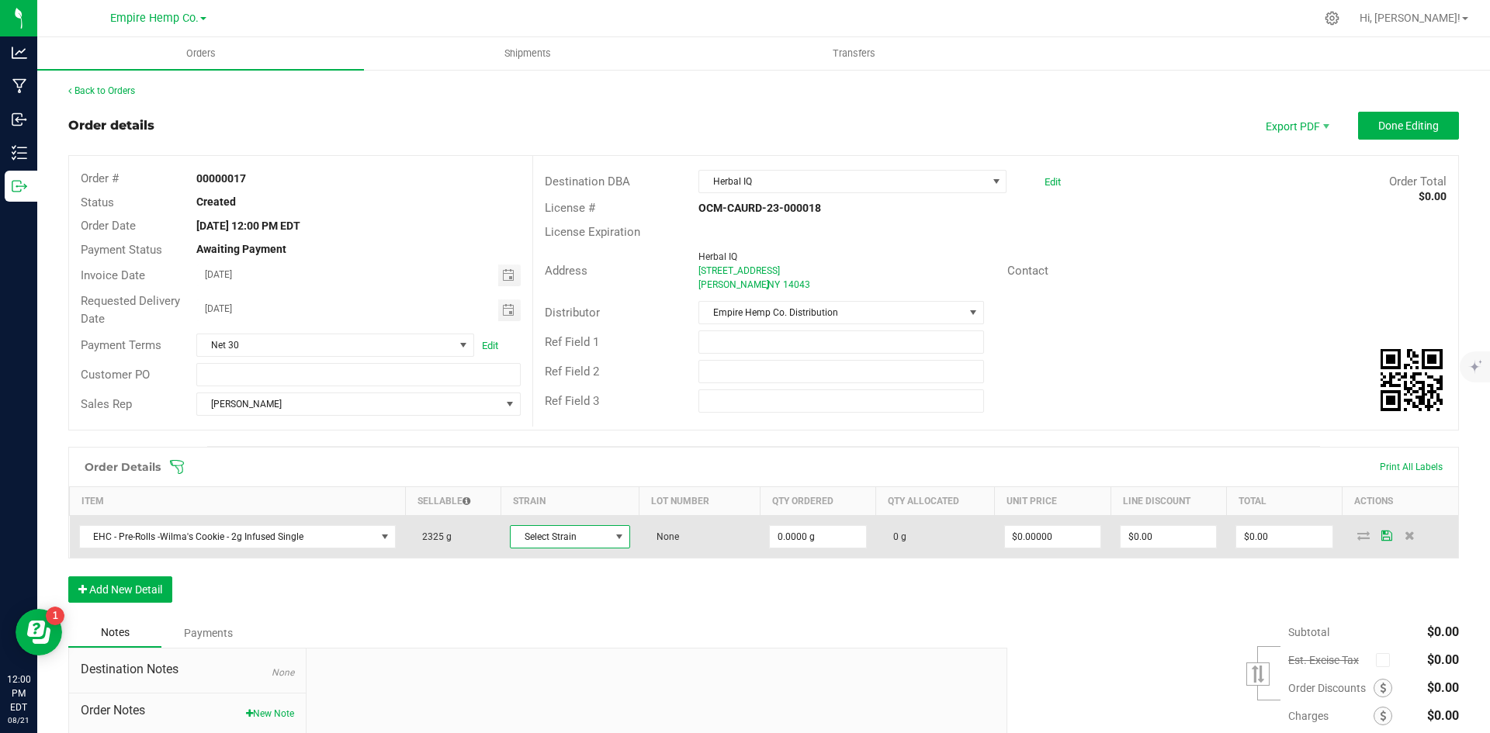
click at [610, 536] on span at bounding box center [619, 537] width 19 height 22
type input "[PERSON_NAME]"
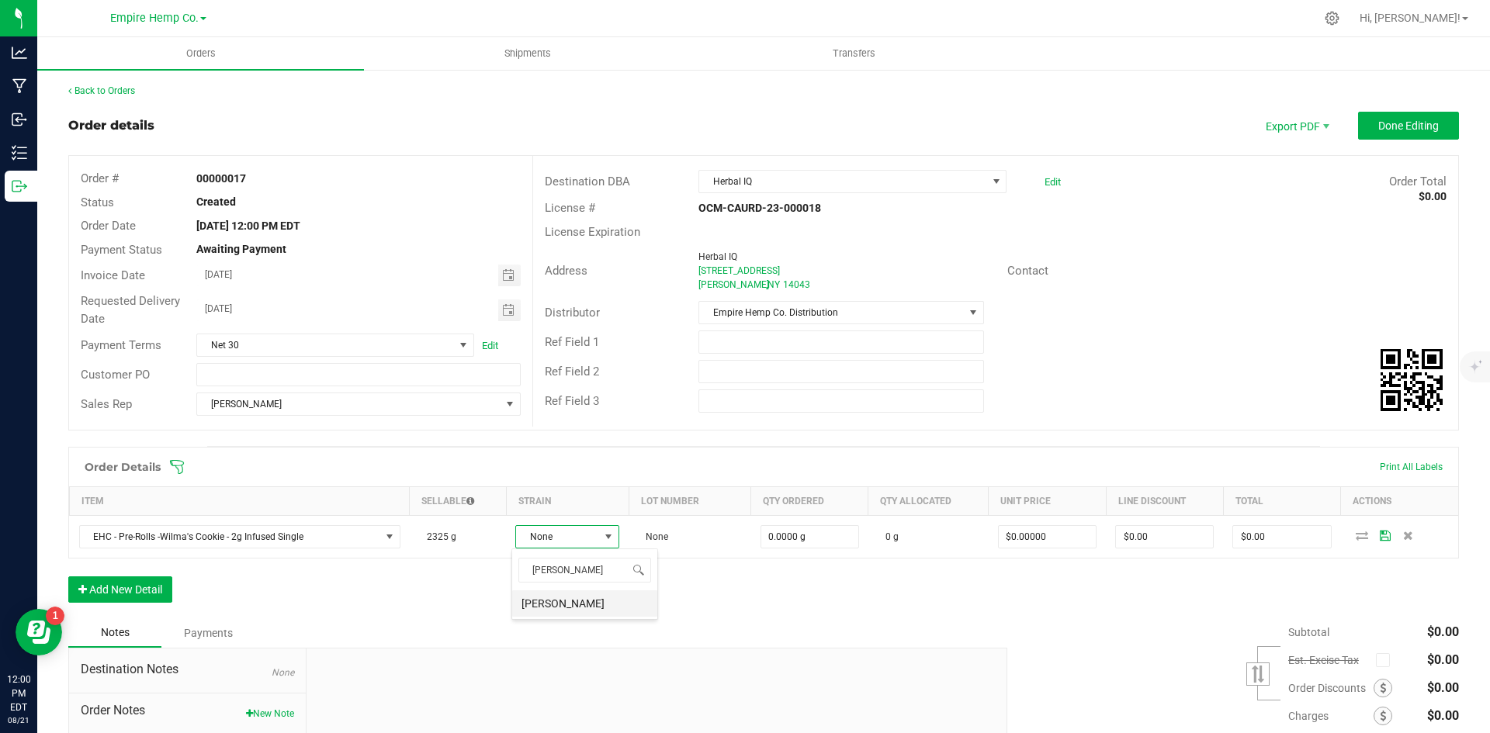
click at [581, 601] on li "[PERSON_NAME]" at bounding box center [584, 604] width 145 height 26
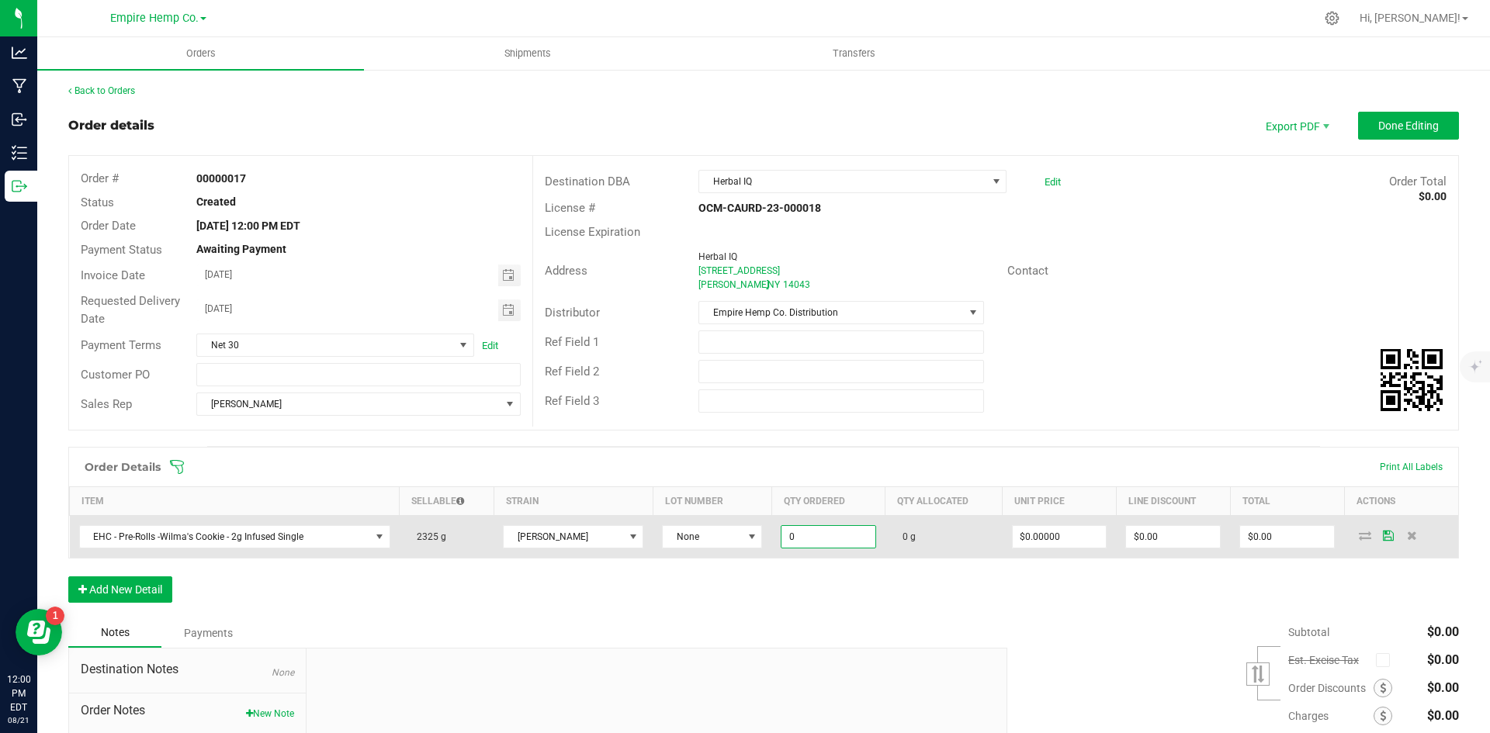
click at [805, 533] on input "0" at bounding box center [829, 537] width 94 height 22
type input "25.0000 g"
type input "0"
click at [1031, 531] on input "0" at bounding box center [1060, 537] width 94 height 22
type input "$12.00000"
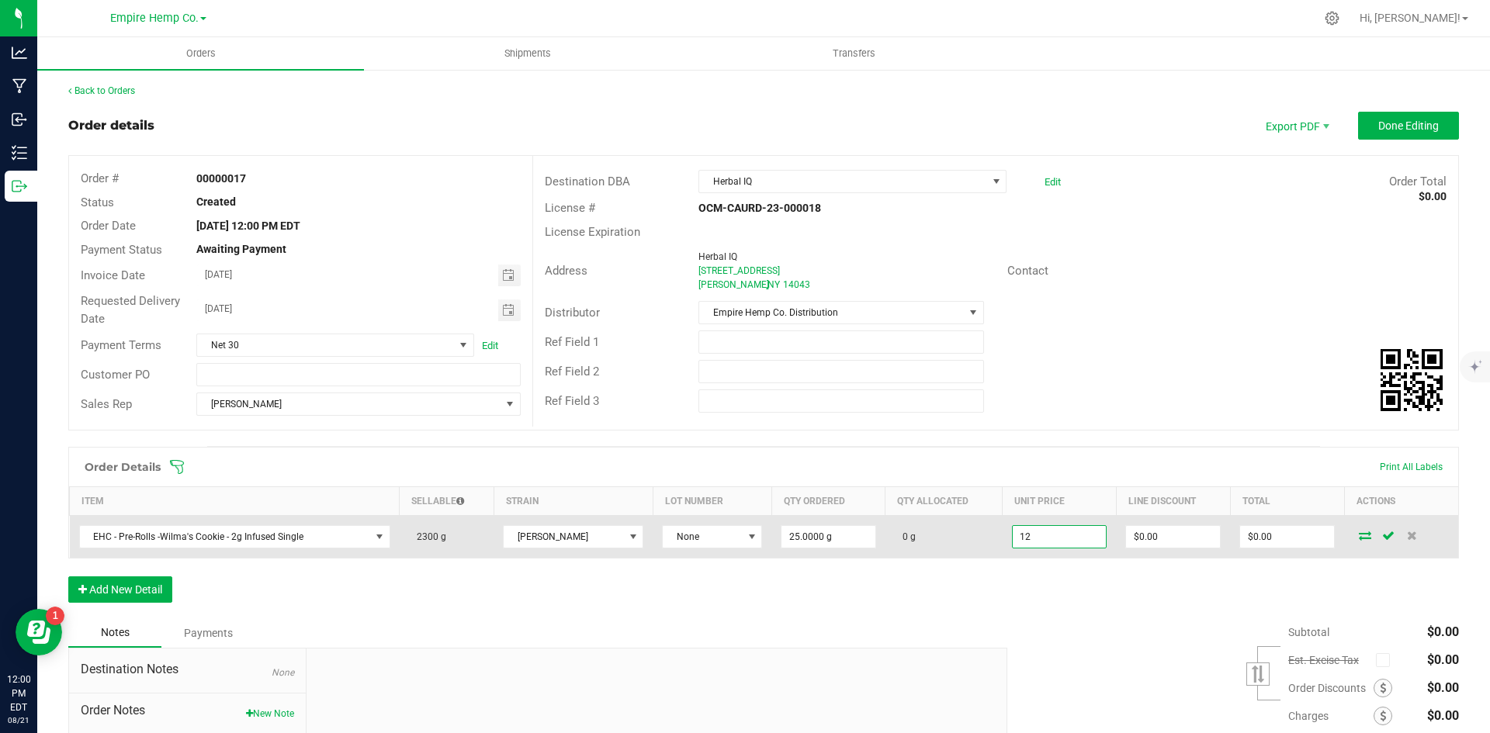
type input "$300.00"
click at [1359, 535] on icon at bounding box center [1365, 535] width 12 height 9
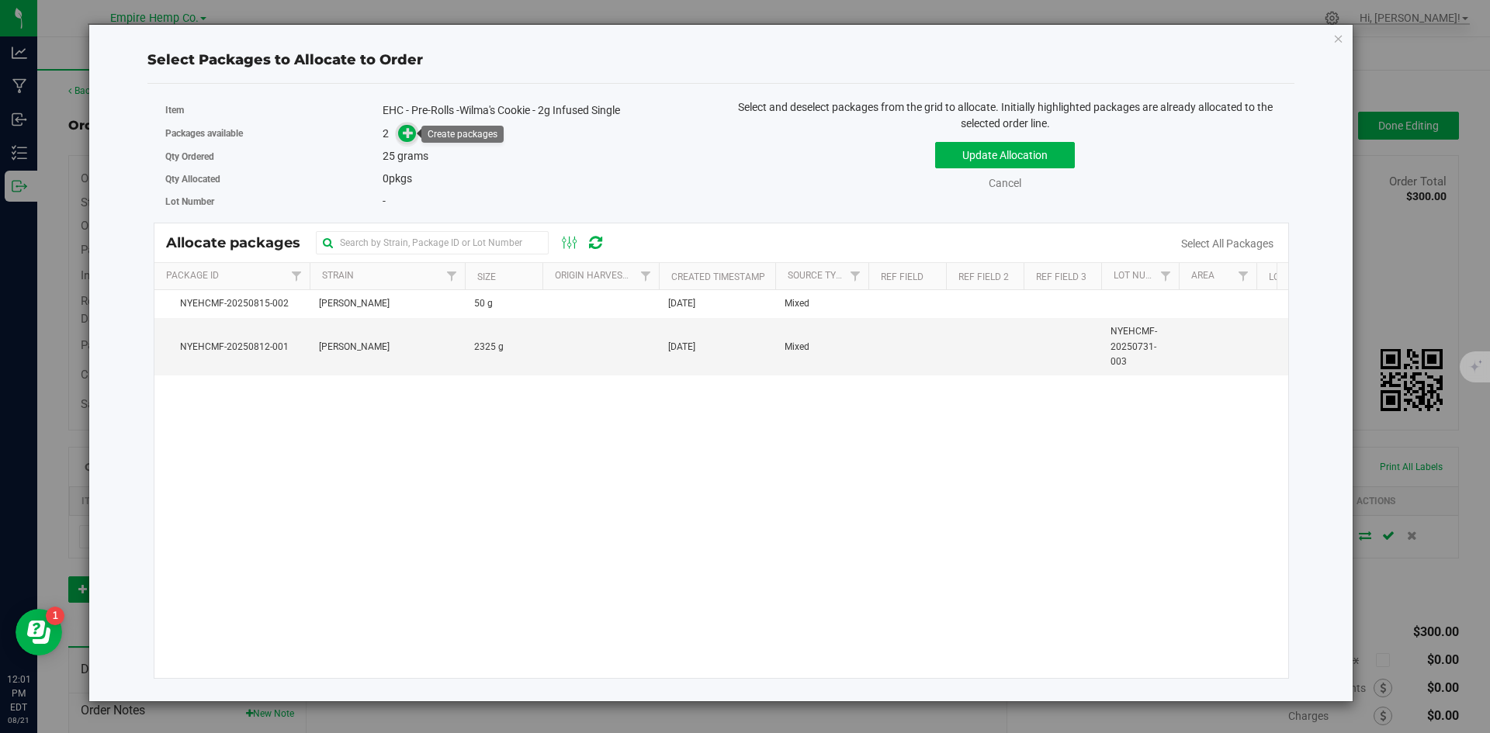
click at [407, 134] on icon at bounding box center [408, 132] width 11 height 11
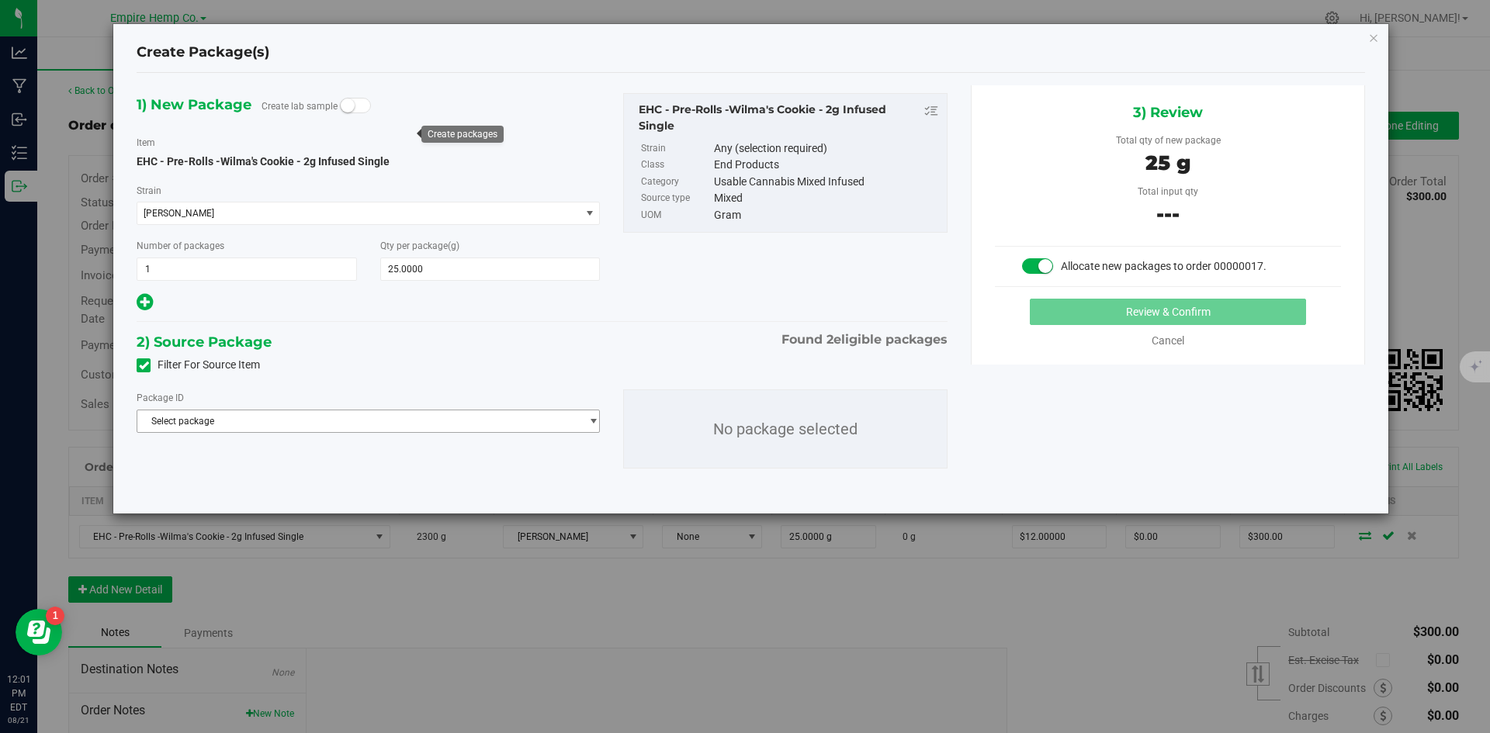
click at [451, 421] on span "Select package" at bounding box center [358, 422] width 442 height 22
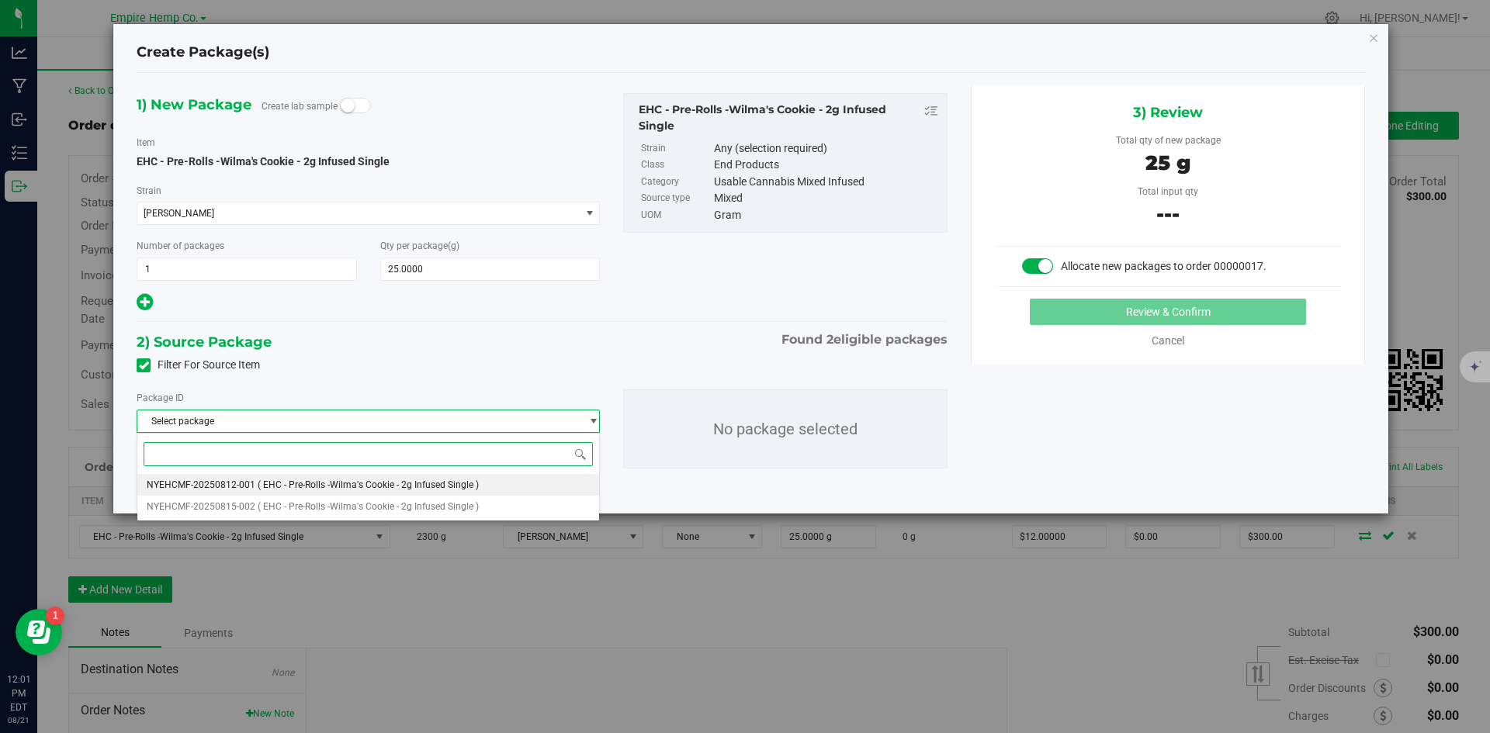
click at [408, 487] on span "( EHC - Pre-Rolls -Wilma's Cookie - 2g Infused Single )" at bounding box center [368, 485] width 221 height 11
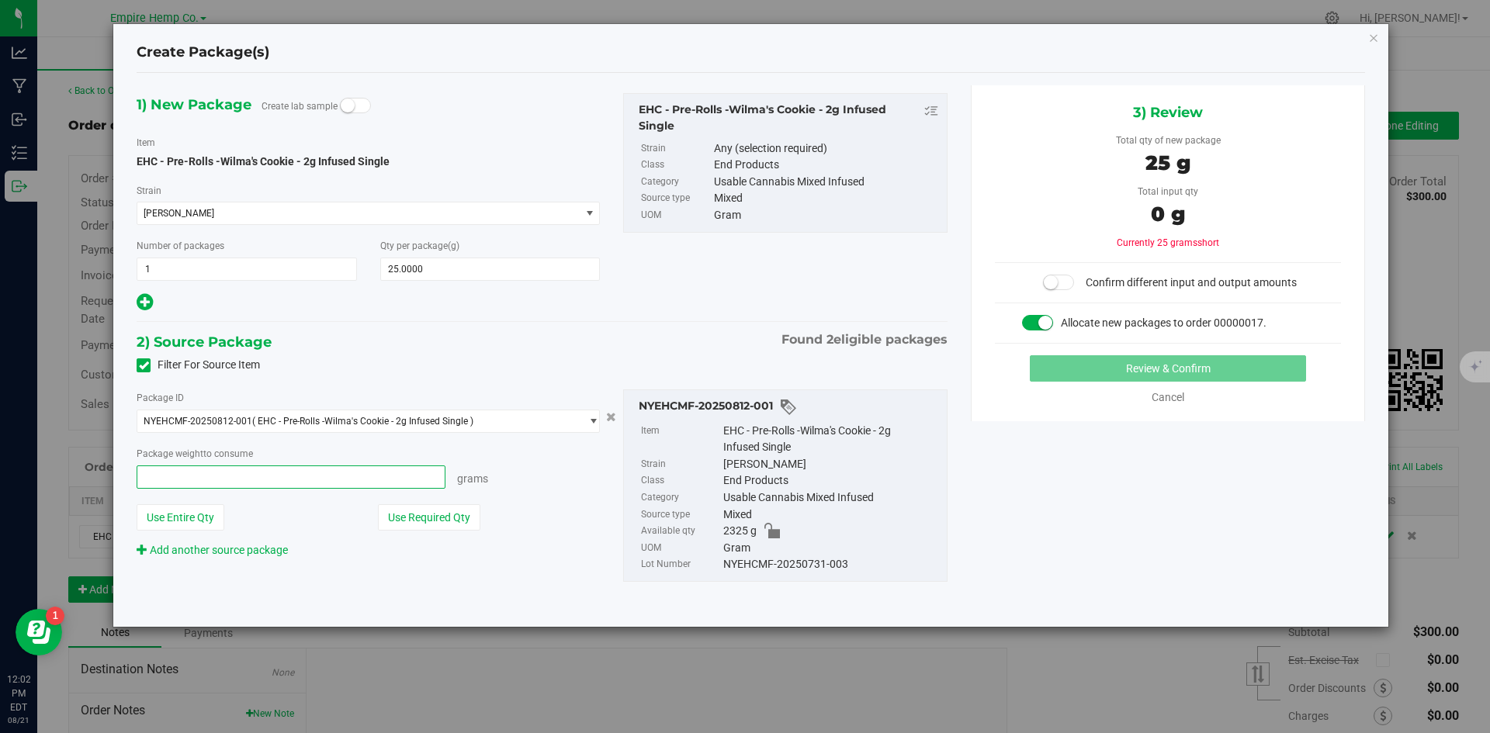
click at [276, 480] on span at bounding box center [291, 477] width 309 height 23
type input "27"
type input "27.0000 g"
click at [569, 531] on div "Package ID NYEHCMF-20250812-001 ( EHC - Pre-Rolls -Wilma's Cookie - 2g Infused …" at bounding box center [368, 474] width 487 height 169
click at [588, 314] on div "1) New Package Create lab sample Item EHC - Pre-Rolls -Wilma's Cookie - 2g Infu…" at bounding box center [542, 349] width 834 height 529
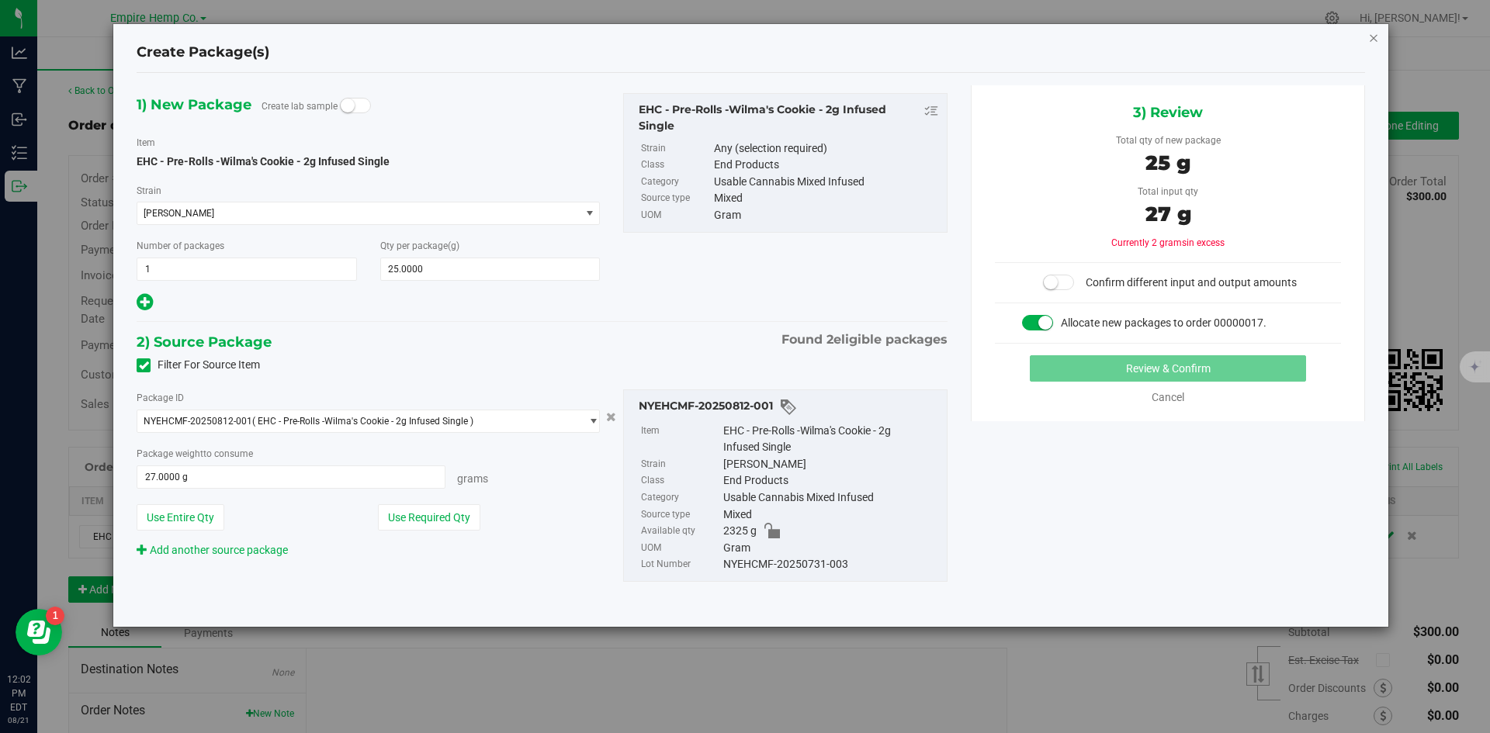
click at [1373, 34] on icon "button" at bounding box center [1373, 37] width 11 height 19
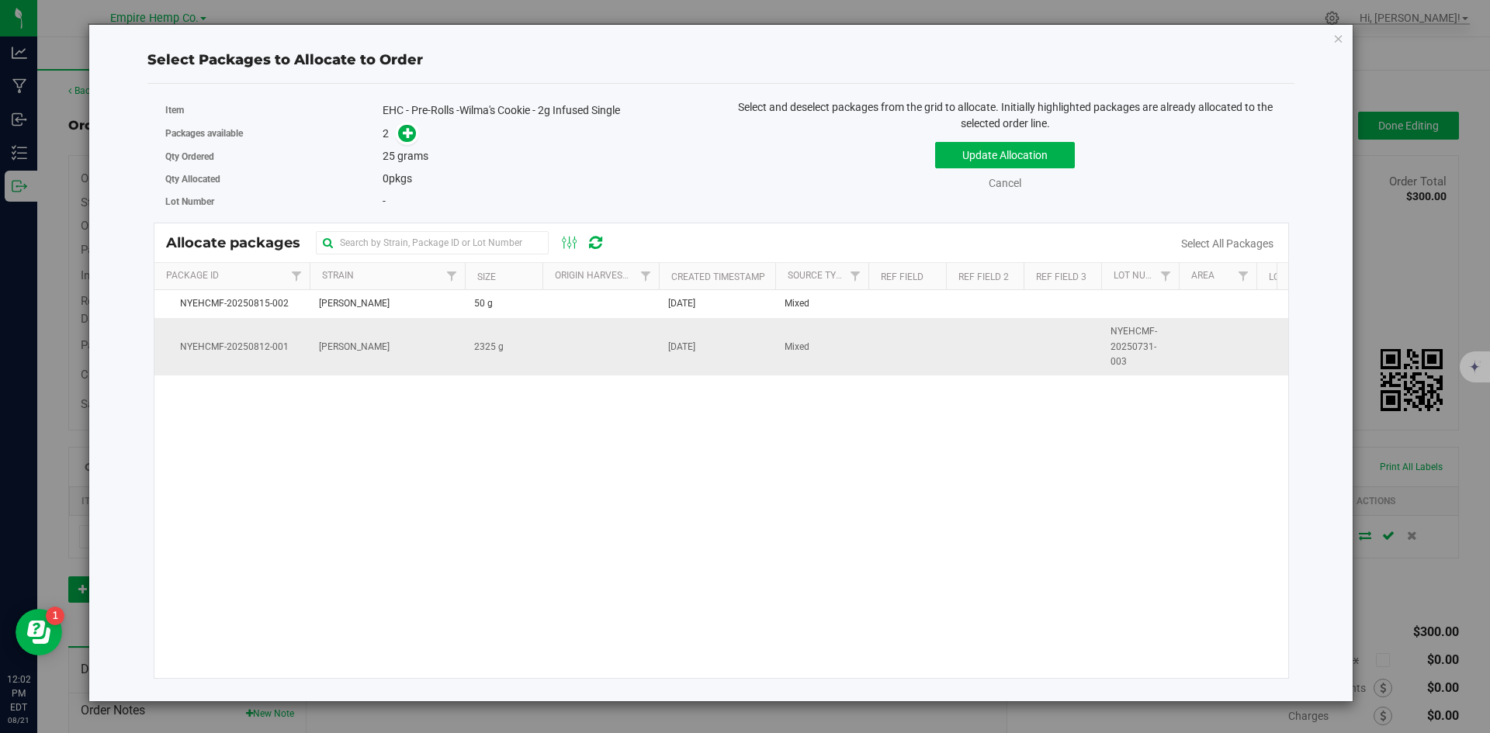
click at [271, 352] on span "NYEHCMF-20250812-001" at bounding box center [232, 347] width 137 height 15
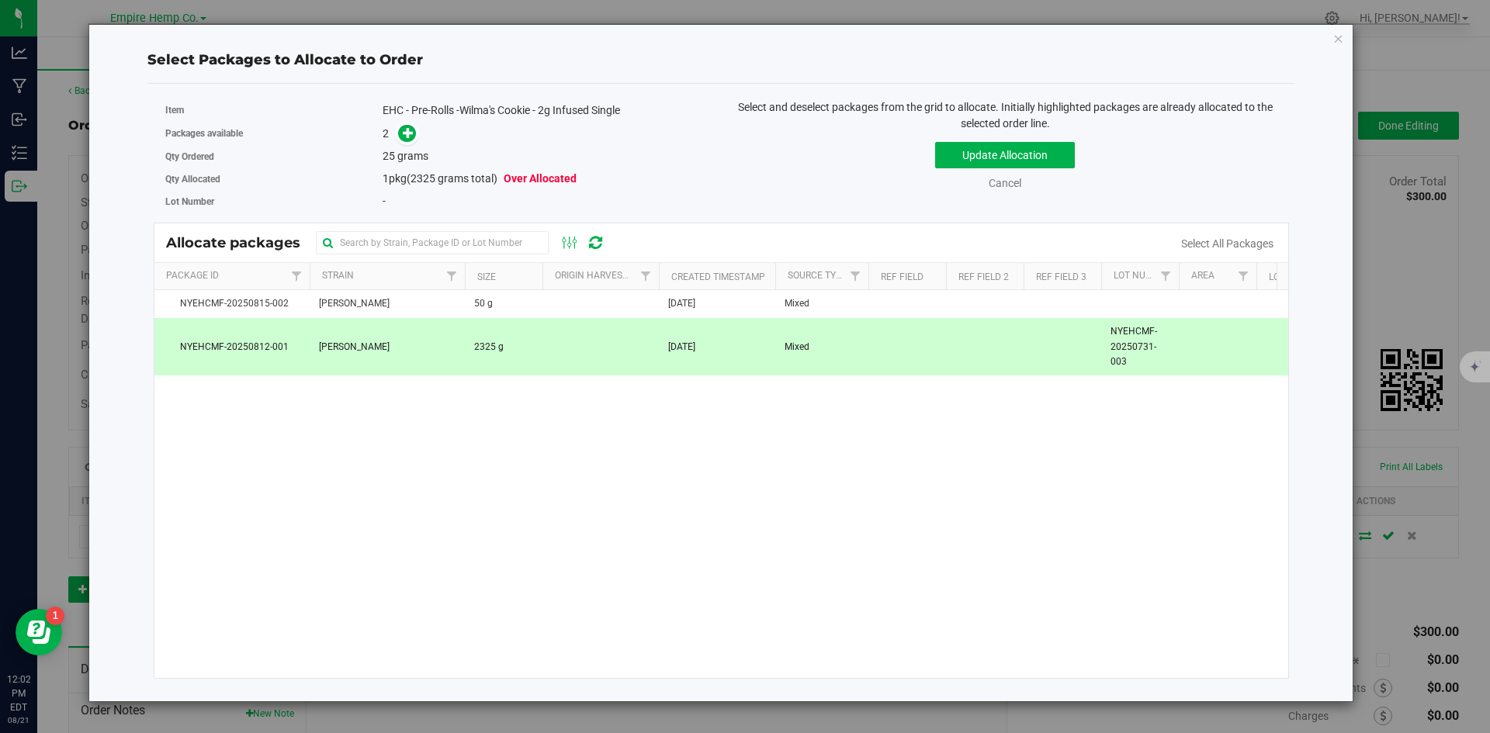
click at [551, 144] on div "Packages available 2" at bounding box center [437, 134] width 545 height 24
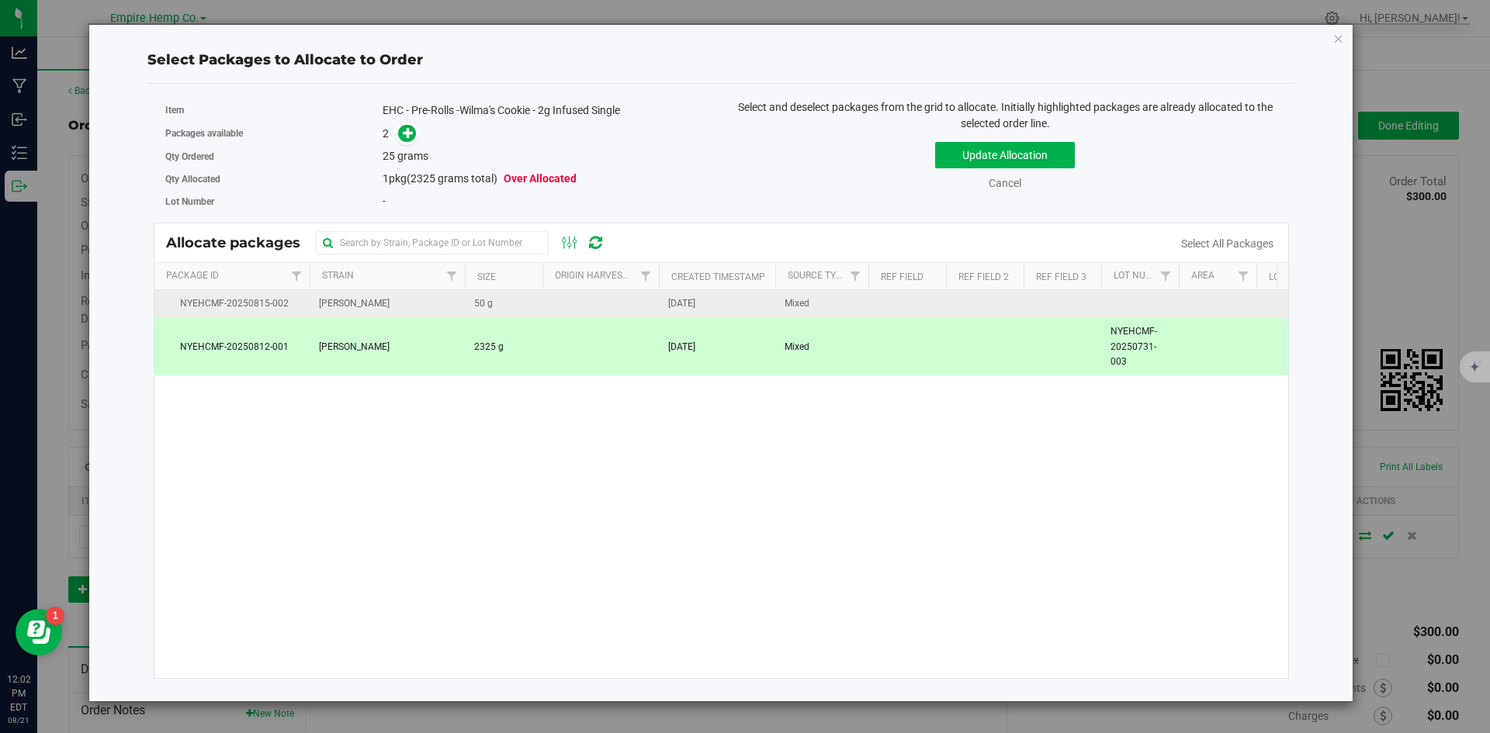
click at [460, 299] on td "[PERSON_NAME]" at bounding box center [387, 304] width 155 height 28
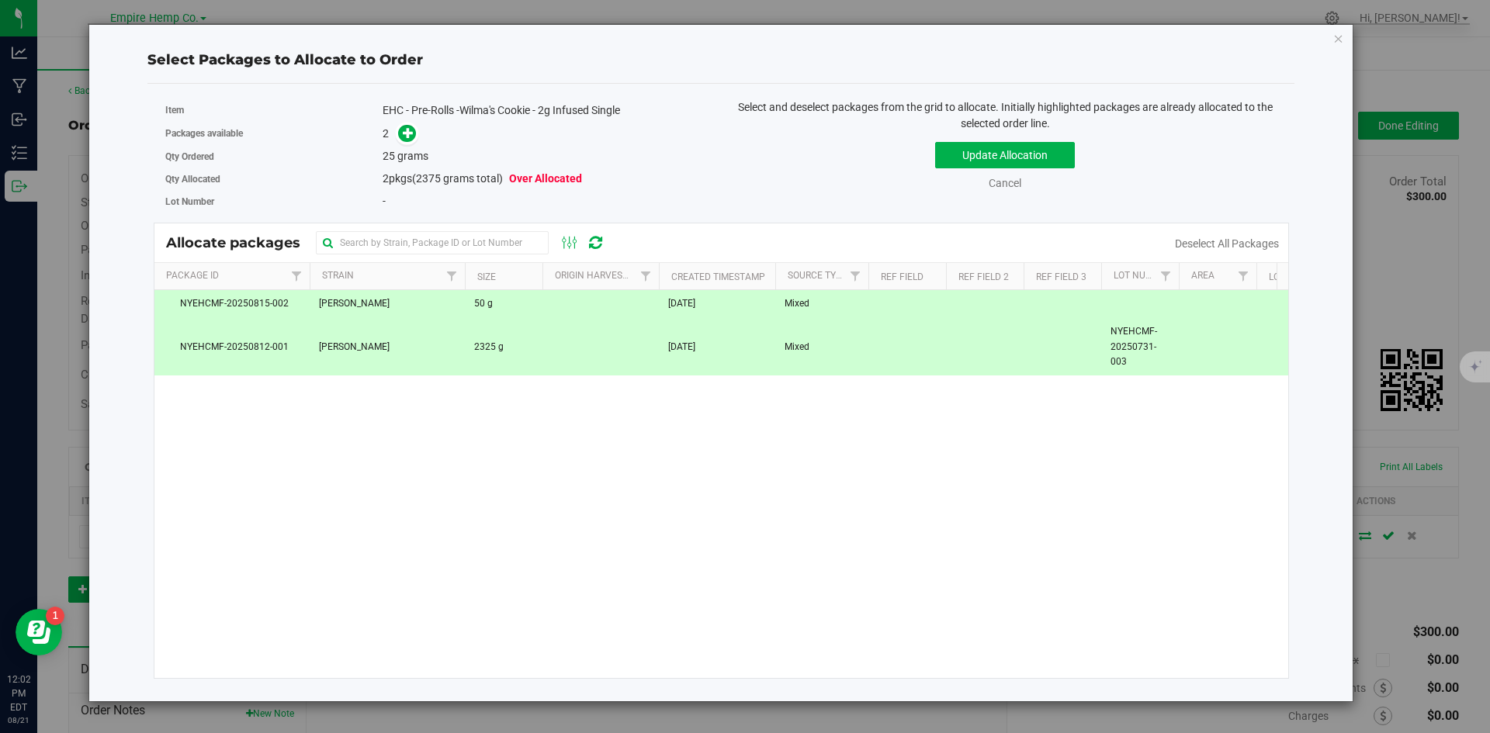
drag, startPoint x: 783, startPoint y: 471, endPoint x: 805, endPoint y: 456, distance: 26.7
click at [786, 470] on div "NYEHCMF-20250815-002 [PERSON_NAME] 50 g [DATE] Mixed $0.50 $25.00 NYEHCMF-20250…" at bounding box center [721, 484] width 1135 height 388
click at [955, 318] on td at bounding box center [985, 346] width 78 height 57
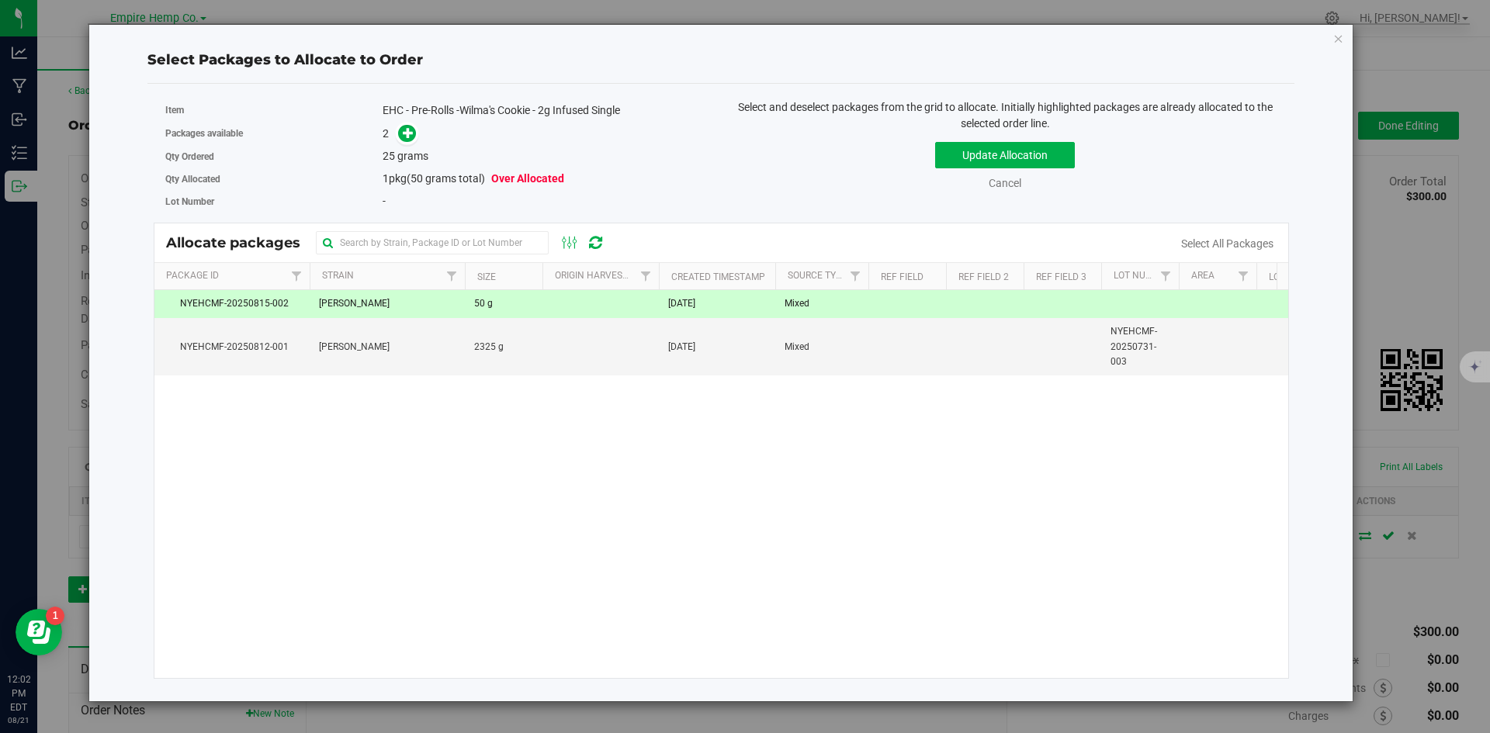
click at [889, 306] on td at bounding box center [907, 304] width 78 height 28
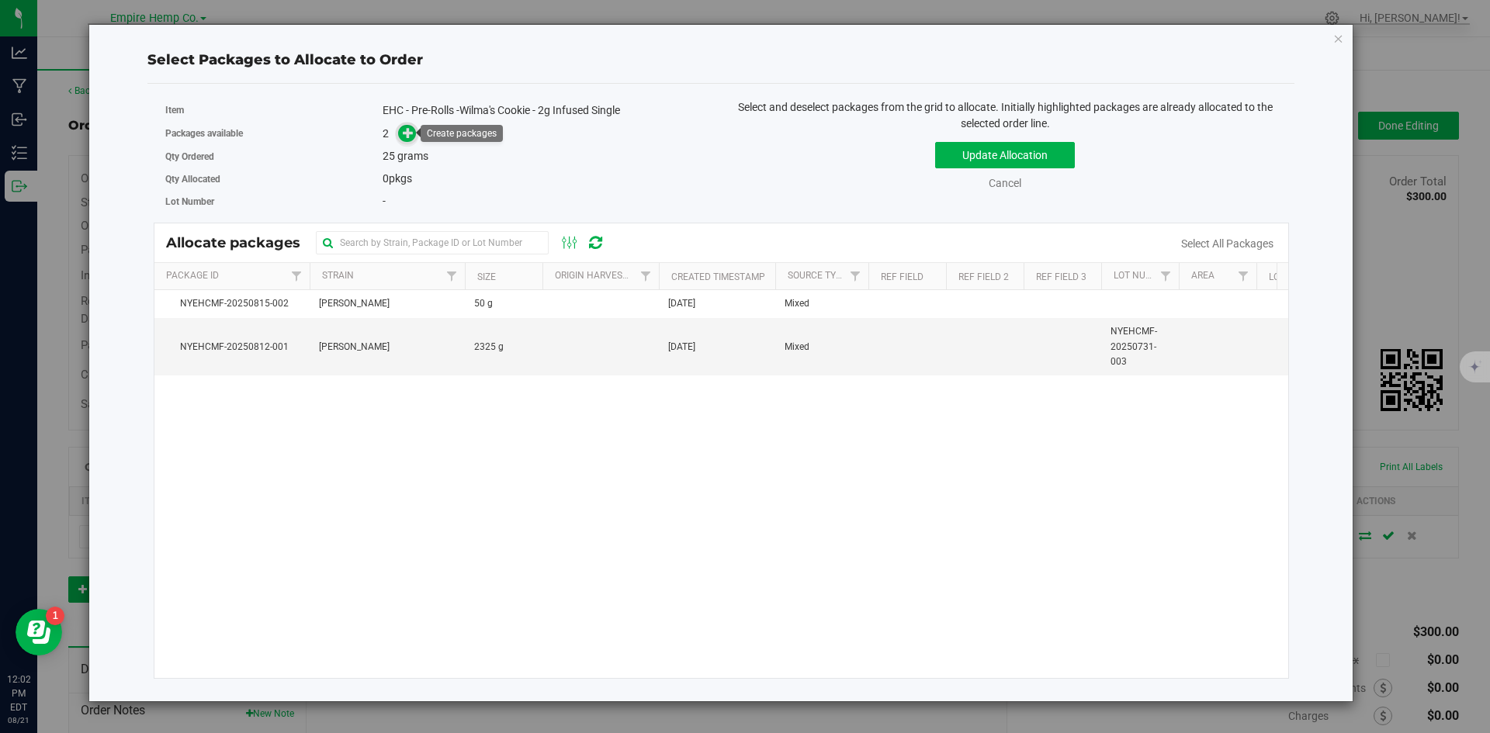
click at [408, 132] on icon at bounding box center [408, 132] width 11 height 11
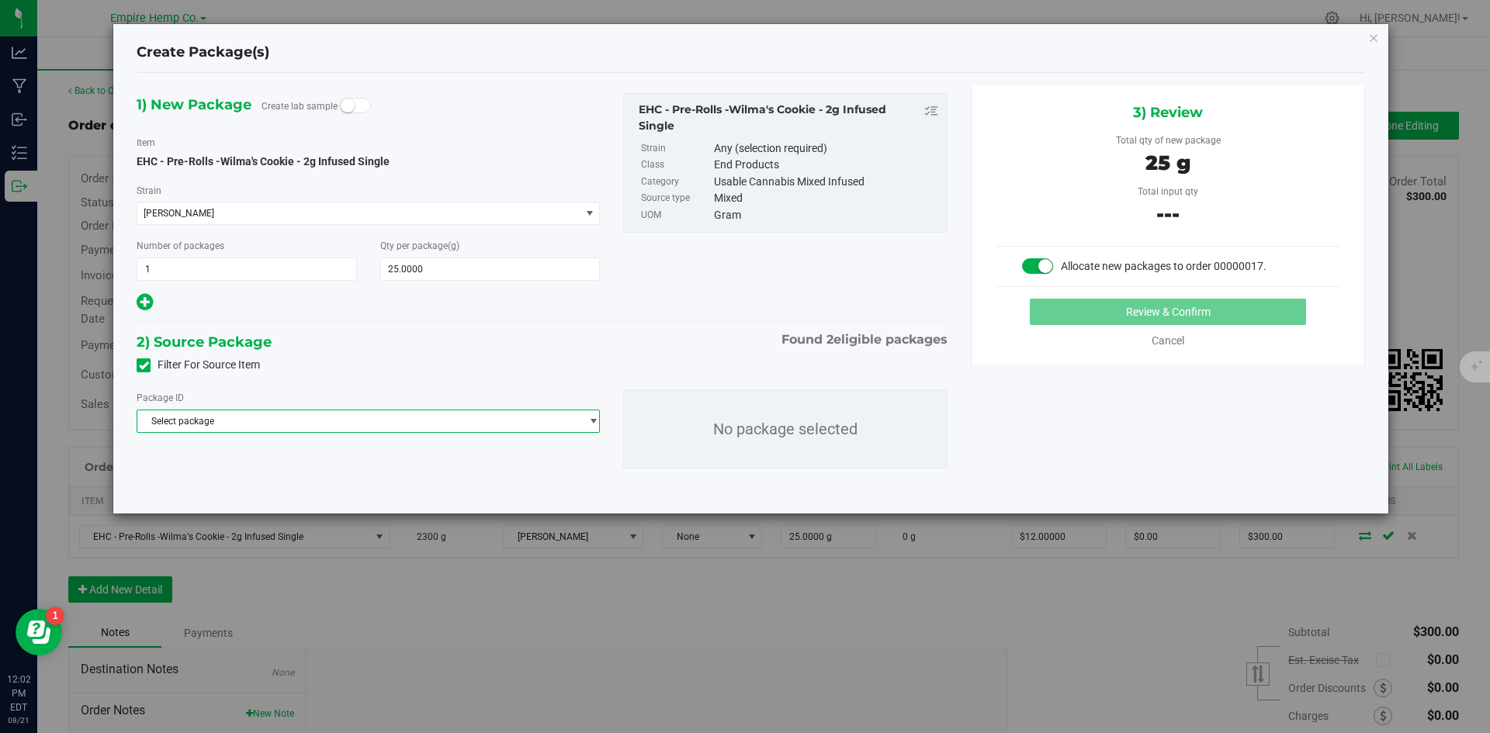
click at [442, 425] on span "Select package" at bounding box center [358, 422] width 442 height 22
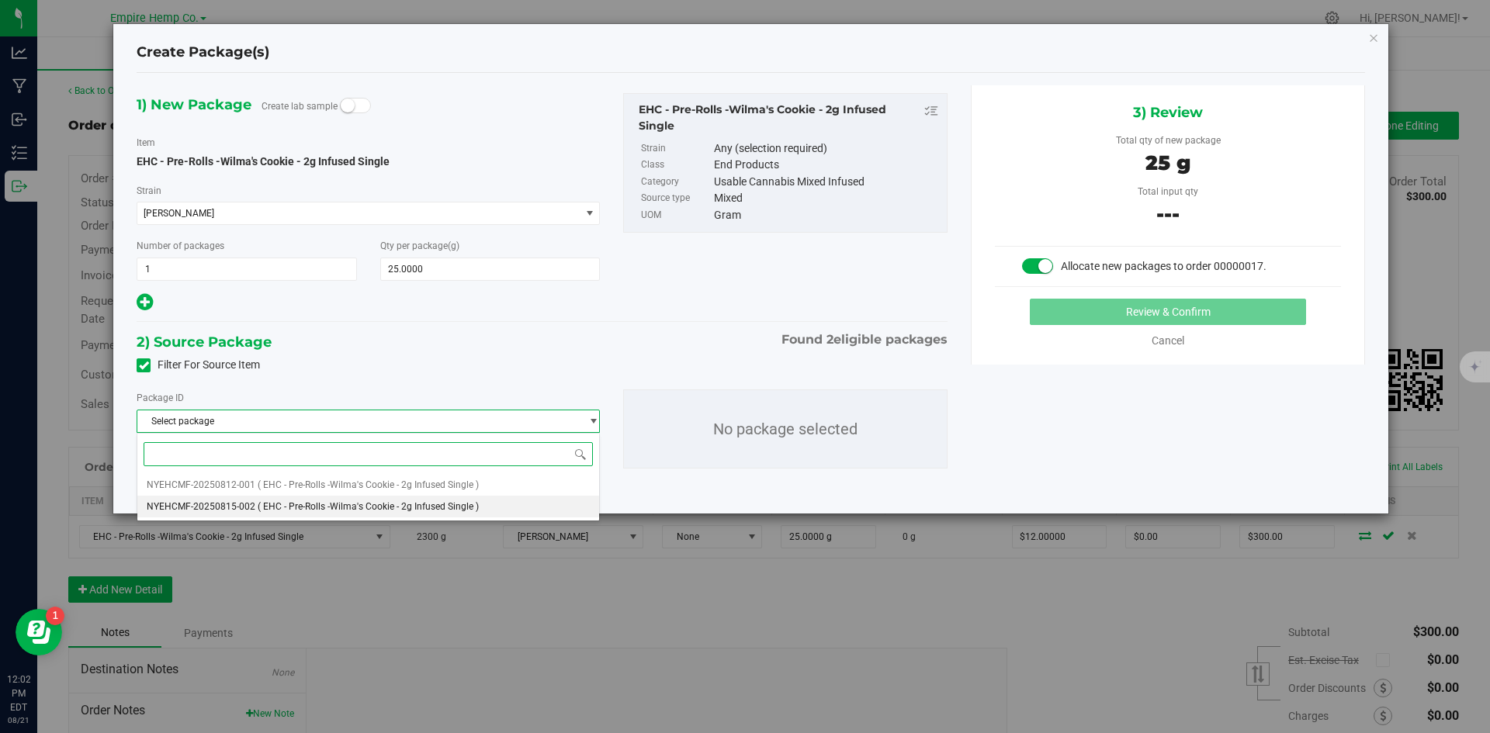
click at [397, 505] on span "( EHC - Pre-Rolls -Wilma's Cookie - 2g Infused Single )" at bounding box center [368, 506] width 221 height 11
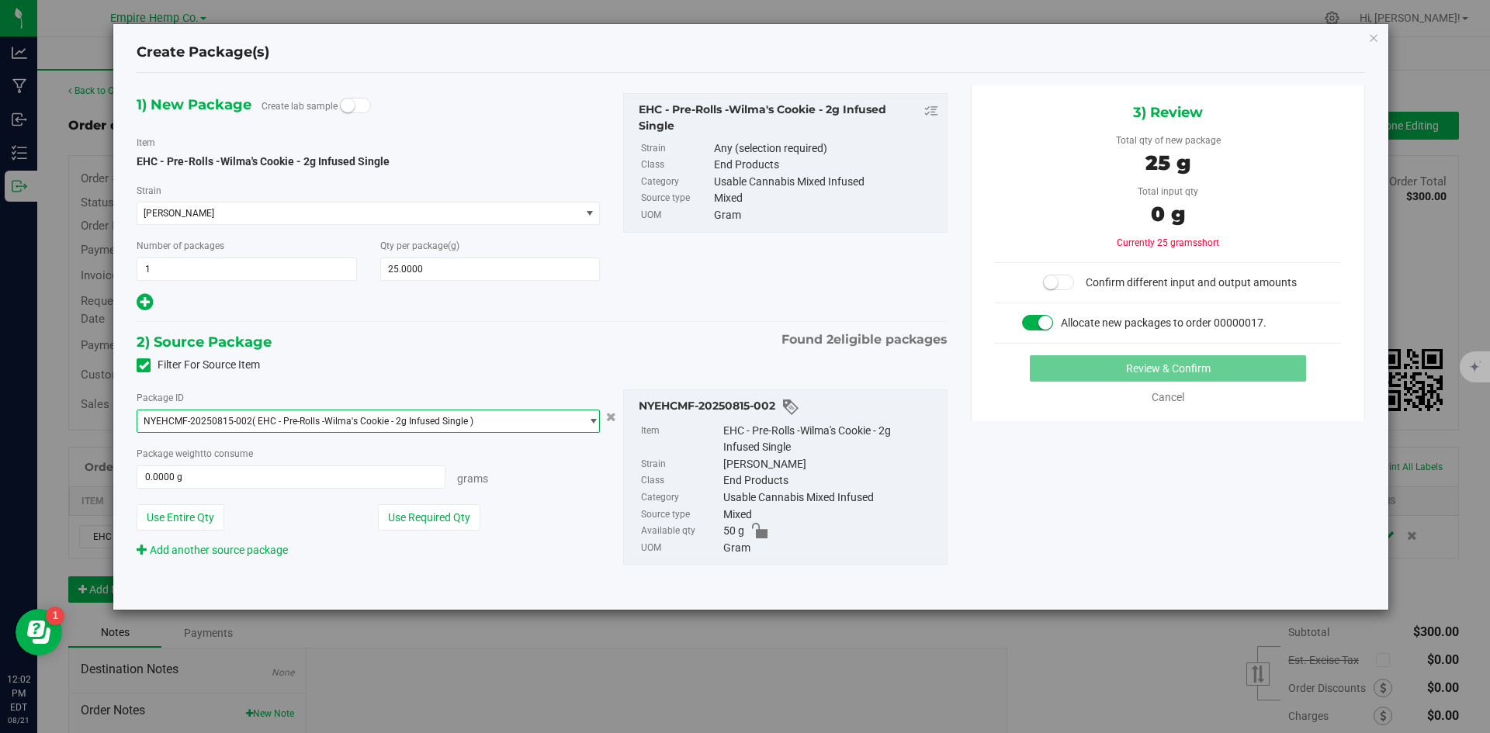
click at [588, 422] on span "select" at bounding box center [594, 421] width 12 height 12
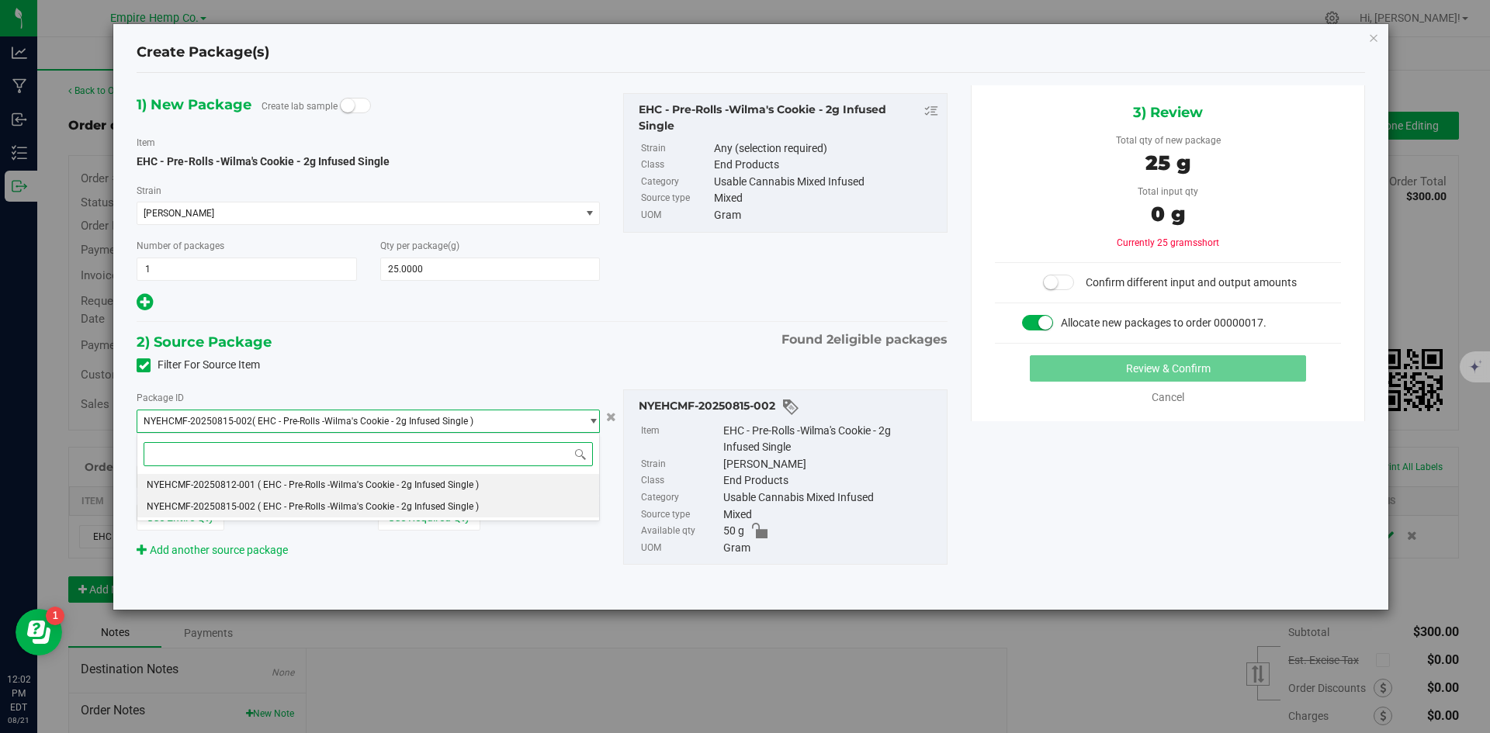
click at [506, 484] on li "NYEHCMF-20250812-001 ( EHC - Pre-Rolls -Wilma's Cookie - 2g Infused Single )" at bounding box center [368, 485] width 462 height 22
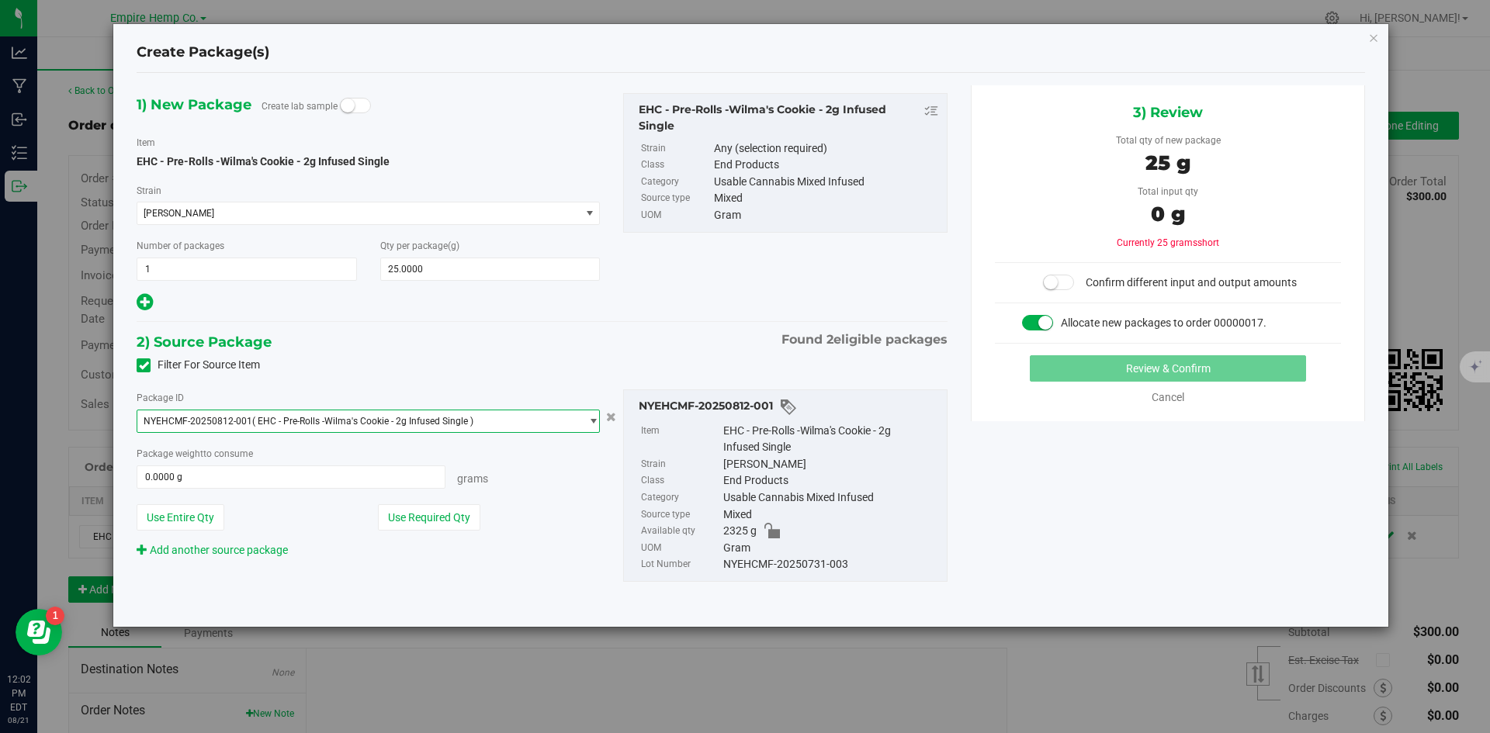
click at [556, 500] on div "Package ID NYEHCMF-20250812-001 ( EHC - Pre-Rolls -Wilma's Cookie - 2g Infused …" at bounding box center [368, 474] width 487 height 169
click at [414, 476] on span at bounding box center [291, 477] width 309 height 23
type input "25"
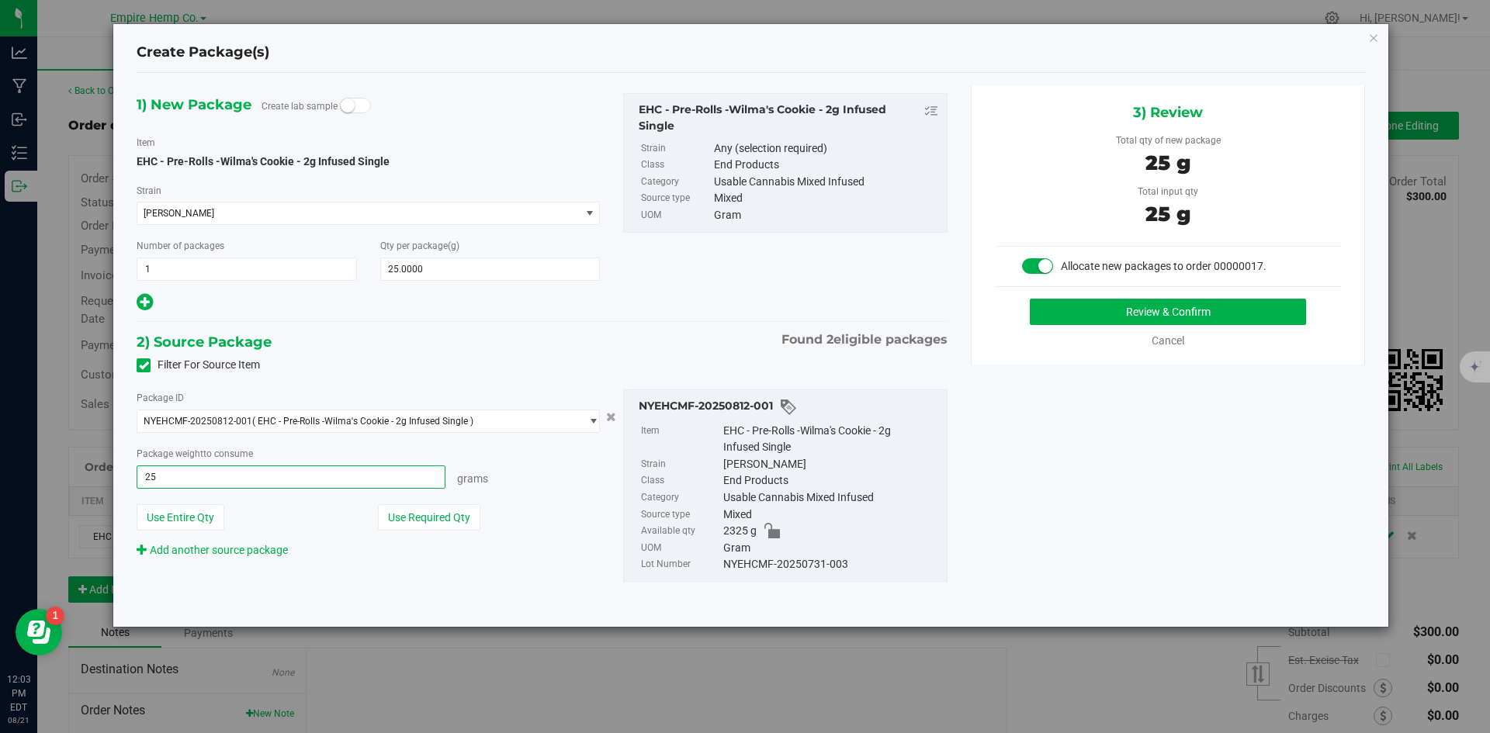
type input "25.0000 g"
click at [556, 466] on div "Grams" at bounding box center [522, 477] width 154 height 22
click at [1135, 317] on button "Review & Confirm" at bounding box center [1168, 312] width 276 height 26
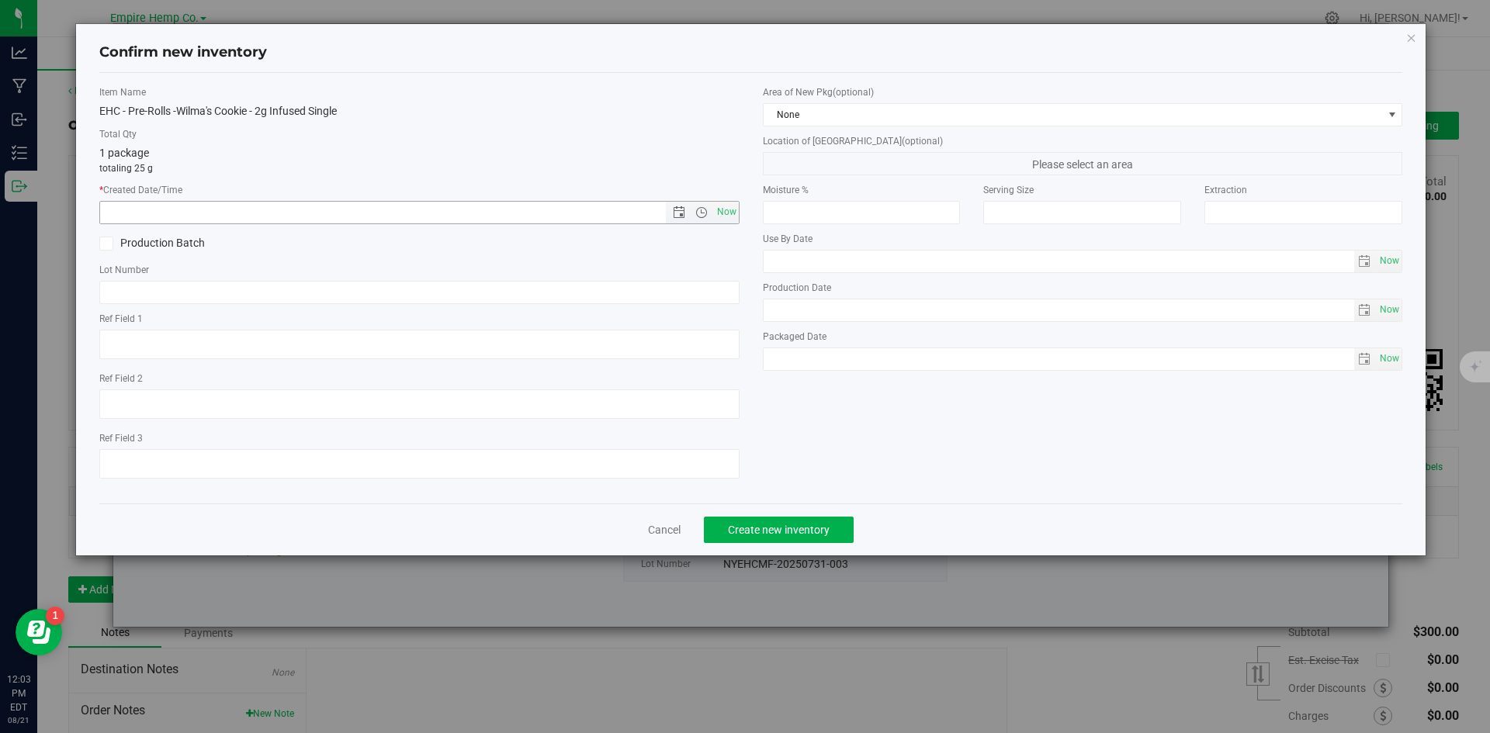
click at [720, 224] on span "Now" at bounding box center [419, 212] width 640 height 23
click at [723, 217] on span "Now" at bounding box center [726, 212] width 26 height 23
type input "[DATE] 12:03 PM"
click at [428, 293] on input "text" at bounding box center [419, 292] width 640 height 23
paste input "NYEHCMF-20250731-003"
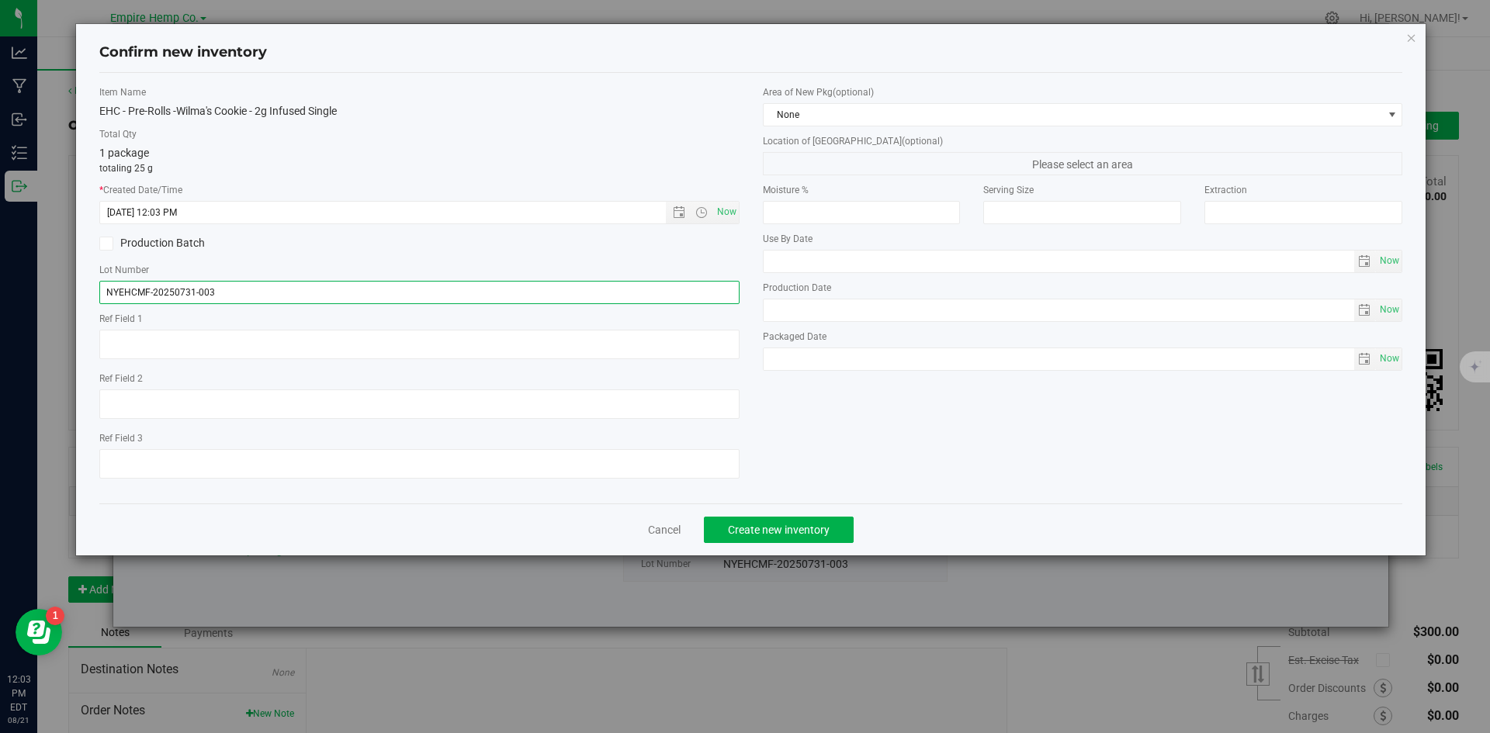
type input "NYEHCMF-20250731-003"
click at [470, 250] on div "Production Batch" at bounding box center [420, 243] width 664 height 23
click at [794, 536] on span "Create new inventory" at bounding box center [779, 530] width 102 height 12
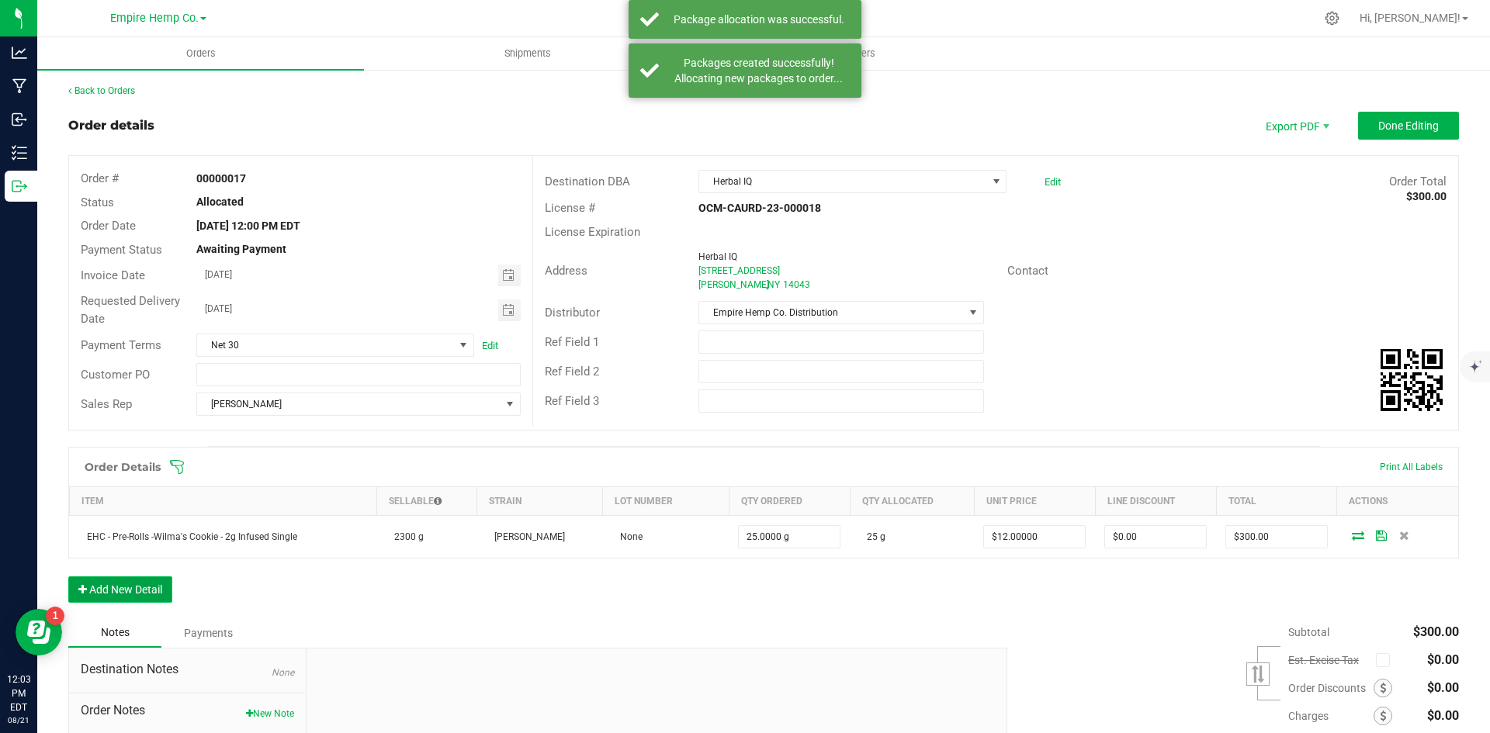
click at [116, 585] on button "Add New Detail" at bounding box center [120, 590] width 104 height 26
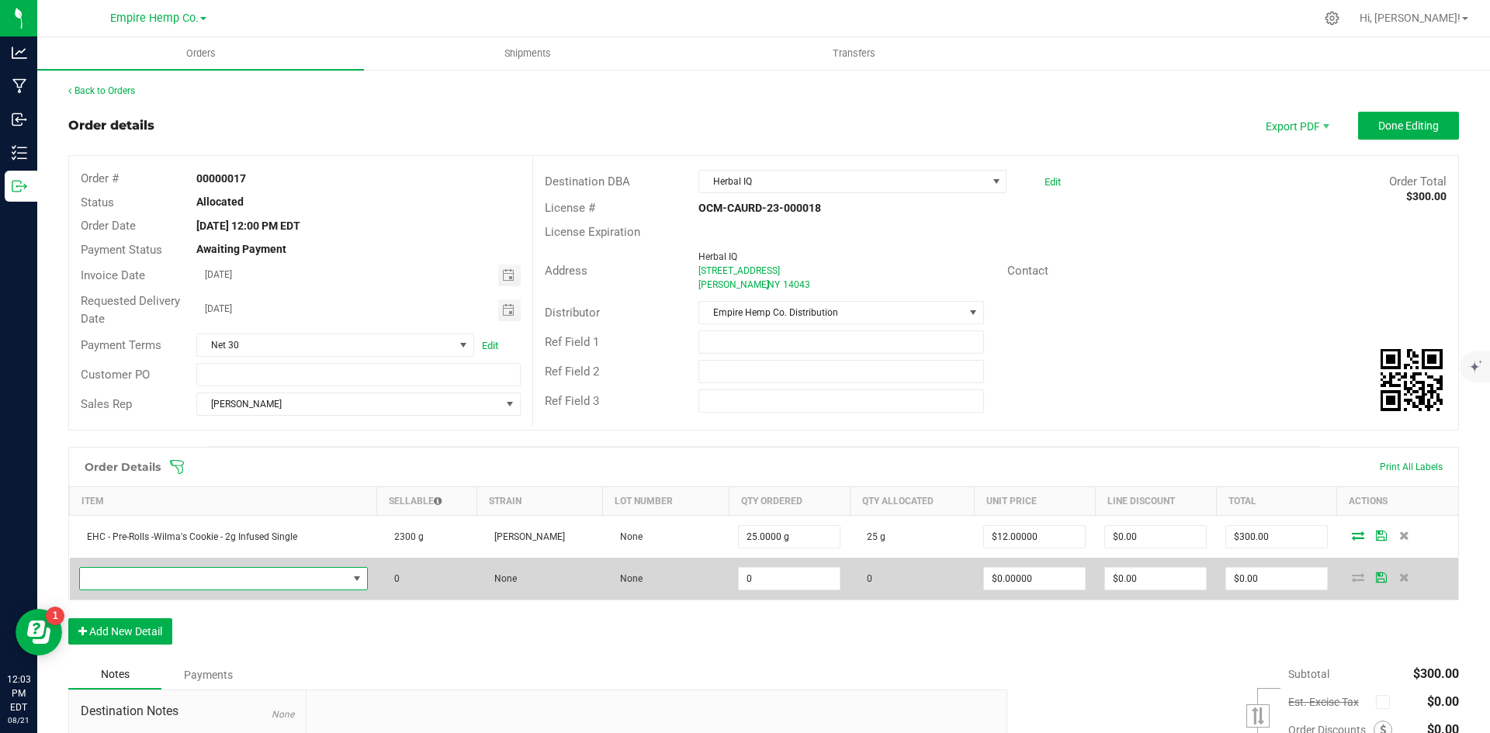
click at [159, 580] on span "NO DATA FOUND" at bounding box center [214, 579] width 268 height 22
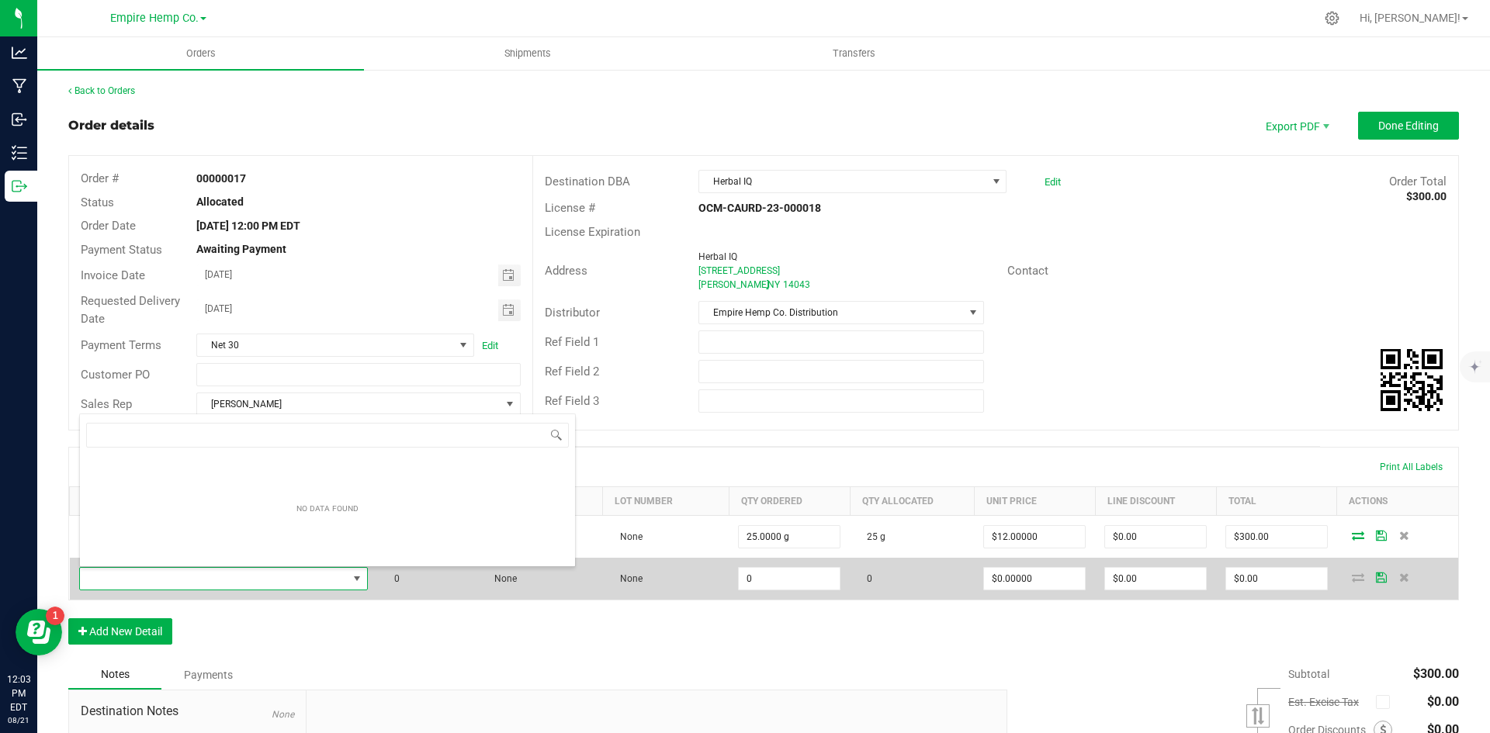
scroll to position [23, 281]
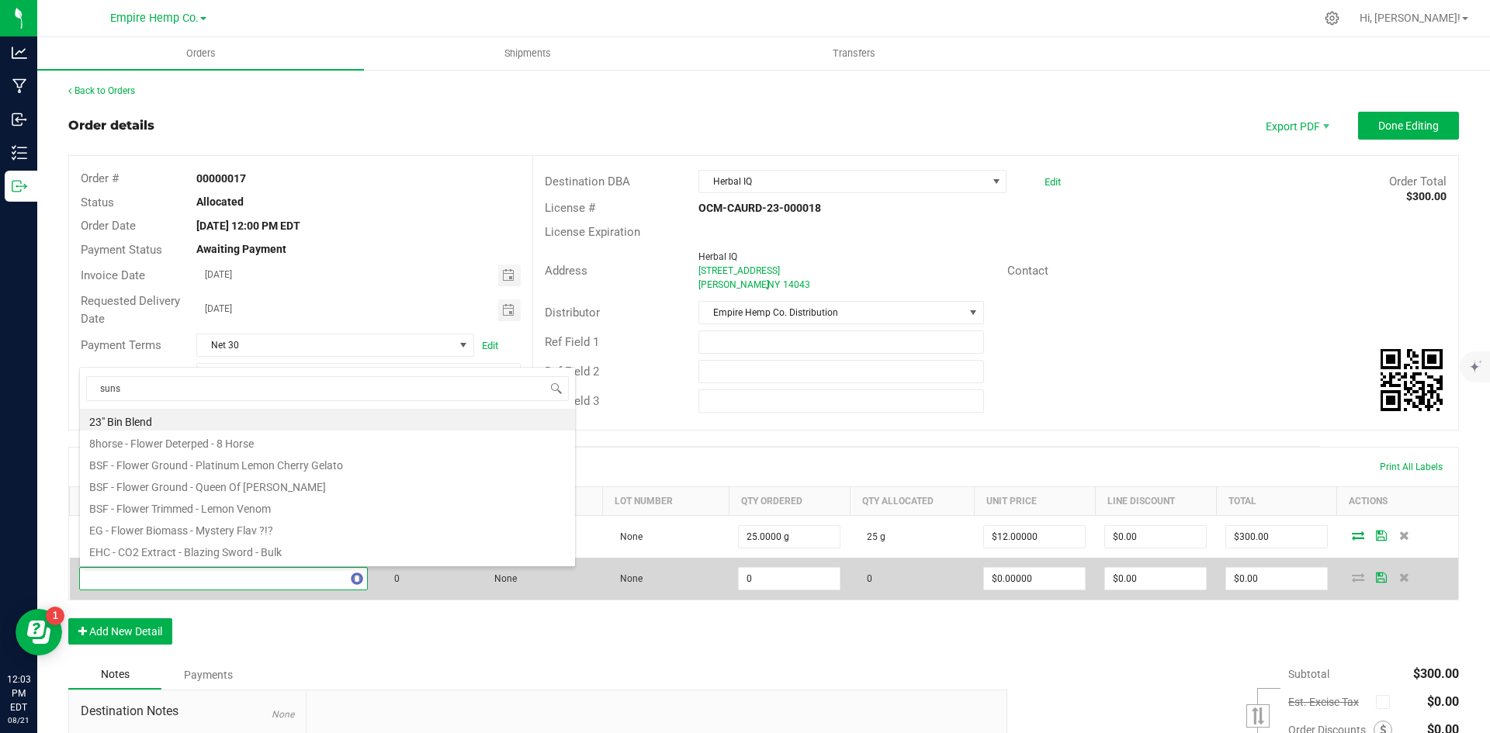
type input "sunse"
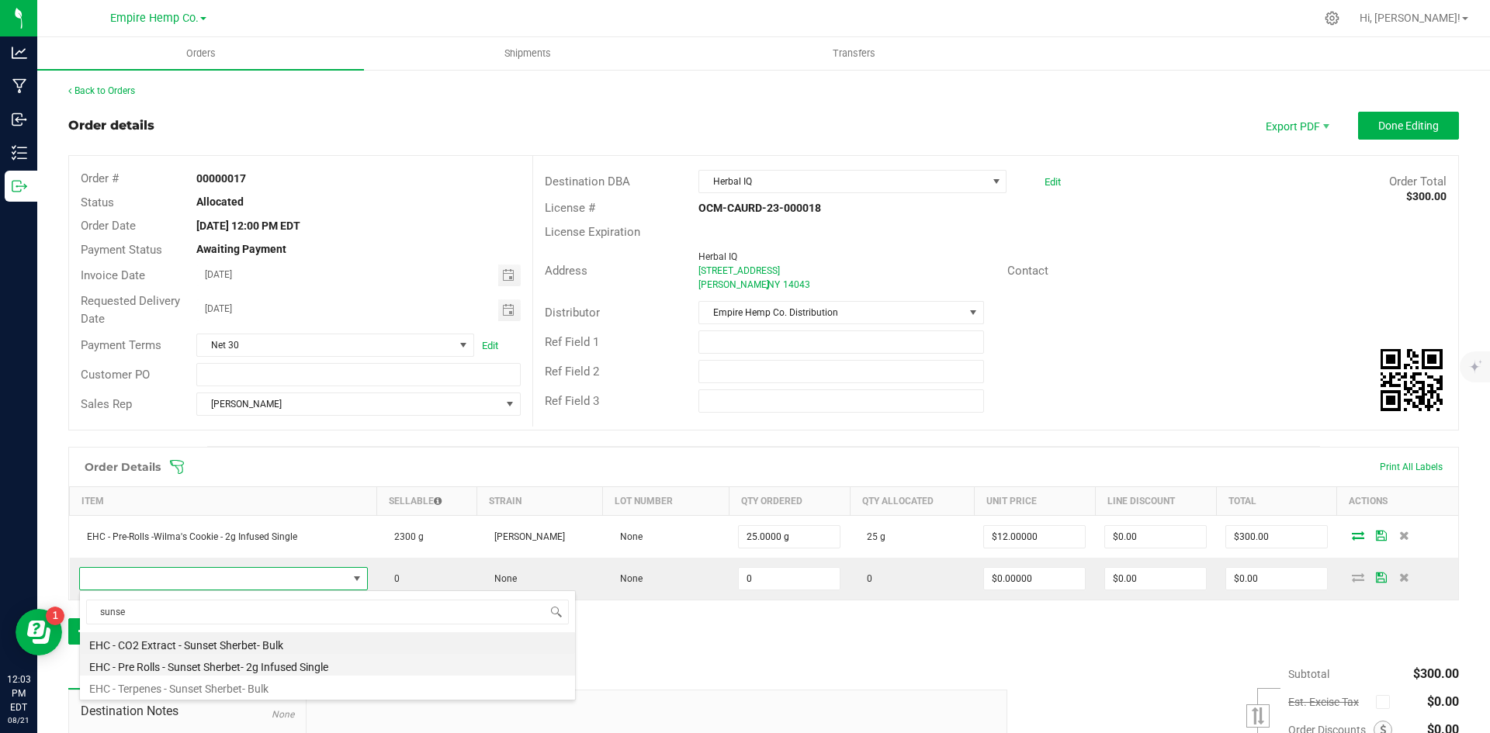
click at [223, 670] on li "EHC - Pre Rolls - Sunset Sherbet- 2g Infused Single" at bounding box center [327, 665] width 495 height 22
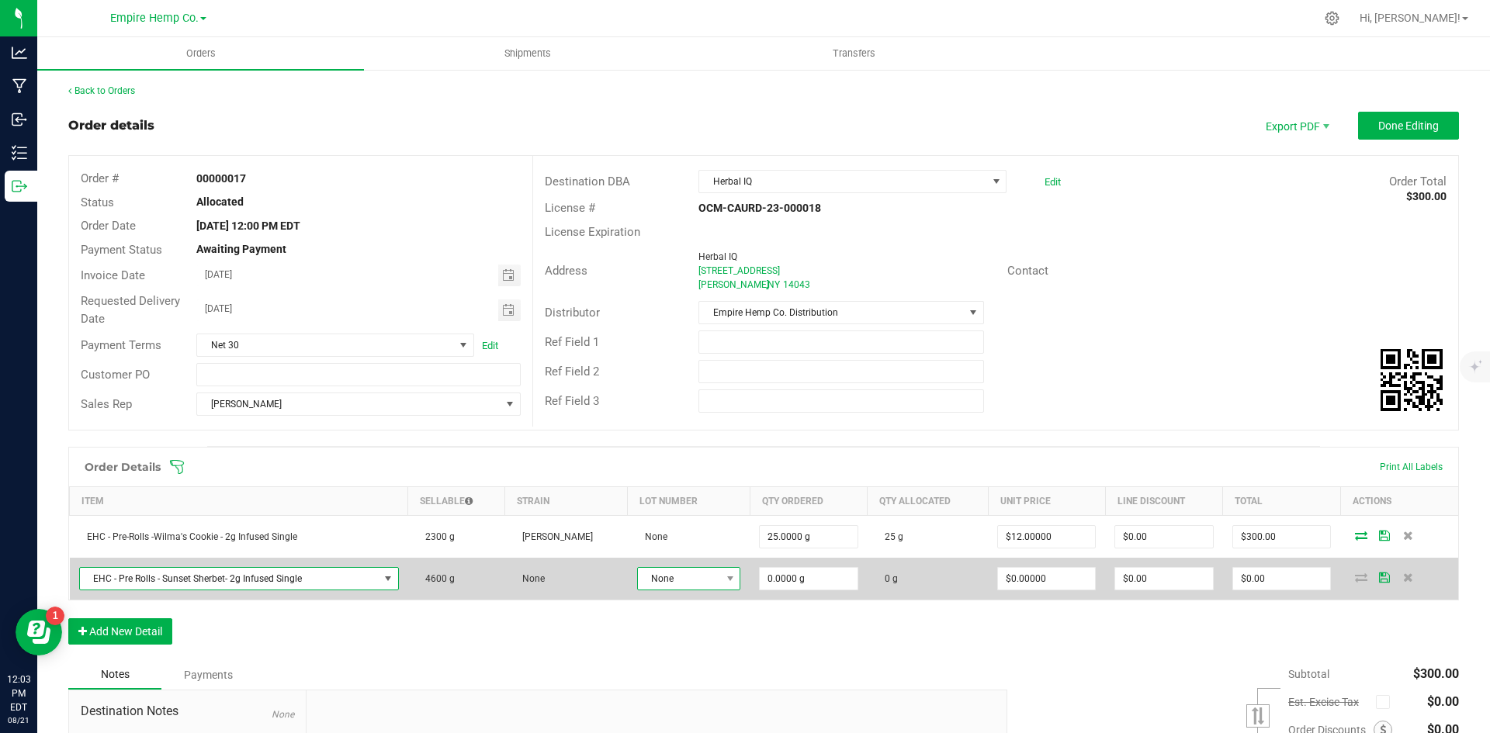
click at [713, 581] on span "None" at bounding box center [679, 579] width 83 height 22
click at [720, 581] on span at bounding box center [729, 579] width 19 height 22
click at [840, 577] on input "0" at bounding box center [808, 579] width 97 height 22
type input "25.0000 g"
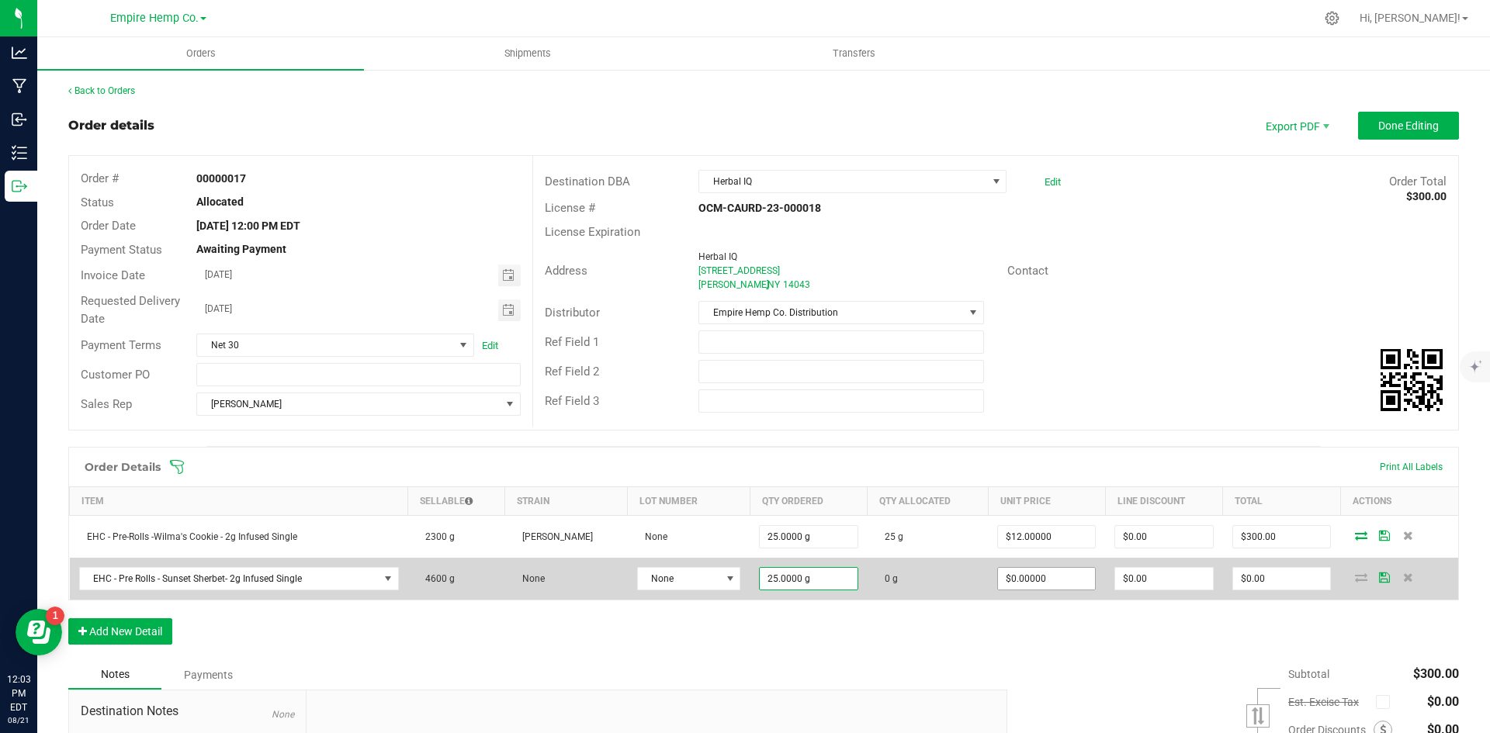
type input "0"
click at [1033, 568] on input "0" at bounding box center [1046, 579] width 97 height 22
click at [1030, 571] on input "0" at bounding box center [1046, 579] width 97 height 22
type input "$12.00000"
type input "$300.00"
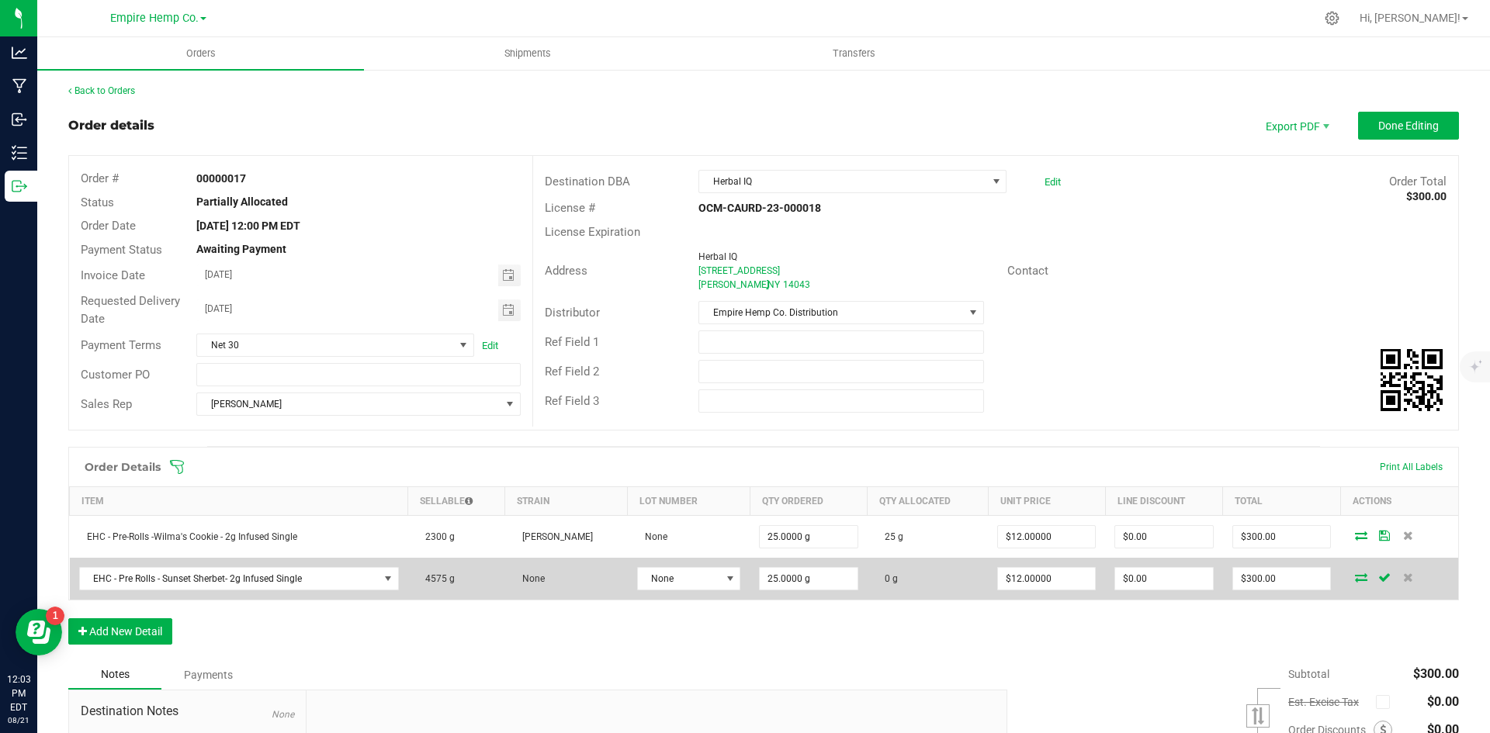
click at [1355, 575] on icon at bounding box center [1361, 577] width 12 height 9
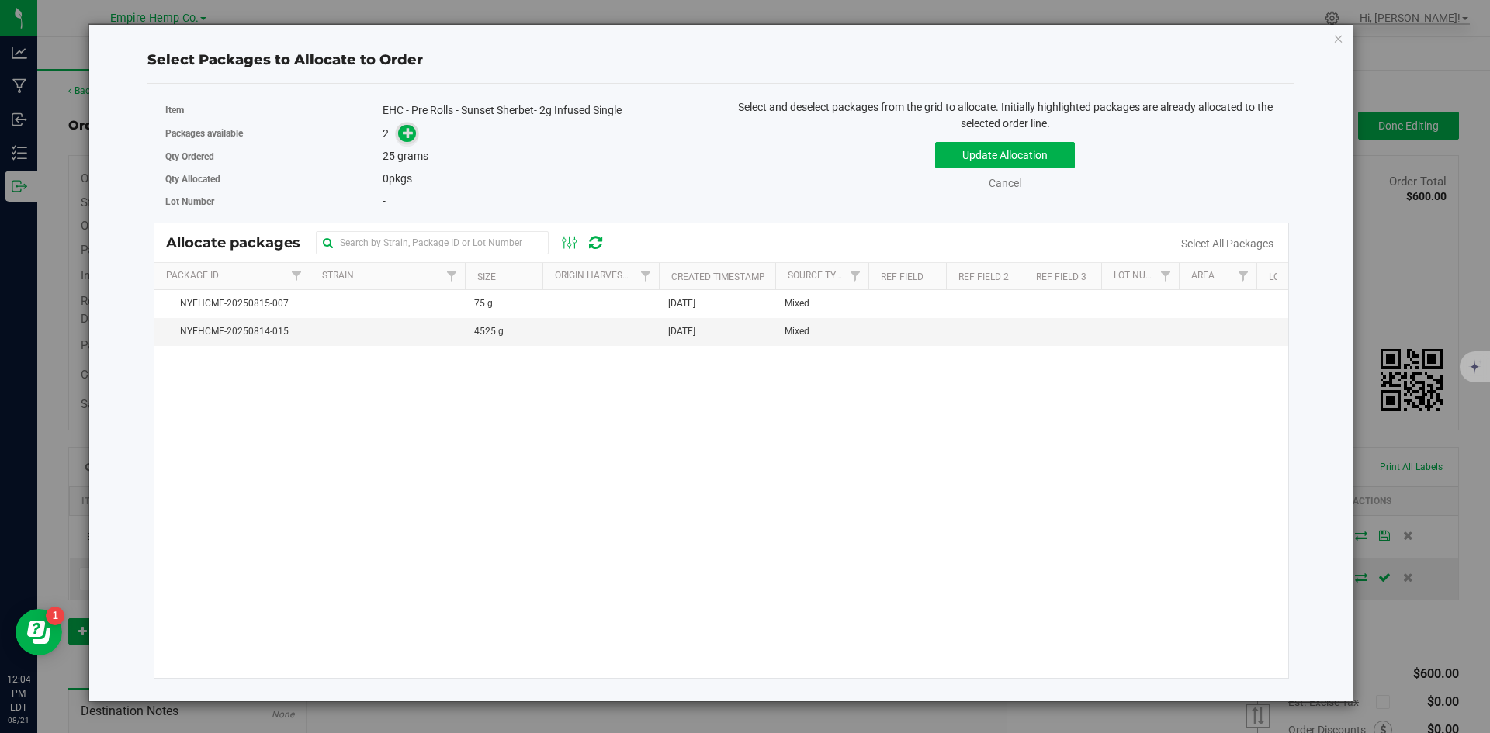
click at [407, 128] on icon at bounding box center [408, 132] width 11 height 11
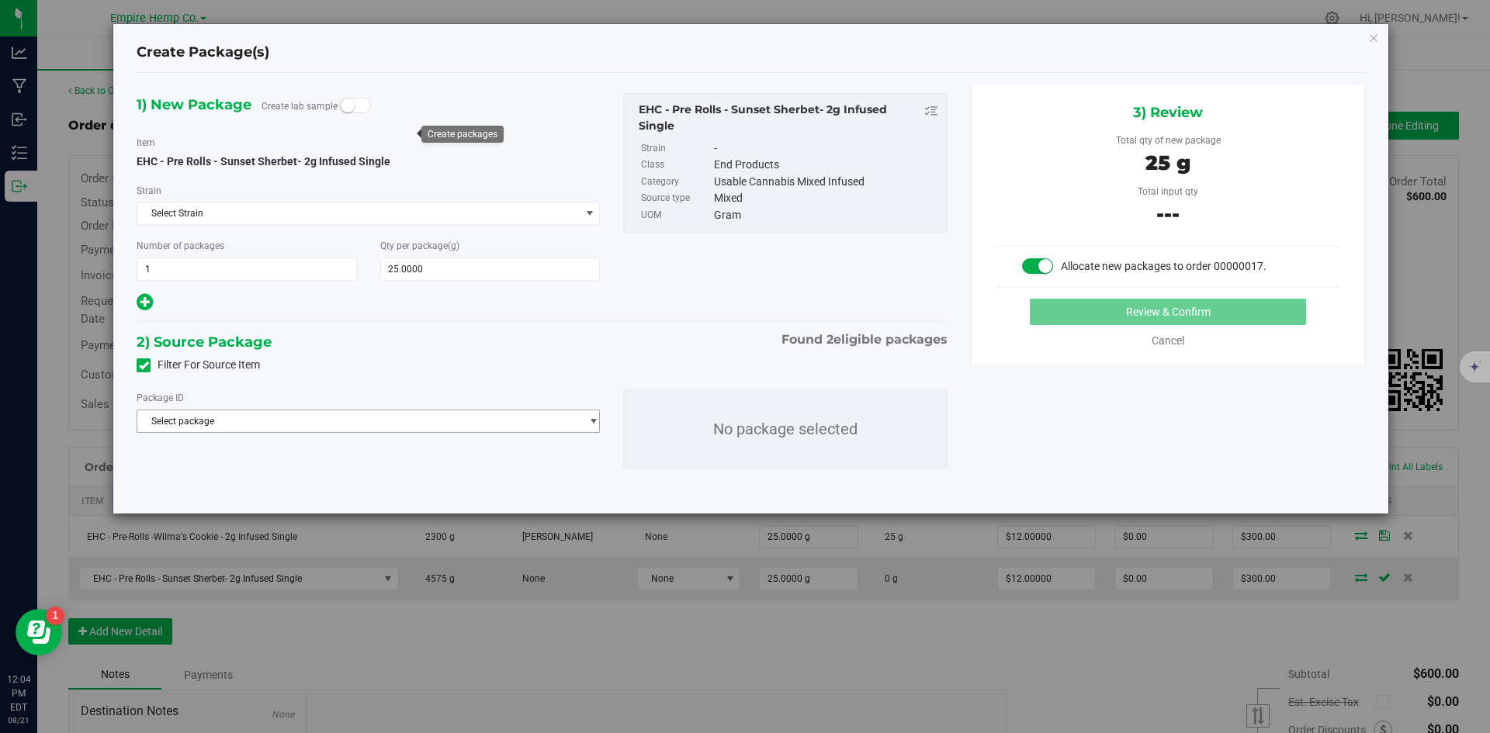
click at [474, 414] on span "Select package" at bounding box center [358, 422] width 442 height 22
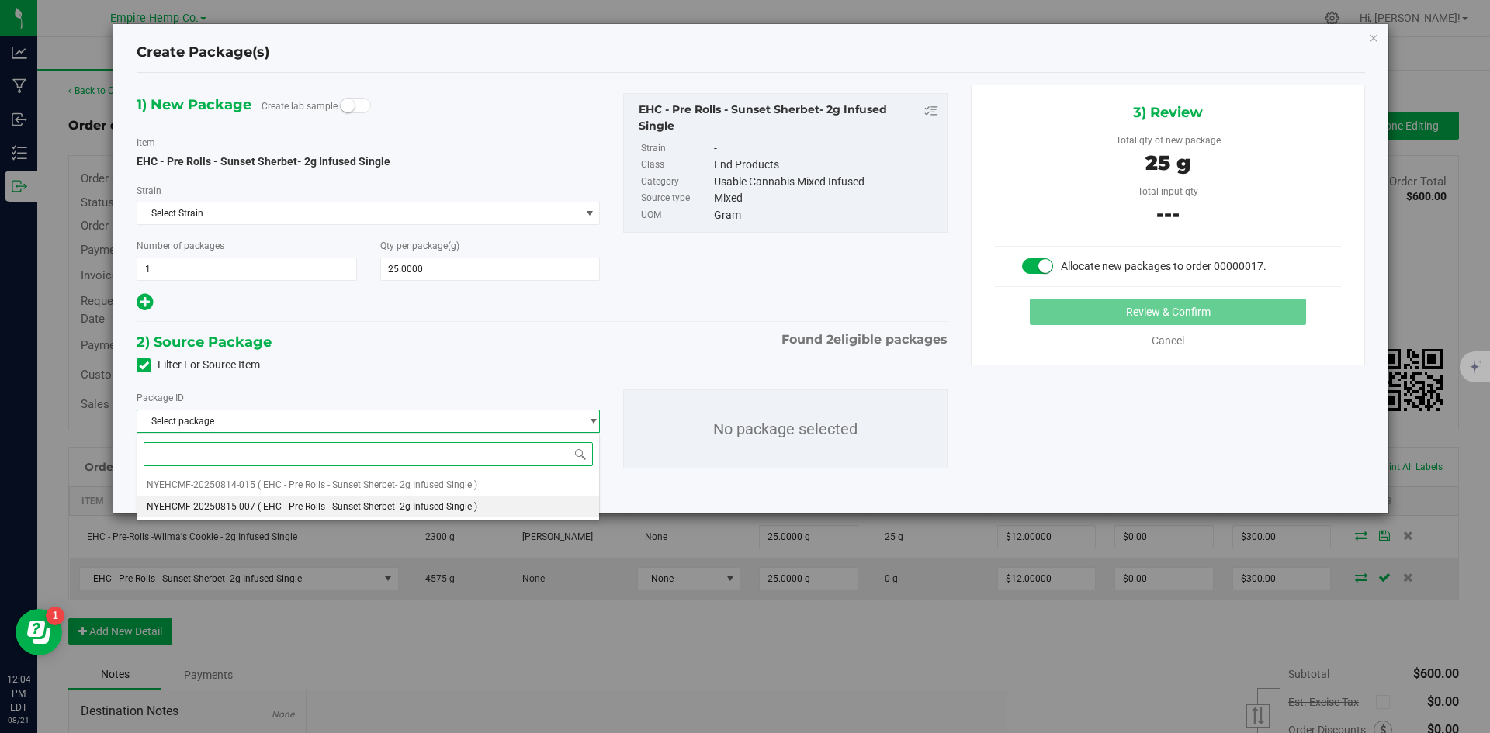
click at [459, 504] on span "( EHC - Pre Rolls - Sunset Sherbet- 2g Infused Single )" at bounding box center [368, 506] width 220 height 11
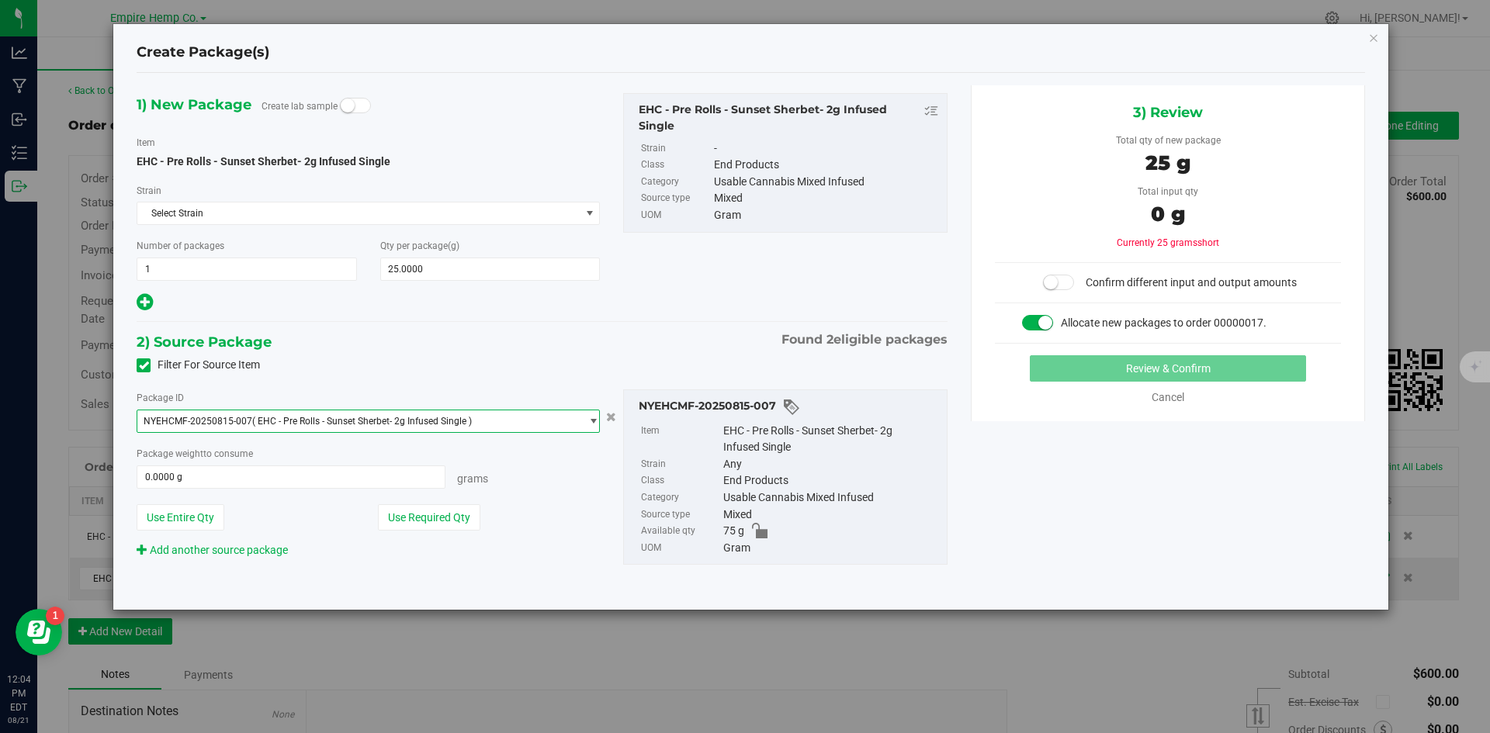
click at [591, 426] on span "select" at bounding box center [594, 421] width 12 height 12
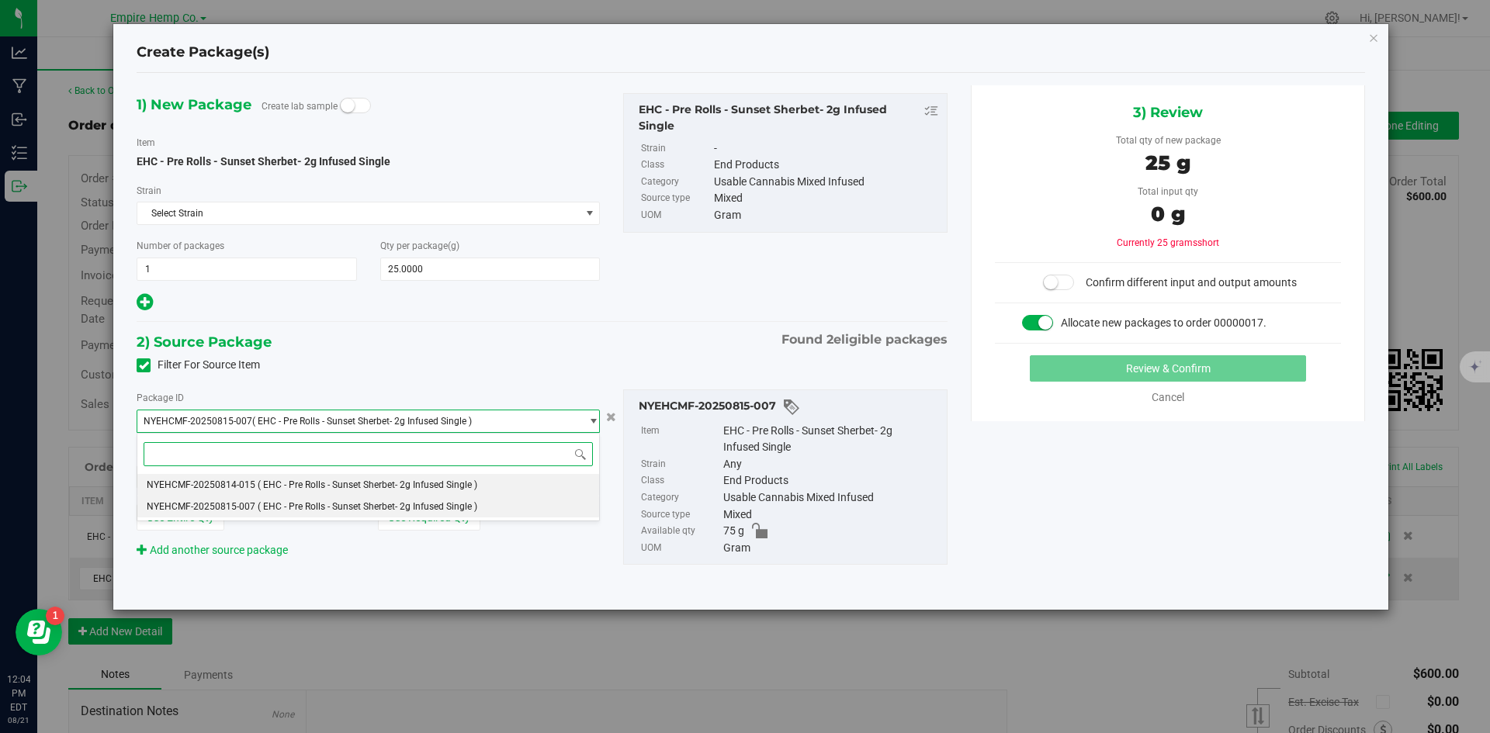
click at [515, 484] on li "NYEHCMF-20250814-015 ( EHC - Pre Rolls - Sunset Sherbet- 2g Infused Single )" at bounding box center [368, 485] width 462 height 22
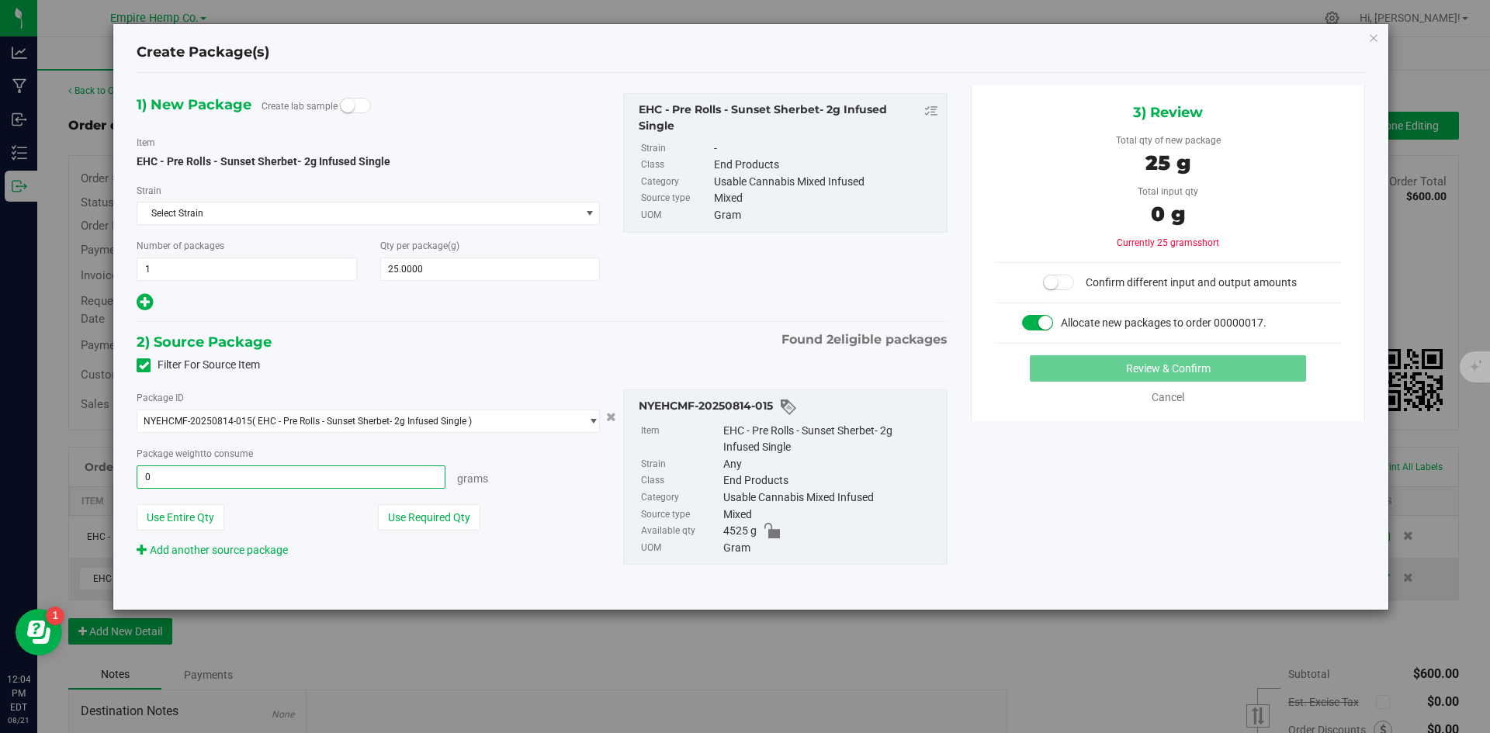
click at [381, 474] on span "0.0000 g 0" at bounding box center [291, 477] width 309 height 23
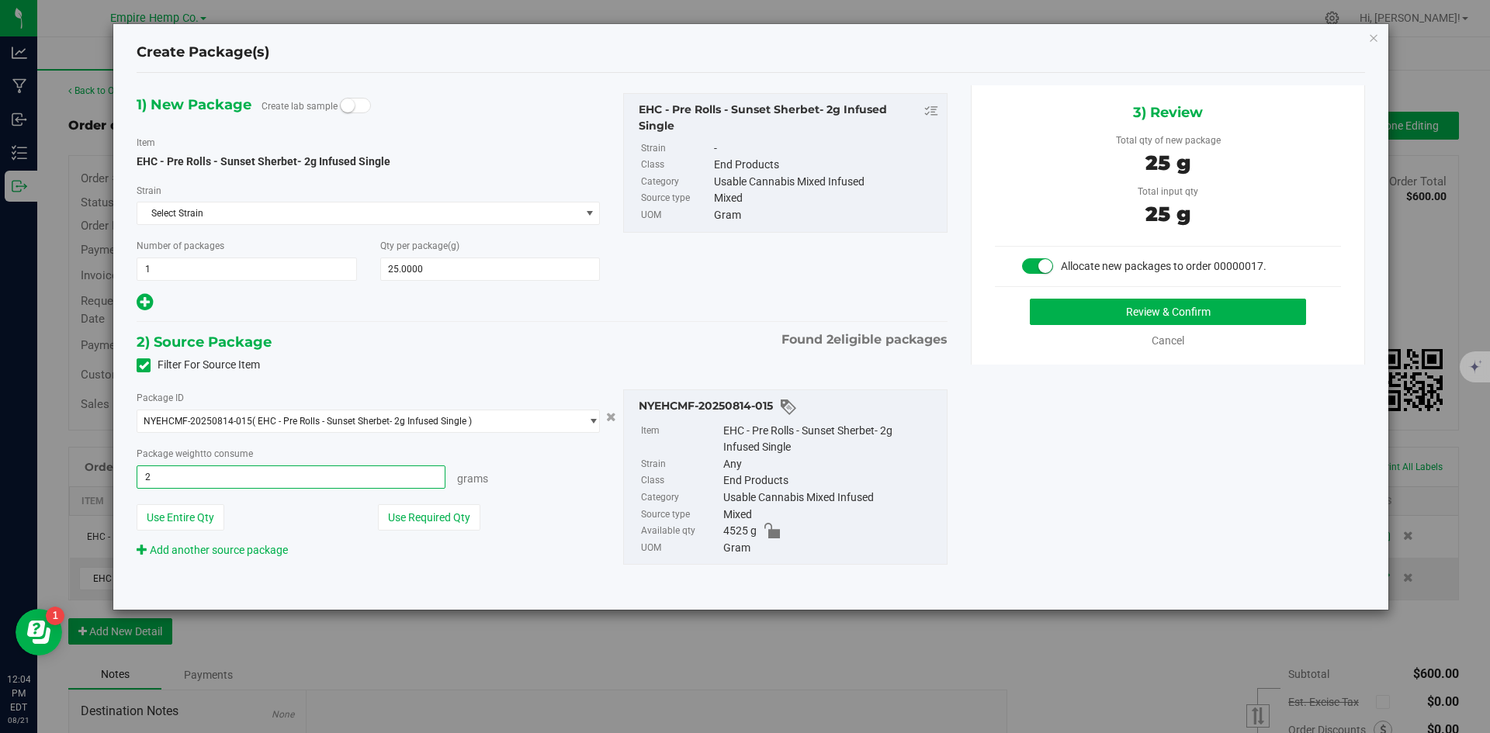
type input "25"
type input "25.0000 g"
click at [1059, 456] on div "1) New Package Create lab sample Item EHC - Pre Rolls - Sunset Sherbet- 2g Infu…" at bounding box center [751, 341] width 1252 height 513
click at [1177, 315] on button "Review & Confirm" at bounding box center [1168, 312] width 276 height 26
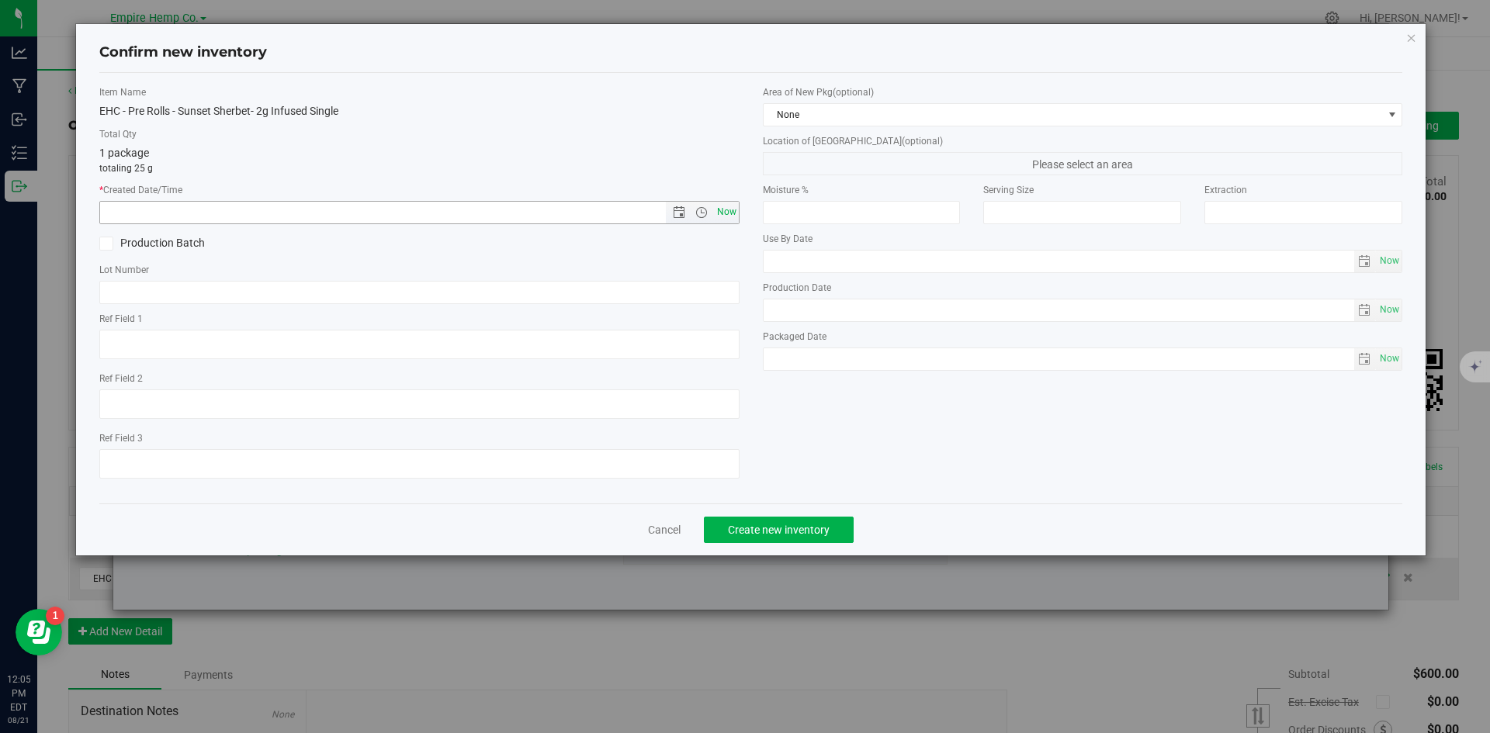
click at [729, 219] on span "Now" at bounding box center [726, 212] width 26 height 23
type input "[DATE] 12:05 PM"
click at [558, 298] on input "text" at bounding box center [419, 292] width 640 height 23
paste input "NYEHCMF-20250731-003"
drag, startPoint x: 241, startPoint y: 292, endPoint x: 46, endPoint y: 293, distance: 194.8
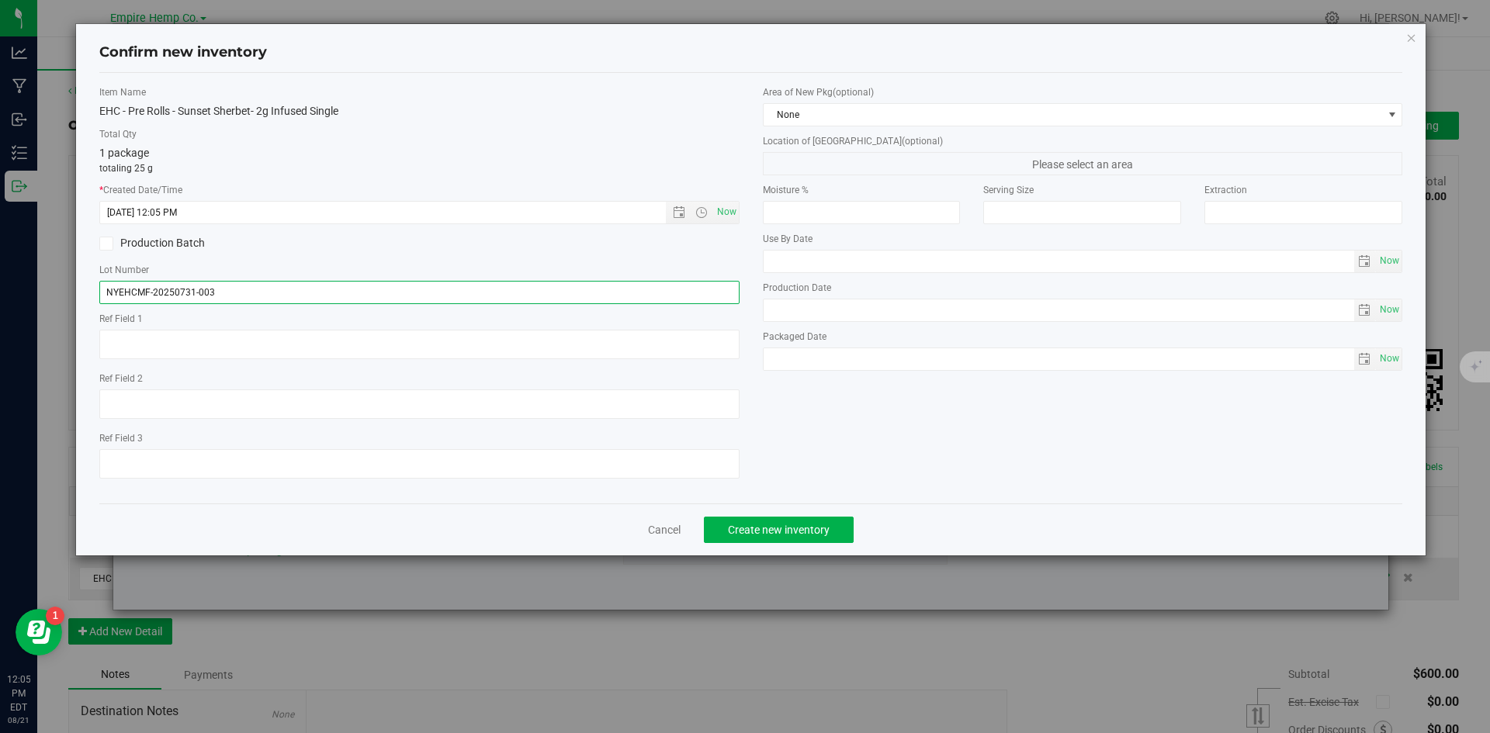
click at [46, 293] on div "Confirm new inventory Item Name EHC - Pre Rolls - Sunset Sherbet- 2g Infused Si…" at bounding box center [751, 366] width 1502 height 733
paste input "0998 2183 2180 3430"
type input "0998 2183 2180 3430"
click at [830, 480] on div "Item Name EHC - Pre Rolls - Sunset Sherbet- 2g Infused Single Total Qty 1 packa…" at bounding box center [751, 288] width 1327 height 406
click at [789, 529] on span "Create new inventory" at bounding box center [779, 530] width 102 height 12
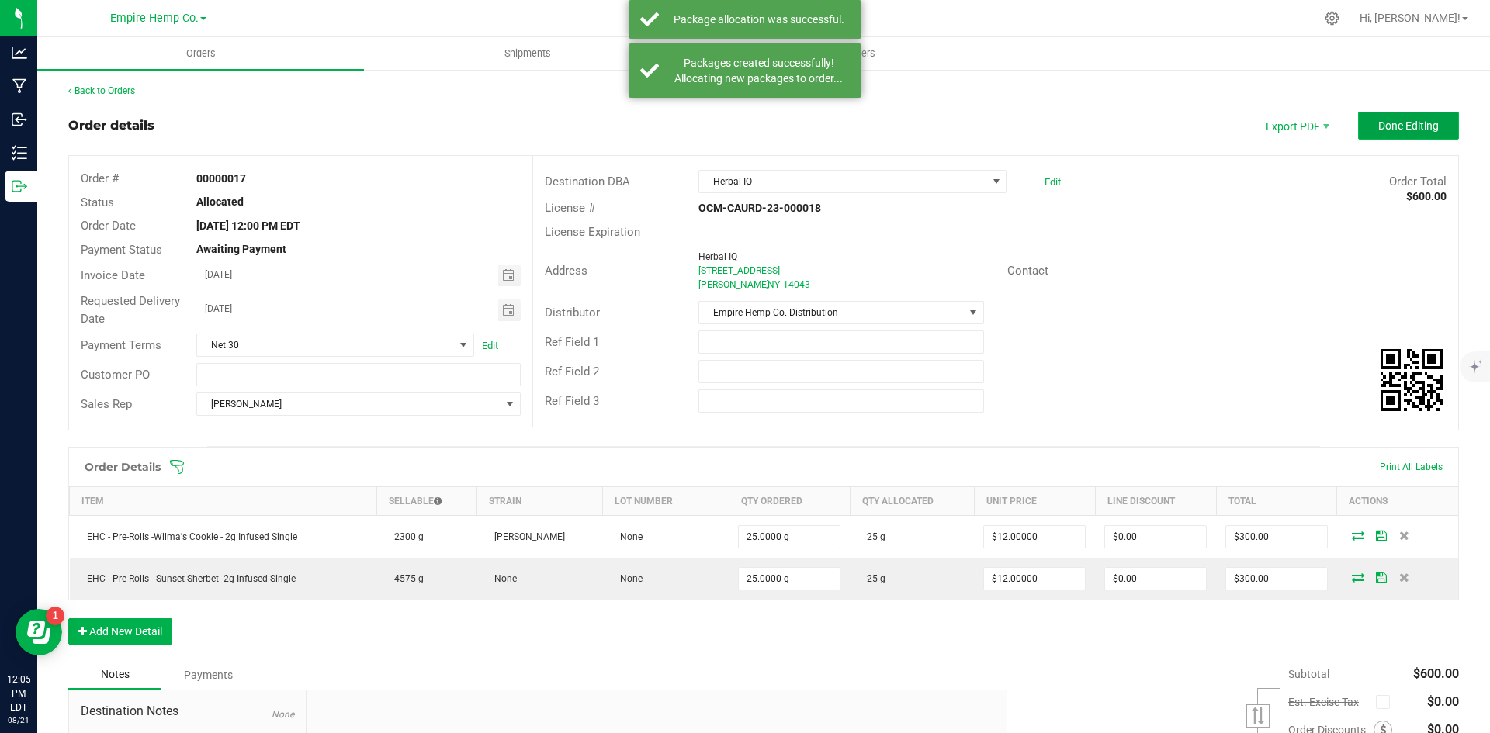
click at [1401, 121] on span "Done Editing" at bounding box center [1408, 126] width 61 height 12
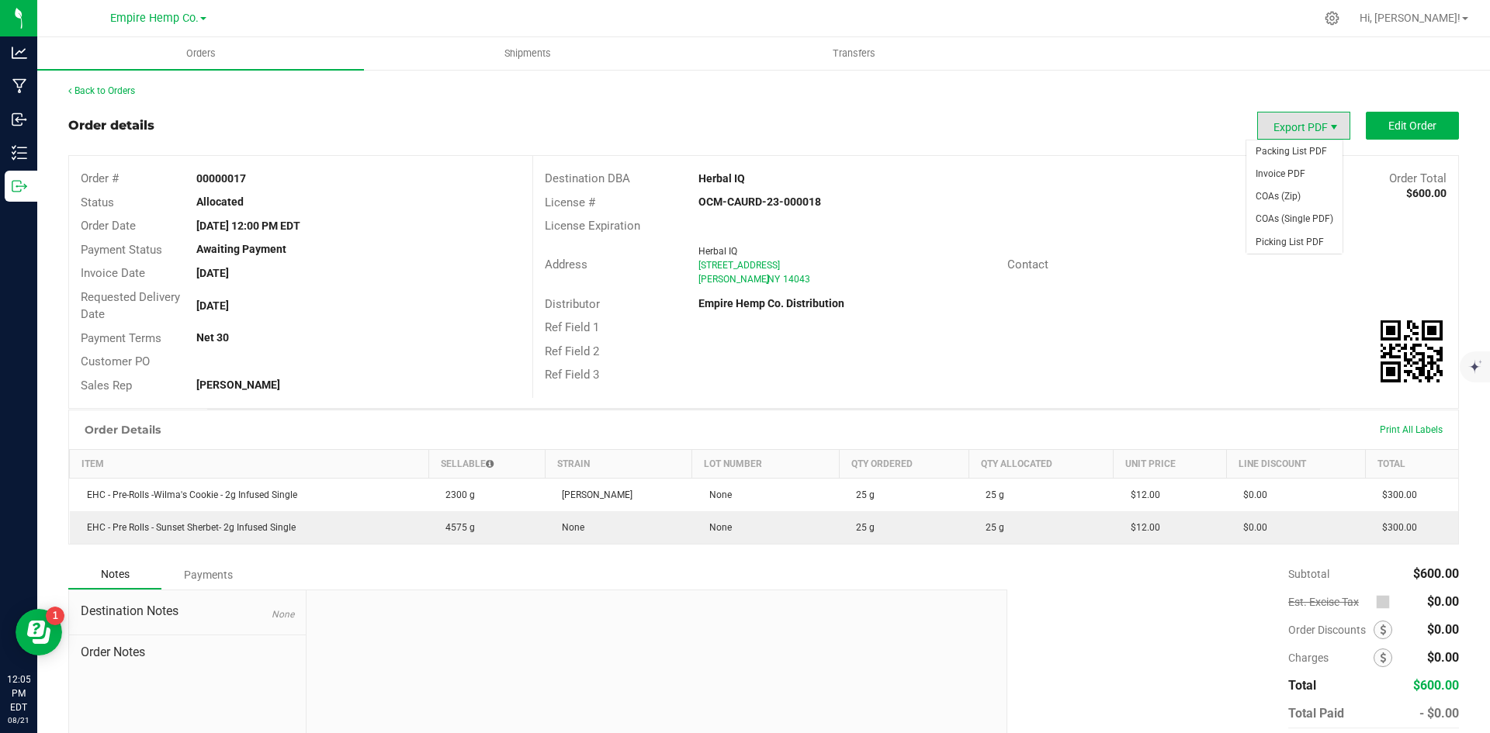
click at [1328, 126] on span "Export PDF" at bounding box center [1334, 127] width 12 height 12
click at [536, 55] on span "Shipments" at bounding box center [528, 54] width 88 height 14
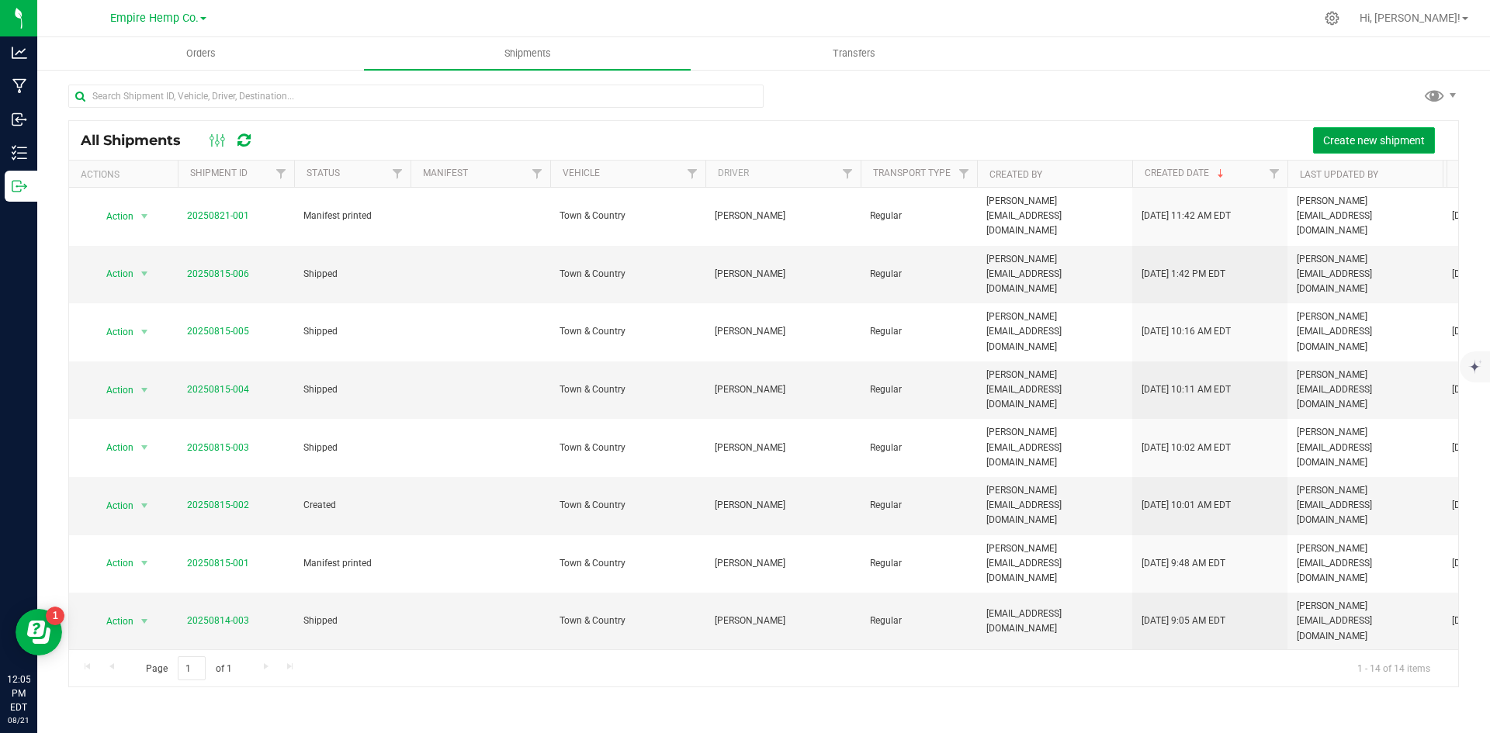
click at [1374, 140] on span "Create new shipment" at bounding box center [1374, 140] width 102 height 12
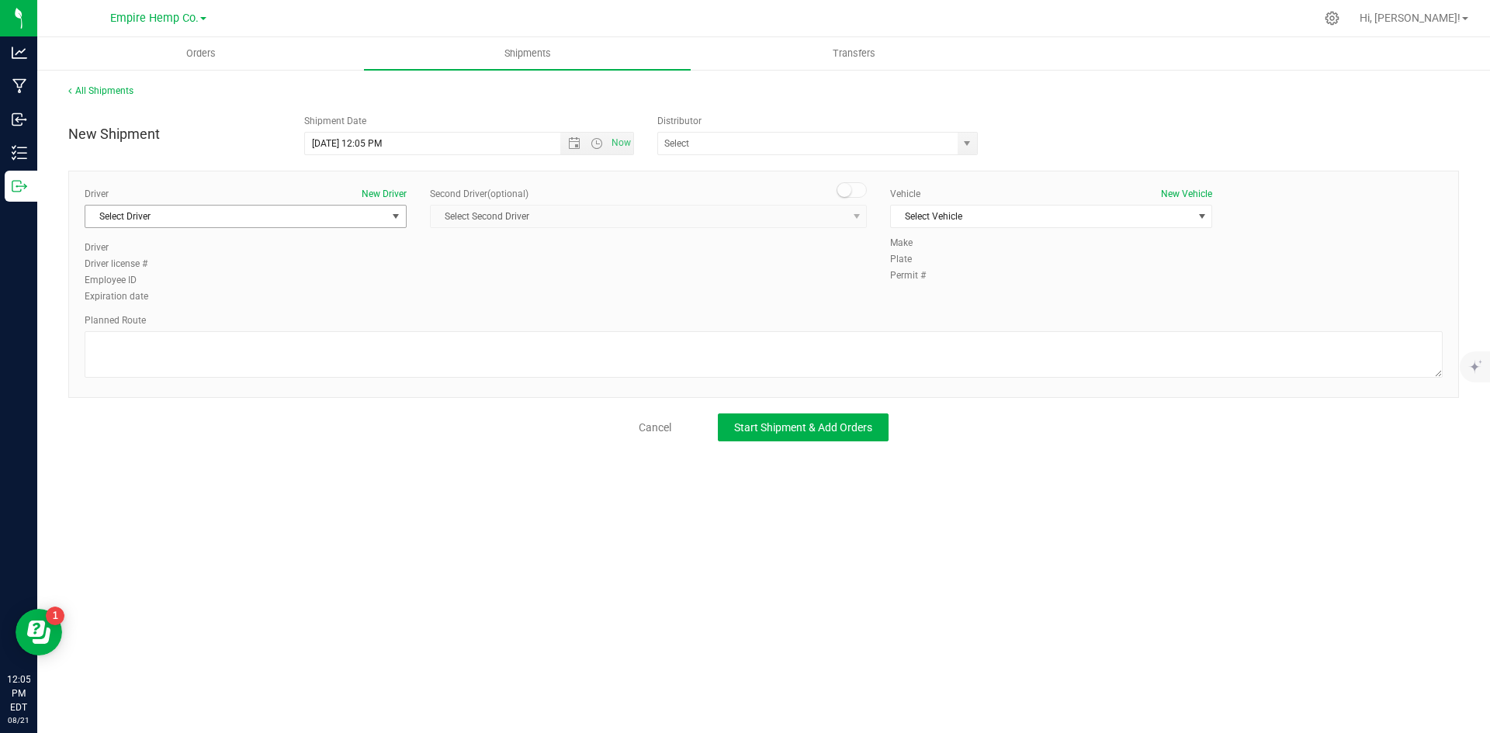
click at [388, 215] on span "select" at bounding box center [395, 217] width 19 height 22
click at [320, 275] on li "[PERSON_NAME]" at bounding box center [245, 281] width 321 height 23
click at [1048, 216] on span "Select Vehicle" at bounding box center [1041, 217] width 301 height 22
click at [1038, 241] on li "Town & Country" at bounding box center [1051, 242] width 321 height 23
click at [806, 428] on span "Start Shipment & Add Orders" at bounding box center [803, 427] width 138 height 12
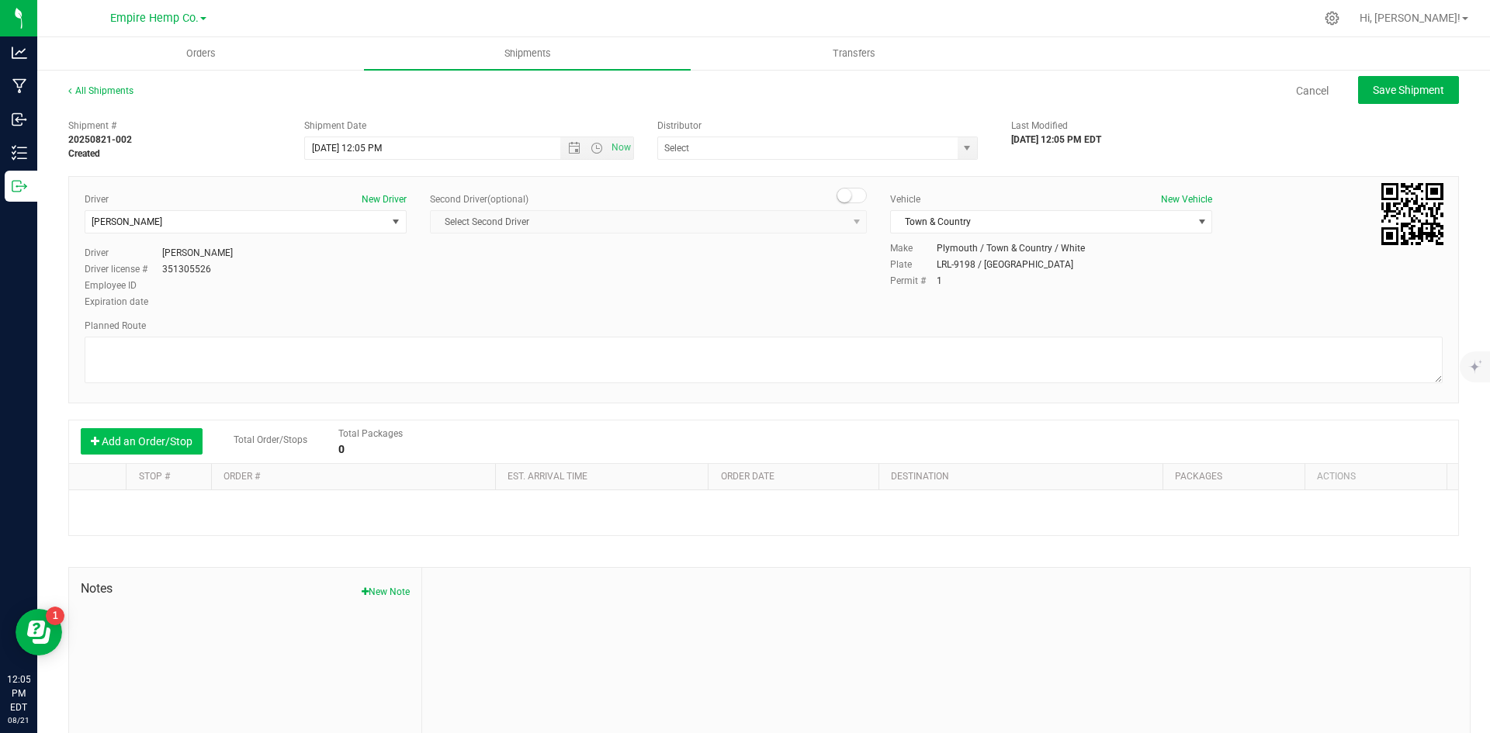
click at [168, 443] on button "Add an Order/Stop" at bounding box center [142, 441] width 122 height 26
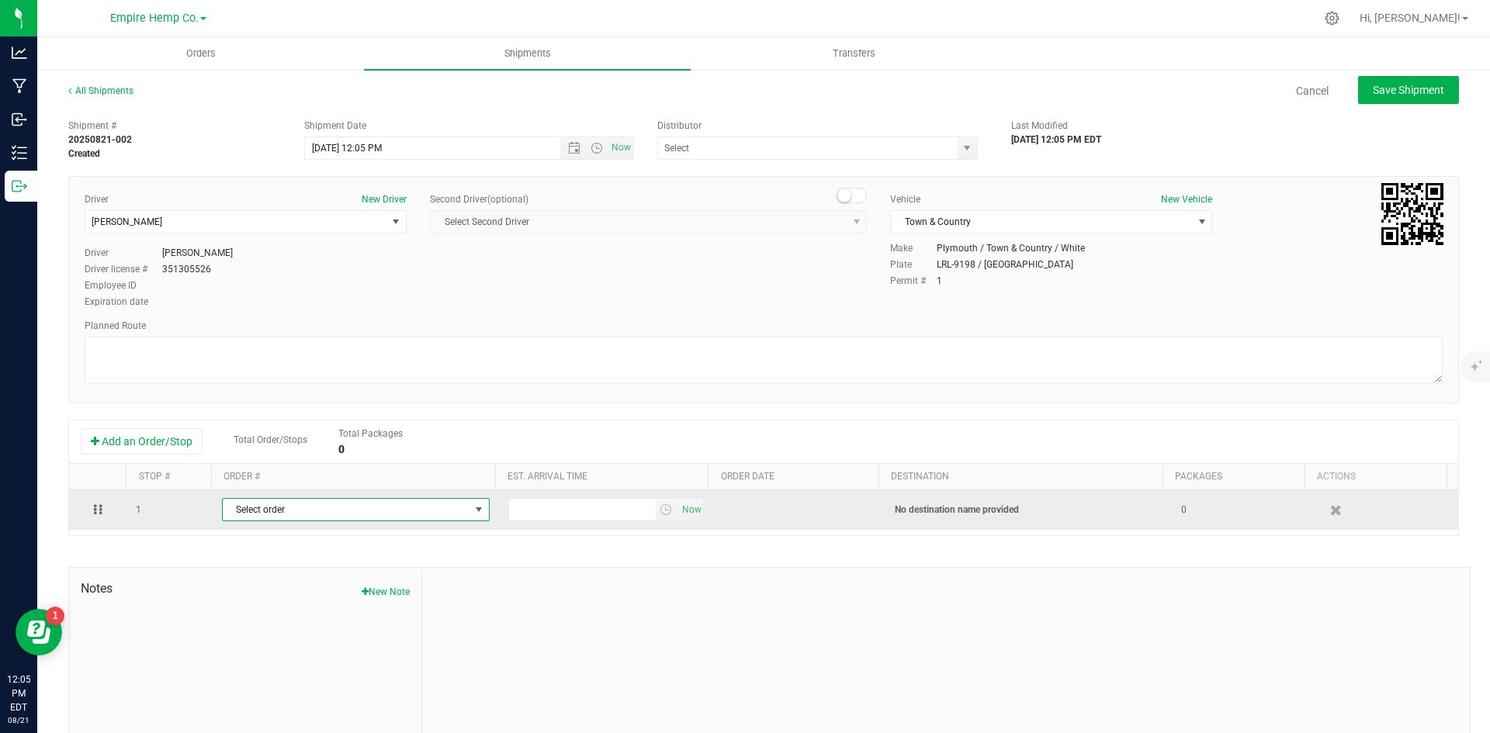
click at [310, 516] on span "Select order" at bounding box center [346, 510] width 247 height 22
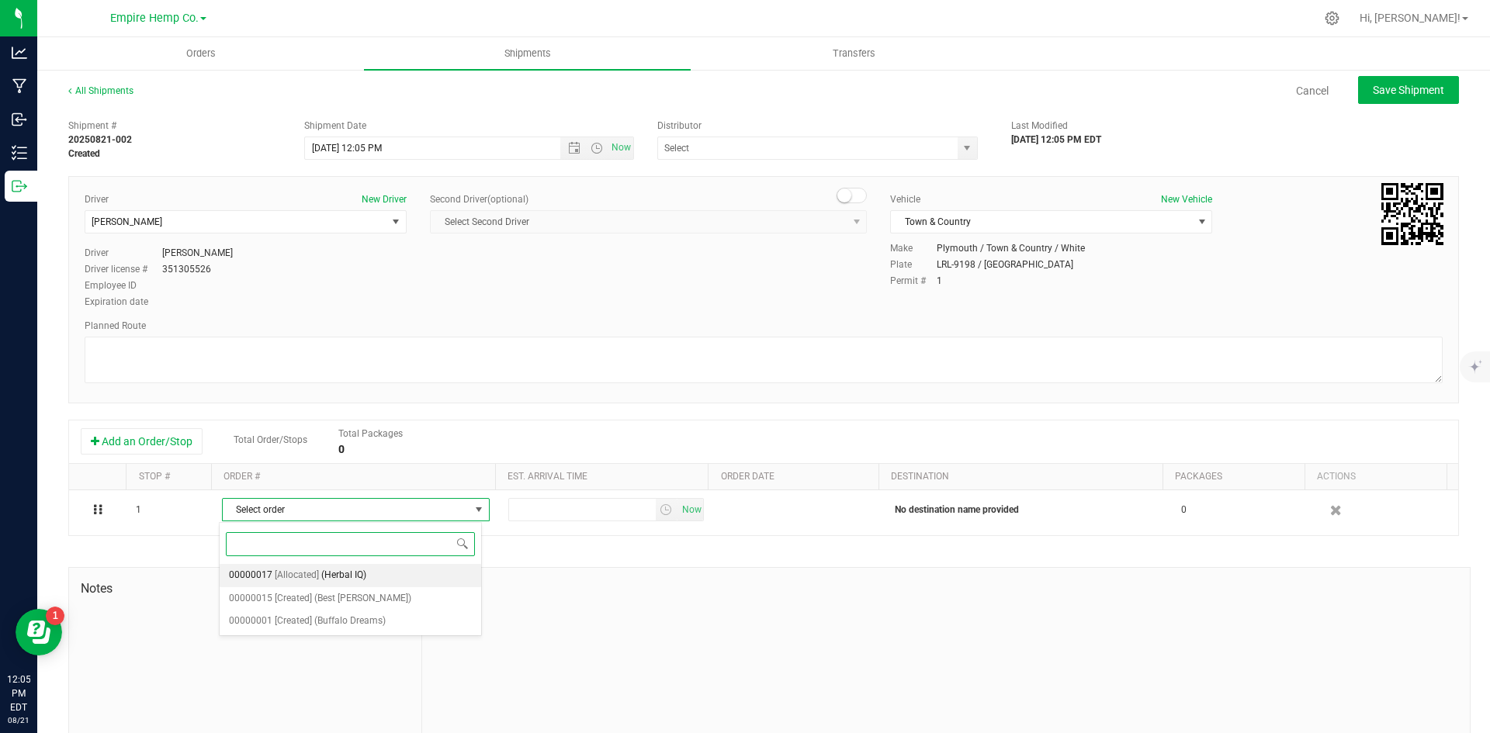
click at [310, 572] on span "[Allocated]" at bounding box center [297, 576] width 44 height 20
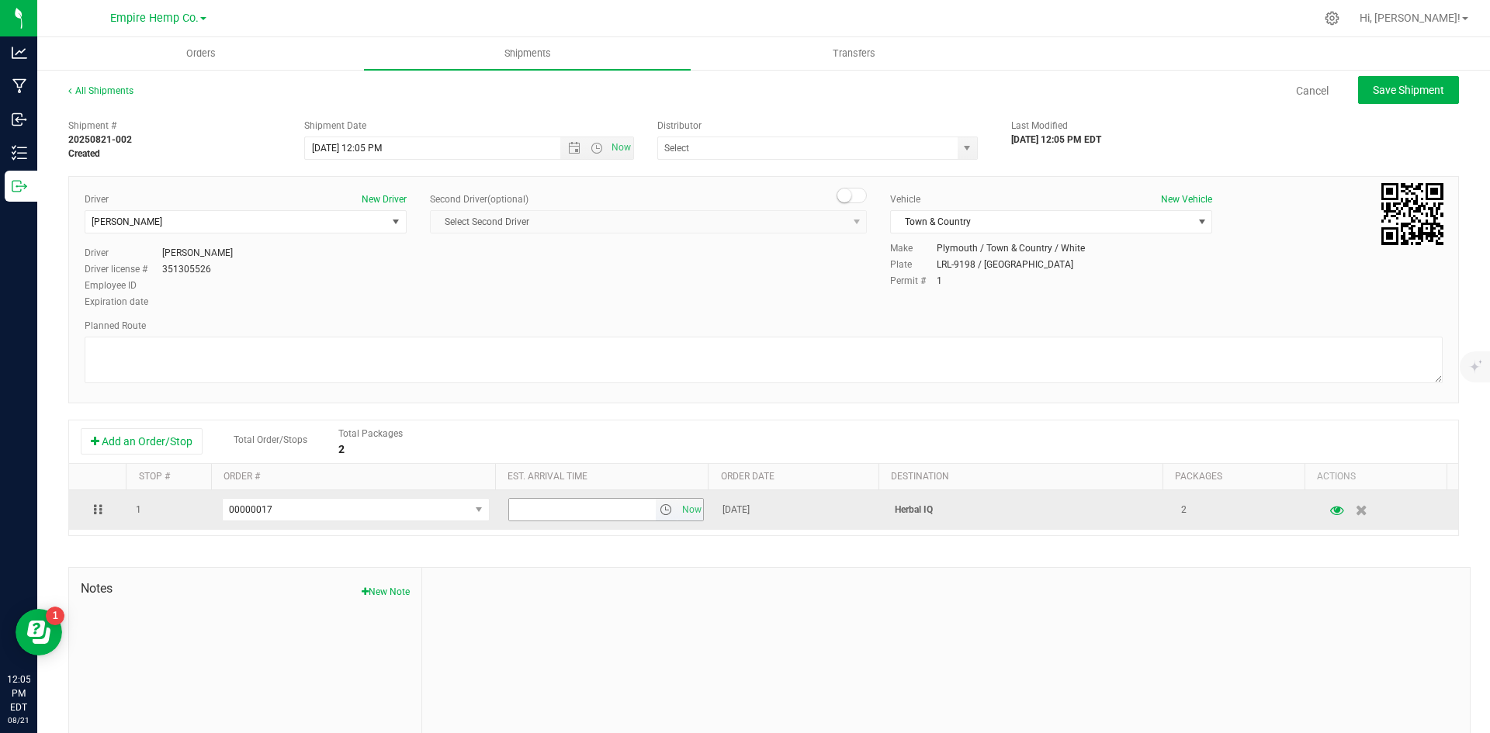
click at [660, 511] on span "select" at bounding box center [666, 510] width 12 height 12
click at [684, 512] on span "Now" at bounding box center [691, 510] width 26 height 23
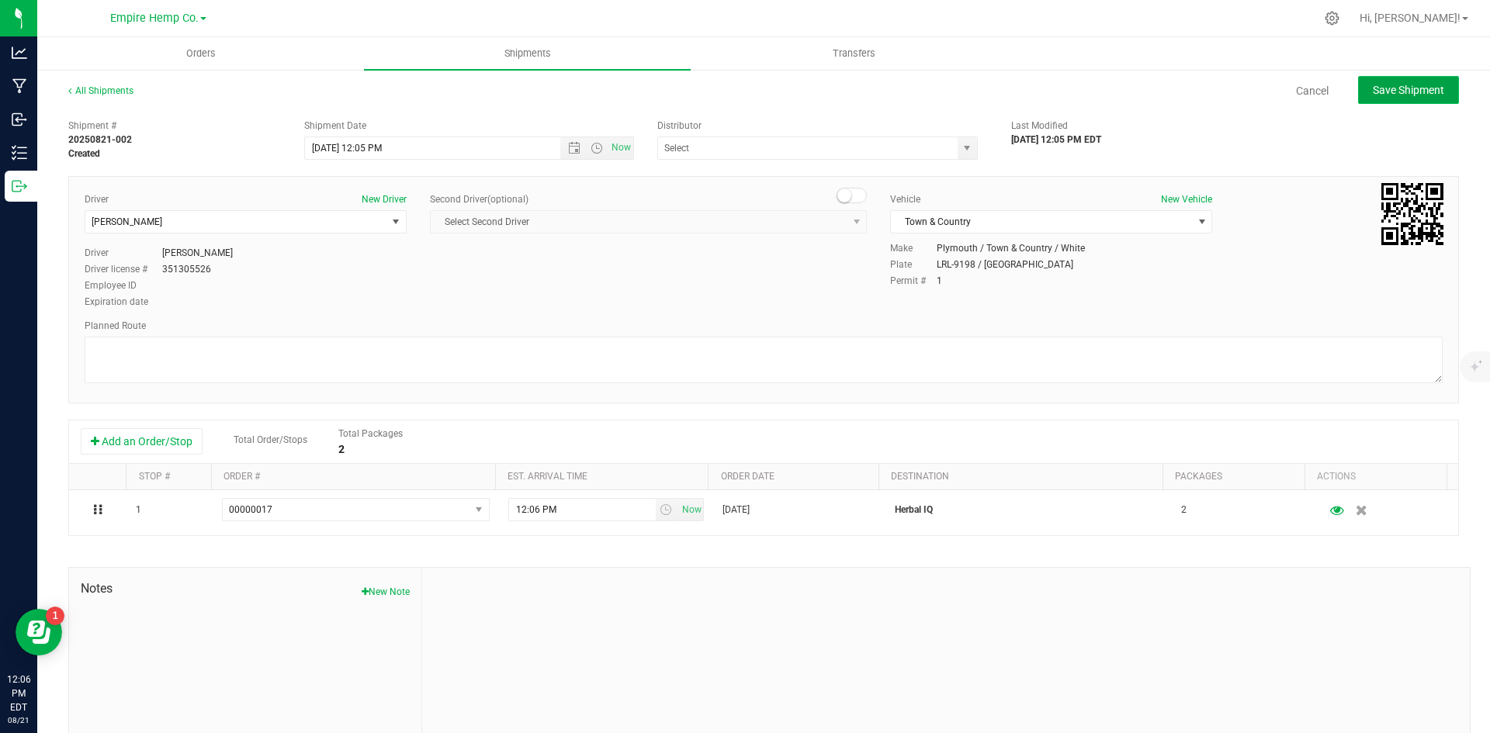
click at [1393, 97] on button "Save Shipment" at bounding box center [1408, 90] width 101 height 28
type input "[DATE] 4:05 PM"
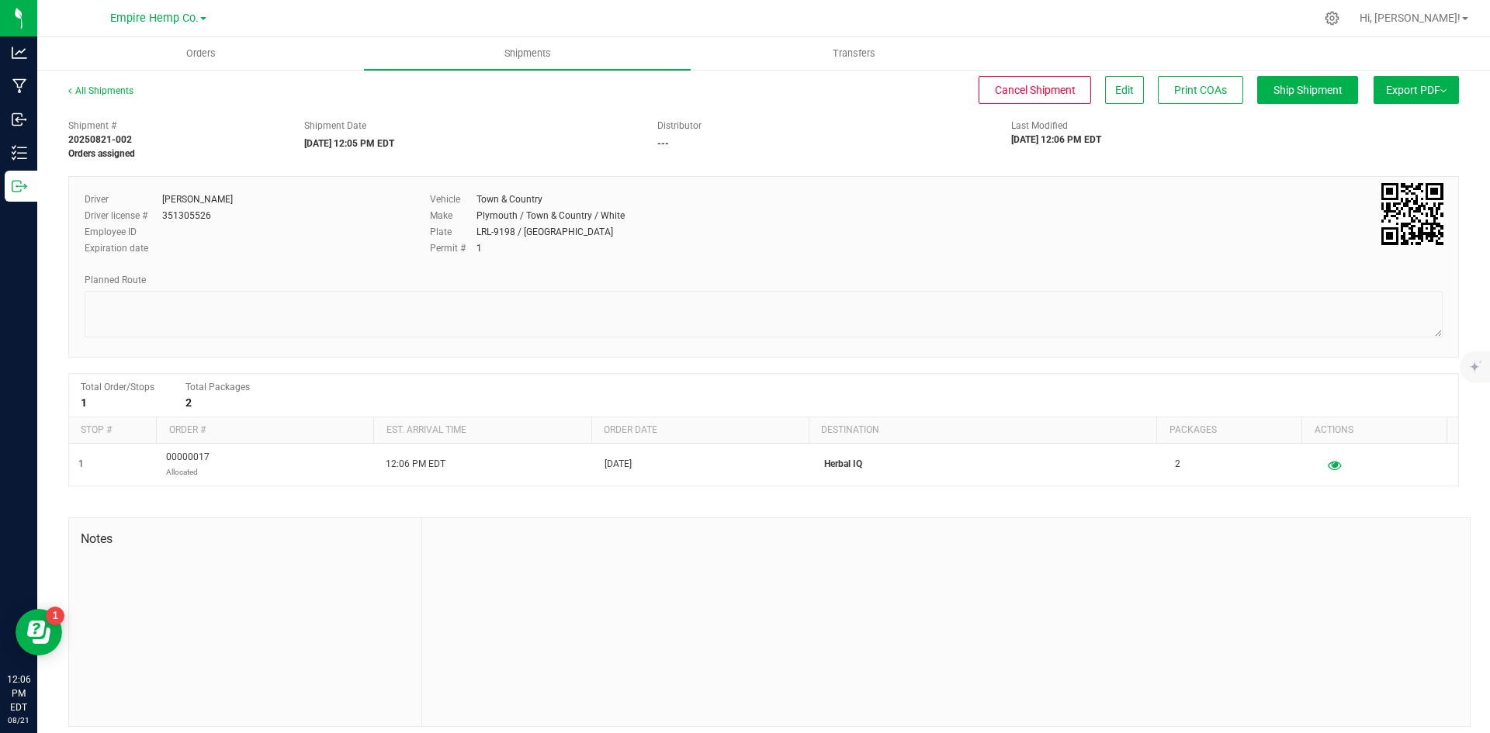
click at [1402, 92] on button "Export PDF" at bounding box center [1416, 90] width 85 height 28
click at [1380, 167] on span "NY Manifest" at bounding box center [1369, 170] width 51 height 11
click at [238, 50] on uib-tab-heading "Orders" at bounding box center [200, 53] width 327 height 33
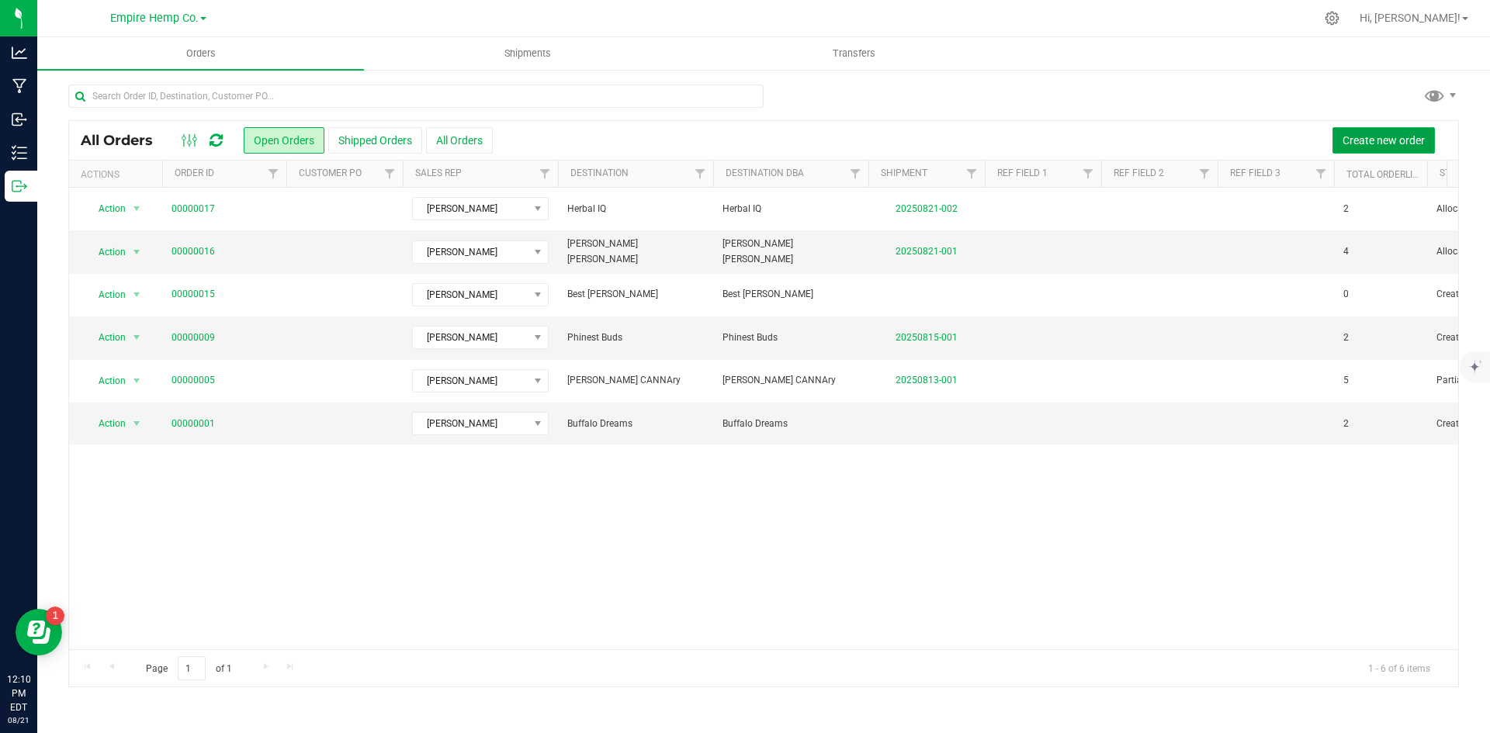
click at [1388, 144] on span "Create new order" at bounding box center [1384, 140] width 82 height 12
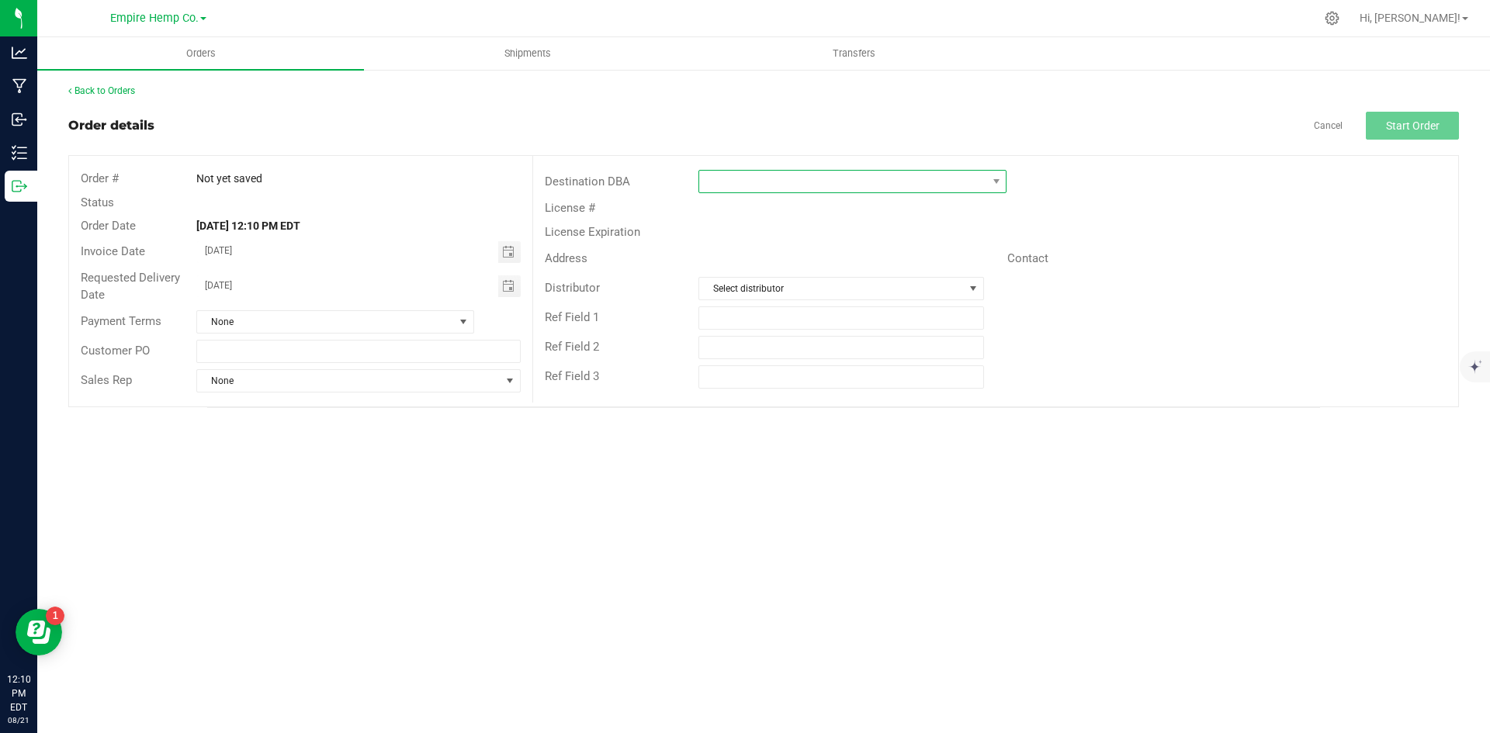
click at [955, 184] on span at bounding box center [842, 182] width 287 height 22
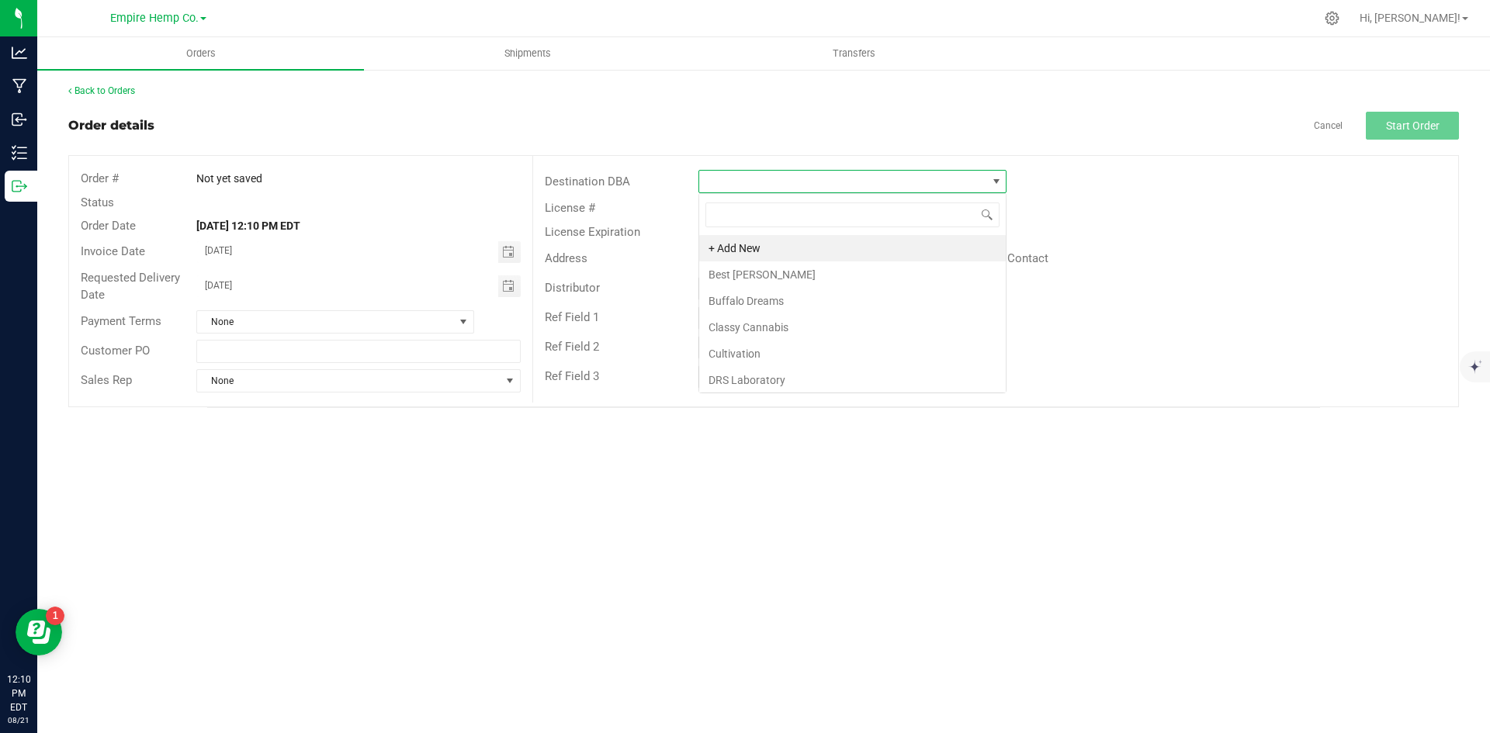
scroll to position [23, 308]
type input "star"
click at [881, 242] on li "Star Buds" at bounding box center [852, 248] width 307 height 26
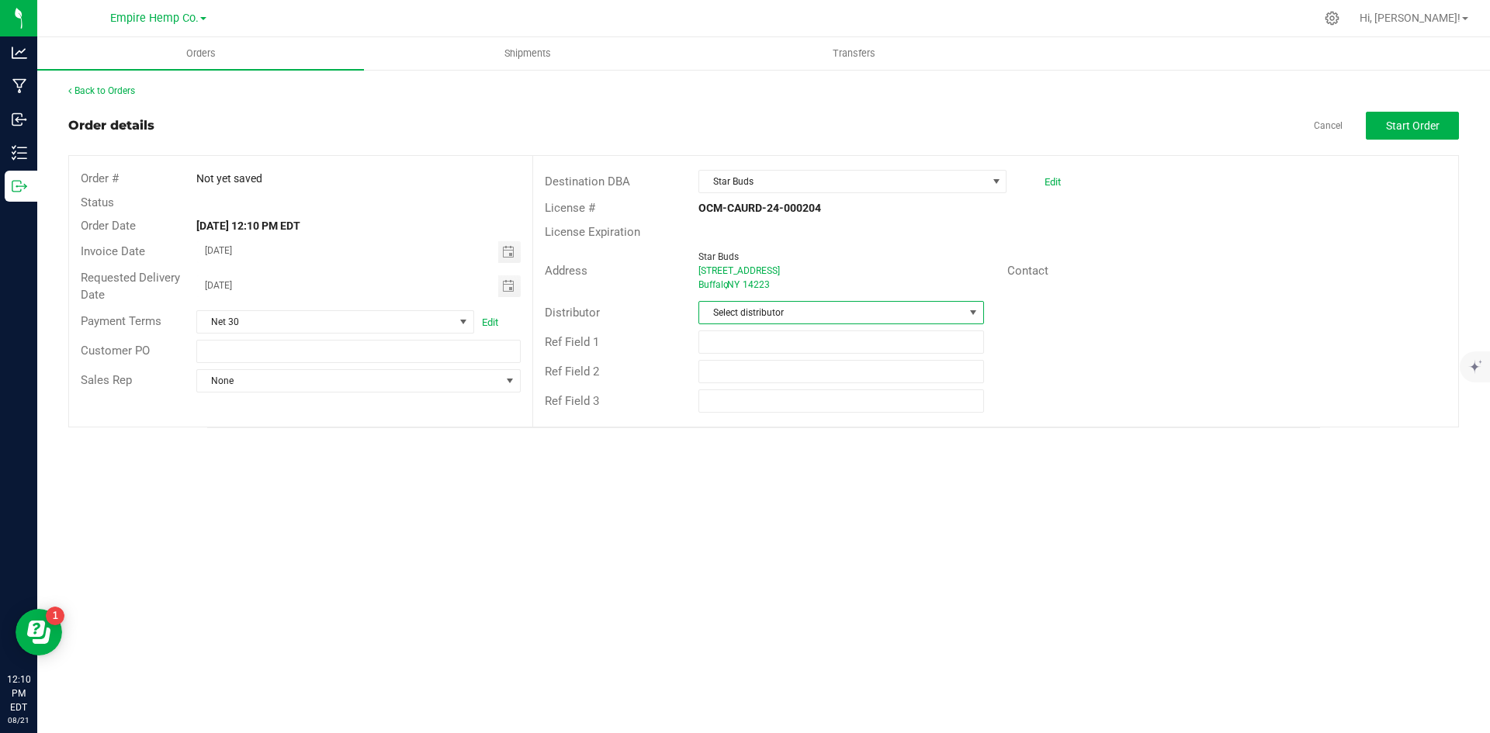
click at [977, 314] on span at bounding box center [973, 313] width 12 height 12
click at [877, 432] on li "Empire Hemp Co. Distribution" at bounding box center [840, 432] width 283 height 26
click at [490, 386] on span "None" at bounding box center [348, 381] width 303 height 22
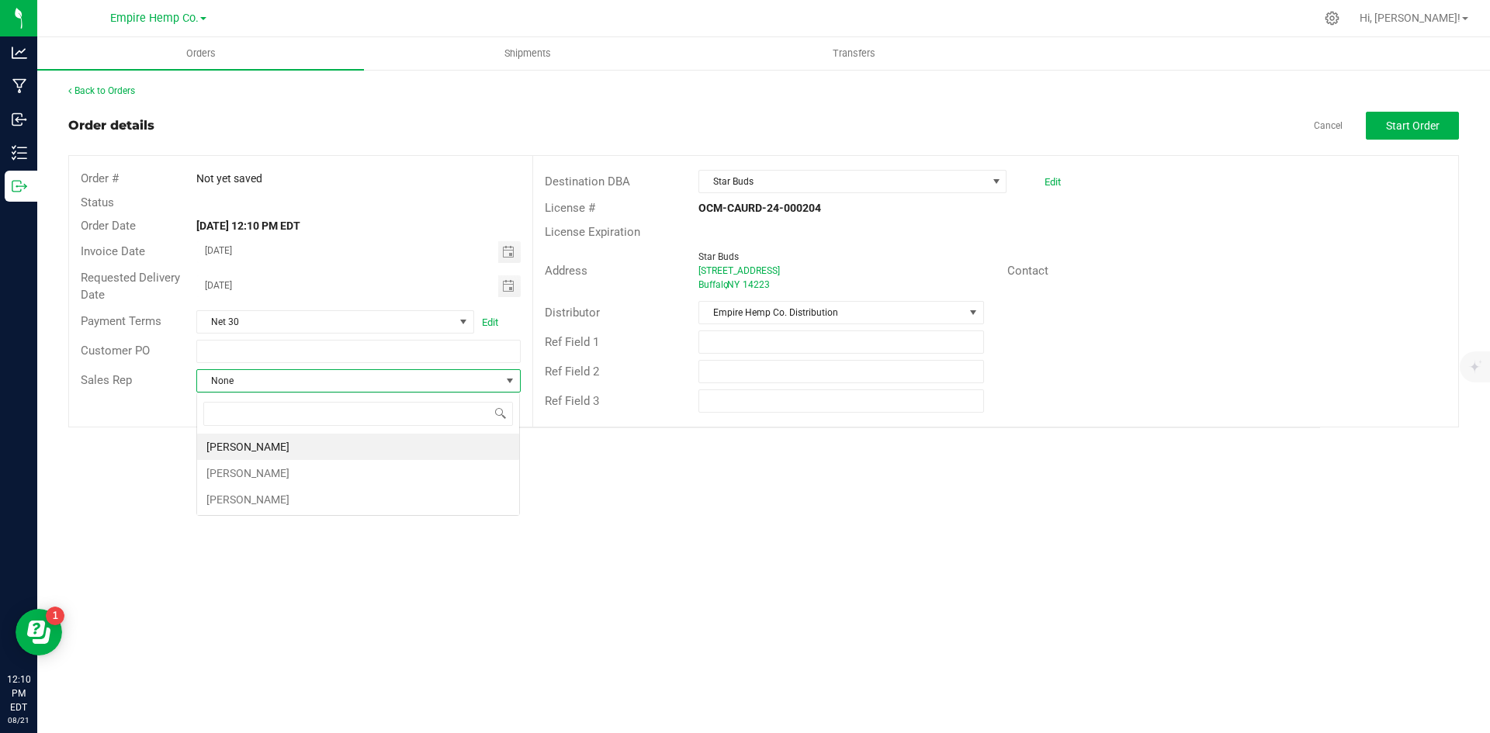
scroll to position [23, 324]
click at [413, 445] on li "[PERSON_NAME]" at bounding box center [358, 447] width 322 height 26
click at [993, 478] on div "Orders Shipments Transfers Back to Orders Order details Cancel Start Order Orde…" at bounding box center [763, 385] width 1453 height 696
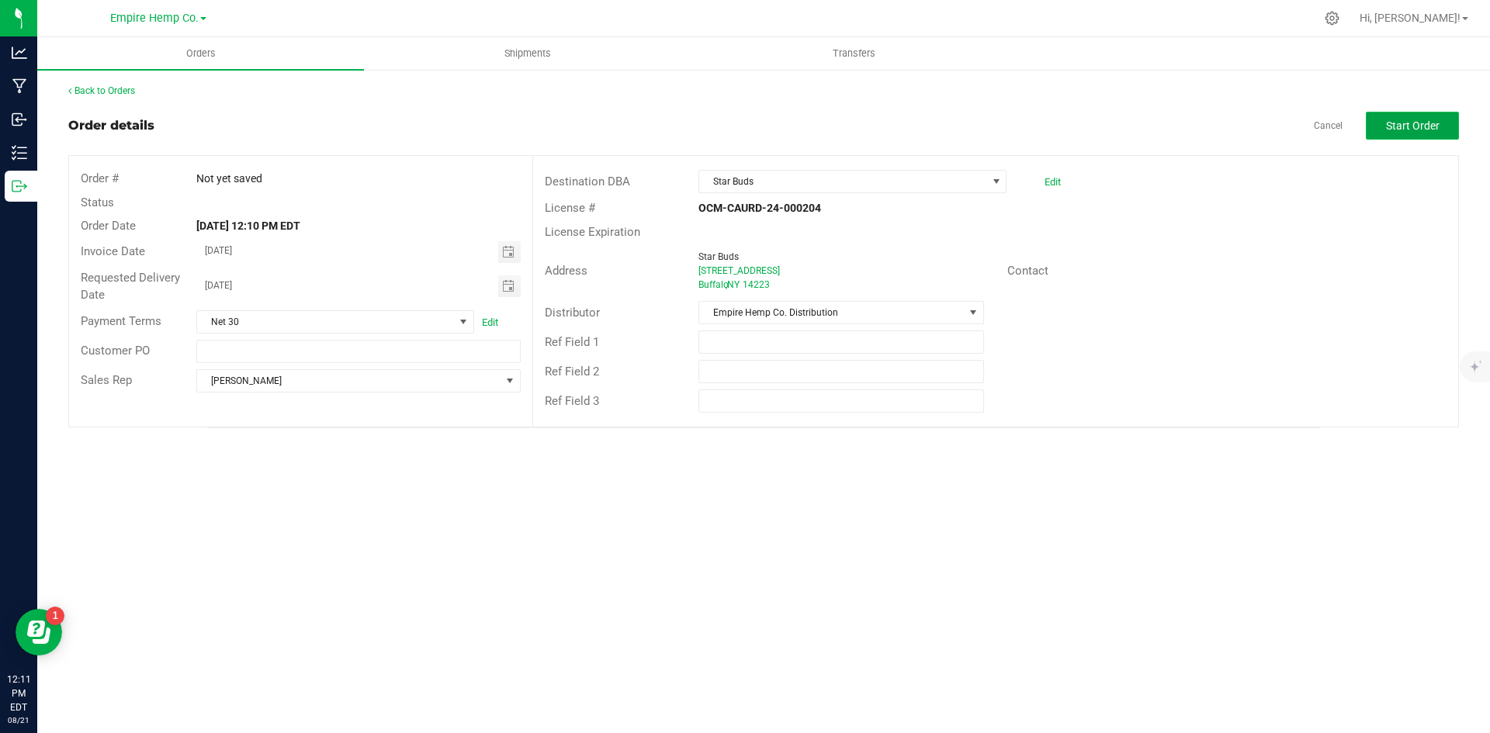
click at [1433, 122] on span "Start Order" at bounding box center [1413, 126] width 54 height 12
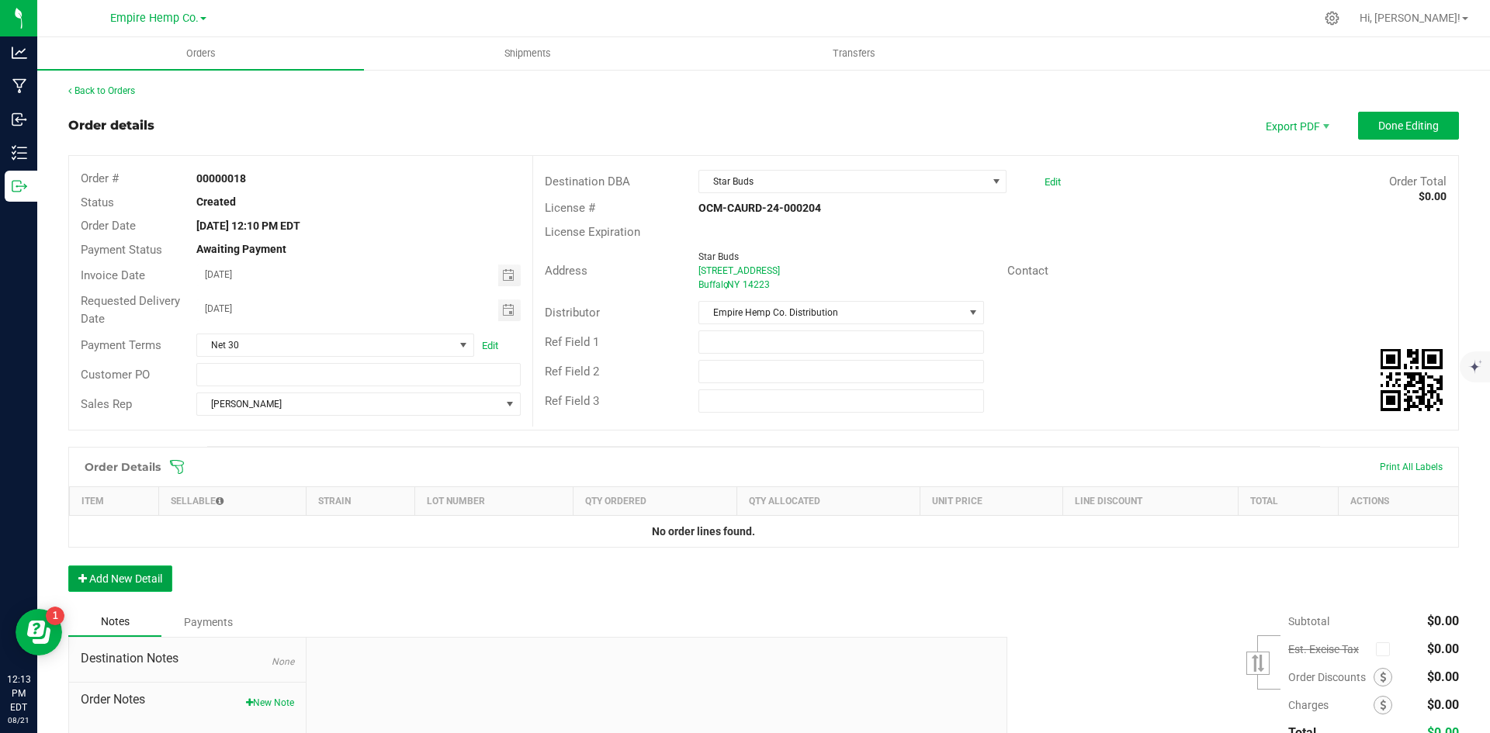
click at [126, 581] on button "Add New Detail" at bounding box center [120, 579] width 104 height 26
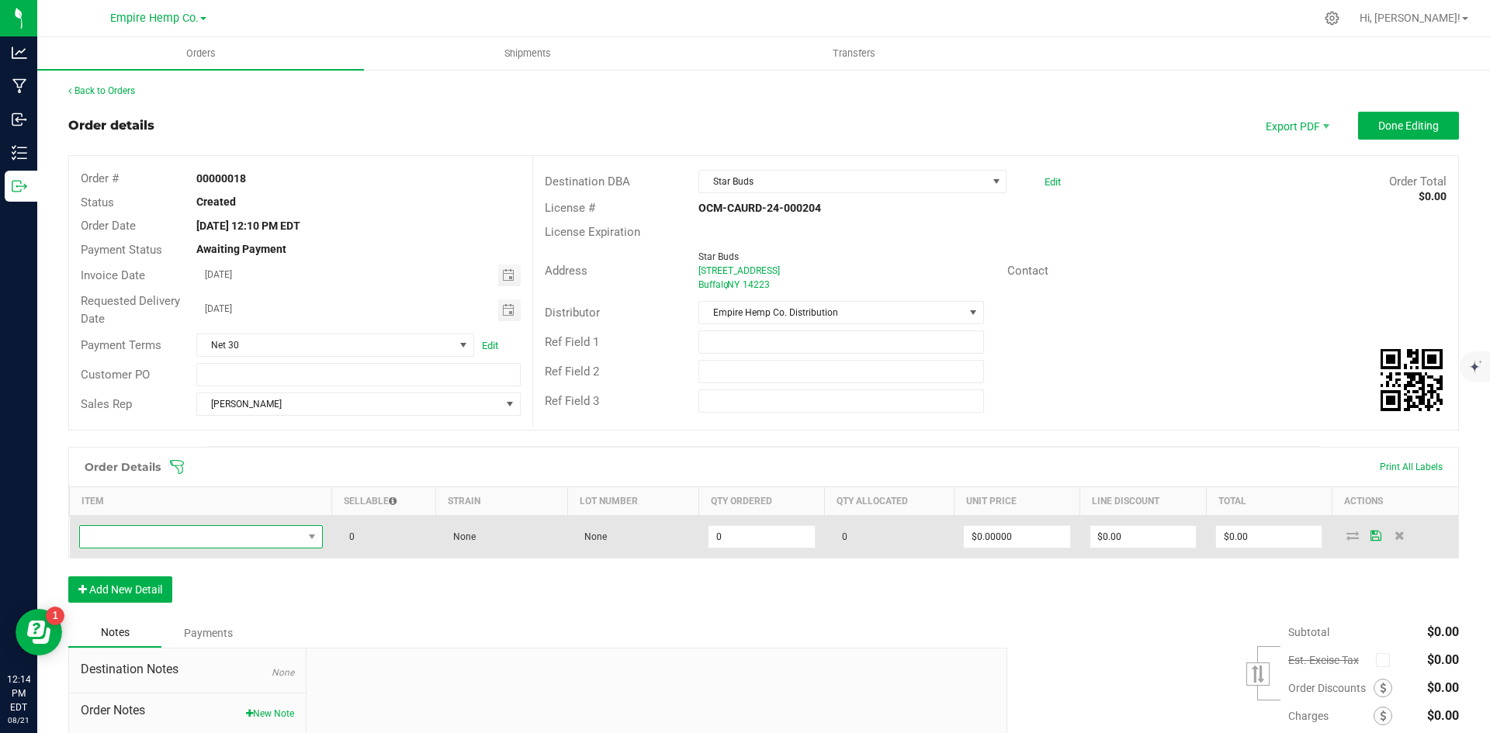
click at [274, 538] on span "NO DATA FOUND" at bounding box center [191, 537] width 223 height 22
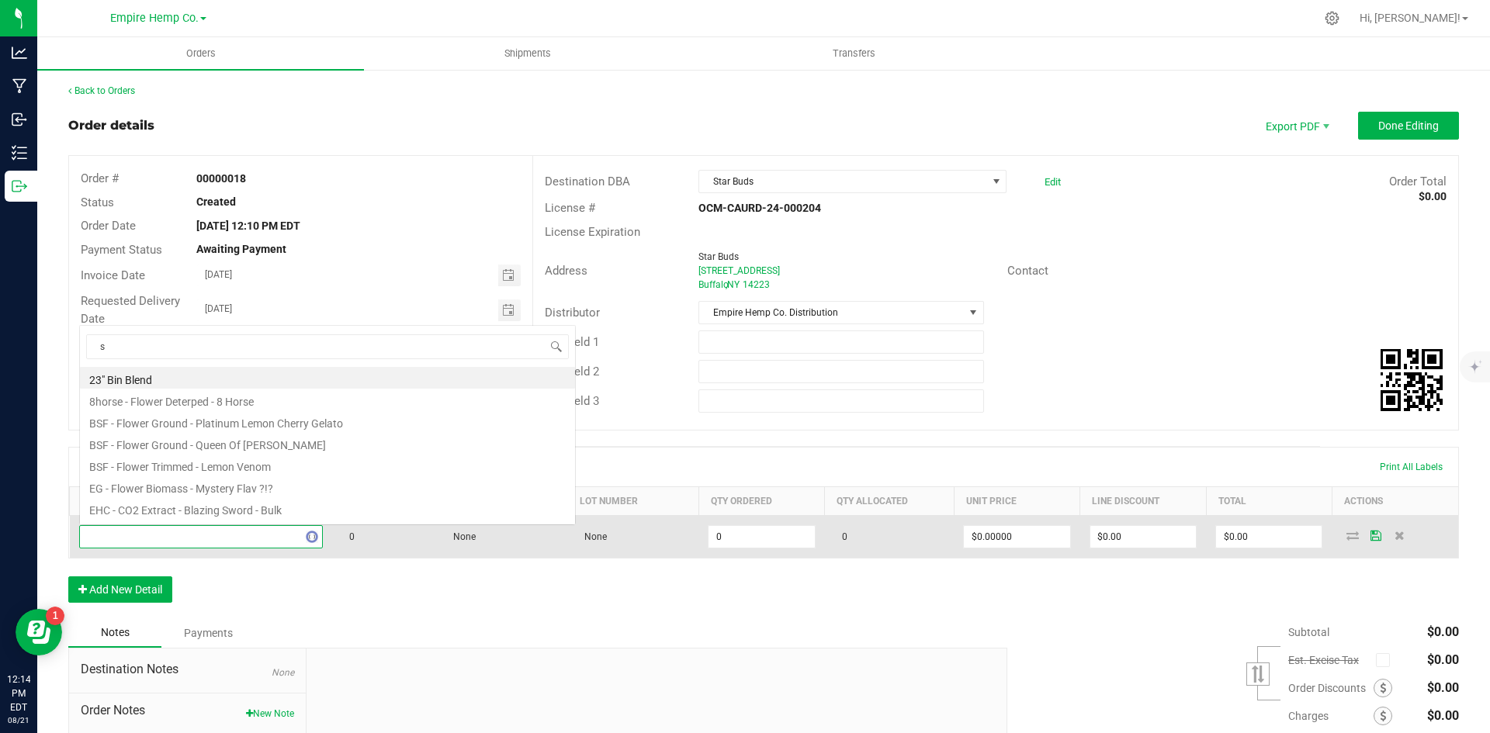
scroll to position [23, 240]
type input "[PERSON_NAME]"
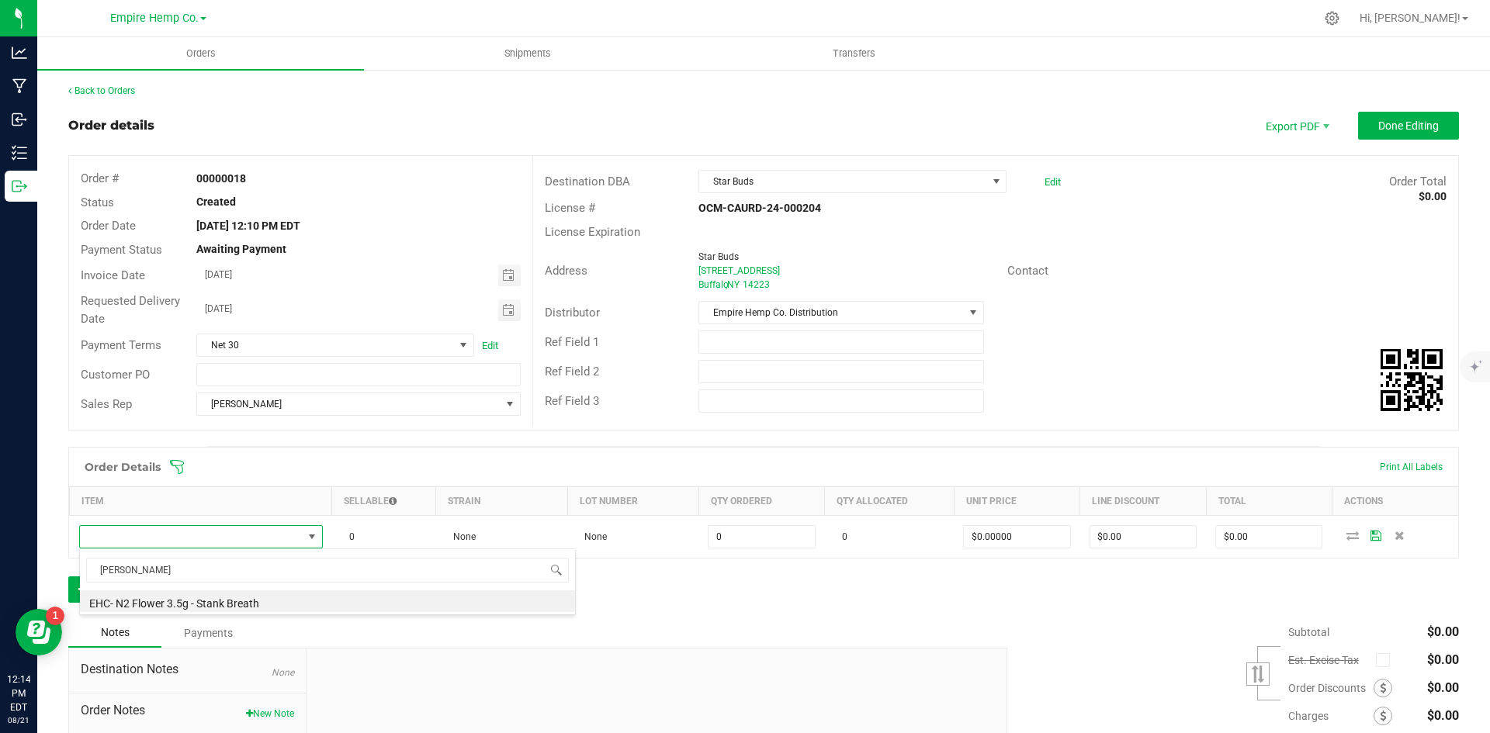
click at [267, 606] on li "EHC- N2 Flower 3.5g - Stank Breath" at bounding box center [327, 602] width 495 height 22
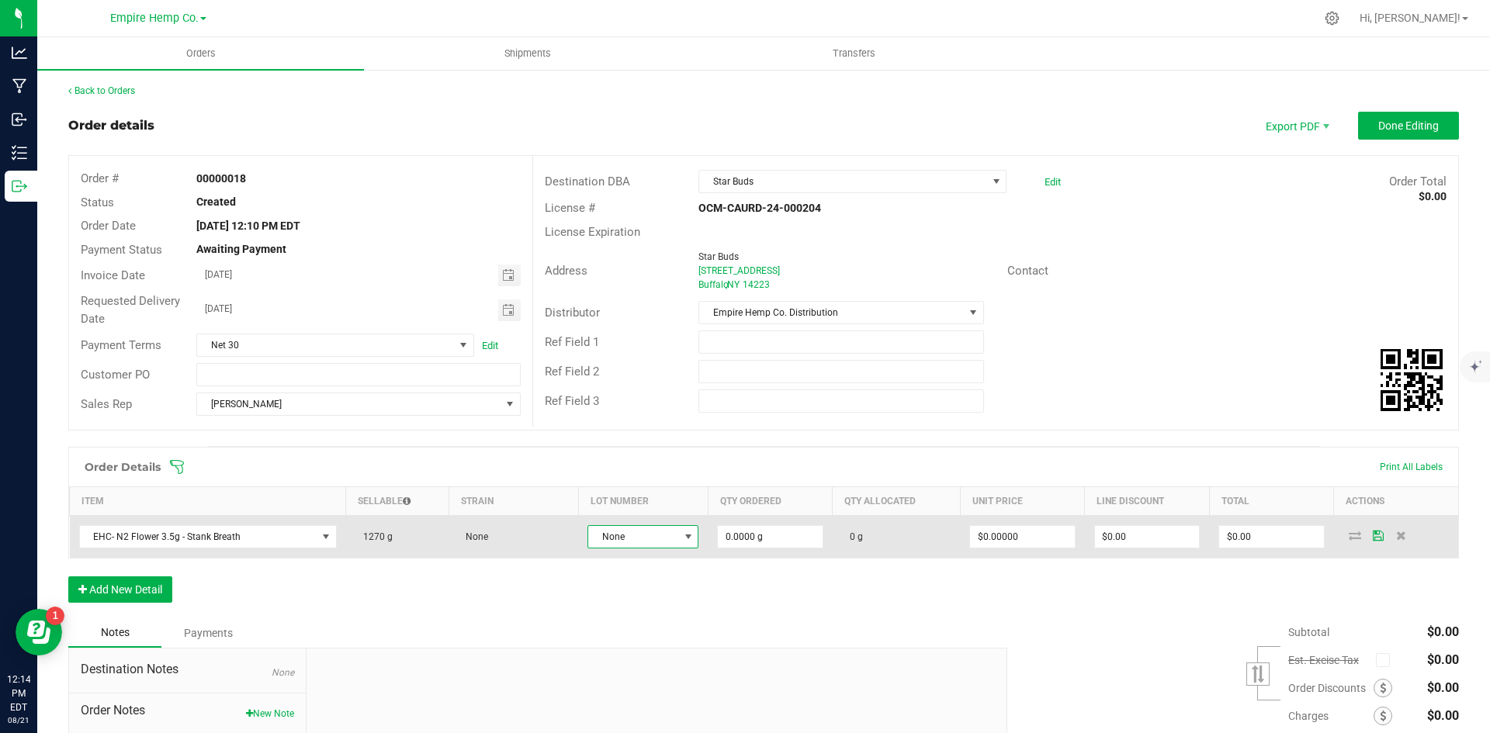
click at [670, 539] on span "None" at bounding box center [633, 537] width 90 height 22
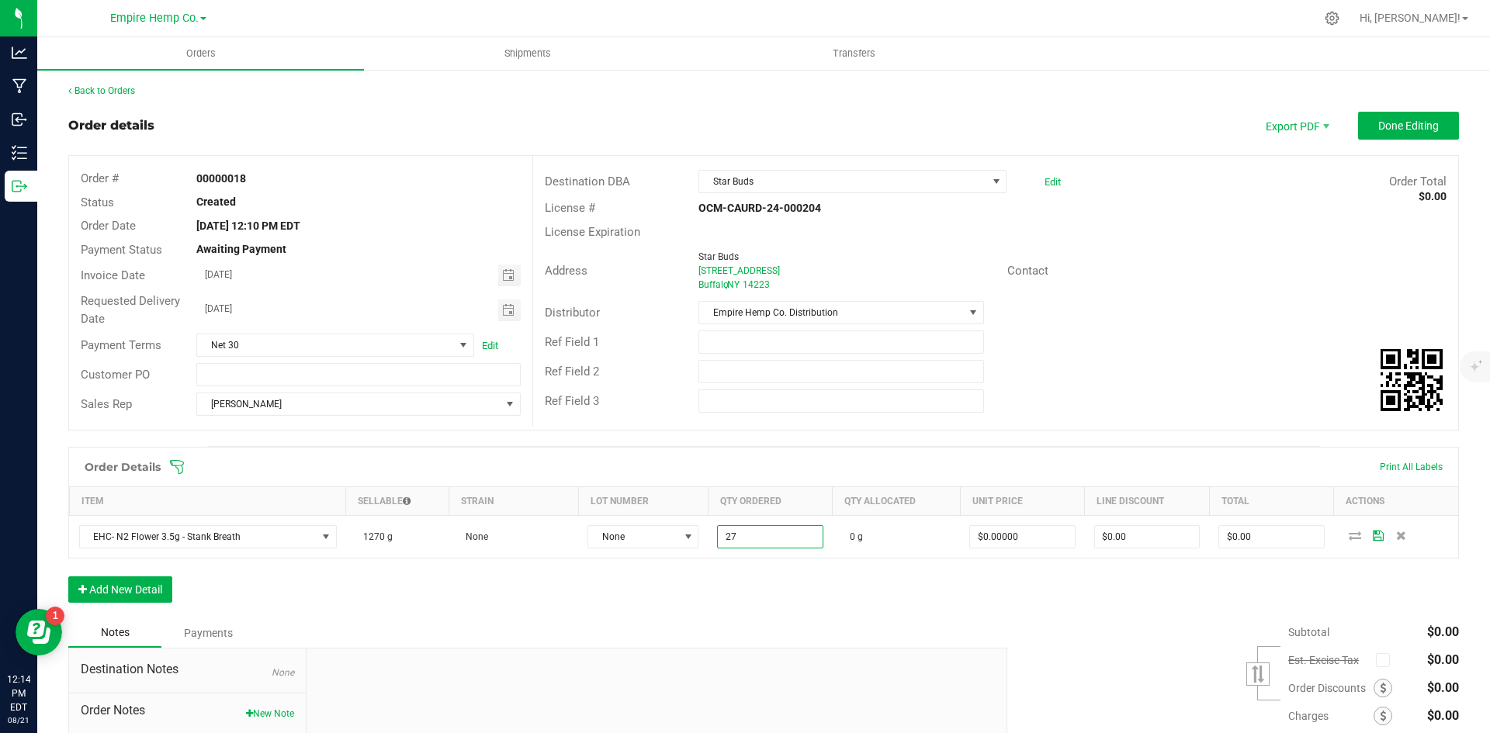
type input "27.0000 g"
click at [807, 602] on div "Order Details Print All Labels Item Sellable Strain Lot Number Qty Ordered Qty …" at bounding box center [763, 533] width 1391 height 172
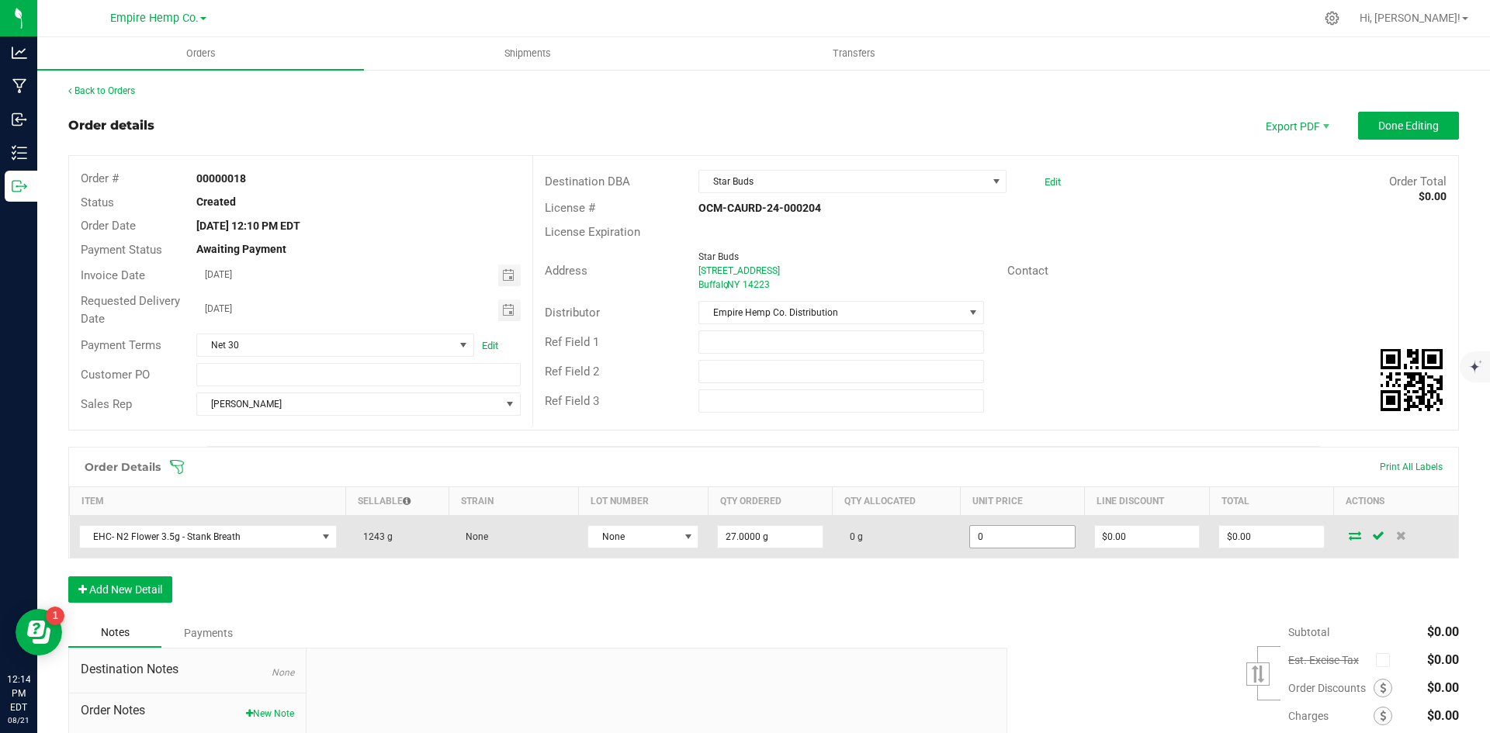
click at [1032, 539] on input "0" at bounding box center [1022, 537] width 104 height 22
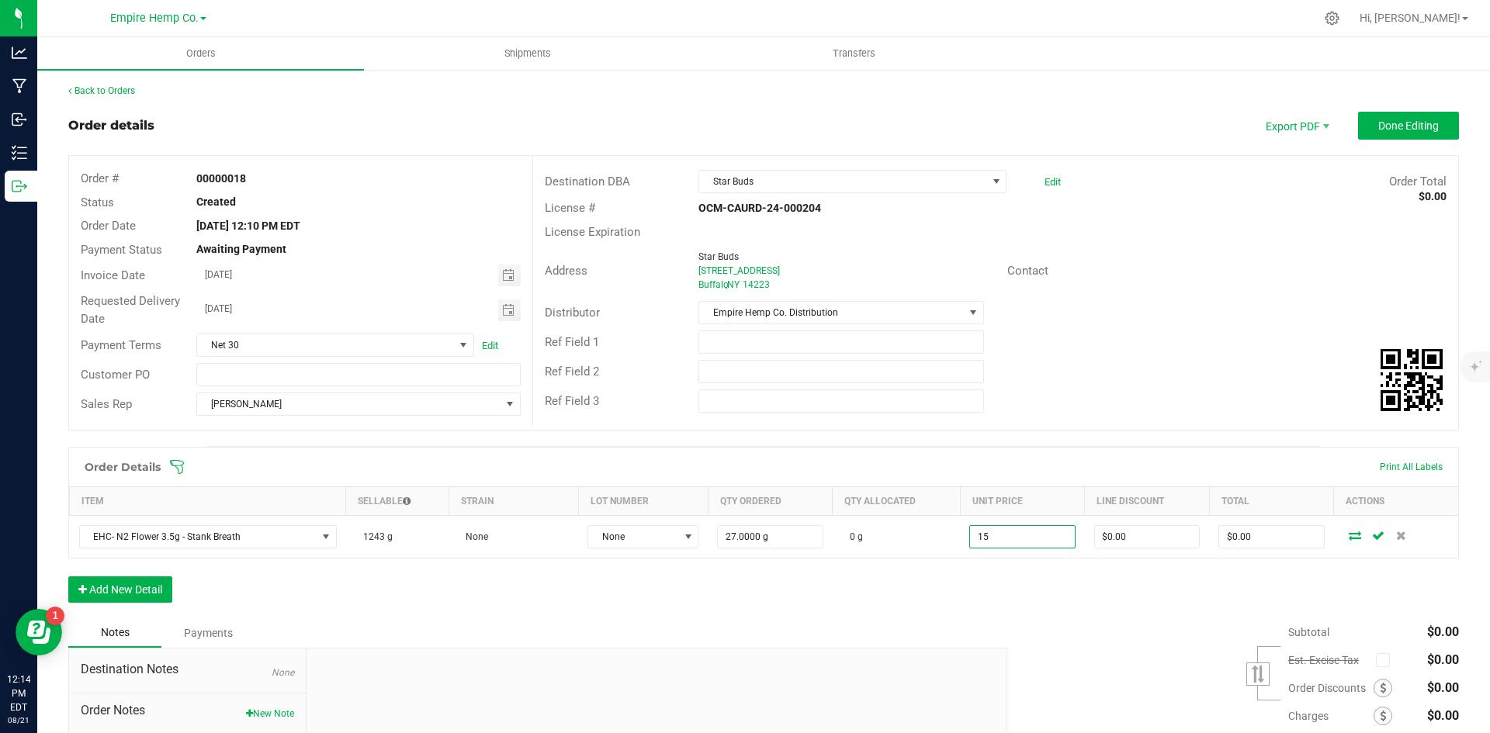
type input "$15.00000"
type input "$405.00"
click at [1080, 583] on div "Order Details Print All Labels Item Sellable Strain Lot Number Qty Ordered Qty …" at bounding box center [763, 533] width 1391 height 172
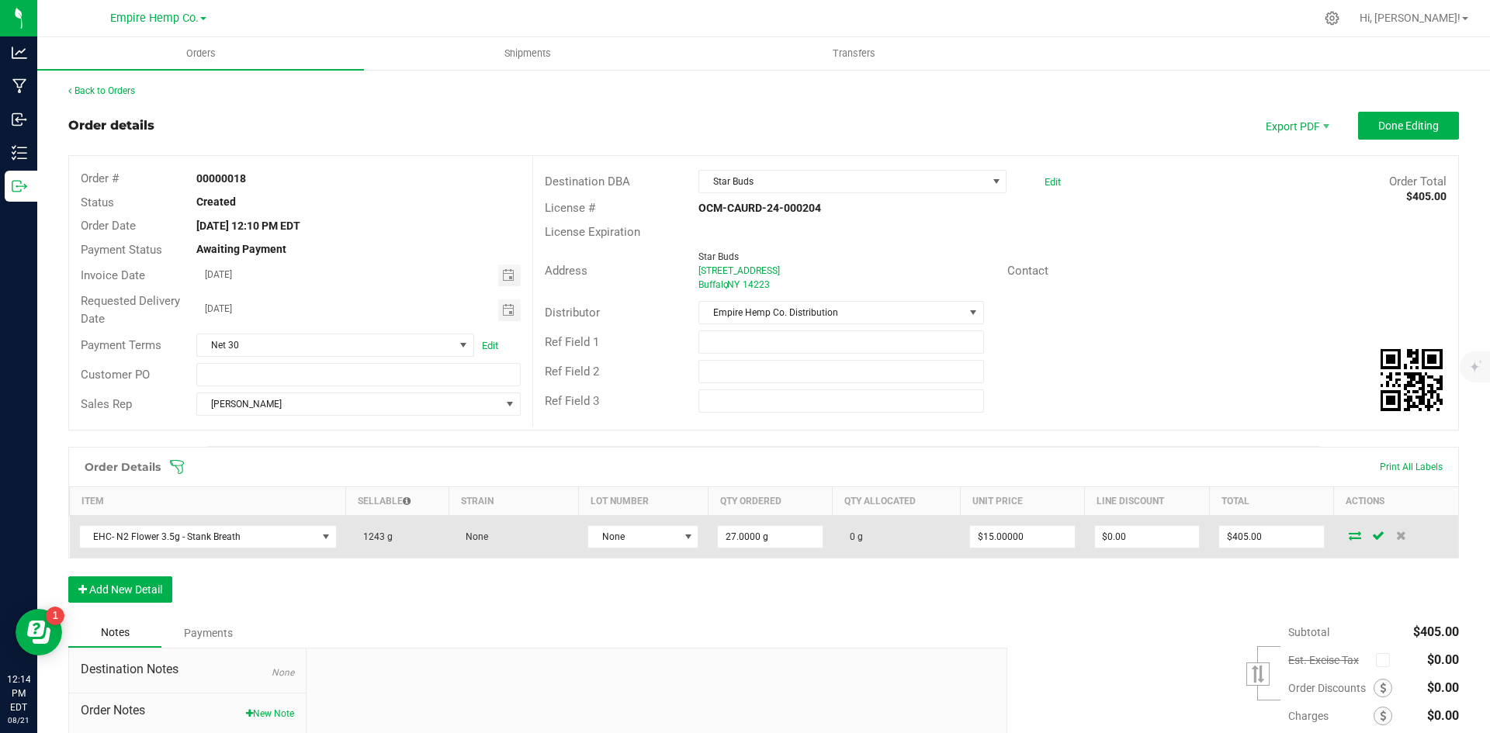
click at [1349, 536] on icon at bounding box center [1355, 535] width 12 height 9
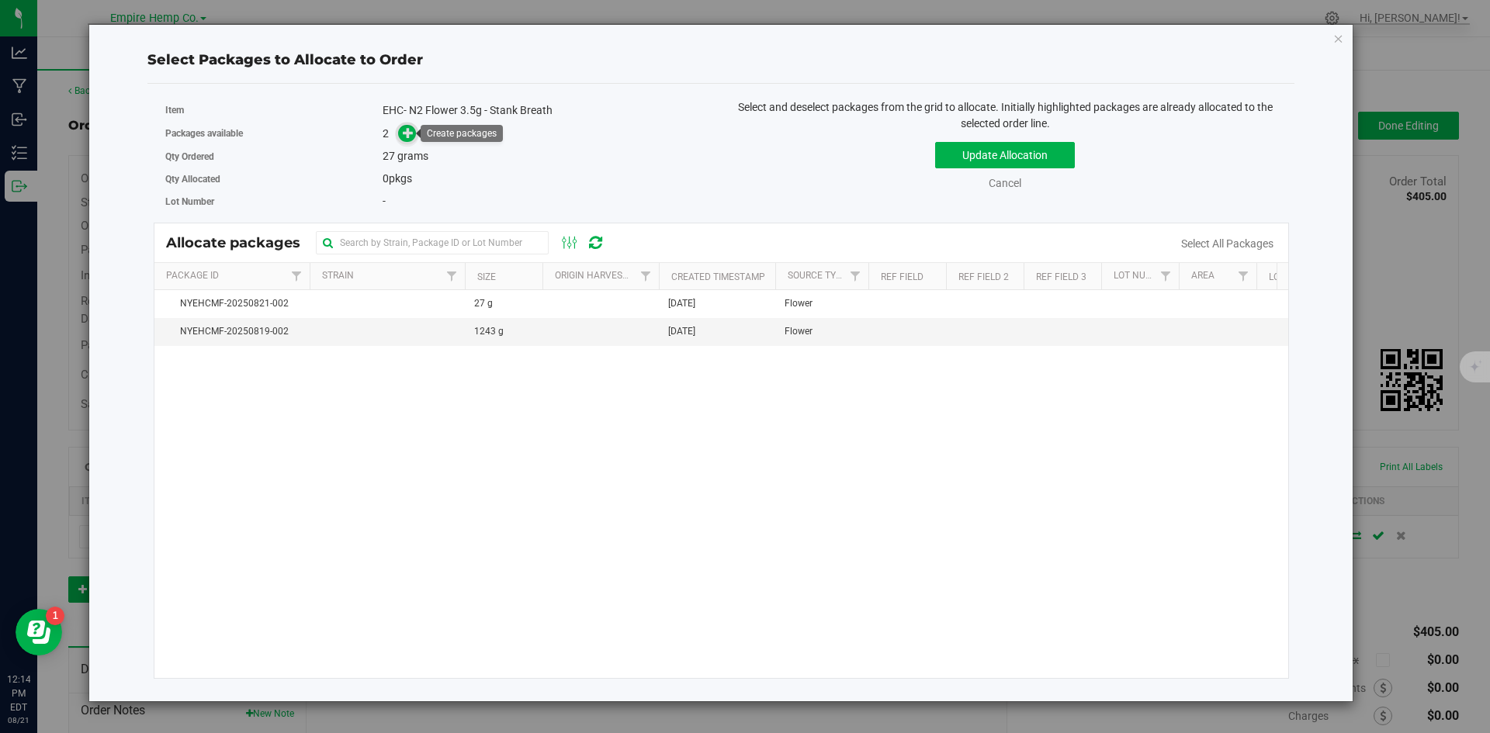
click at [412, 137] on icon at bounding box center [408, 132] width 11 height 11
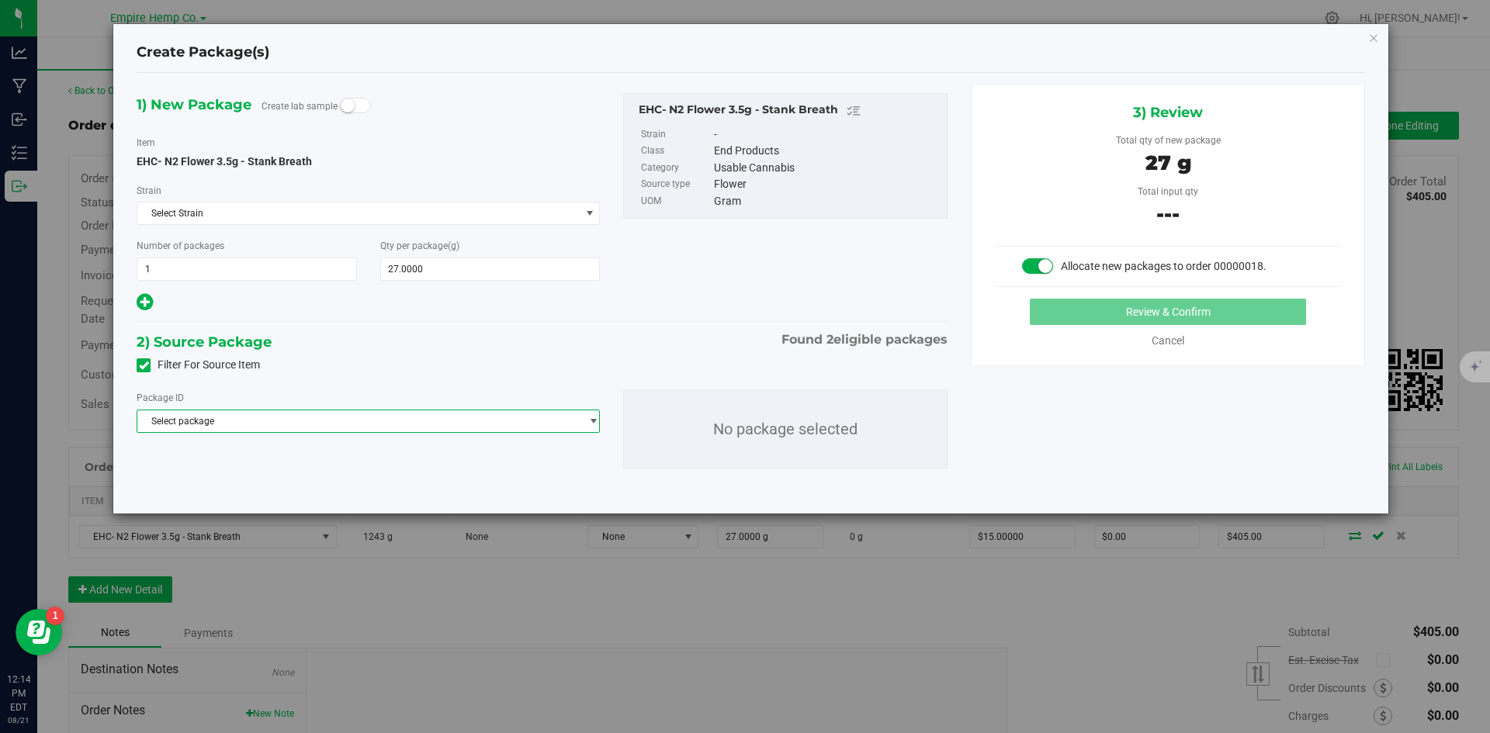
click at [589, 428] on span "select" at bounding box center [589, 422] width 19 height 22
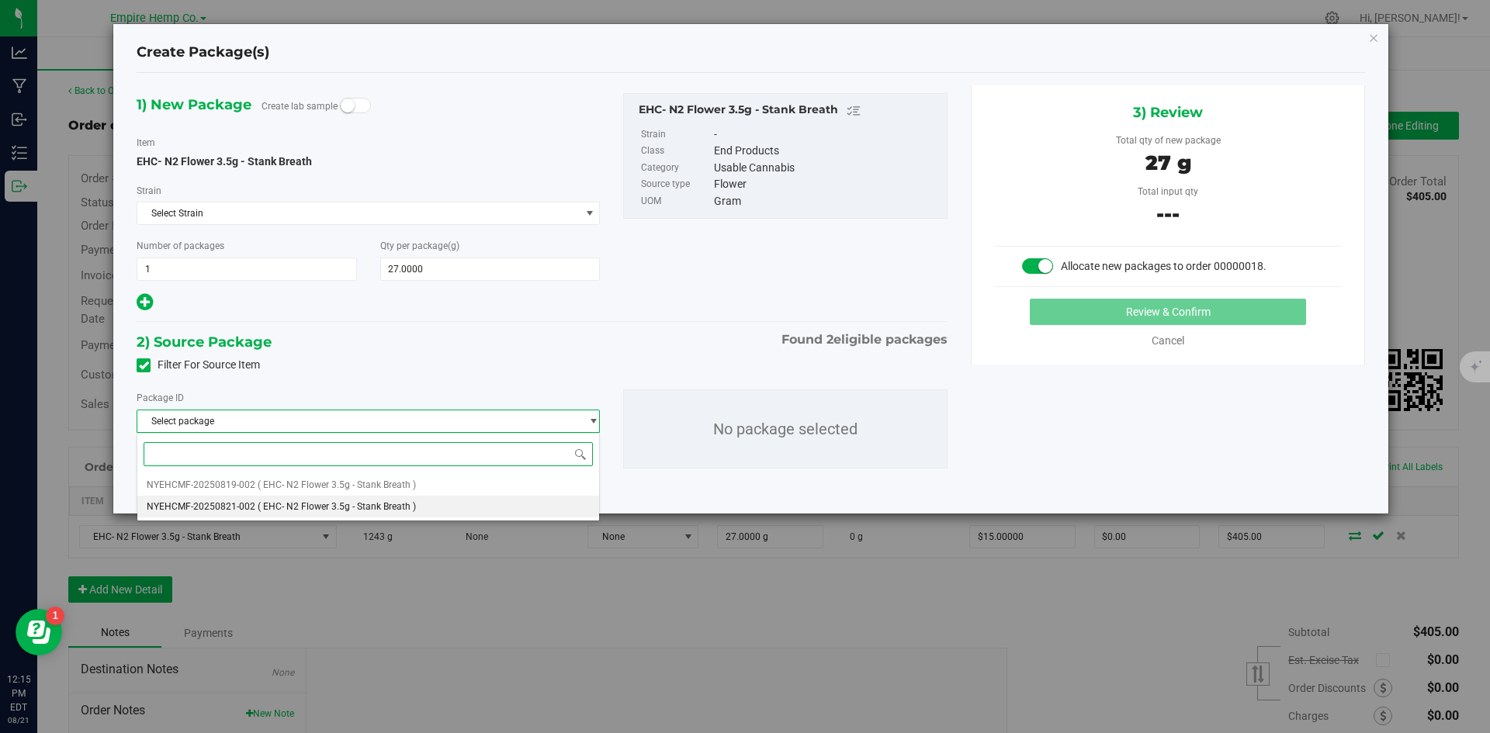
click at [451, 503] on li "NYEHCMF-20250821-002 ( EHC- N2 Flower 3.5g - Stank Breath )" at bounding box center [368, 507] width 462 height 22
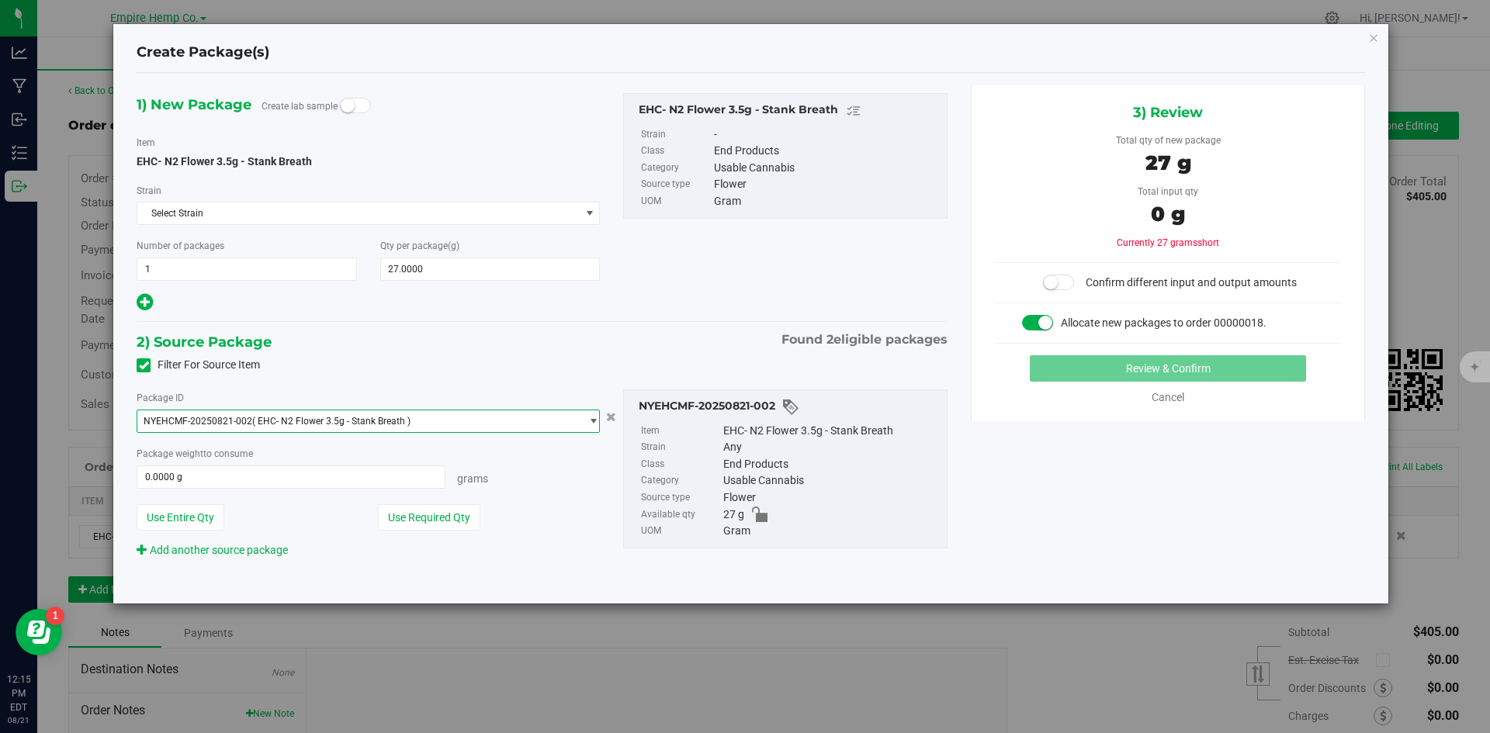
click at [586, 421] on span "select" at bounding box center [589, 422] width 19 height 22
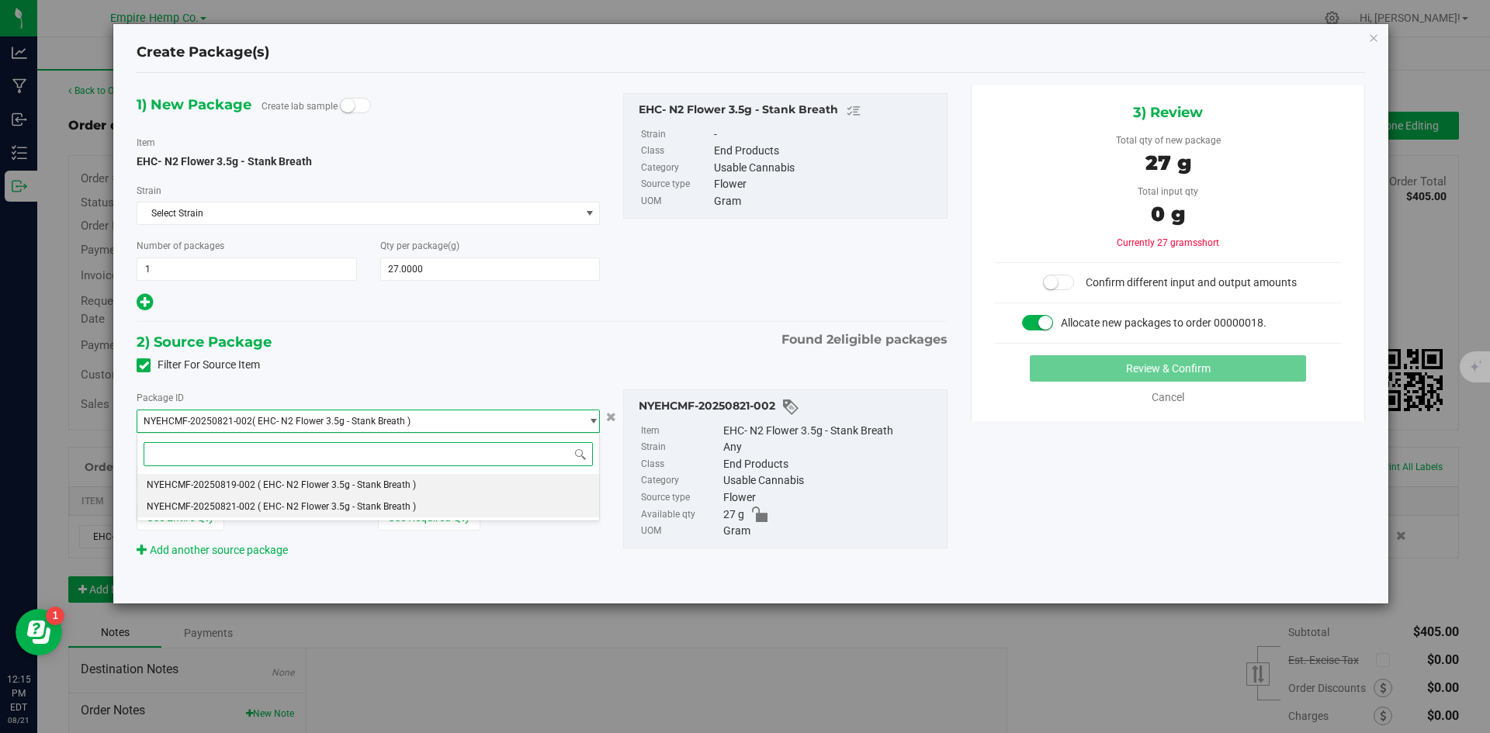
click at [498, 487] on li "NYEHCMF-20250819-002 ( EHC- N2 Flower 3.5g - Stank Breath )" at bounding box center [368, 485] width 462 height 22
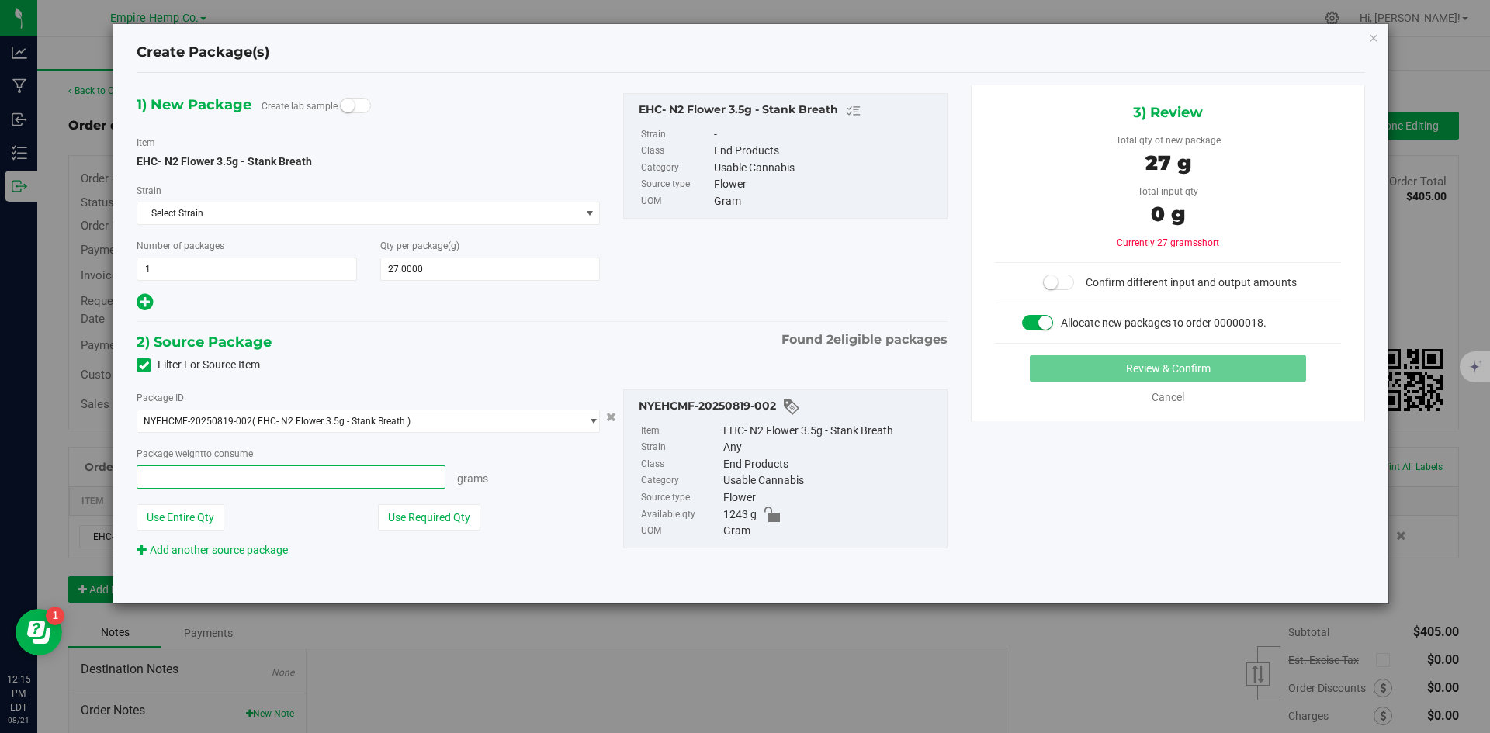
click at [423, 480] on span at bounding box center [291, 477] width 309 height 23
type input "27"
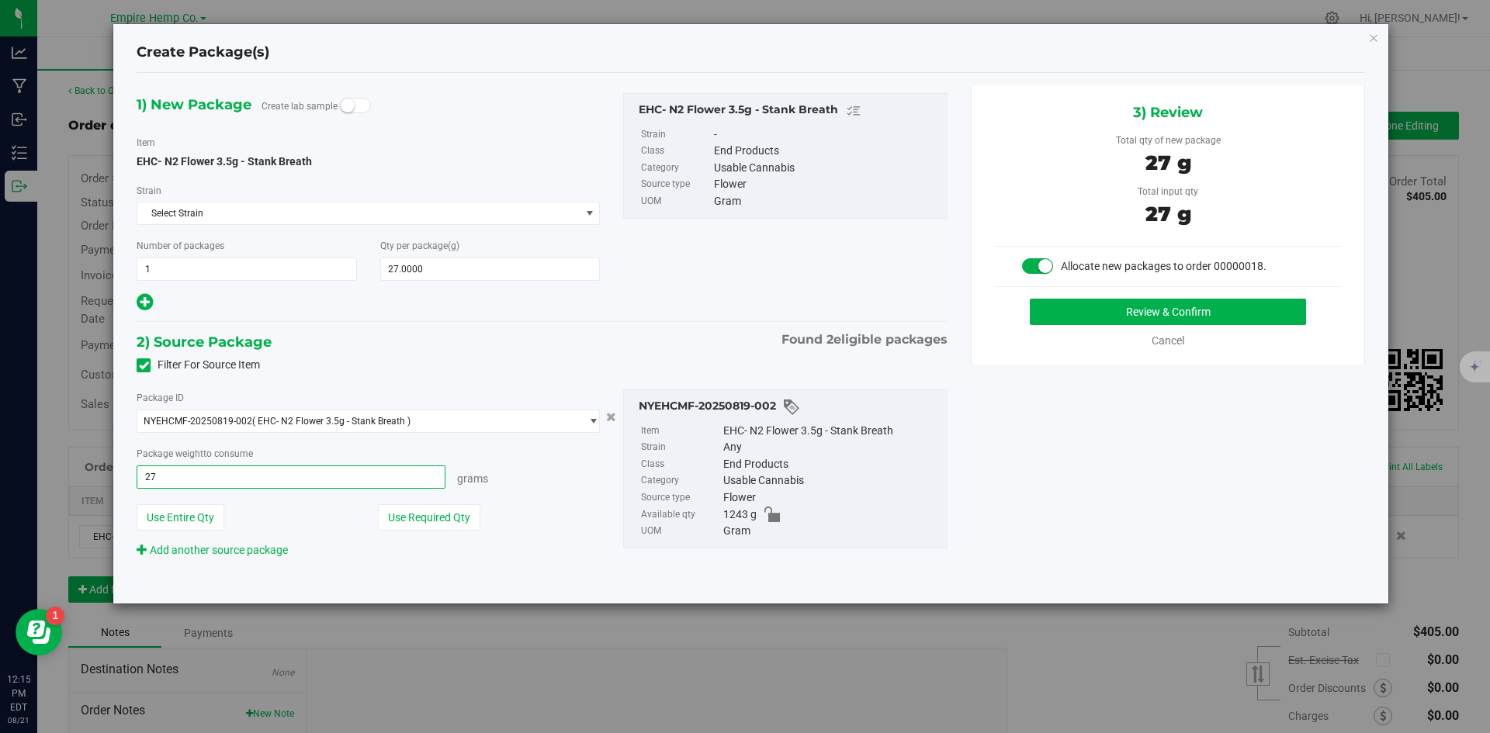
type input "27.0000 g"
click at [526, 496] on div "Package ID NYEHCMF-20250819-002 ( EHC- N2 Flower 3.5g - Stank Breath ) NYEHCMF-…" at bounding box center [368, 474] width 487 height 169
click at [1164, 328] on div "Review & Confirm Cancel" at bounding box center [1168, 324] width 346 height 50
click at [1128, 310] on button "Review & Confirm" at bounding box center [1168, 312] width 276 height 26
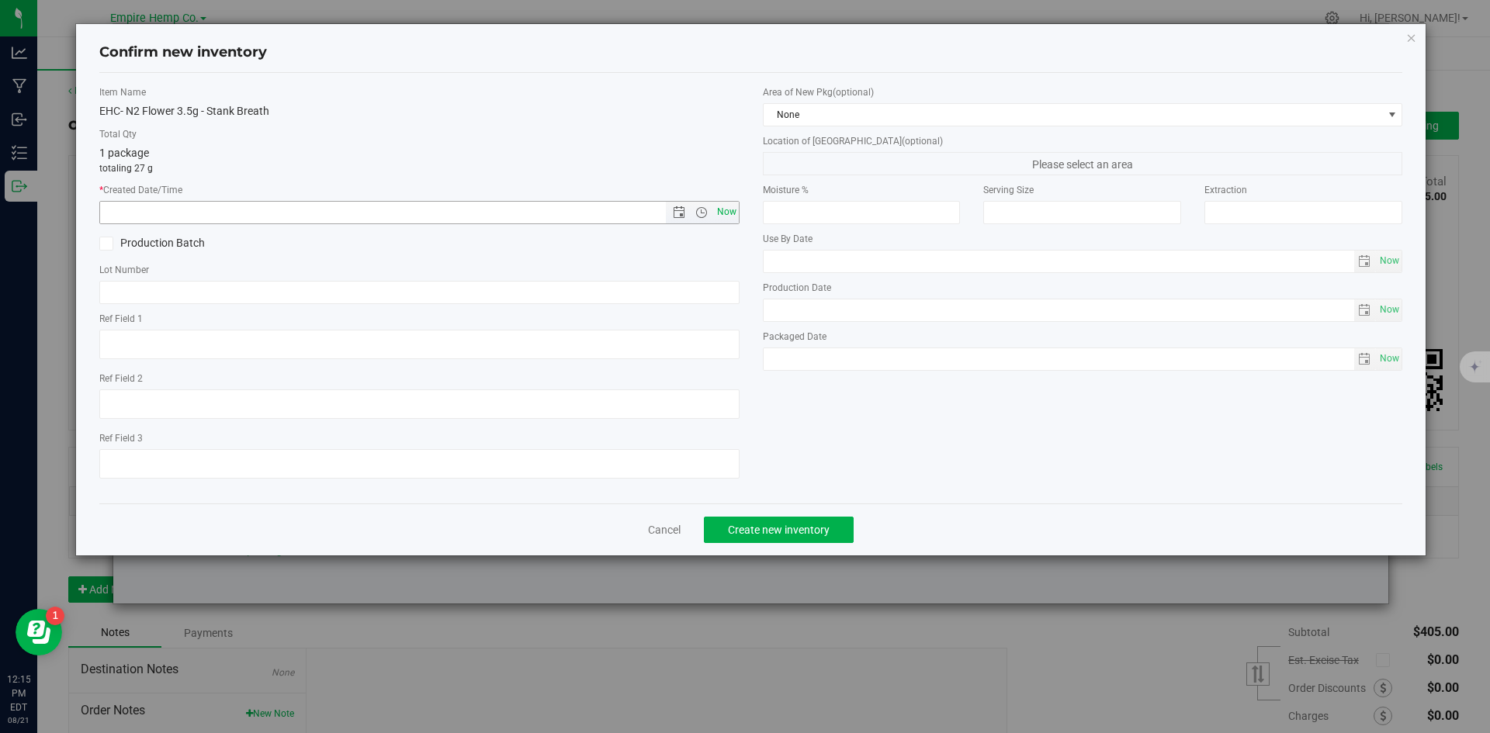
click at [716, 212] on span "Now" at bounding box center [726, 212] width 26 height 23
type input "[DATE] 12:15 PM"
click at [362, 294] on input "text" at bounding box center [419, 292] width 640 height 23
paste input "NYEHCMF-20250819-002"
type input "NYEHCMF-20250819-002"
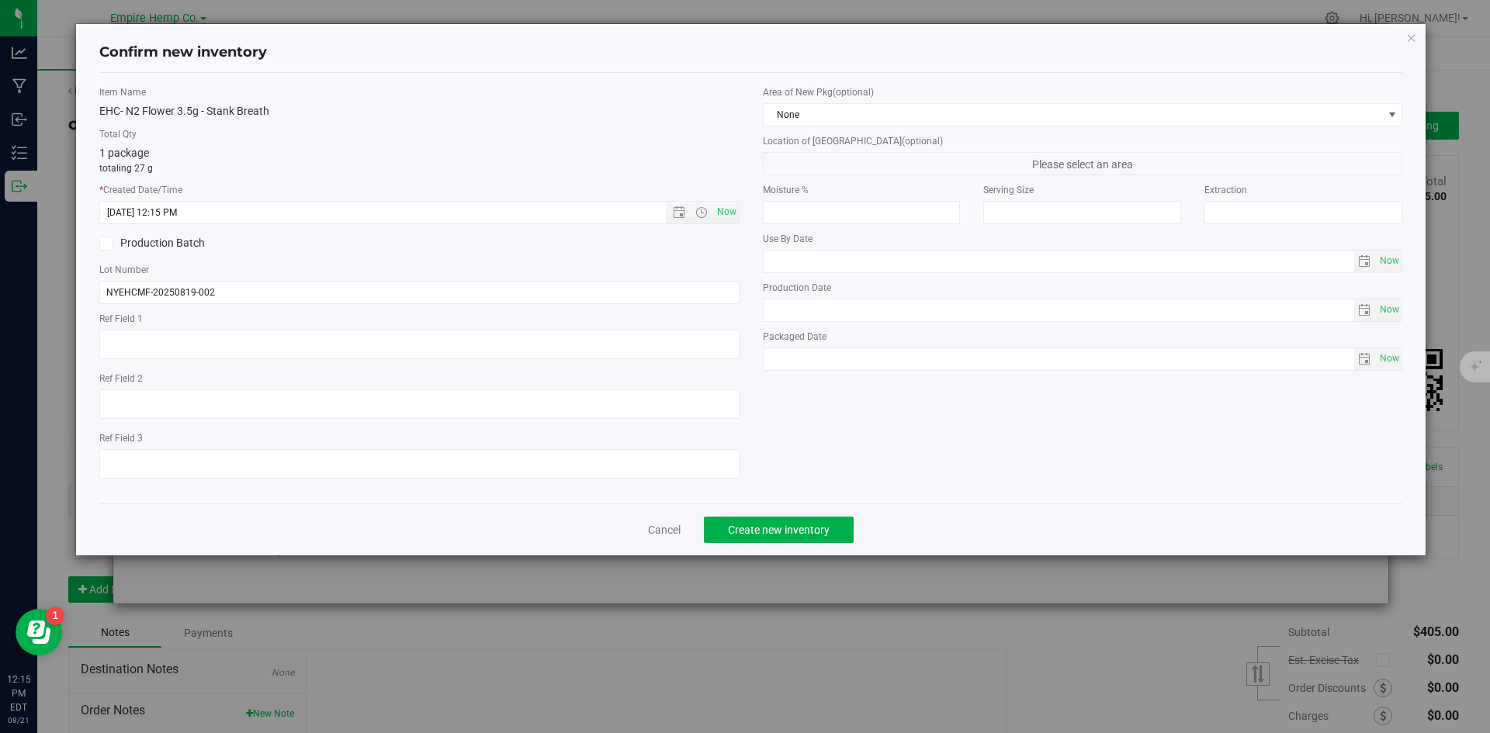
click at [449, 258] on div "Item Name EHC- N2 Flower 3.5g - Stank Breath Total Qty 1 package totaling 27 g …" at bounding box center [420, 288] width 664 height 406
click at [821, 535] on span "Create new inventory" at bounding box center [779, 530] width 102 height 12
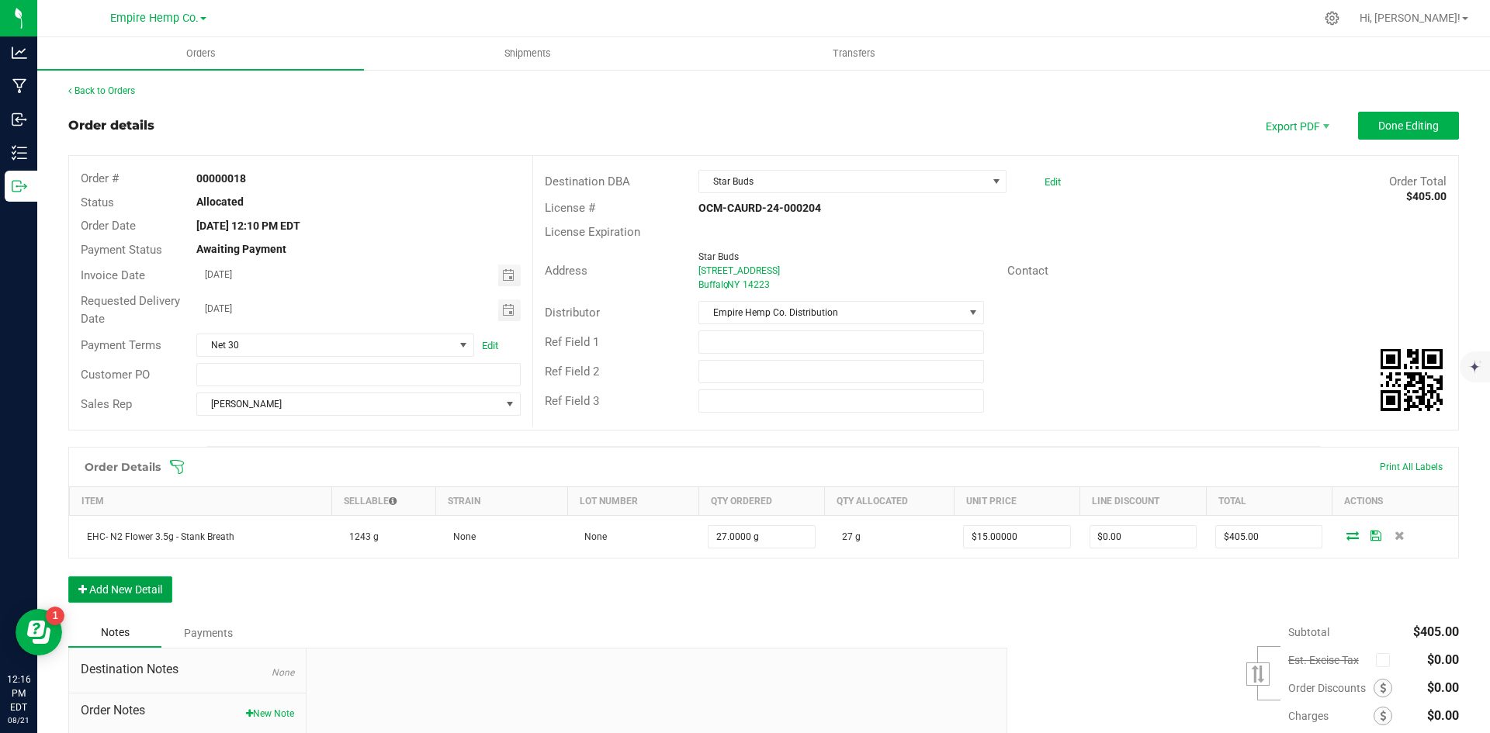
click at [144, 595] on button "Add New Detail" at bounding box center [120, 590] width 104 height 26
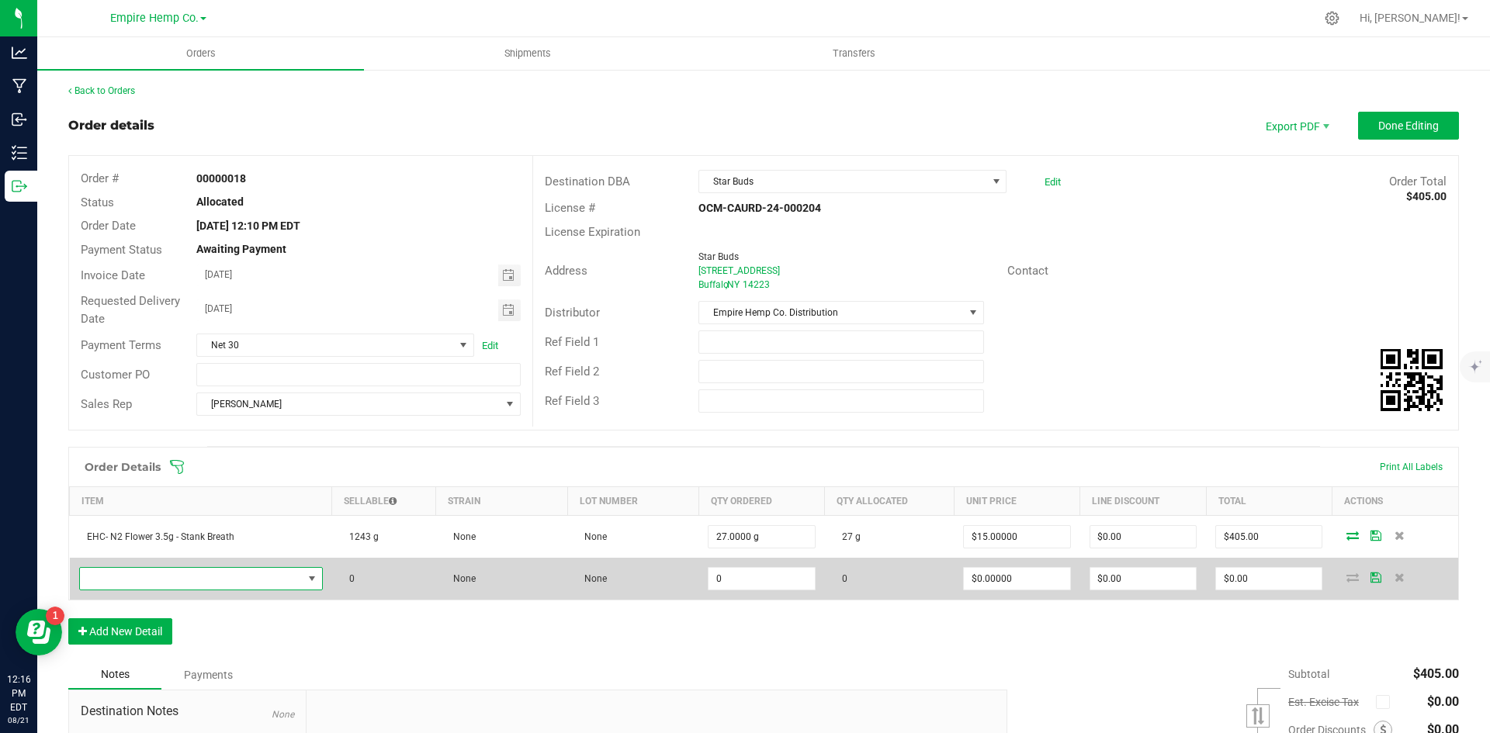
click at [289, 581] on span "NO DATA FOUND" at bounding box center [191, 579] width 223 height 22
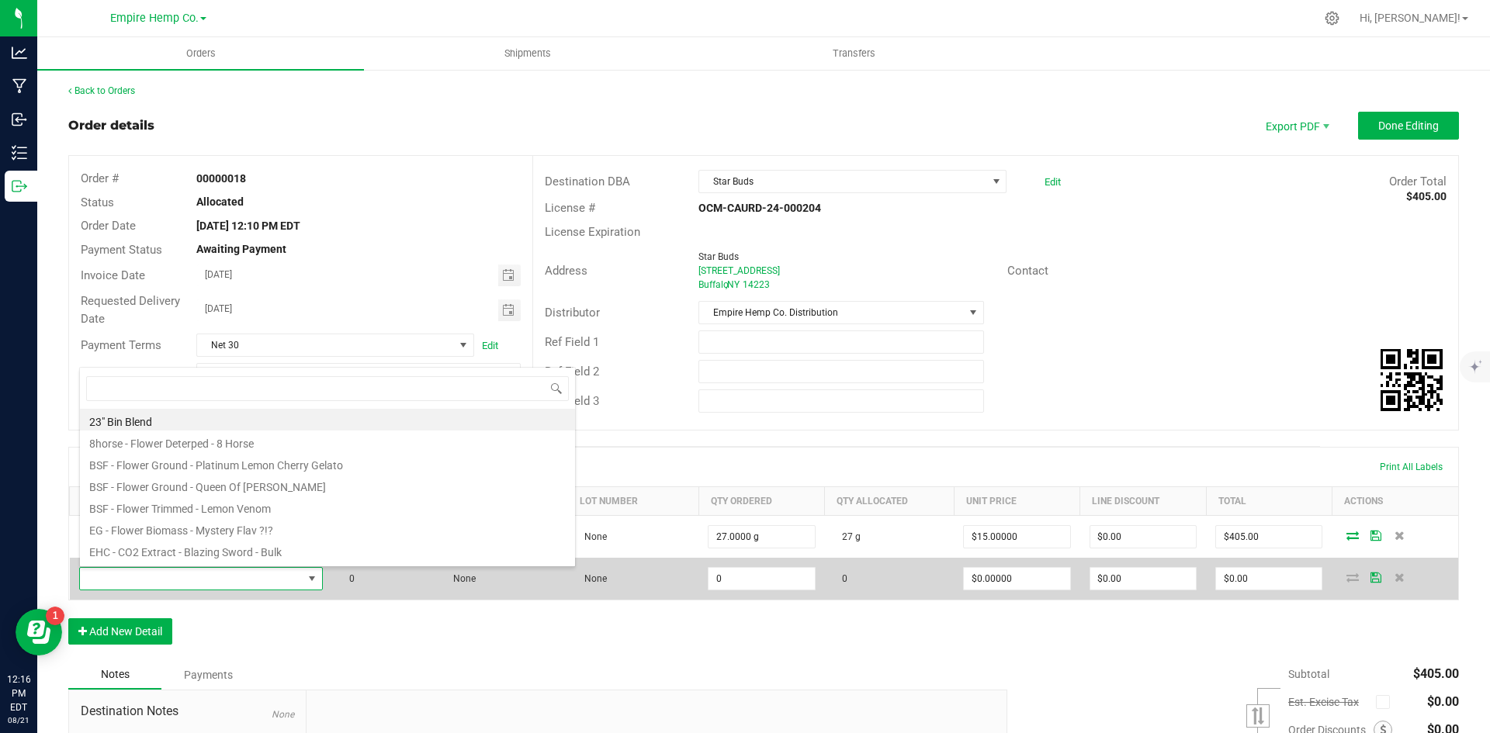
scroll to position [23, 240]
type input "anima"
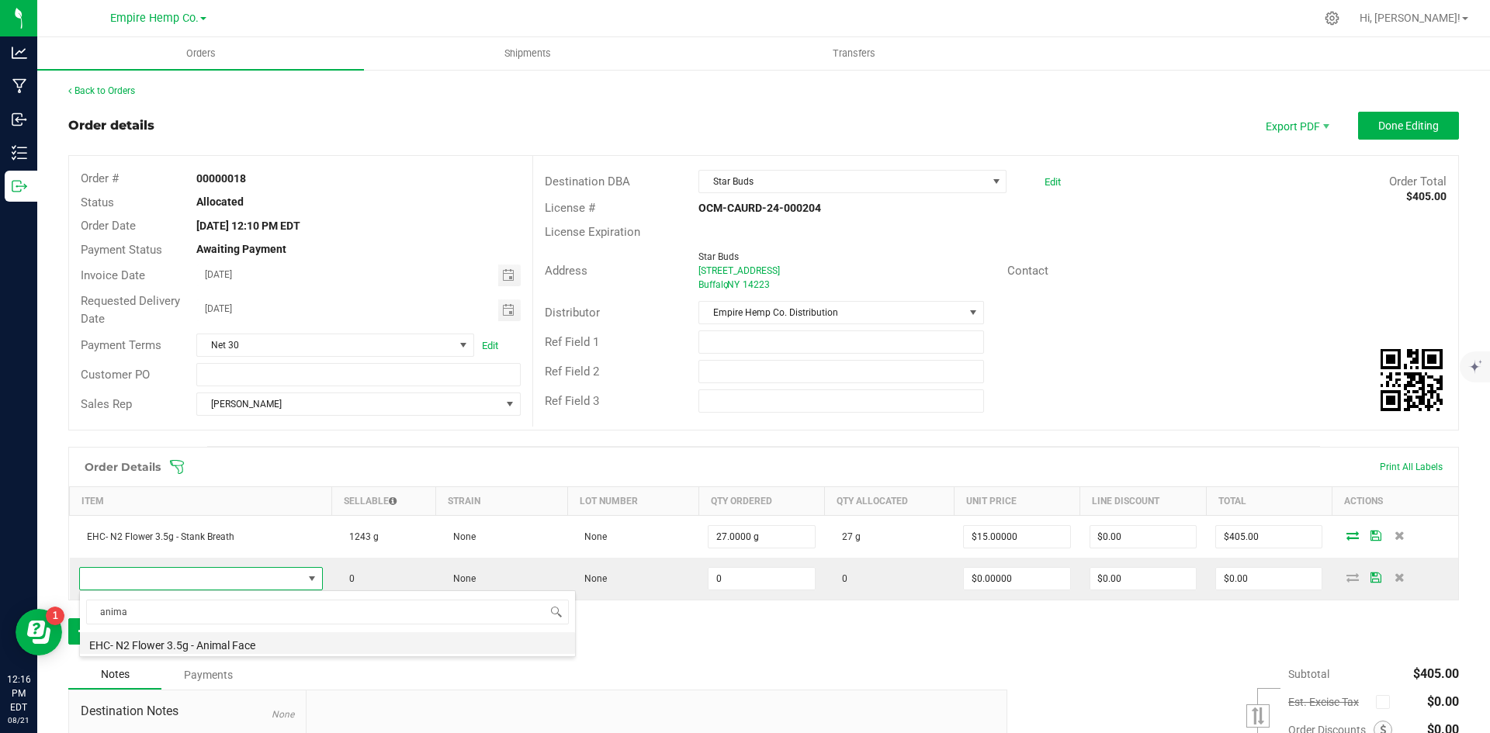
click at [295, 653] on li "EHC- N2 Flower 3.5g - Animal Face" at bounding box center [327, 644] width 495 height 22
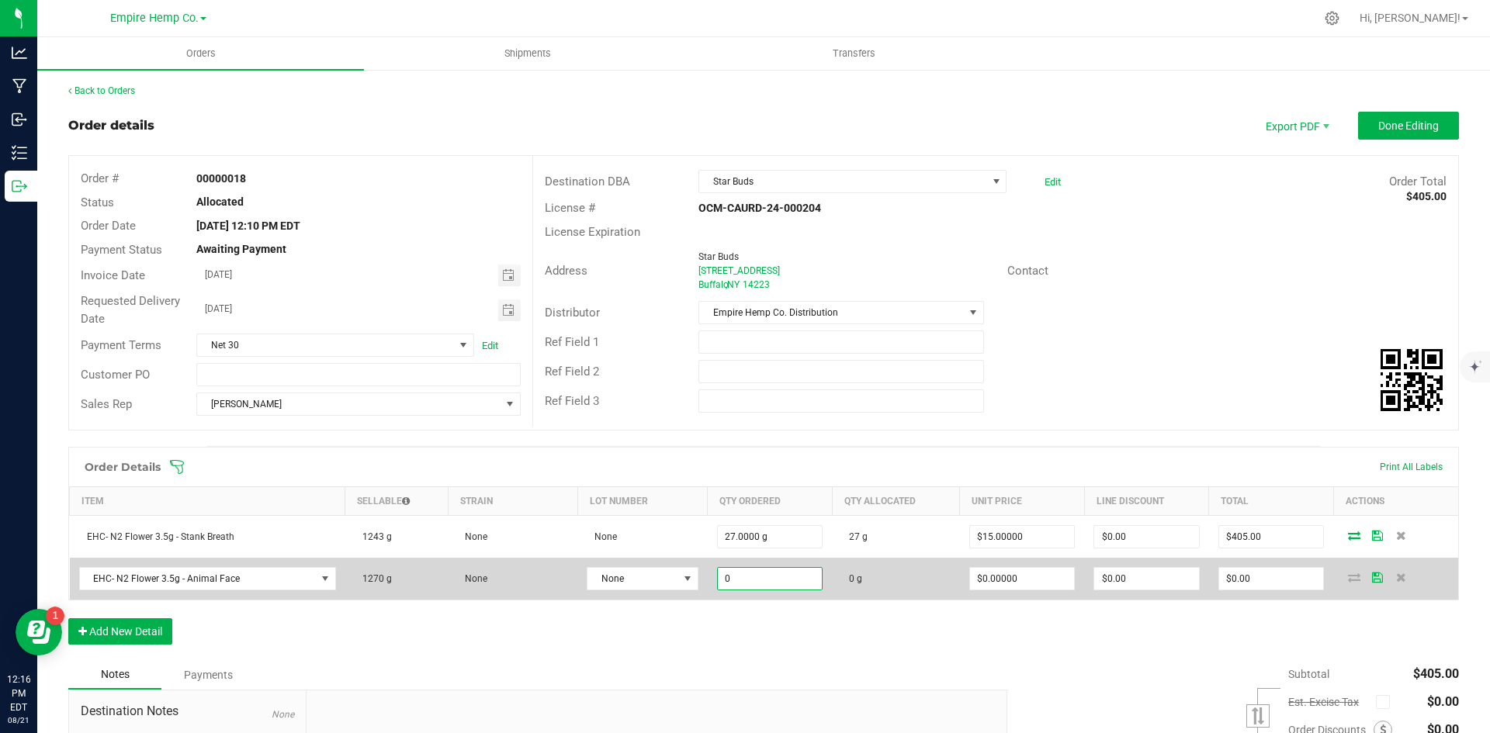
click at [775, 576] on input "0" at bounding box center [770, 579] width 105 height 22
type input "27.0000 g"
type input "0"
click at [1030, 571] on input "0" at bounding box center [1022, 579] width 105 height 22
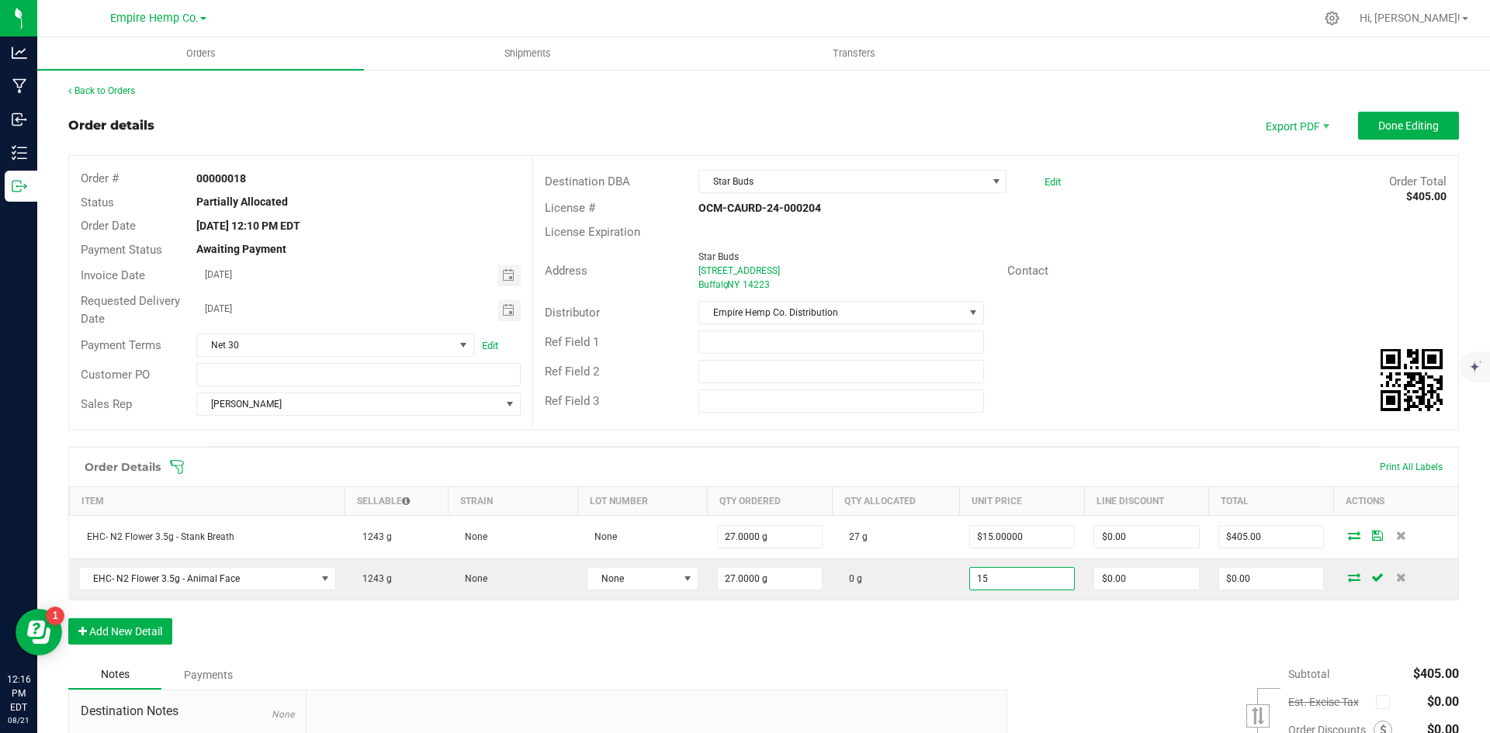
type input "$15.00000"
type input "$405.00"
click at [1109, 606] on div "Order Details Print All Labels Item Sellable Strain Lot Number Qty Ordered Qty …" at bounding box center [763, 553] width 1391 height 213
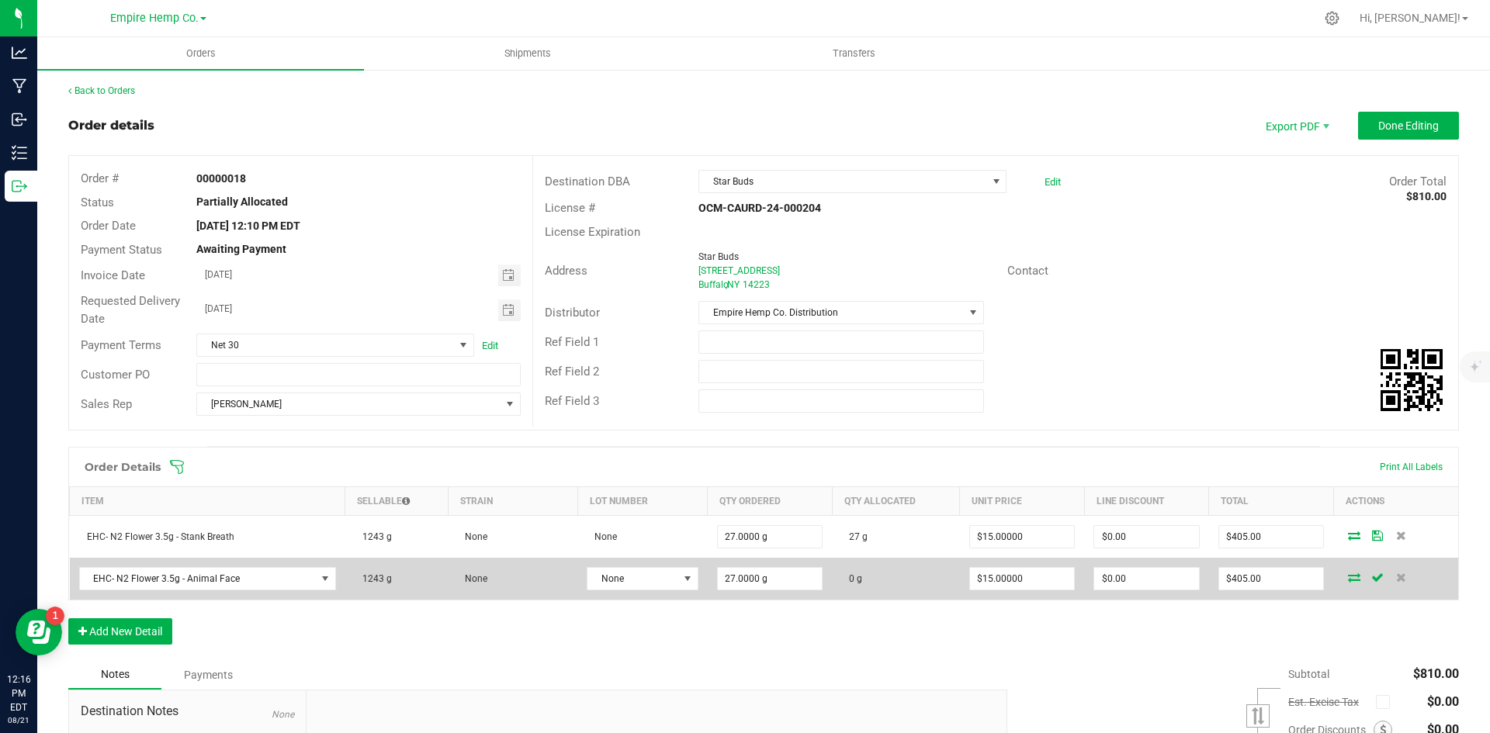
click at [1348, 575] on icon at bounding box center [1354, 577] width 12 height 9
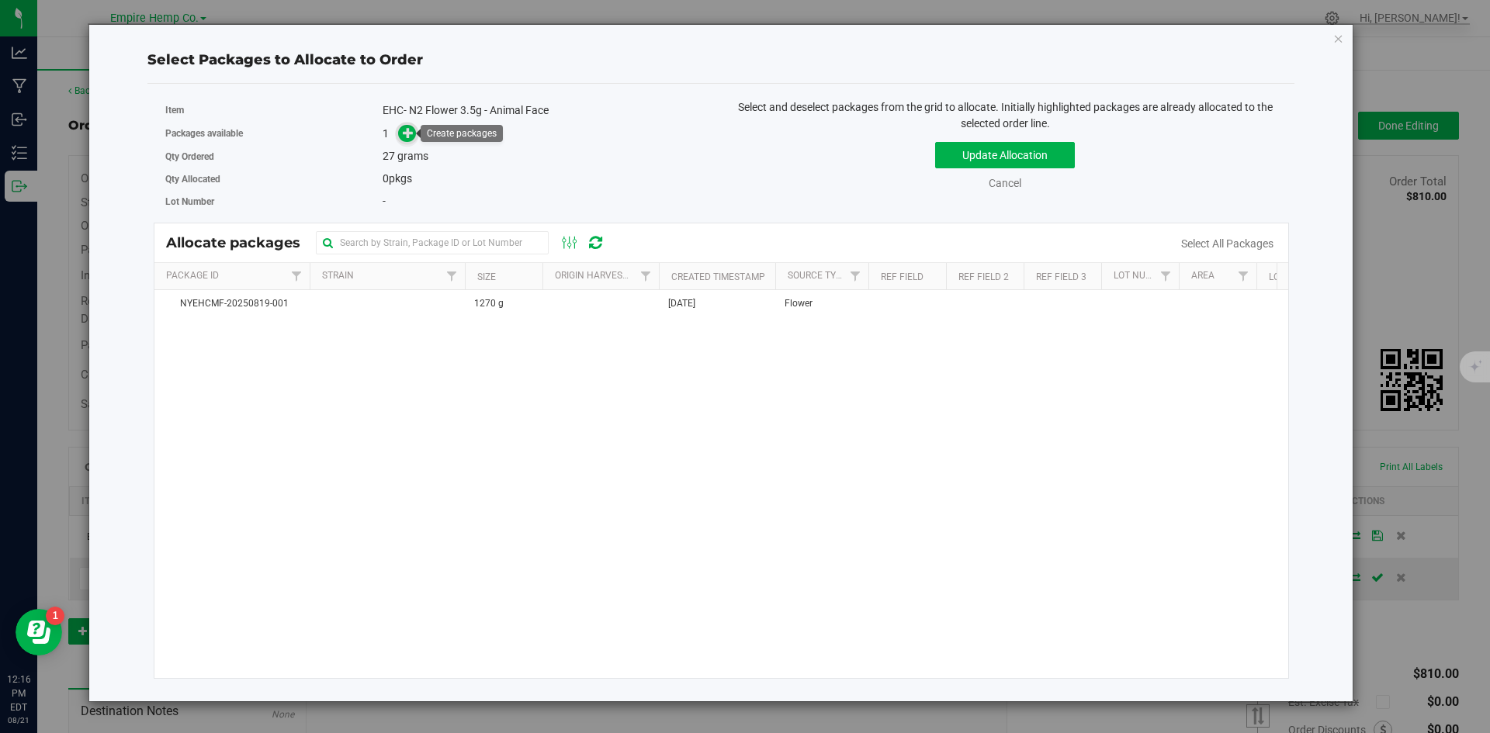
click at [404, 127] on icon at bounding box center [408, 132] width 11 height 11
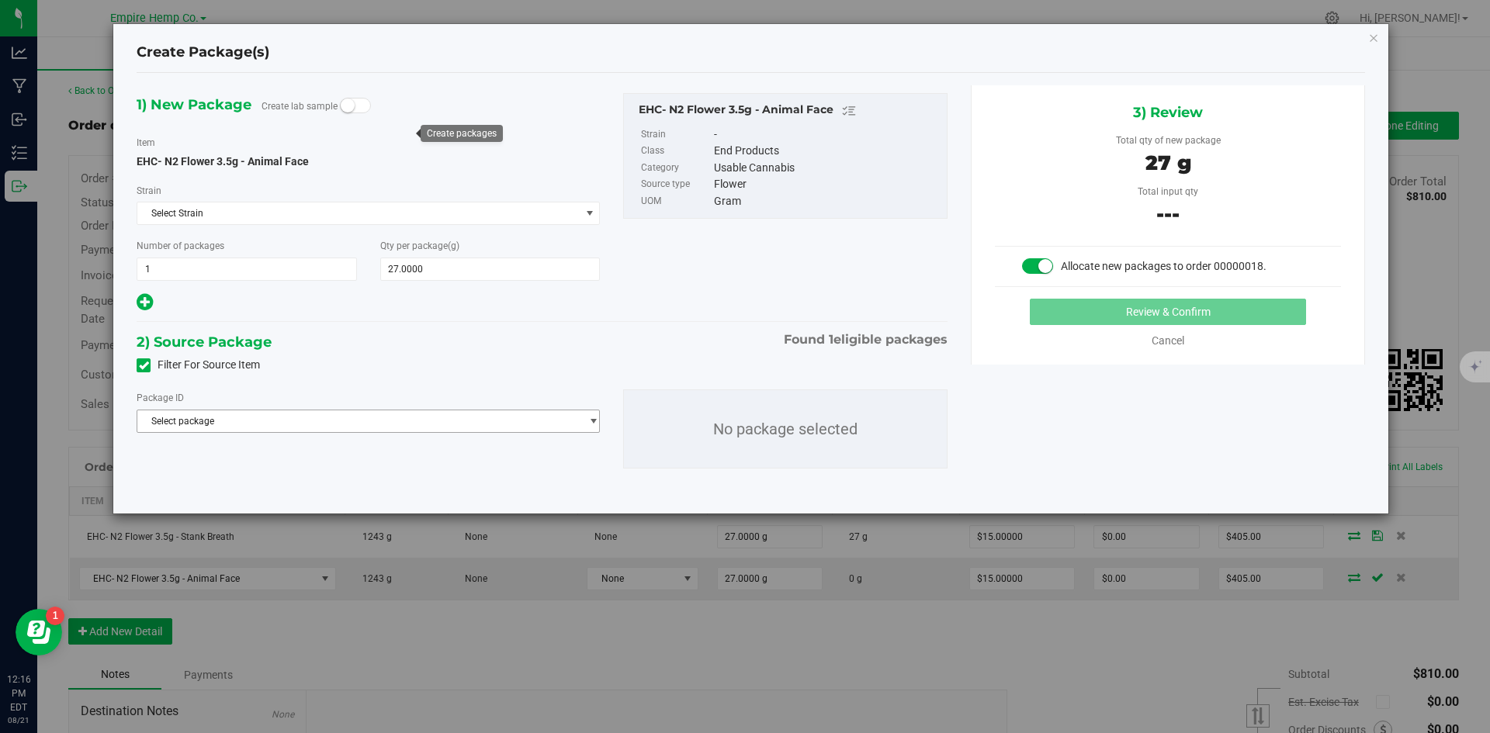
click at [540, 418] on span "Select package" at bounding box center [358, 422] width 442 height 22
click at [488, 480] on li "NYEHCMF-20250819-001 ( EHC- N2 Flower 3.5g - Animal Face )" at bounding box center [368, 485] width 462 height 22
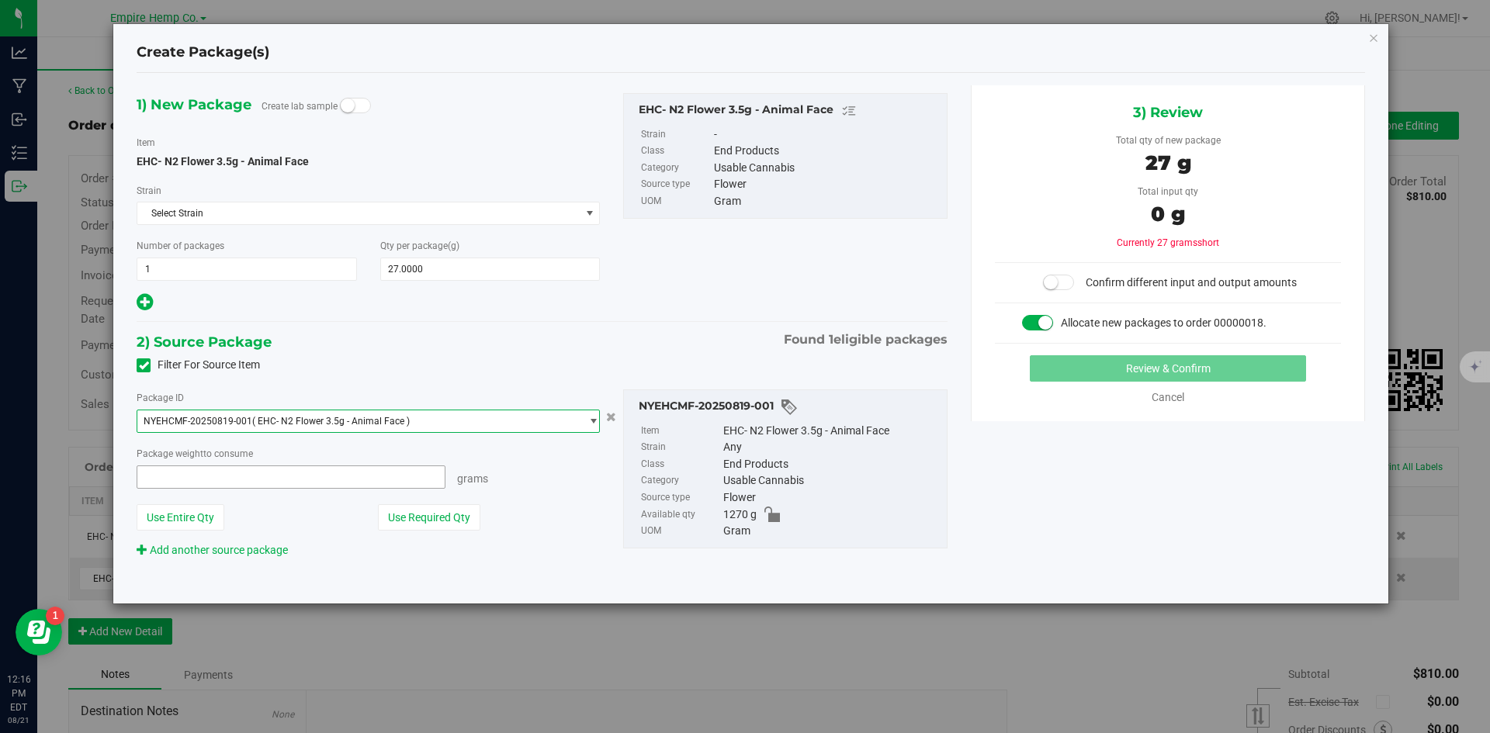
click at [396, 485] on span at bounding box center [291, 477] width 309 height 23
type input "27"
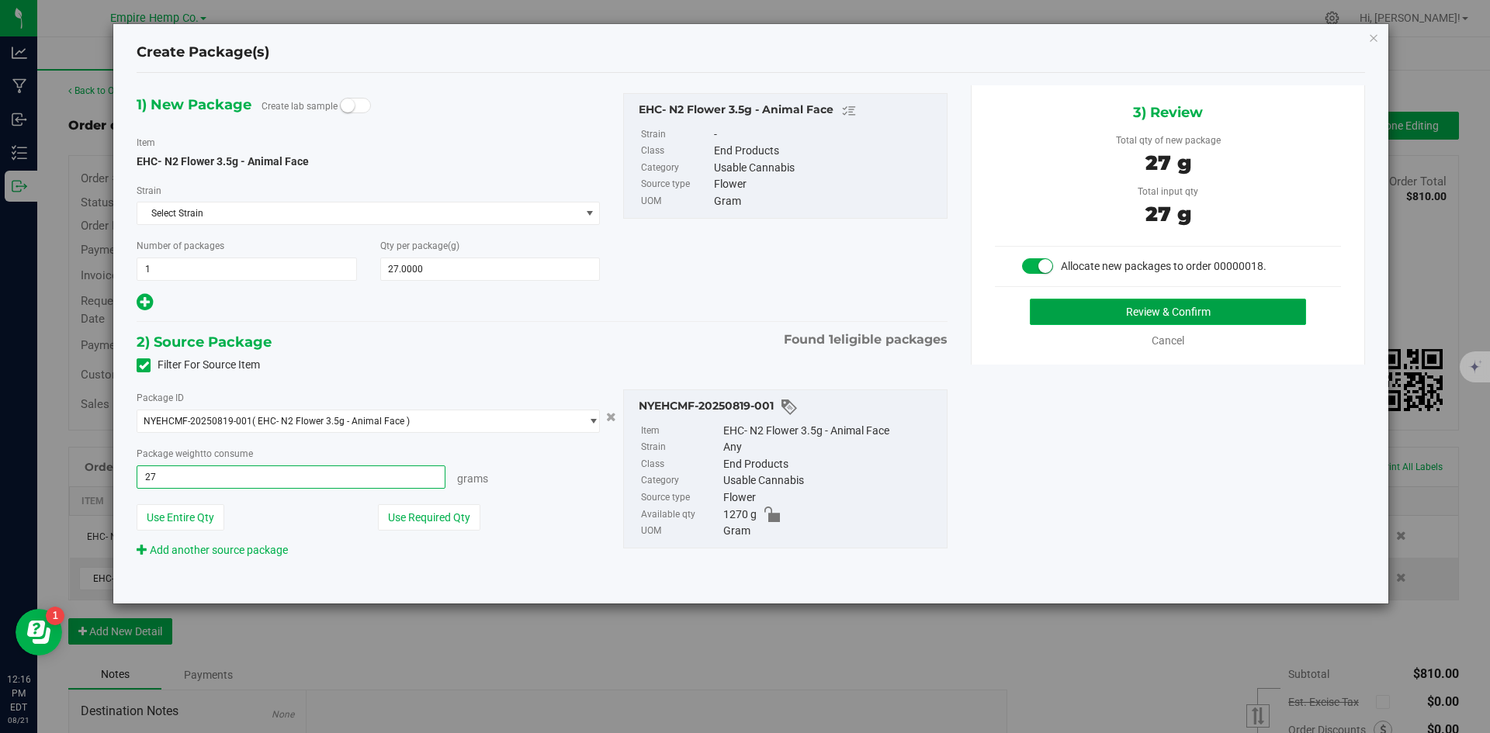
type input "27.0000 g"
click at [1220, 313] on button "Review & Confirm" at bounding box center [1168, 312] width 276 height 26
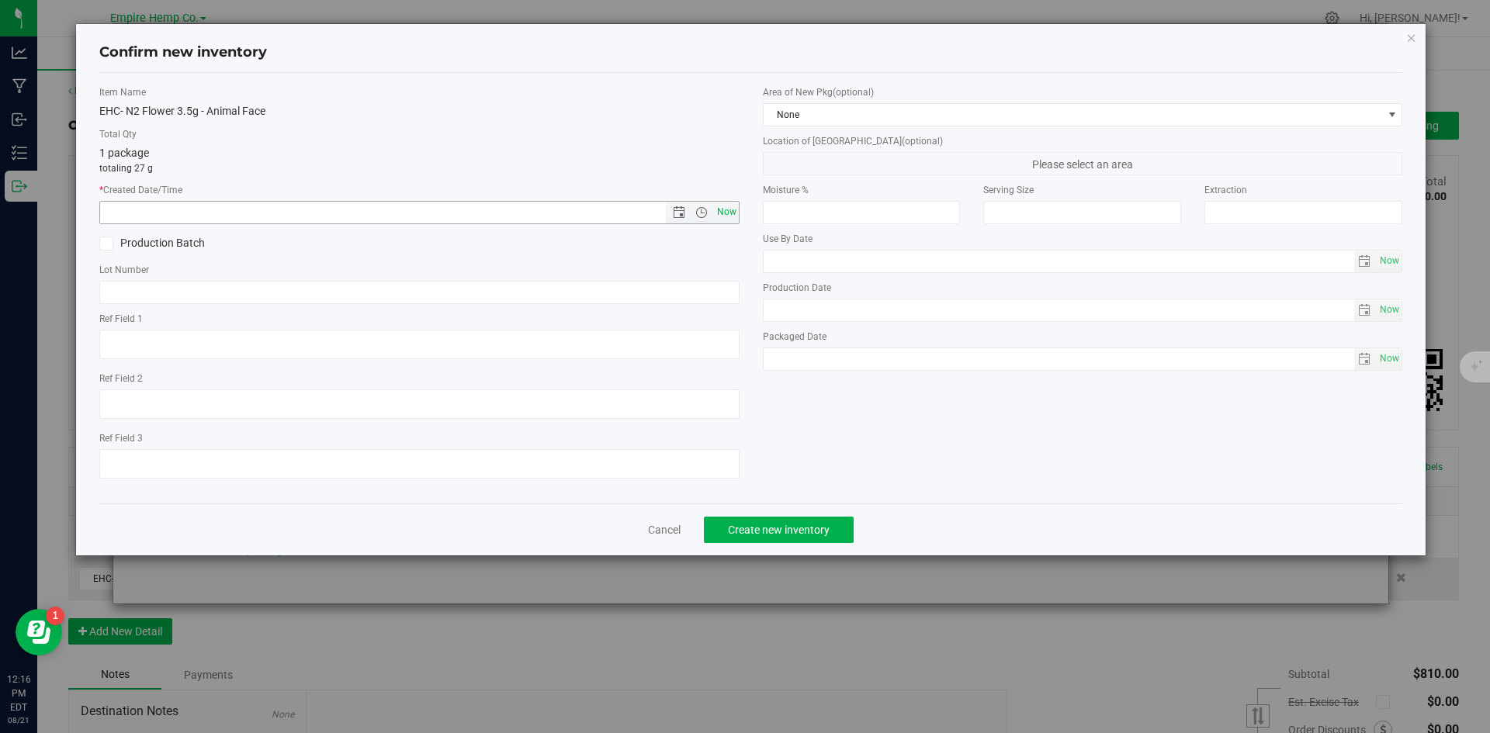
drag, startPoint x: 726, startPoint y: 212, endPoint x: 721, endPoint y: 222, distance: 11.1
click at [726, 213] on span "Now" at bounding box center [726, 212] width 26 height 23
type input "[DATE] 12:16 PM"
click at [241, 285] on input "text" at bounding box center [419, 292] width 640 height 23
paste input "NYEHCMF-20250819-001"
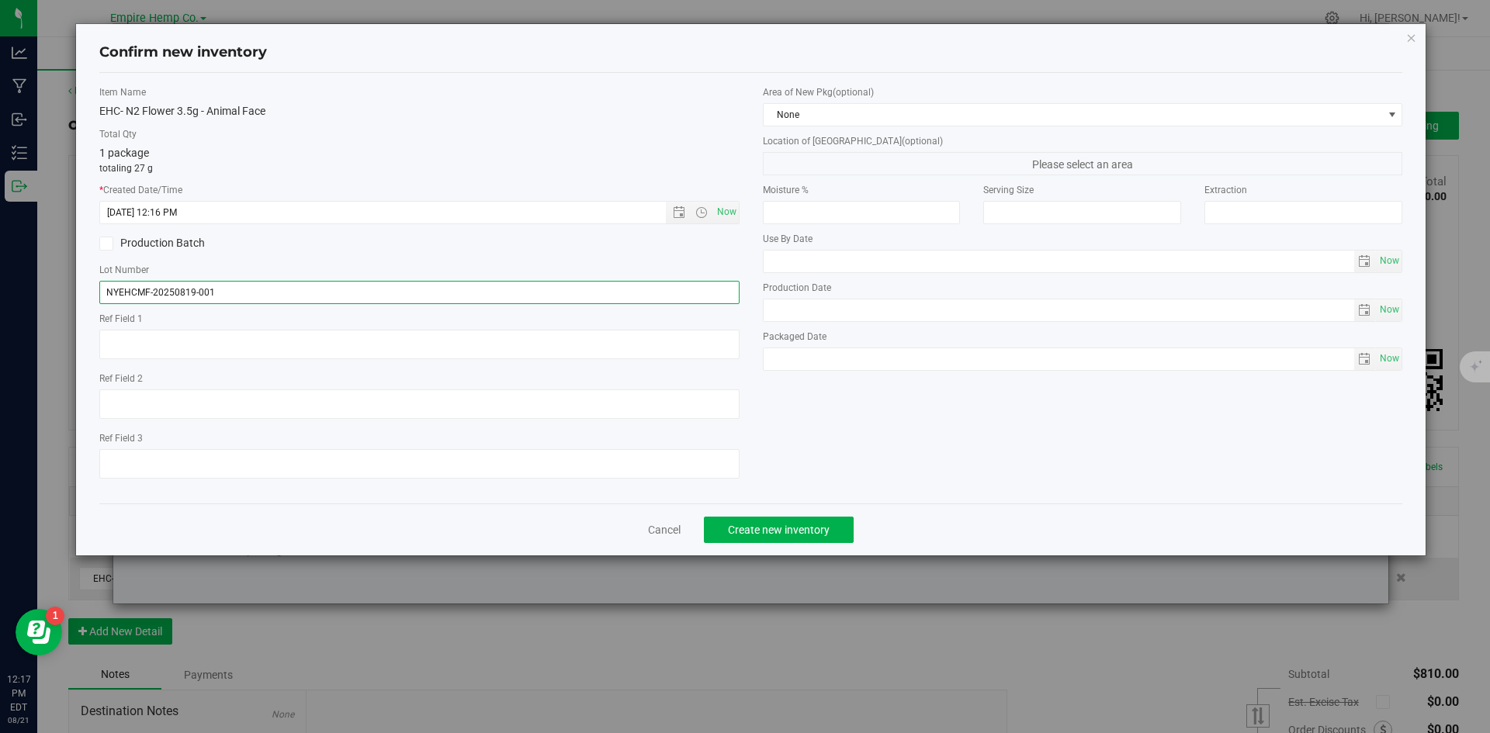
type input "NYEHCMF-20250819-001"
click at [425, 254] on div "Production Batch" at bounding box center [420, 243] width 664 height 23
click at [798, 540] on button "Create new inventory" at bounding box center [779, 530] width 150 height 26
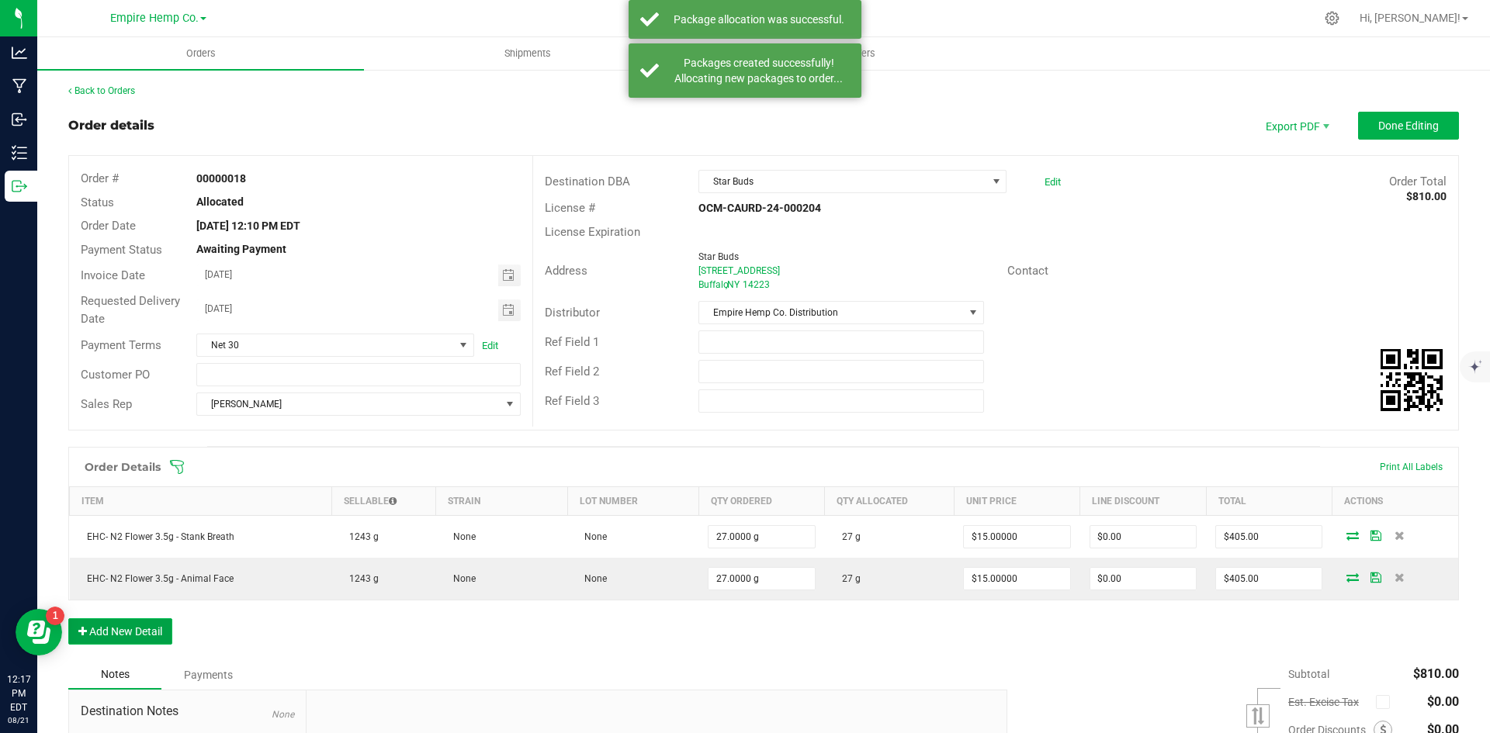
click at [145, 628] on button "Add New Detail" at bounding box center [120, 632] width 104 height 26
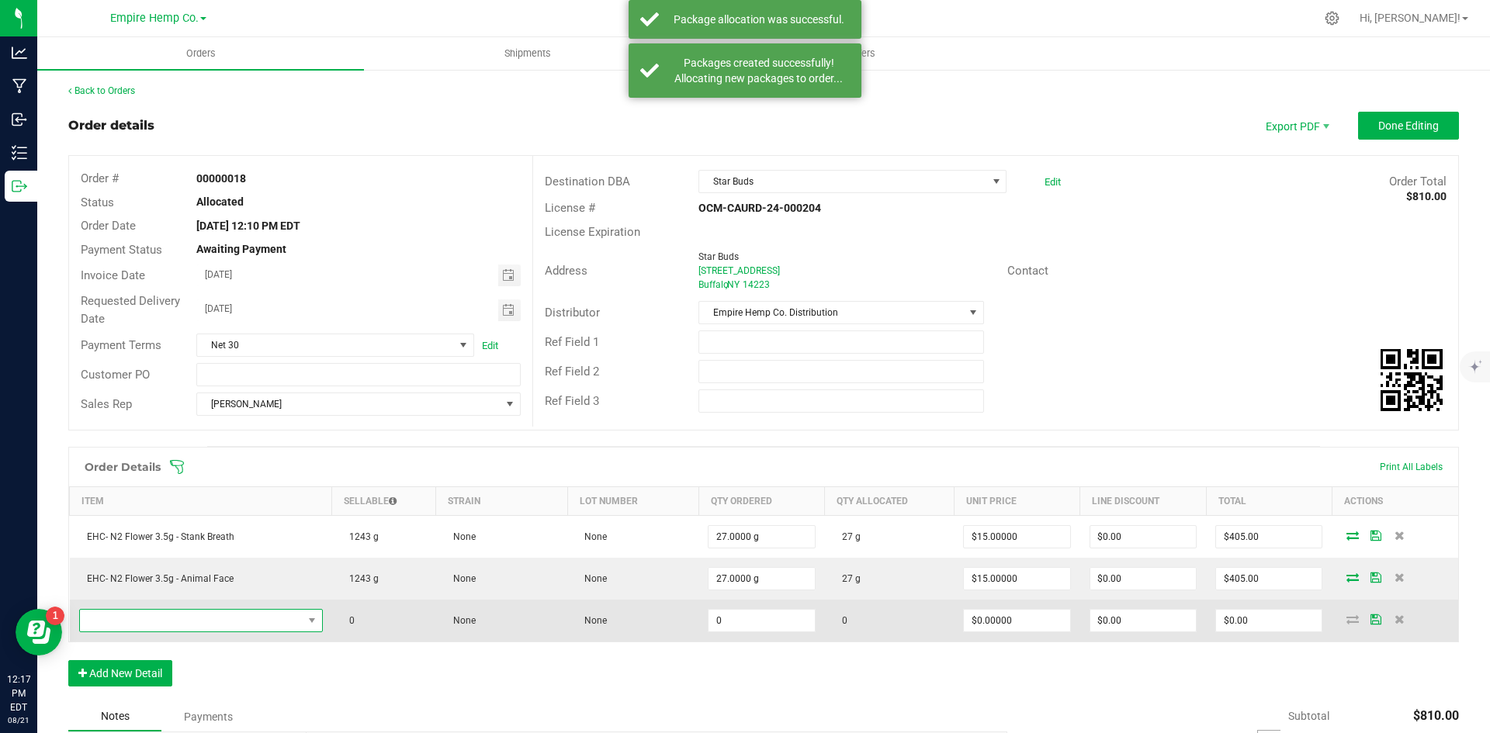
click at [193, 626] on span "NO DATA FOUND" at bounding box center [191, 621] width 223 height 22
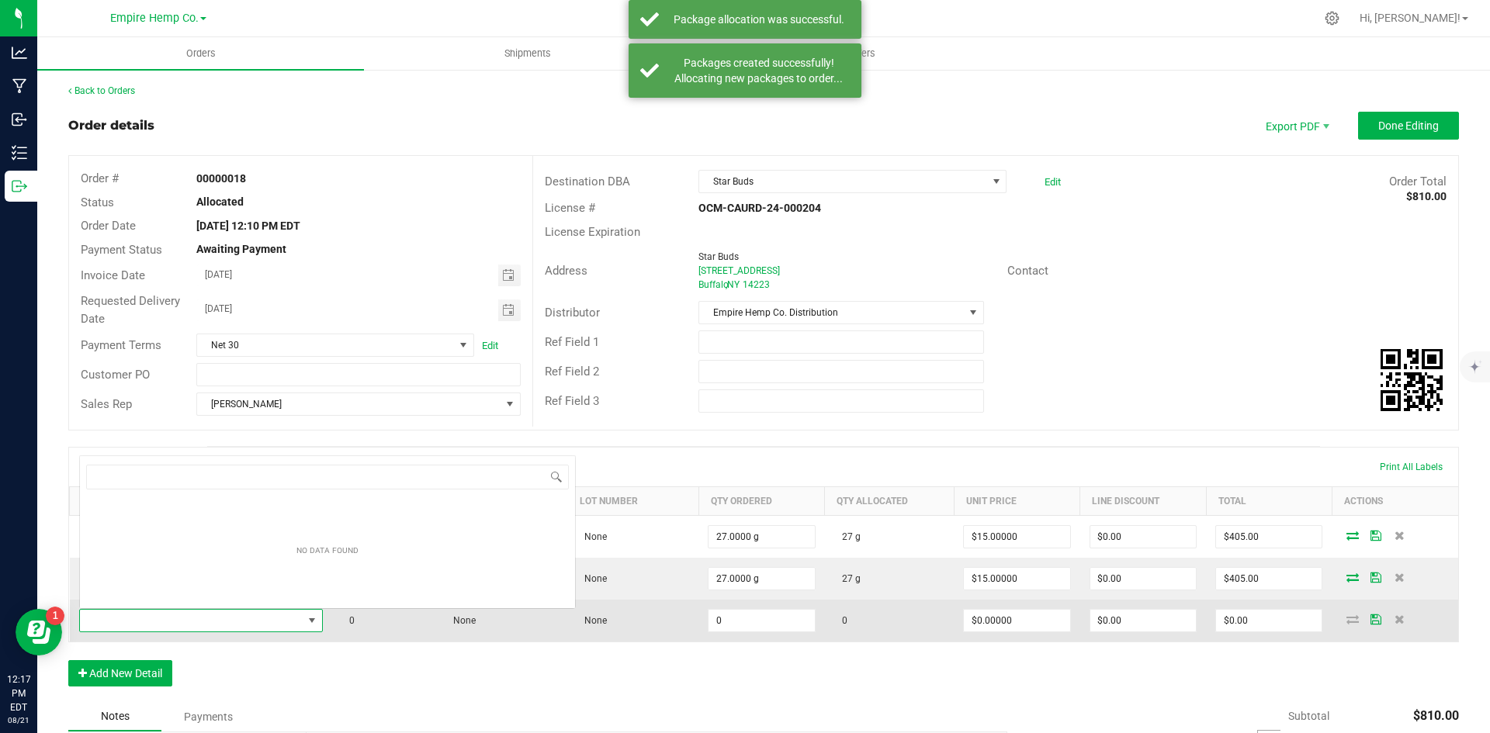
scroll to position [23, 240]
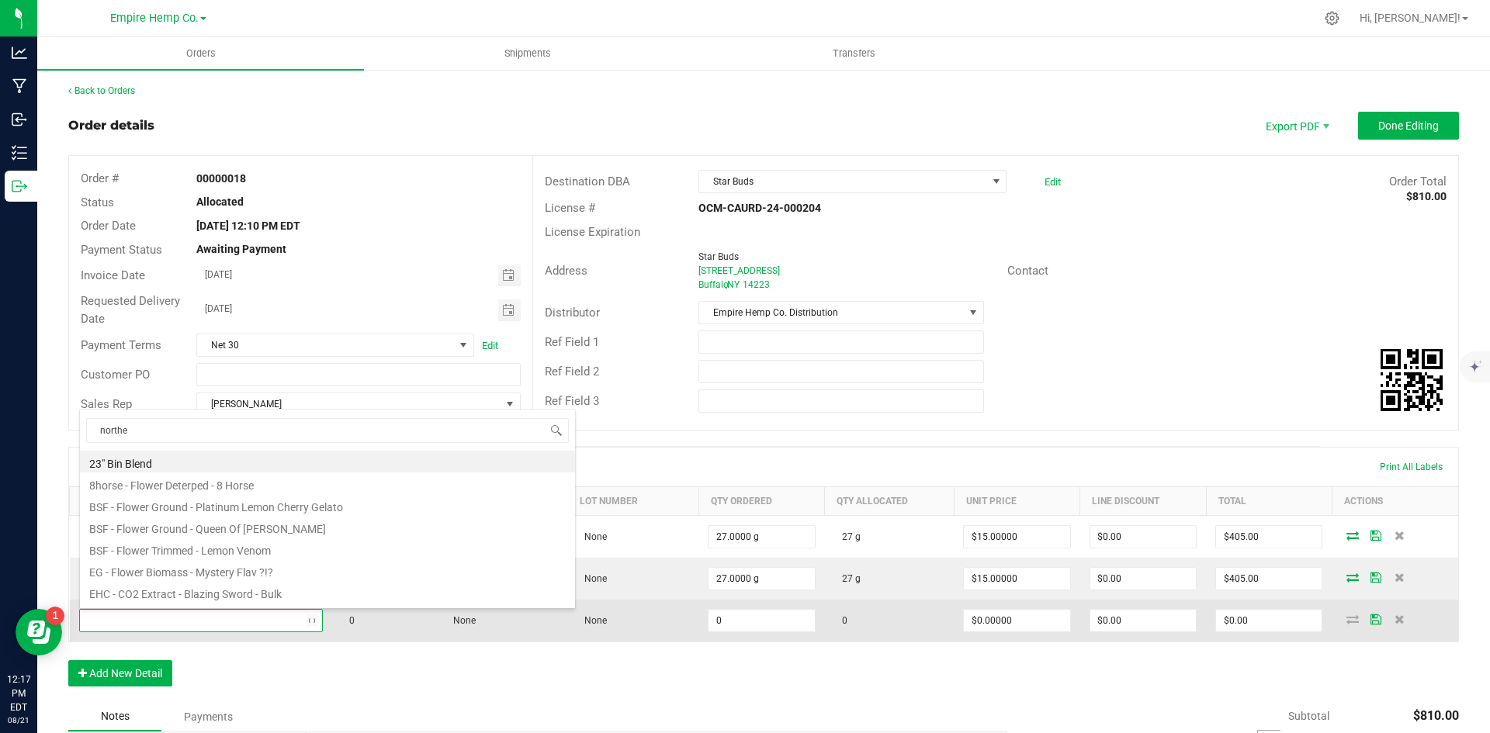
type input "norther"
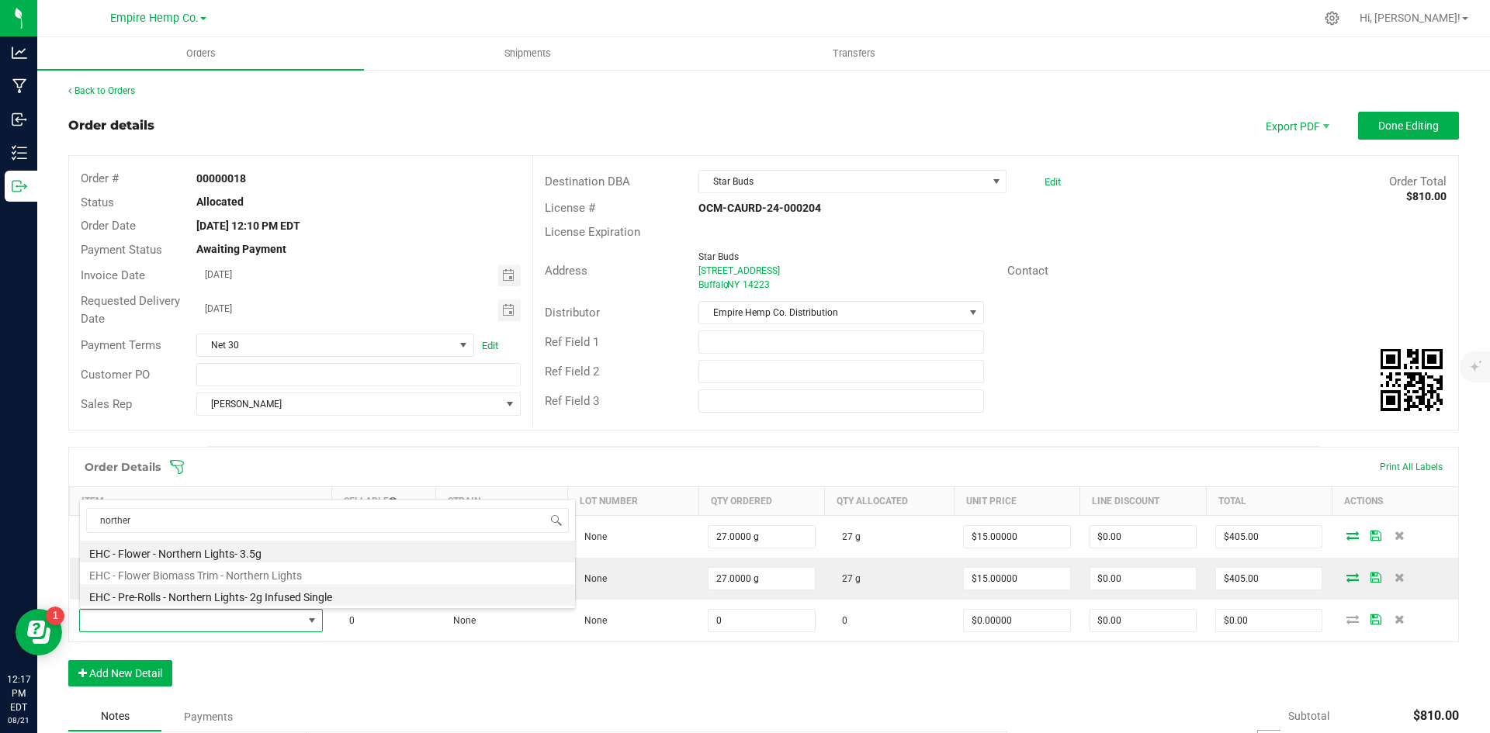
click at [212, 597] on li "EHC - Pre-Rolls - Northern Lights- 2g Infused Single" at bounding box center [327, 595] width 495 height 22
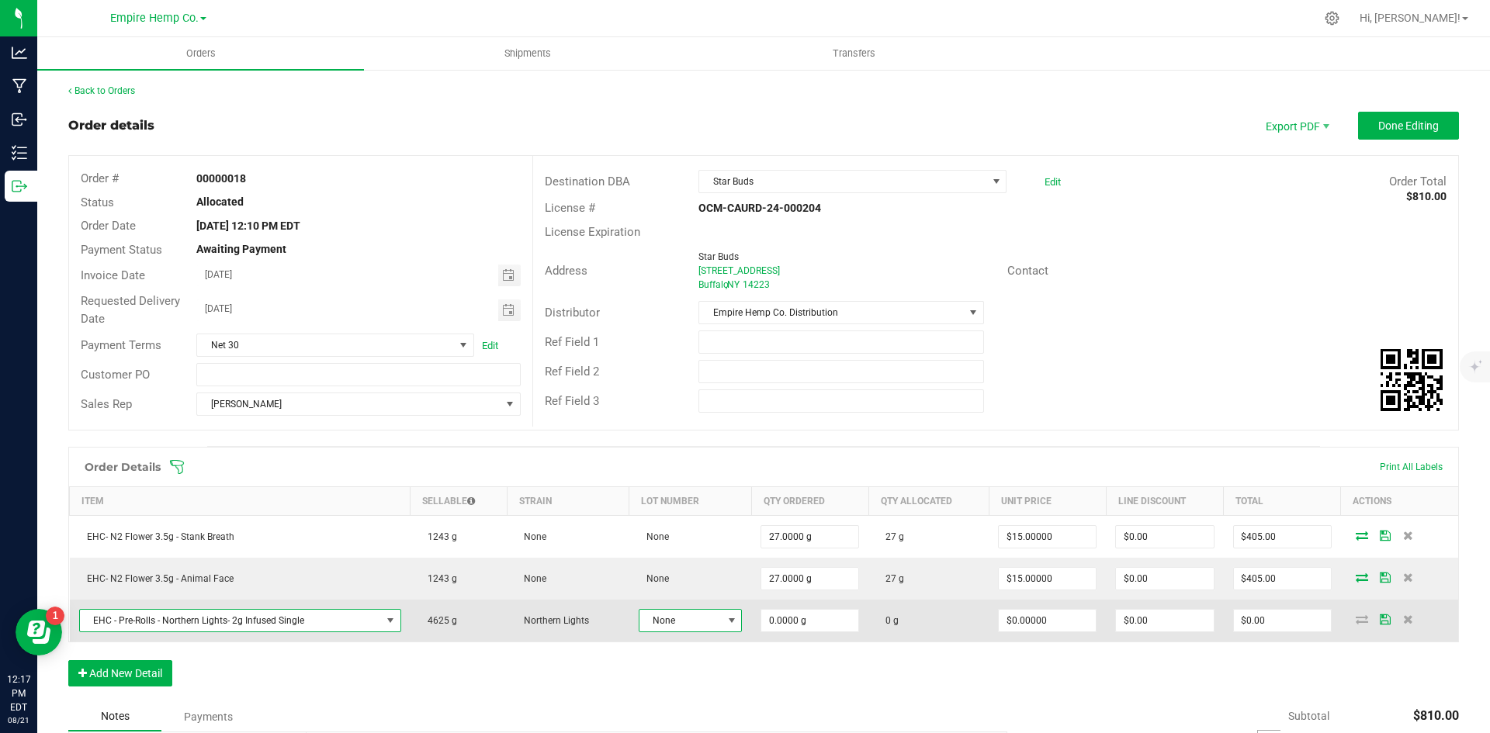
click at [712, 628] on span "None" at bounding box center [680, 621] width 82 height 22
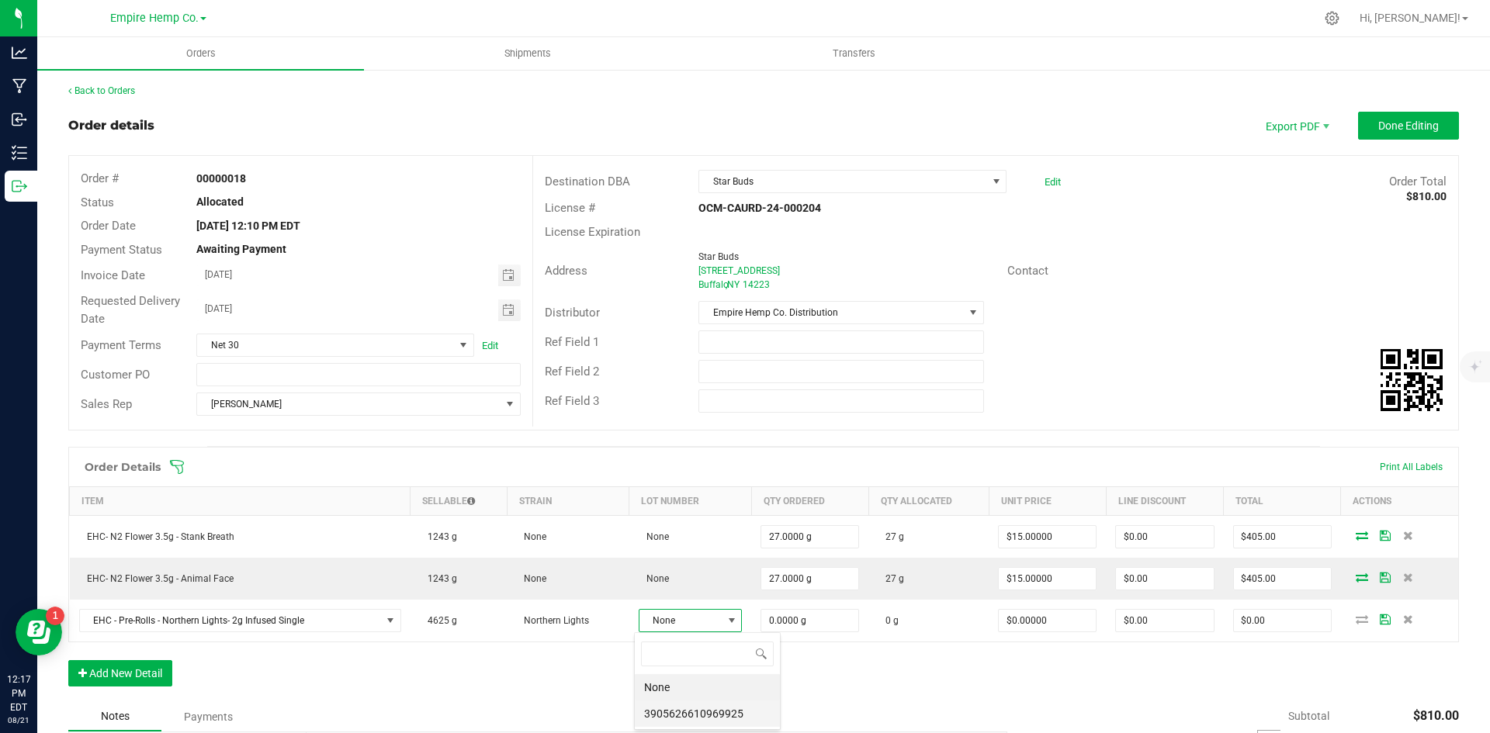
click at [746, 716] on li "3905626610969925" at bounding box center [707, 714] width 145 height 26
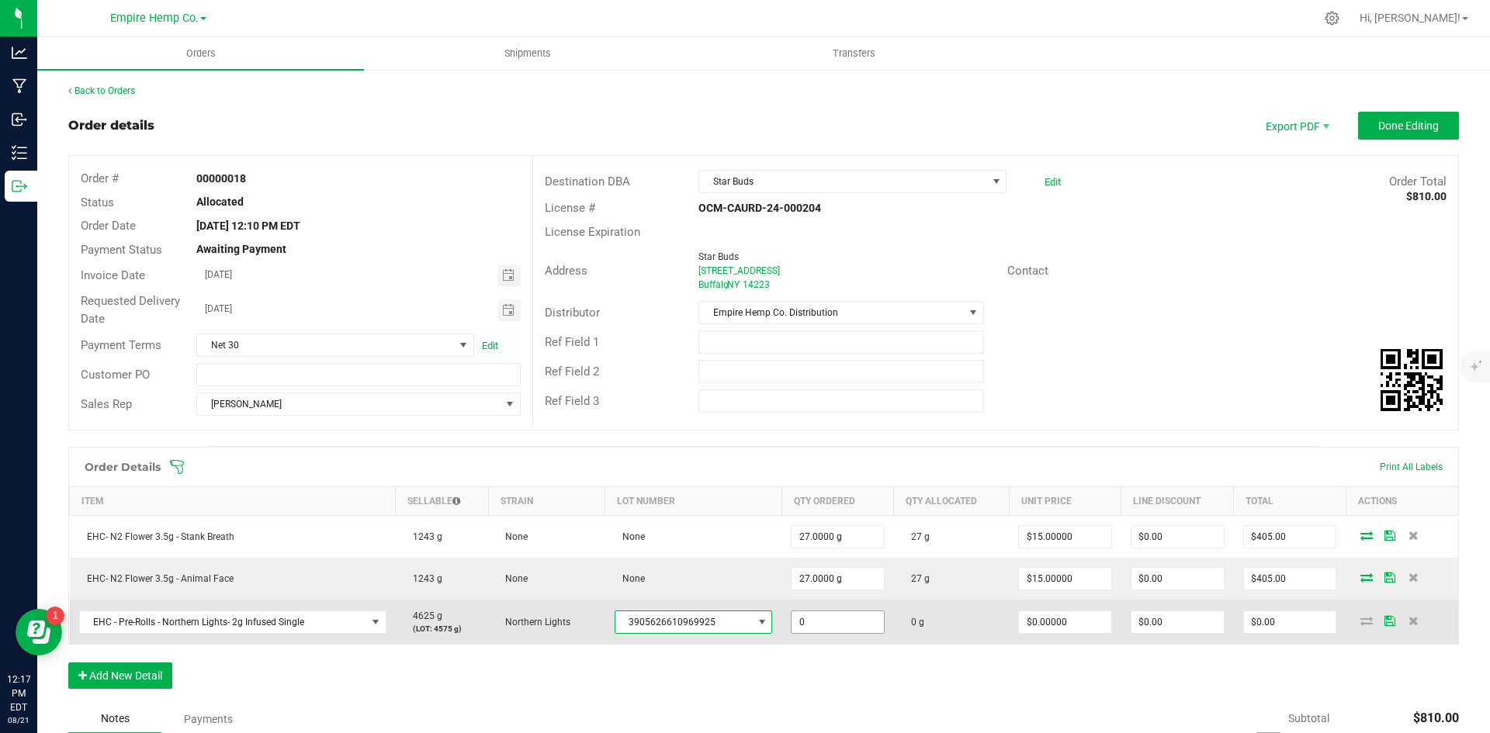
click at [854, 628] on input "0" at bounding box center [838, 623] width 92 height 22
type input "25.0000 g"
type input "0"
click at [1059, 618] on input "0" at bounding box center [1065, 623] width 92 height 22
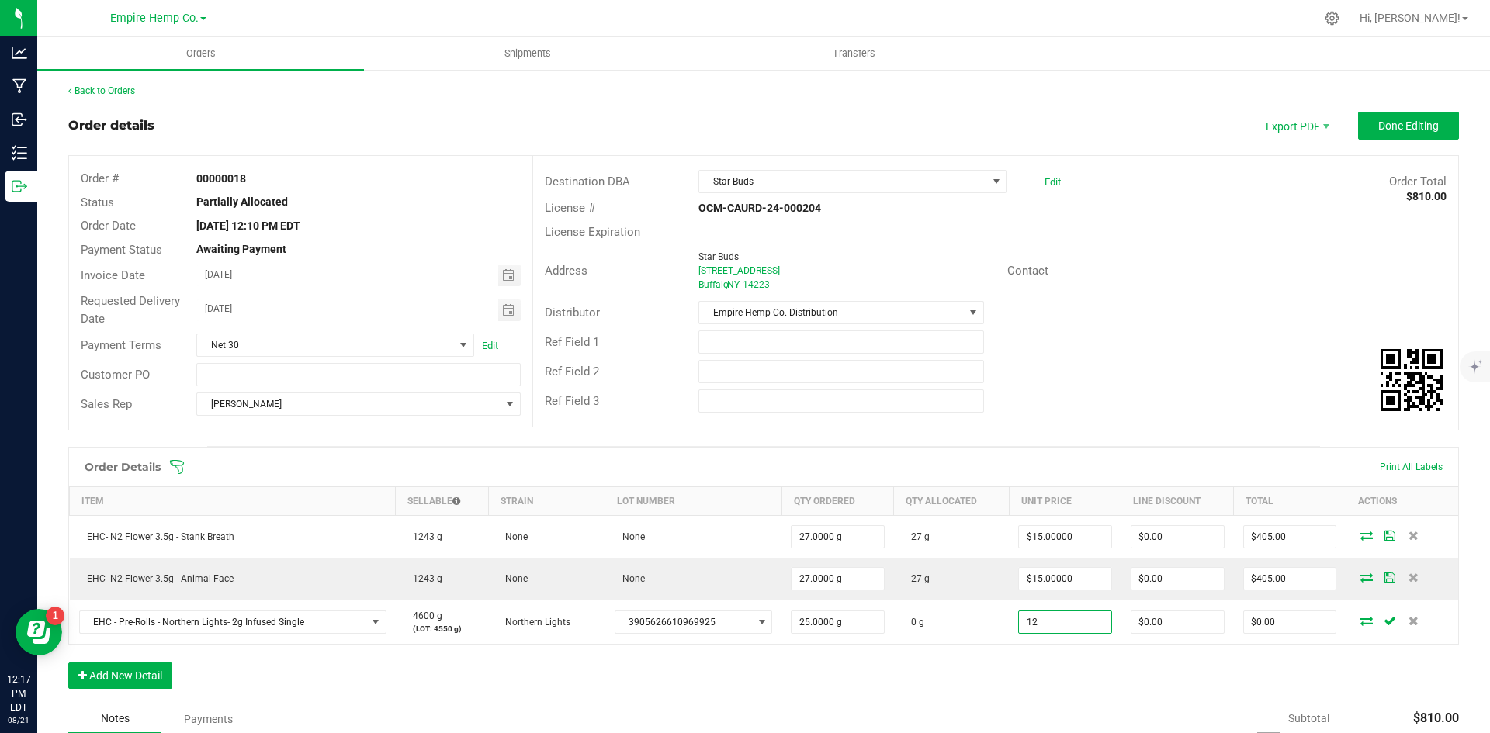
type input "$12.00000"
type input "$300.00"
click at [1124, 671] on div "Order Details Print All Labels Item Sellable Strain Lot Number Qty Ordered Qty …" at bounding box center [763, 576] width 1391 height 258
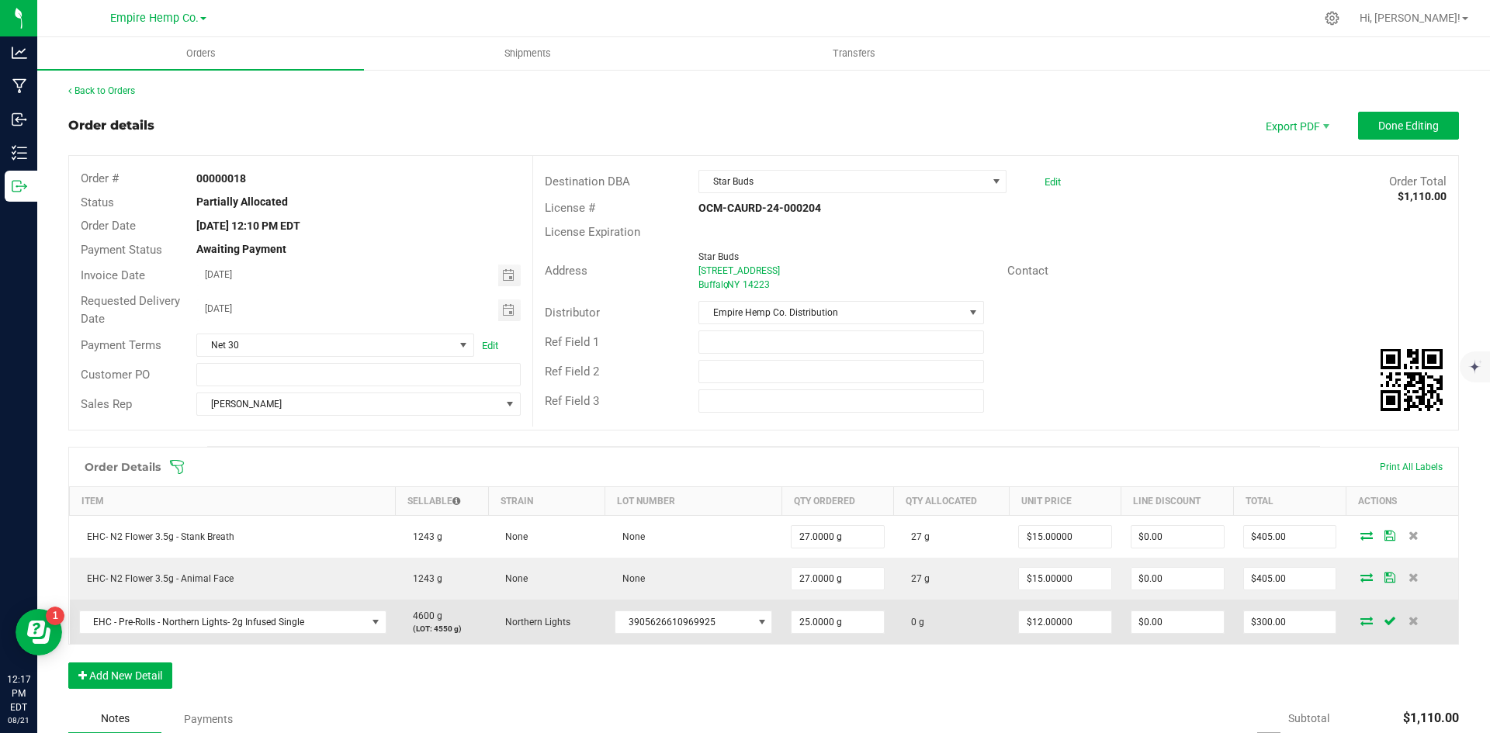
click at [1360, 623] on icon at bounding box center [1366, 620] width 12 height 9
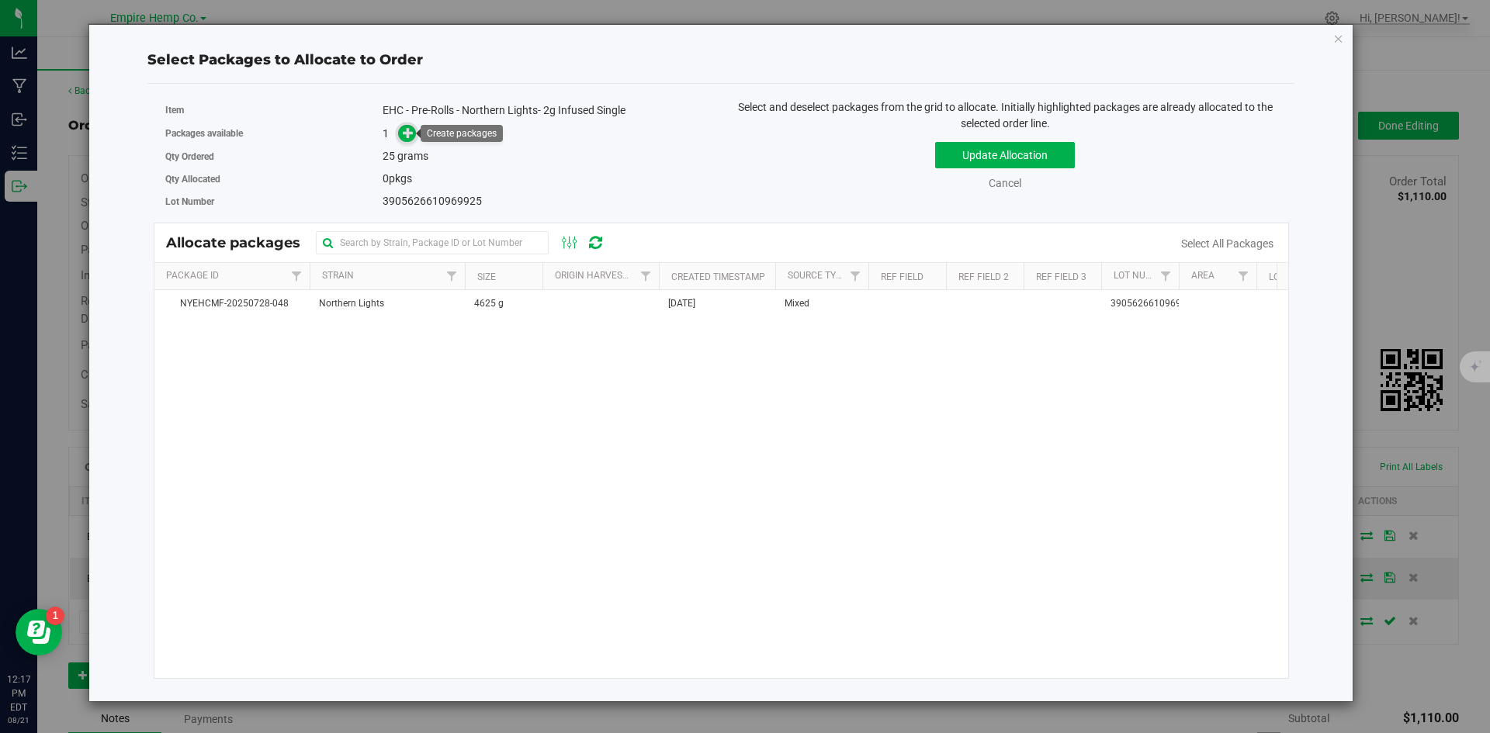
click at [413, 138] on icon at bounding box center [408, 132] width 11 height 11
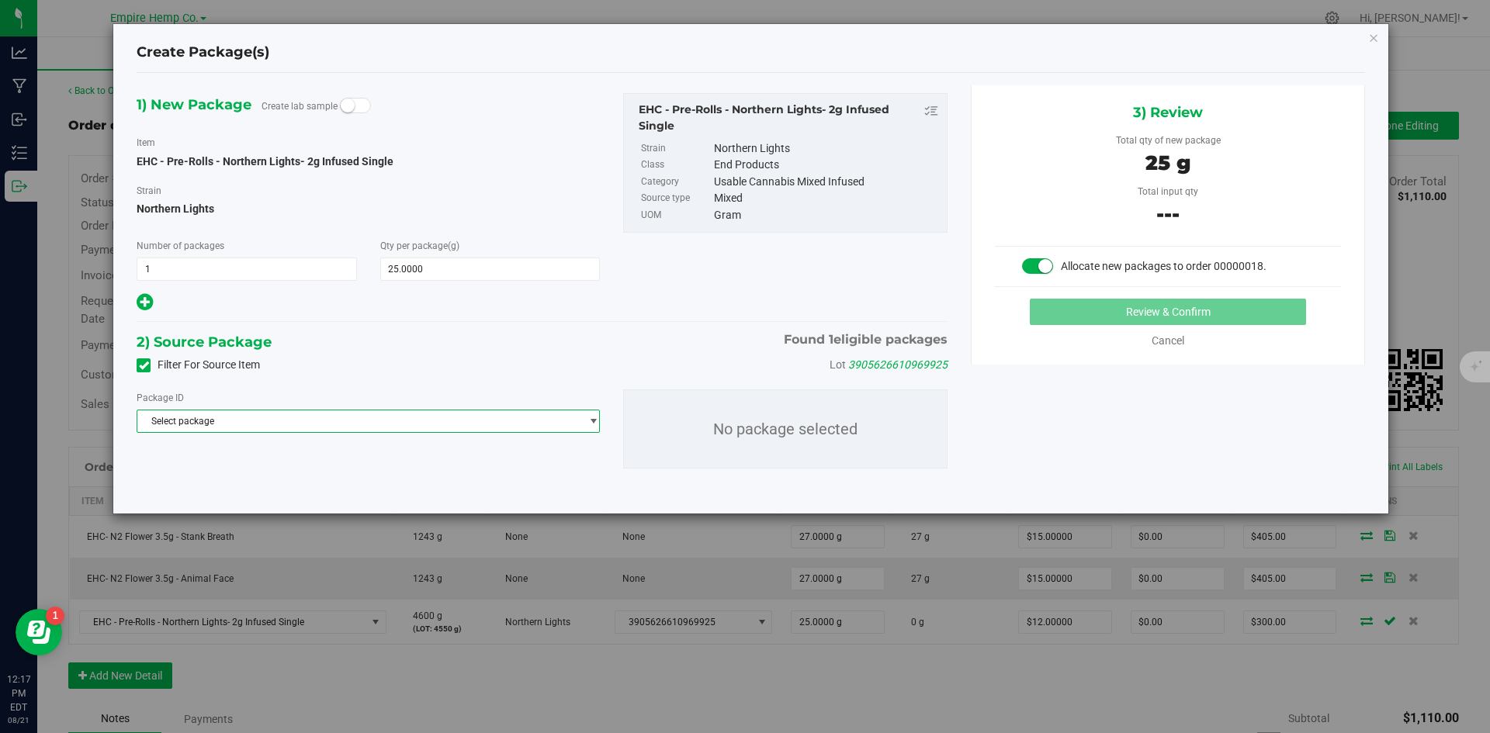
click at [594, 425] on span "select" at bounding box center [594, 421] width 12 height 12
click at [490, 484] on li "NYEHCMF-20250728-048 ( EHC - Pre-Rolls - Northern Lights- 2g Infused Single )" at bounding box center [368, 485] width 462 height 22
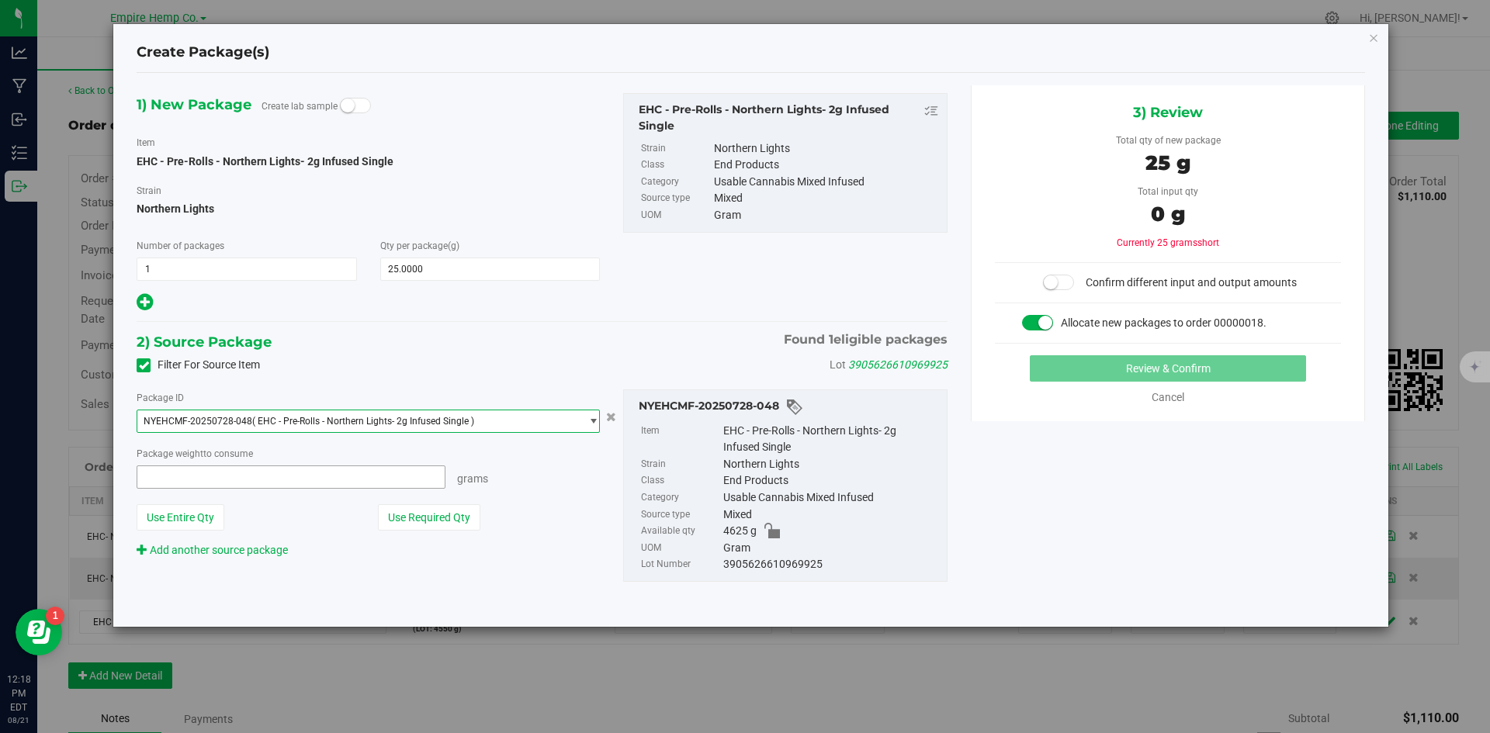
click at [344, 476] on span at bounding box center [291, 477] width 309 height 23
type input "25"
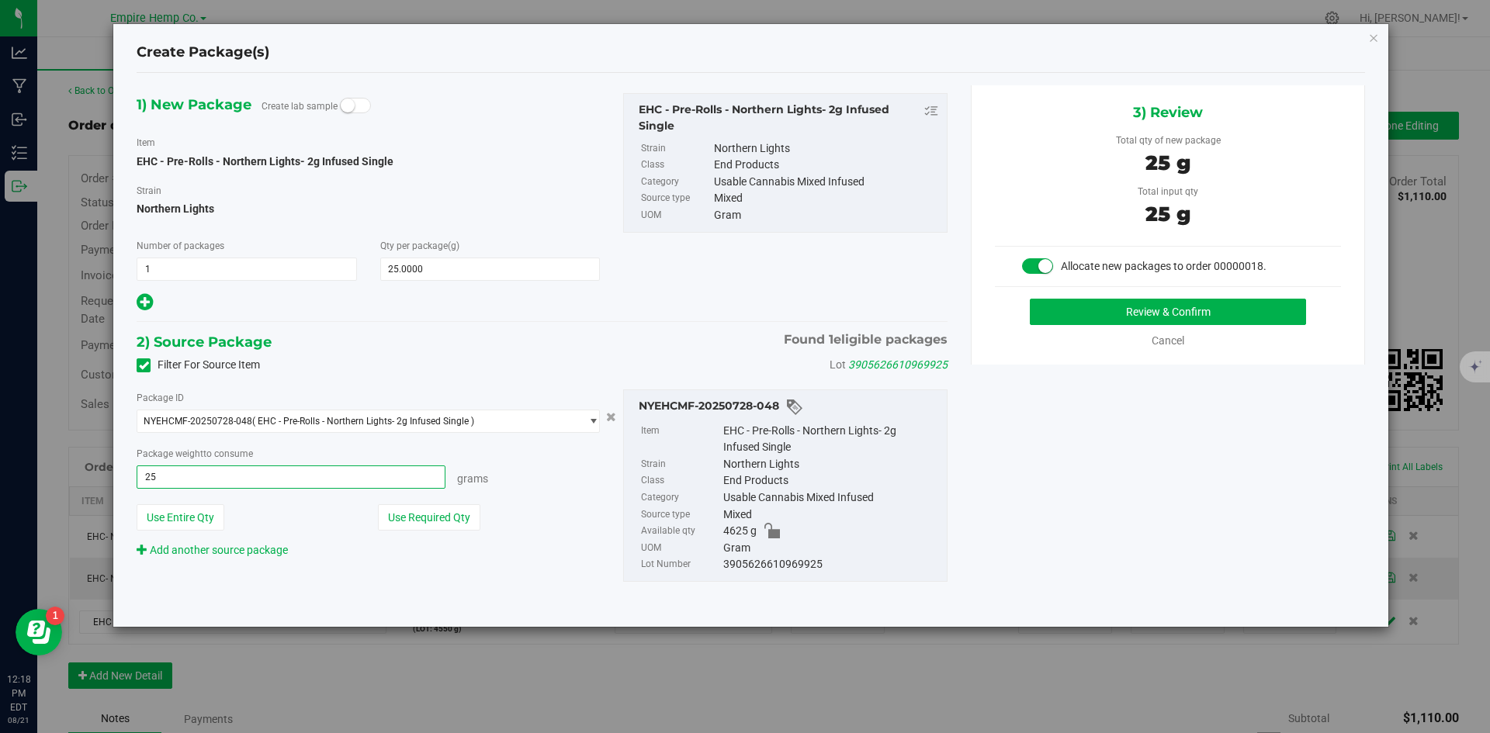
type input "25.0000 g"
click at [1121, 484] on div "1) New Package Create lab sample Item EHC - Pre-Rolls - Northern Lights- 2g Inf…" at bounding box center [751, 349] width 1252 height 529
click at [1130, 313] on button "Review & Confirm" at bounding box center [1168, 312] width 276 height 26
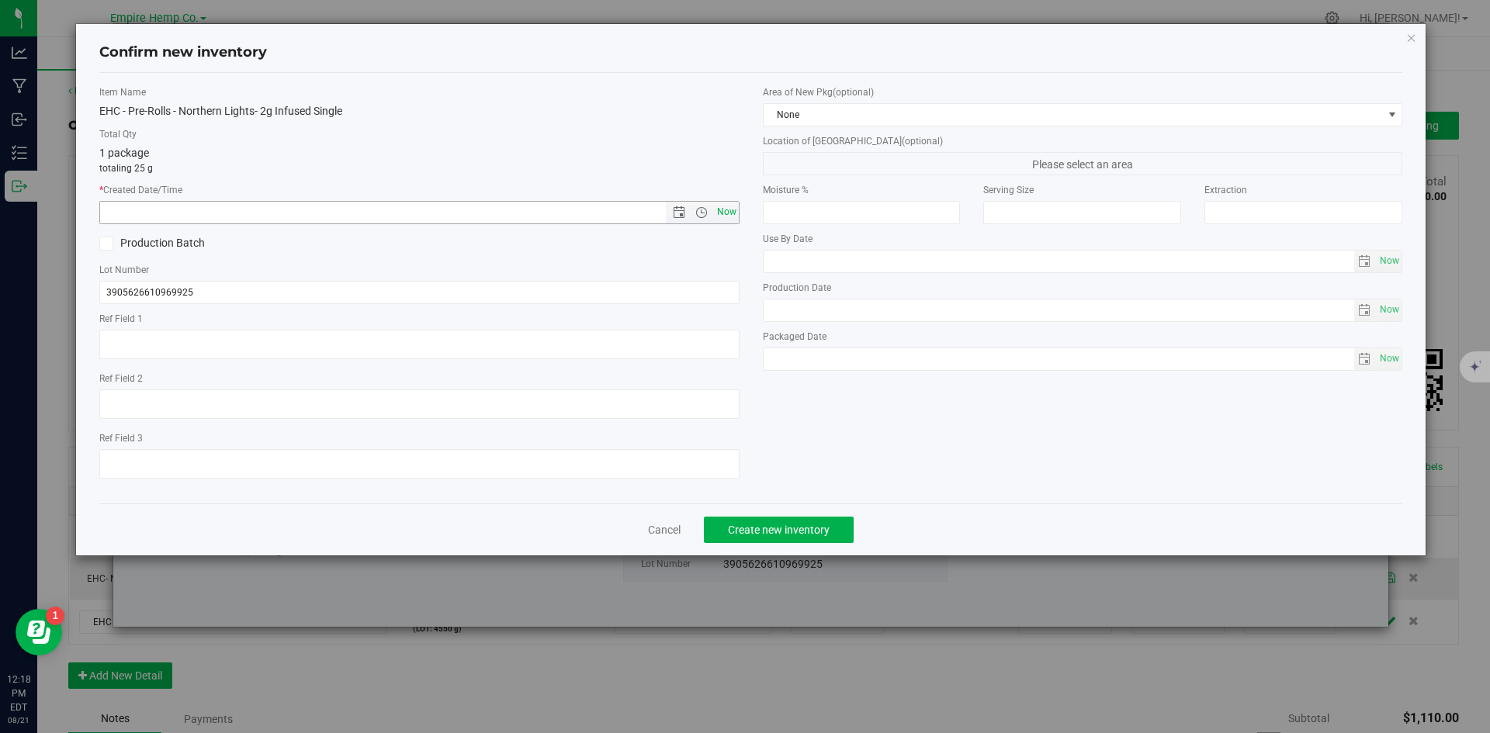
click at [727, 214] on span "Now" at bounding box center [726, 212] width 26 height 23
type input "[DATE] 12:18 PM"
click at [746, 529] on span "Create new inventory" at bounding box center [779, 530] width 102 height 12
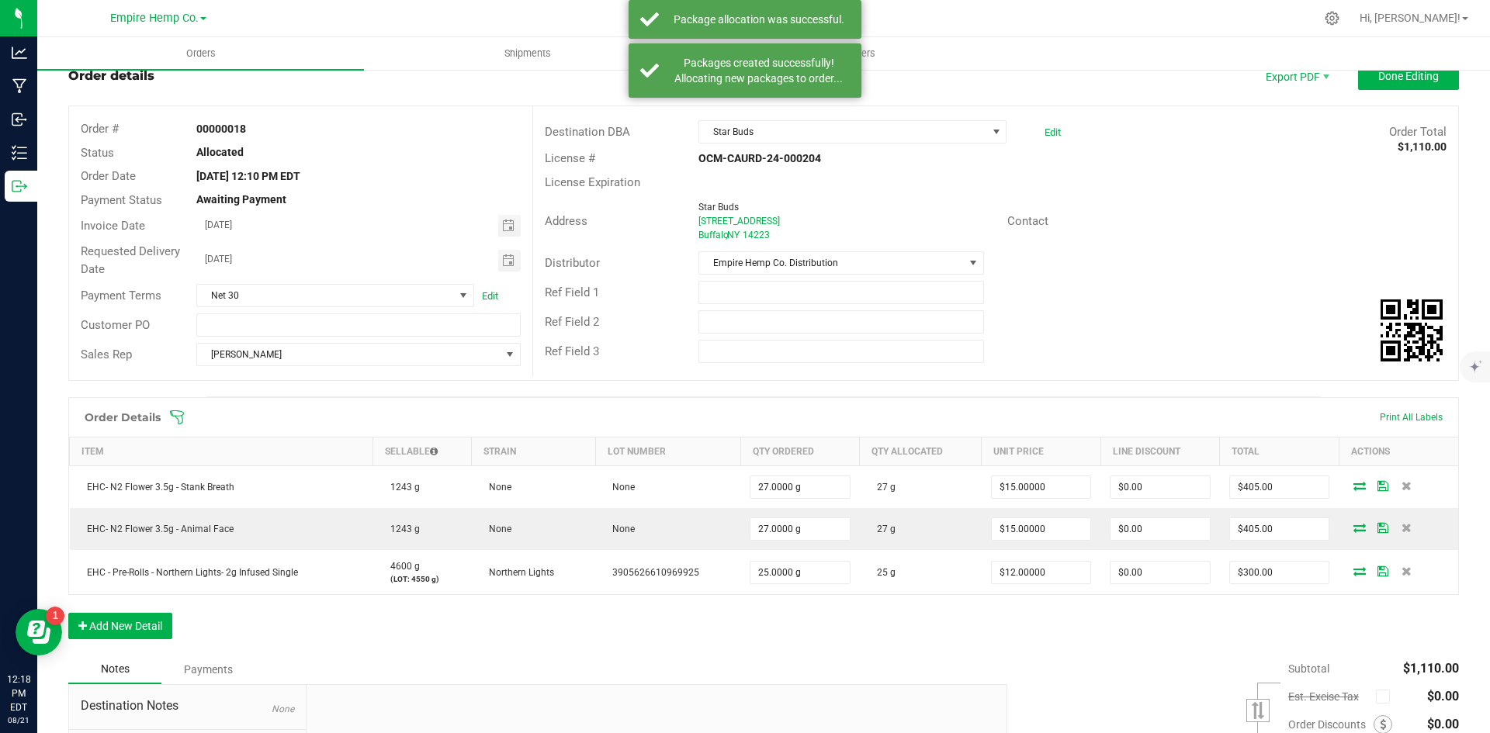
scroll to position [78, 0]
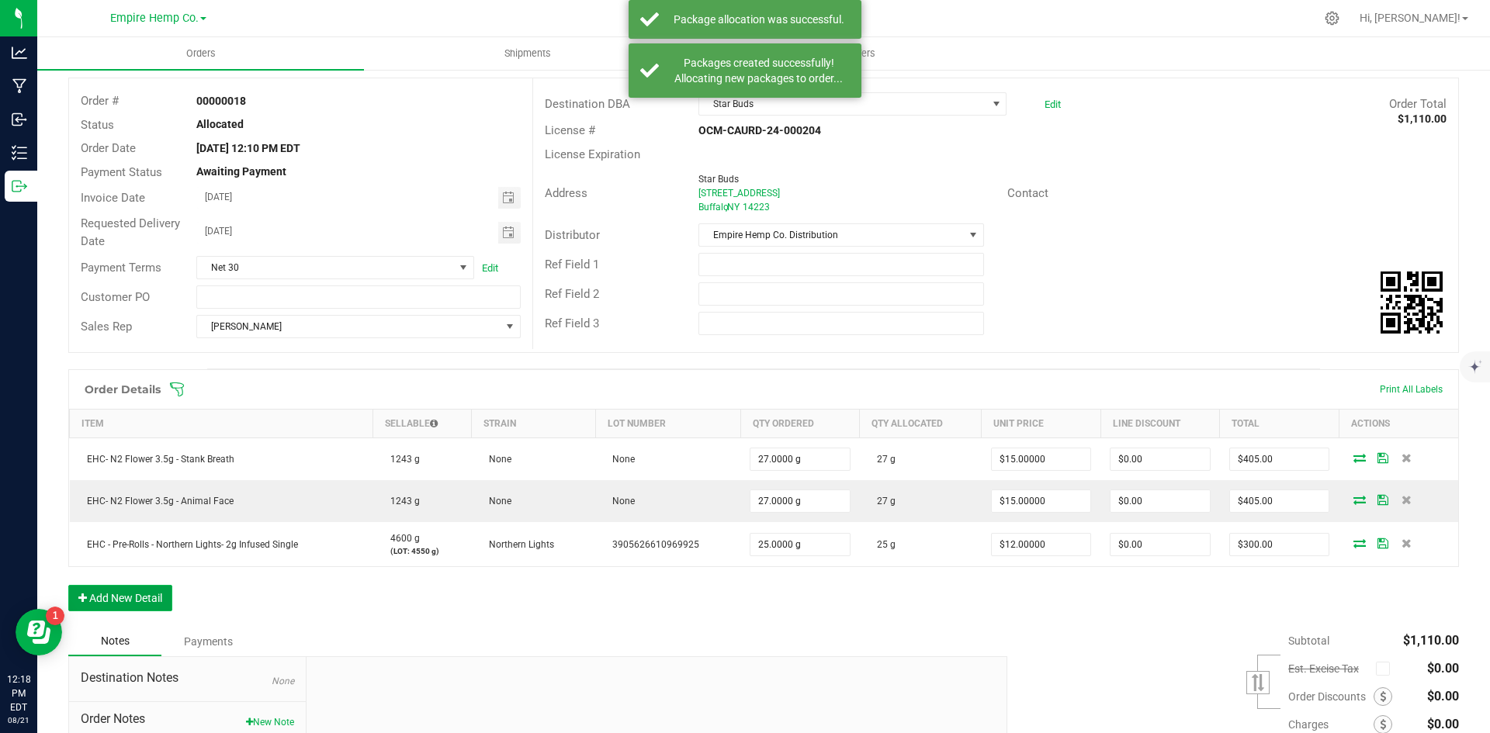
click at [161, 598] on button "Add New Detail" at bounding box center [120, 598] width 104 height 26
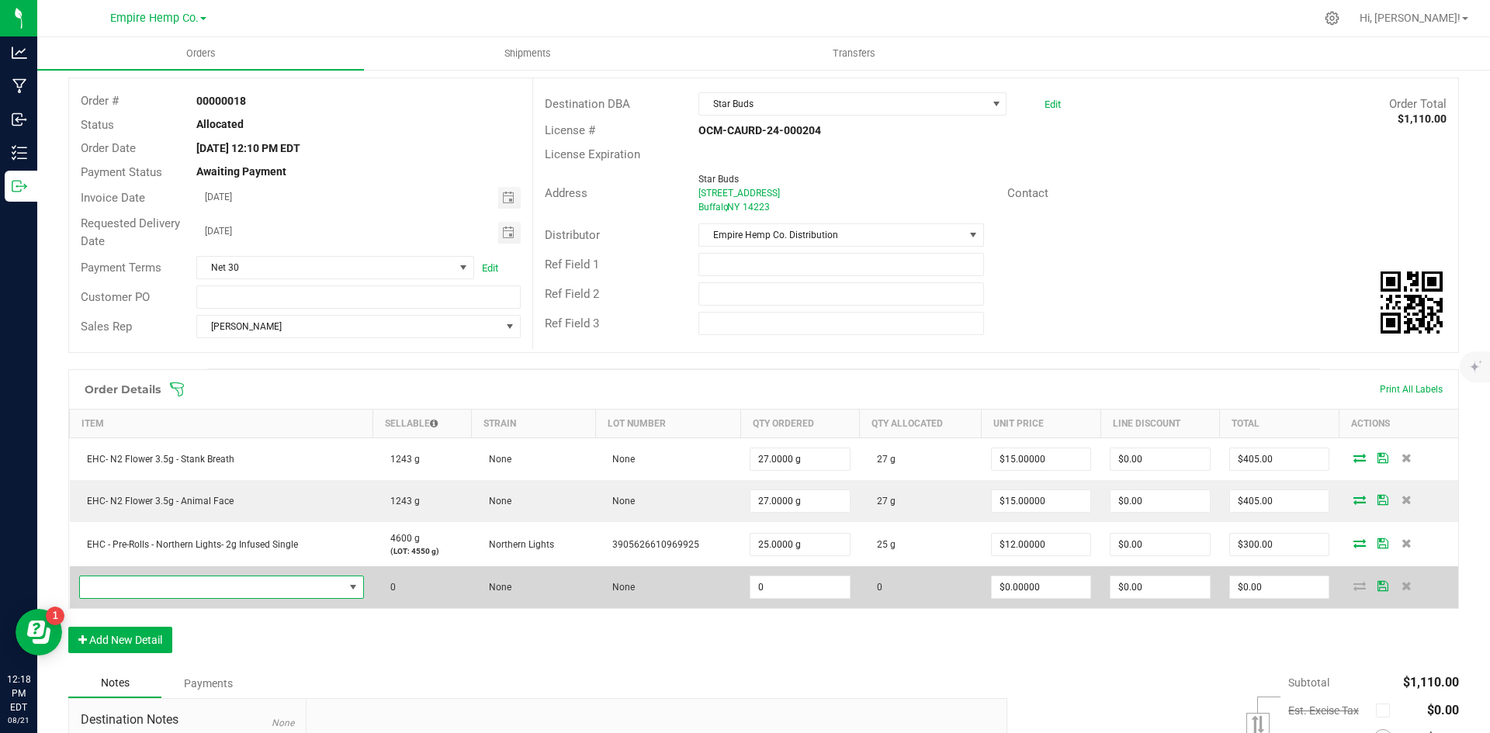
click at [325, 586] on span "NO DATA FOUND" at bounding box center [212, 588] width 264 height 22
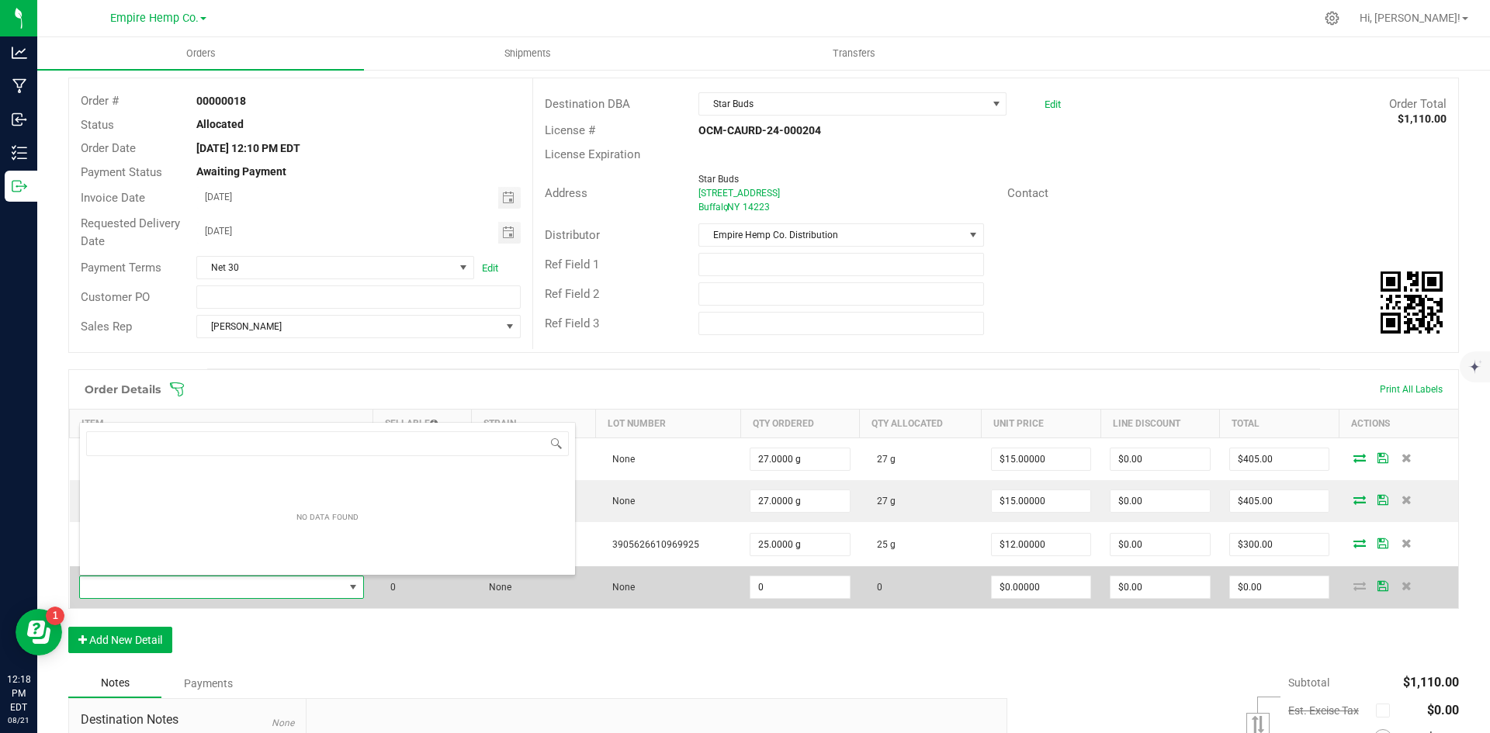
scroll to position [23, 280]
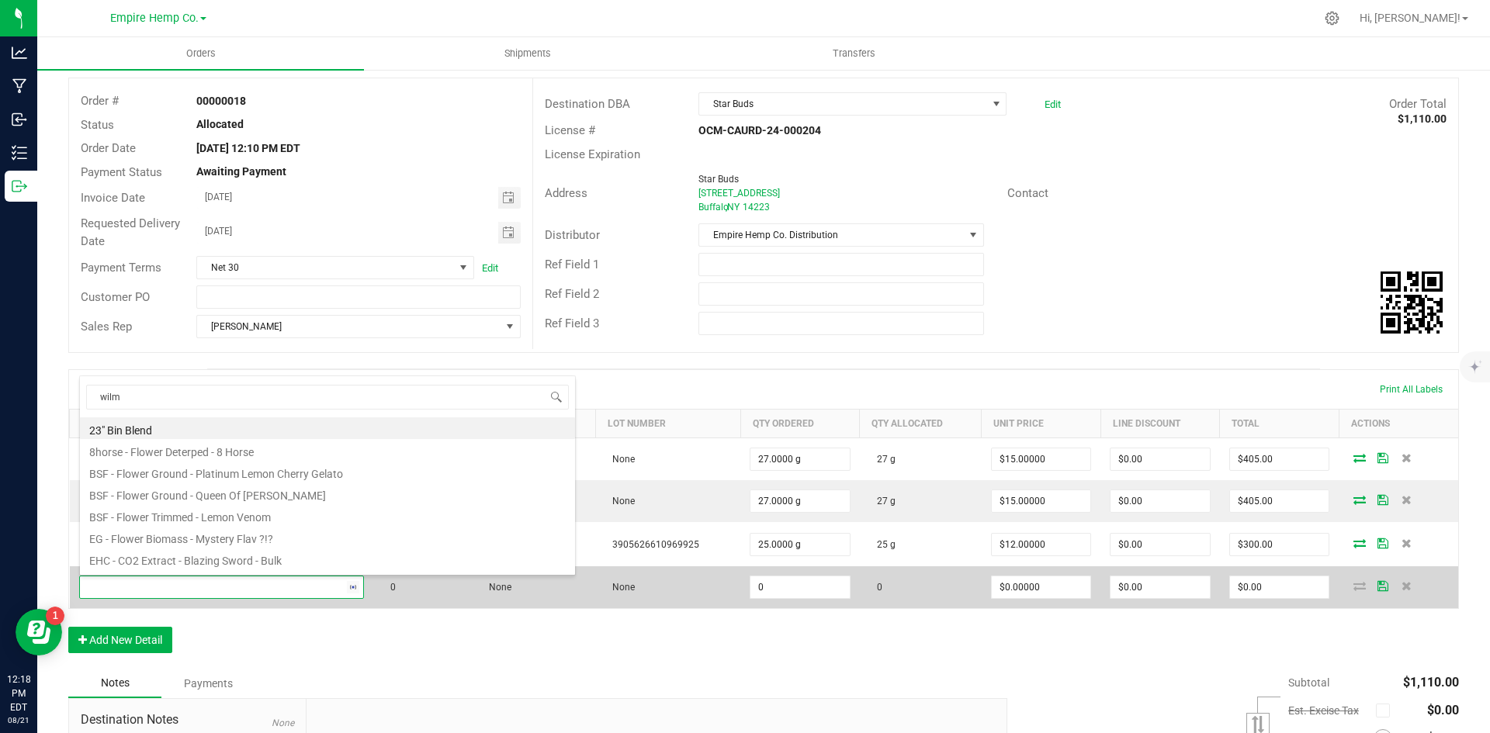
type input "[PERSON_NAME]"
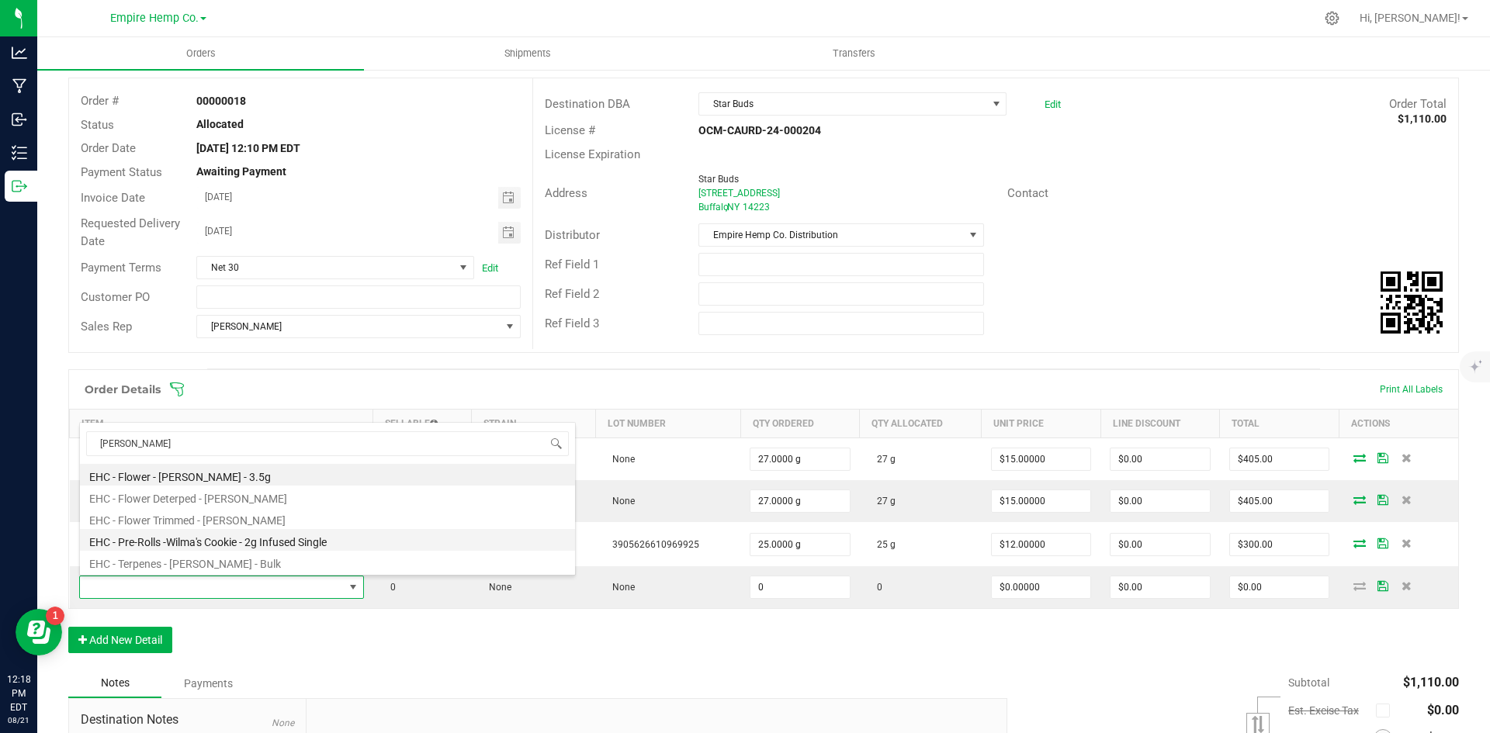
click at [292, 546] on li "EHC - Pre-Rolls -Wilma's Cookie - 2g Infused Single" at bounding box center [327, 540] width 495 height 22
type input "0.0000 g"
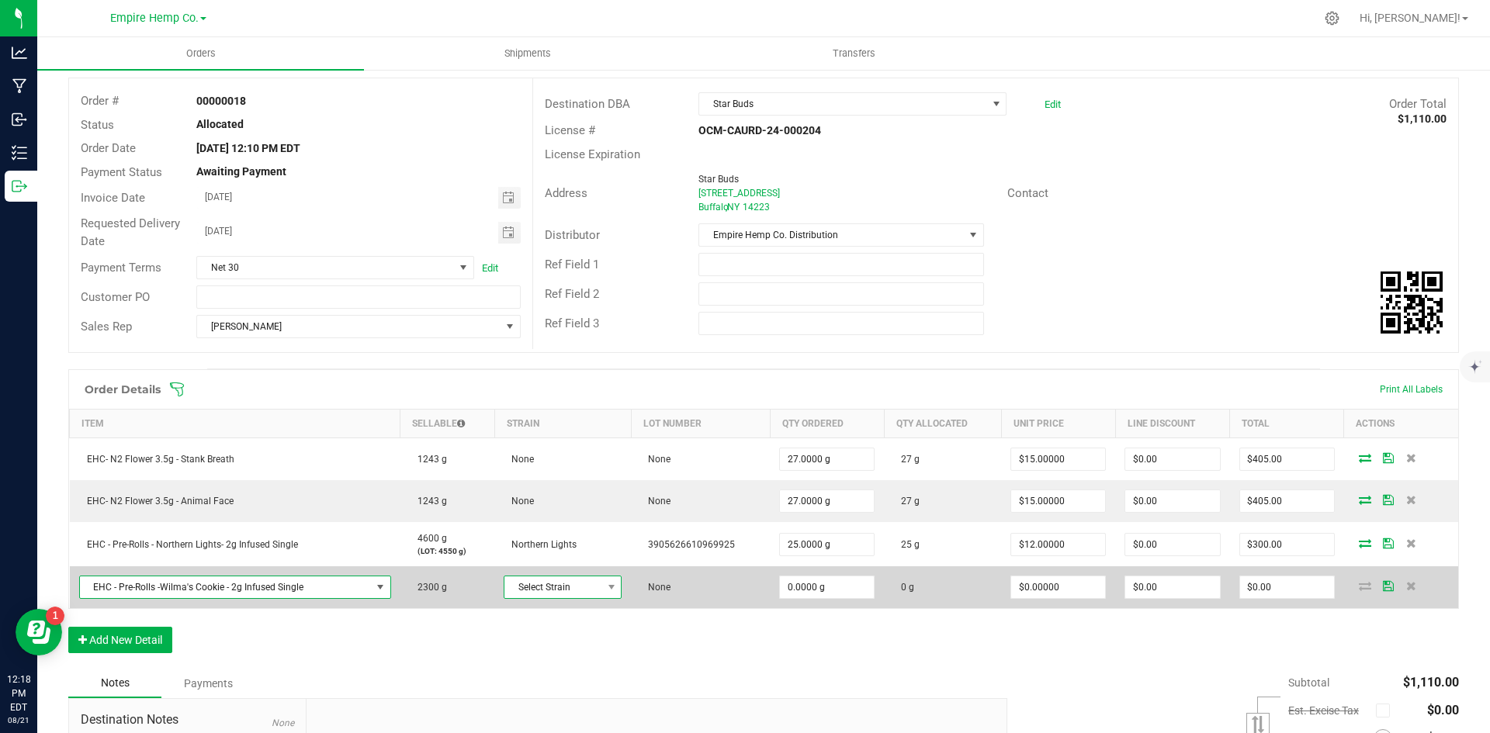
click at [582, 592] on span "Select Strain" at bounding box center [552, 588] width 97 height 22
type input "[PERSON_NAME]"
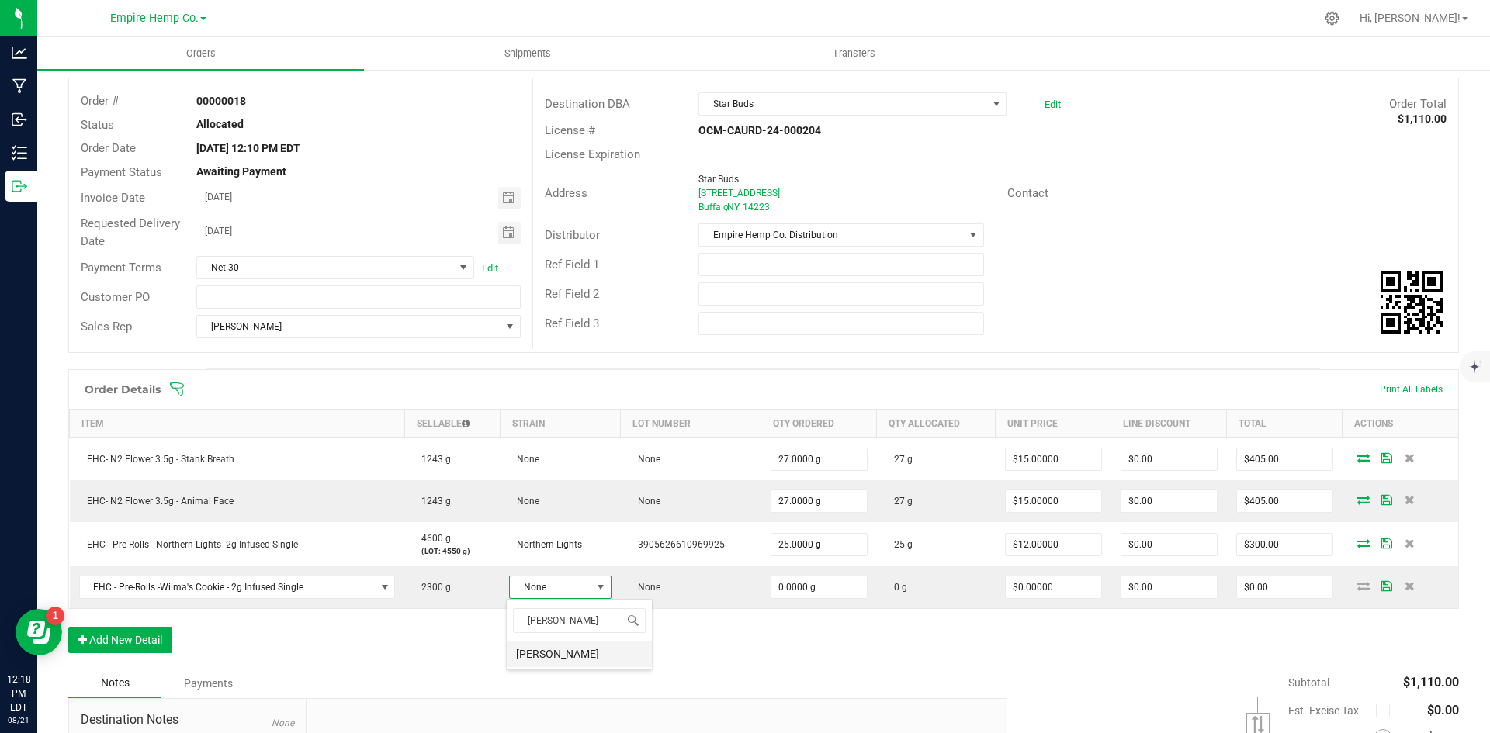
click at [582, 651] on li "[PERSON_NAME]" at bounding box center [579, 654] width 145 height 26
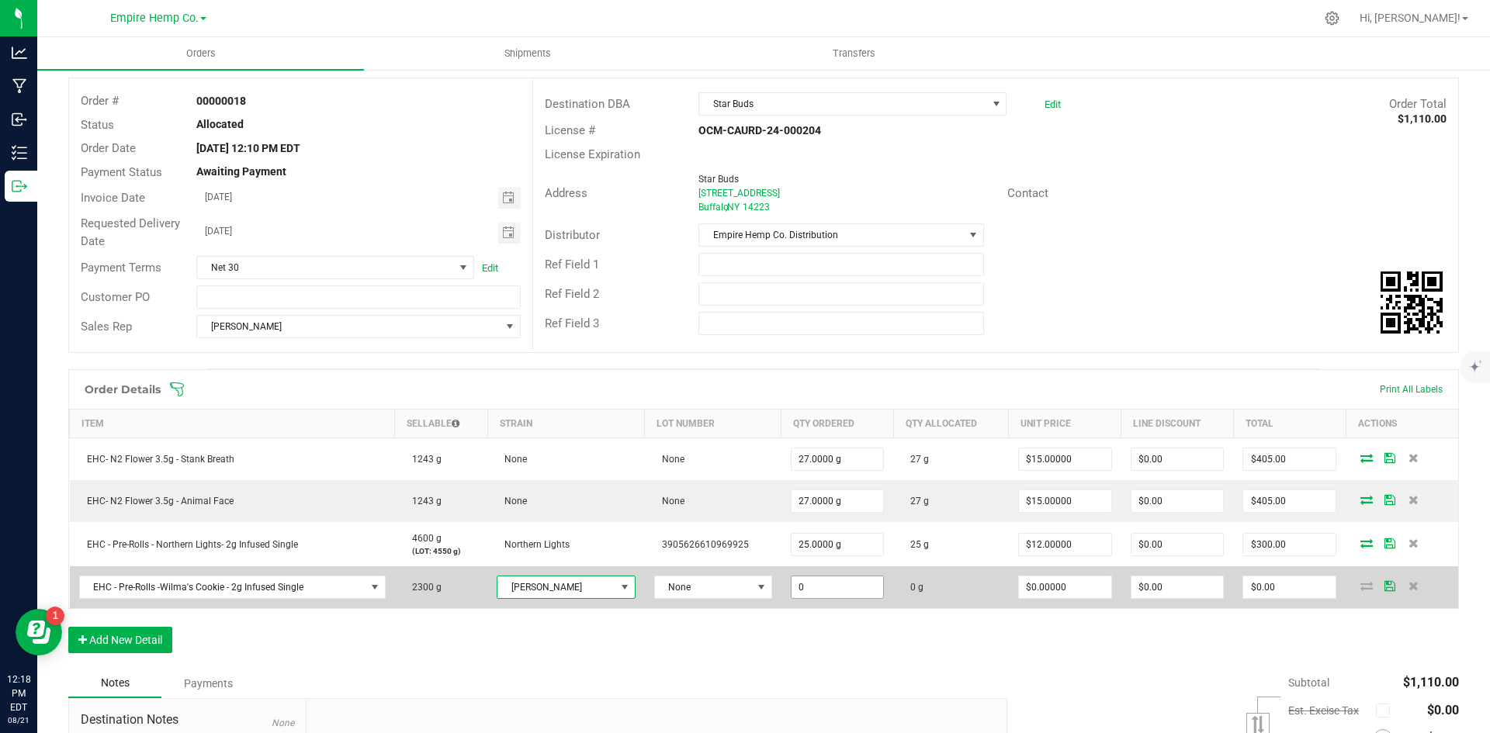
click at [835, 589] on input "0" at bounding box center [838, 588] width 92 height 22
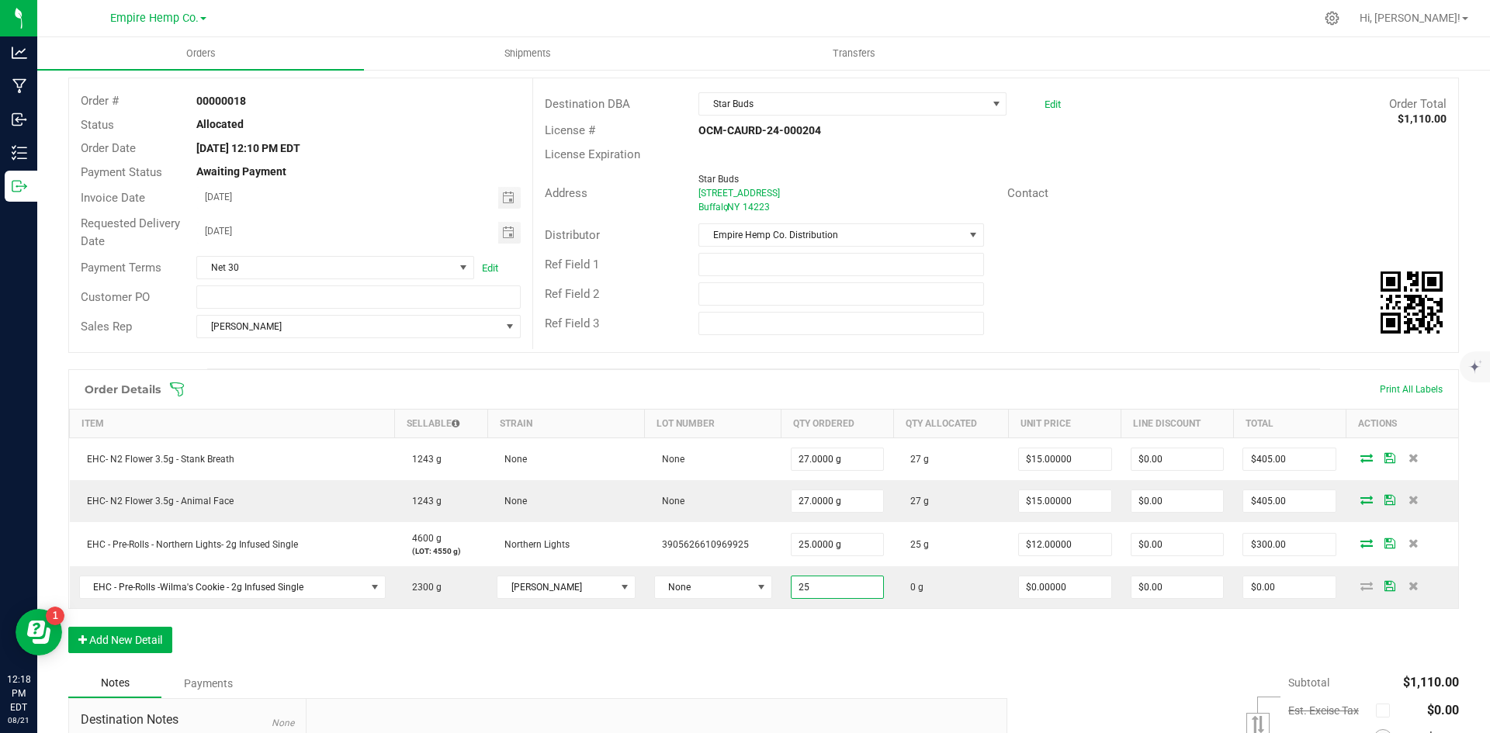
type input "25.0000 g"
click at [1010, 660] on div "Order Details Print All Labels Item Sellable Strain Lot Number Qty Ordered Qty …" at bounding box center [763, 519] width 1391 height 300
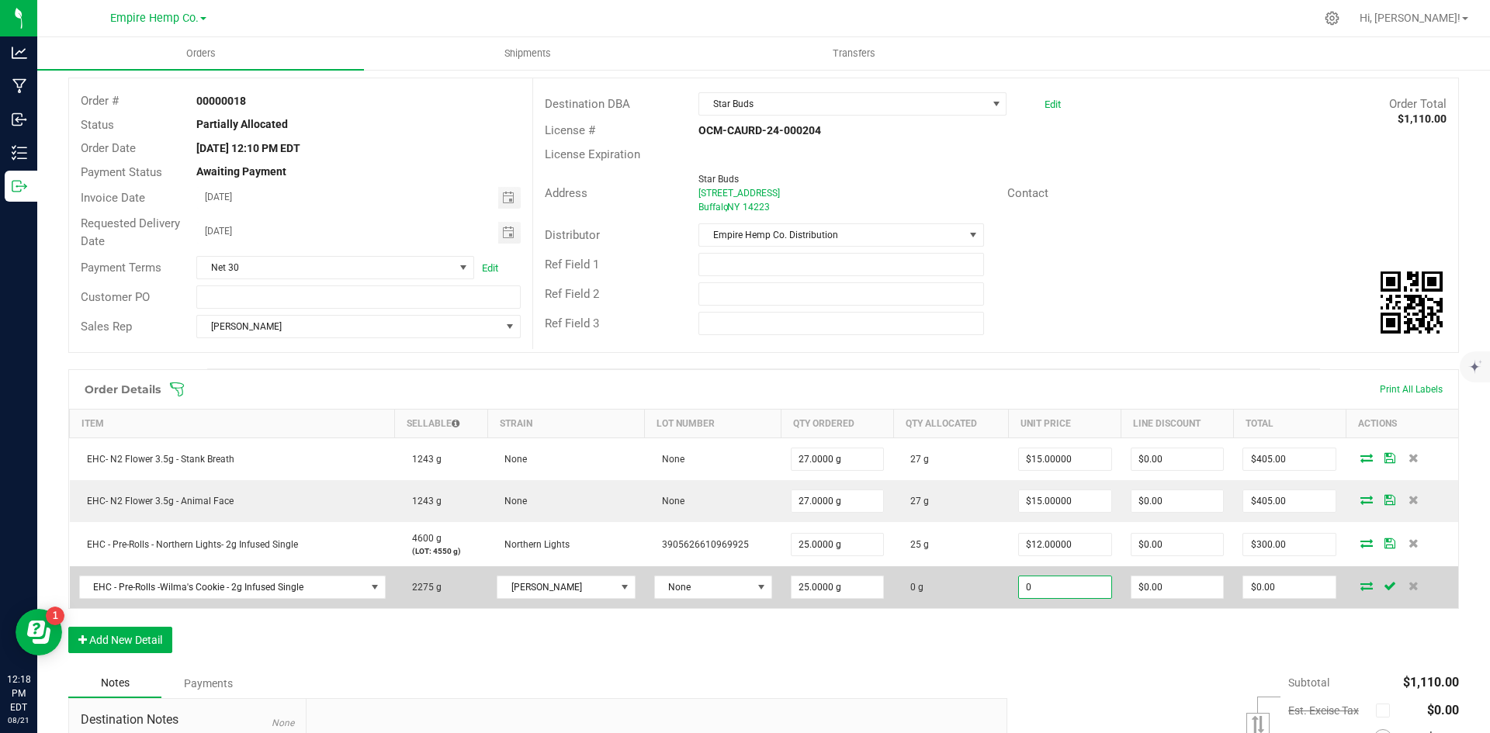
click at [1047, 588] on input "0" at bounding box center [1065, 588] width 92 height 22
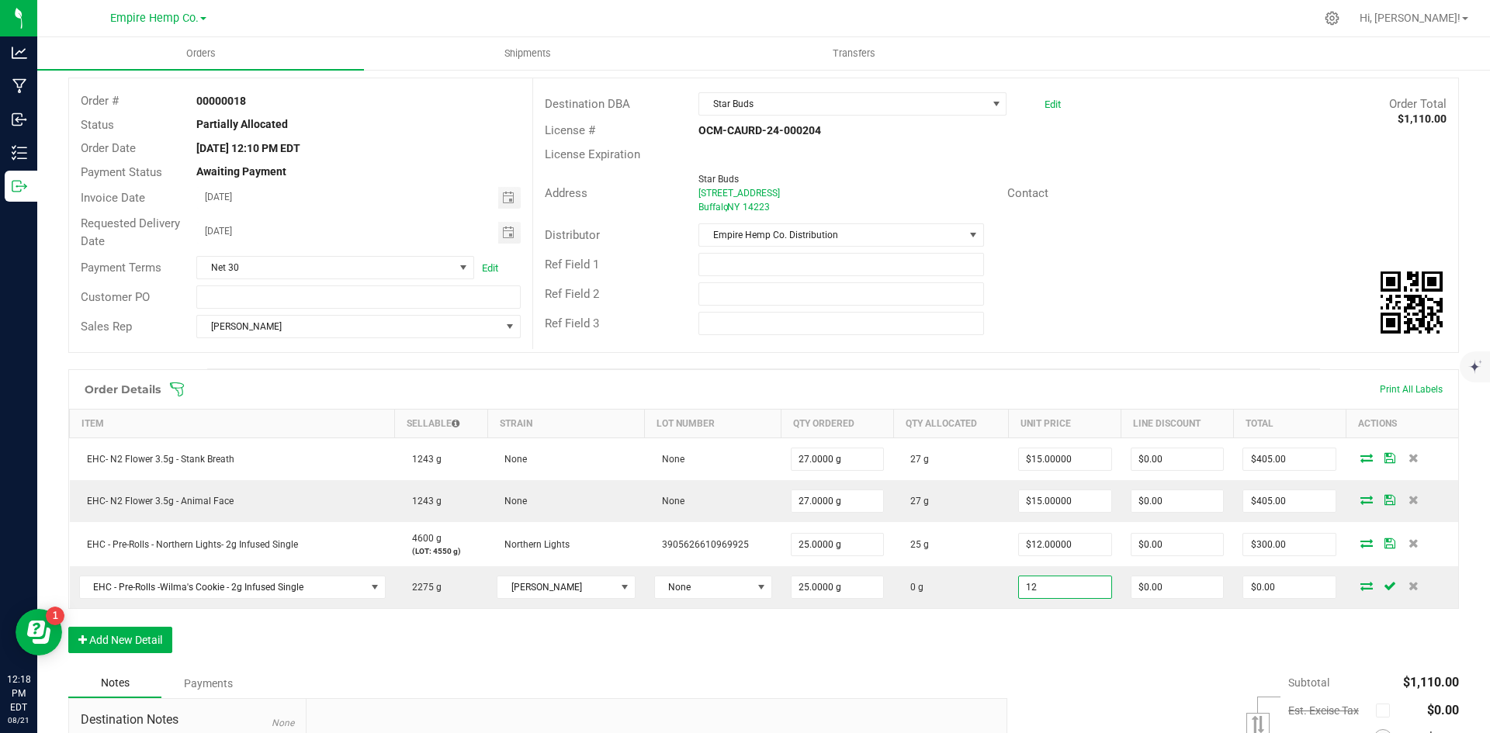
type input "$12.00000"
type input "$300.00"
click at [1108, 634] on div "Order Details Print All Labels Item Sellable Strain Lot Number Qty Ordered Qty …" at bounding box center [763, 519] width 1391 height 300
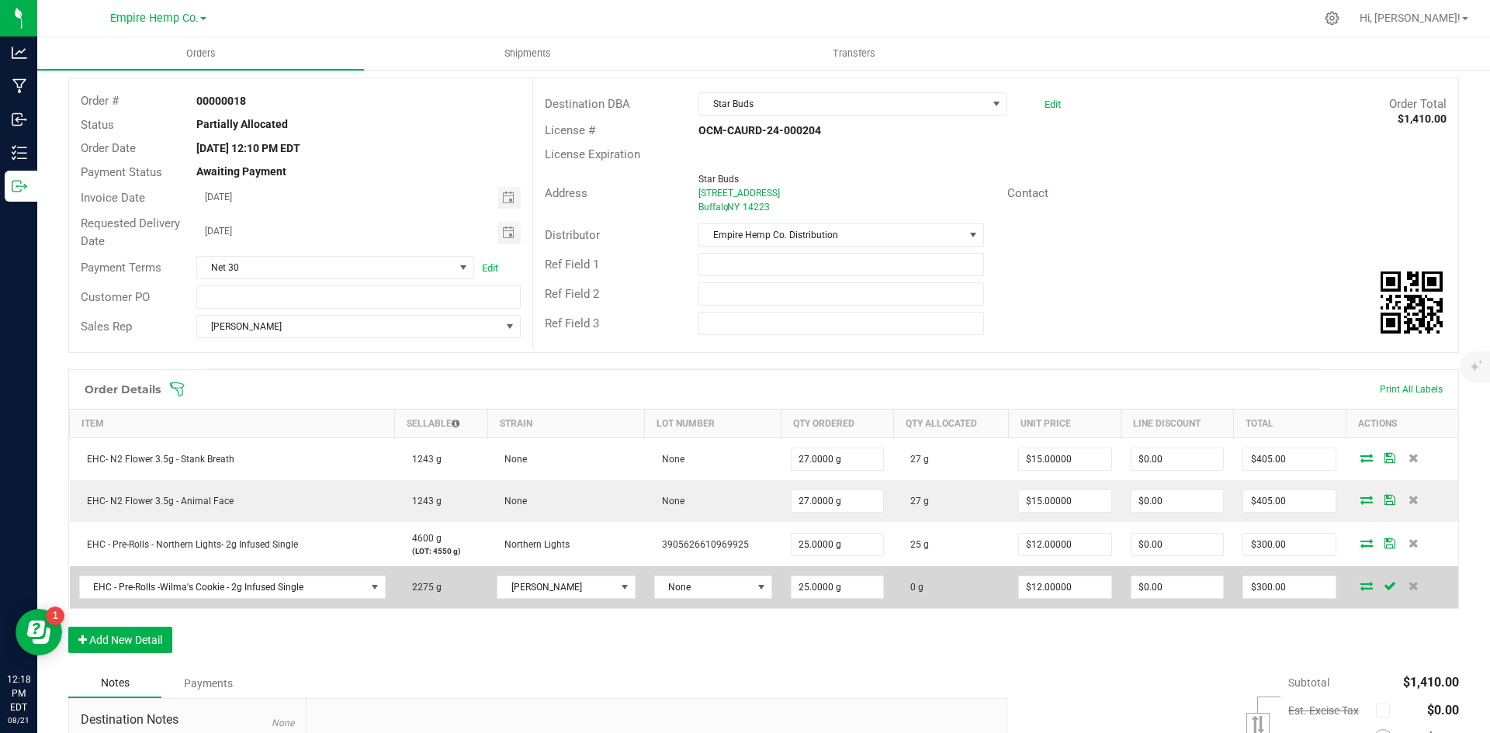
click at [1360, 588] on icon at bounding box center [1366, 585] width 12 height 9
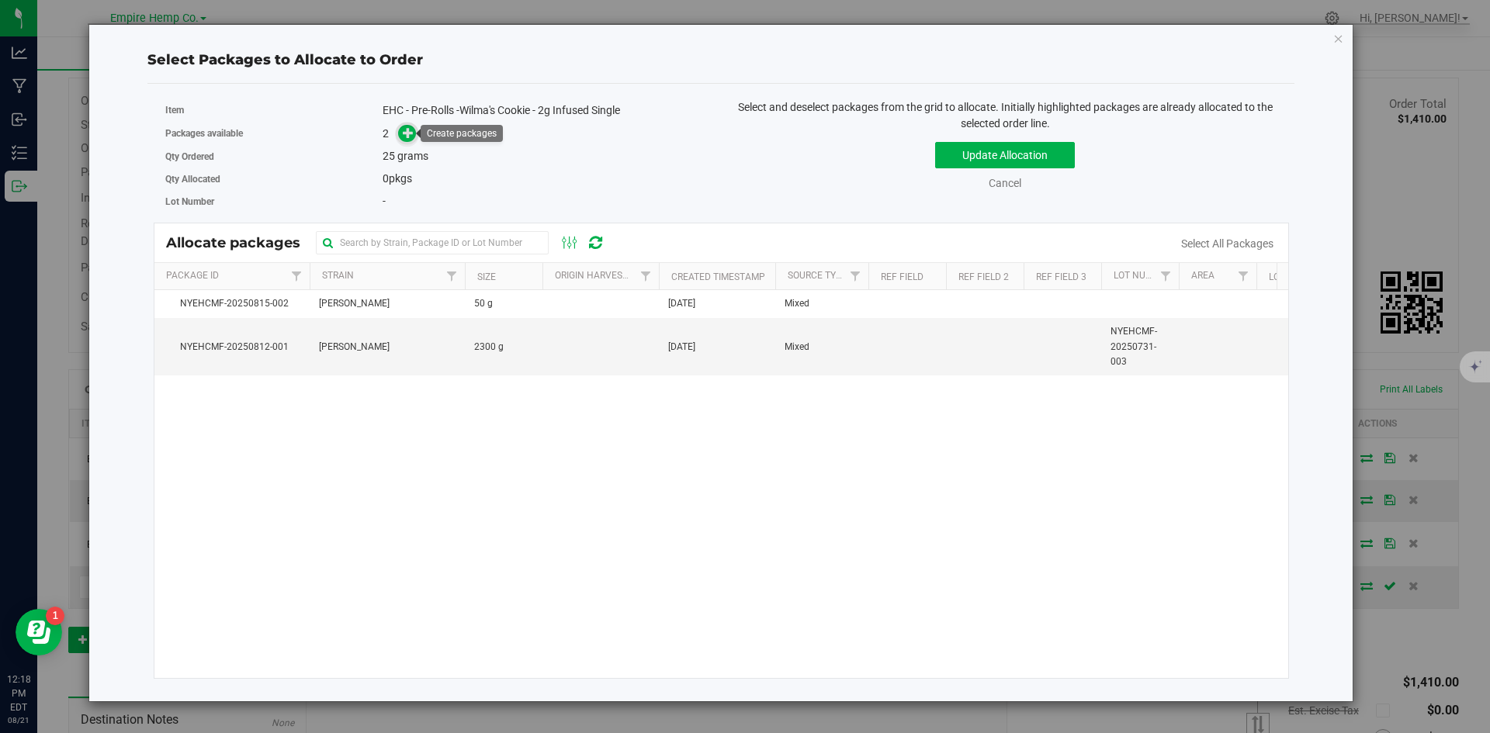
click at [407, 132] on icon at bounding box center [408, 132] width 11 height 11
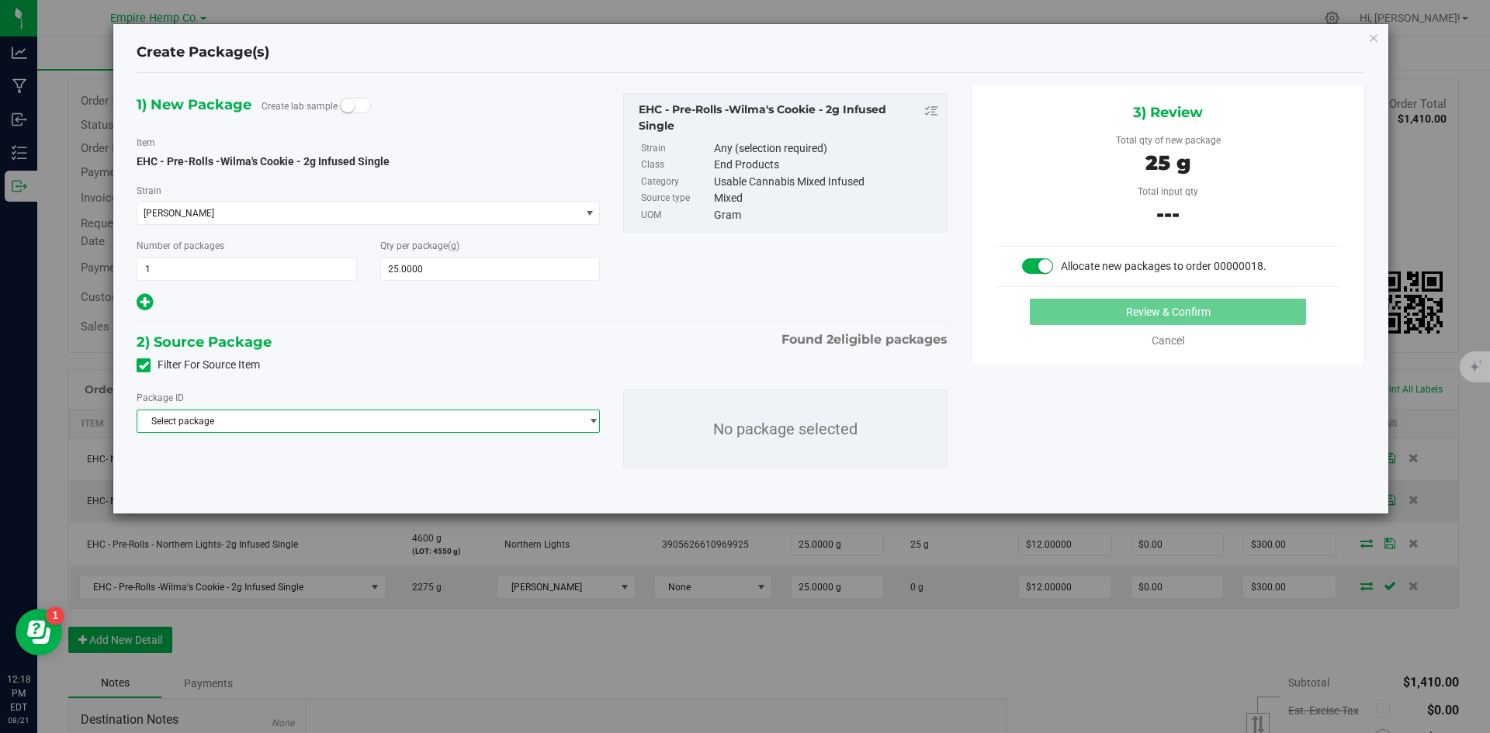
click at [411, 418] on span "Select package" at bounding box center [358, 422] width 442 height 22
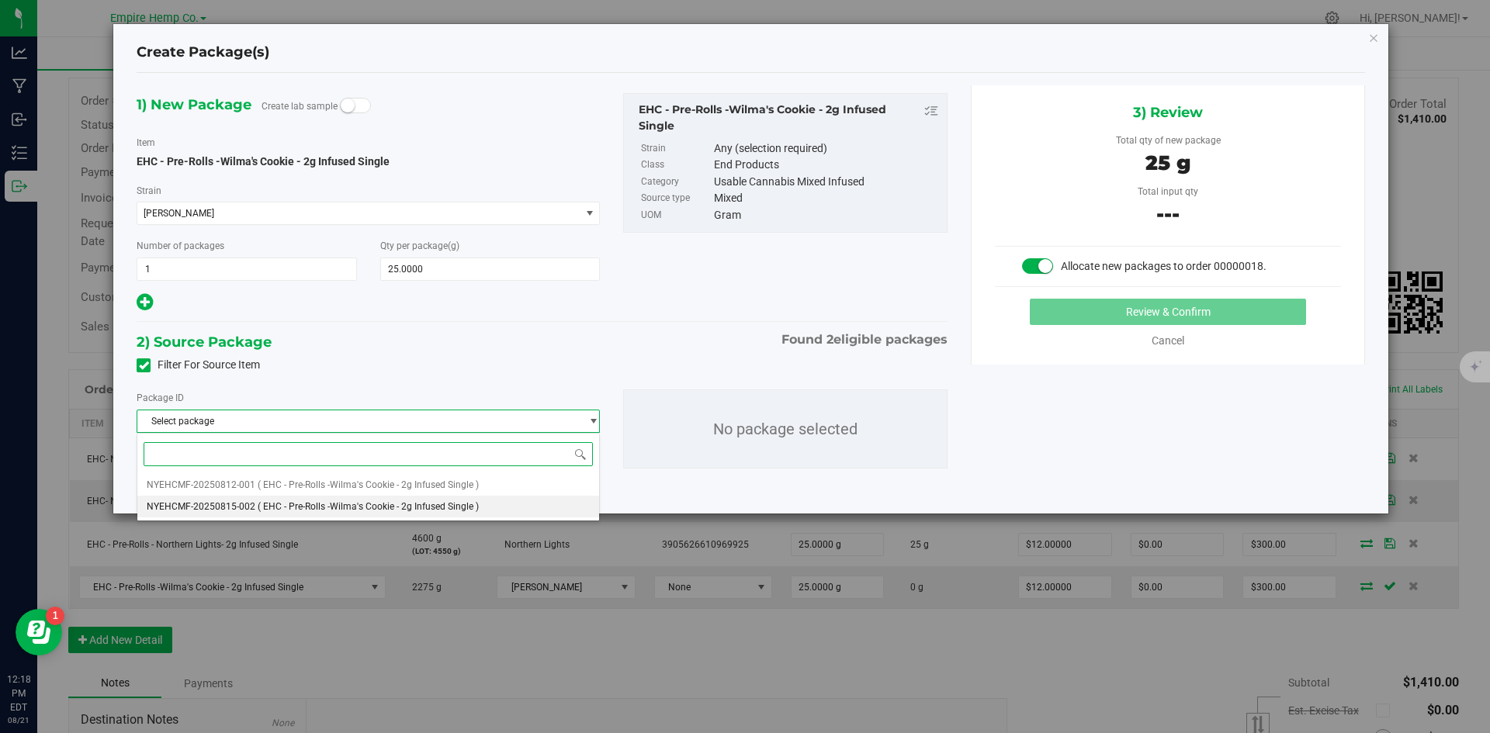
click at [452, 503] on span "( EHC - Pre-Rolls -Wilma's Cookie - 2g Infused Single )" at bounding box center [368, 506] width 221 height 11
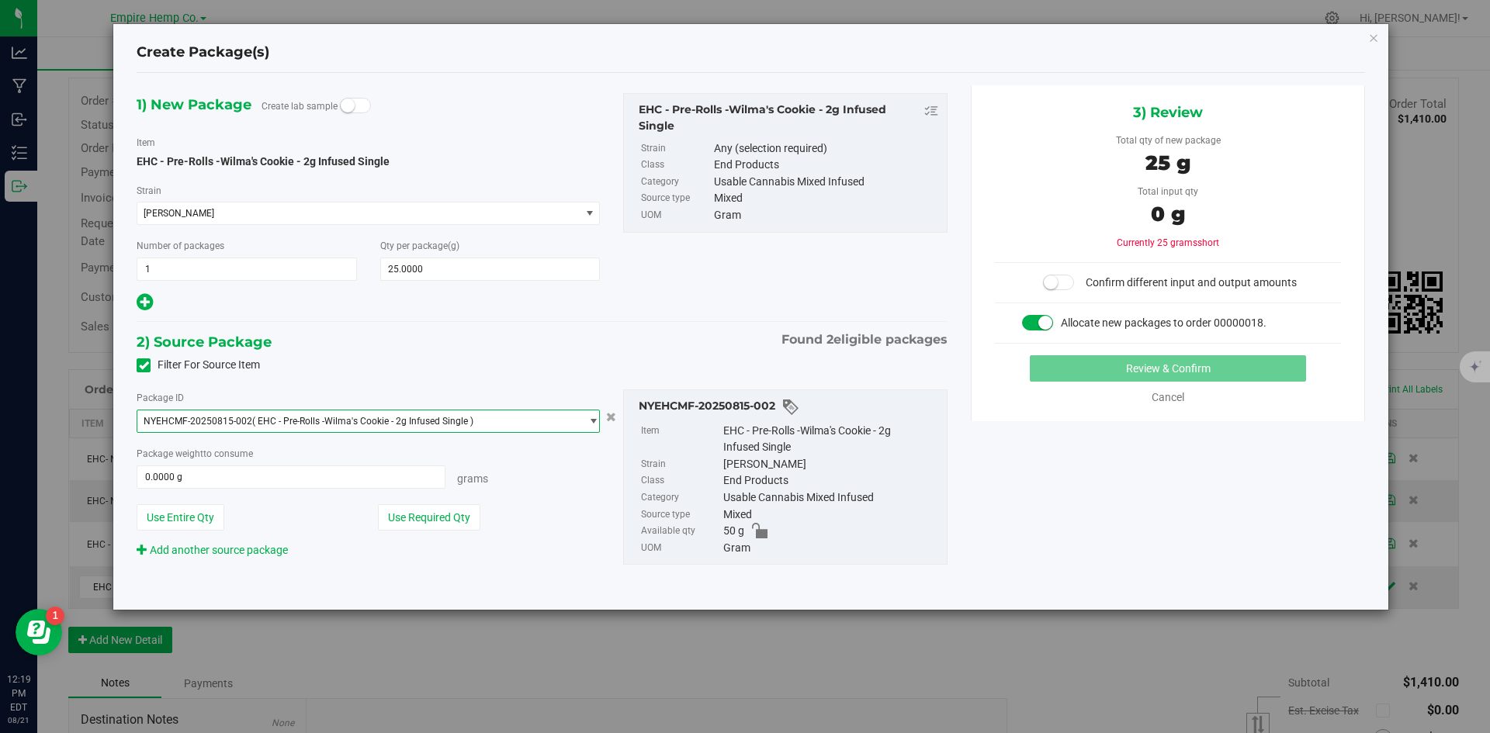
click at [467, 428] on span "NYEHCMF-20250815-002 ( EHC - Pre-Rolls -Wilma's Cookie - 2g Infused Single )" at bounding box center [358, 422] width 442 height 22
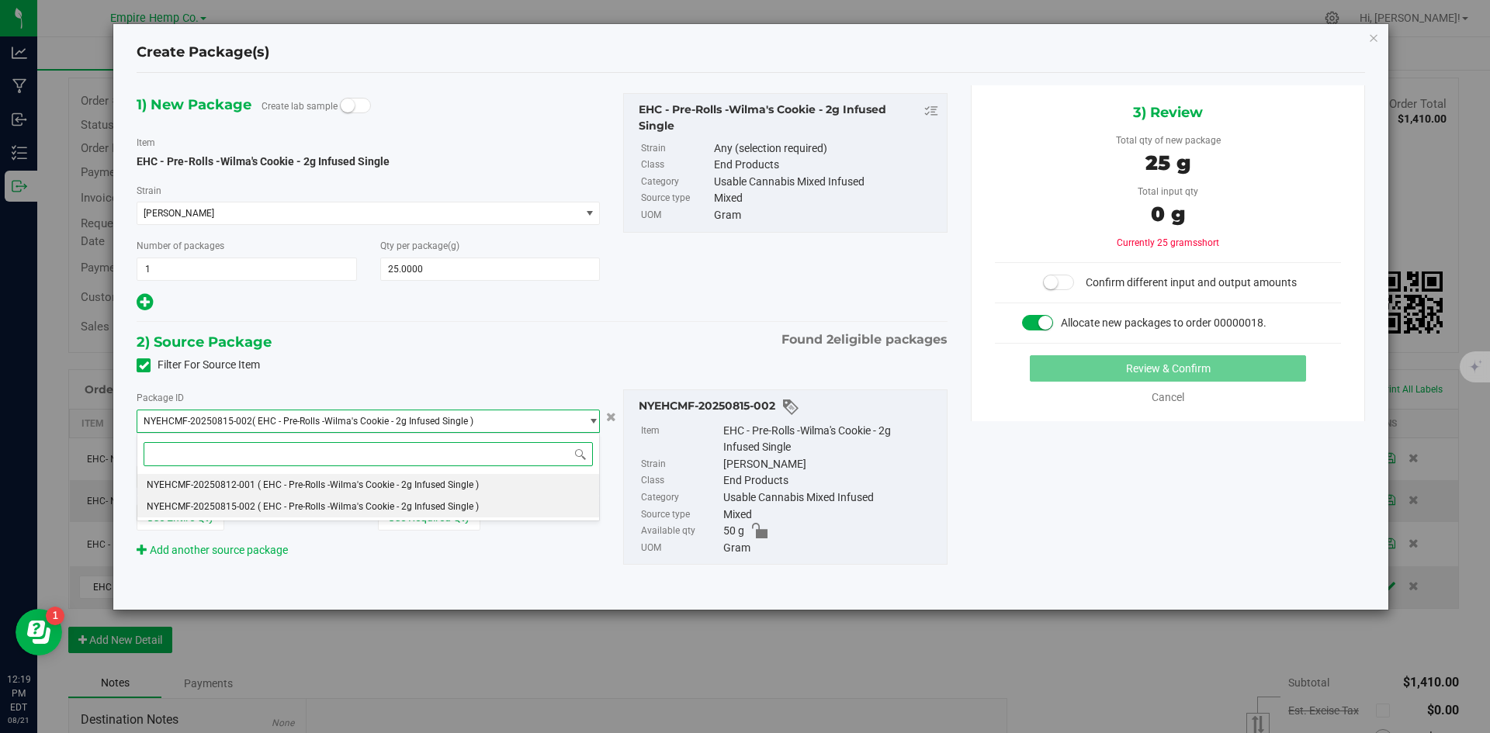
click at [466, 487] on span "( EHC - Pre-Rolls -Wilma's Cookie - 2g Infused Single )" at bounding box center [368, 485] width 221 height 11
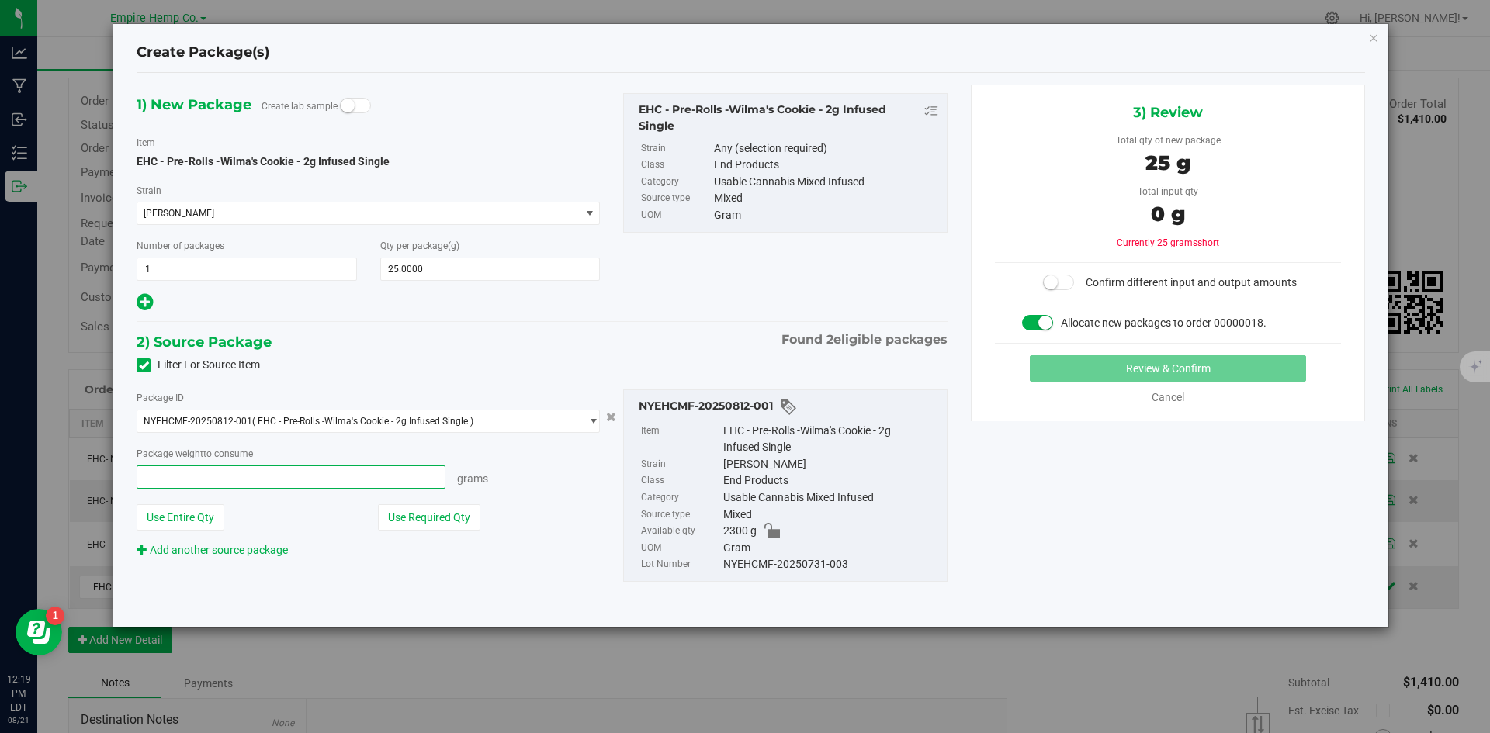
click at [397, 482] on span at bounding box center [291, 477] width 309 height 23
type input "25"
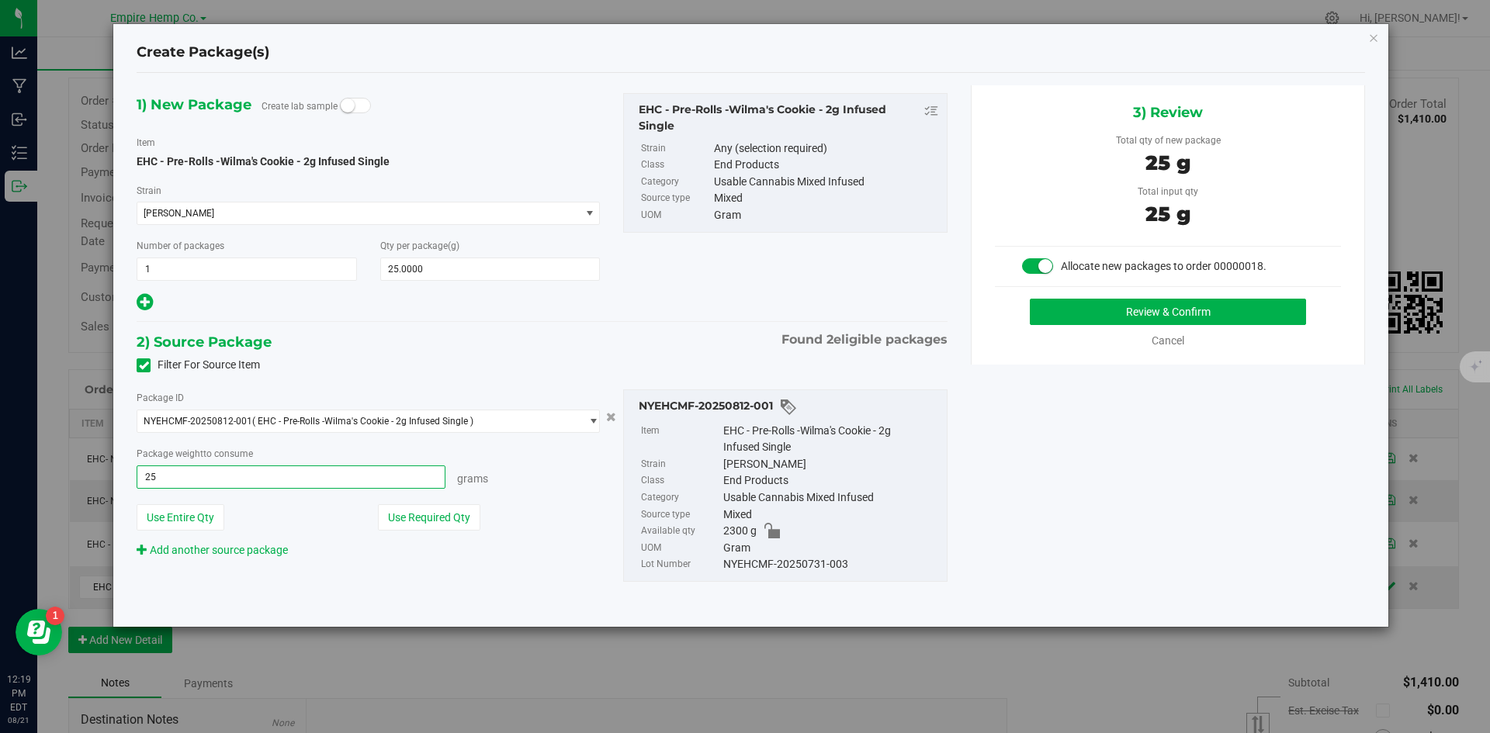
type input "25.0000 g"
click at [574, 489] on div "Package ID NYEHCMF-20250812-001 ( EHC - Pre-Rolls -Wilma's Cookie - 2g Infused …" at bounding box center [368, 474] width 487 height 169
click at [1248, 308] on button "Review & Confirm" at bounding box center [1168, 312] width 276 height 26
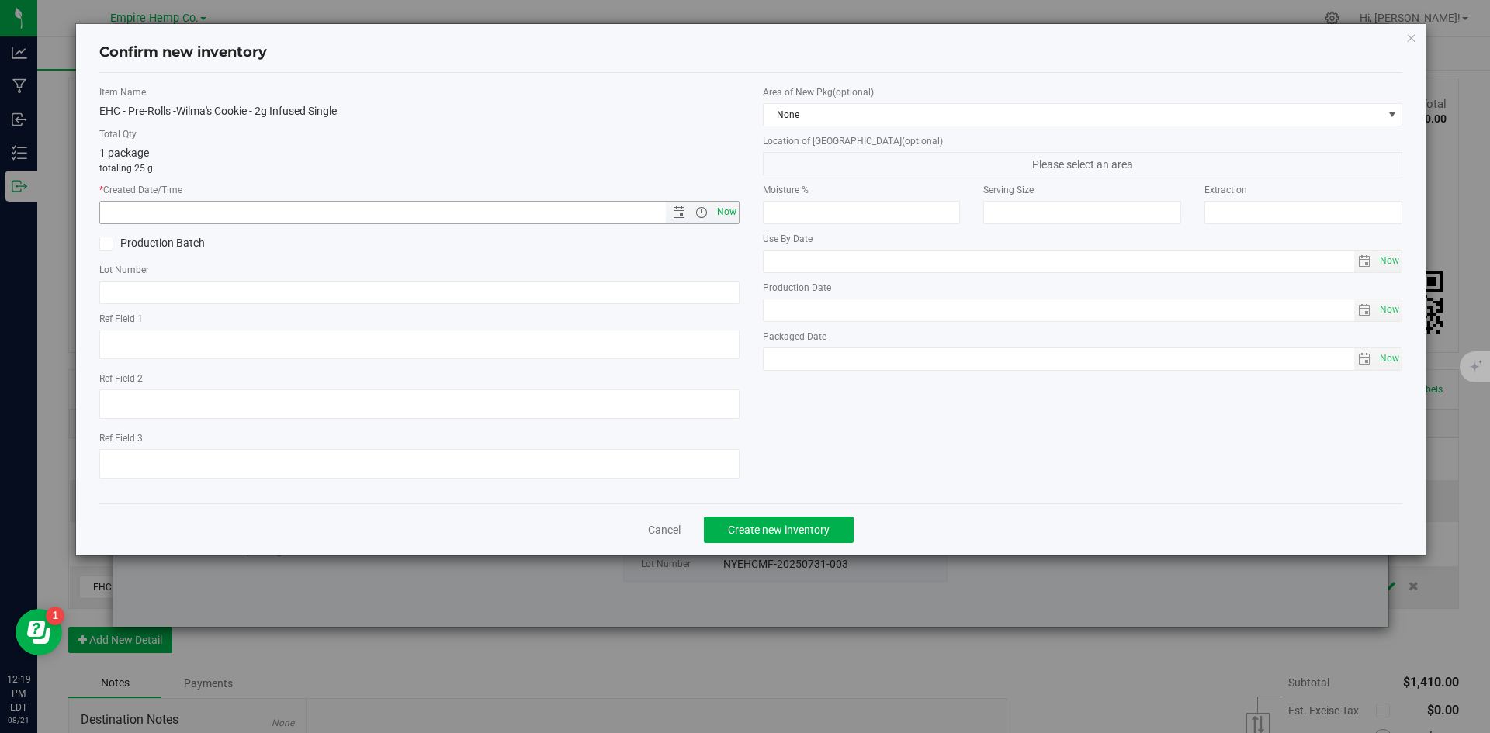
click at [722, 206] on span "Now" at bounding box center [726, 212] width 26 height 23
type input "[DATE] 12:19 PM"
click at [311, 296] on input "text" at bounding box center [419, 292] width 640 height 23
paste input "NYEHCMF-20250731-003"
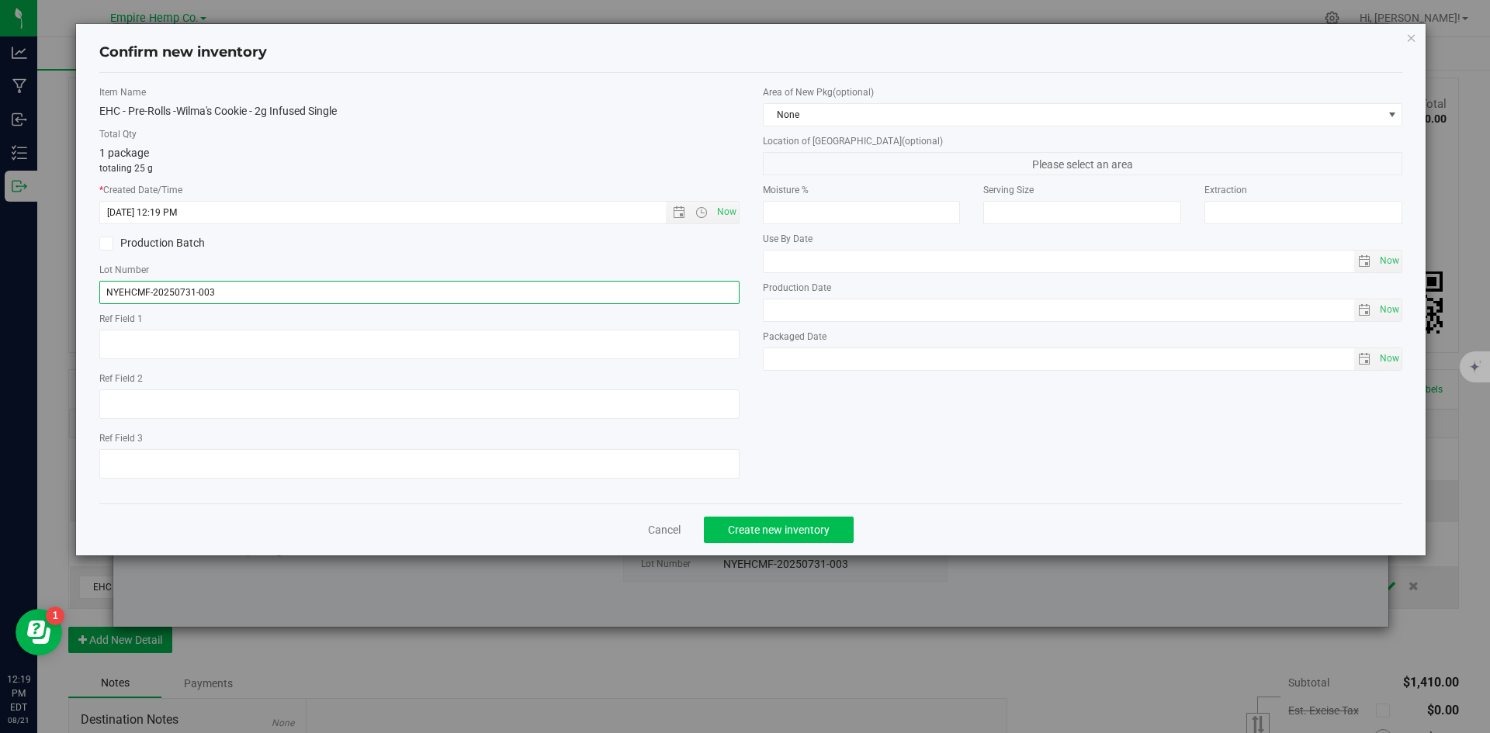
type input "NYEHCMF-20250731-003"
click at [818, 535] on span "Create new inventory" at bounding box center [779, 530] width 102 height 12
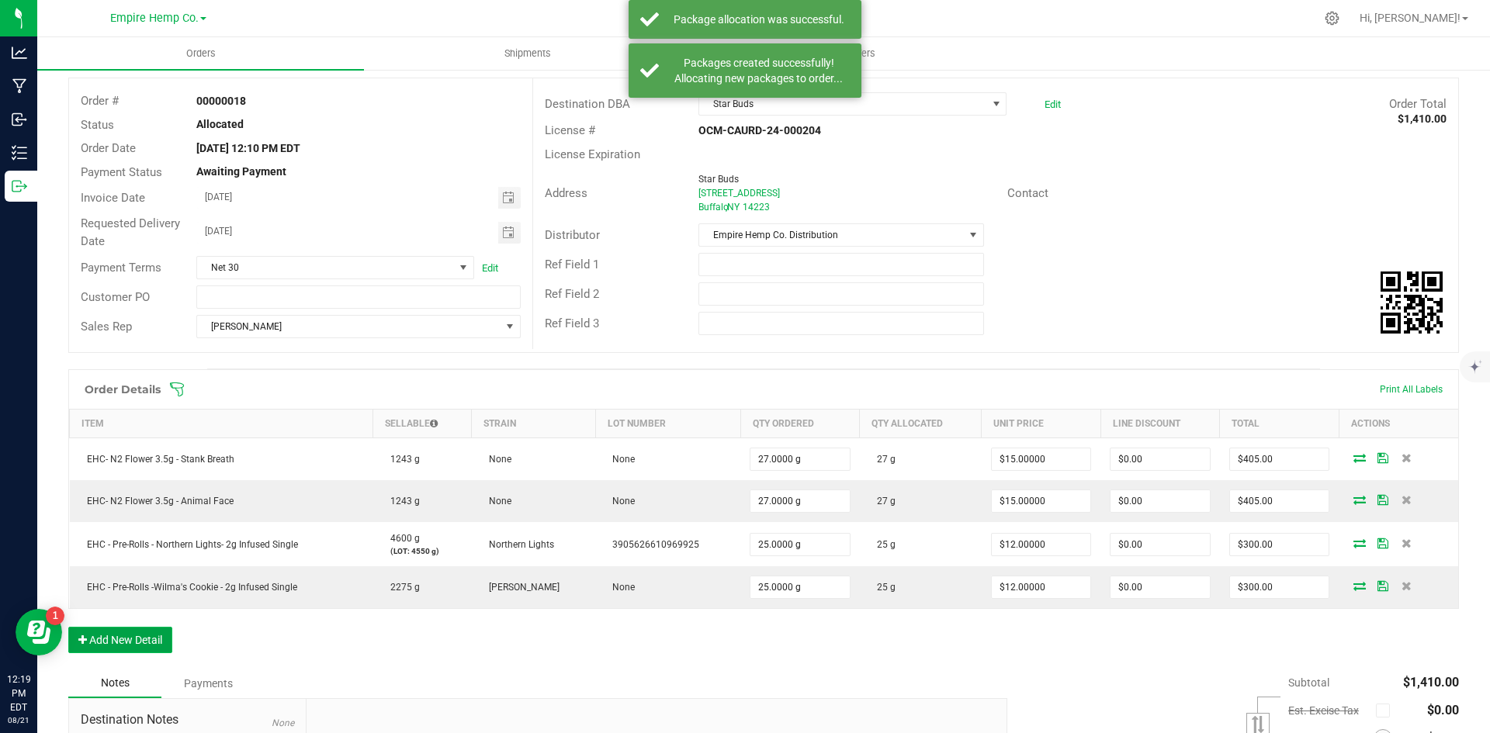
click at [147, 641] on button "Add New Detail" at bounding box center [120, 640] width 104 height 26
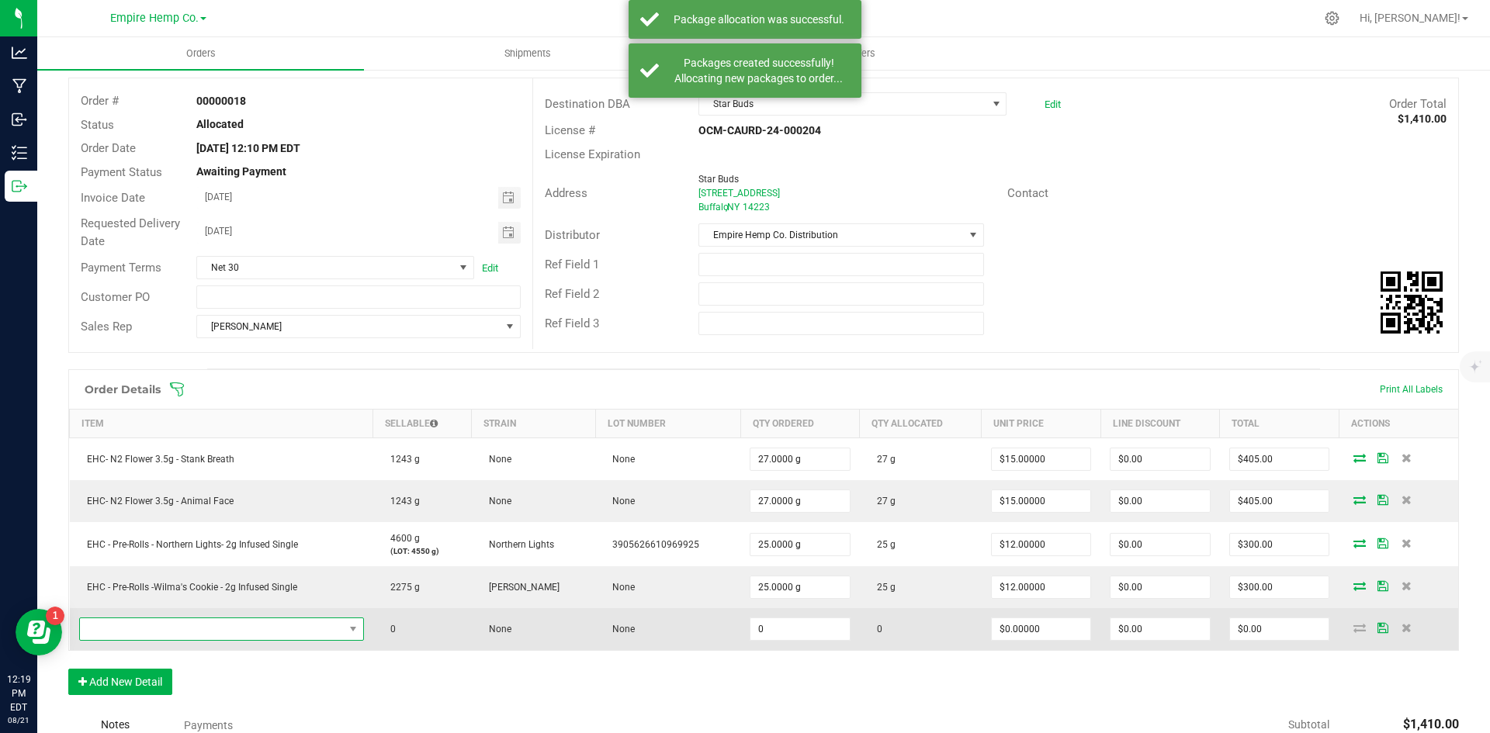
click at [179, 633] on span "NO DATA FOUND" at bounding box center [212, 630] width 264 height 22
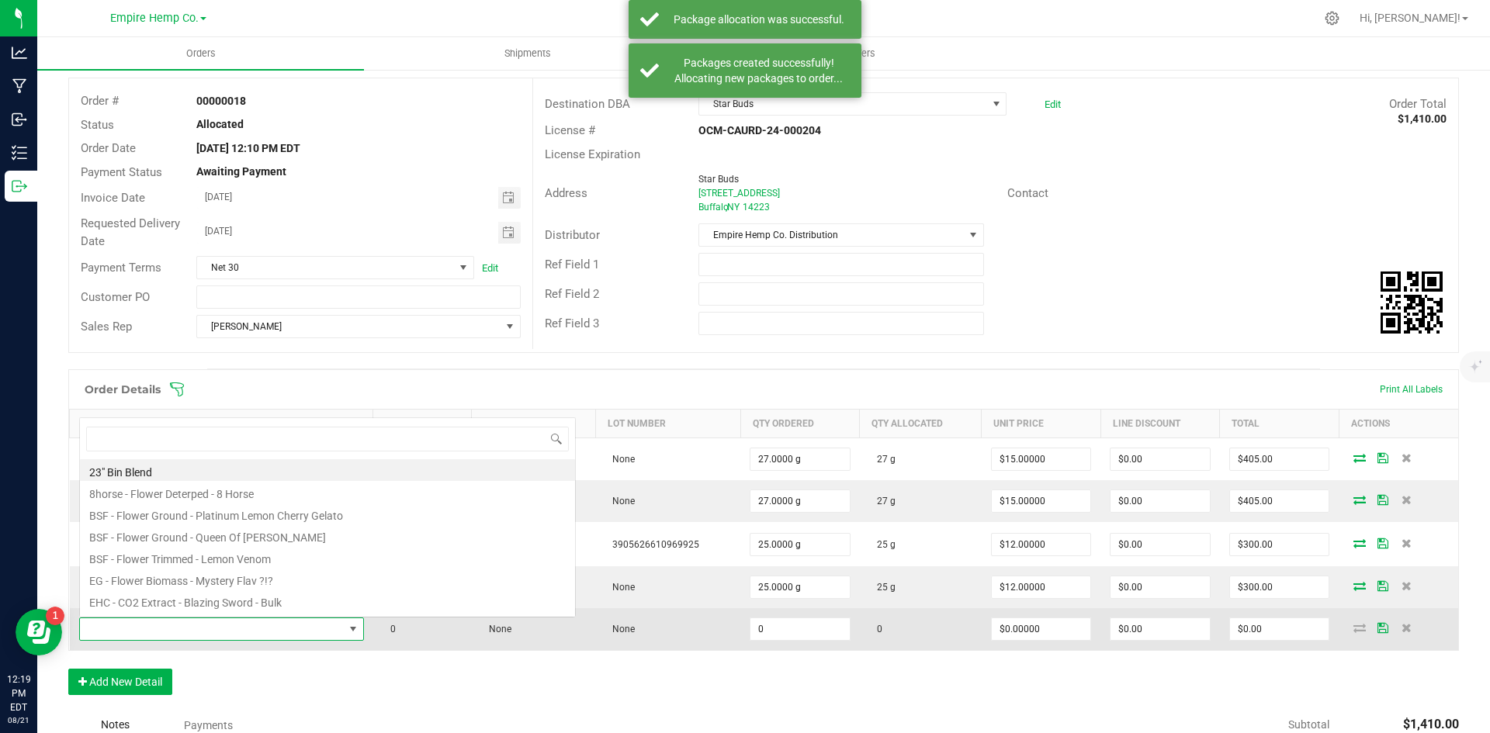
scroll to position [23, 280]
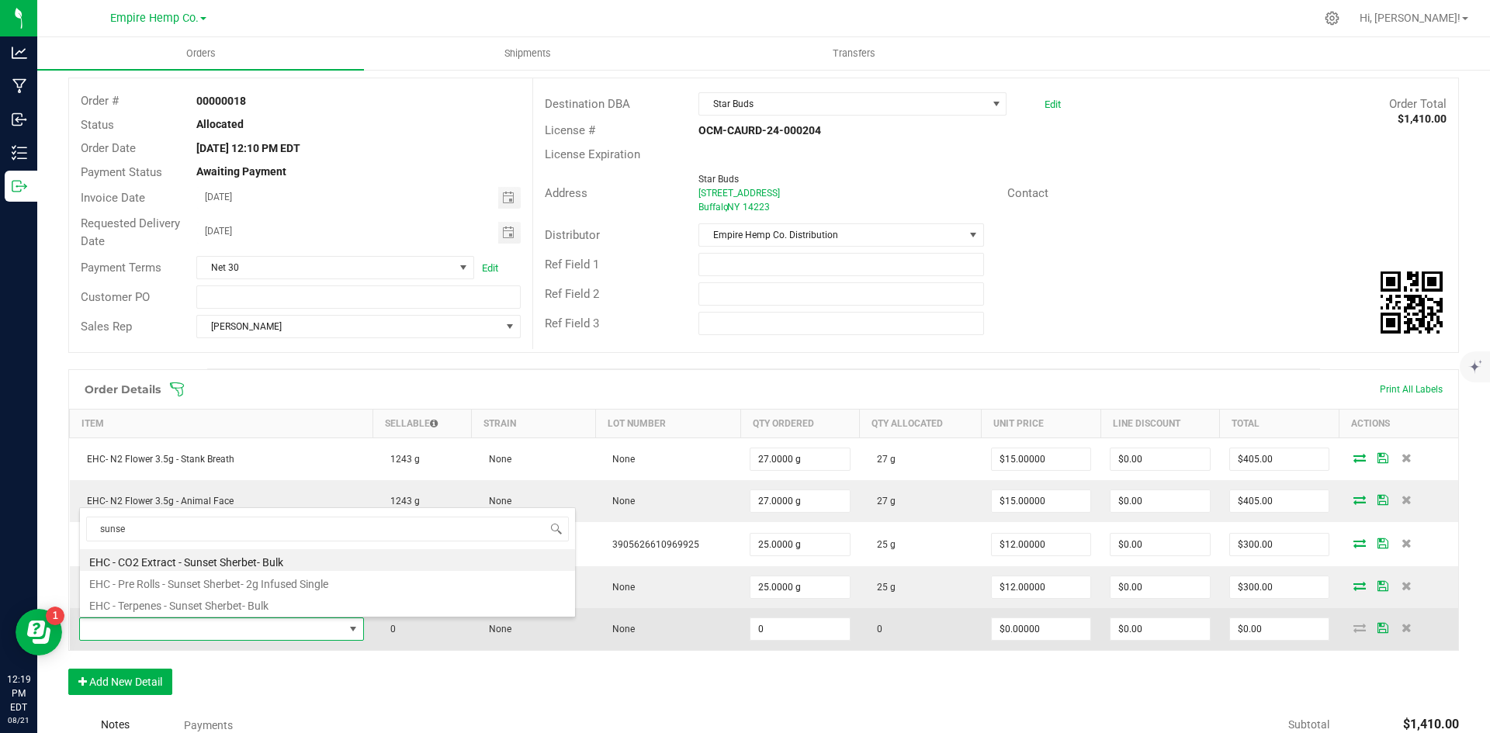
type input "sunset"
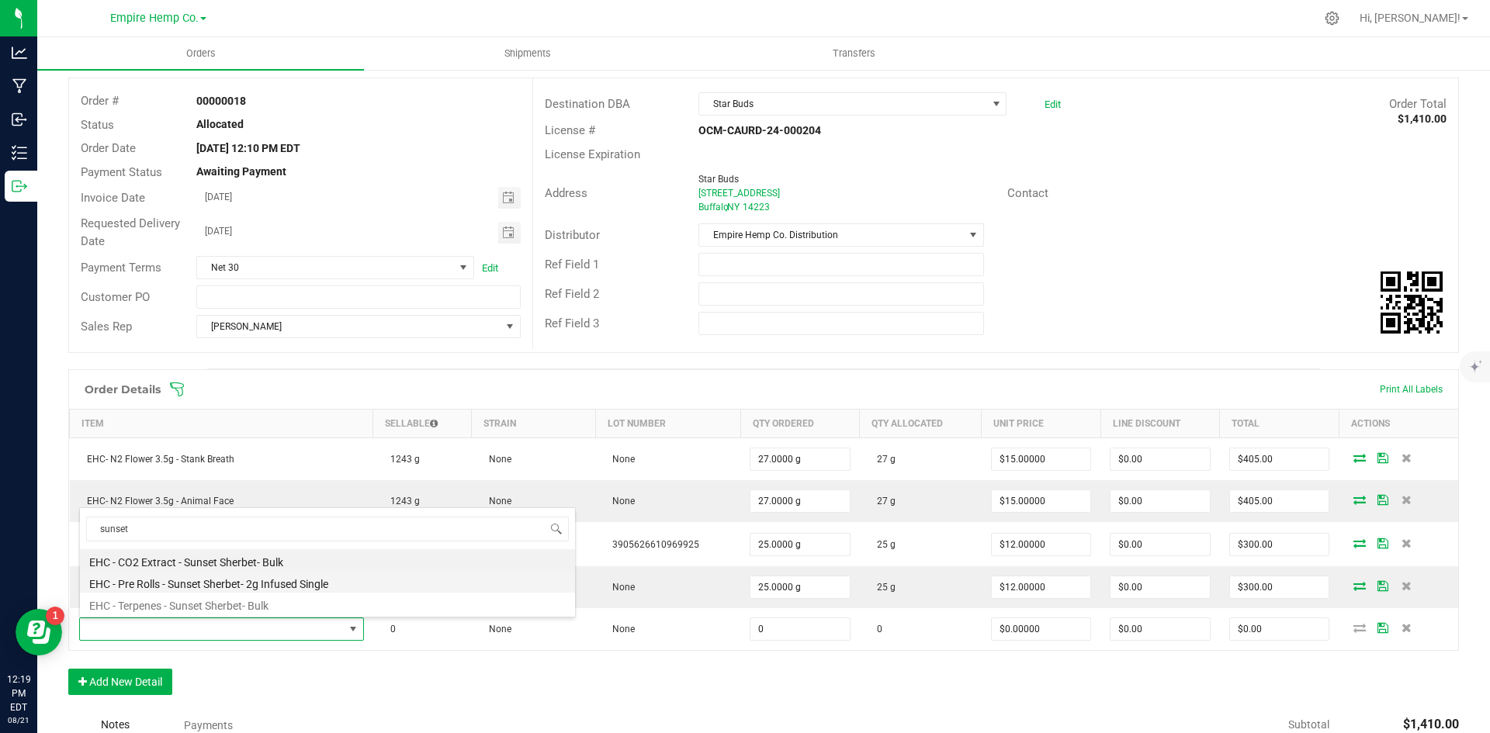
click at [233, 589] on li "EHC - Pre Rolls - Sunset Sherbet- 2g Infused Single" at bounding box center [327, 582] width 495 height 22
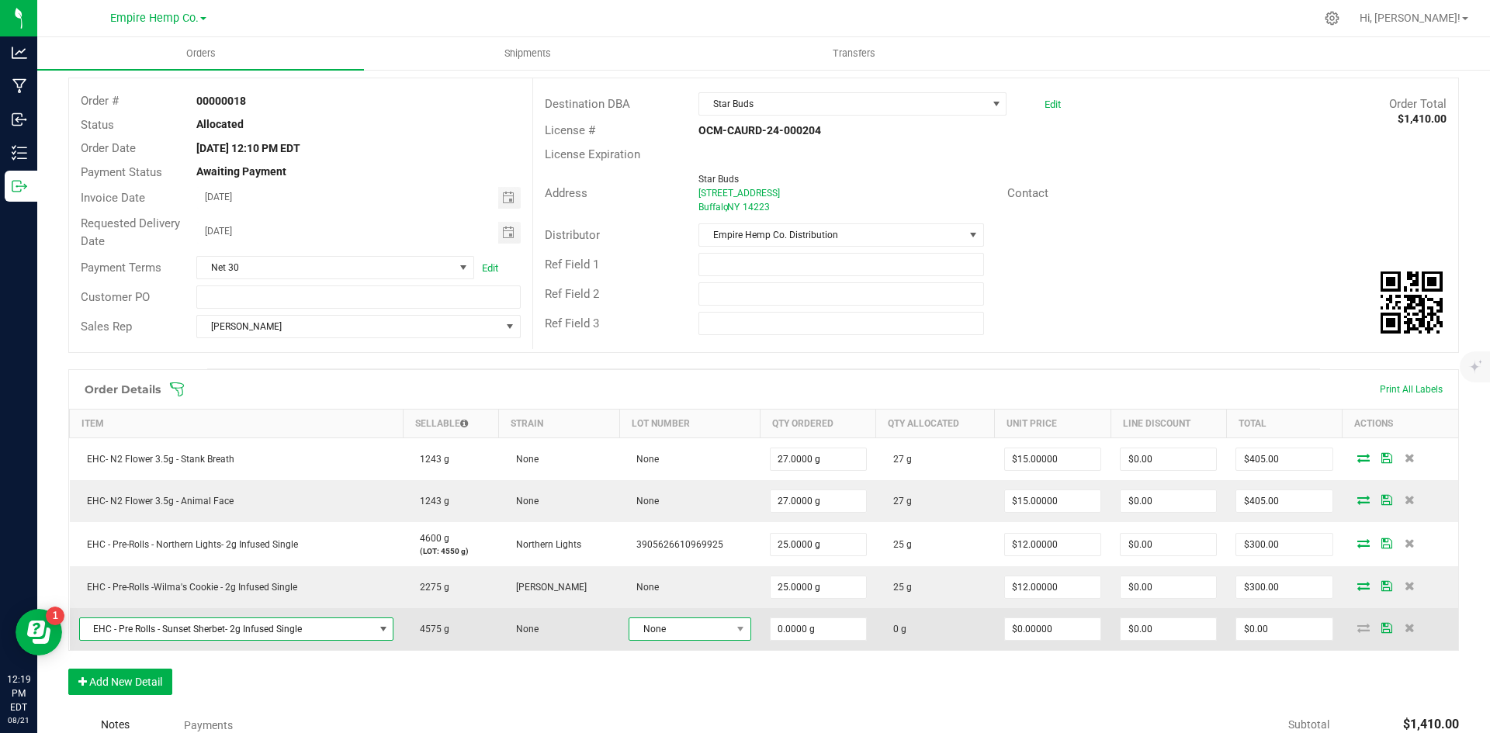
click at [677, 638] on span "None" at bounding box center [680, 630] width 102 height 22
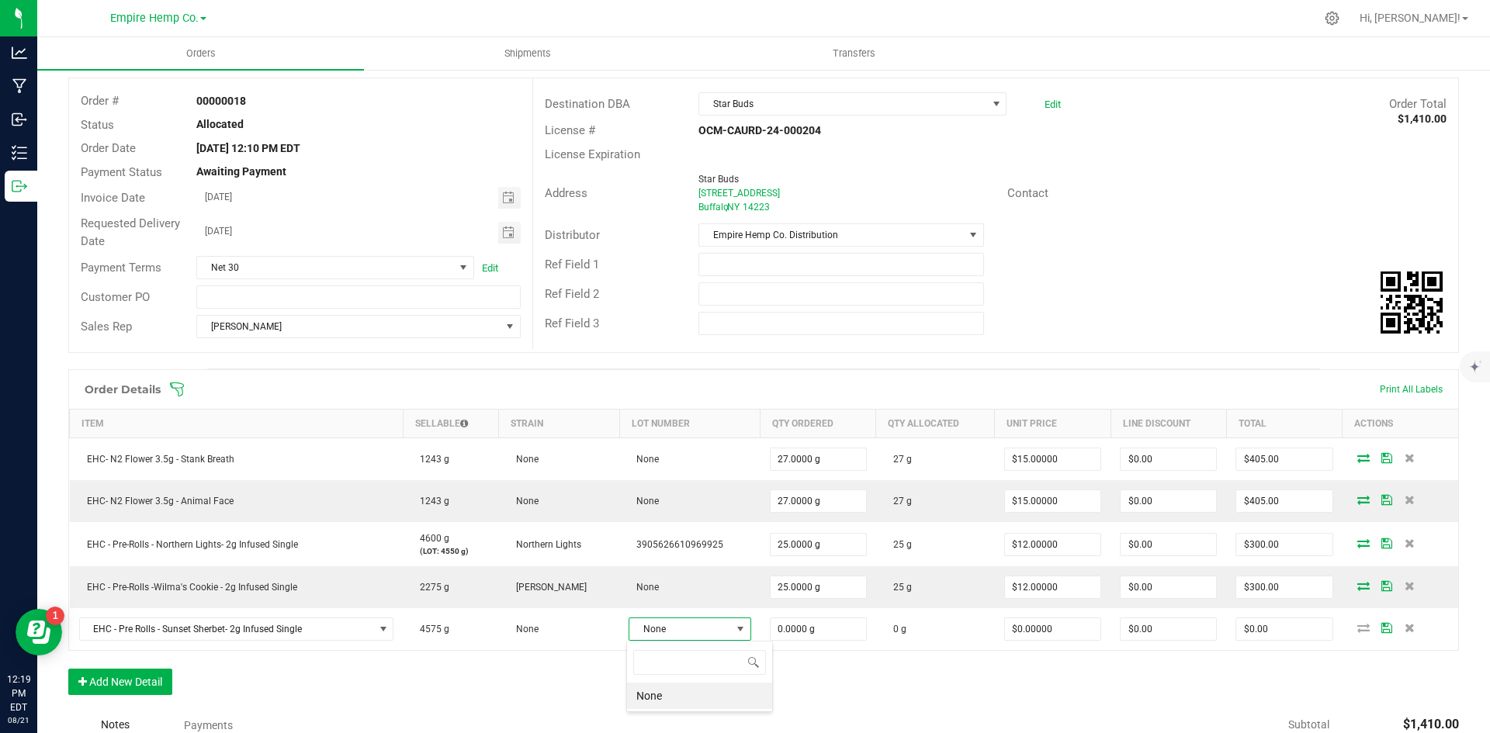
click at [672, 704] on li "None" at bounding box center [699, 696] width 145 height 26
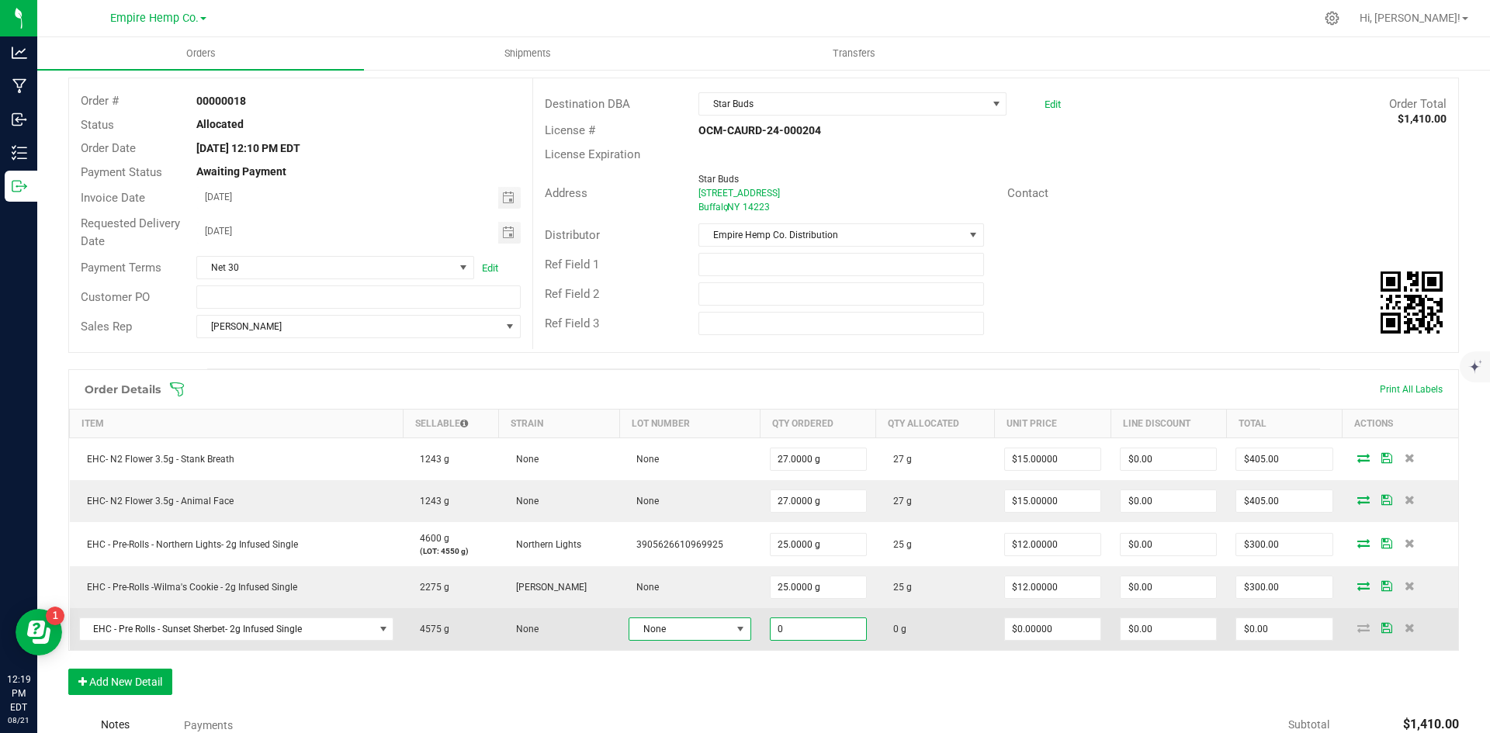
click at [837, 632] on input "0" at bounding box center [818, 630] width 95 height 22
type input "25.0000 g"
type input "0"
click at [1072, 631] on input "0" at bounding box center [1052, 630] width 95 height 22
click at [1065, 633] on input "0" at bounding box center [1052, 630] width 95 height 22
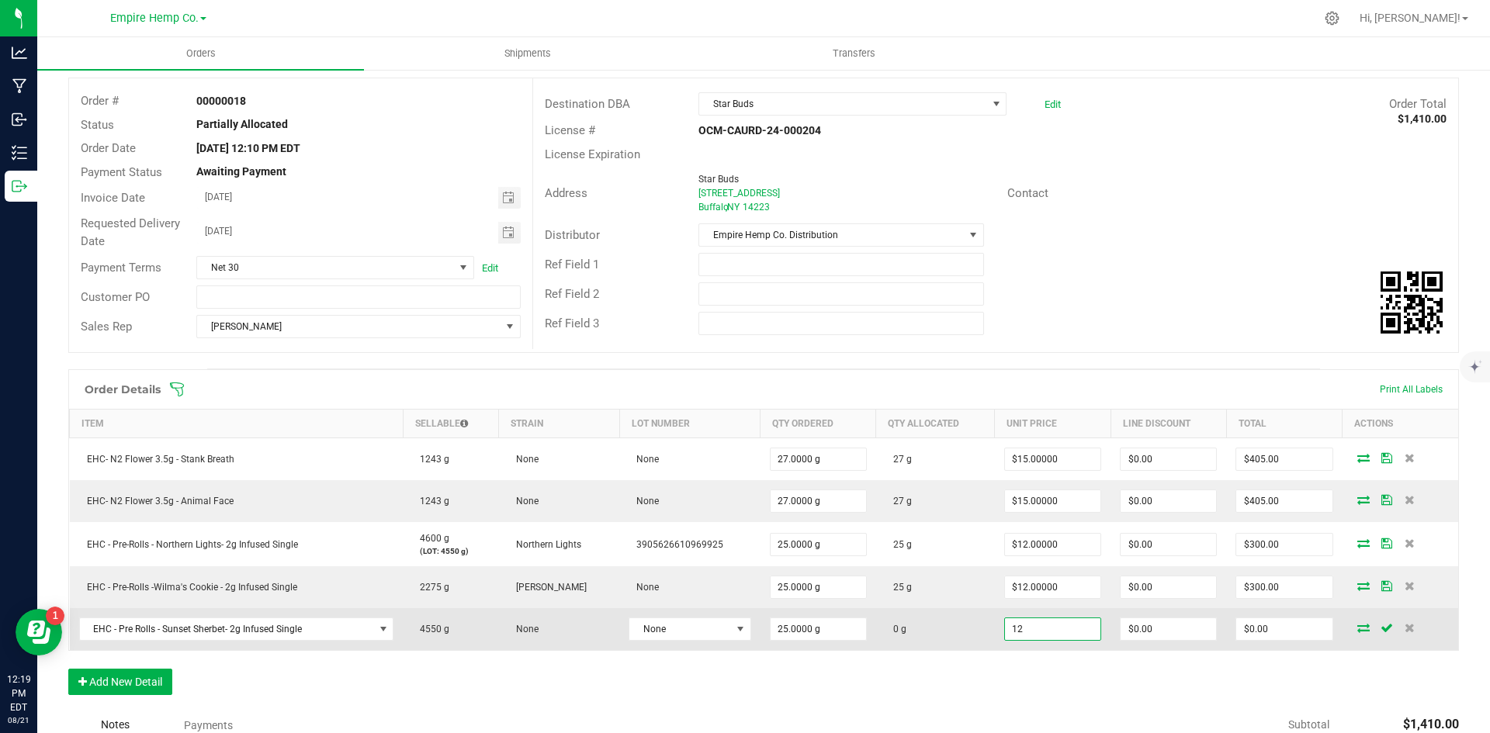
type input "$12.00000"
type input "$300.00"
click at [1357, 631] on icon at bounding box center [1363, 627] width 12 height 9
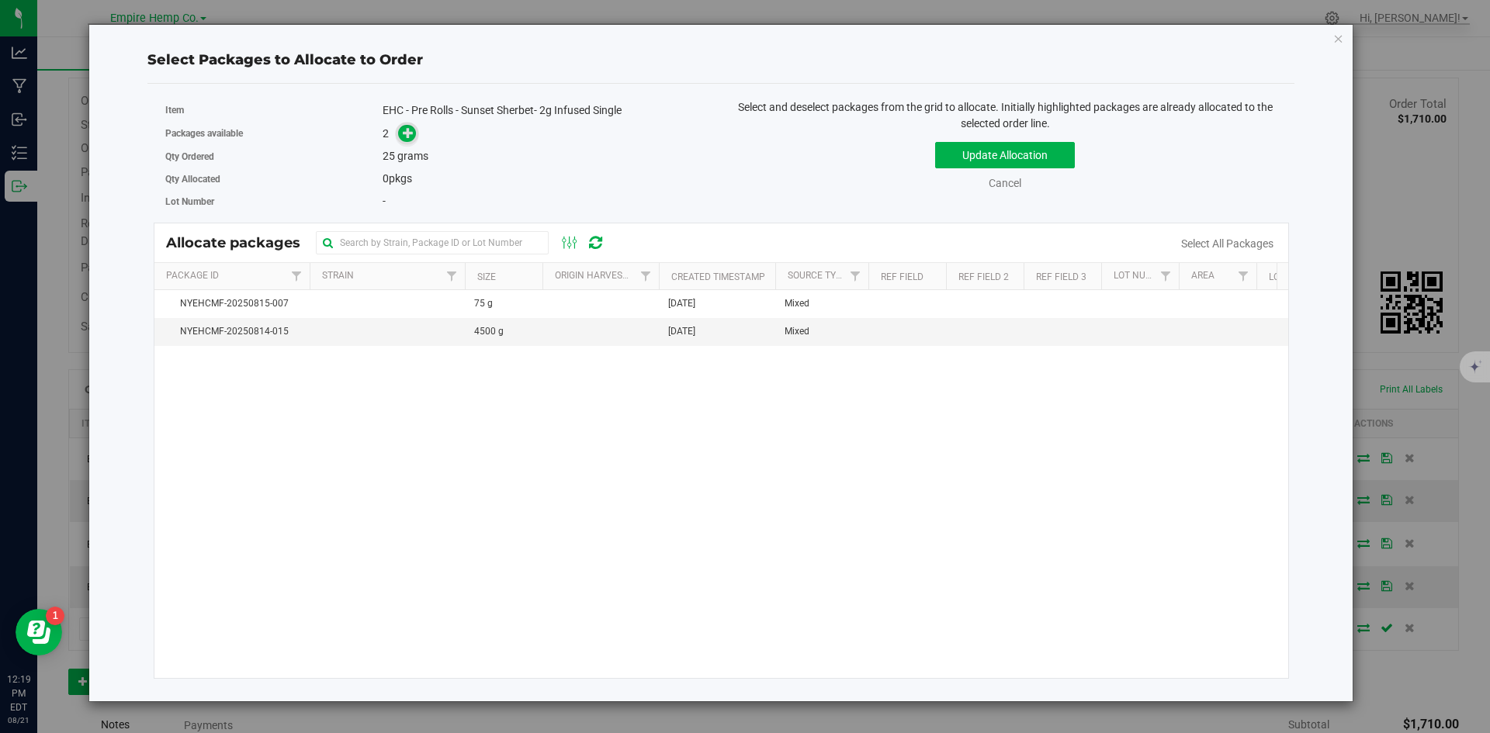
click at [413, 129] on icon at bounding box center [408, 132] width 11 height 11
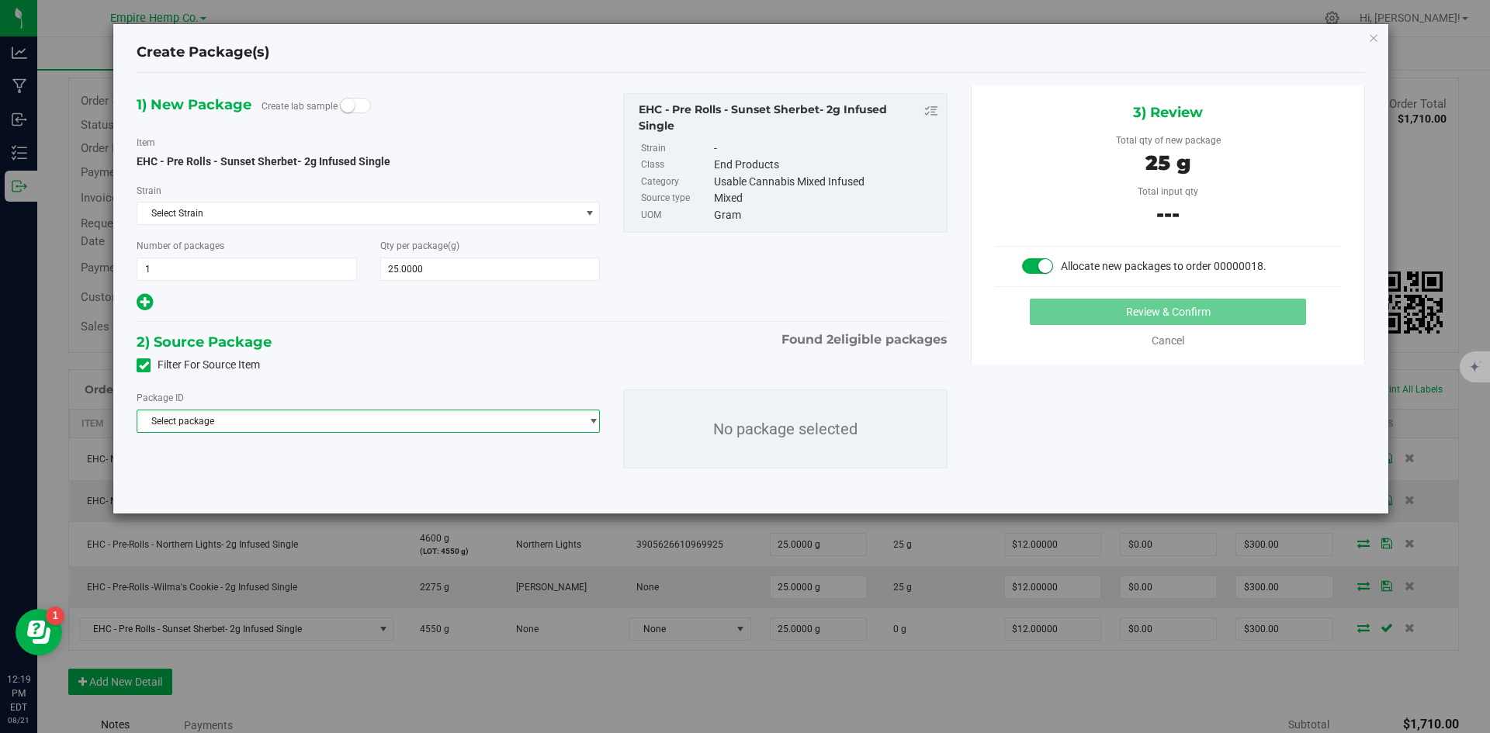
click at [278, 427] on span "Select package" at bounding box center [358, 422] width 442 height 22
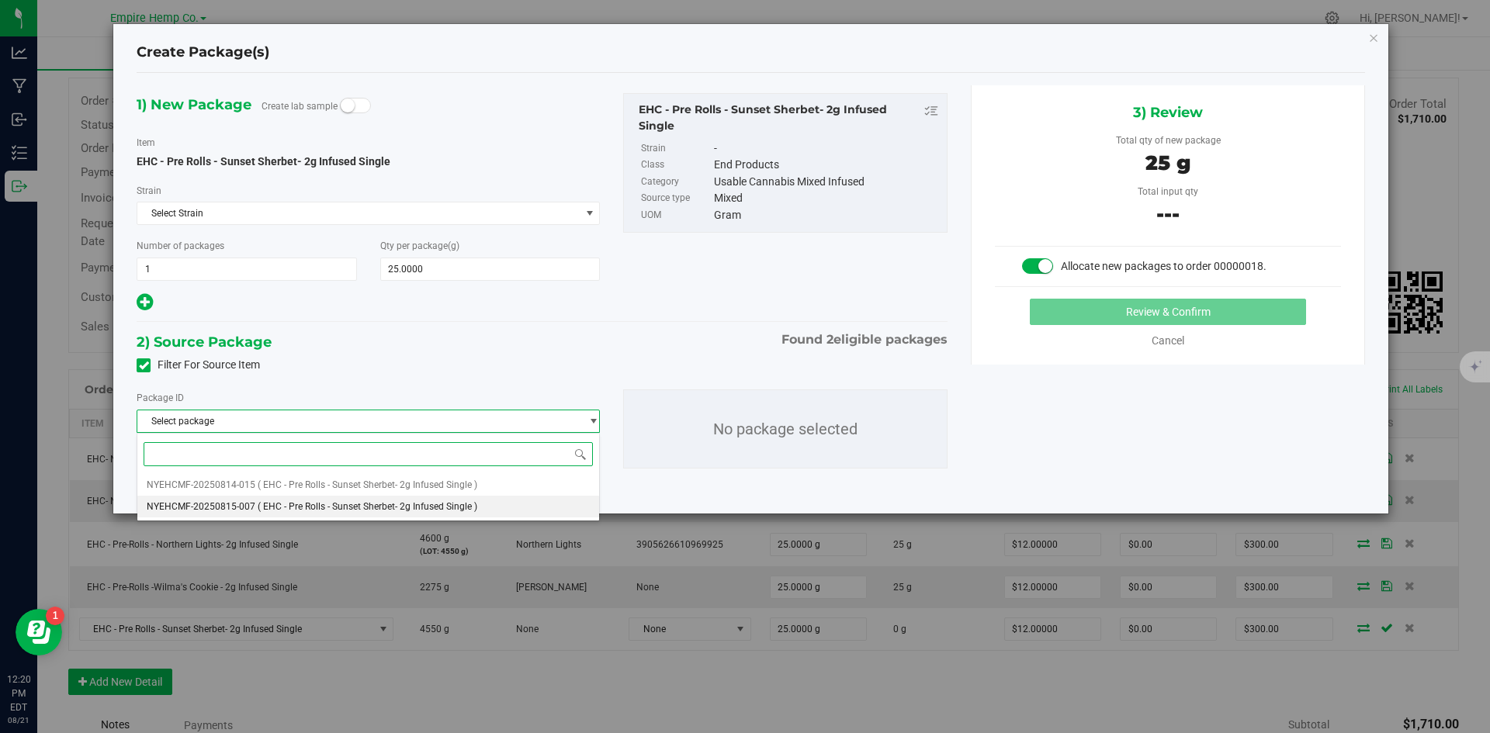
click at [319, 506] on span "( EHC - Pre Rolls - Sunset Sherbet- 2g Infused Single )" at bounding box center [368, 506] width 220 height 11
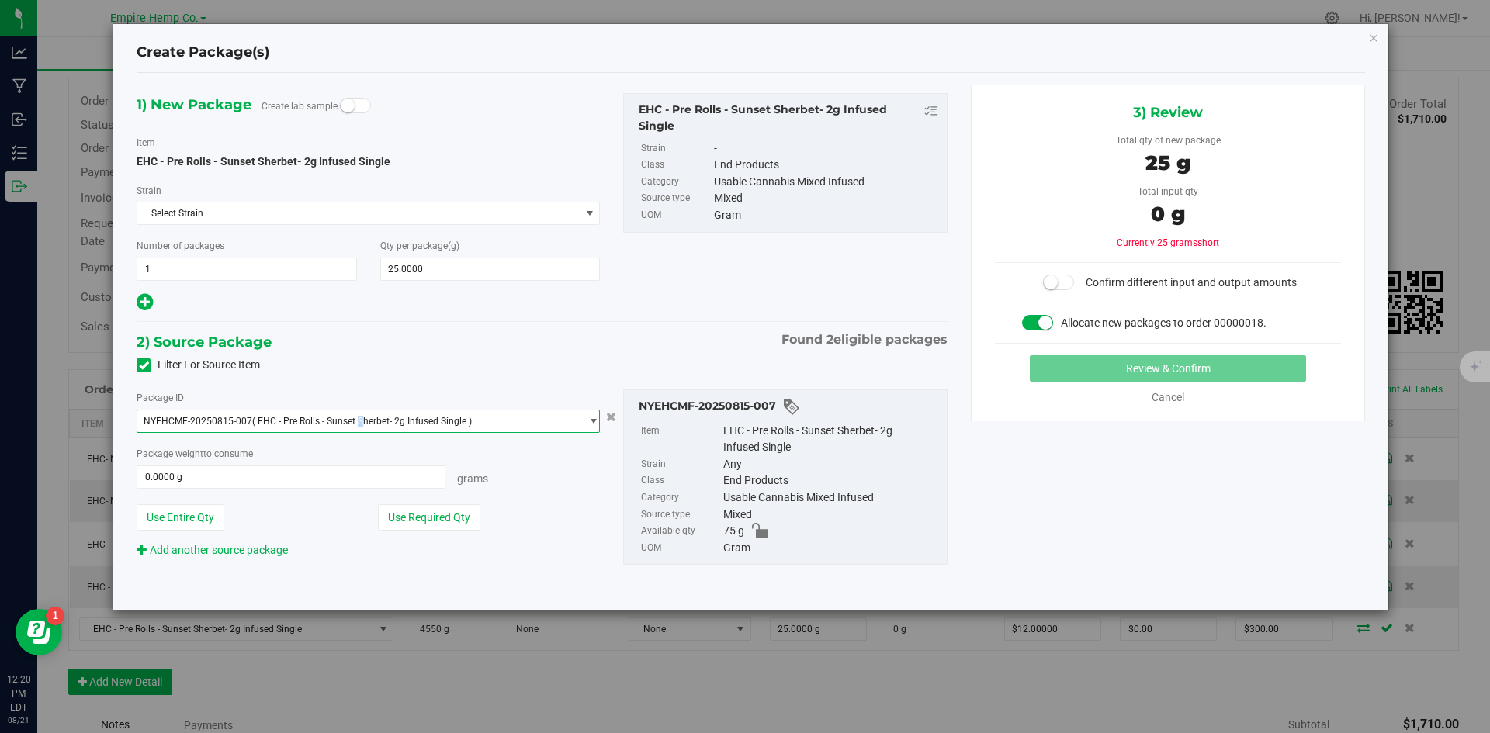
click at [357, 421] on span "( EHC - Pre Rolls - Sunset Sherbet- 2g Infused Single )" at bounding box center [362, 421] width 220 height 11
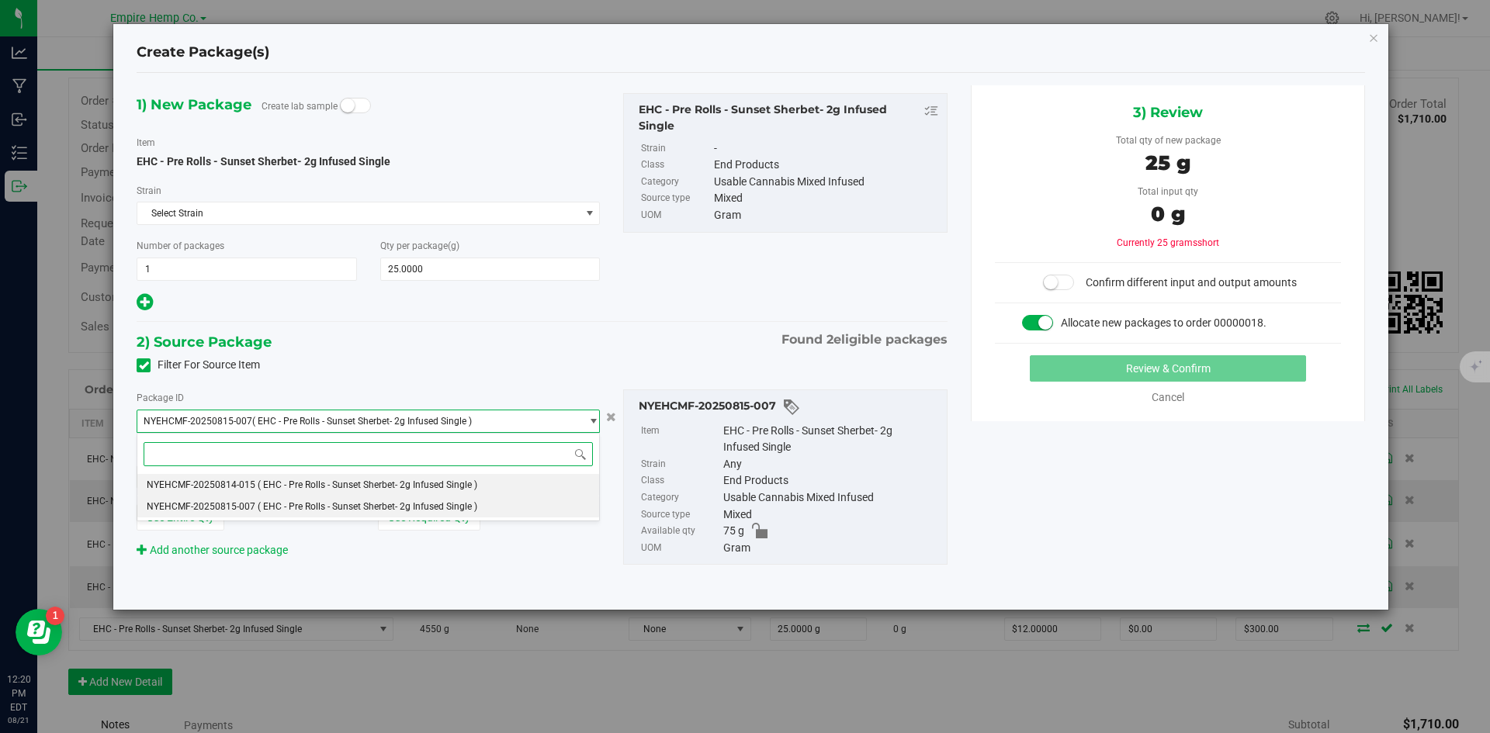
click at [332, 484] on span "( EHC - Pre Rolls - Sunset Sherbet- 2g Infused Single )" at bounding box center [368, 485] width 220 height 11
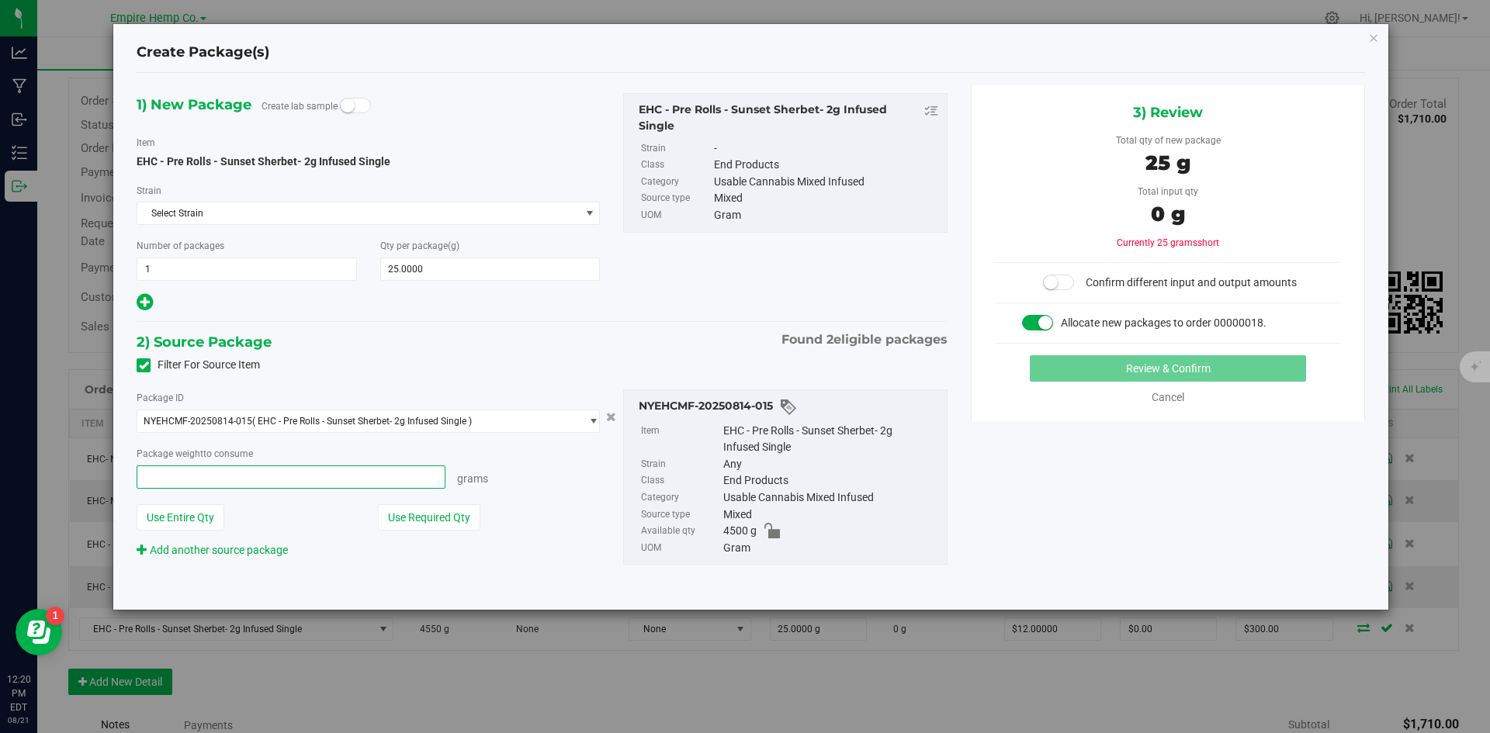
click at [331, 479] on span at bounding box center [291, 477] width 309 height 23
type input "25"
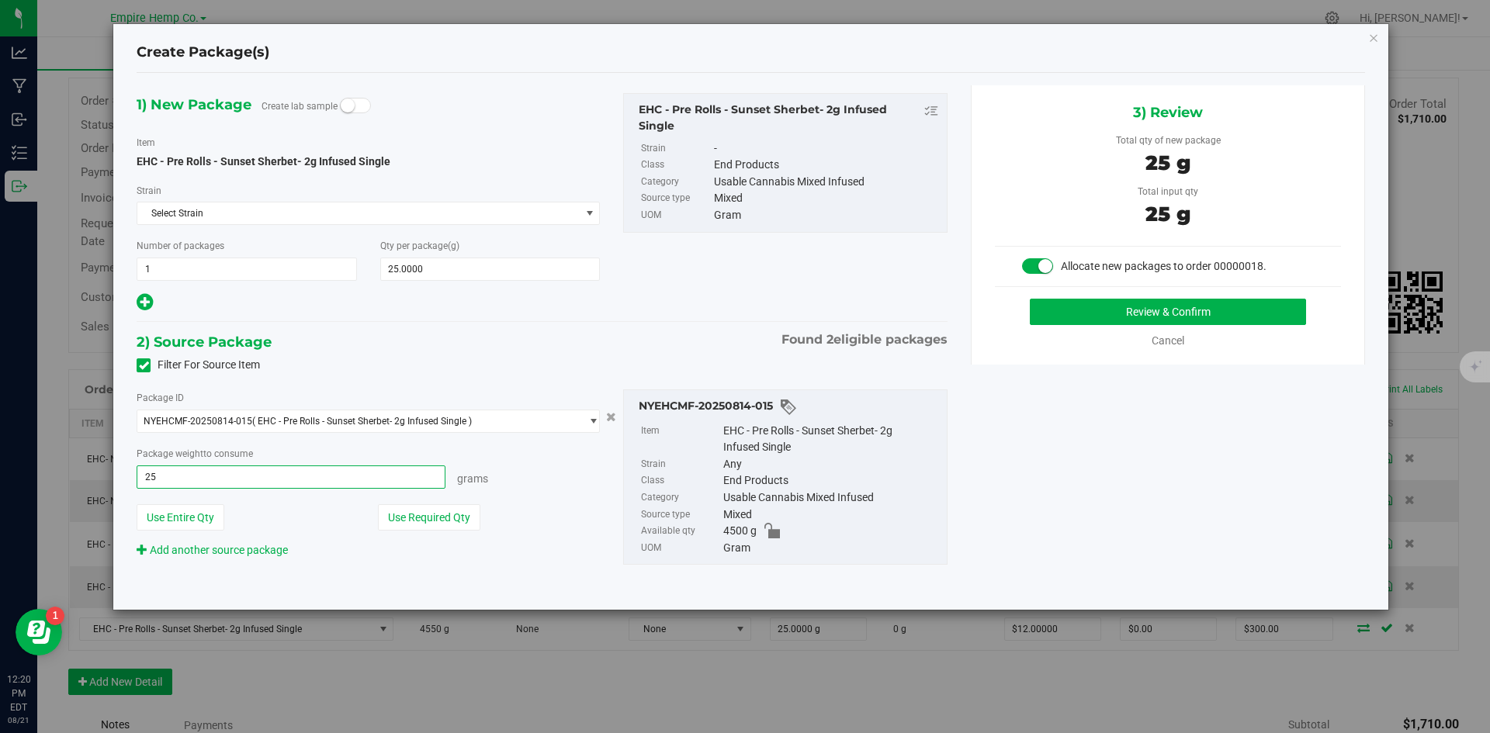
type input "25.0000 g"
click at [507, 372] on div "Filter For Source Item" at bounding box center [542, 365] width 834 height 23
click at [1222, 310] on button "Review & Confirm" at bounding box center [1168, 312] width 276 height 26
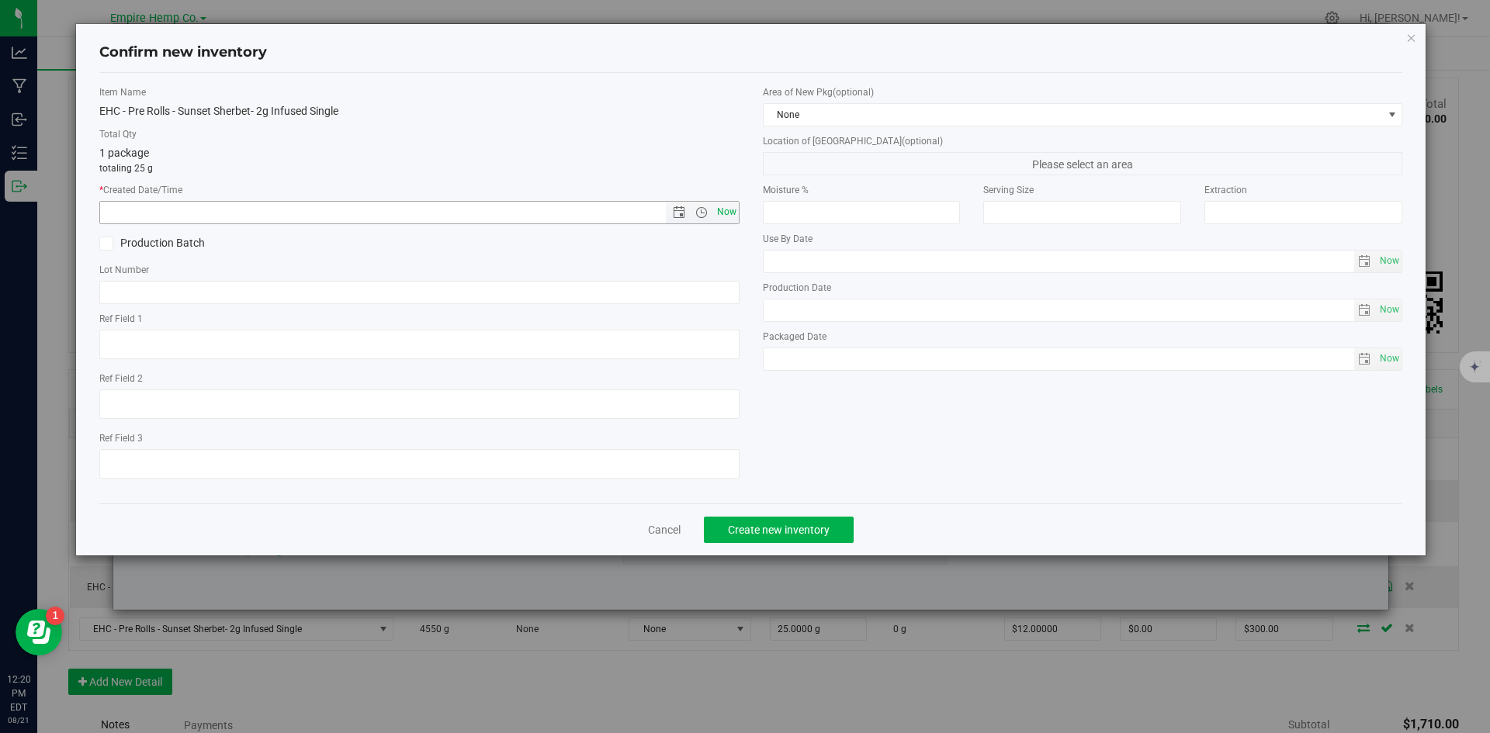
click at [718, 210] on span "Now" at bounding box center [726, 212] width 26 height 23
type input "[DATE] 12:20 PM"
click at [527, 295] on input "text" at bounding box center [419, 292] width 640 height 23
paste input "0998 2183 2180 3430"
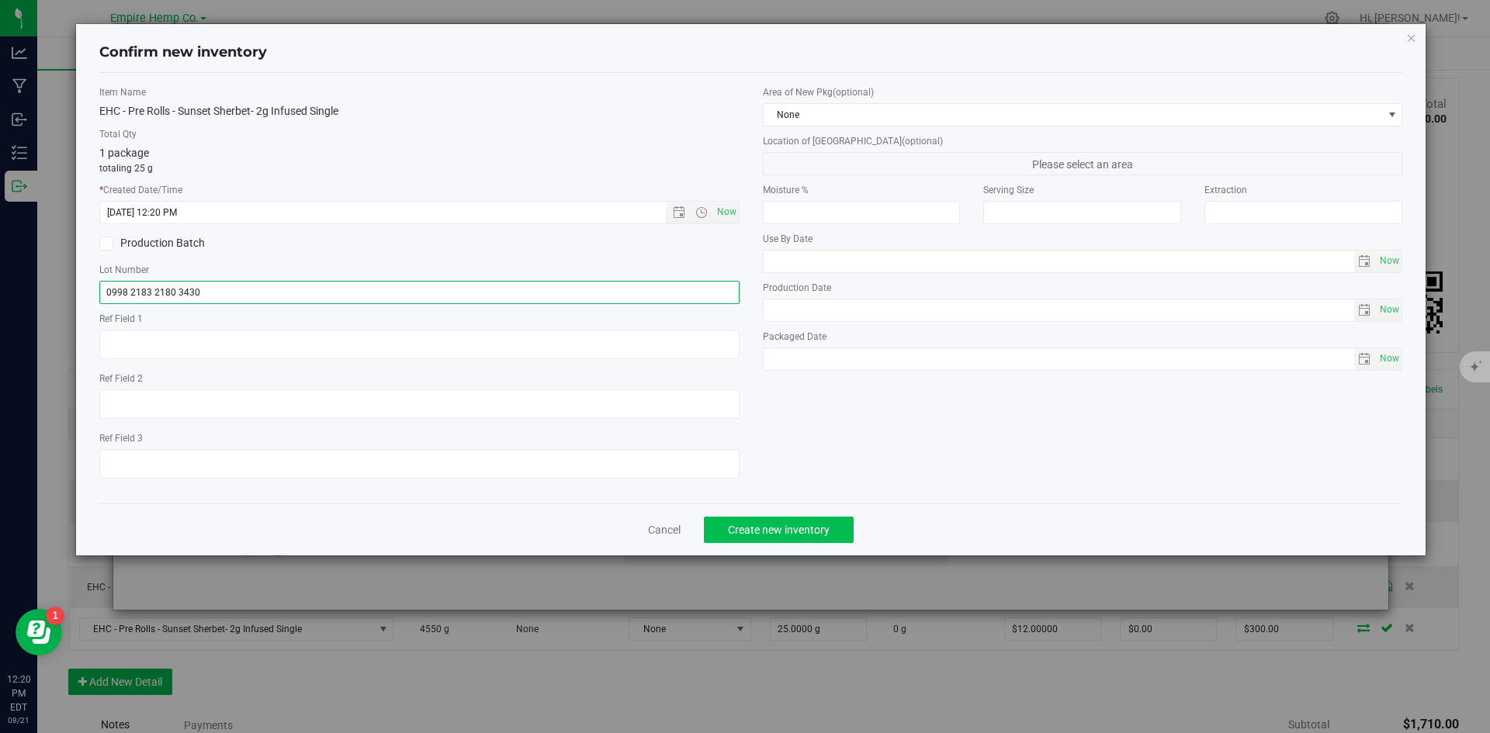
type input "0998 2183 2180 3430"
click at [808, 522] on button "Create new inventory" at bounding box center [779, 530] width 150 height 26
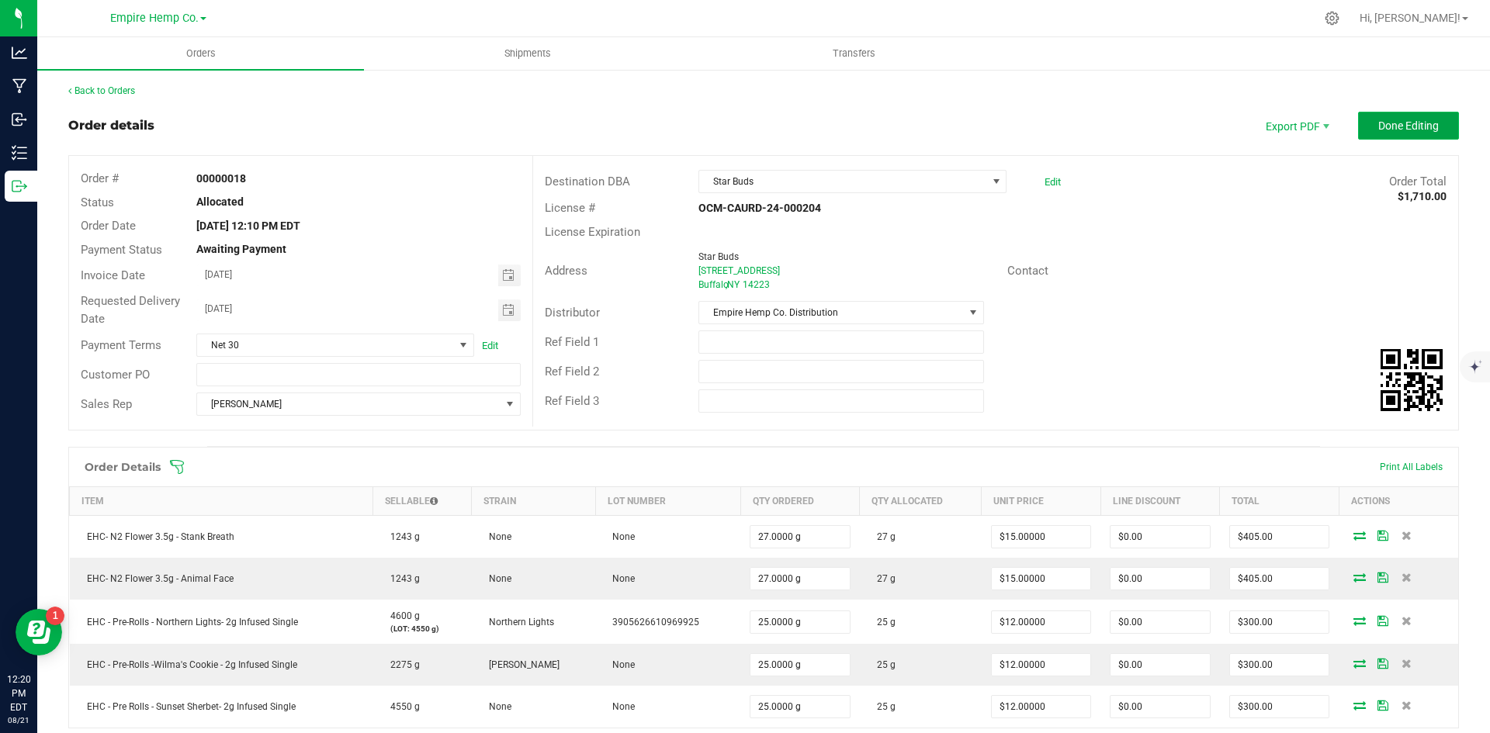
click at [1400, 121] on span "Done Editing" at bounding box center [1408, 126] width 61 height 12
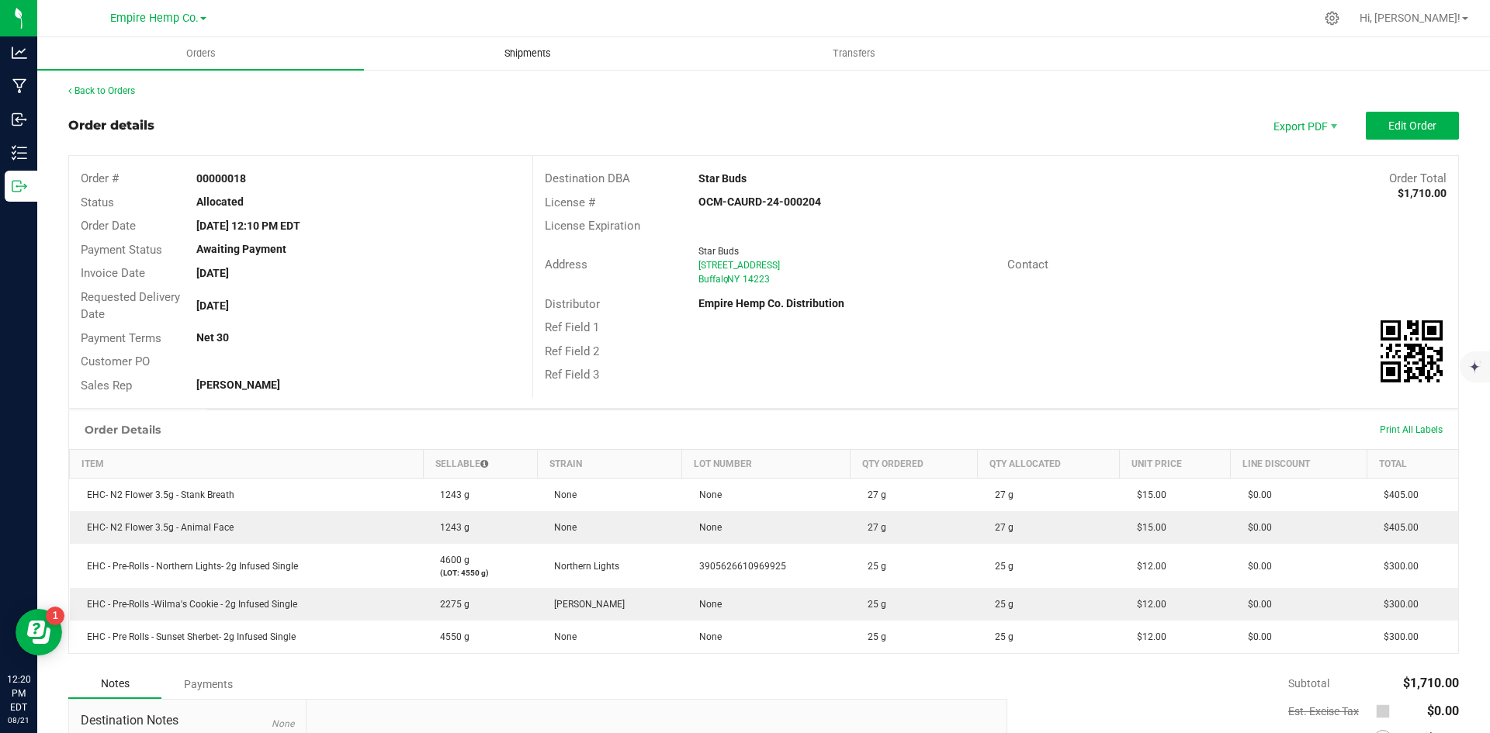
click at [532, 48] on span "Shipments" at bounding box center [528, 54] width 88 height 14
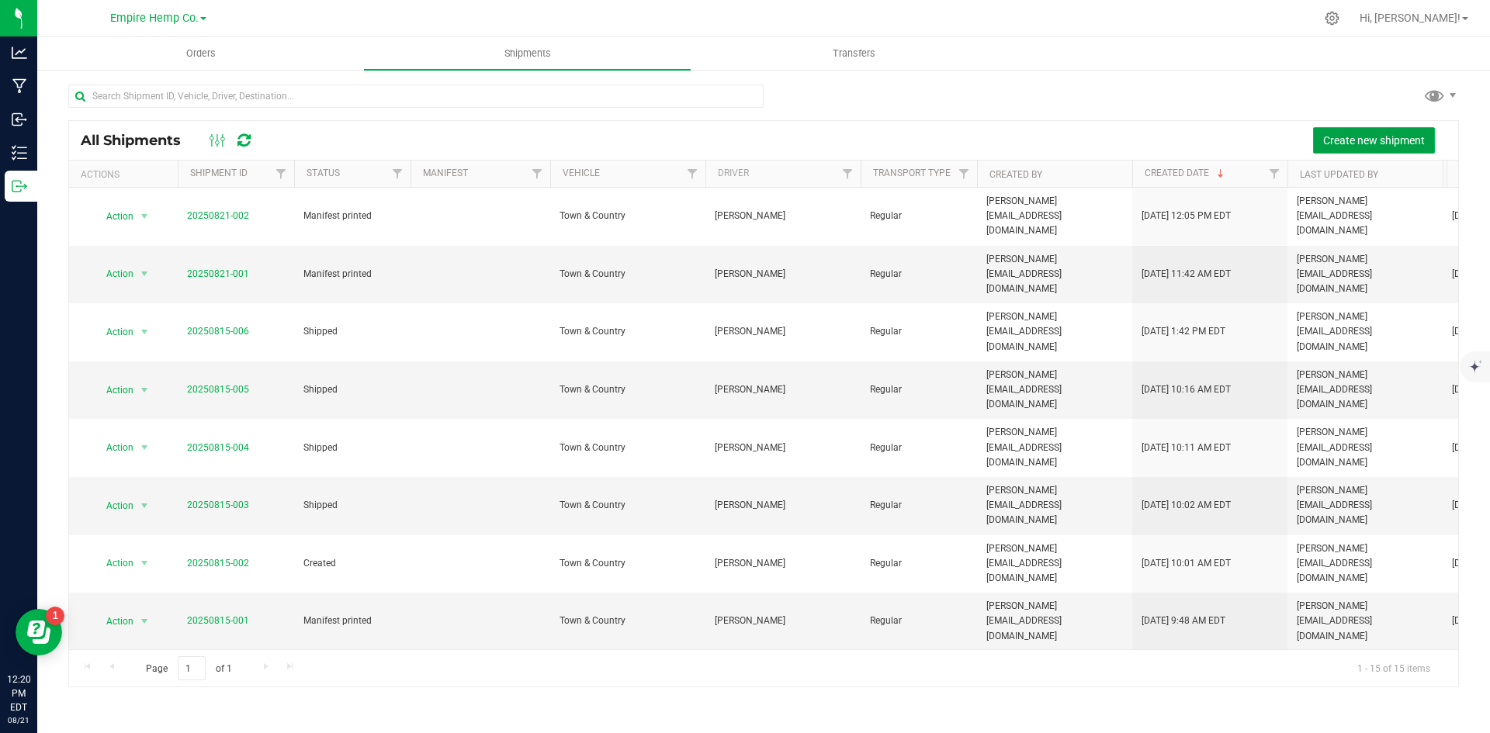
click at [1365, 146] on span "Create new shipment" at bounding box center [1374, 140] width 102 height 12
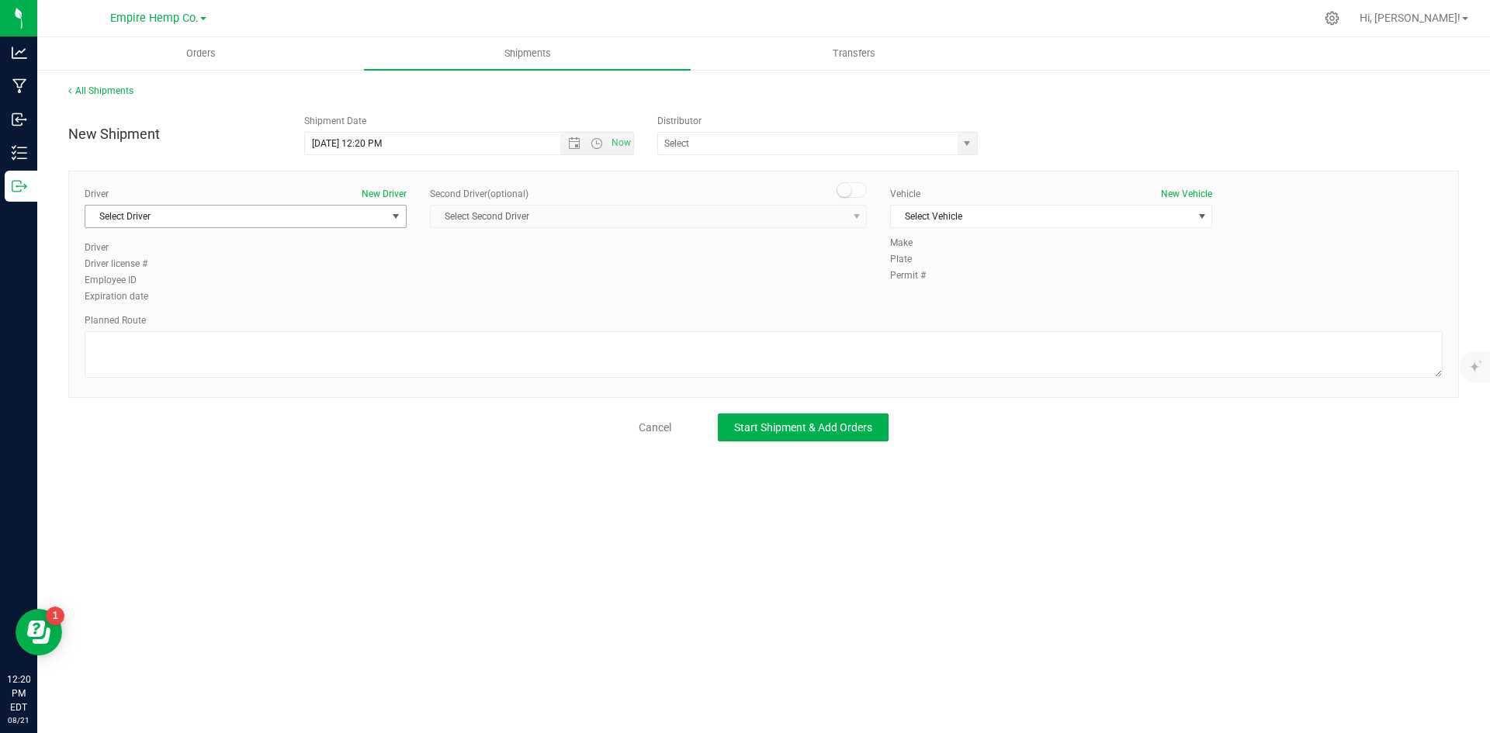
click at [396, 215] on span "select" at bounding box center [396, 216] width 12 height 12
click at [315, 284] on li "[PERSON_NAME]" at bounding box center [245, 281] width 321 height 23
click at [1067, 216] on span "Select Vehicle" at bounding box center [1041, 217] width 301 height 22
click at [997, 246] on li "Town & Country" at bounding box center [1051, 242] width 321 height 23
click at [825, 438] on button "Start Shipment & Add Orders" at bounding box center [803, 428] width 171 height 28
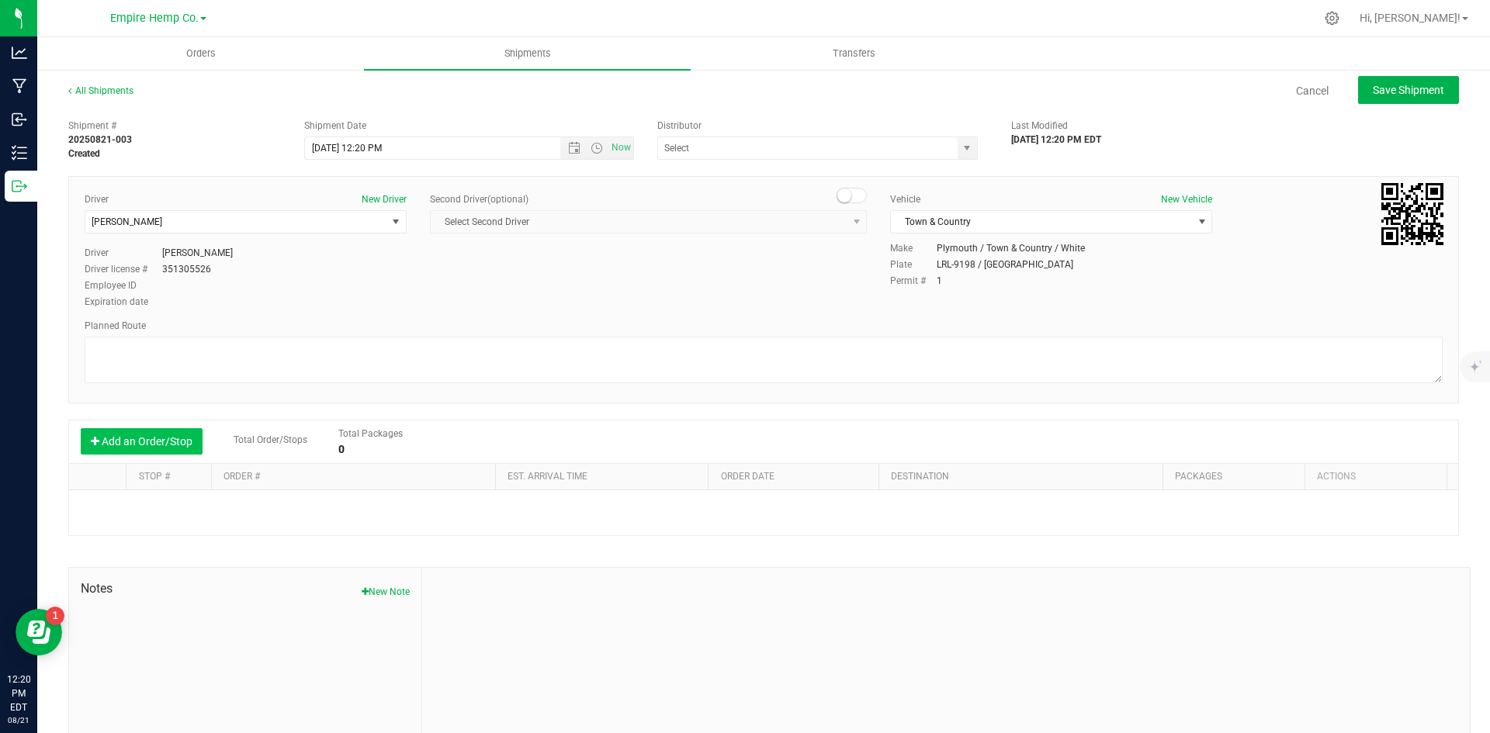
click at [167, 435] on button "Add an Order/Stop" at bounding box center [142, 441] width 122 height 26
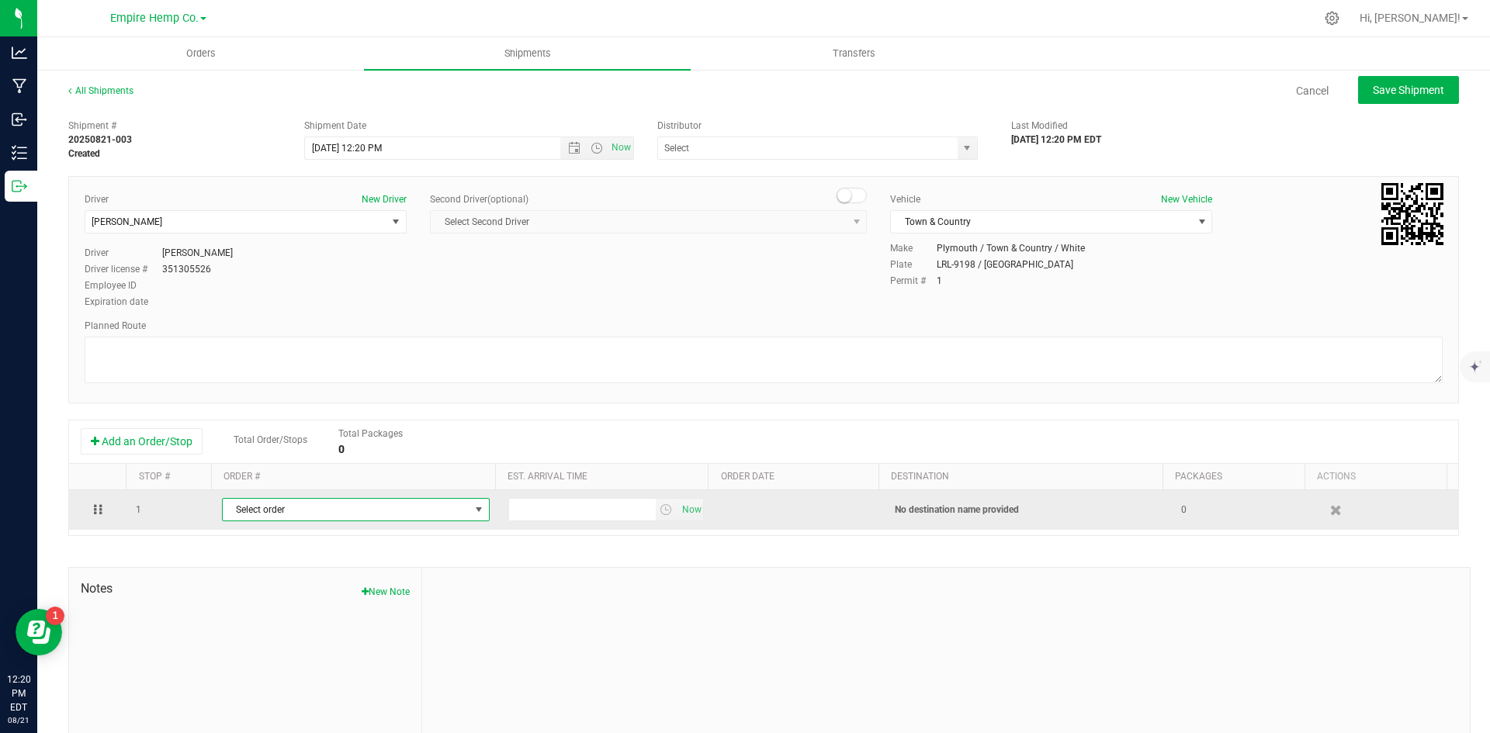
click at [296, 505] on span "Select order" at bounding box center [346, 510] width 247 height 22
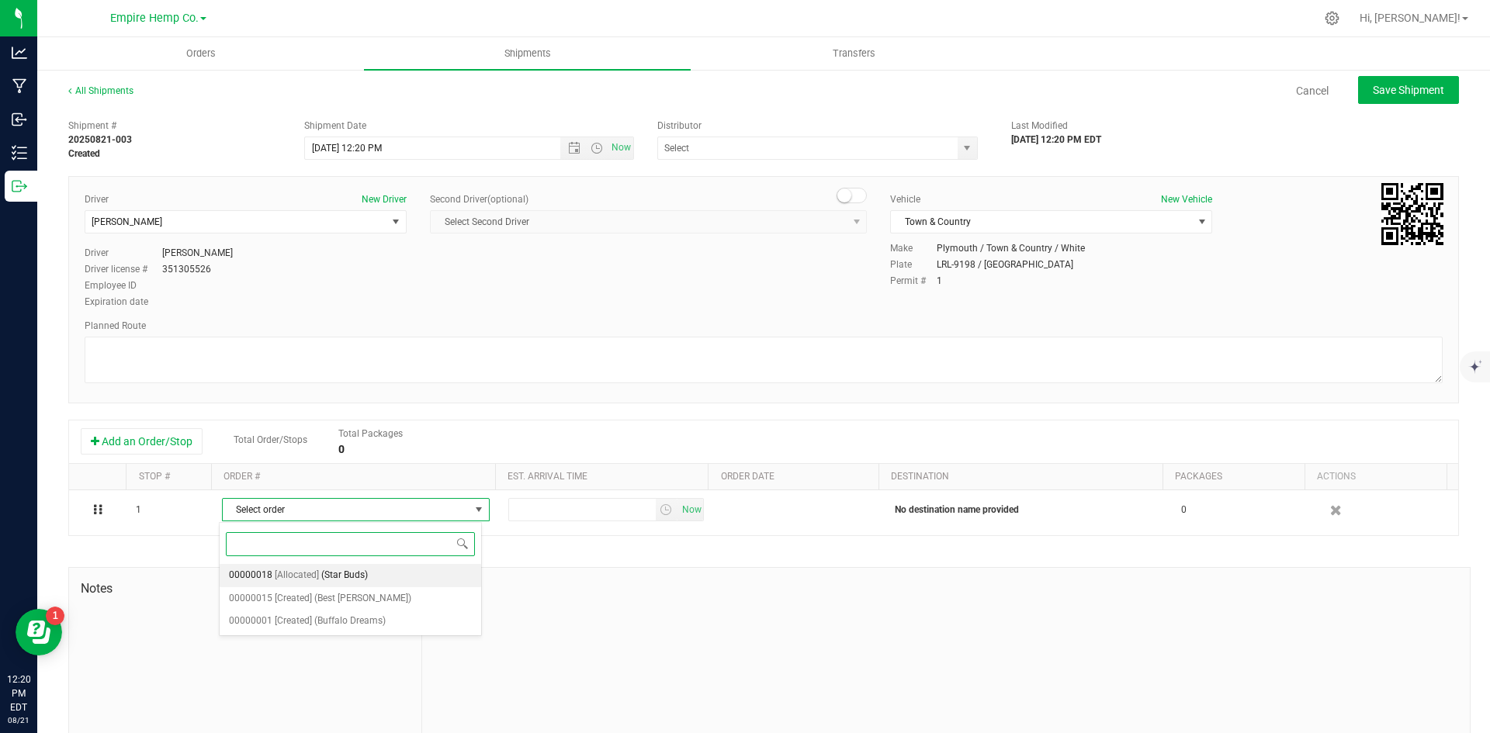
click at [322, 574] on span "(Star Buds)" at bounding box center [344, 576] width 47 height 20
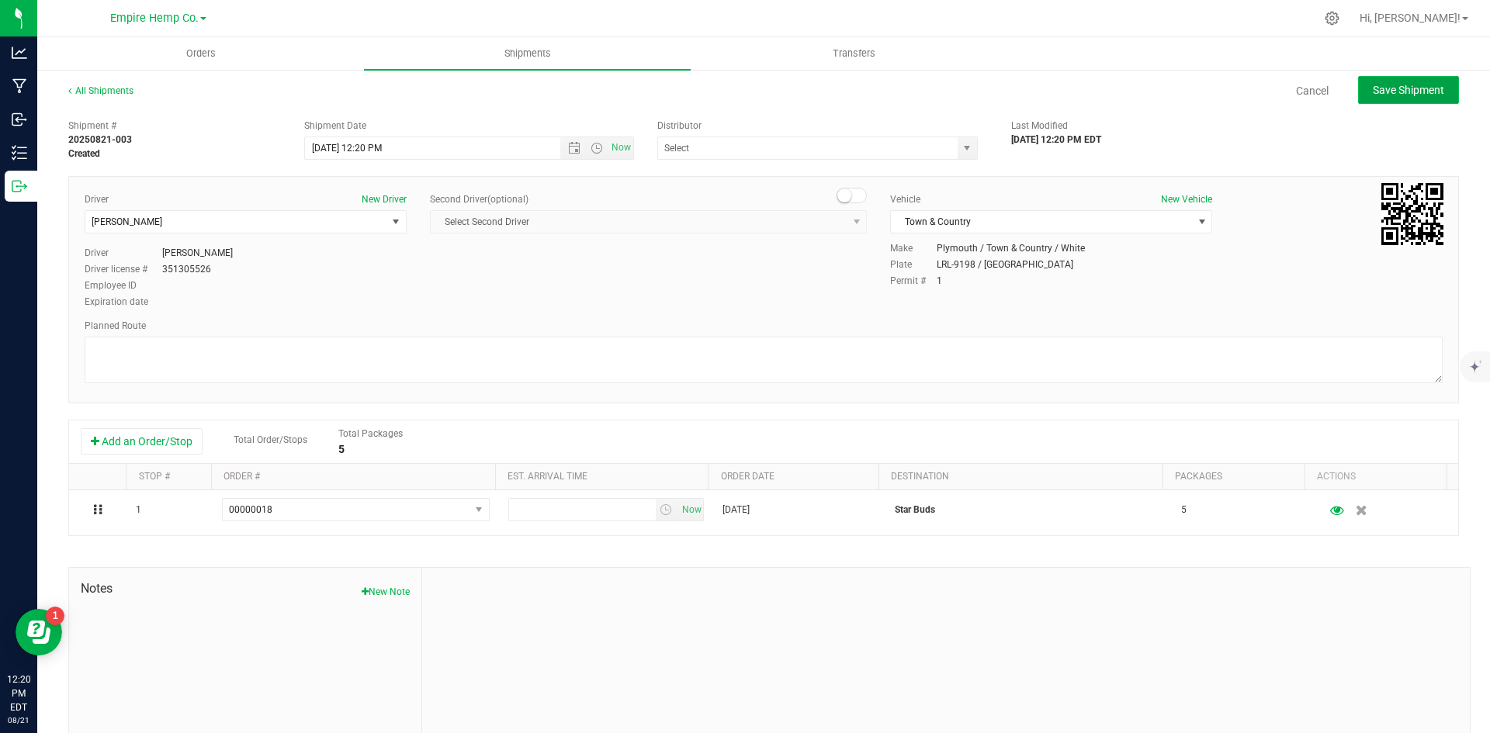
click at [1399, 95] on span "Save Shipment" at bounding box center [1408, 90] width 71 height 12
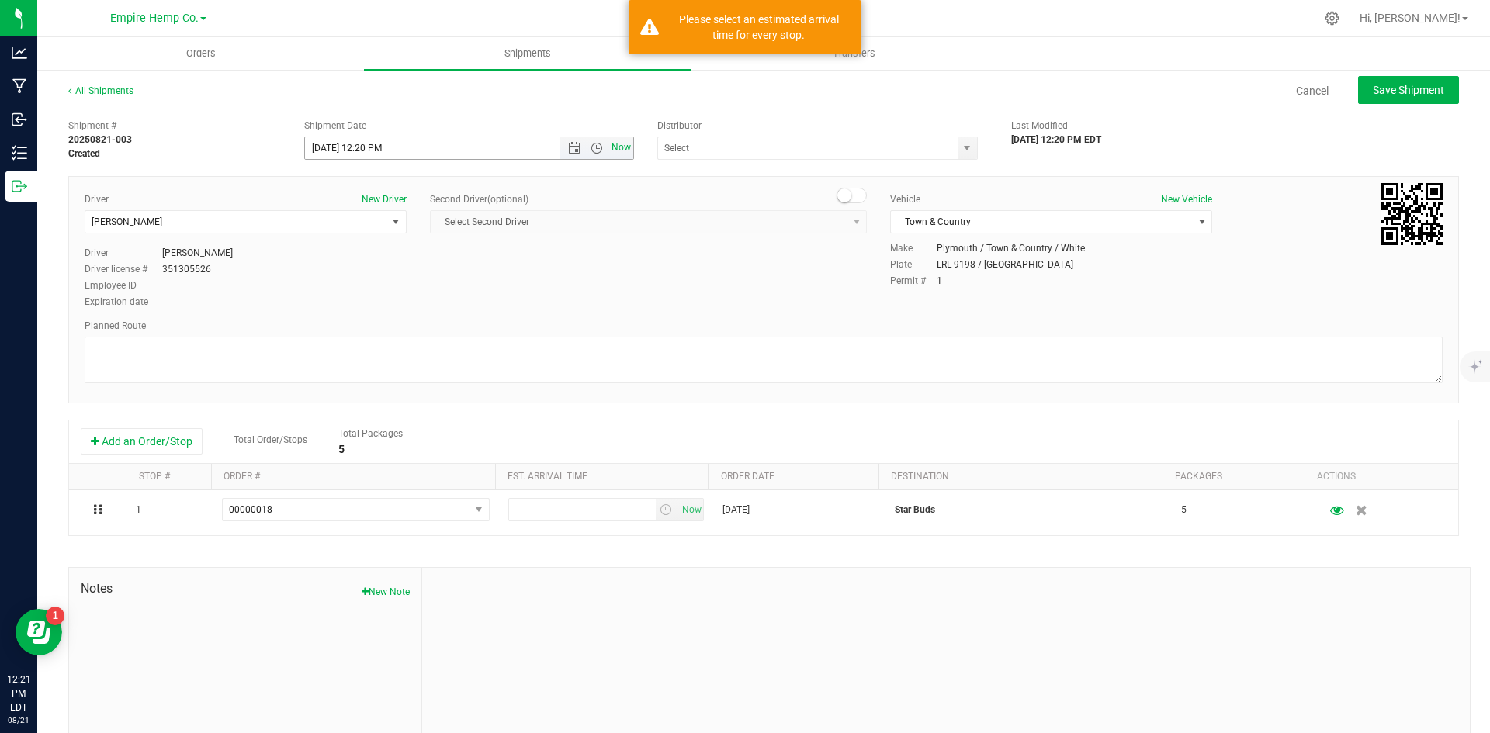
click at [608, 148] on span "Now" at bounding box center [621, 148] width 26 height 23
click at [1417, 92] on span "Save Shipment" at bounding box center [1408, 90] width 71 height 12
type input "[DATE] 4:21 PM"
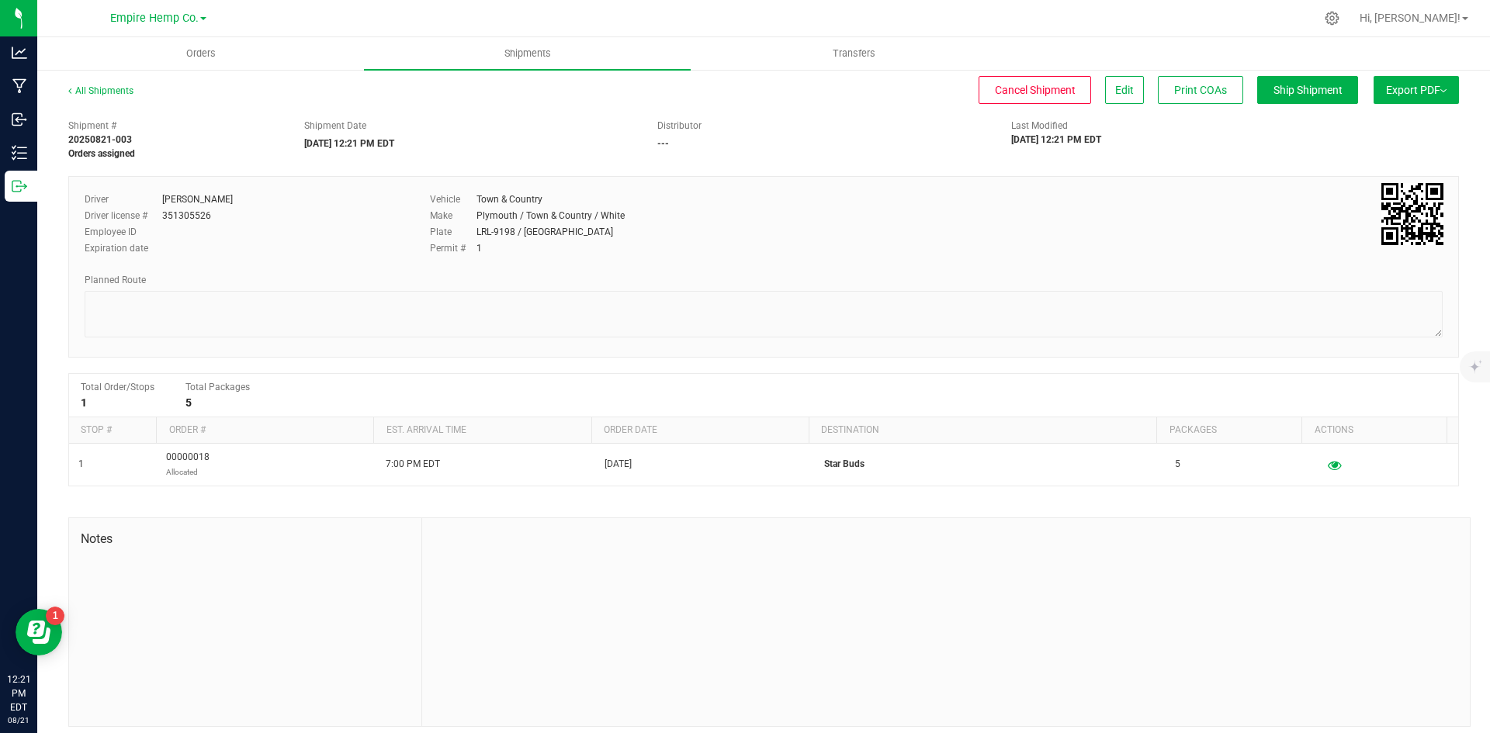
click at [1419, 87] on button "Export PDF" at bounding box center [1416, 90] width 85 height 28
click at [1374, 169] on span "NY Manifest" at bounding box center [1369, 170] width 51 height 11
click at [203, 50] on span "Orders" at bounding box center [200, 54] width 71 height 14
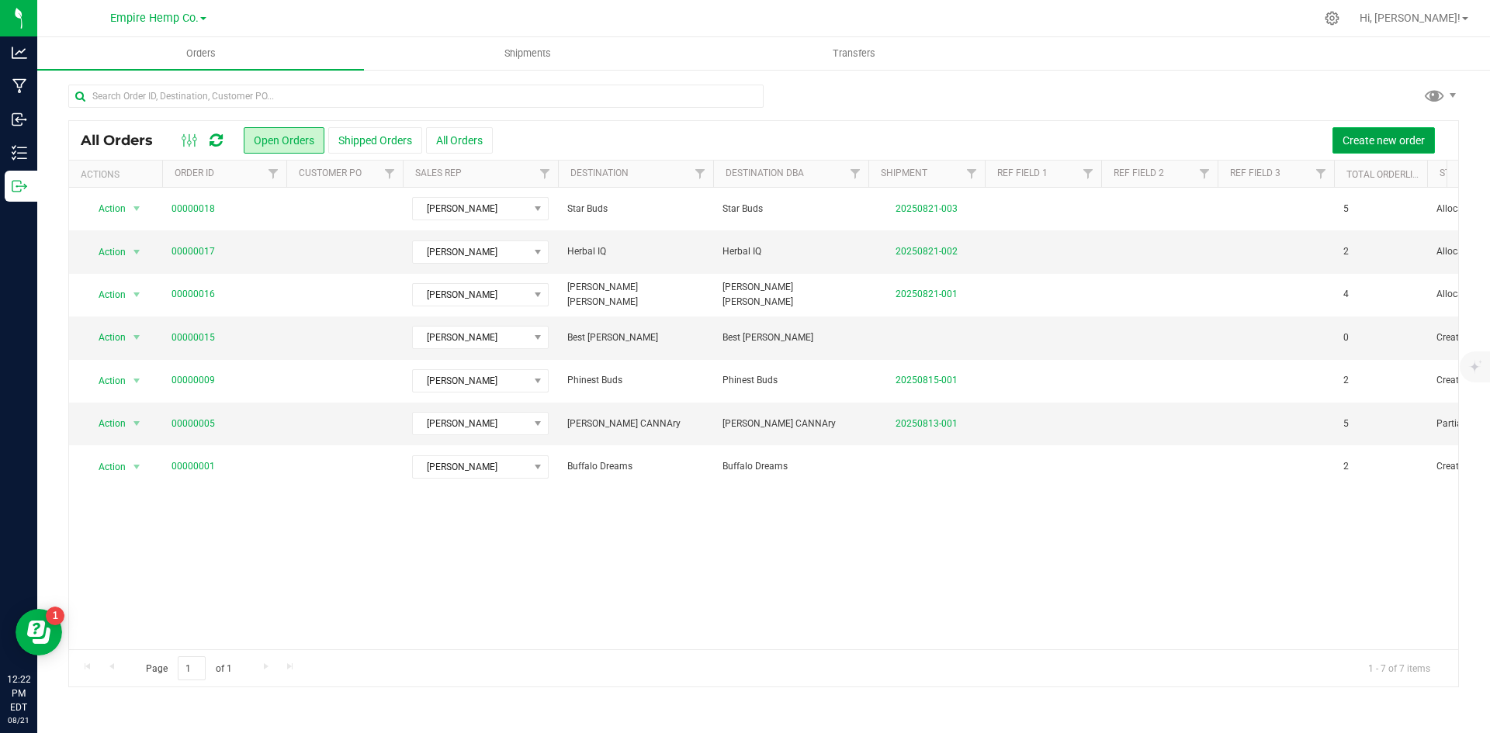
click at [1395, 139] on span "Create new order" at bounding box center [1384, 140] width 82 height 12
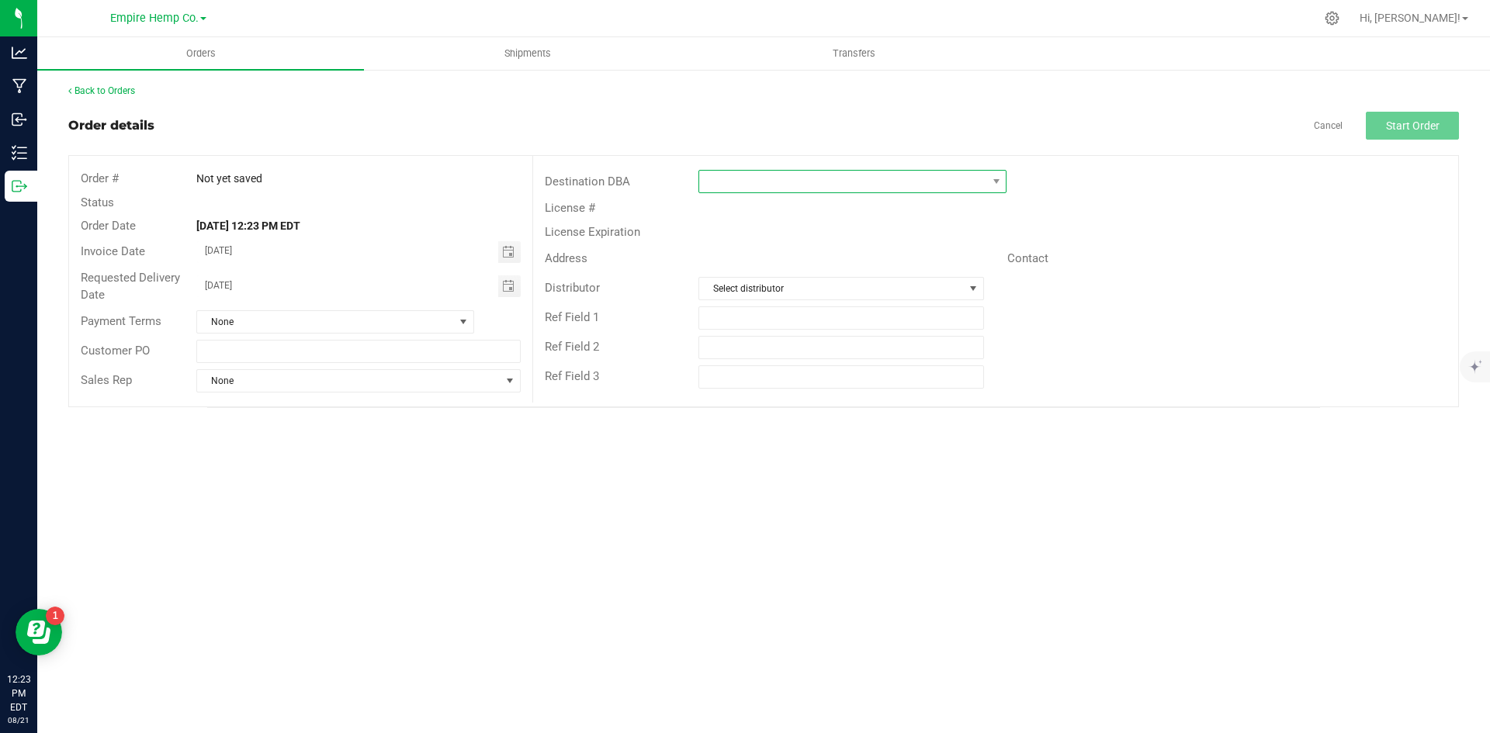
click at [944, 186] on span at bounding box center [842, 182] width 287 height 22
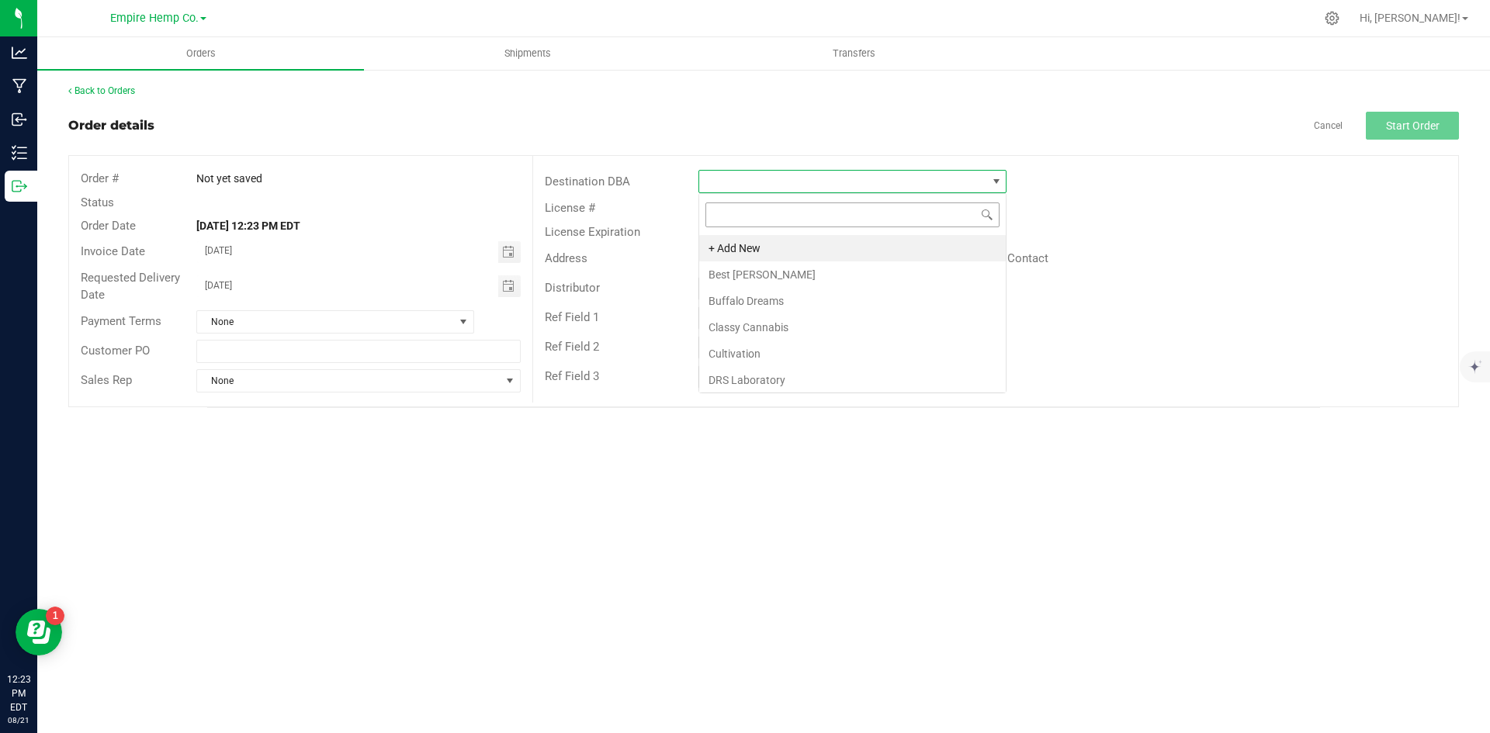
scroll to position [23, 308]
type input "he"
click at [803, 297] on li "Herbal Wai" at bounding box center [852, 301] width 307 height 26
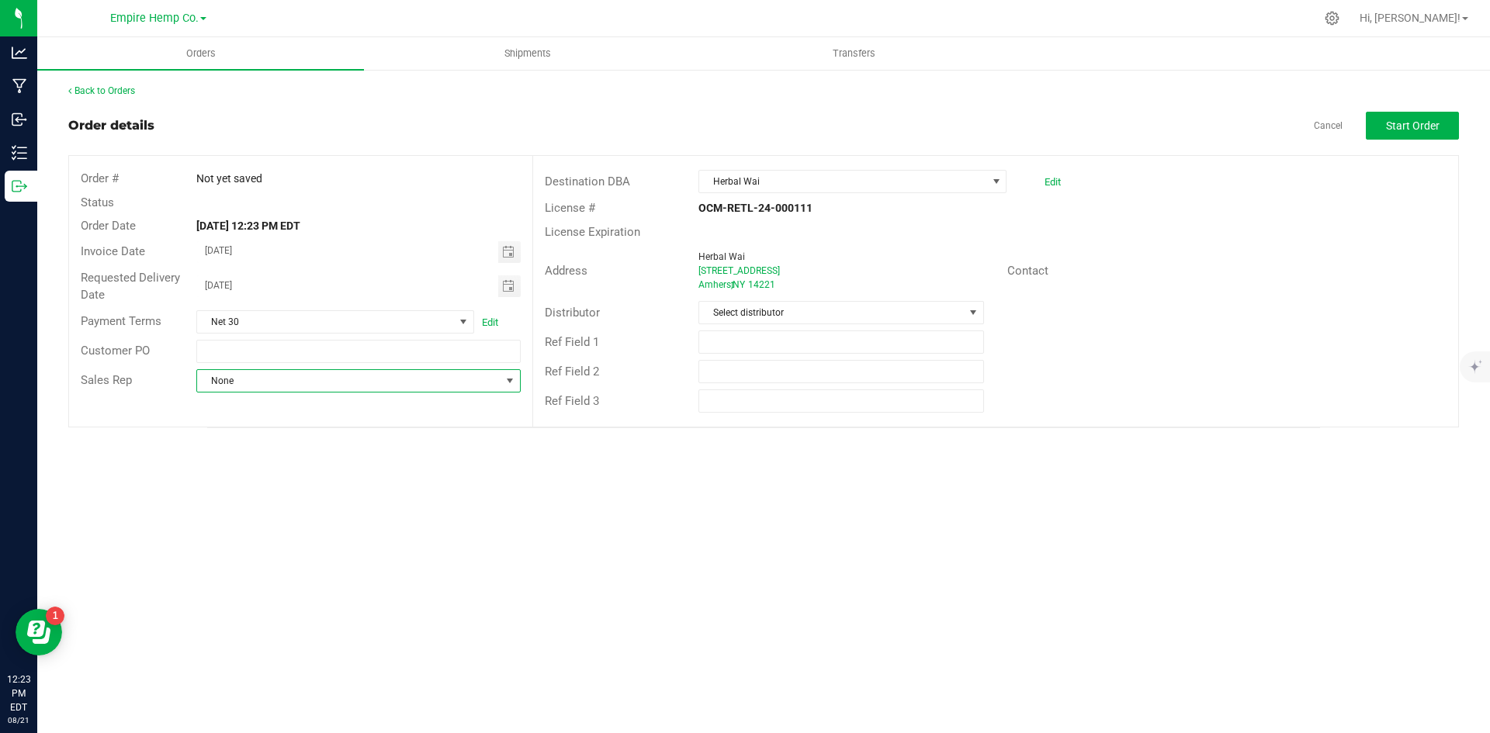
click at [413, 389] on span "None" at bounding box center [348, 381] width 303 height 22
click at [400, 435] on li "[PERSON_NAME]" at bounding box center [358, 447] width 322 height 26
click at [856, 306] on span "Select distributor" at bounding box center [831, 313] width 264 height 22
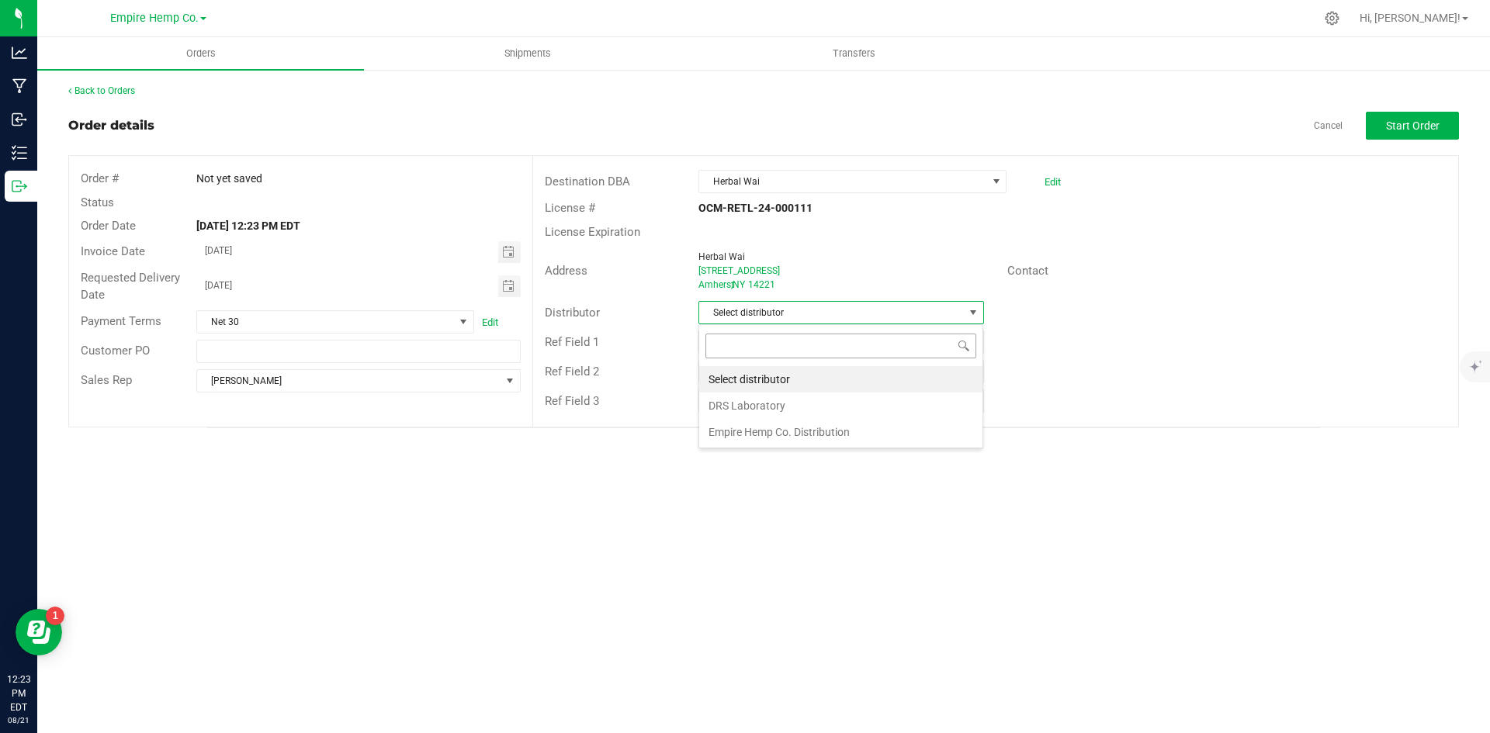
scroll to position [23, 286]
click at [800, 424] on li "Empire Hemp Co. Distribution" at bounding box center [840, 432] width 283 height 26
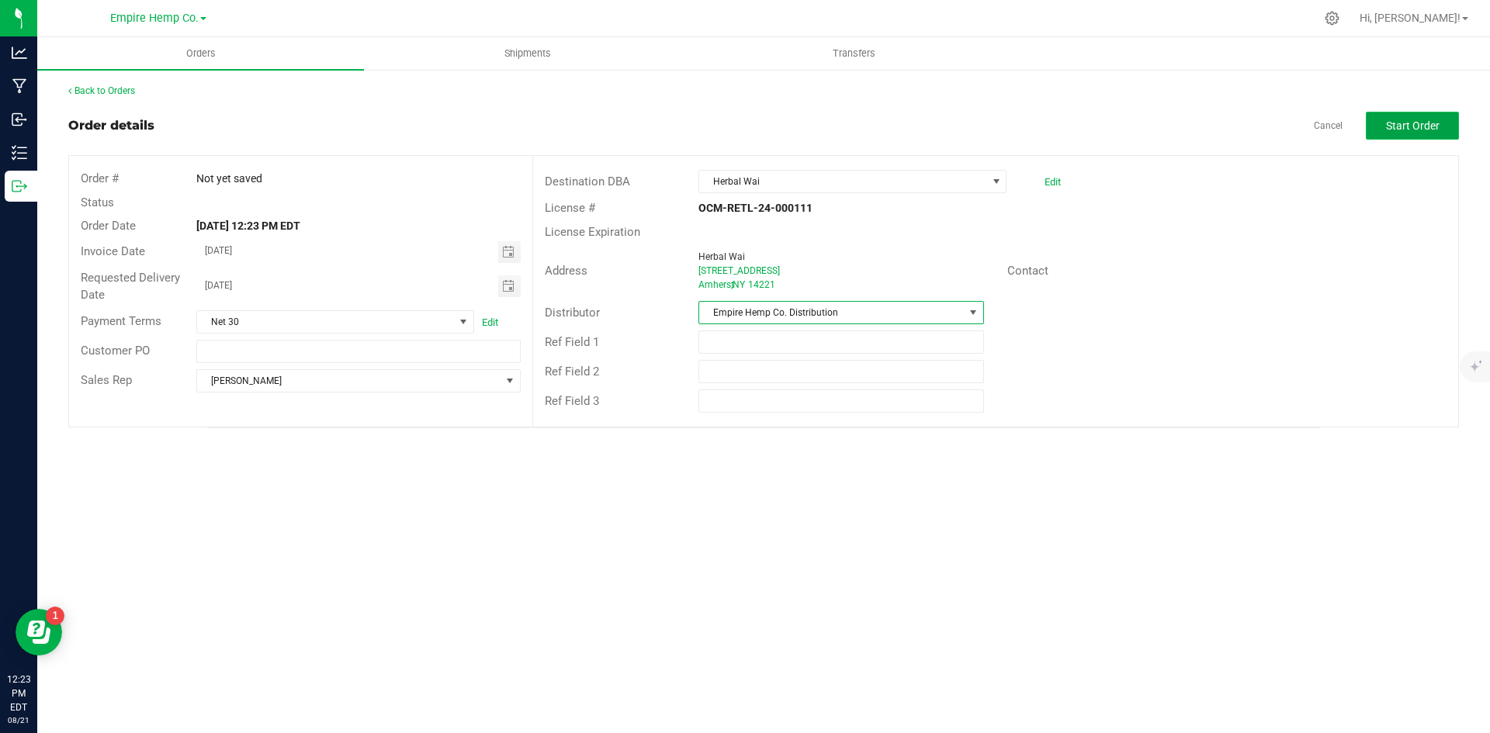
click at [1419, 128] on span "Start Order" at bounding box center [1413, 126] width 54 height 12
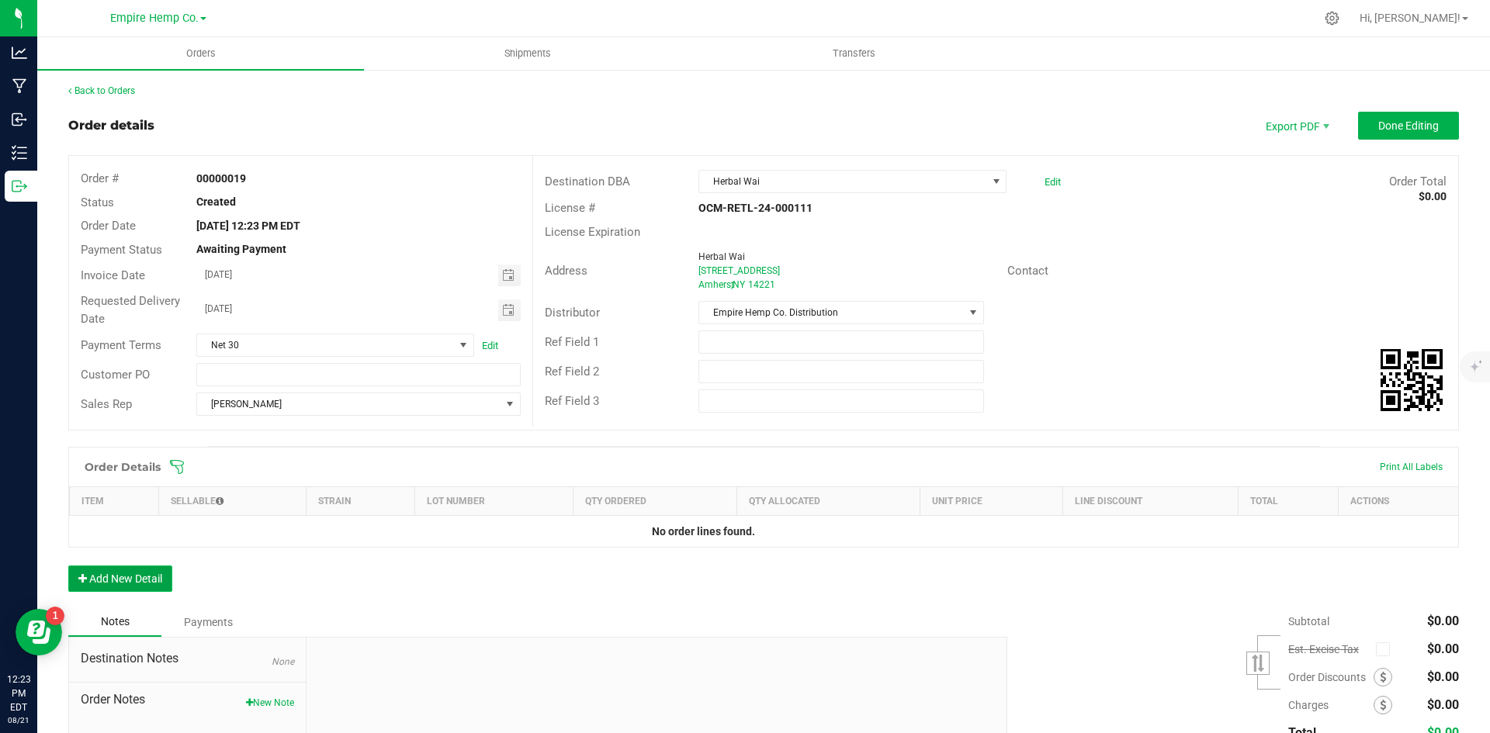
click at [124, 574] on button "Add New Detail" at bounding box center [120, 579] width 104 height 26
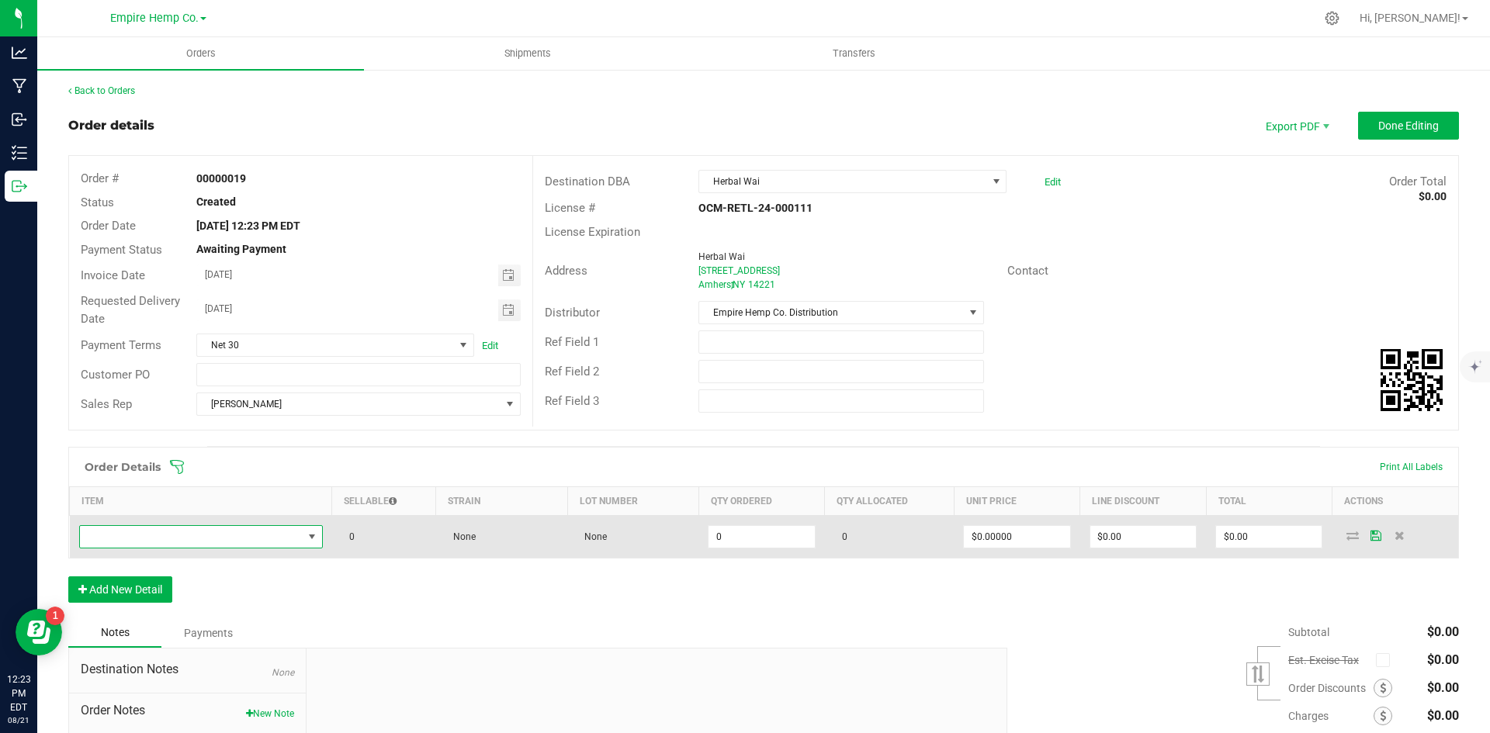
click at [167, 541] on span "NO DATA FOUND" at bounding box center [191, 537] width 223 height 22
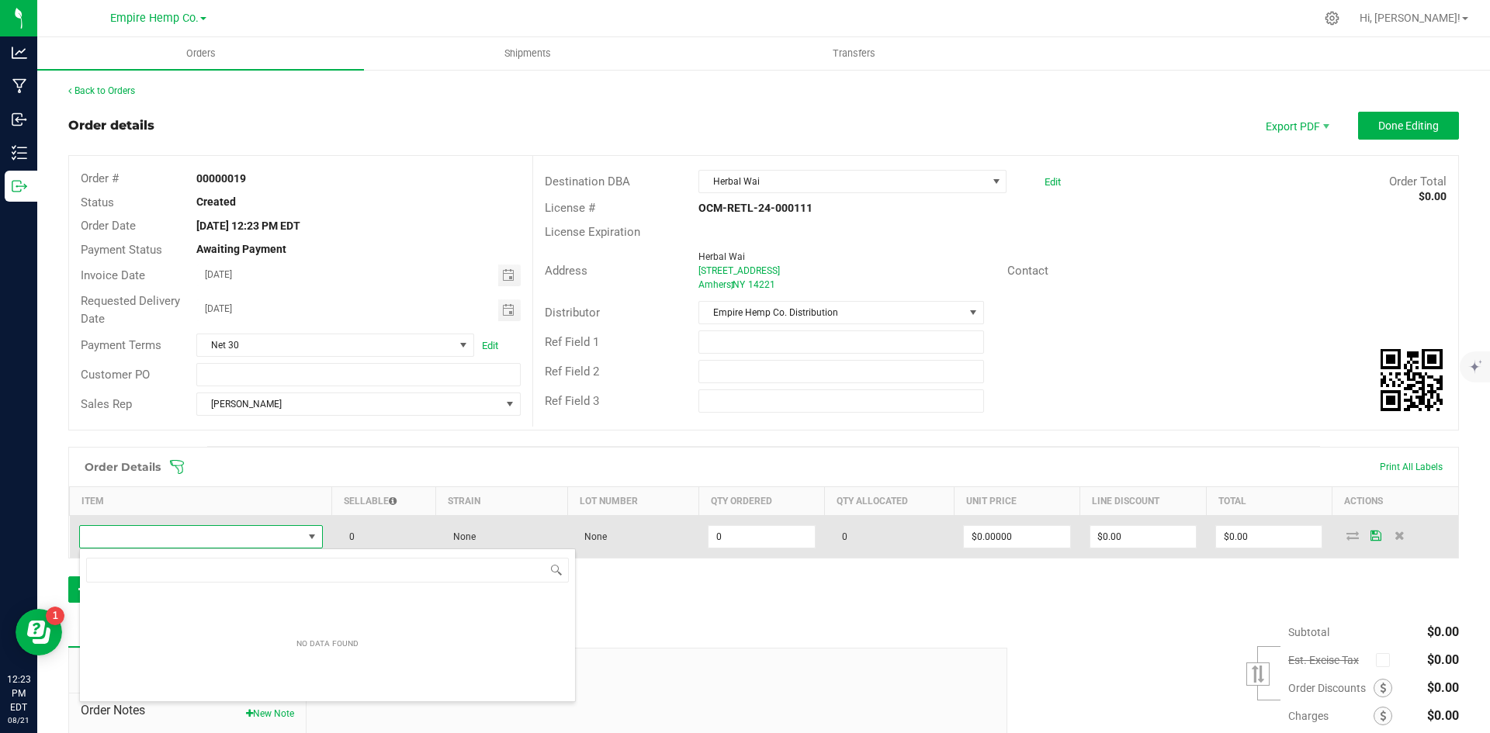
scroll to position [23, 240]
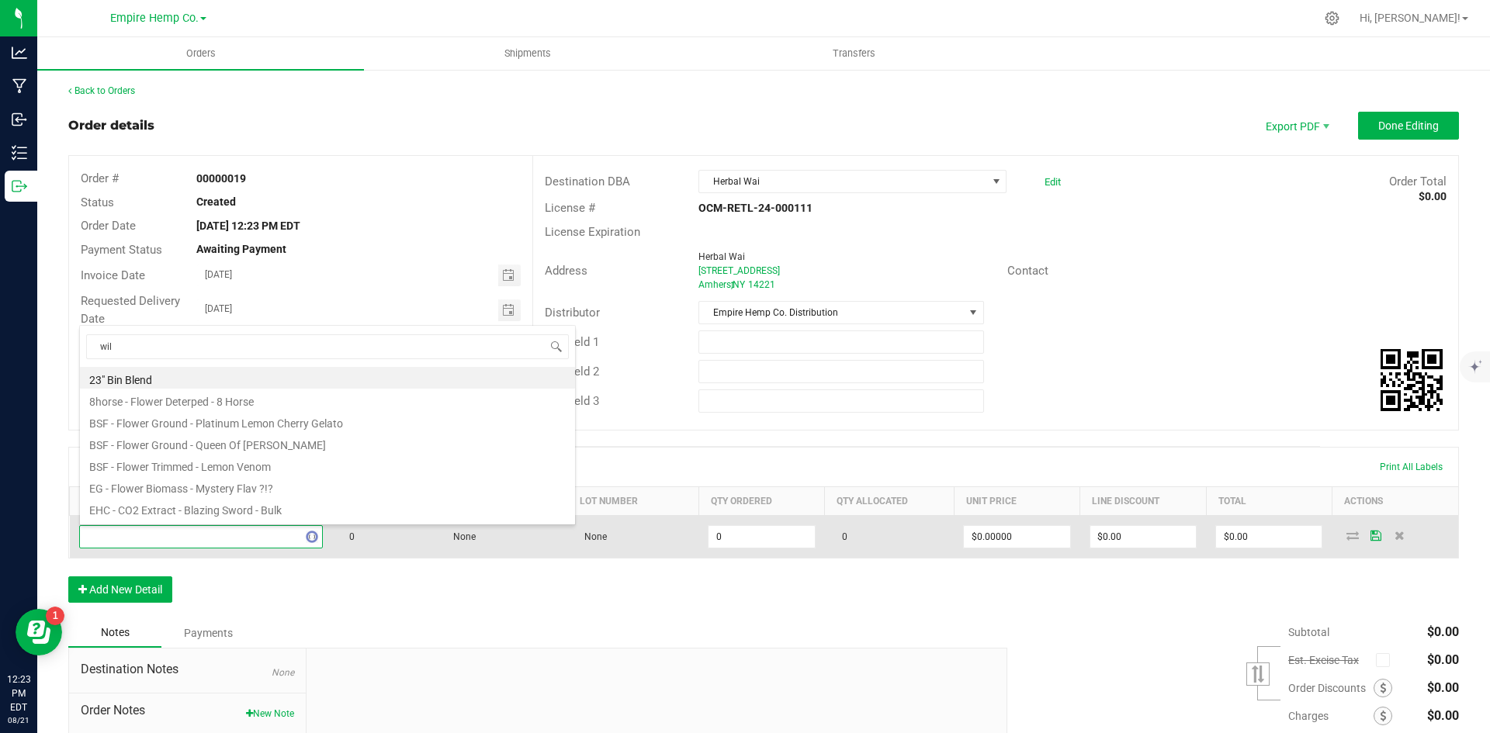
type input "wilm"
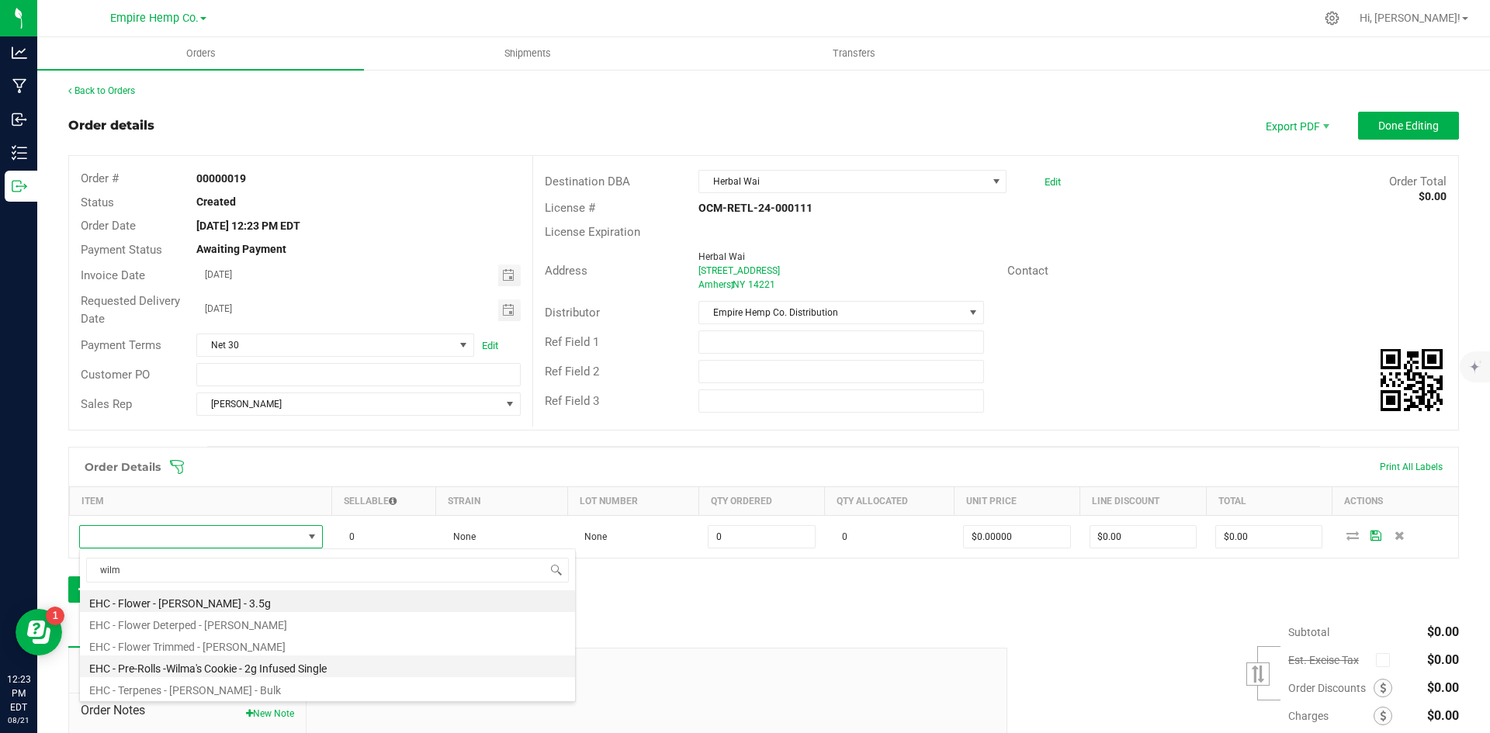
click at [218, 671] on li "EHC - Pre-Rolls -Wilma's Cookie - 2g Infused Single" at bounding box center [327, 667] width 495 height 22
type input "0.0000 g"
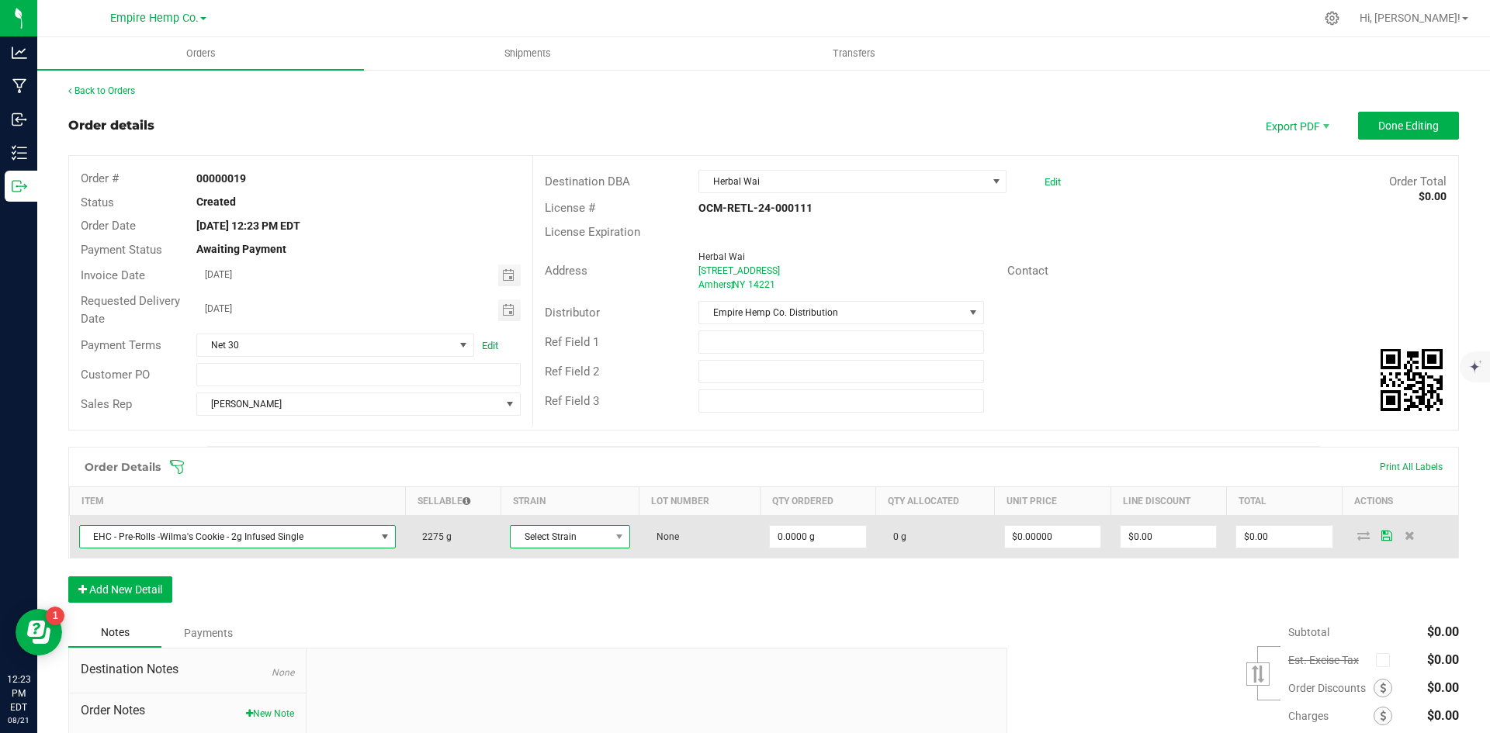
click at [610, 533] on span at bounding box center [619, 537] width 19 height 22
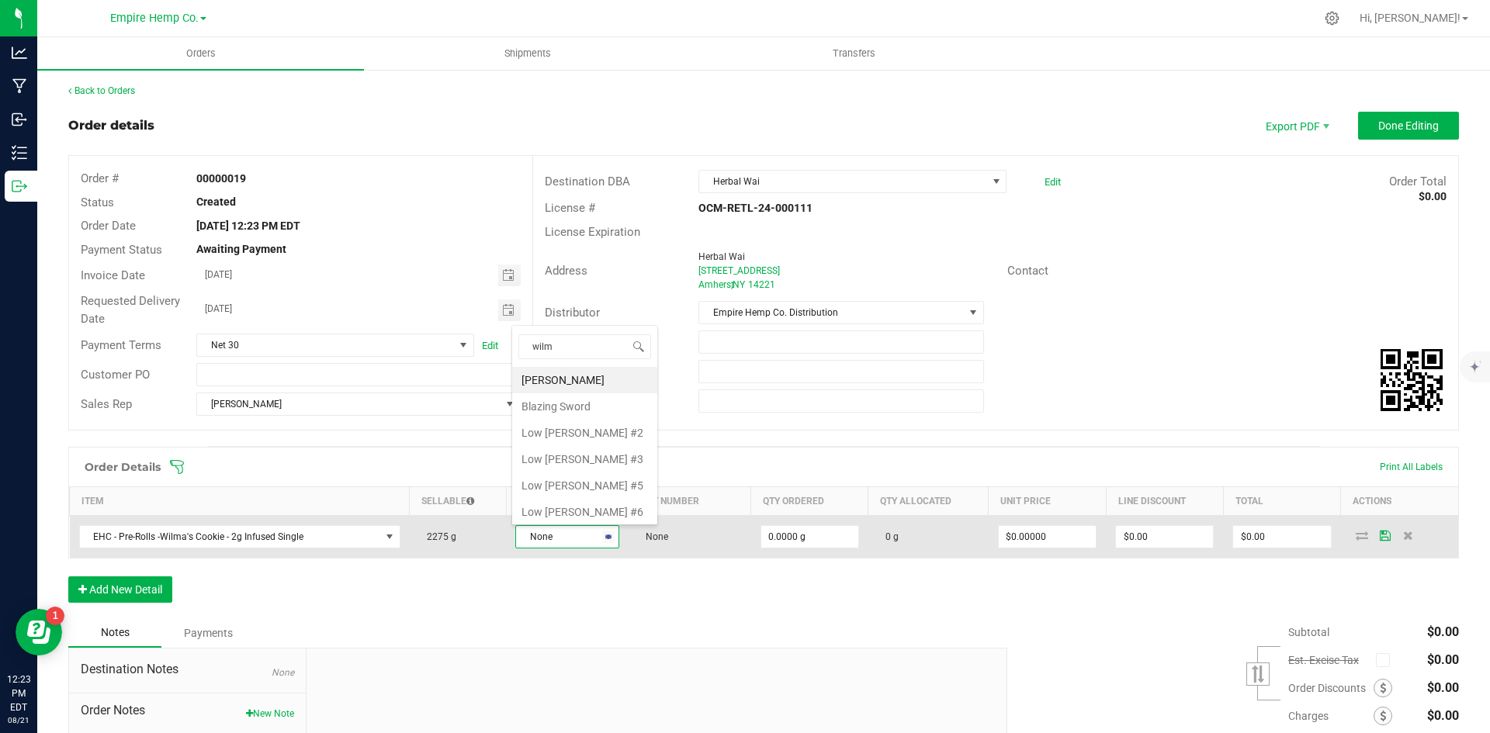
type input "[PERSON_NAME]"
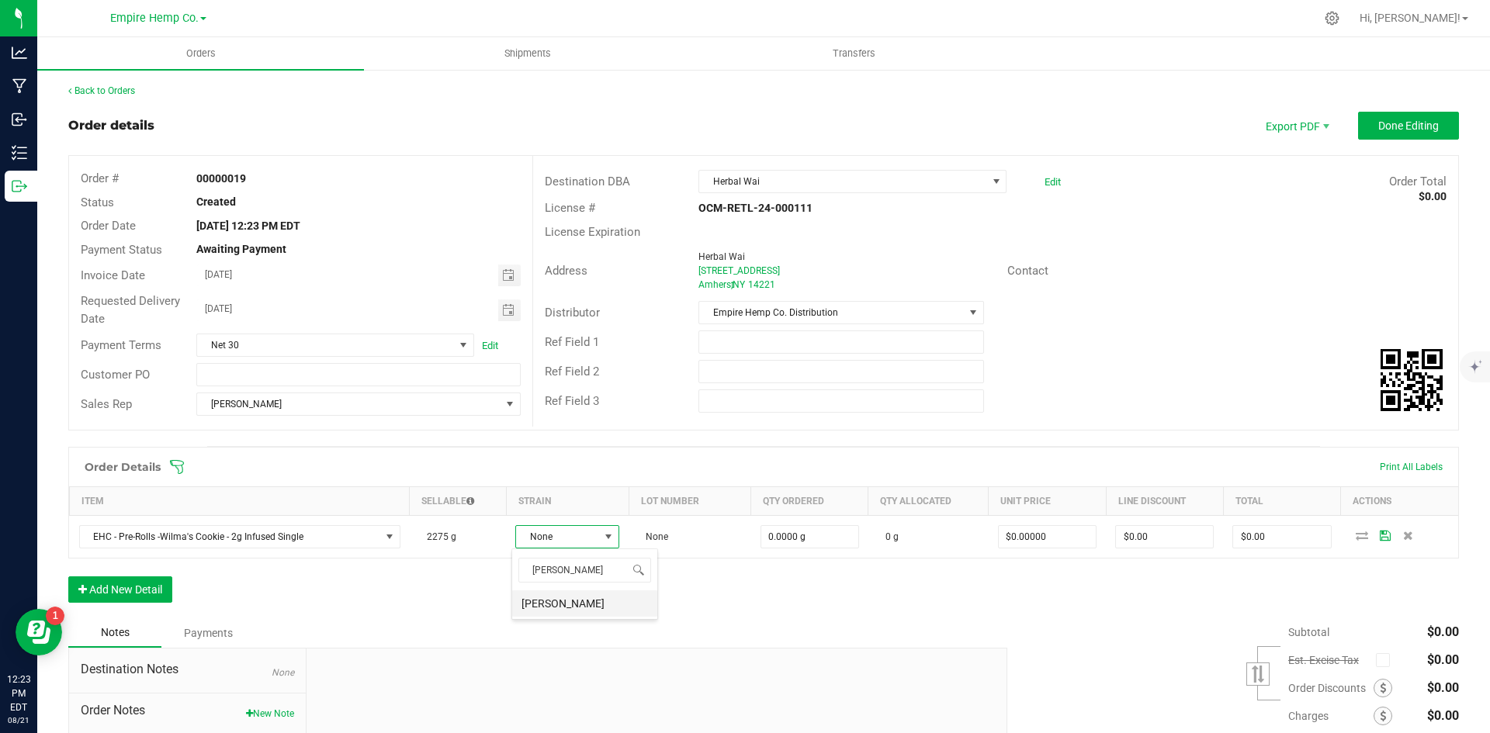
click at [567, 606] on li "[PERSON_NAME]" at bounding box center [584, 604] width 145 height 26
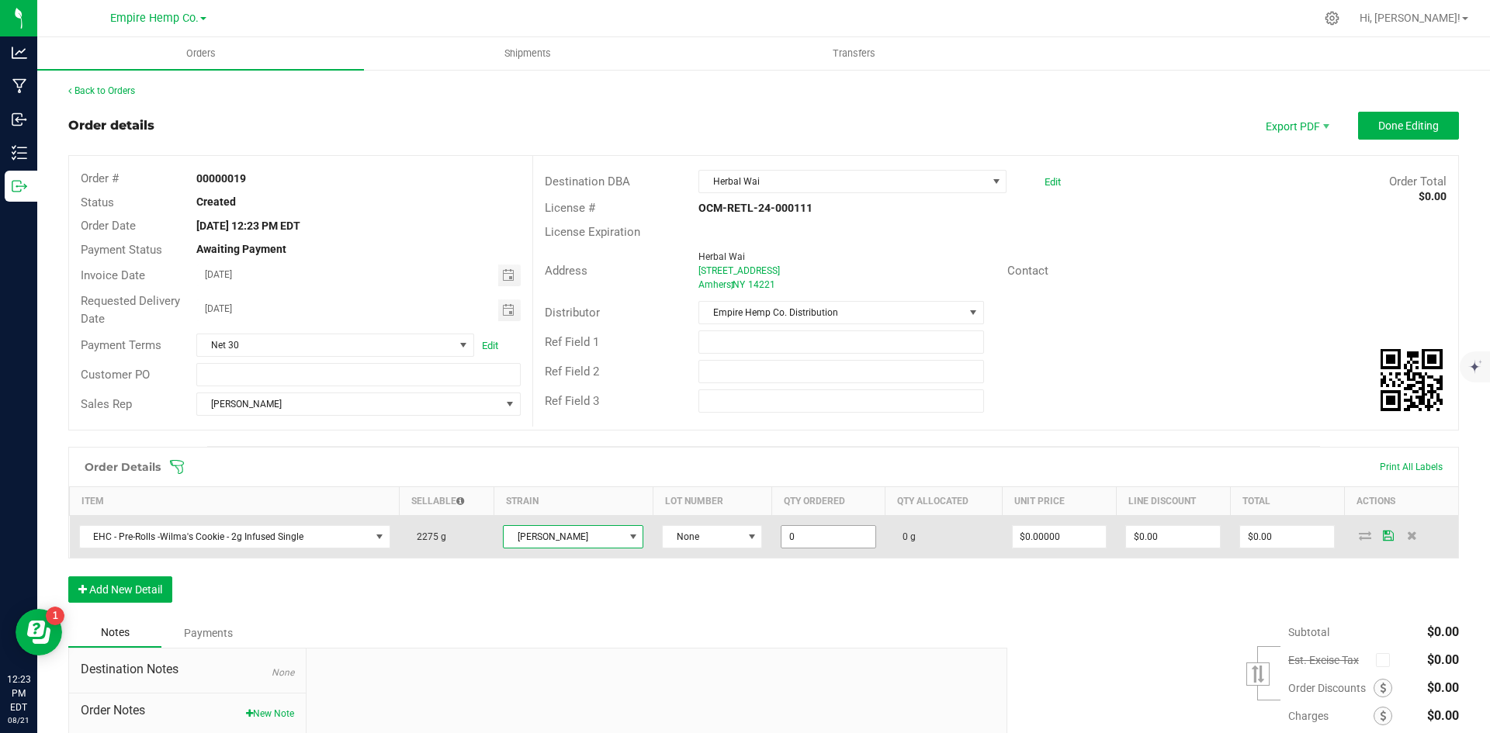
click at [827, 534] on input "0" at bounding box center [829, 537] width 94 height 22
type input "50.0000 g"
type input "0"
click at [1013, 531] on input "0" at bounding box center [1060, 537] width 94 height 22
click at [1038, 529] on input "0" at bounding box center [1060, 537] width 94 height 22
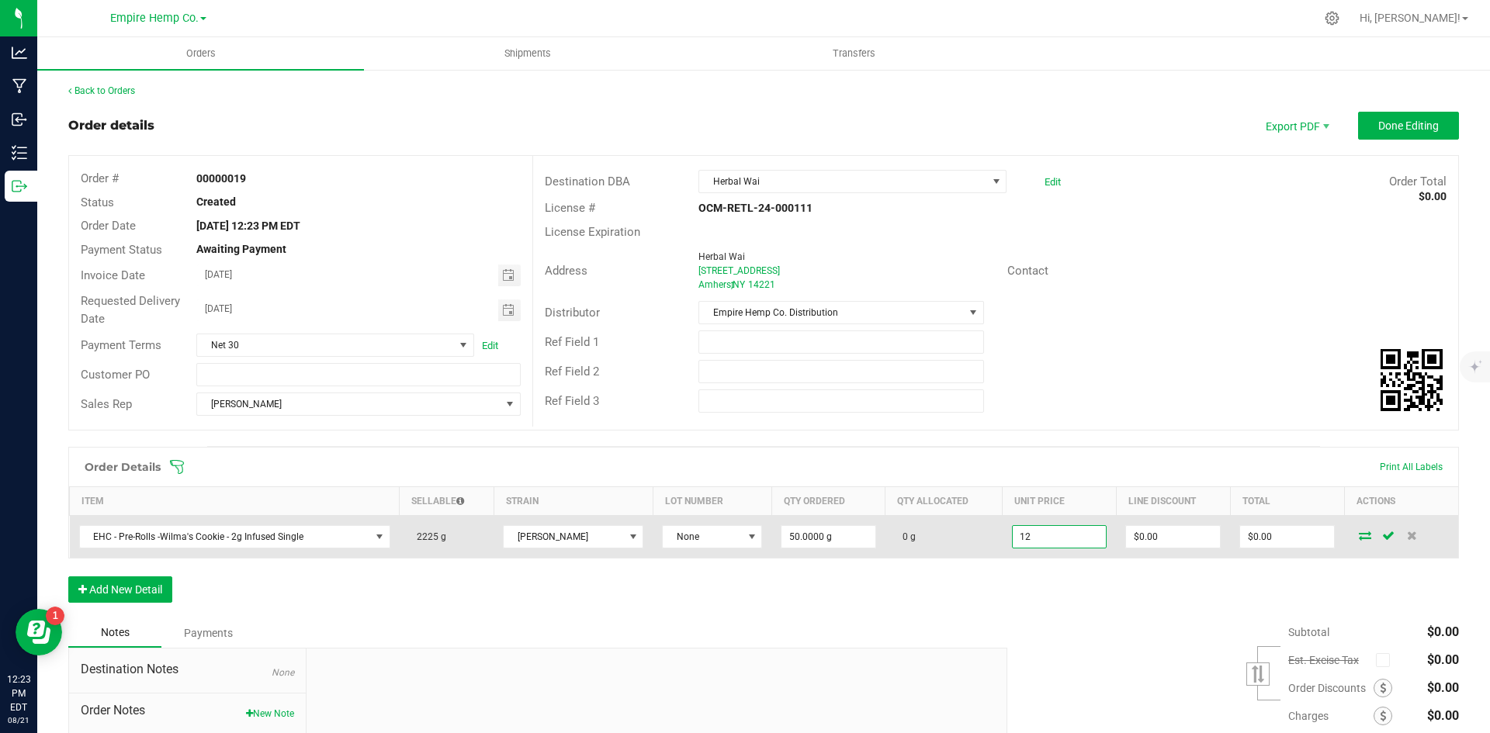
type input "$12.00000"
type input "$600.00"
click at [1359, 540] on icon at bounding box center [1365, 535] width 12 height 9
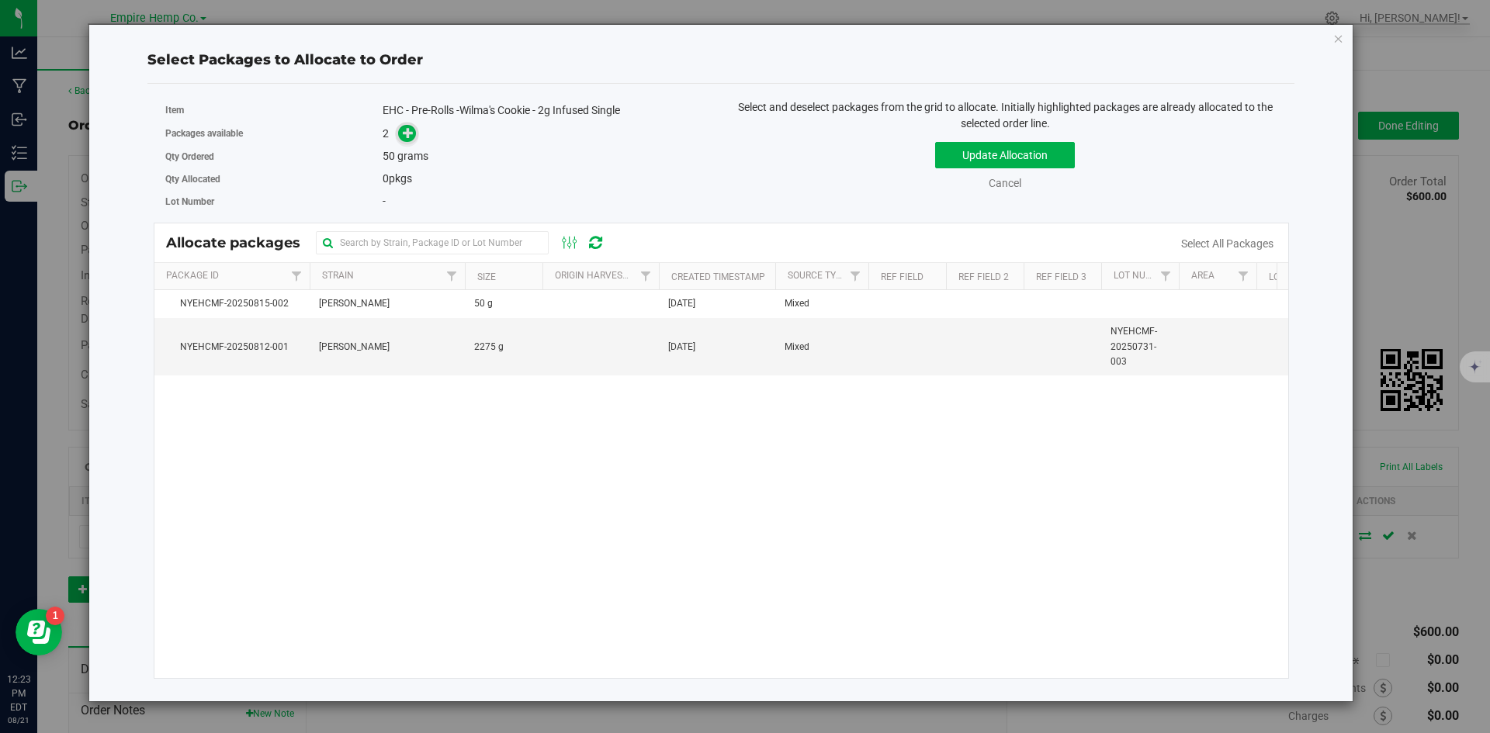
click at [407, 135] on icon at bounding box center [409, 133] width 12 height 12
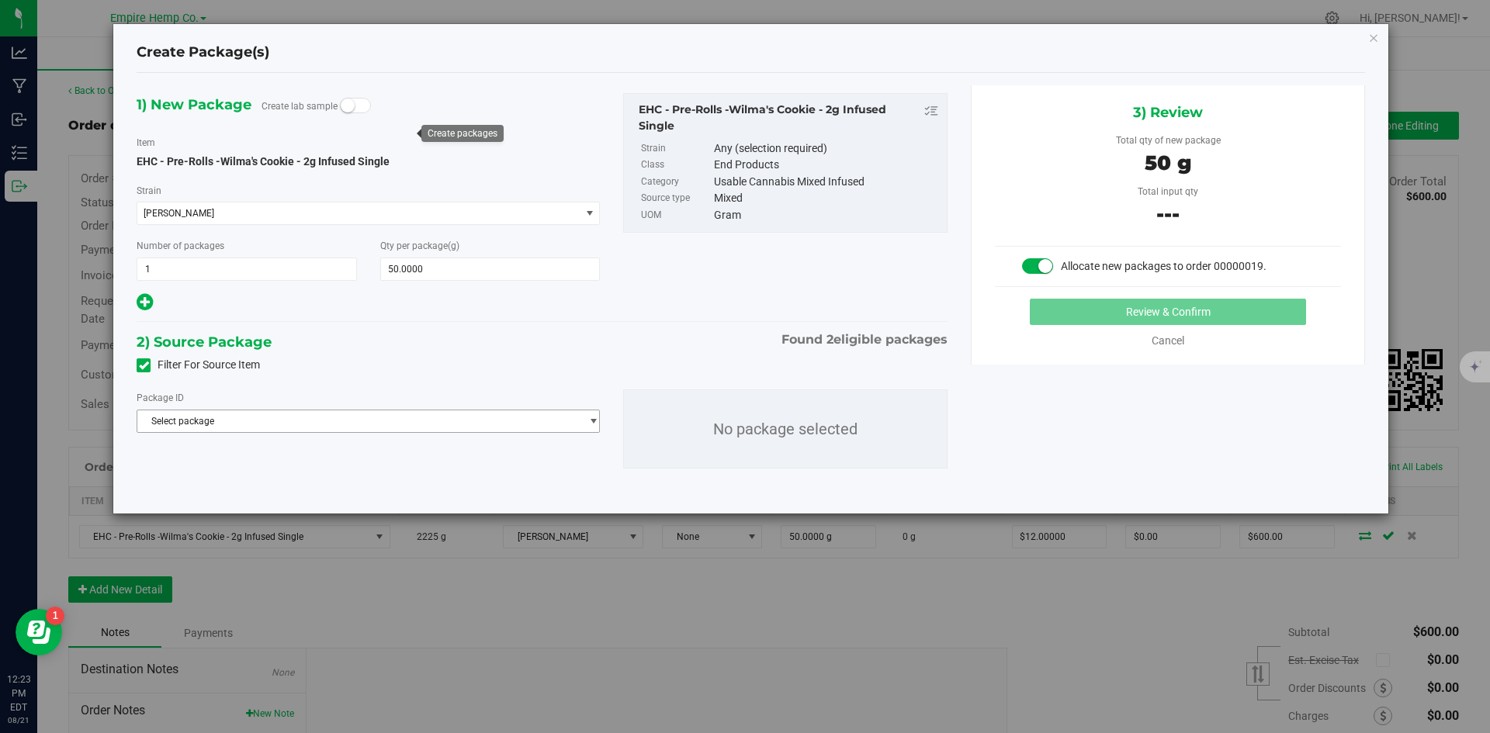
click at [506, 429] on span "Select package" at bounding box center [358, 422] width 442 height 22
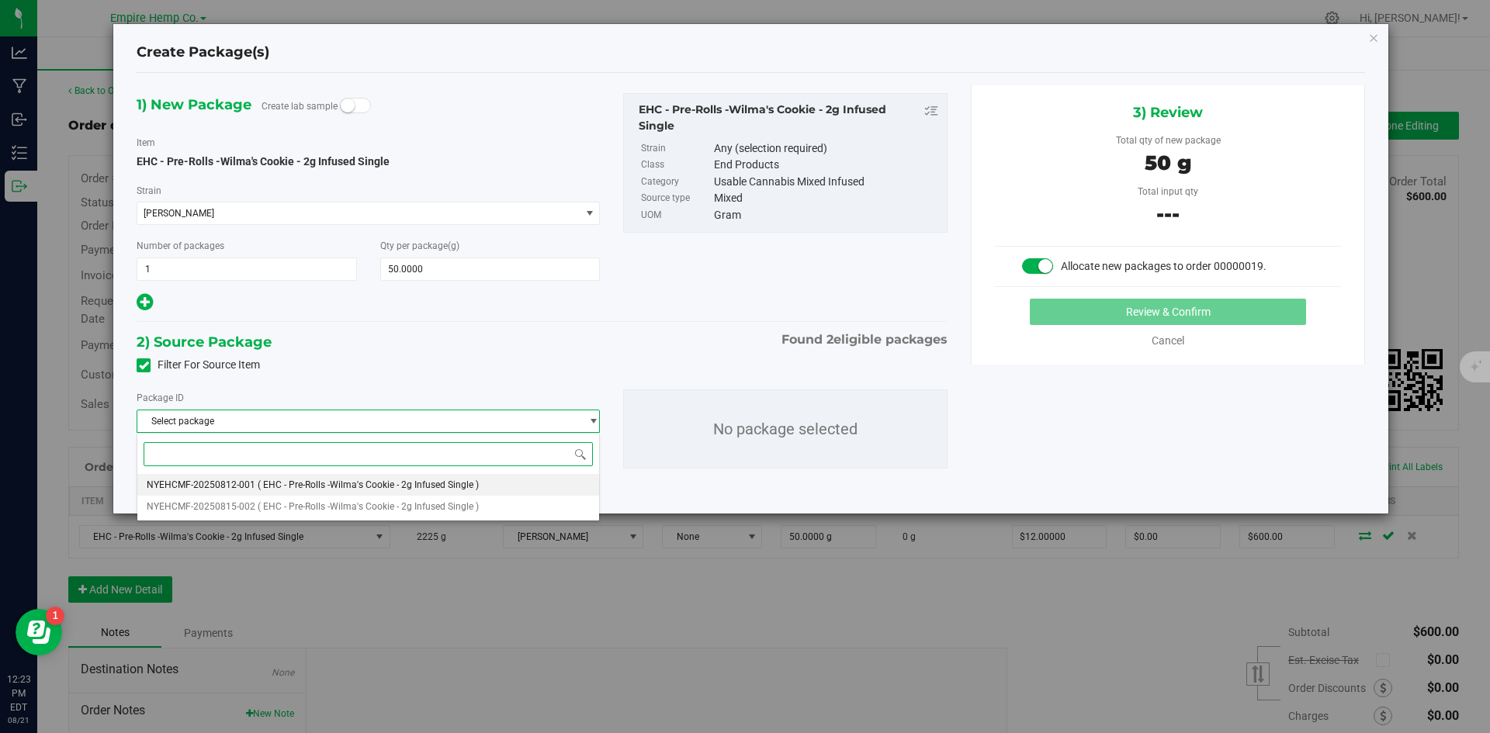
click at [460, 489] on span "( EHC - Pre-Rolls -Wilma's Cookie - 2g Infused Single )" at bounding box center [368, 485] width 221 height 11
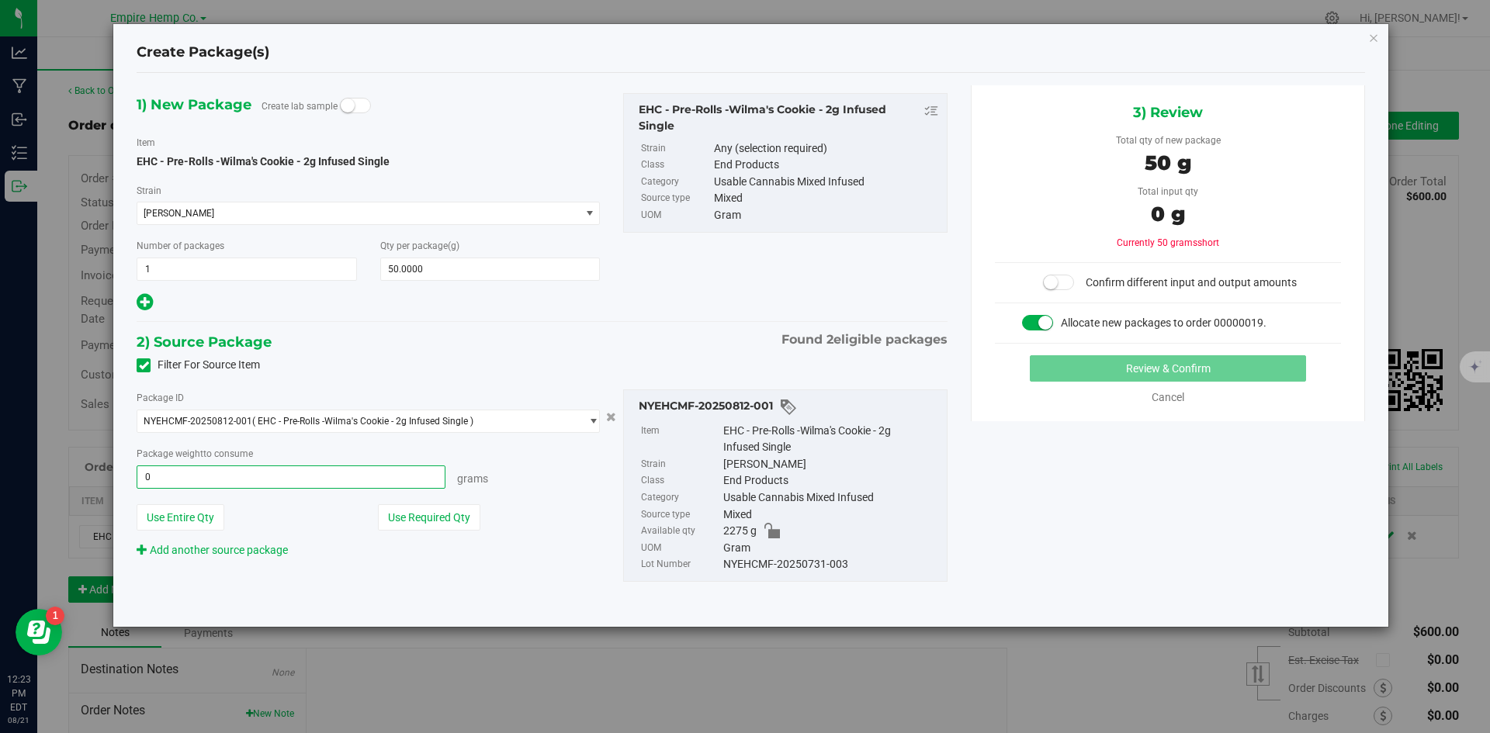
click at [392, 480] on span "0.0000 g 0" at bounding box center [291, 477] width 309 height 23
type input "50"
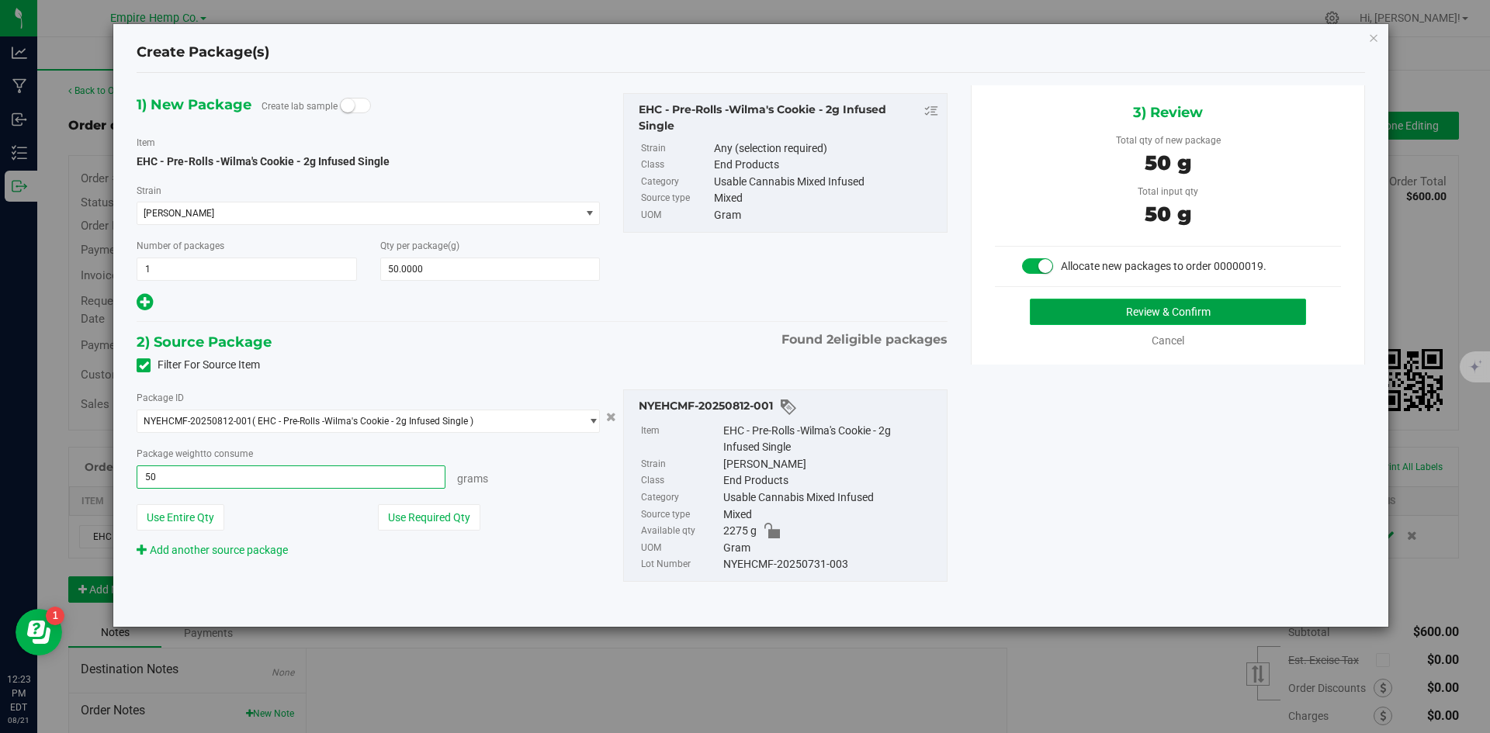
type input "50.0000 g"
click at [1267, 308] on button "Review & Confirm" at bounding box center [1168, 312] width 276 height 26
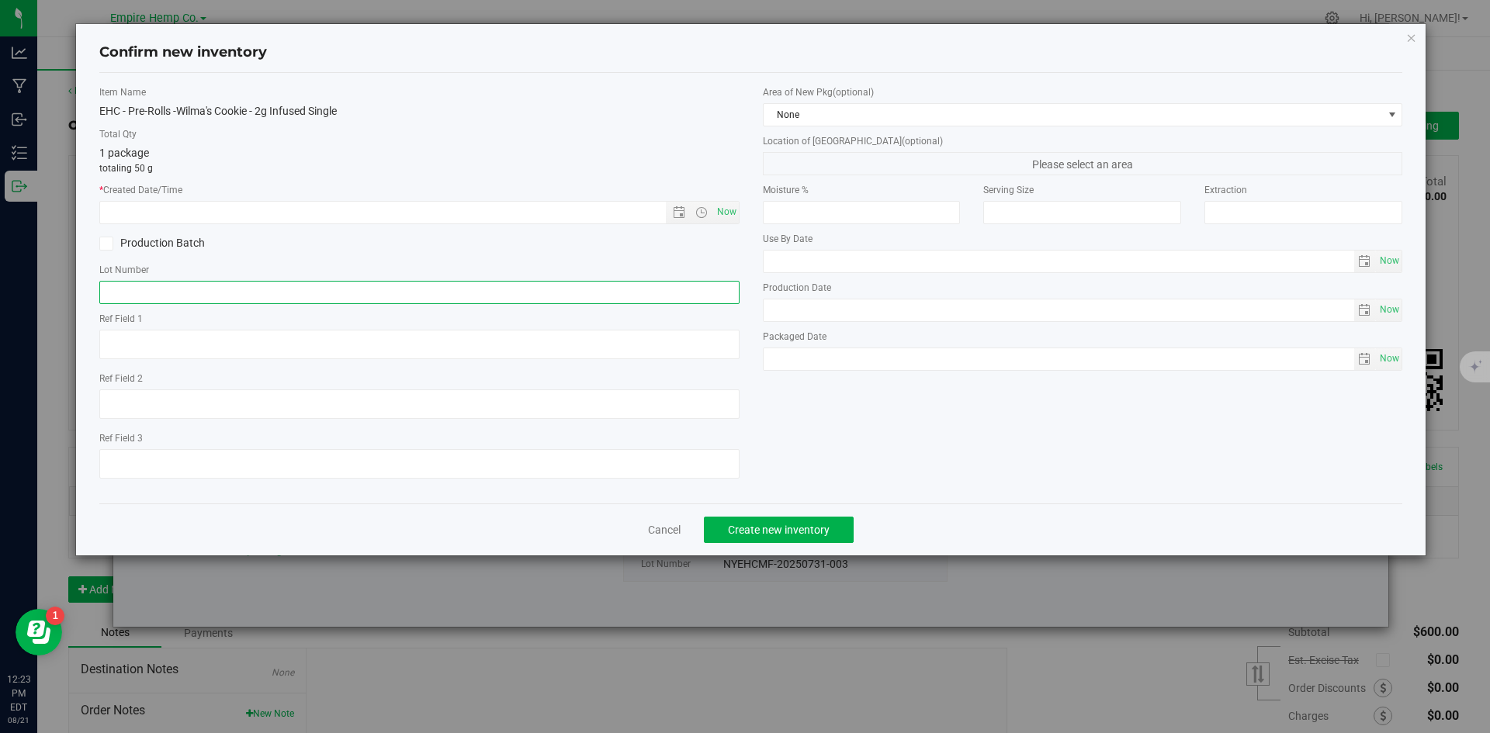
click at [288, 286] on input "text" at bounding box center [419, 292] width 640 height 23
paste input "NYEHCMF-20250731-003"
type input "NYEHCMF-20250731-003"
click at [726, 214] on span "Now" at bounding box center [726, 212] width 26 height 23
type input "[DATE] 12:24 PM"
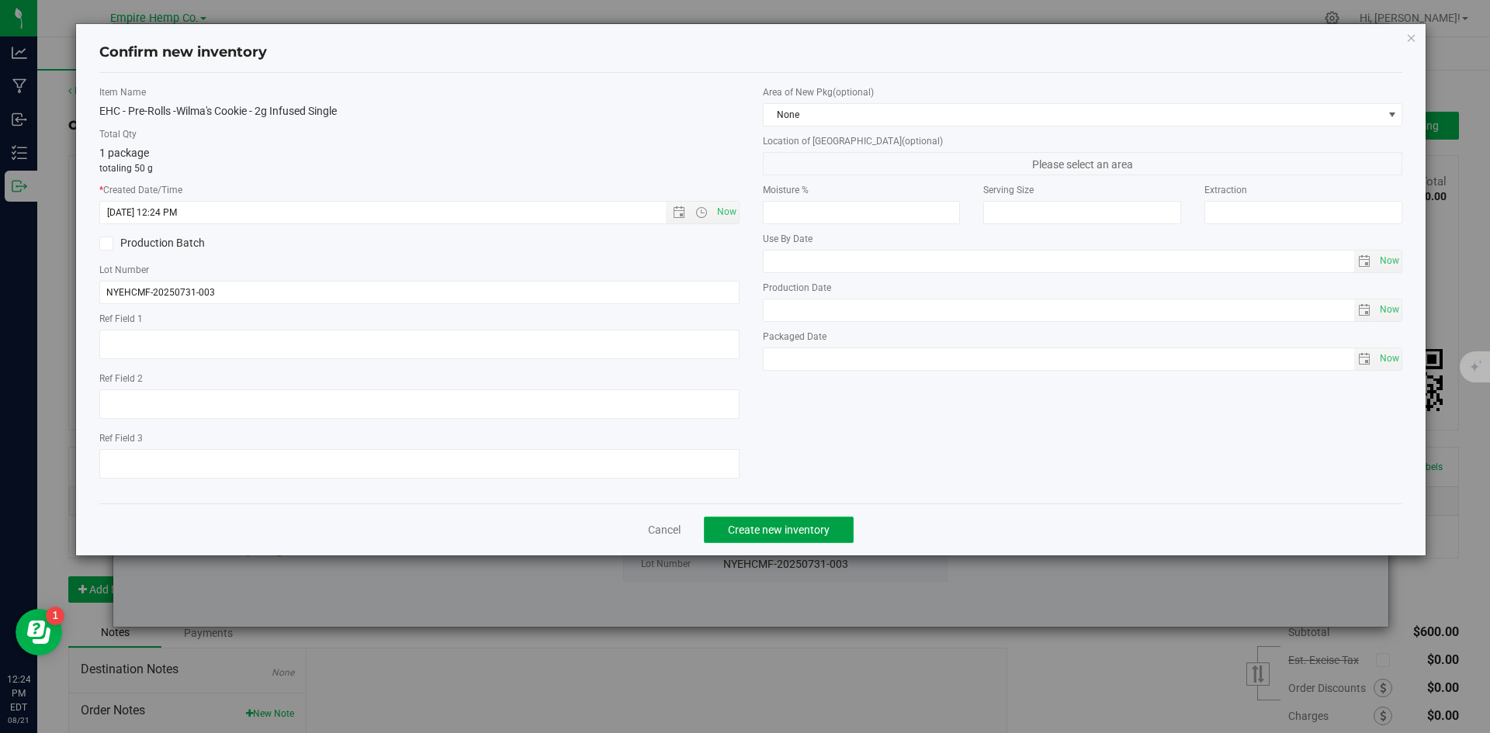
click at [822, 518] on button "Create new inventory" at bounding box center [779, 530] width 150 height 26
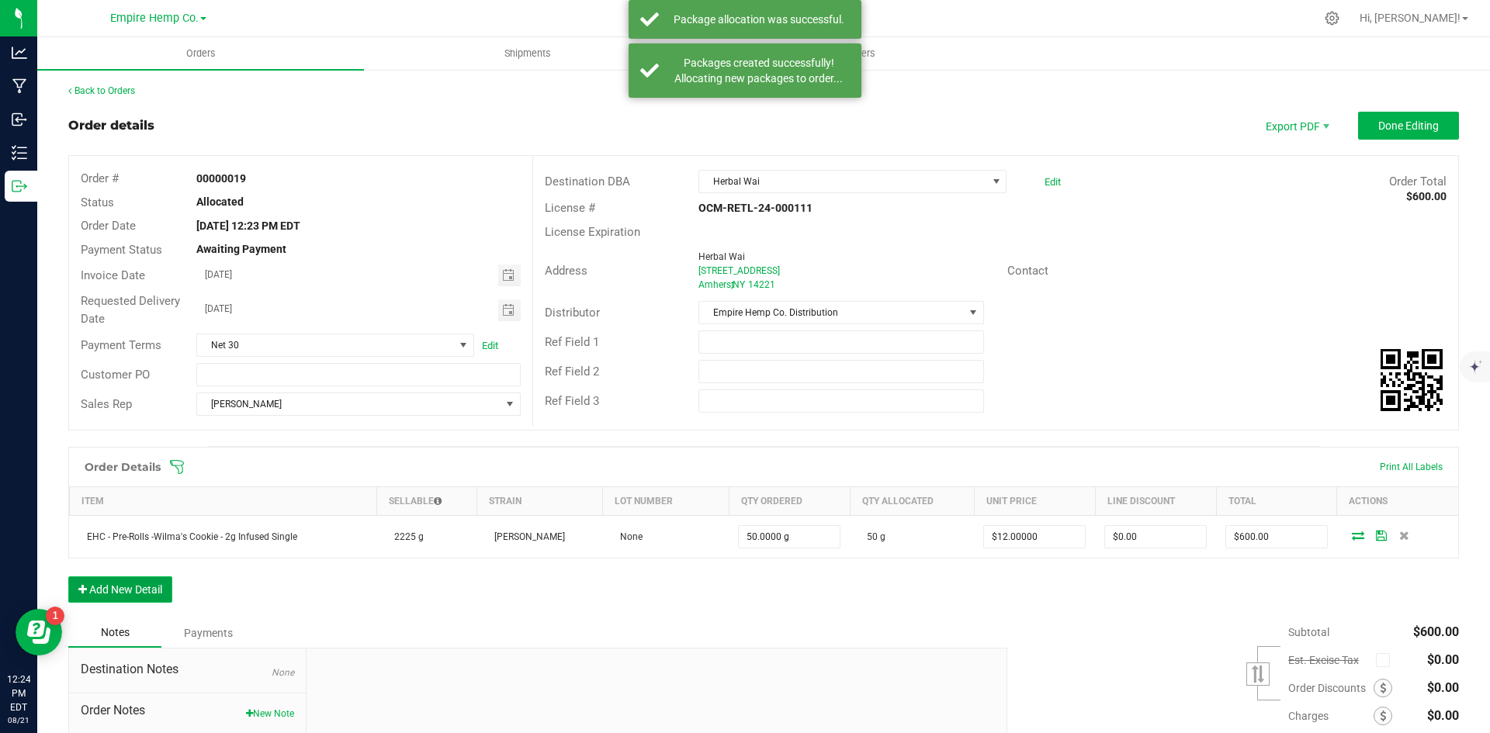
click at [119, 580] on button "Add New Detail" at bounding box center [120, 590] width 104 height 26
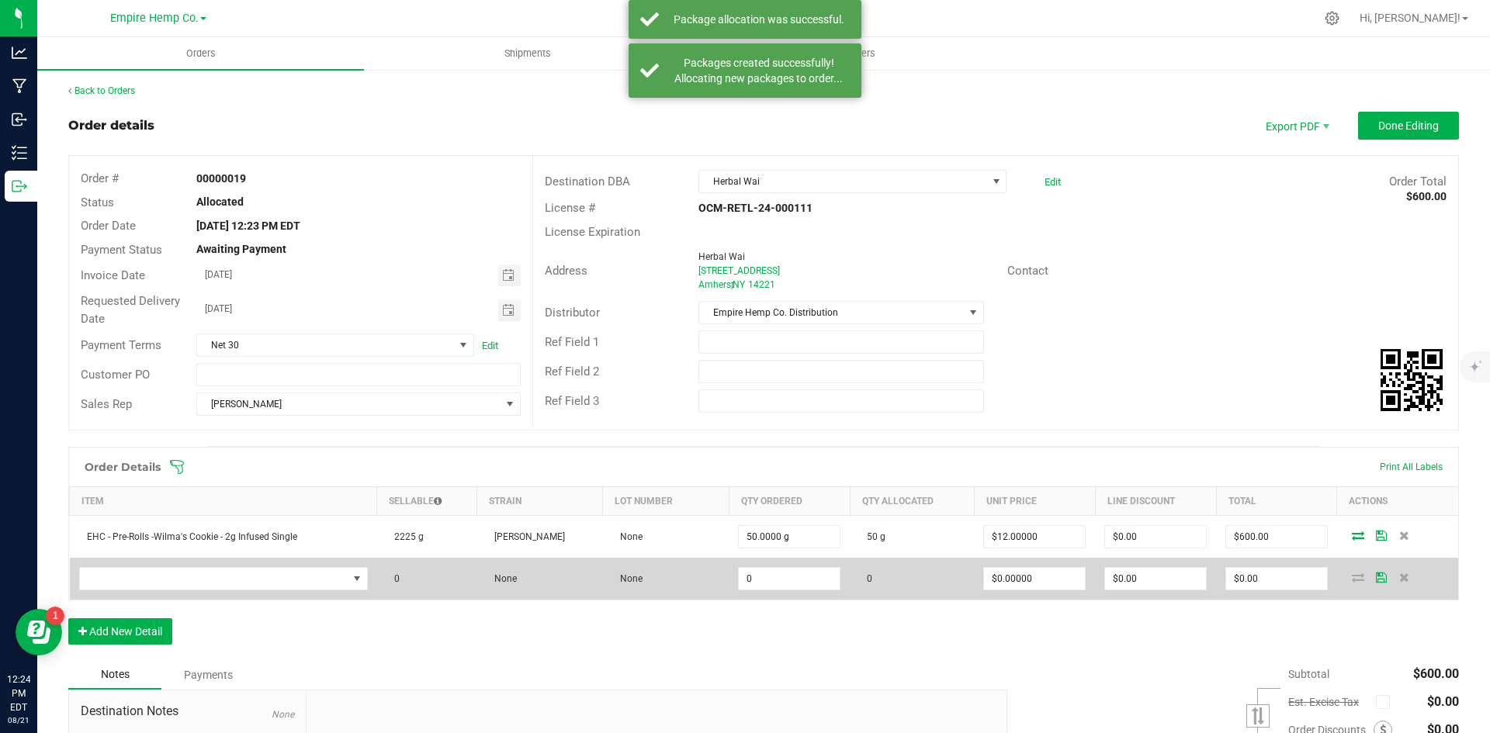
click at [203, 591] on td at bounding box center [223, 579] width 307 height 42
click at [209, 583] on span "NO DATA FOUND" at bounding box center [214, 579] width 268 height 22
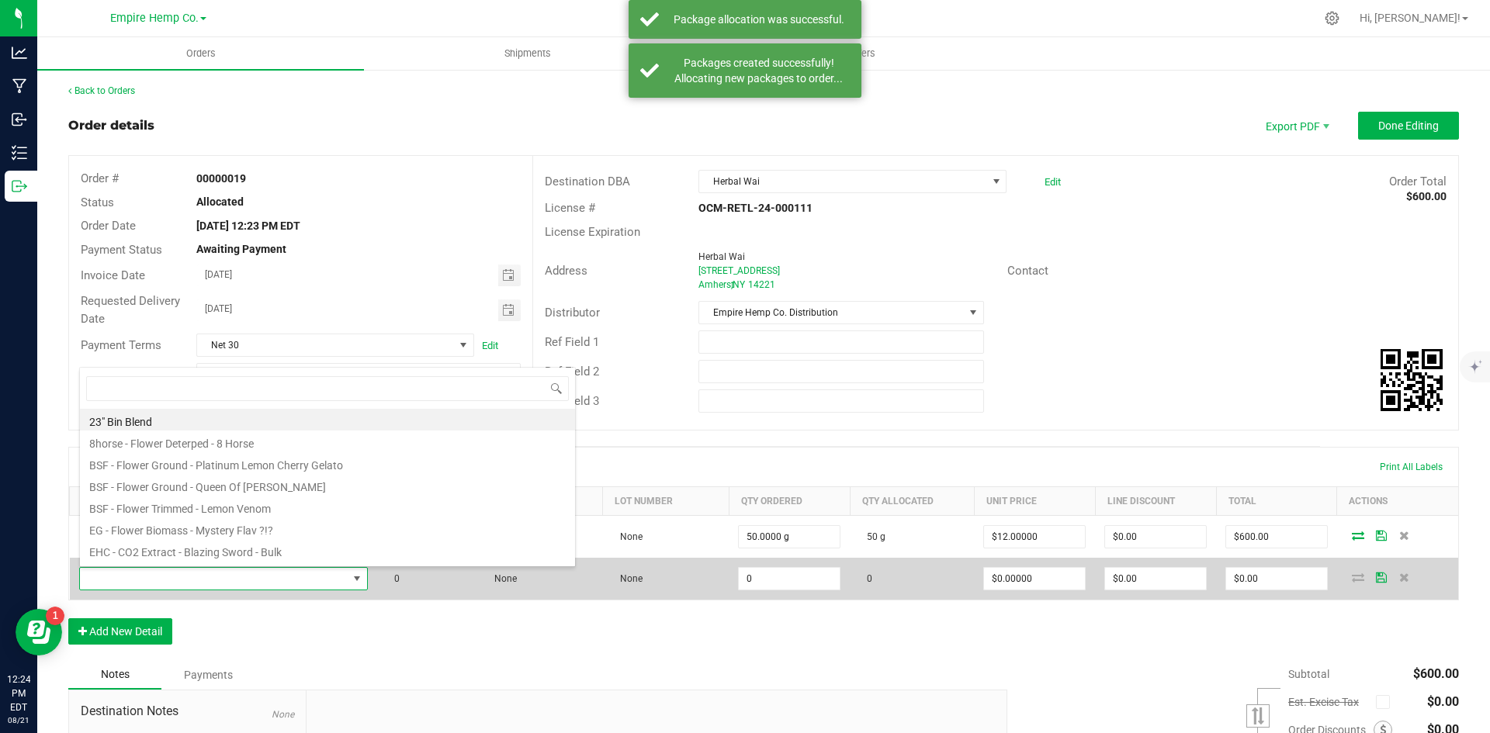
scroll to position [23, 281]
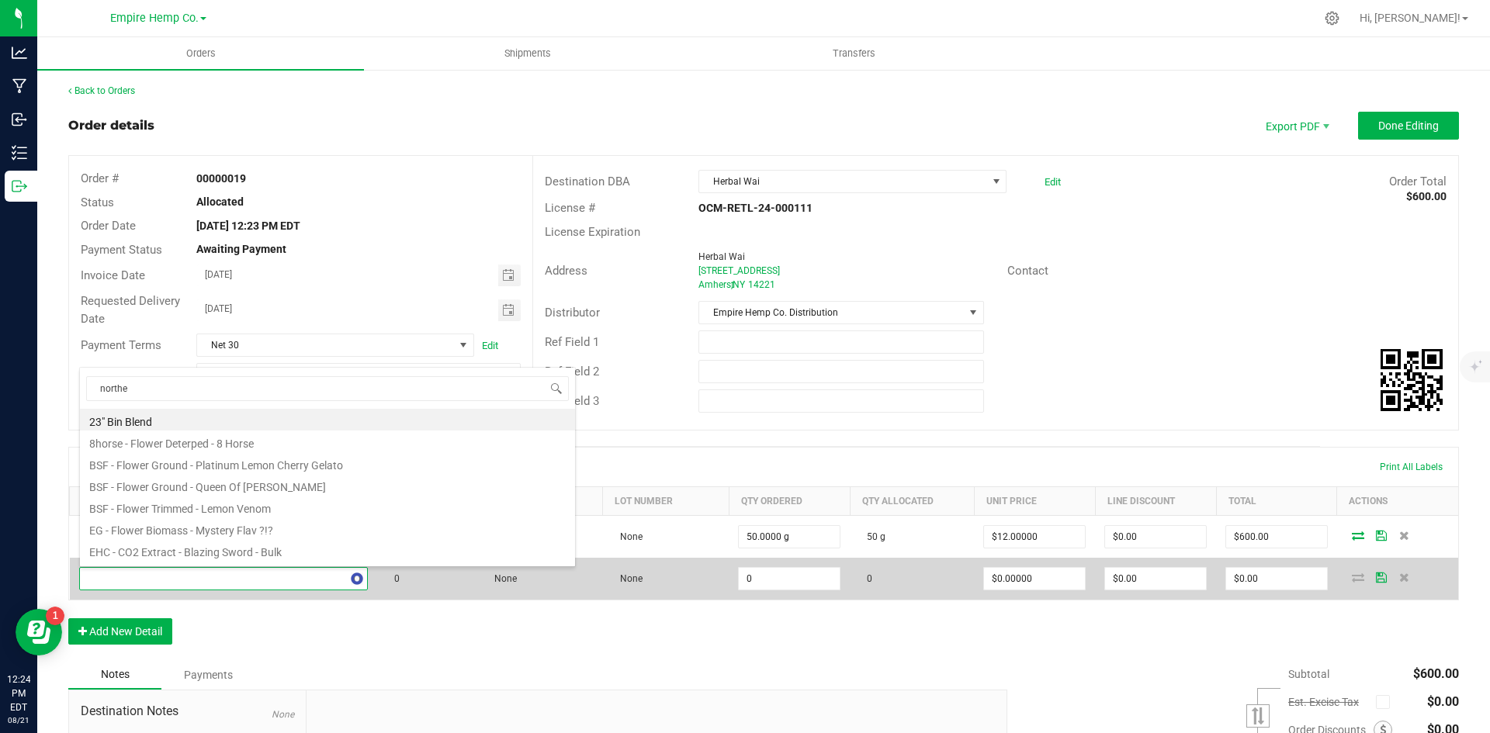
type input "norther"
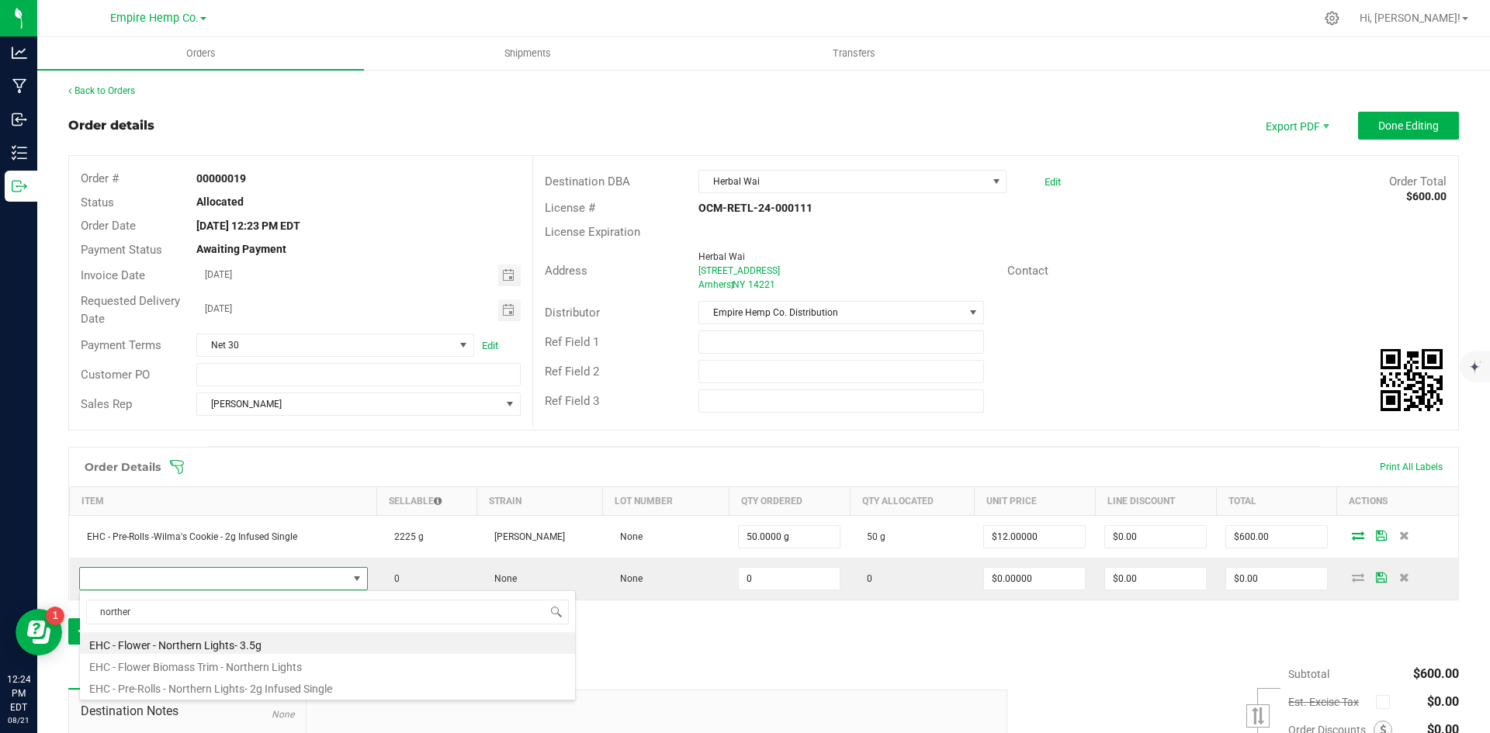
click at [256, 689] on li "EHC - Pre-Rolls - Northern Lights- 2g Infused Single" at bounding box center [327, 687] width 495 height 22
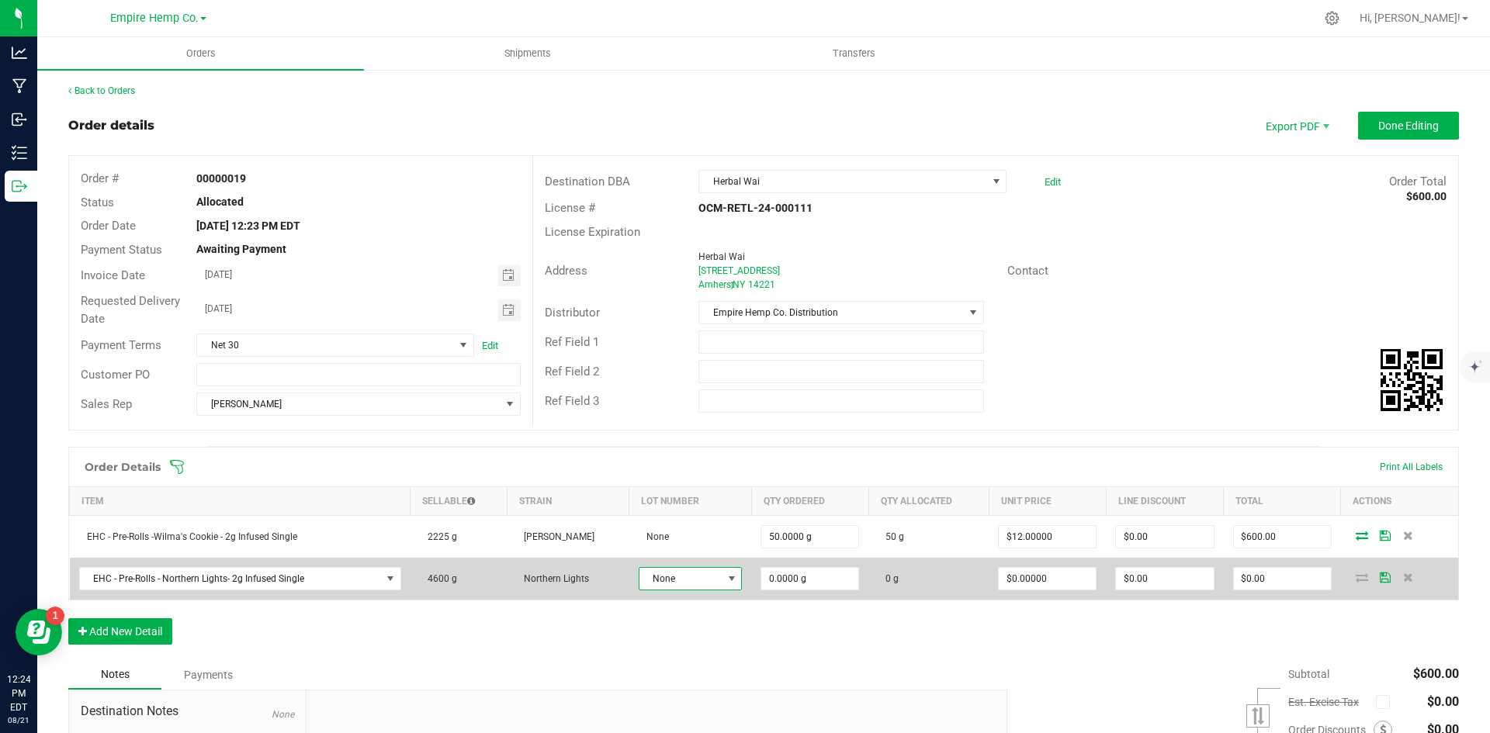
click at [671, 588] on span "None" at bounding box center [680, 579] width 82 height 22
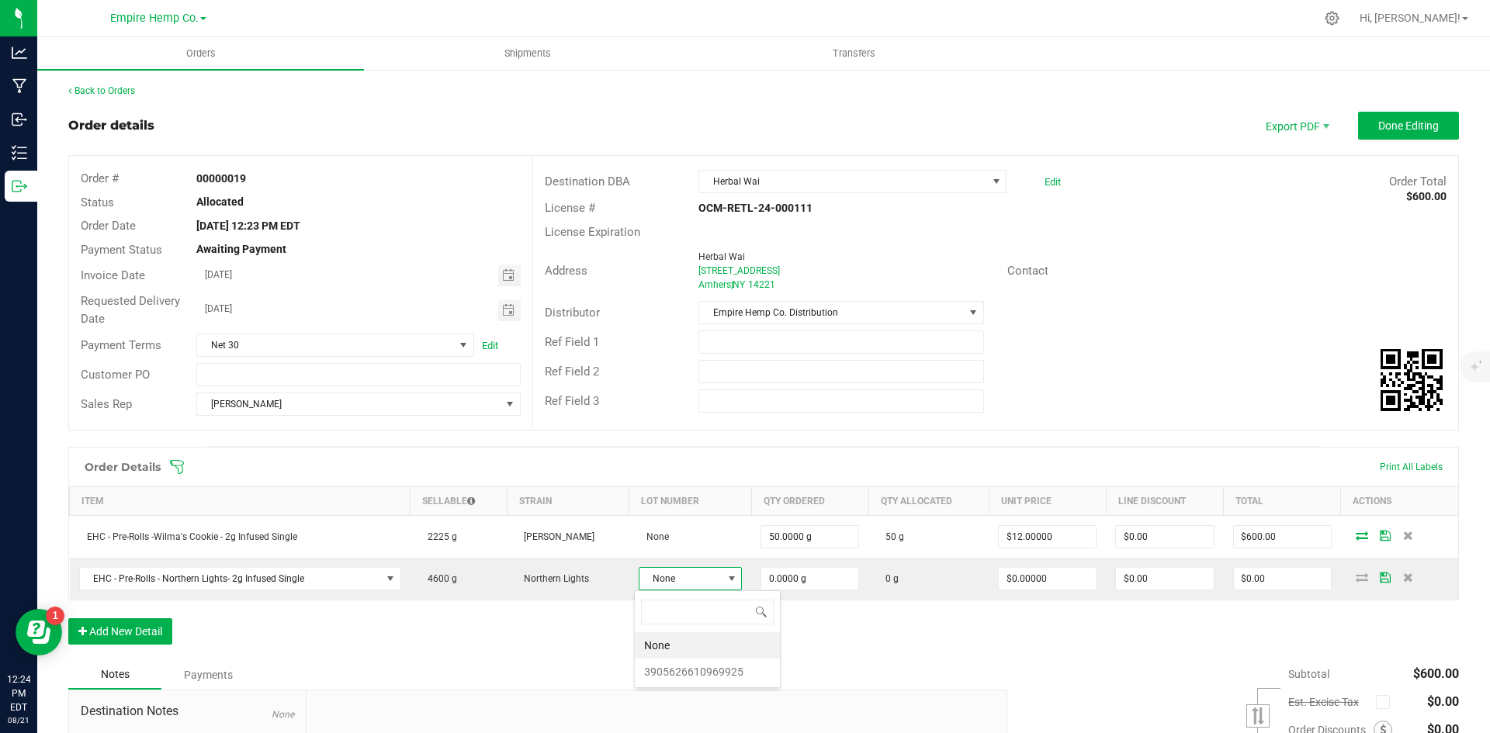
scroll to position [23, 102]
click at [685, 673] on li "3905626610969925" at bounding box center [707, 672] width 145 height 26
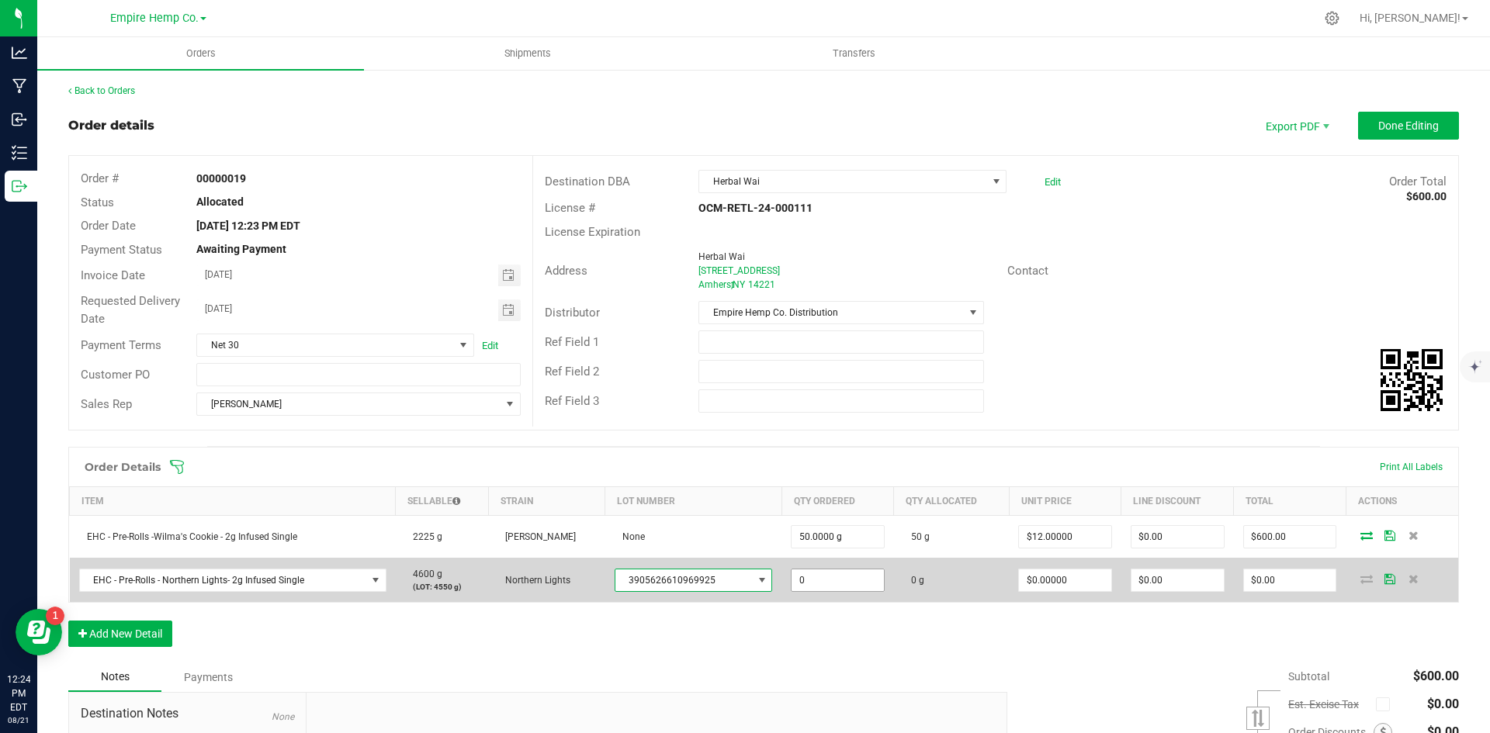
click at [850, 578] on input "0" at bounding box center [838, 581] width 92 height 22
type input "25.0000 g"
click at [1102, 577] on span "$0.00000" at bounding box center [1065, 580] width 94 height 23
type input "0"
click at [1080, 581] on input "0" at bounding box center [1065, 581] width 92 height 22
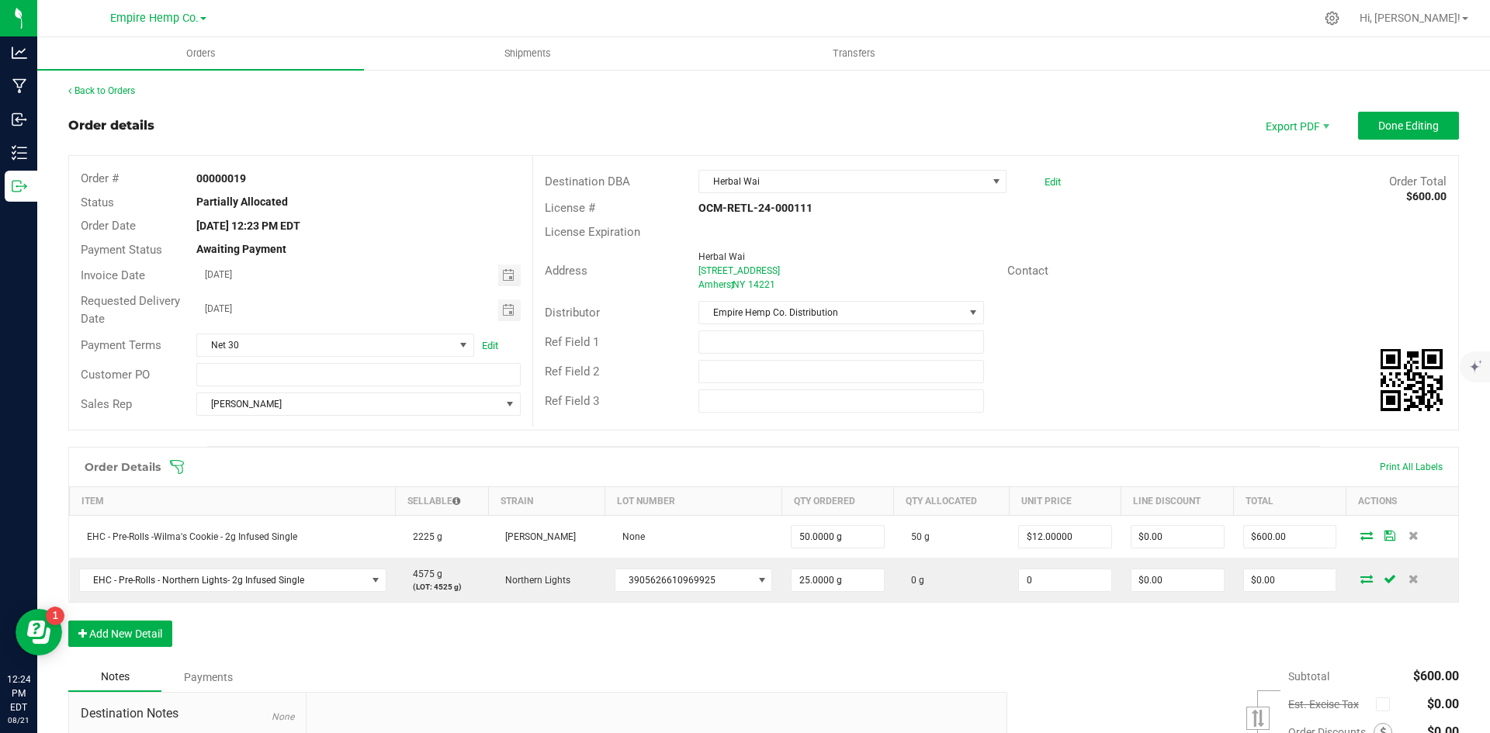
click at [1080, 581] on input "0" at bounding box center [1065, 581] width 92 height 22
type input "$12.00000"
type input "$300.00"
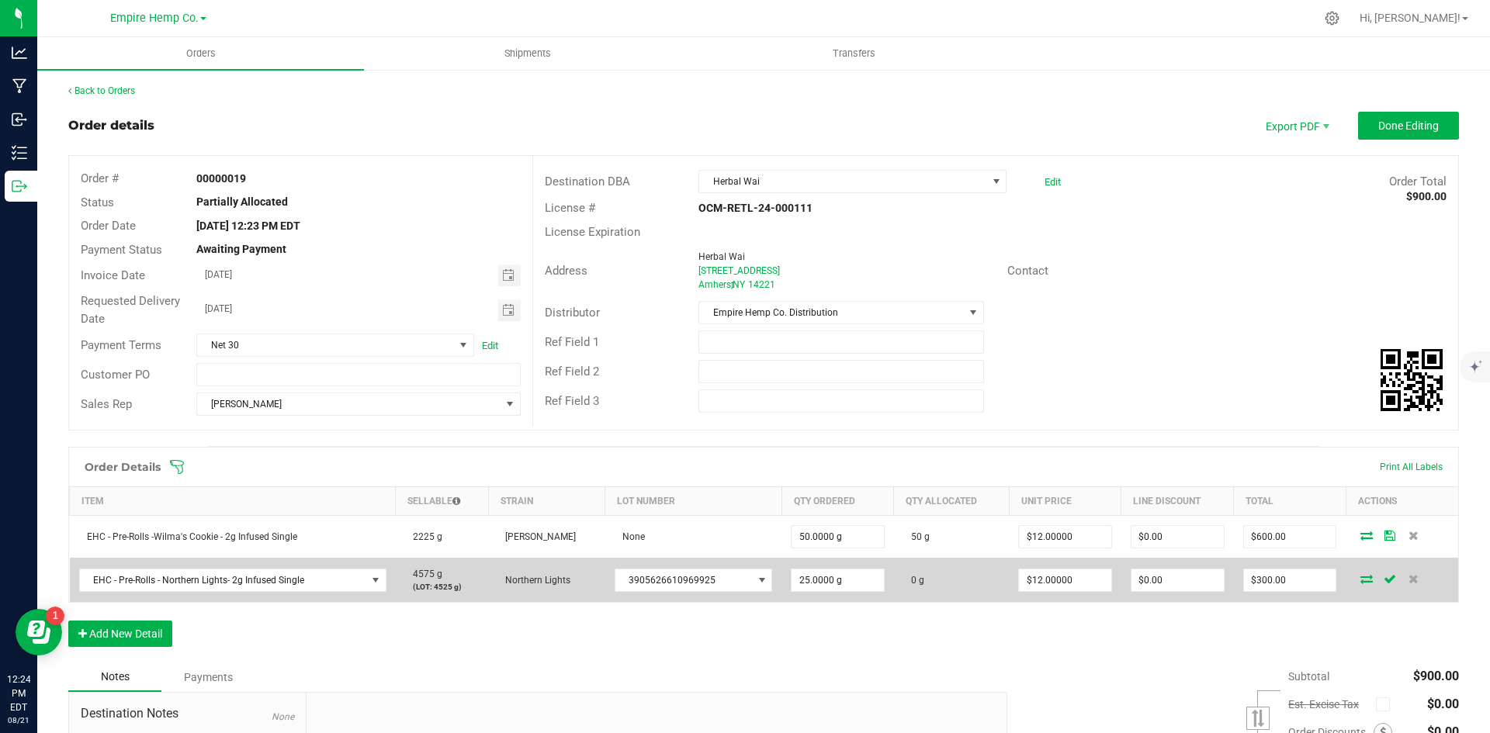
click at [1360, 577] on icon at bounding box center [1366, 578] width 12 height 9
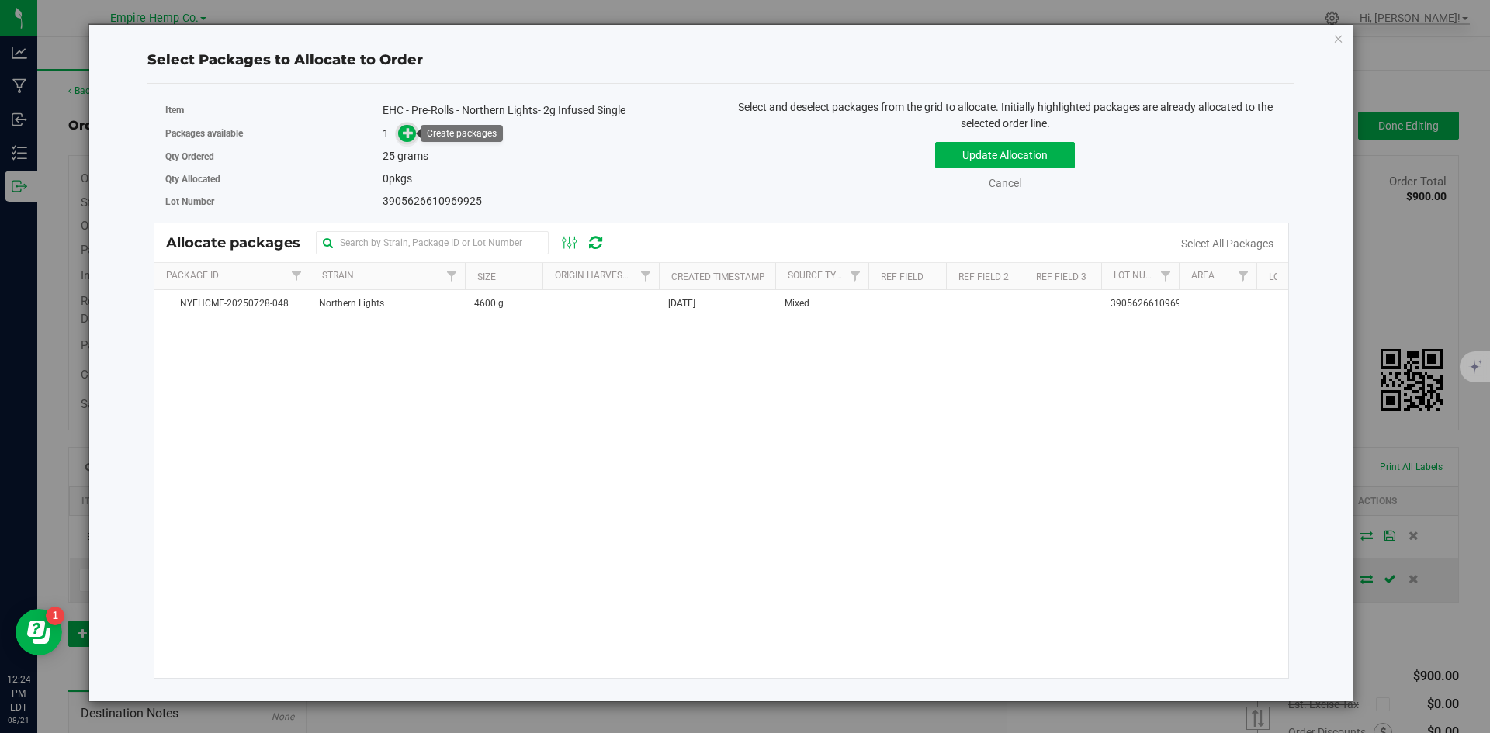
click at [414, 129] on span at bounding box center [407, 133] width 19 height 19
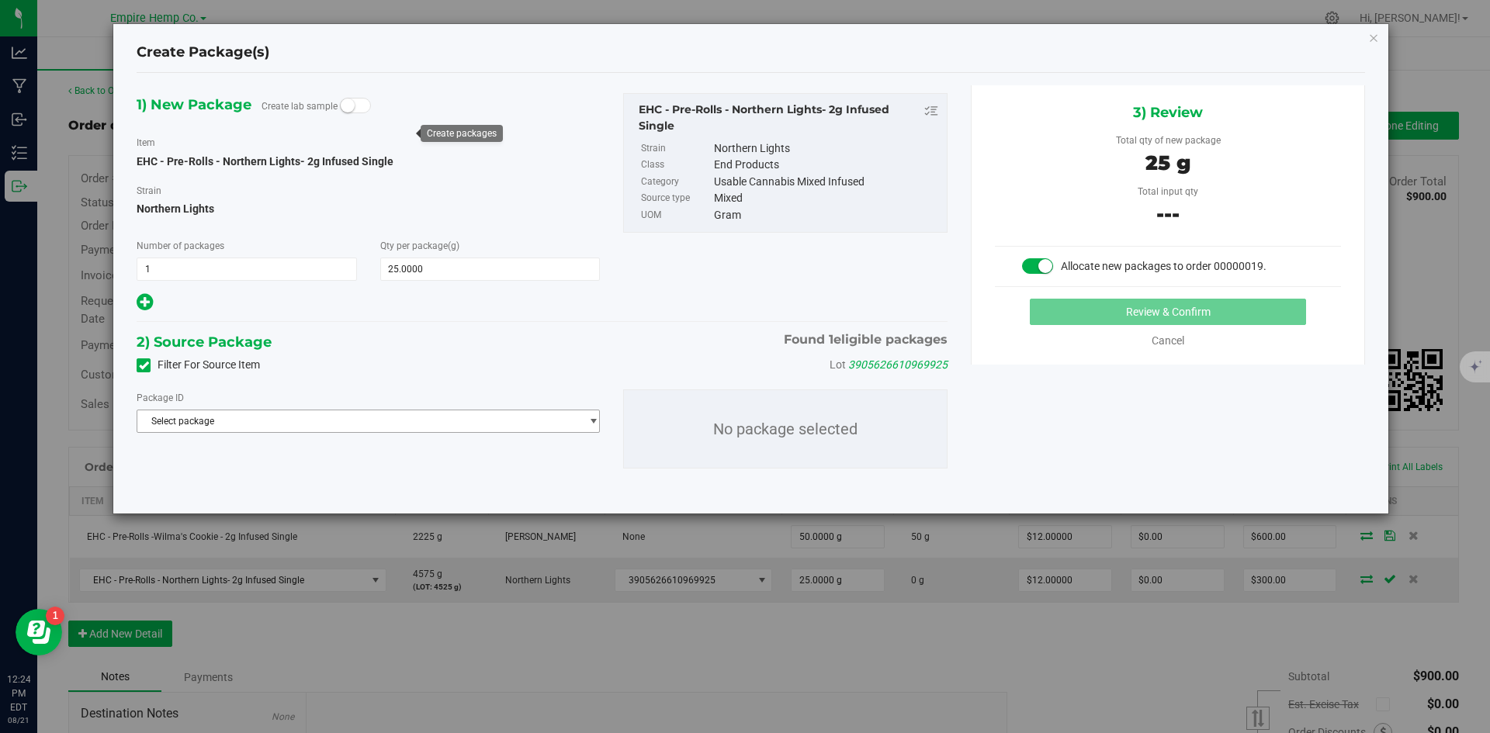
click at [343, 423] on span "Select package" at bounding box center [358, 422] width 442 height 22
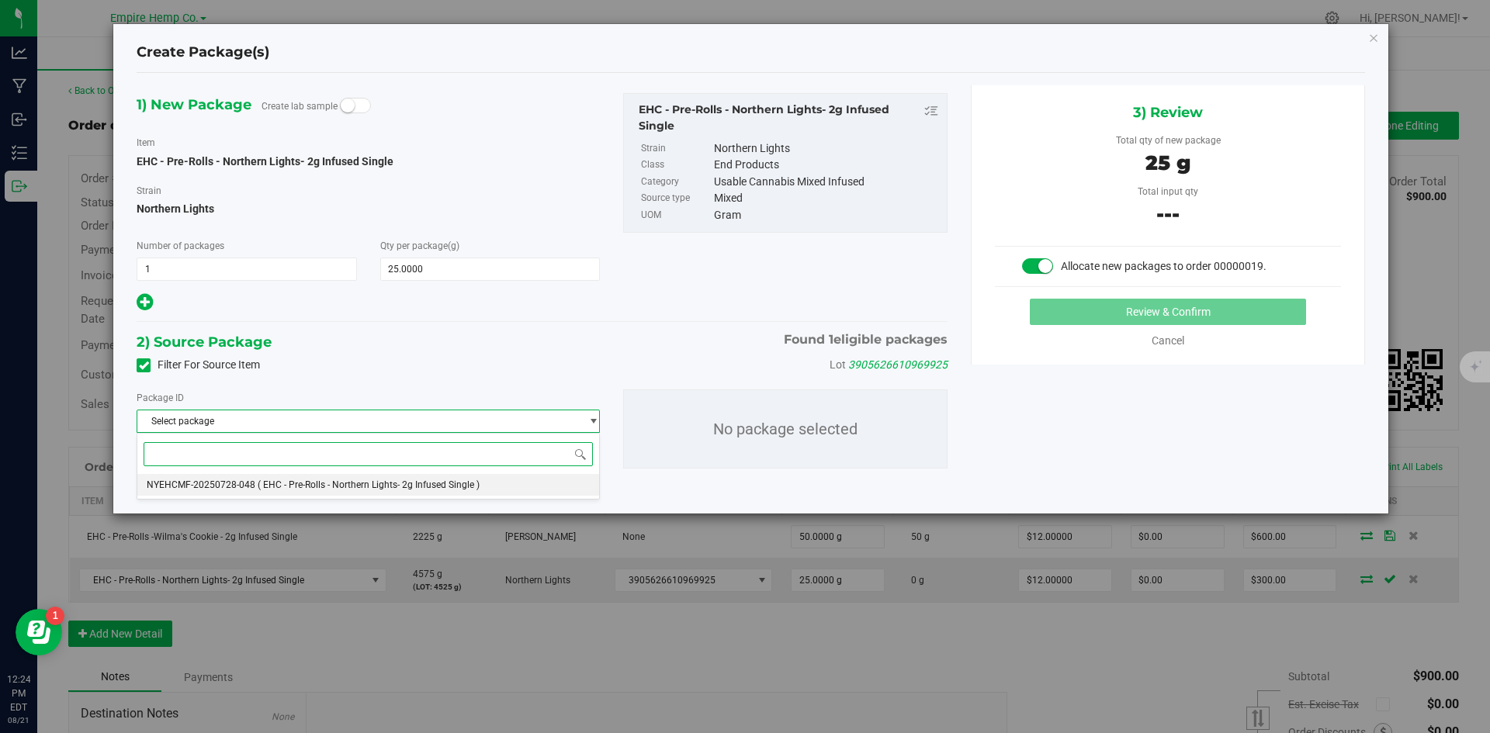
click at [336, 480] on span "( EHC - Pre-Rolls - Northern Lights- 2g Infused Single )" at bounding box center [369, 485] width 222 height 11
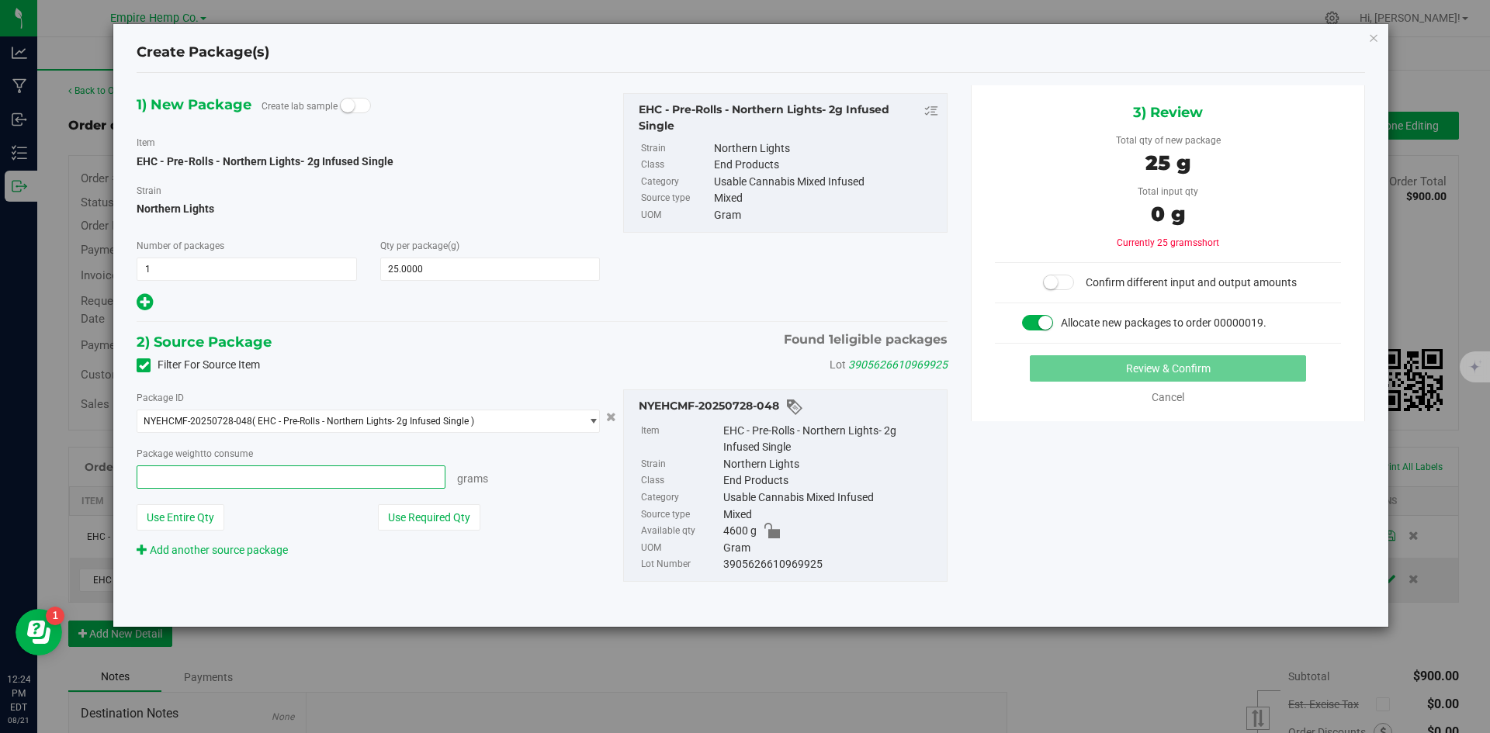
click at [328, 483] on span at bounding box center [291, 477] width 309 height 23
type input "25"
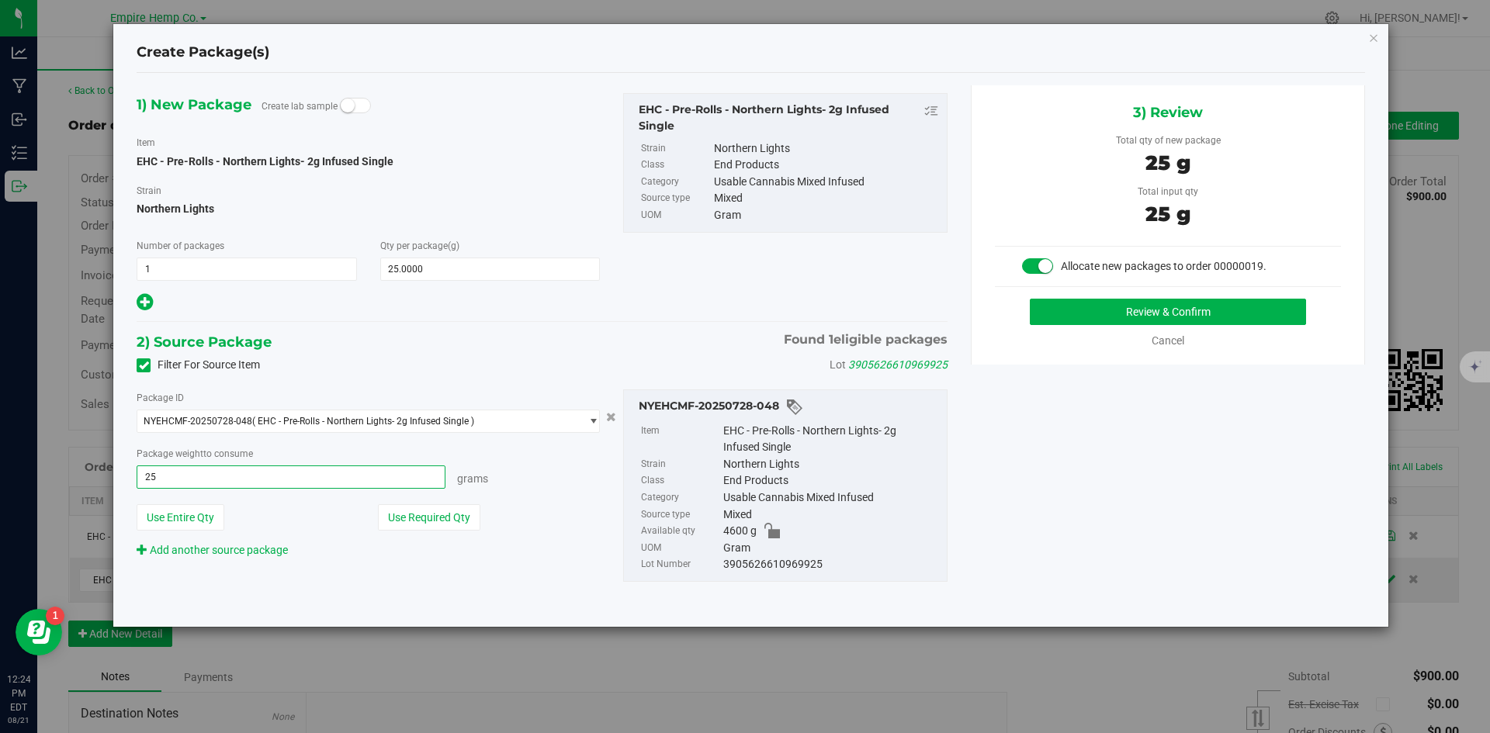
type input "25.0000 g"
click at [549, 463] on div "Package weight to consume 25.0000 g 25 Grams" at bounding box center [368, 466] width 463 height 43
click at [1233, 307] on button "Review & Confirm" at bounding box center [1168, 312] width 276 height 26
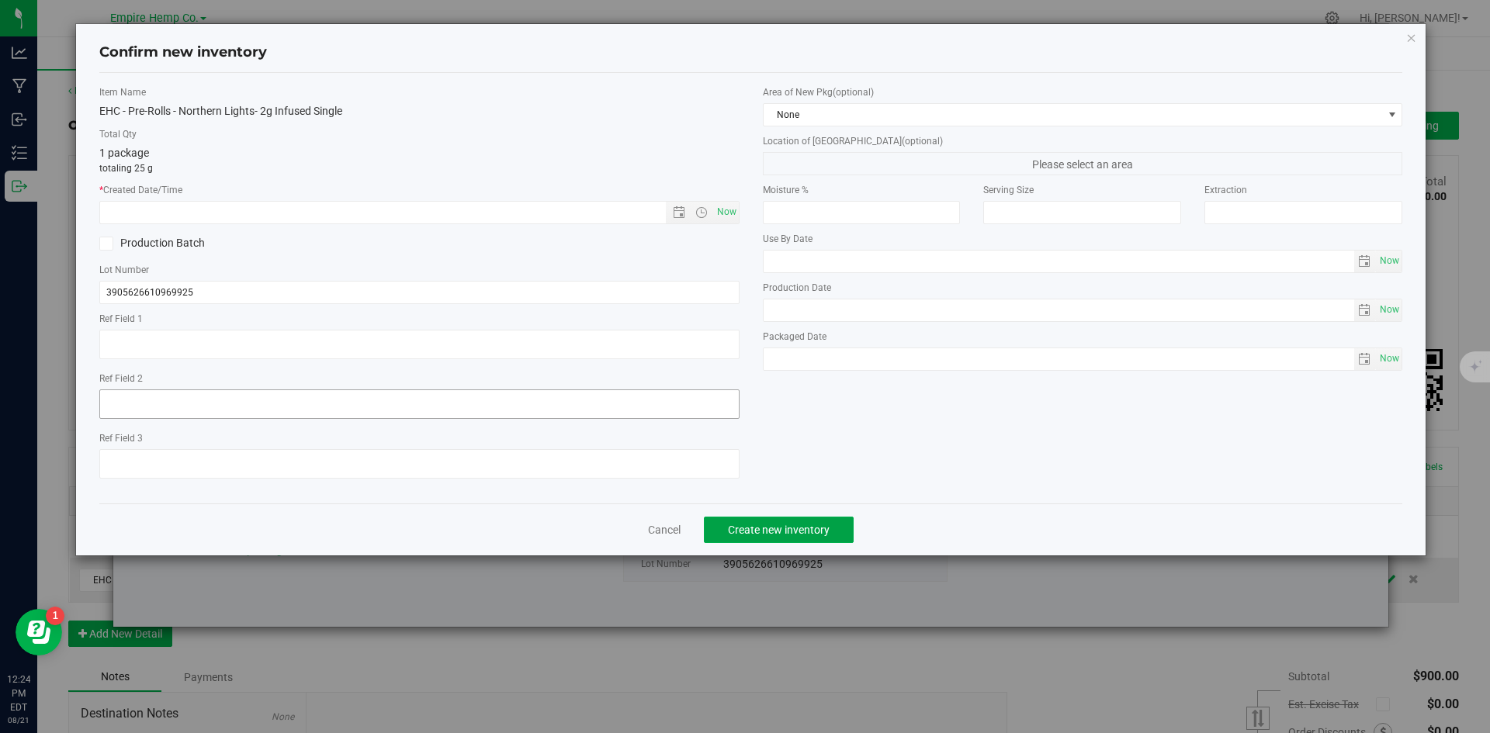
drag, startPoint x: 764, startPoint y: 529, endPoint x: 639, endPoint y: 391, distance: 186.8
click at [641, 402] on div "Confirm new inventory Item Name EHC - Pre-Rolls - Northern Lights- 2g Infused S…" at bounding box center [751, 290] width 1350 height 532
click at [717, 226] on div "Item Name EHC - Pre-Rolls - Northern Lights- 2g Infused Single Total Qty 1 pack…" at bounding box center [420, 288] width 664 height 406
click at [724, 206] on span "Now" at bounding box center [726, 212] width 26 height 23
type input "[DATE] 12:24 PM"
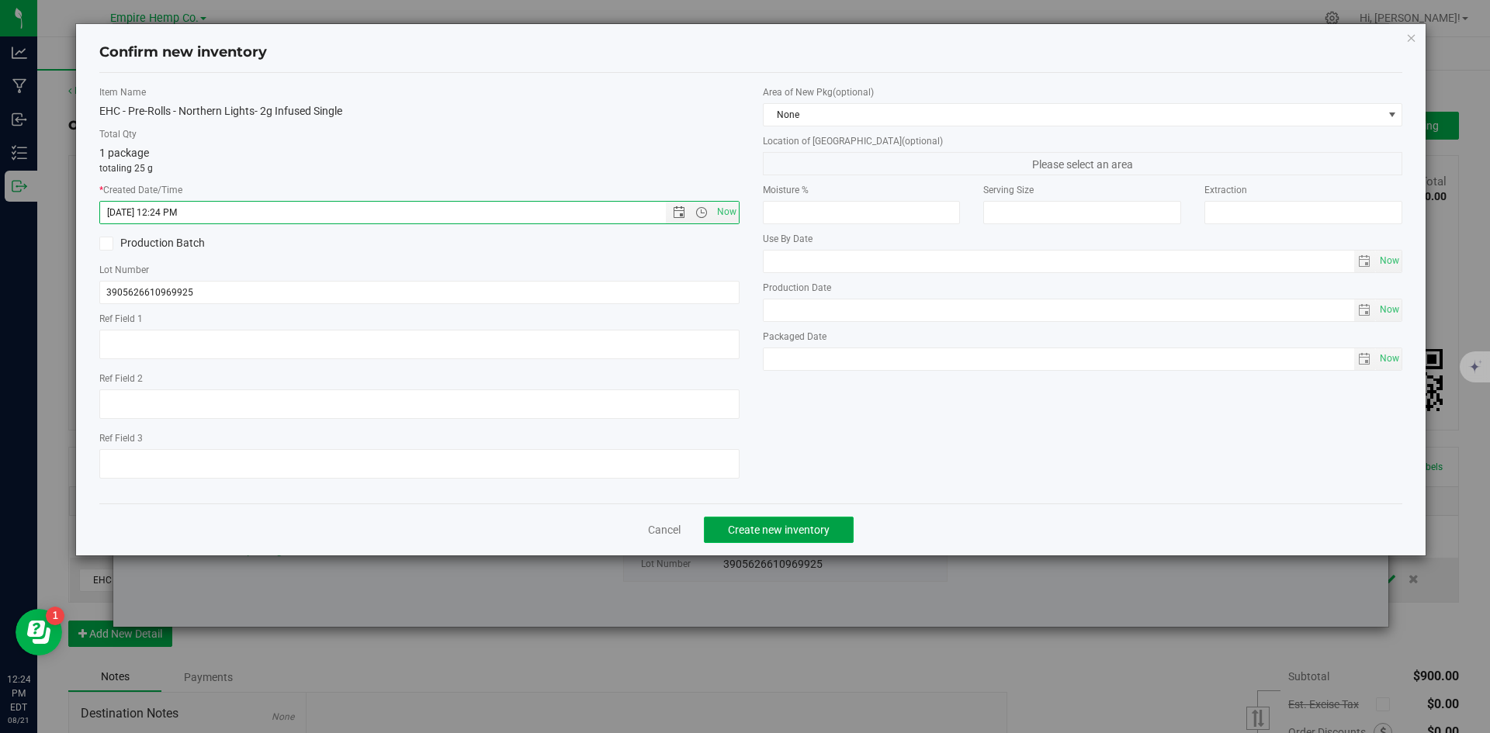
click at [816, 525] on span "Create new inventory" at bounding box center [779, 530] width 102 height 12
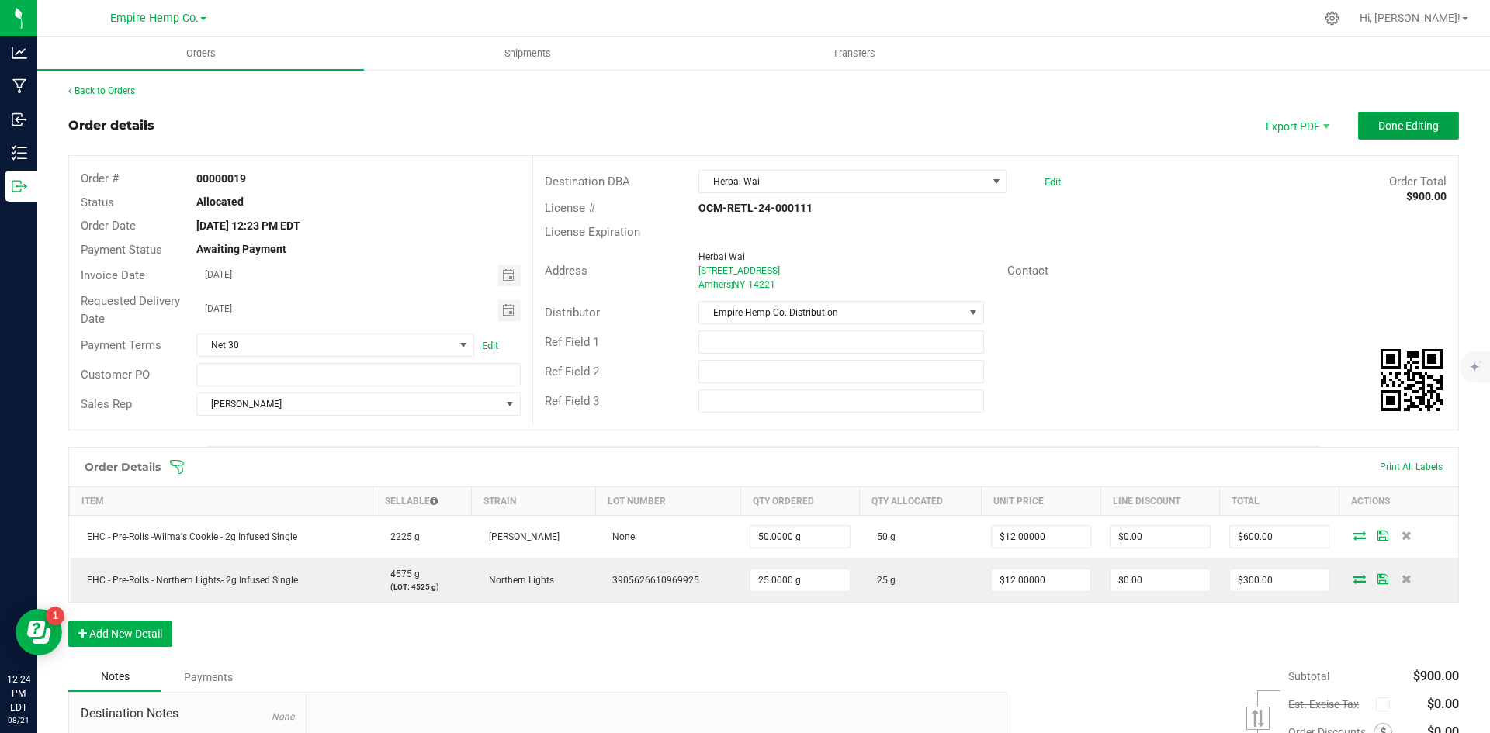
click at [1377, 135] on button "Done Editing" at bounding box center [1408, 126] width 101 height 28
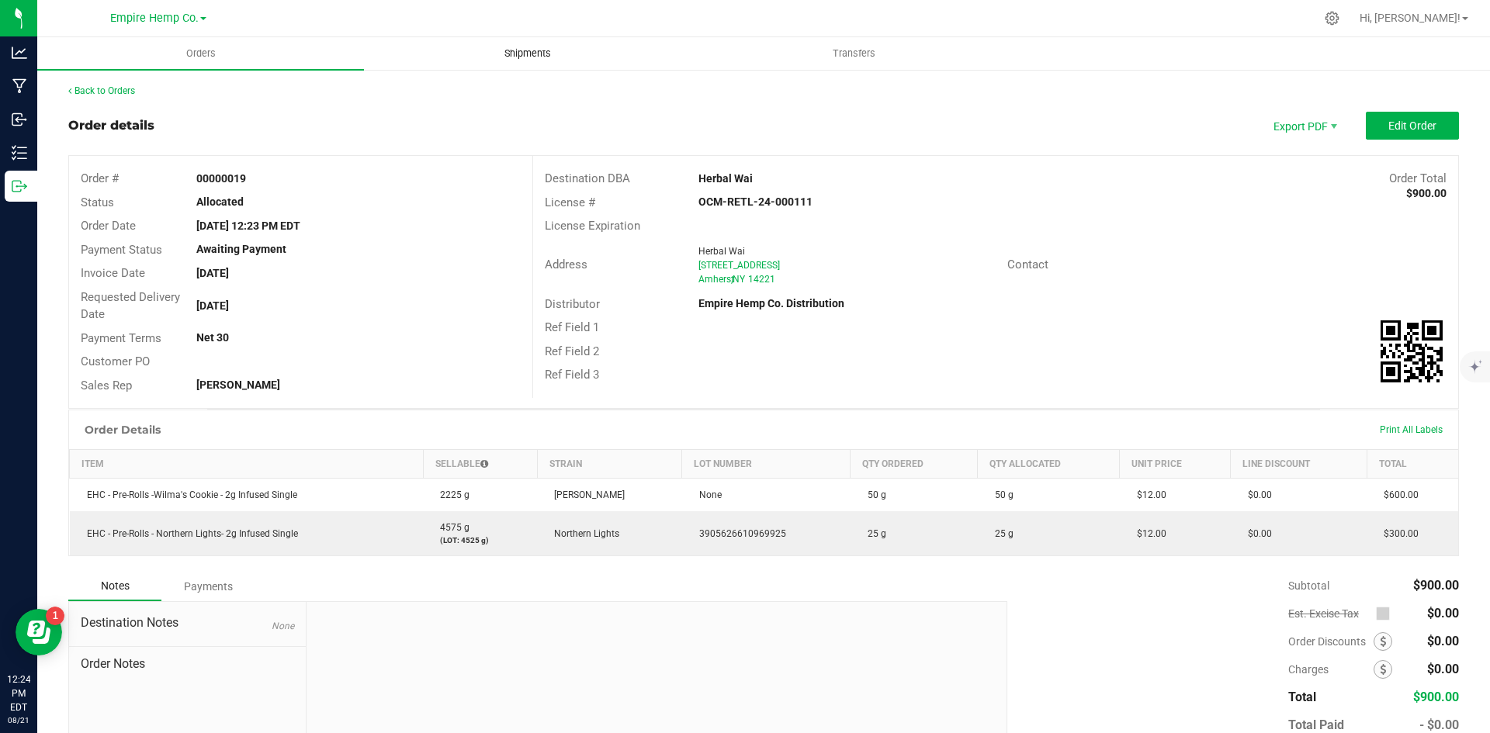
click at [538, 52] on span "Shipments" at bounding box center [528, 54] width 88 height 14
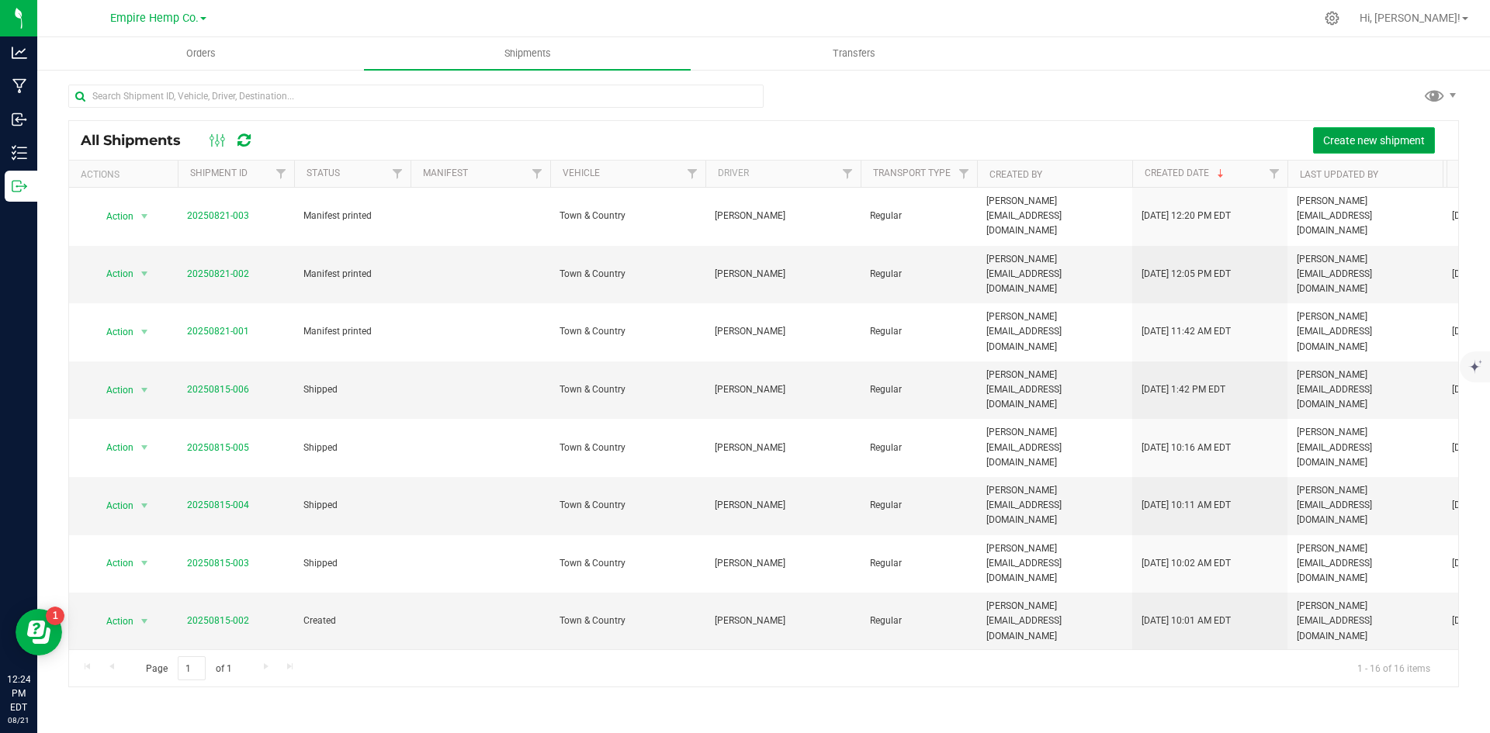
click at [1370, 147] on button "Create new shipment" at bounding box center [1374, 140] width 122 height 26
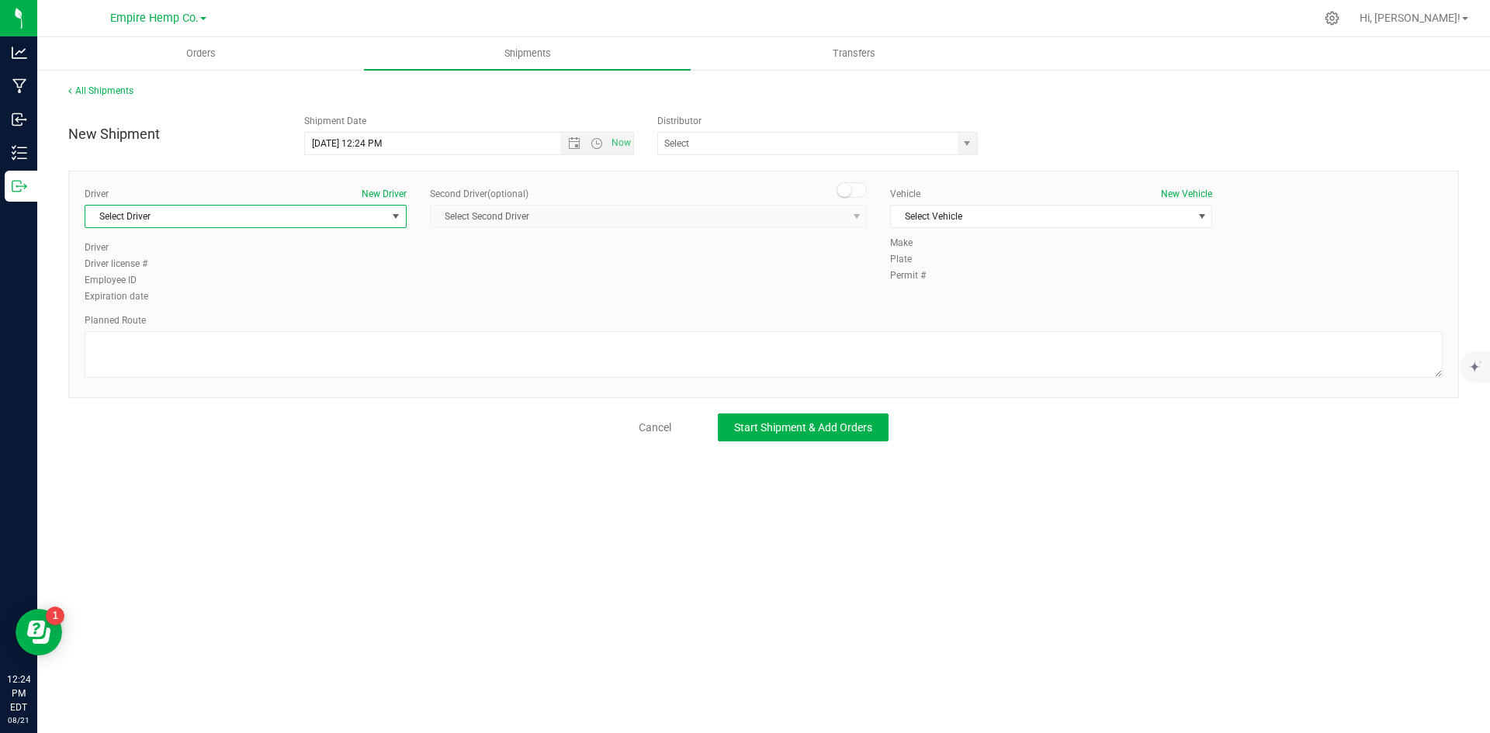
click at [395, 216] on span "select" at bounding box center [396, 216] width 12 height 12
drag, startPoint x: 302, startPoint y: 279, endPoint x: 522, endPoint y: 288, distance: 219.8
click at [303, 279] on li "[PERSON_NAME]" at bounding box center [245, 281] width 321 height 23
click at [1131, 212] on span "Select Vehicle" at bounding box center [1041, 217] width 301 height 22
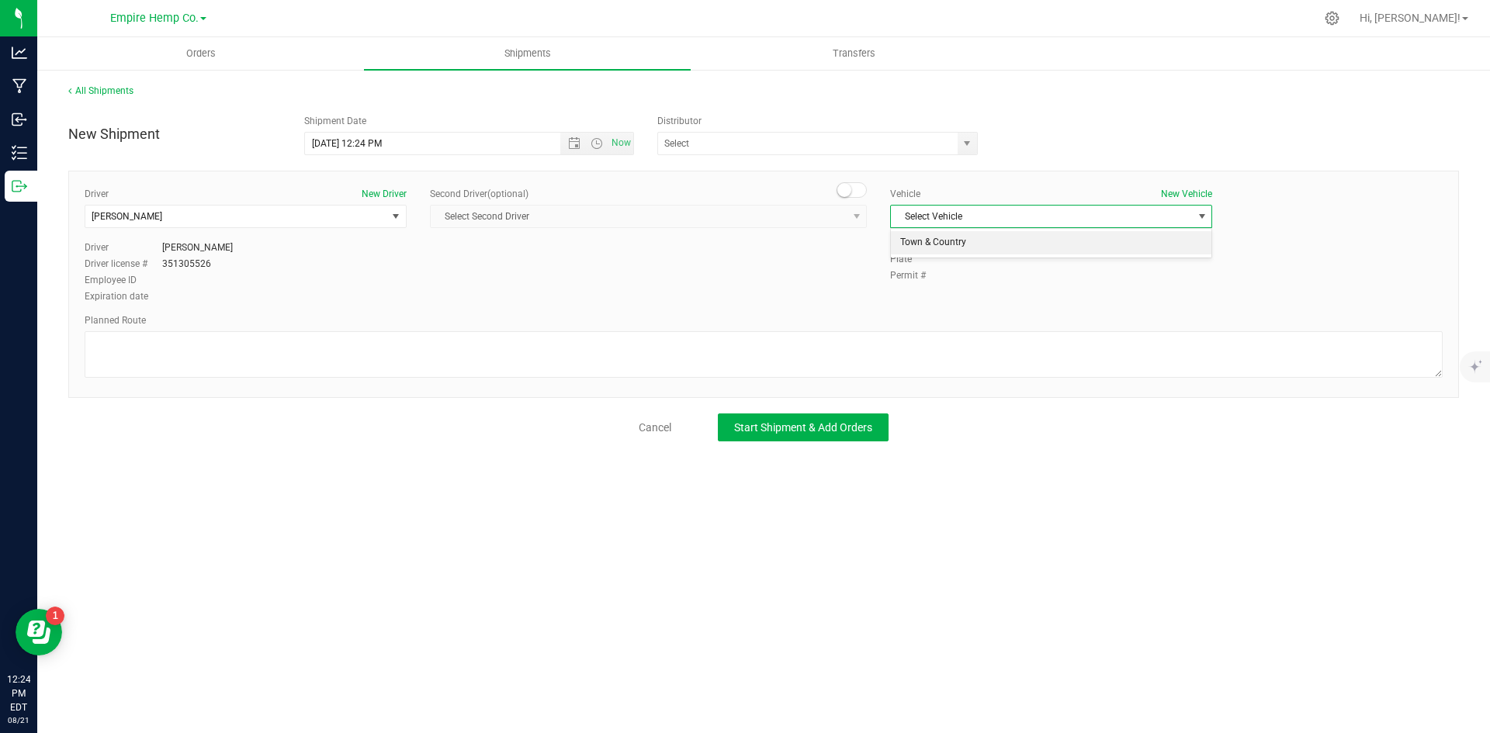
click at [1110, 240] on li "Town & Country" at bounding box center [1051, 242] width 321 height 23
click at [819, 438] on button "Start Shipment & Add Orders" at bounding box center [803, 428] width 171 height 28
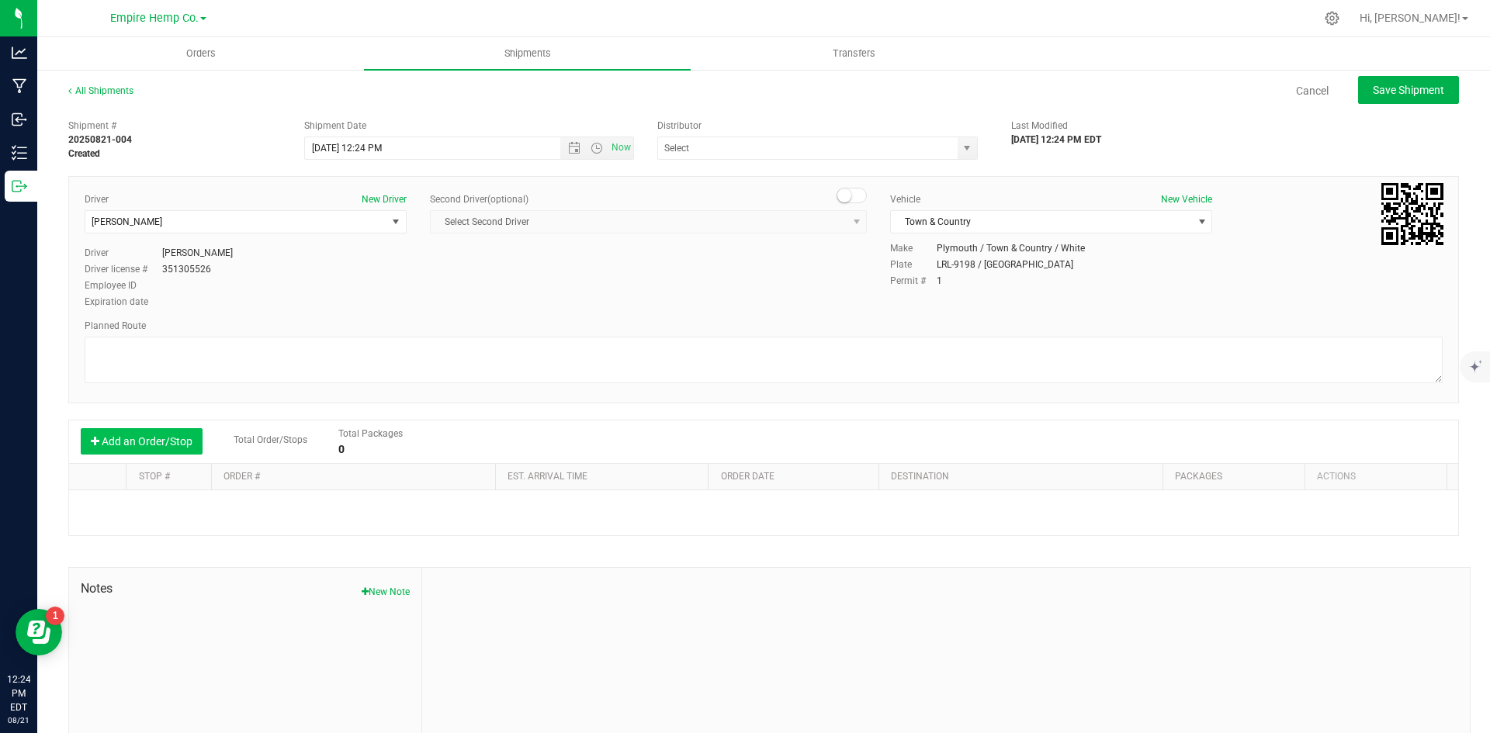
click at [134, 442] on button "Add an Order/Stop" at bounding box center [142, 441] width 122 height 26
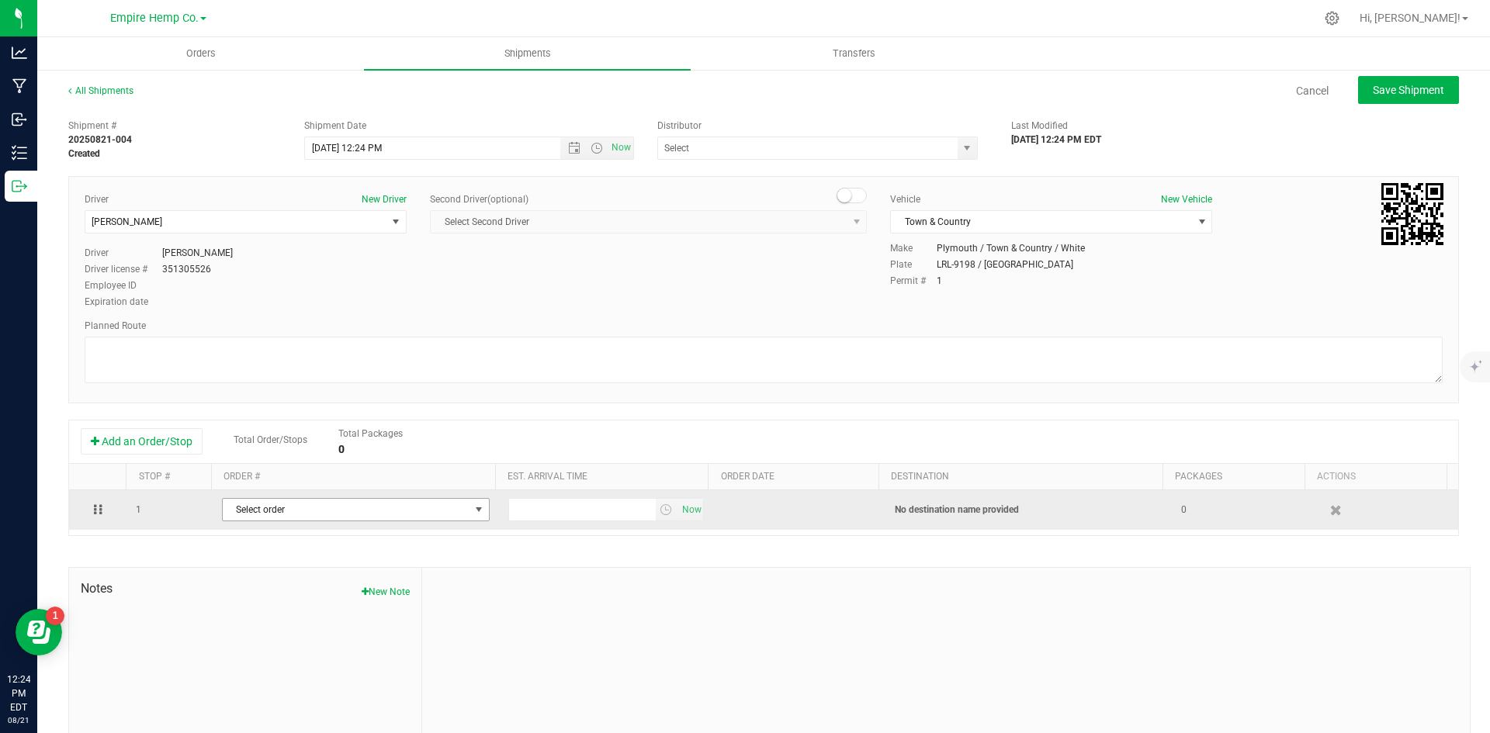
click at [351, 514] on span "Select order" at bounding box center [346, 510] width 247 height 22
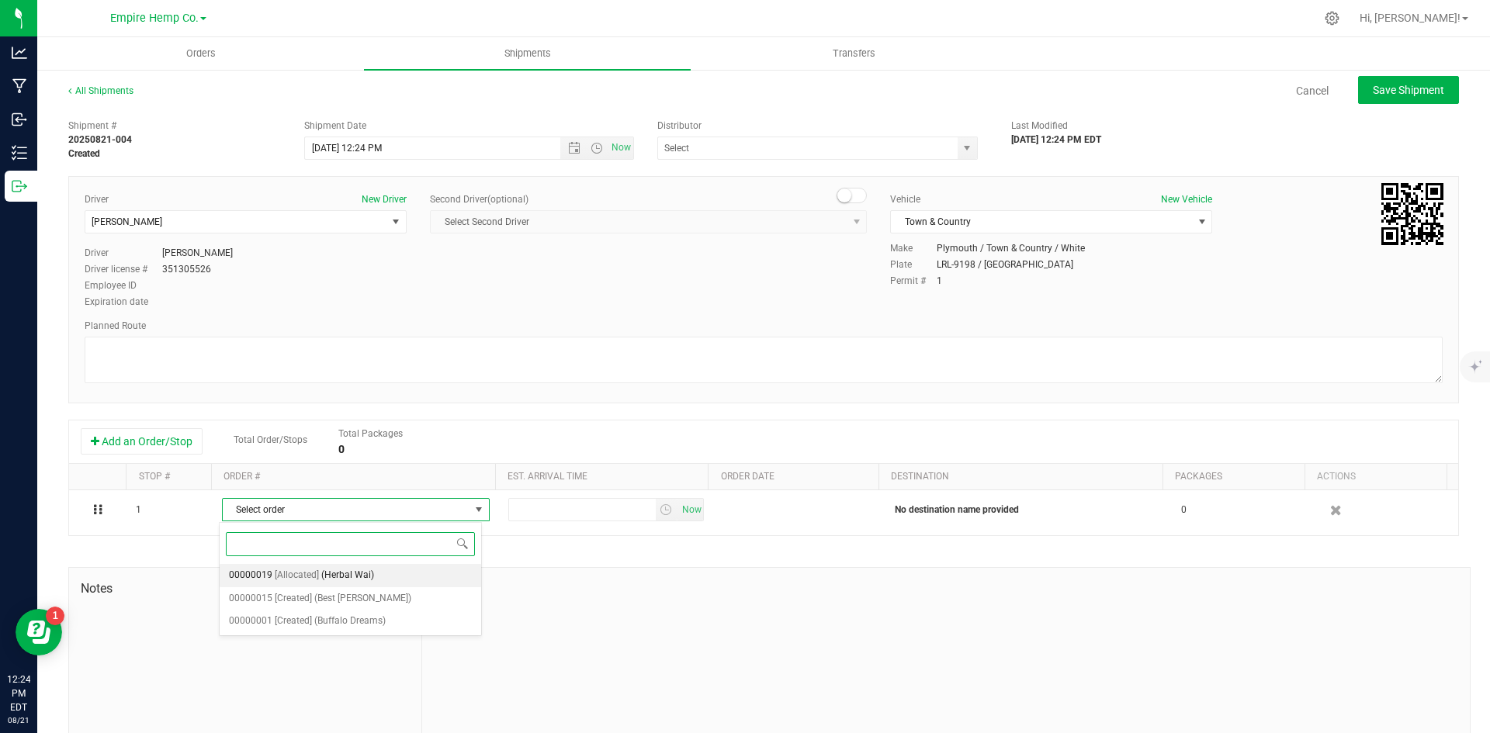
click at [335, 571] on span "(Herbal Wai)" at bounding box center [347, 576] width 53 height 20
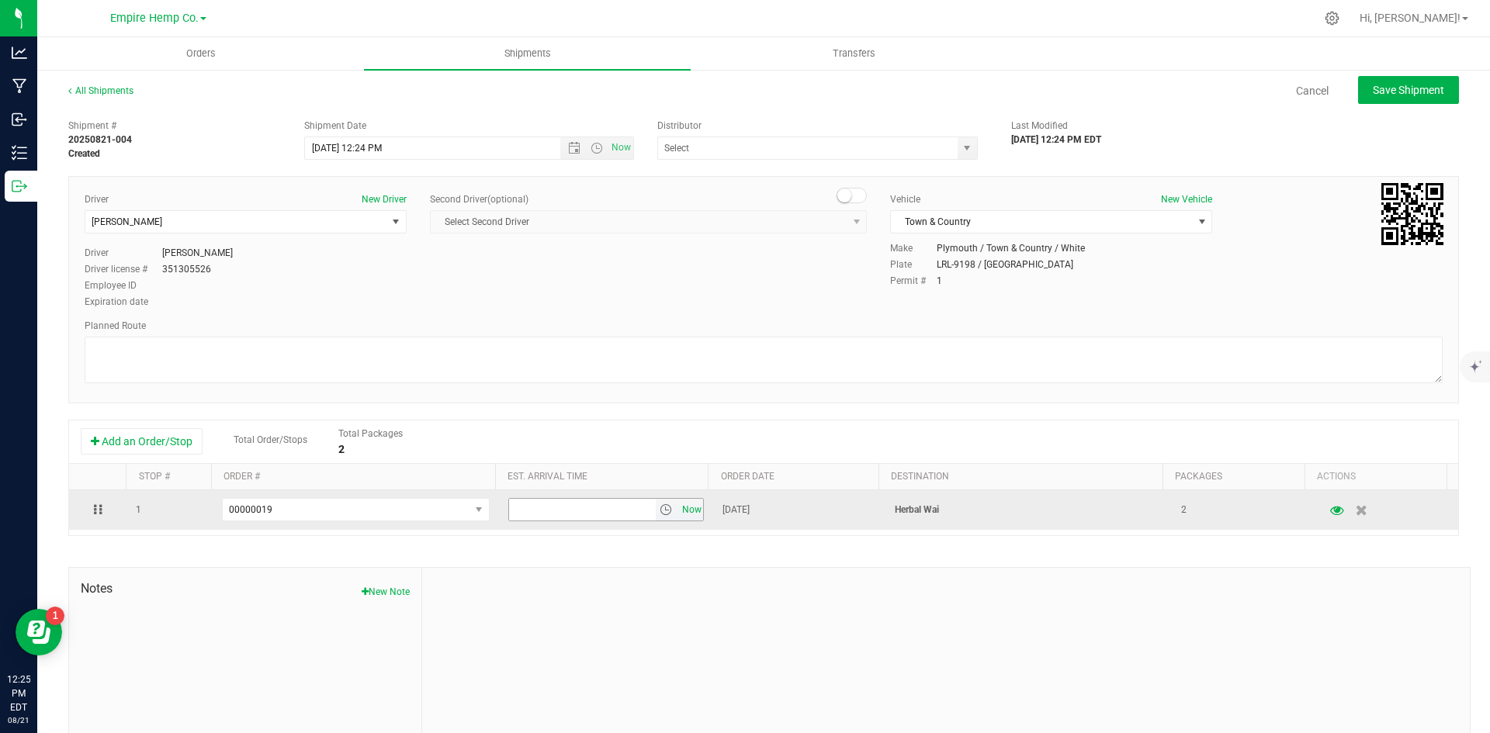
click at [678, 513] on span "Now" at bounding box center [691, 510] width 26 height 23
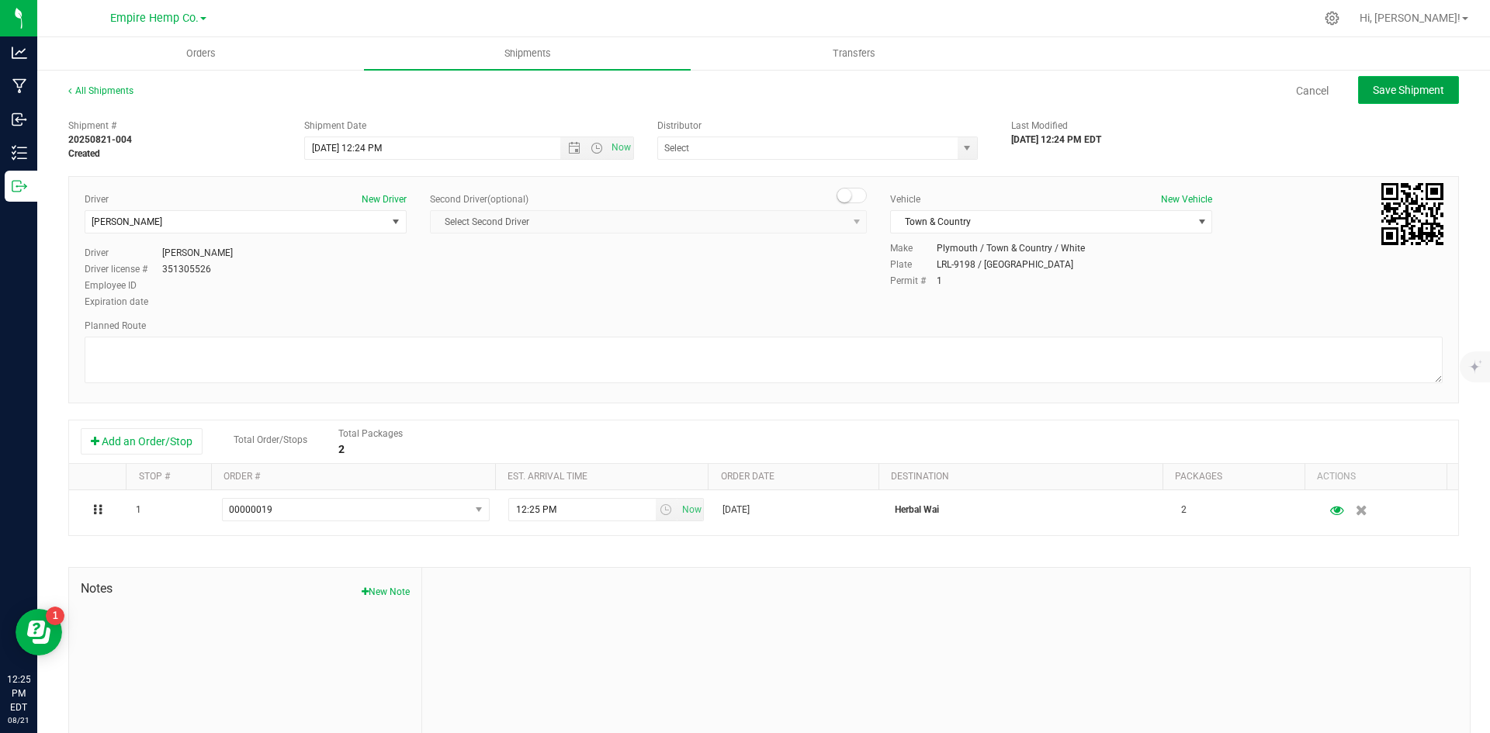
click at [1420, 91] on span "Save Shipment" at bounding box center [1408, 90] width 71 height 12
type input "[DATE] 4:24 PM"
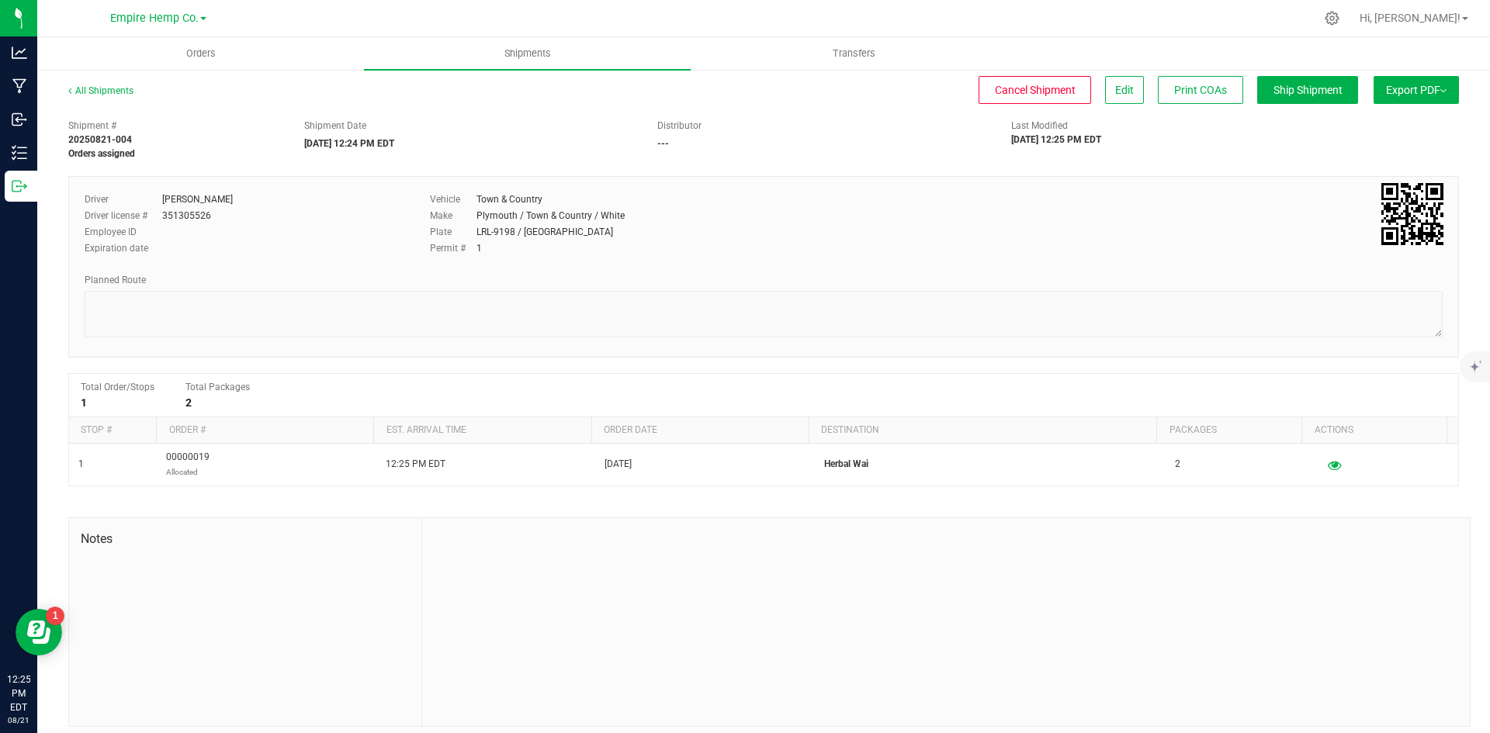
click at [1416, 94] on button "Export PDF" at bounding box center [1416, 90] width 85 height 28
click at [1385, 174] on div "NY Manifest" at bounding box center [1415, 170] width 143 height 11
click at [1349, 175] on span "NY Manifest" at bounding box center [1369, 170] width 51 height 11
